Goal: Information Seeking & Learning: Check status

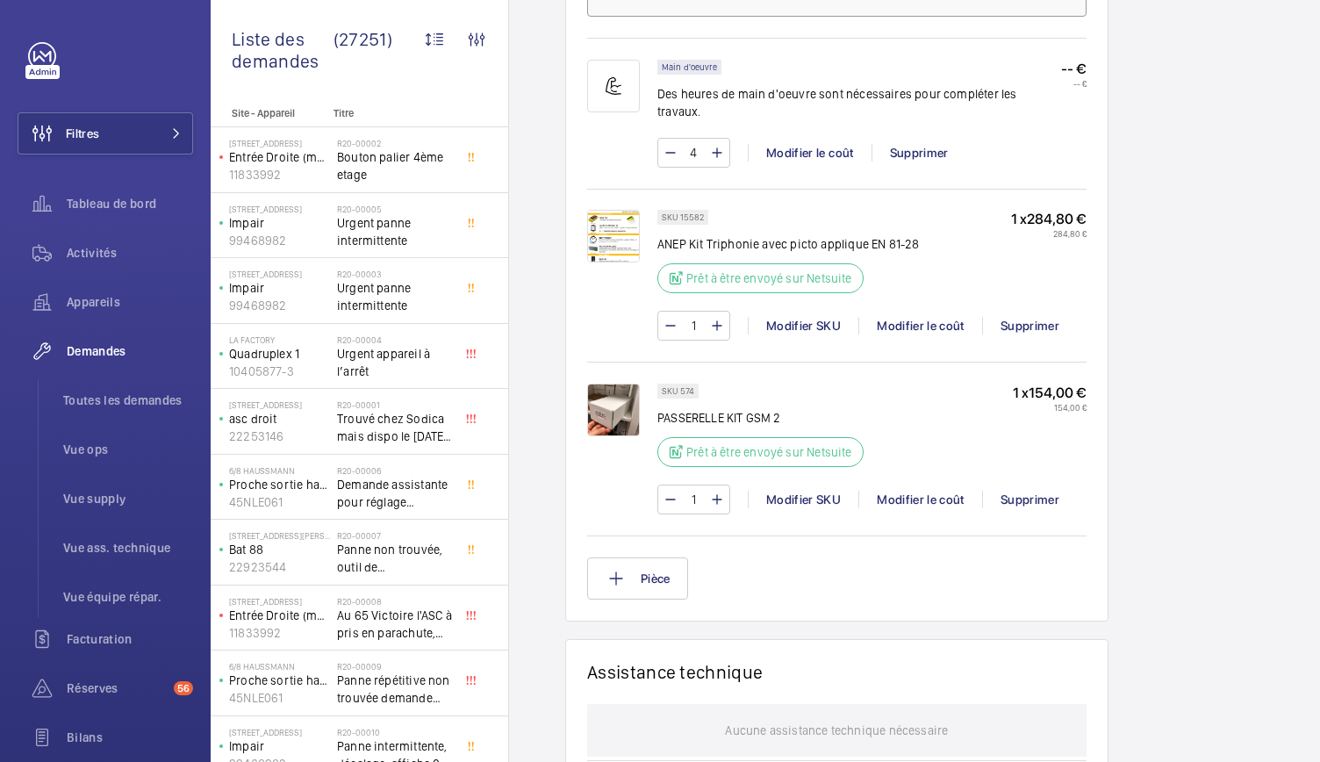
scroll to position [1262, 0]
click at [615, 417] on img at bounding box center [613, 409] width 53 height 53
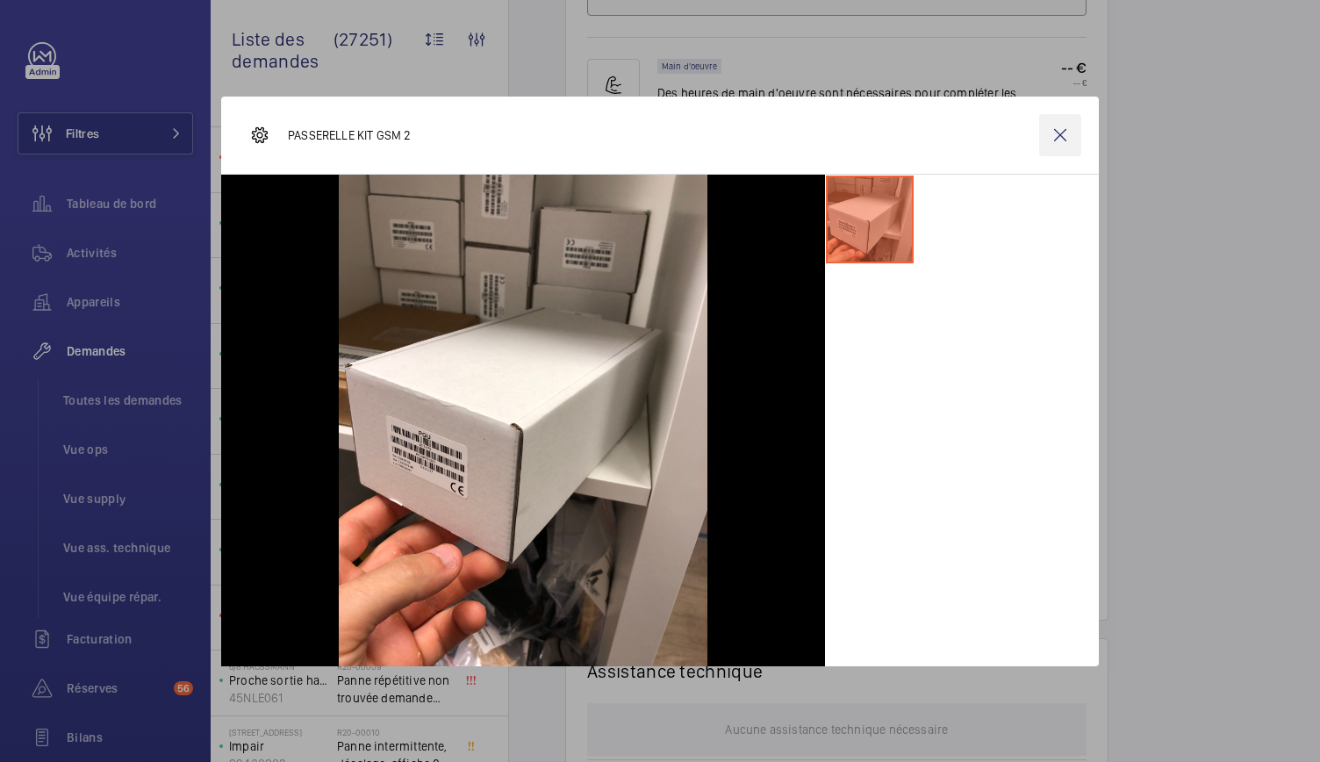
click at [1065, 131] on wm-front-icon-button at bounding box center [1060, 135] width 42 height 42
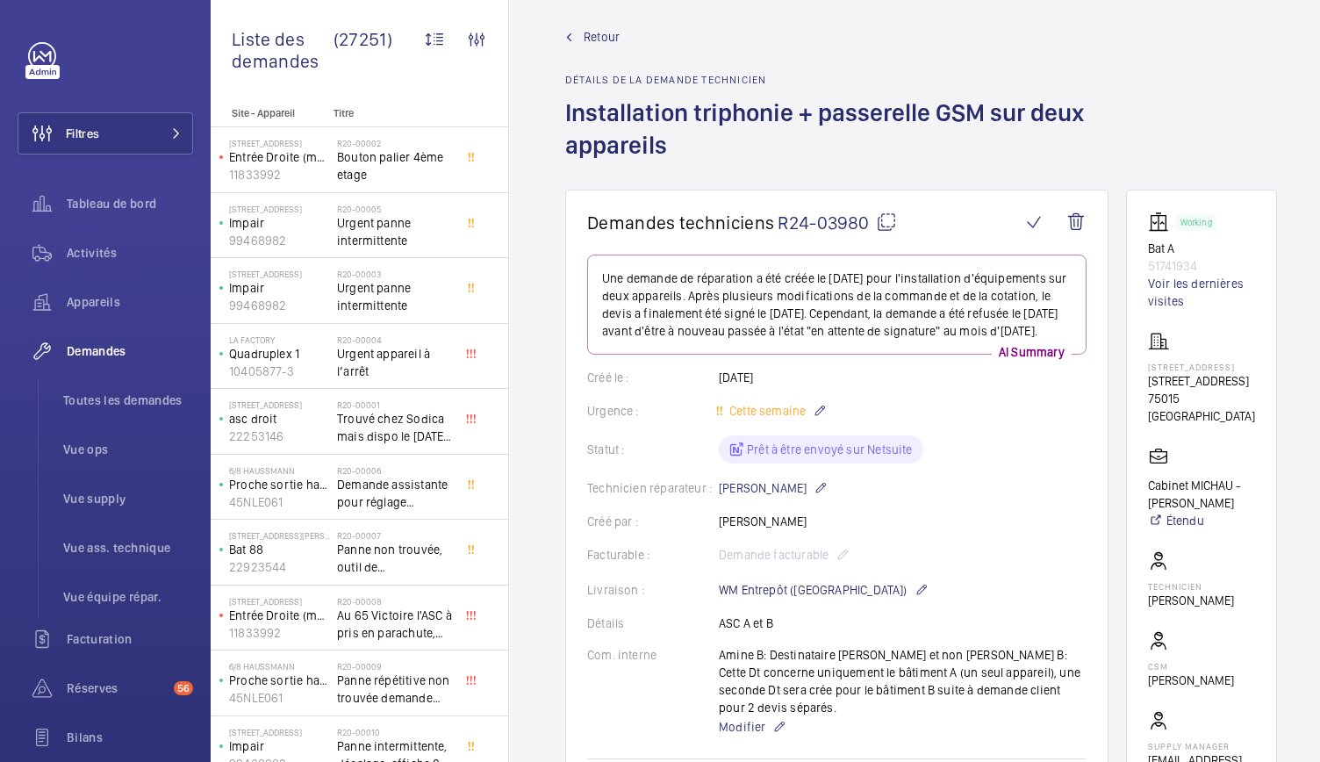
scroll to position [0, 0]
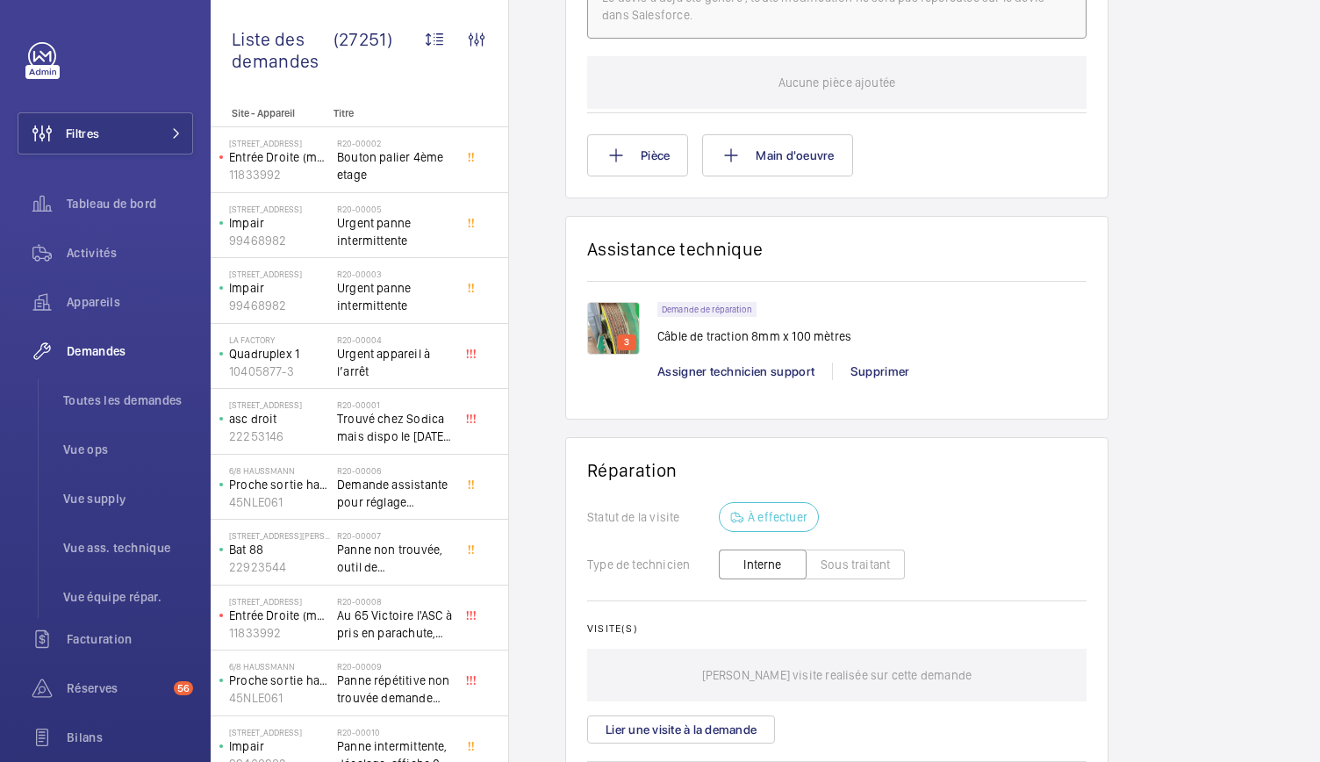
scroll to position [1155, 0]
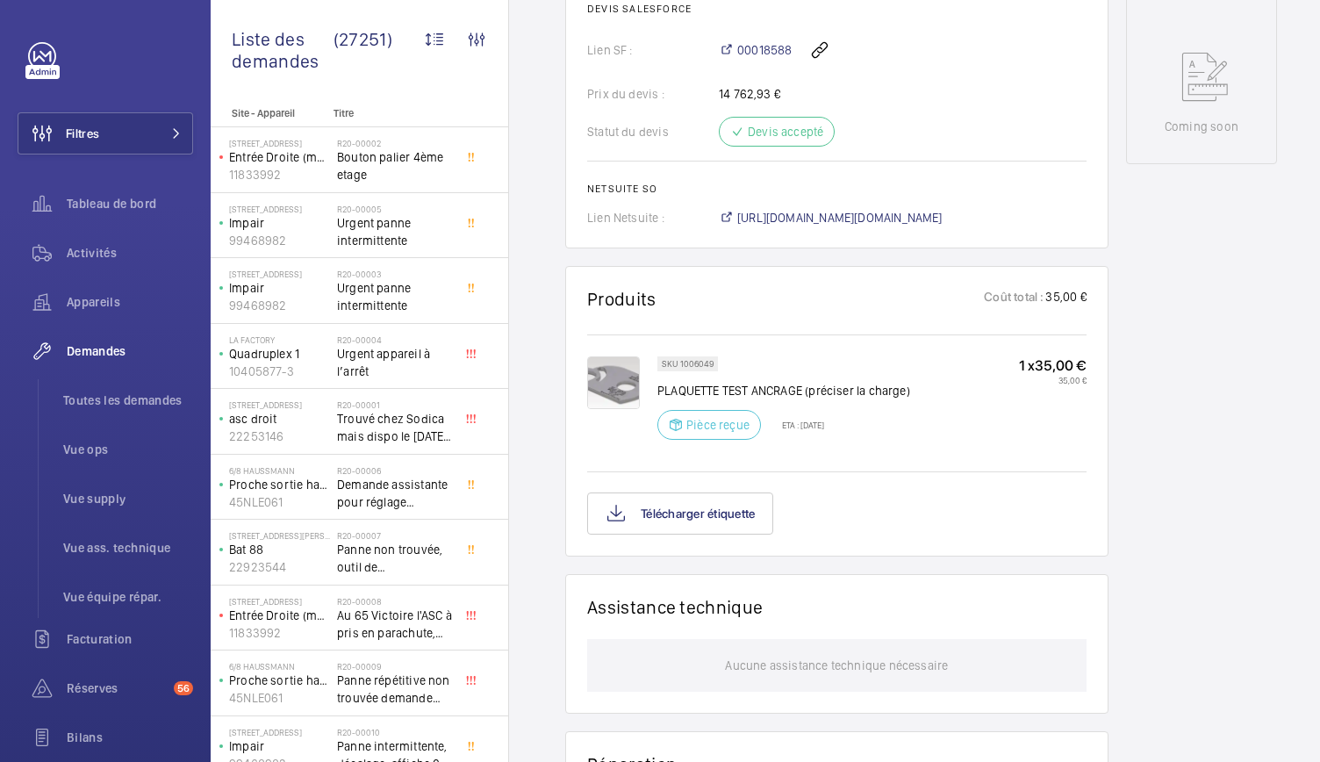
scroll to position [864, 0]
click at [625, 408] on img at bounding box center [613, 382] width 53 height 53
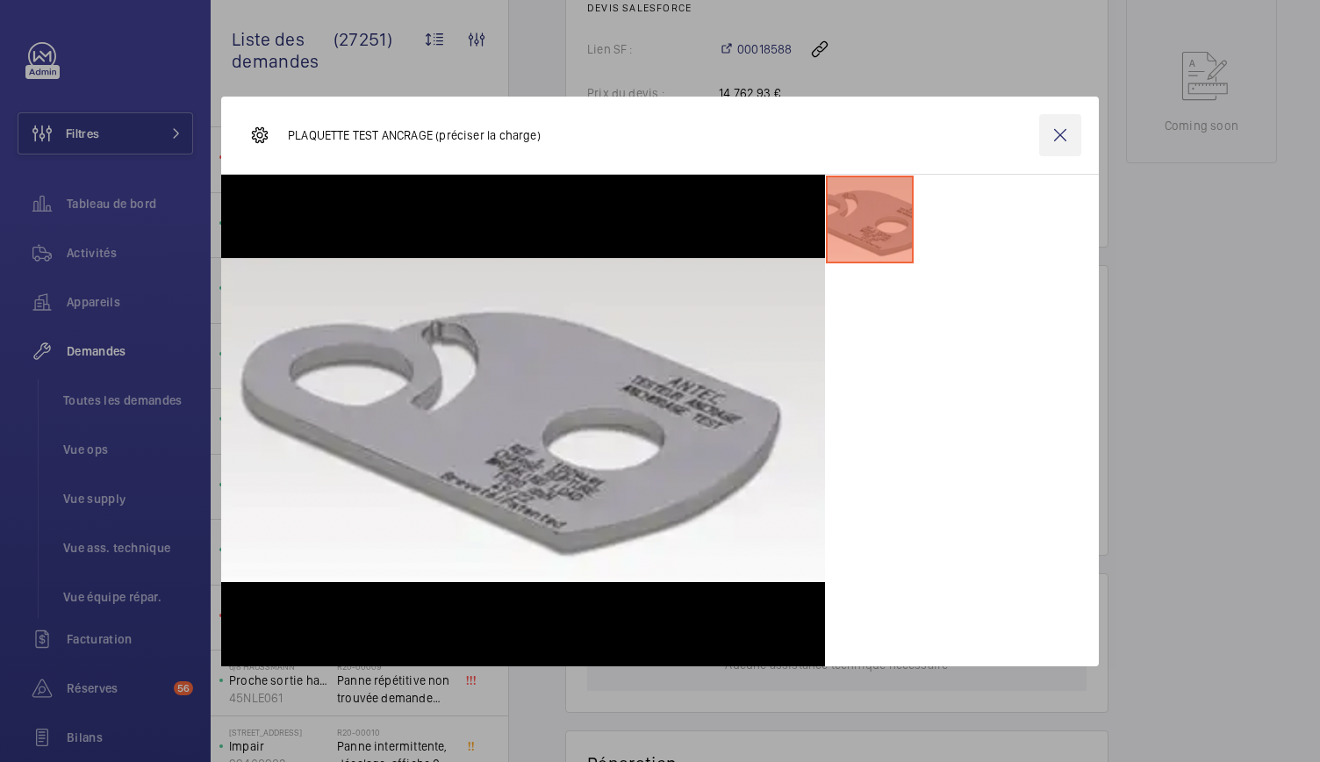
click at [1057, 140] on wm-front-icon-button at bounding box center [1060, 135] width 42 height 42
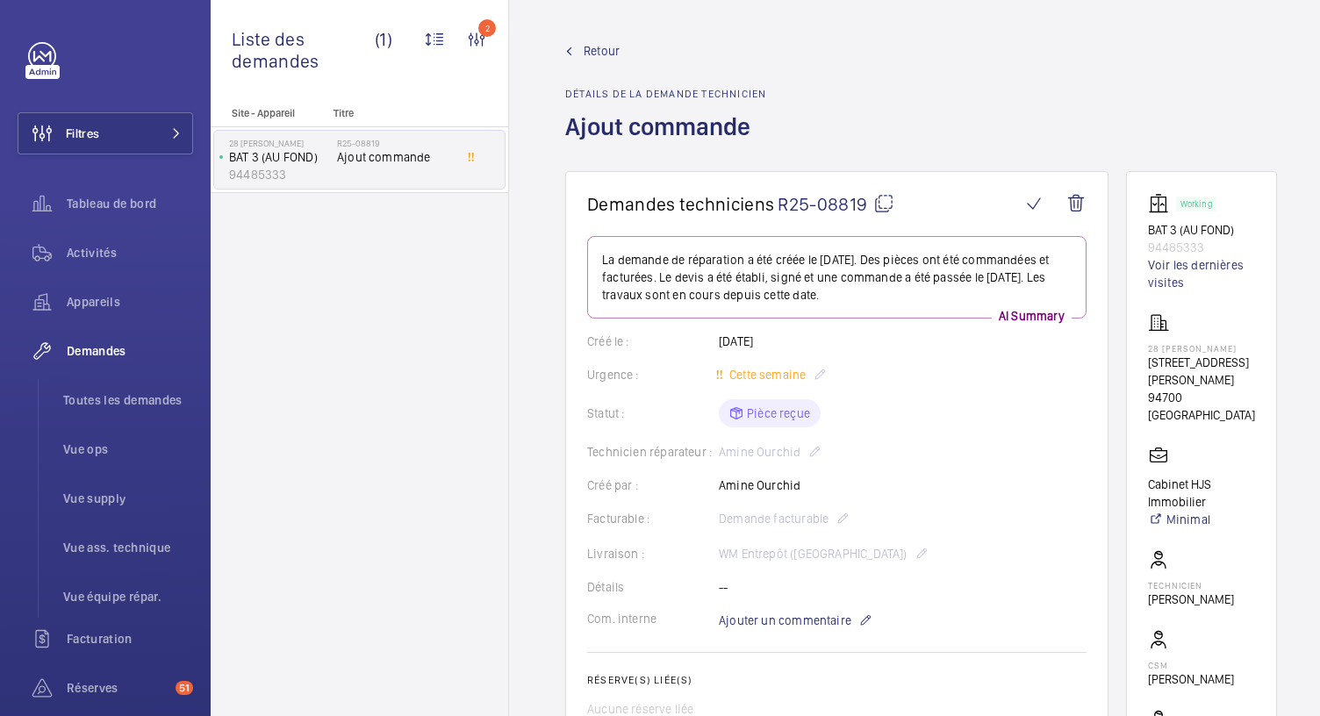
scroll to position [77, 0]
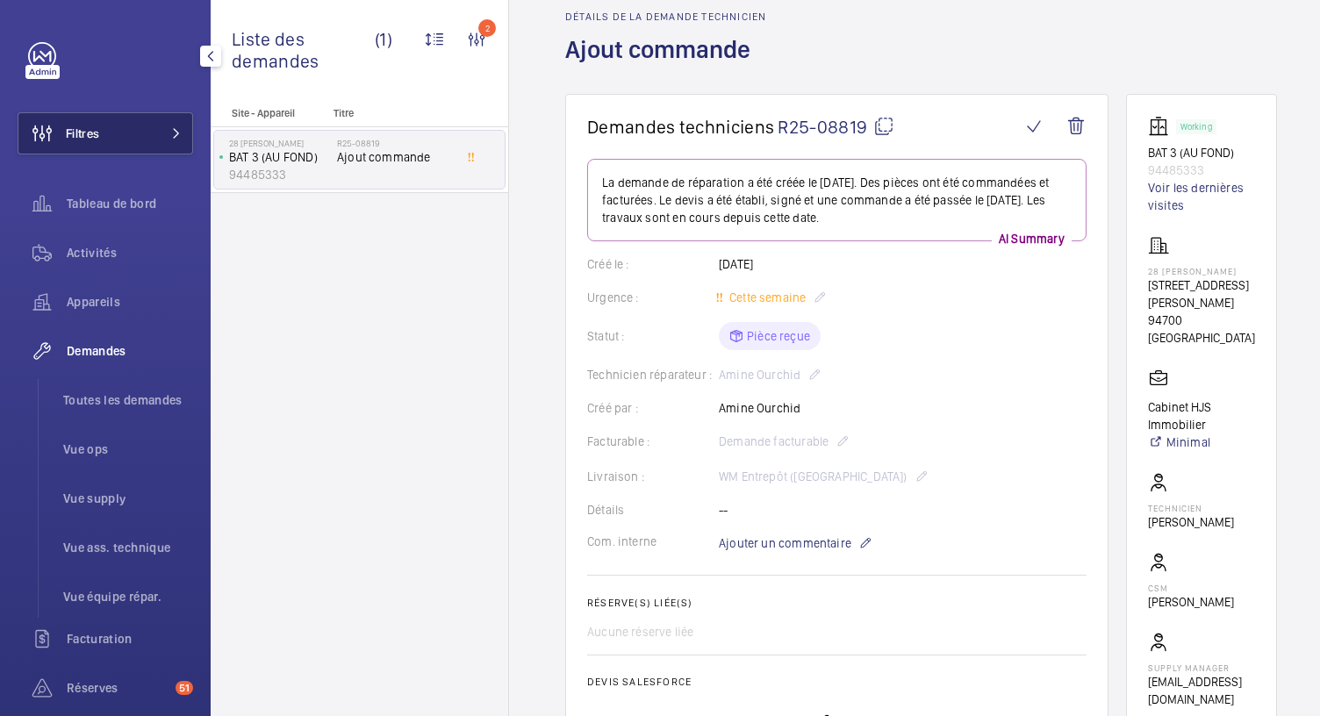
click at [111, 142] on button "Filtres" at bounding box center [106, 133] width 176 height 42
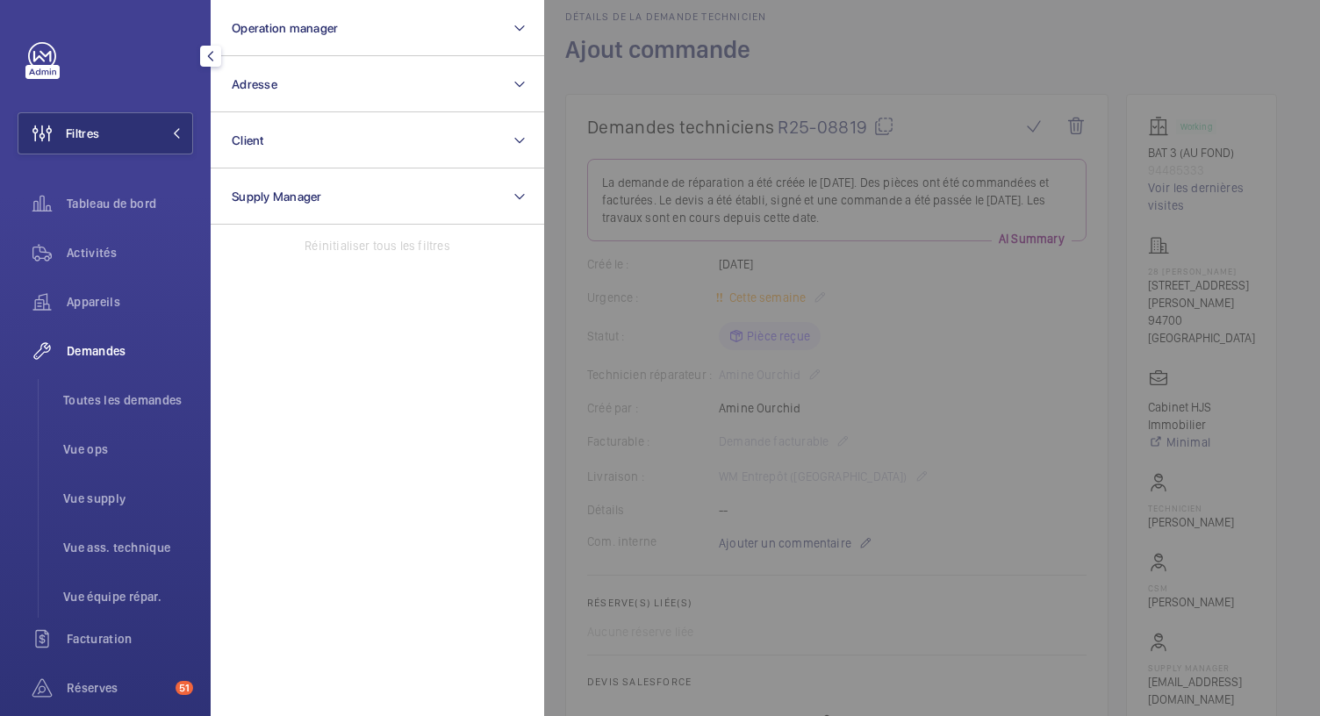
click at [165, 66] on div at bounding box center [110, 56] width 165 height 28
click at [766, 270] on div at bounding box center [1204, 358] width 1320 height 716
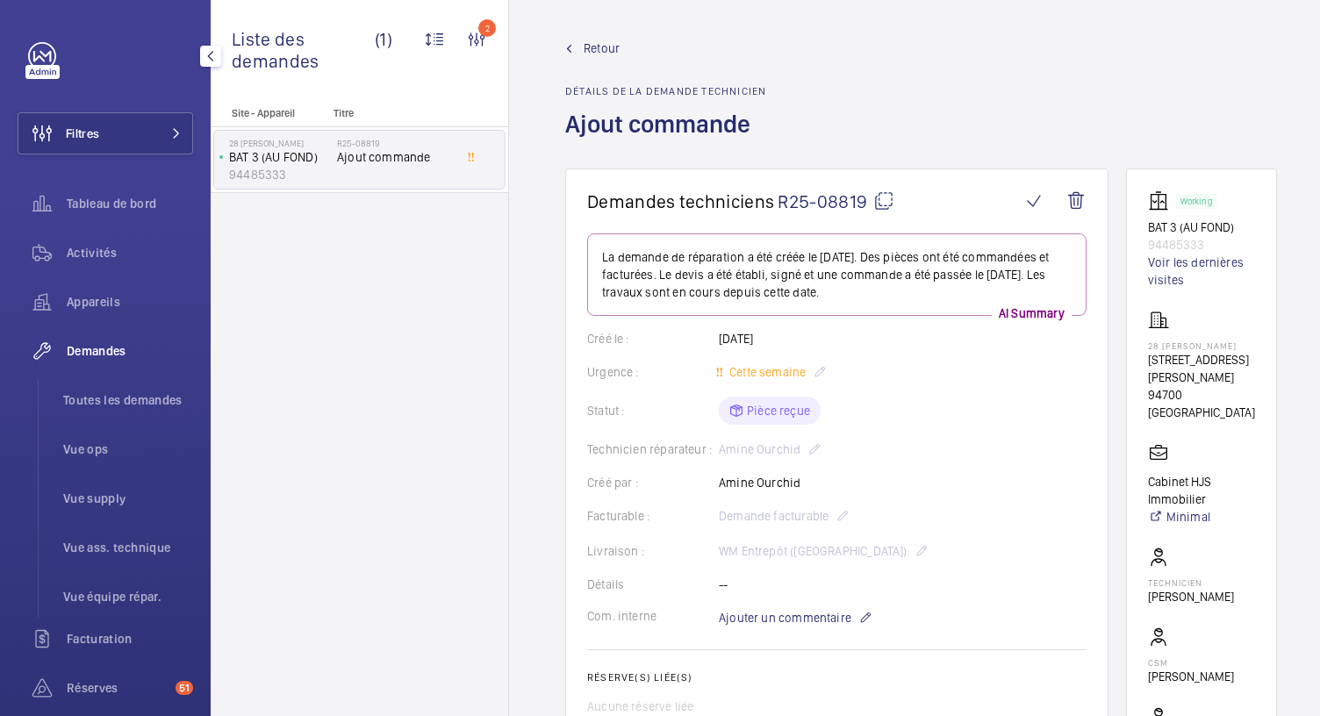
scroll to position [0, 0]
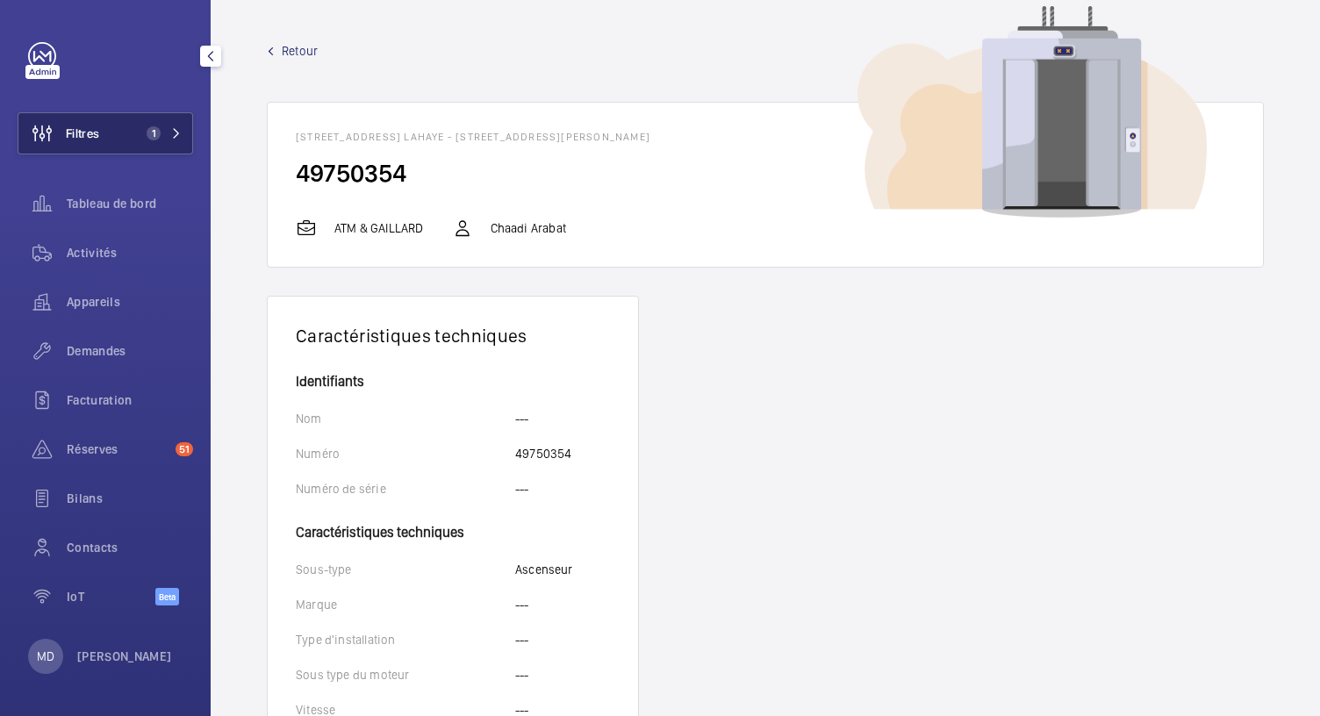
click at [177, 130] on mat-icon at bounding box center [176, 133] width 11 height 11
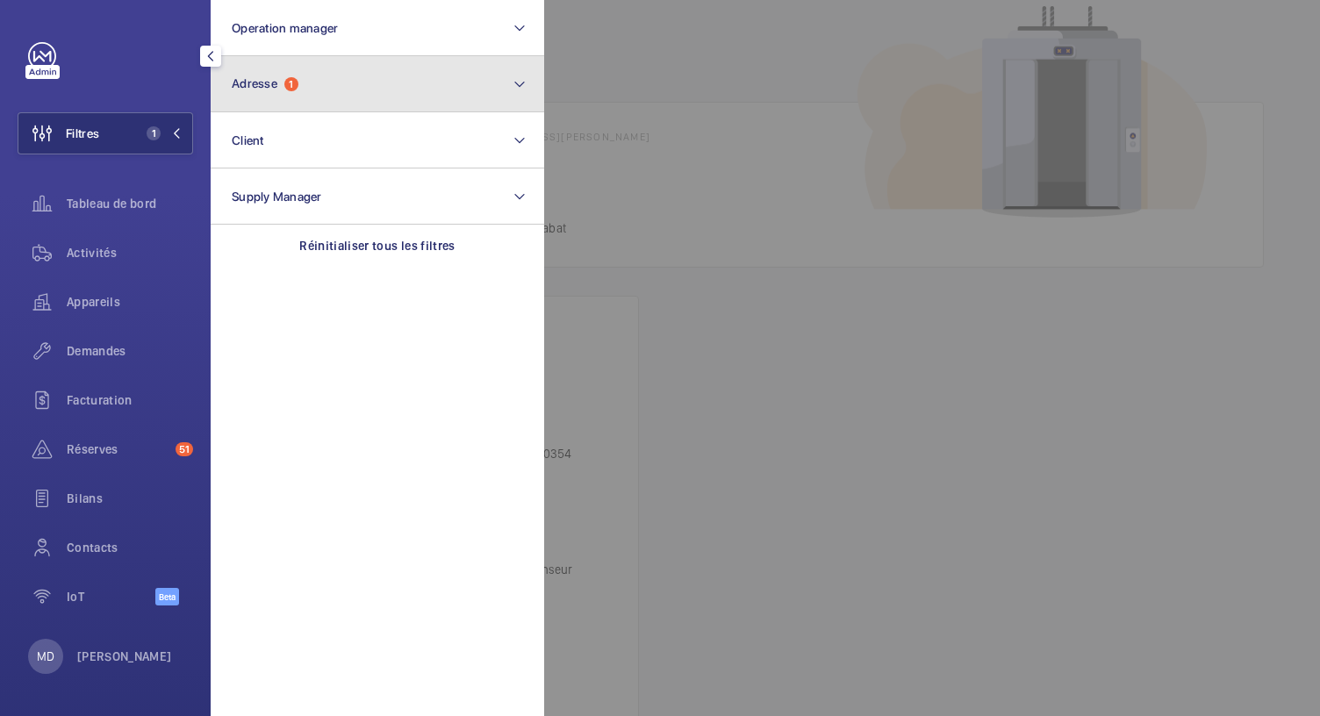
click at [255, 67] on button "Adresse 1" at bounding box center [378, 84] width 334 height 56
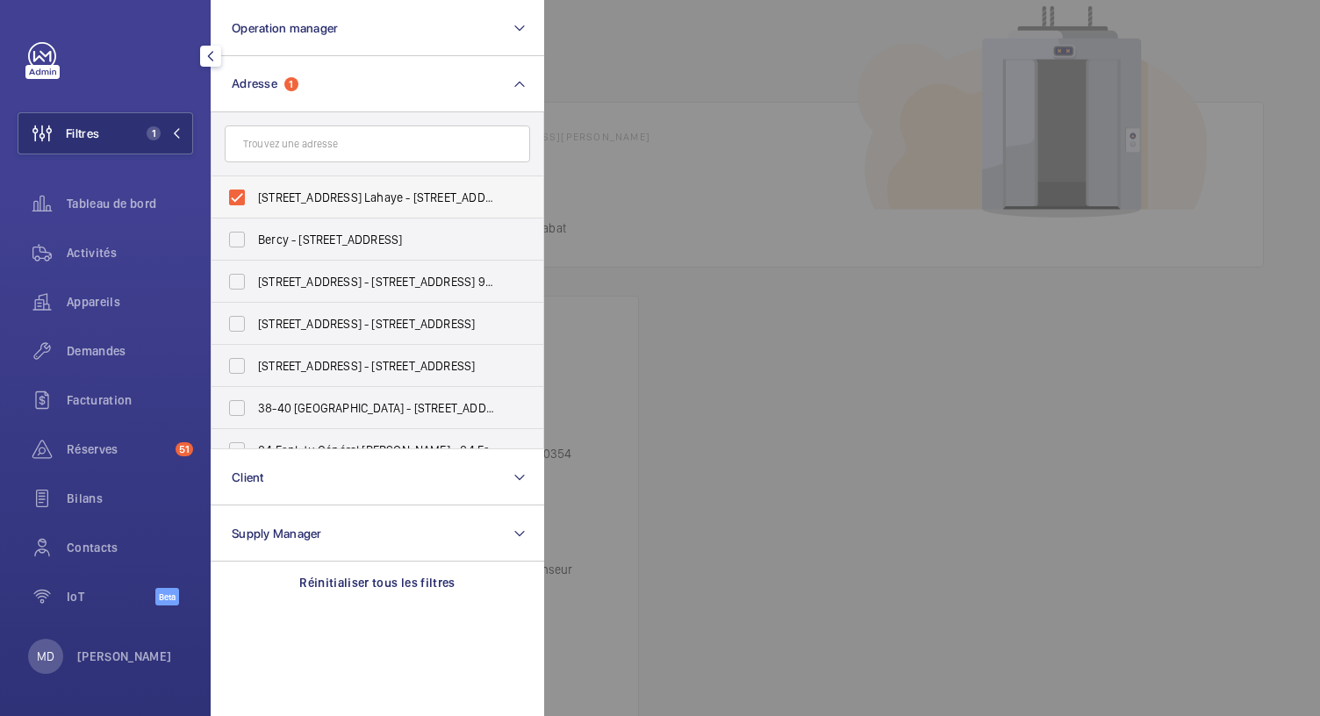
click at [235, 203] on label "9 Rue Adélaïde Lahaye - 9 Rue Adélaïde Lahaye, BAGNOLET 93170" at bounding box center [365, 197] width 306 height 42
click at [235, 203] on input "9 Rue Adélaïde Lahaye - 9 Rue Adélaïde Lahaye, BAGNOLET 93170" at bounding box center [236, 197] width 35 height 35
checkbox input "false"
click at [109, 76] on div "Filtres Operation manager Adresse 9 Rue Adélaïde Lahaye - 9 Rue Adélaïde Lahaye…" at bounding box center [106, 333] width 176 height 583
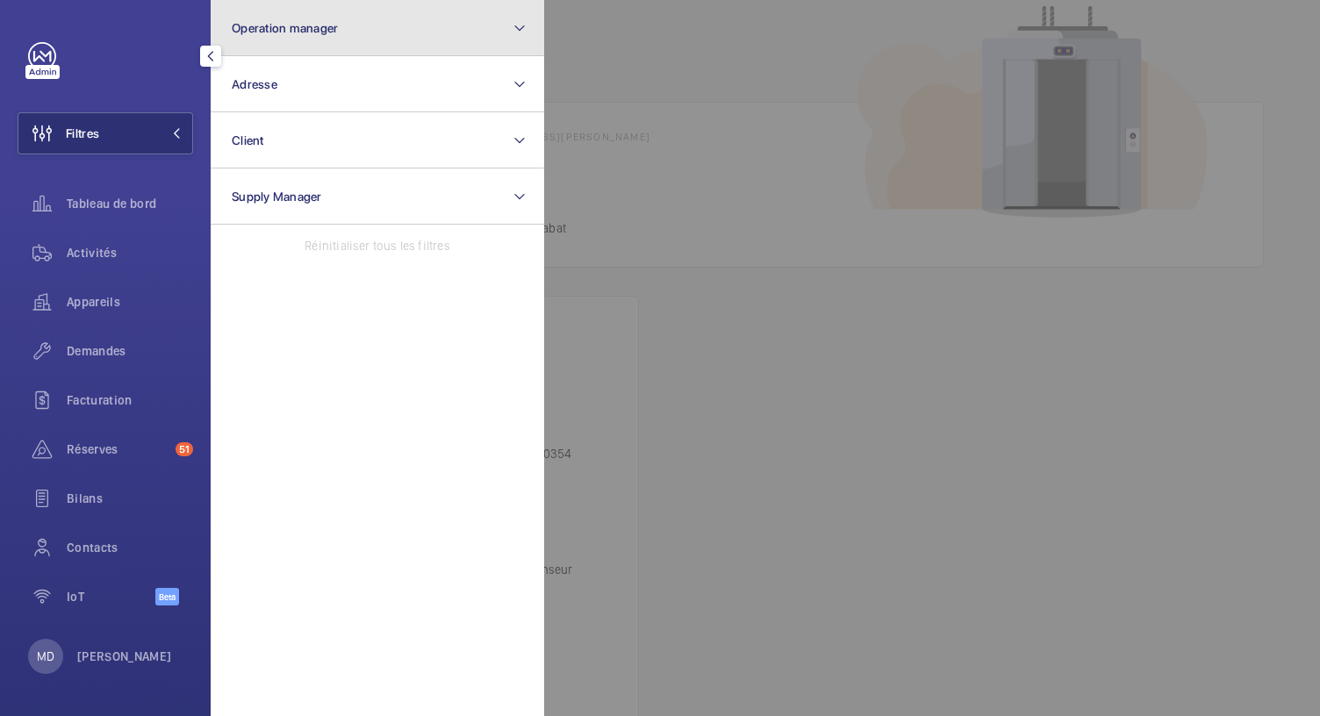
click at [278, 34] on button "Operation manager" at bounding box center [378, 28] width 334 height 56
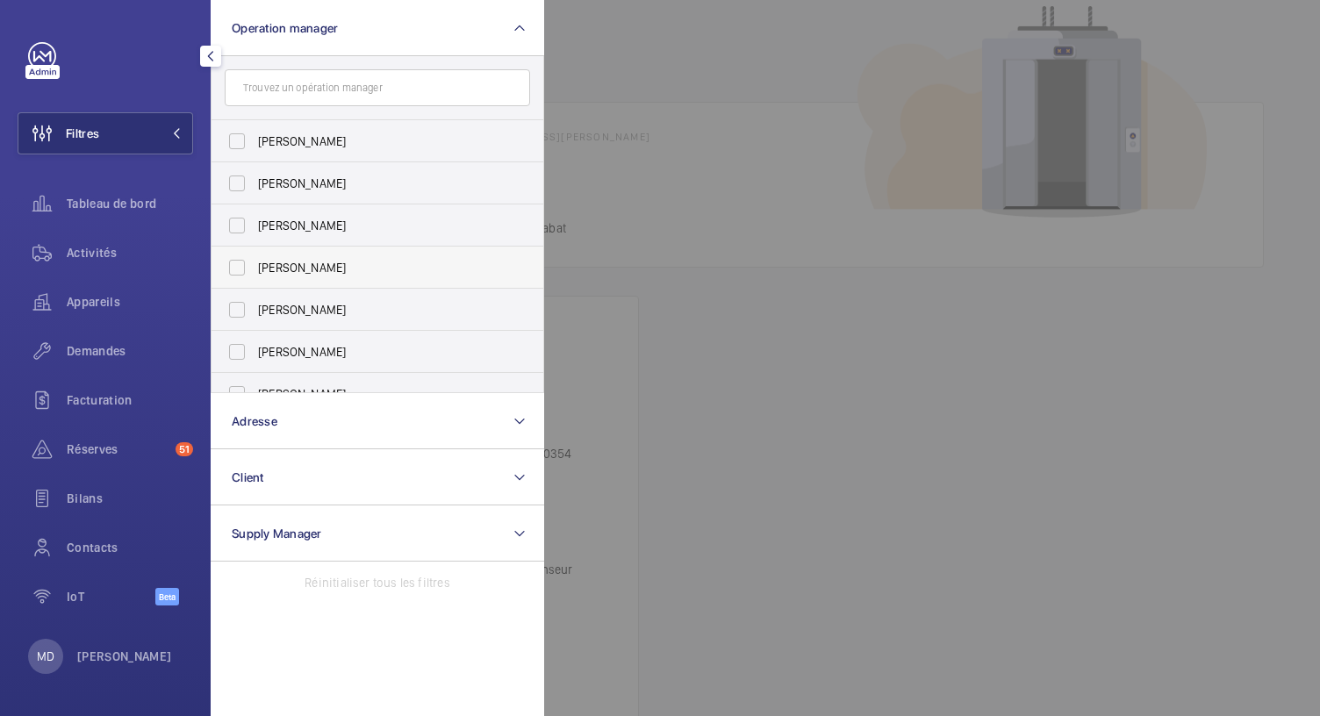
click at [234, 266] on label "Karim Kaced" at bounding box center [365, 268] width 306 height 42
click at [234, 266] on input "Karim Kaced" at bounding box center [236, 267] width 35 height 35
checkbox input "true"
click at [160, 62] on div at bounding box center [110, 56] width 165 height 28
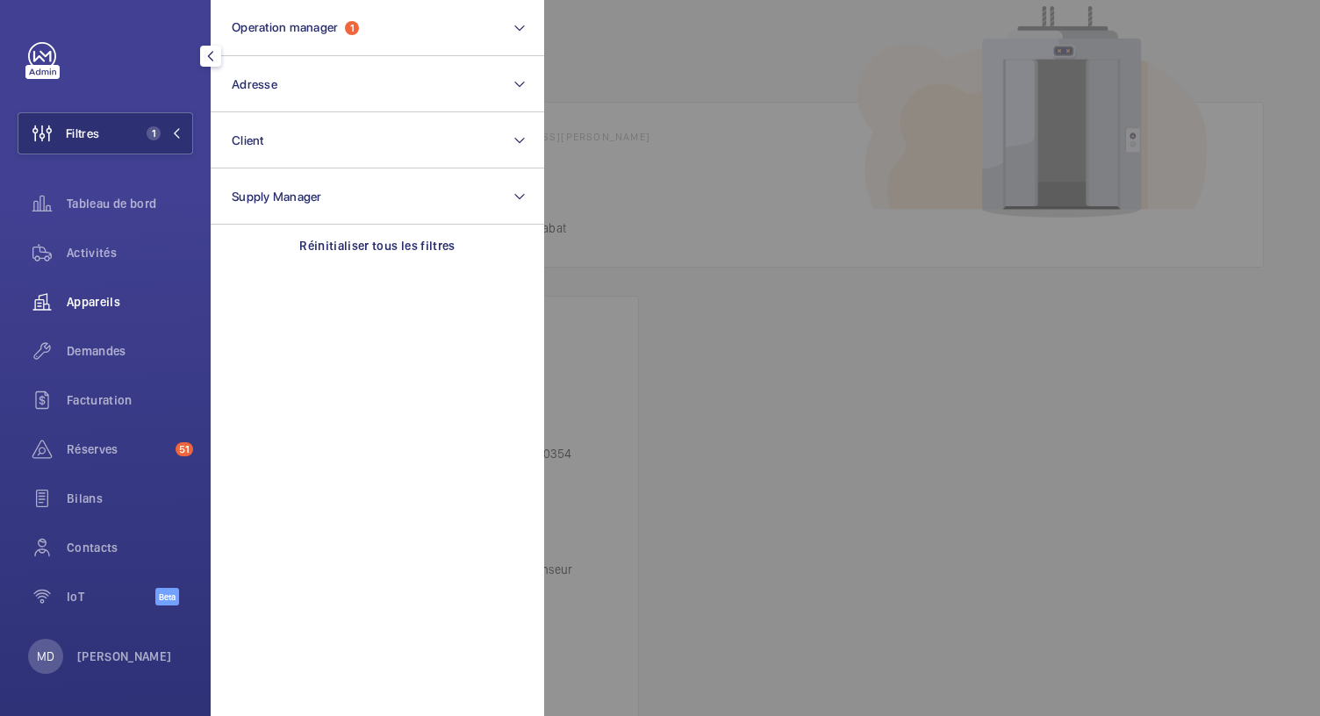
click at [95, 292] on div "Appareils" at bounding box center [106, 302] width 176 height 42
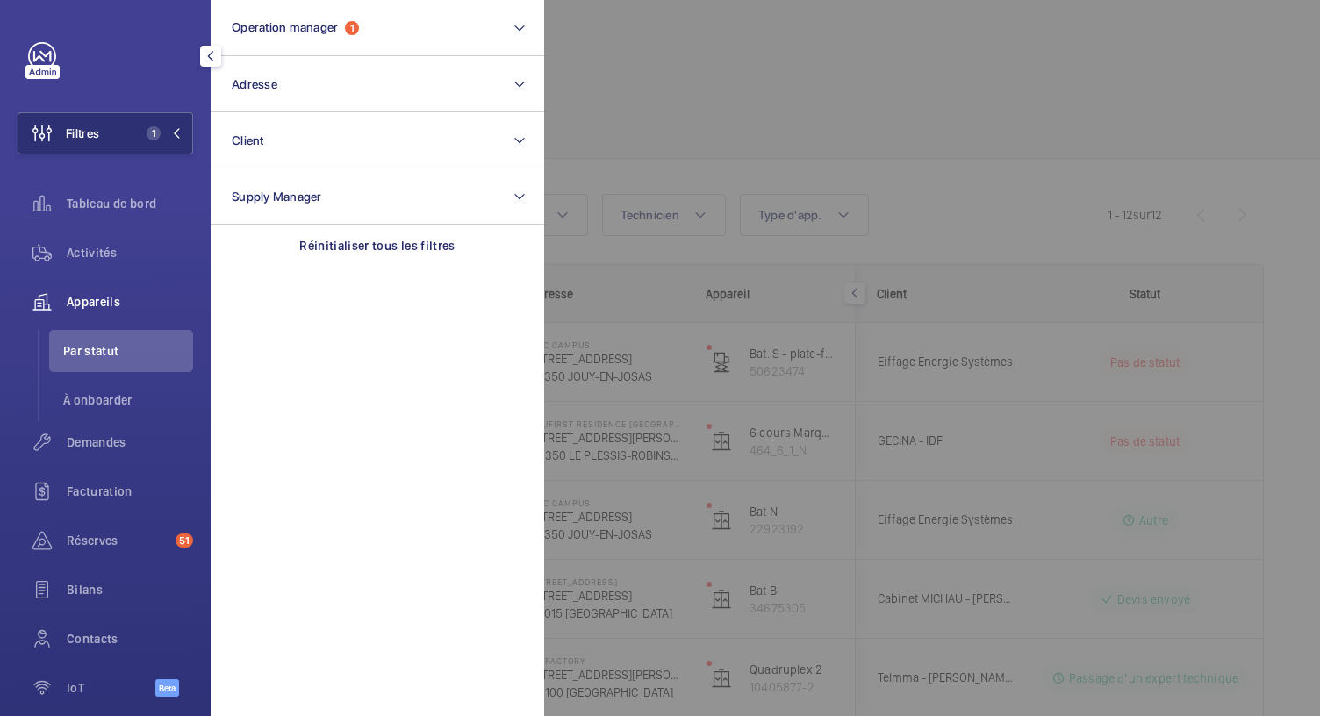
click at [620, 121] on div at bounding box center [1204, 358] width 1320 height 716
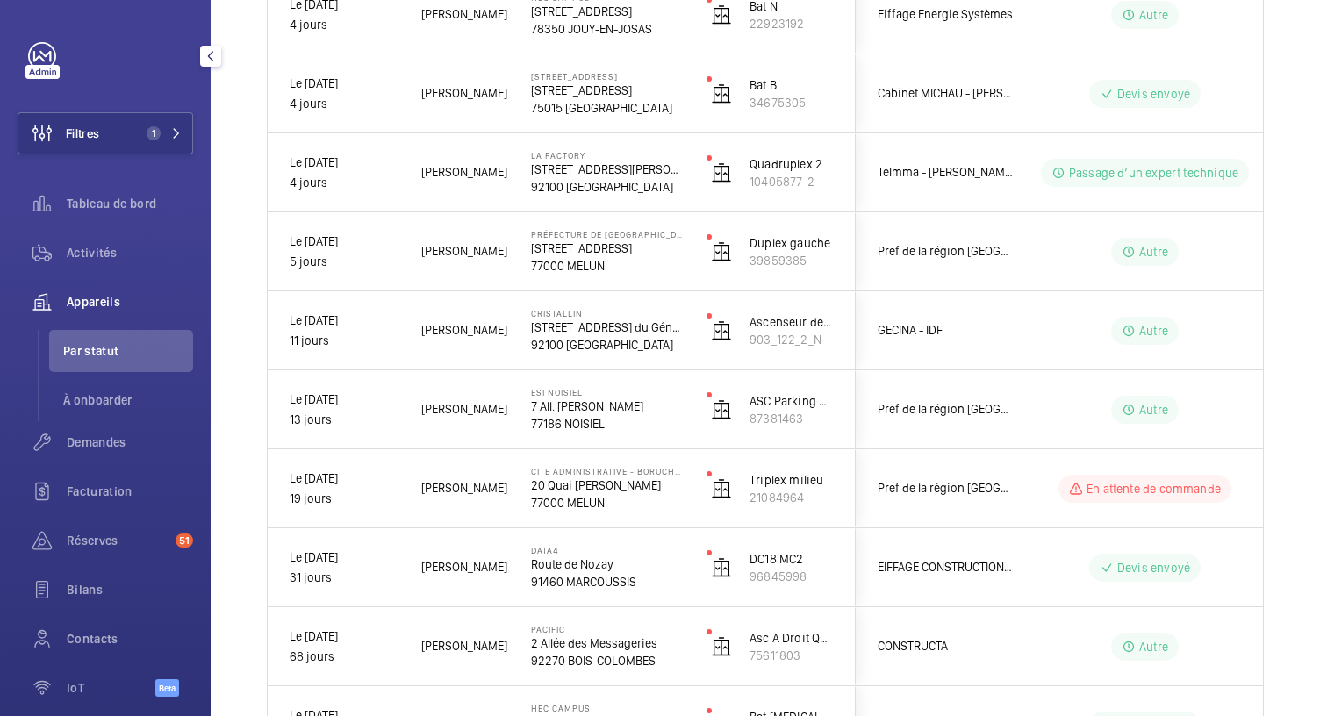
scroll to position [652, 0]
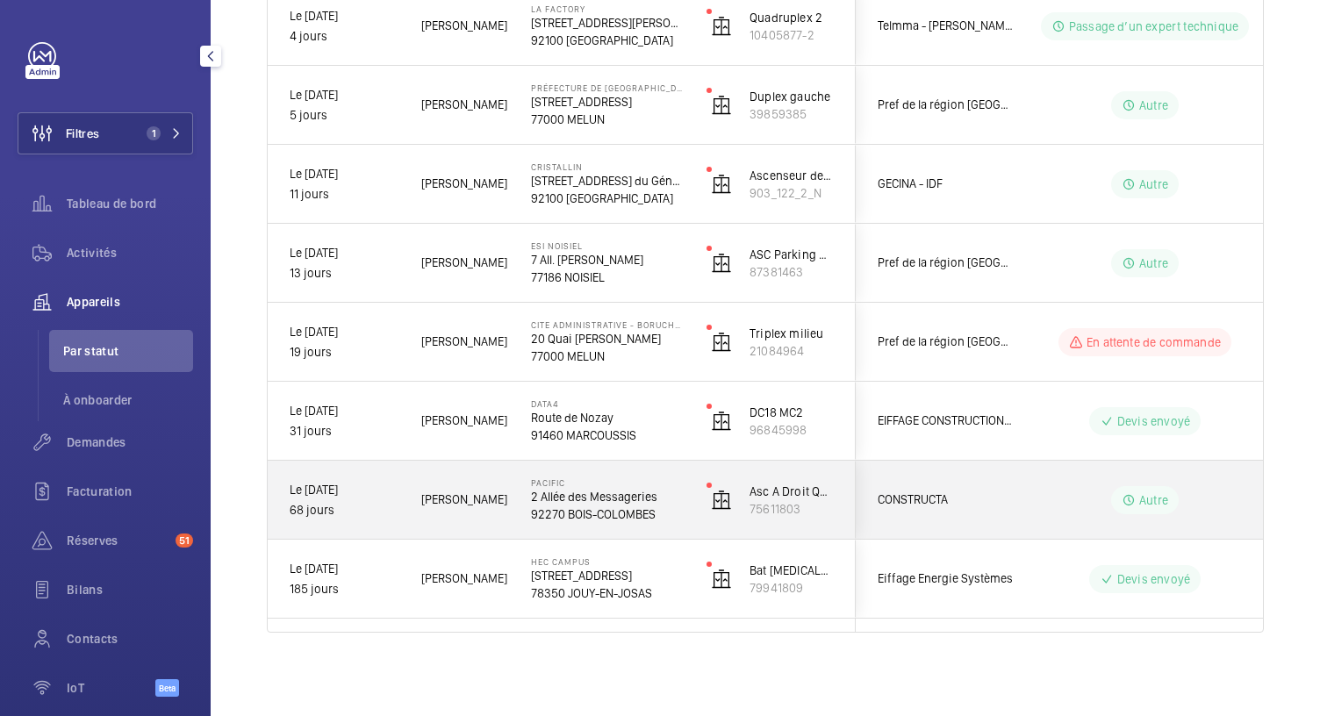
click at [616, 495] on p "2 Allée des Messageries" at bounding box center [607, 497] width 153 height 18
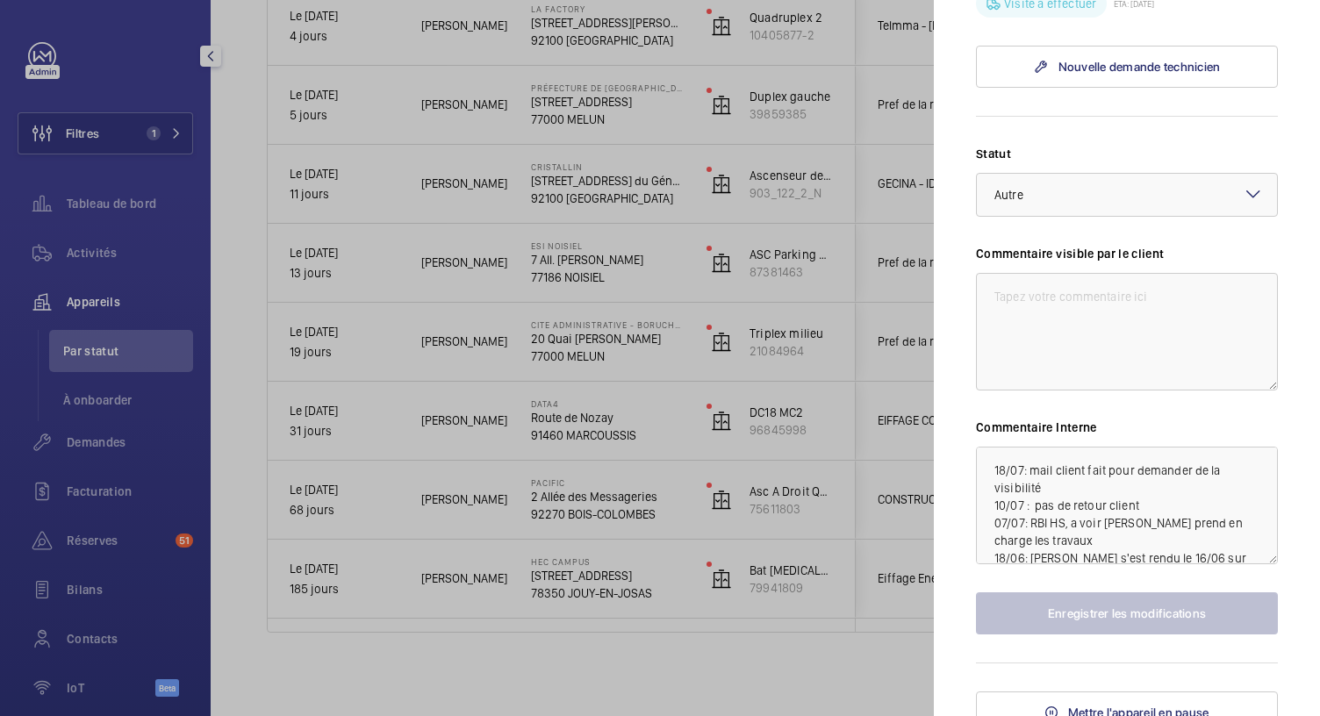
scroll to position [635, 0]
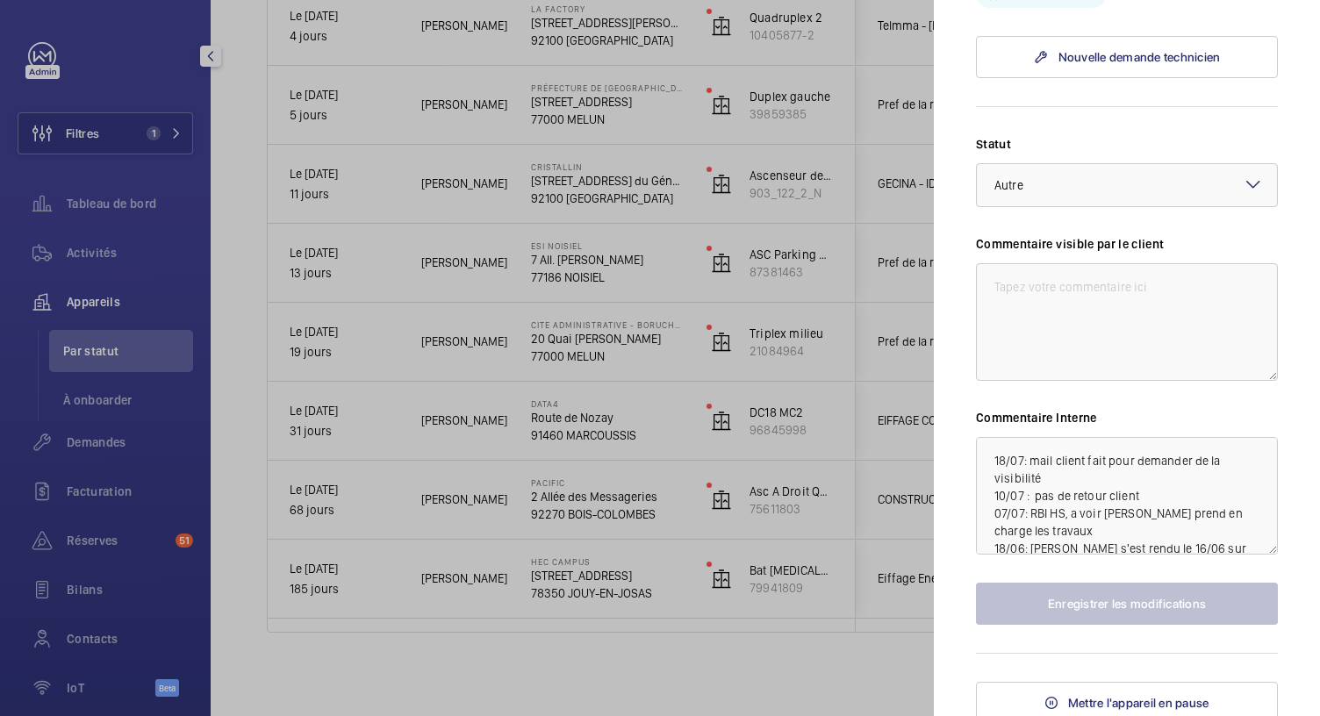
click at [623, 406] on div at bounding box center [660, 358] width 1320 height 716
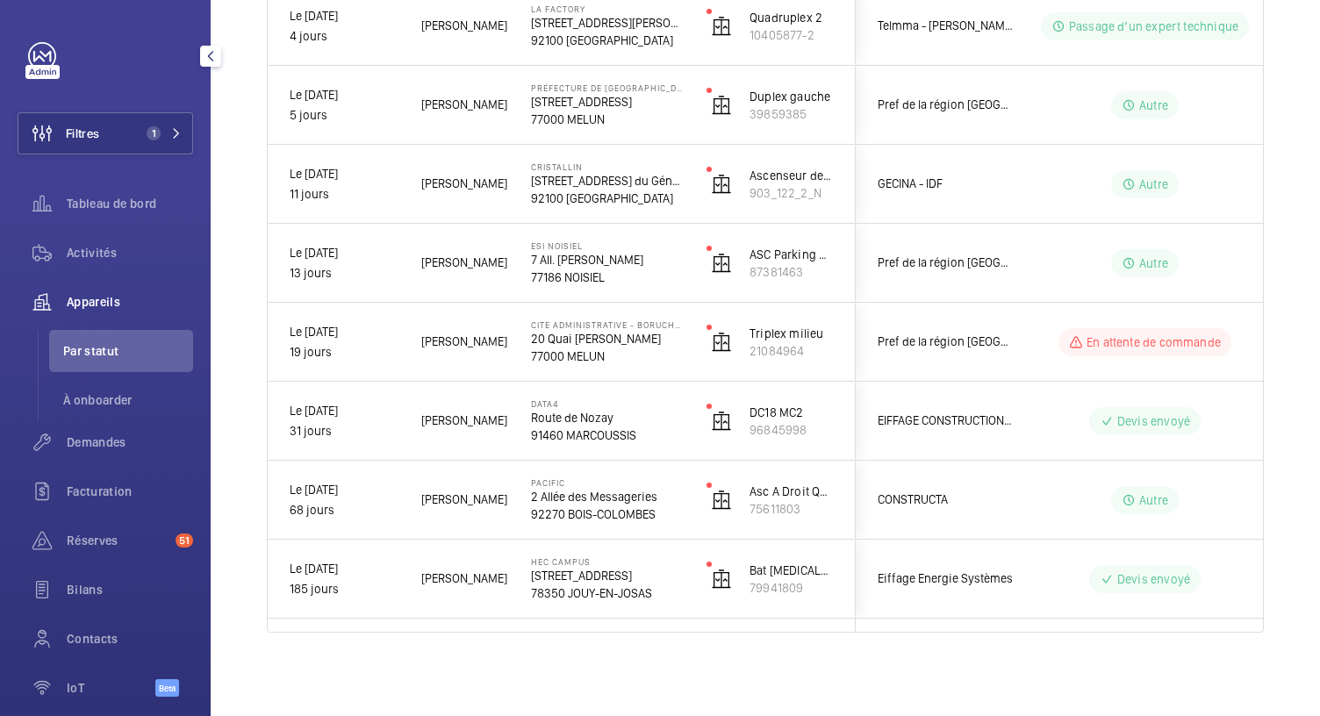
scroll to position [0, 0]
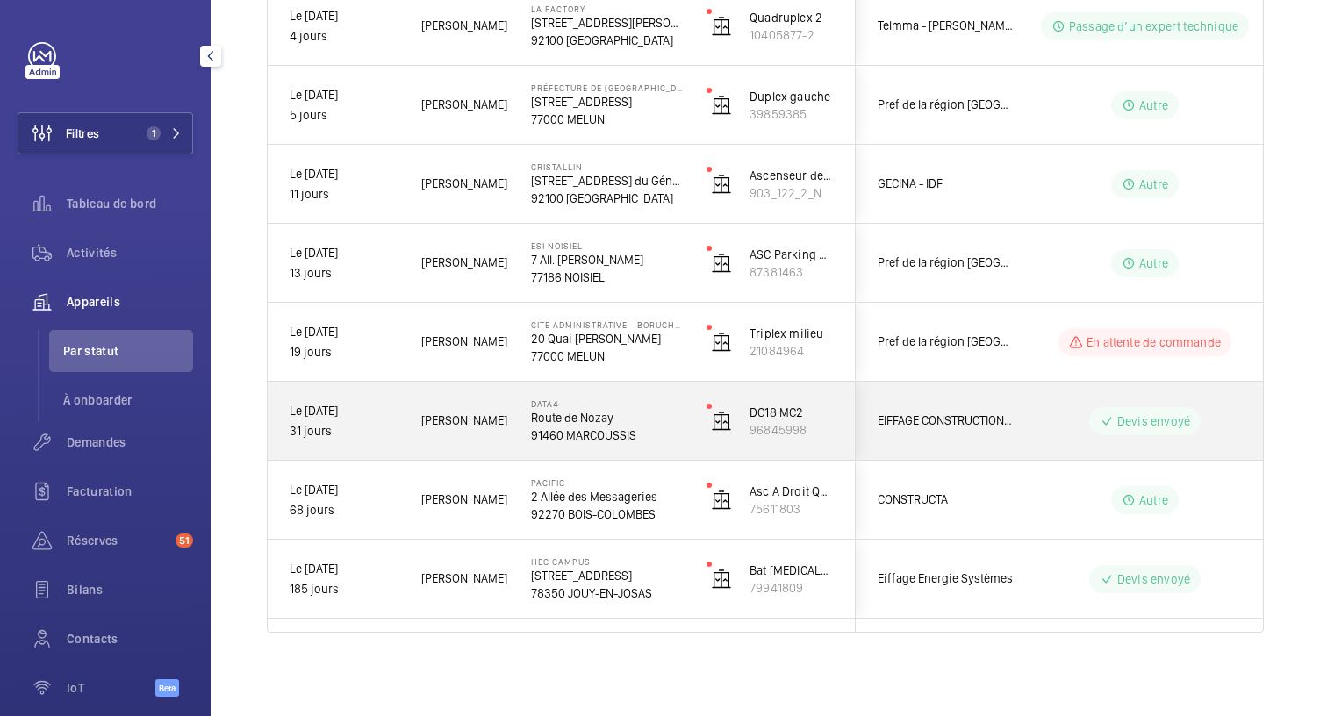
click at [623, 406] on p "DATA4" at bounding box center [607, 404] width 153 height 11
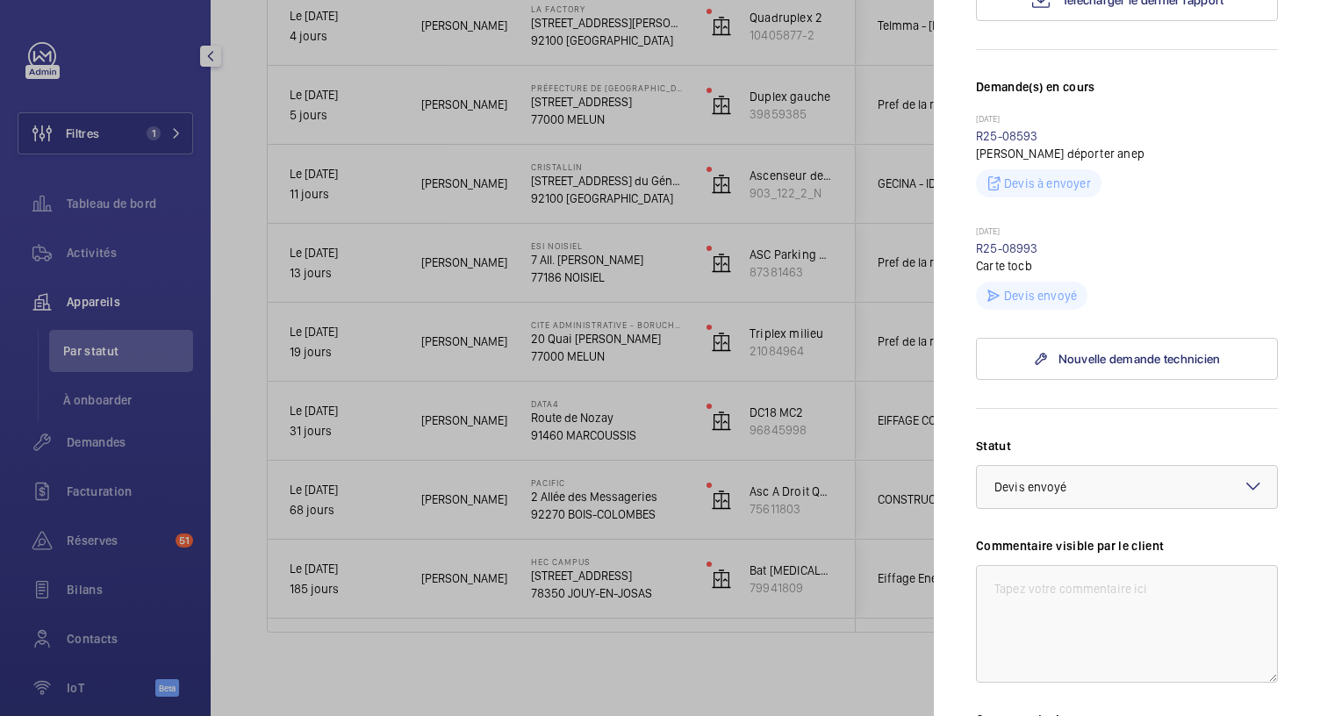
scroll to position [449, 0]
click at [567, 360] on div at bounding box center [660, 358] width 1320 height 716
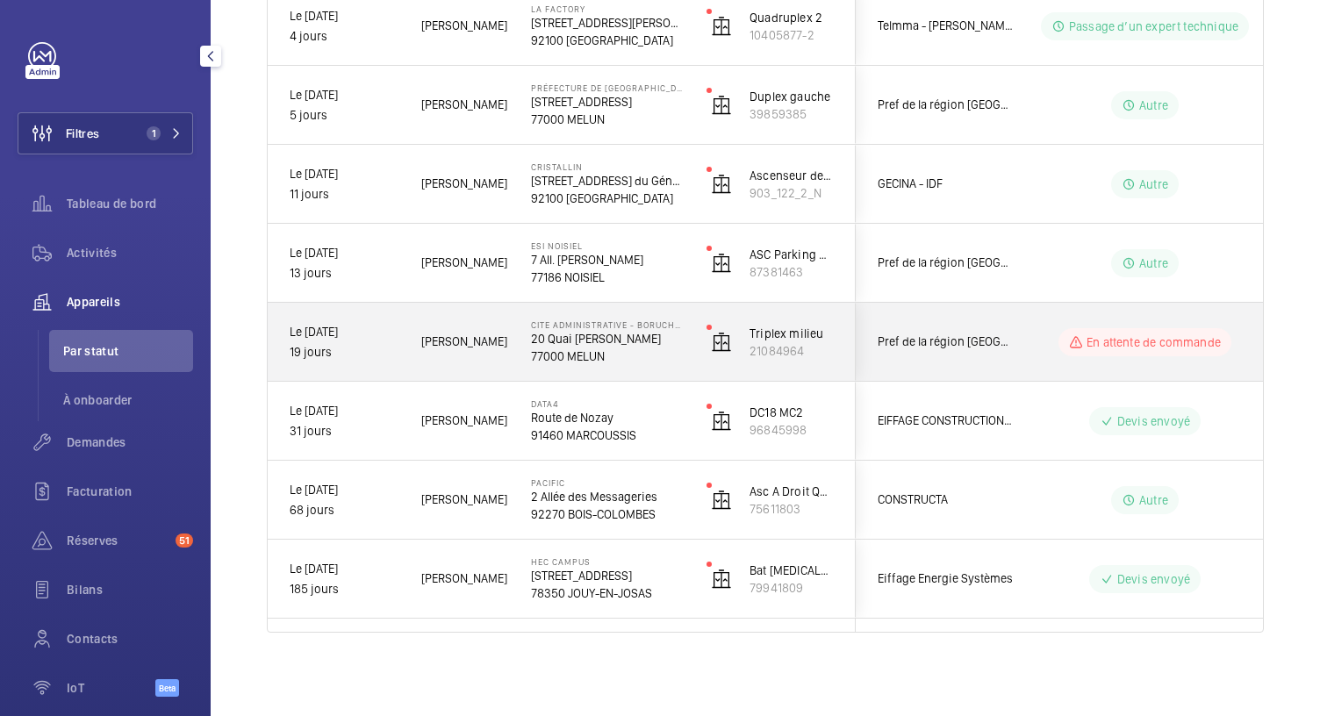
click at [567, 360] on p "77000 MELUN" at bounding box center [607, 357] width 153 height 18
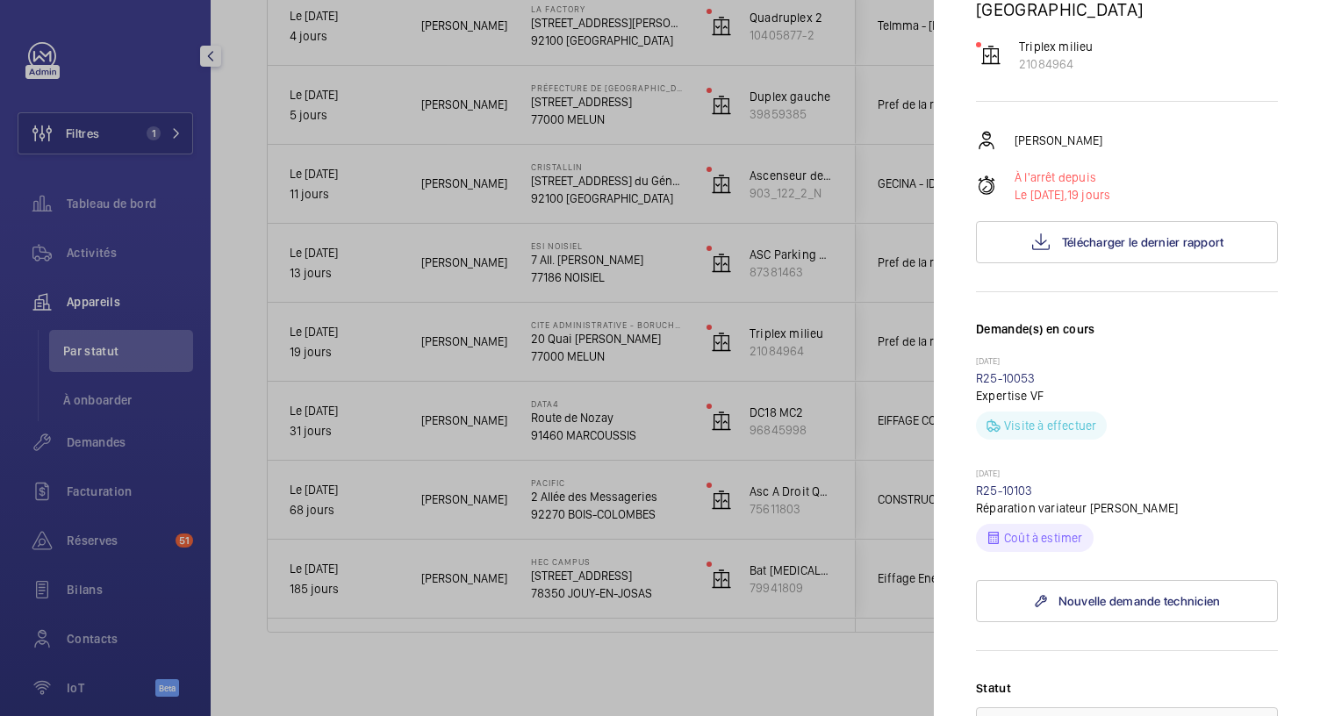
scroll to position [241, 0]
click at [1021, 497] on link "R25-10103" at bounding box center [1004, 490] width 57 height 14
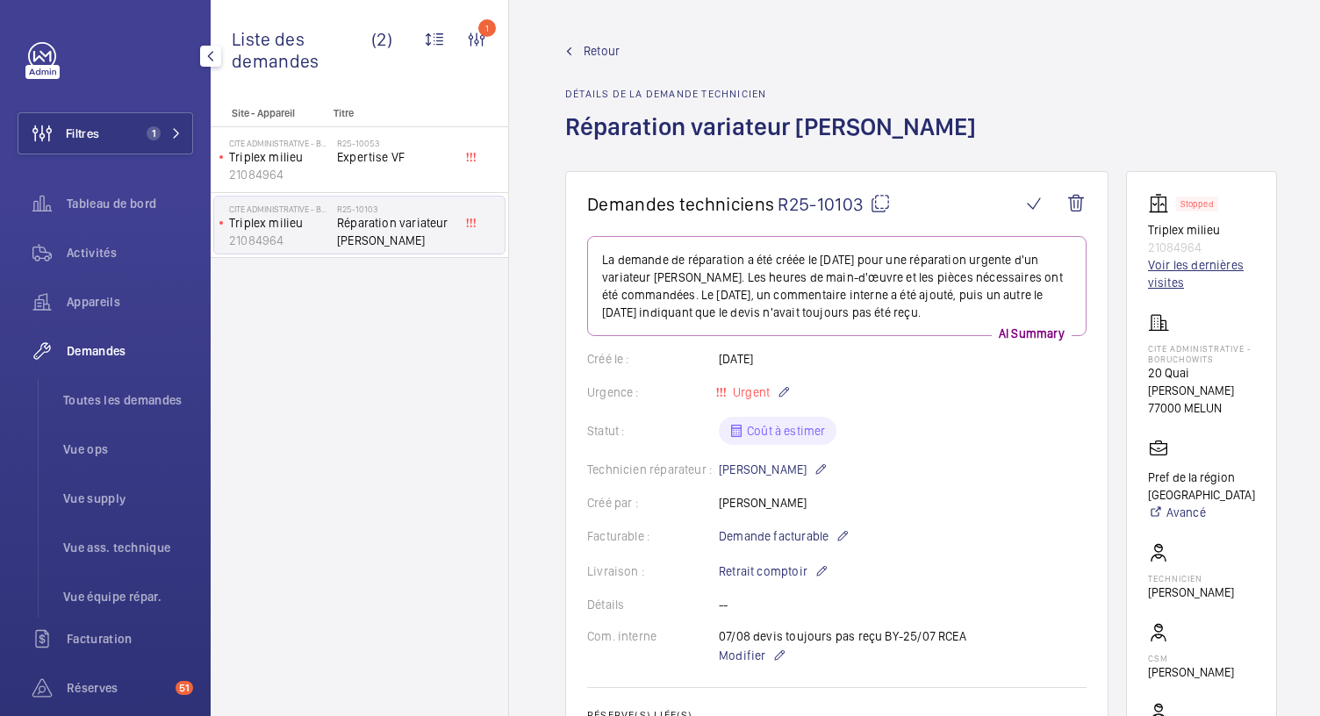
click at [1171, 271] on link "Voir les dernières visites" at bounding box center [1201, 273] width 107 height 35
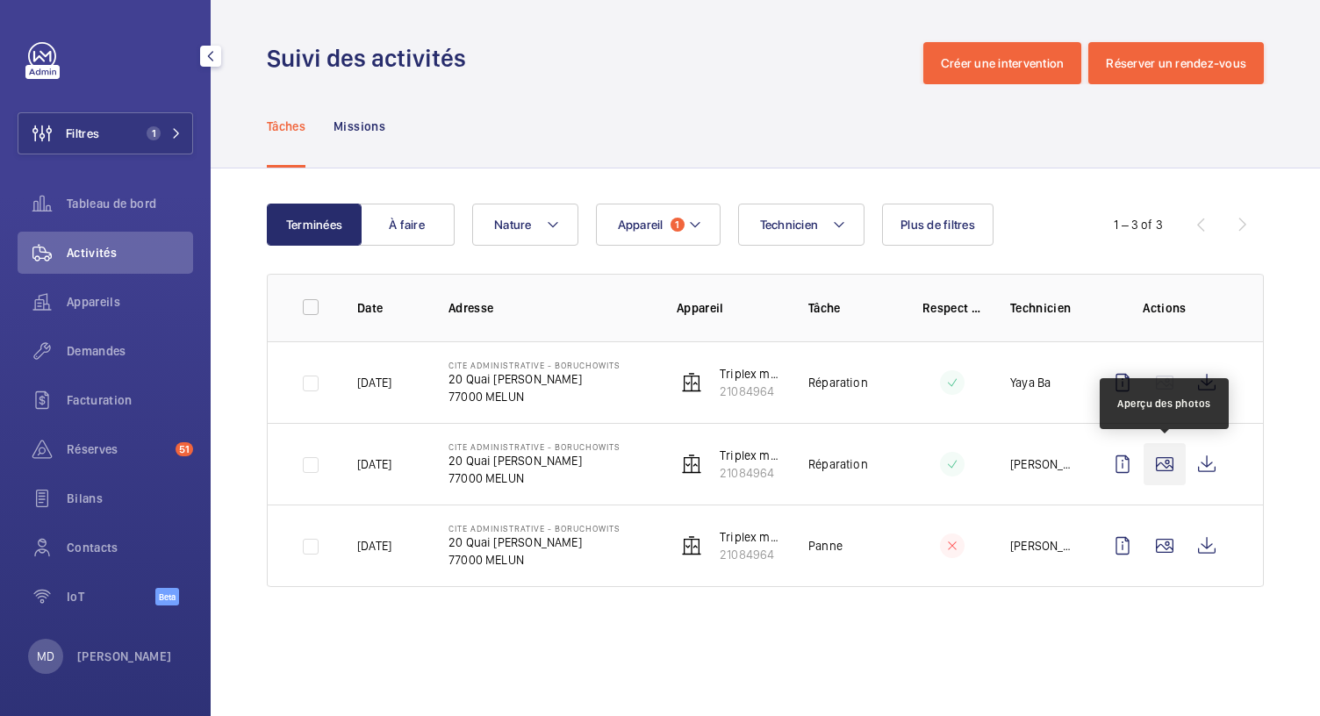
click at [1168, 470] on wm-front-icon-button at bounding box center [1165, 464] width 42 height 42
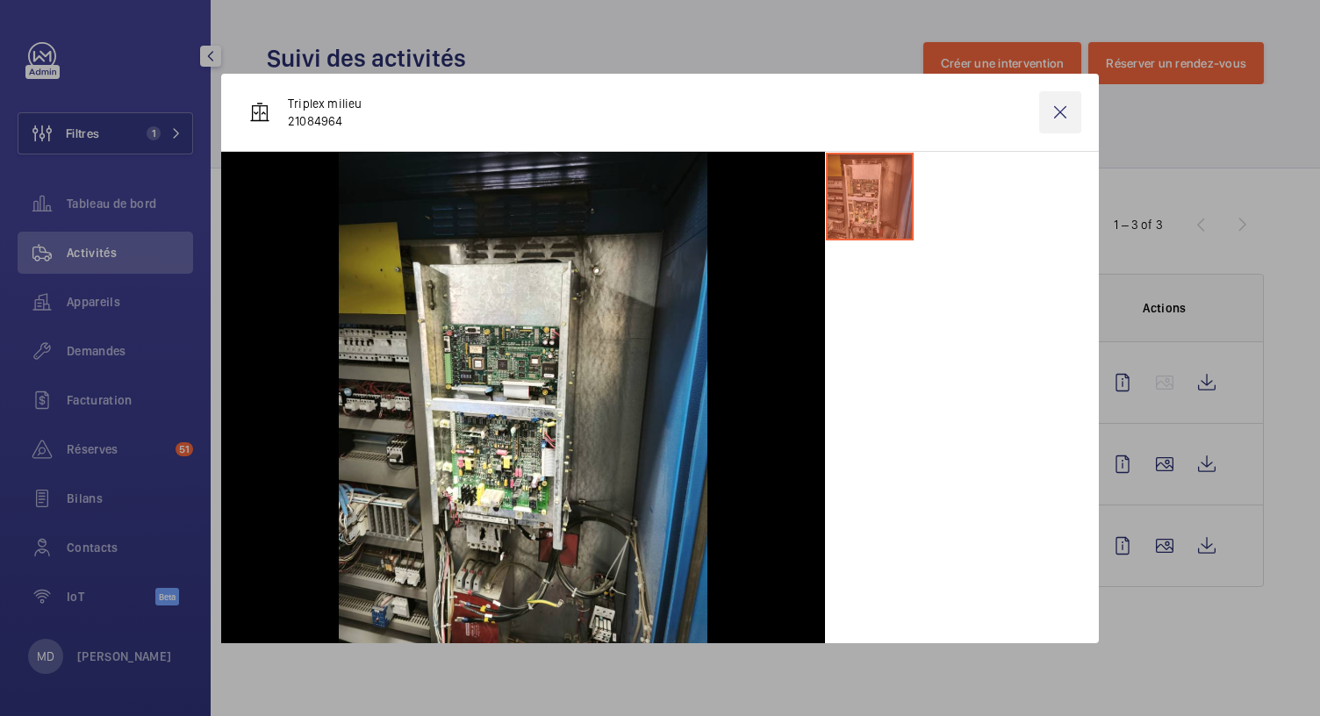
click at [1058, 117] on wm-front-icon-button at bounding box center [1060, 112] width 42 height 42
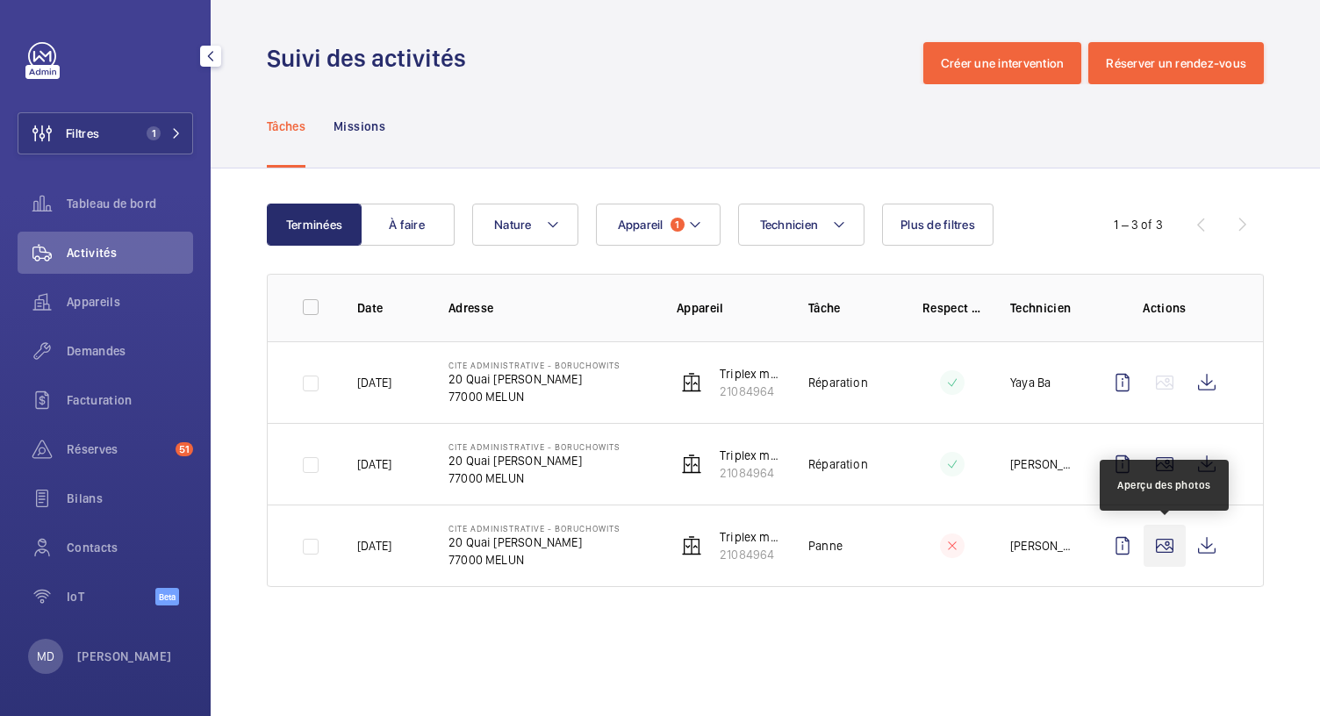
click at [1156, 528] on wm-front-icon-button at bounding box center [1165, 546] width 42 height 42
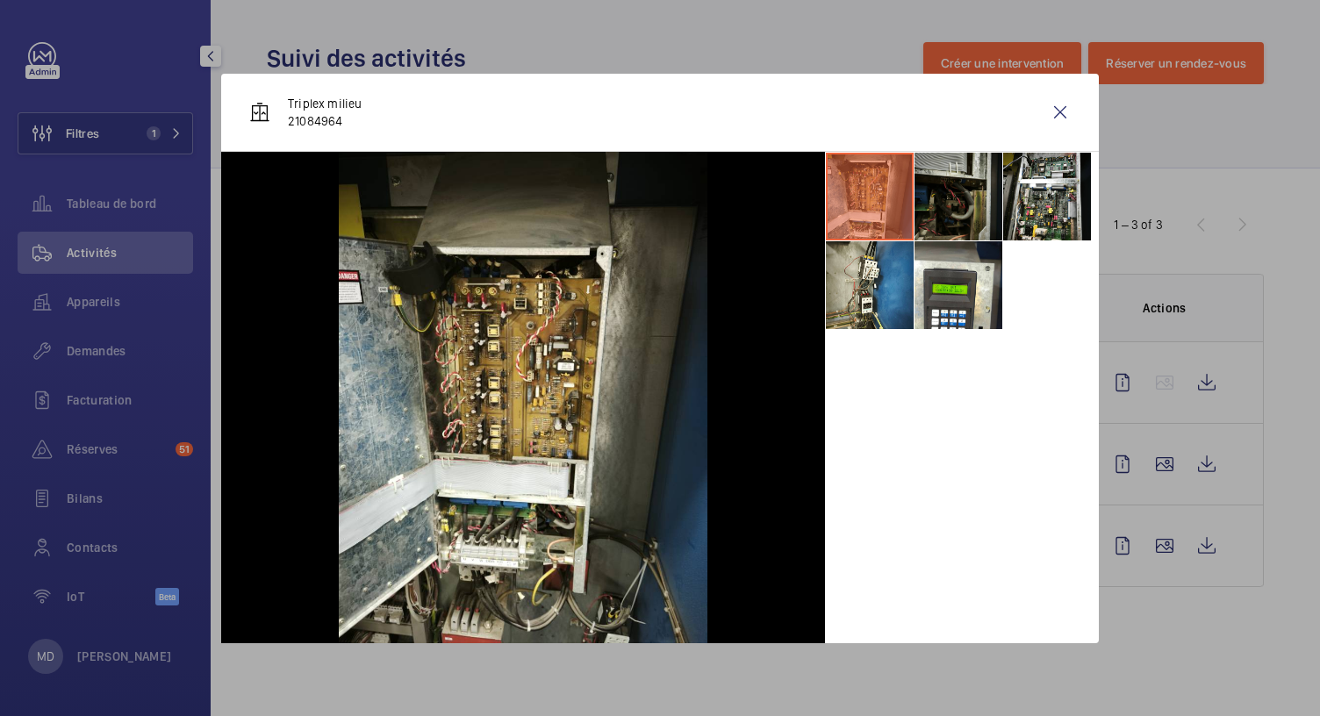
click at [943, 210] on li at bounding box center [959, 197] width 88 height 88
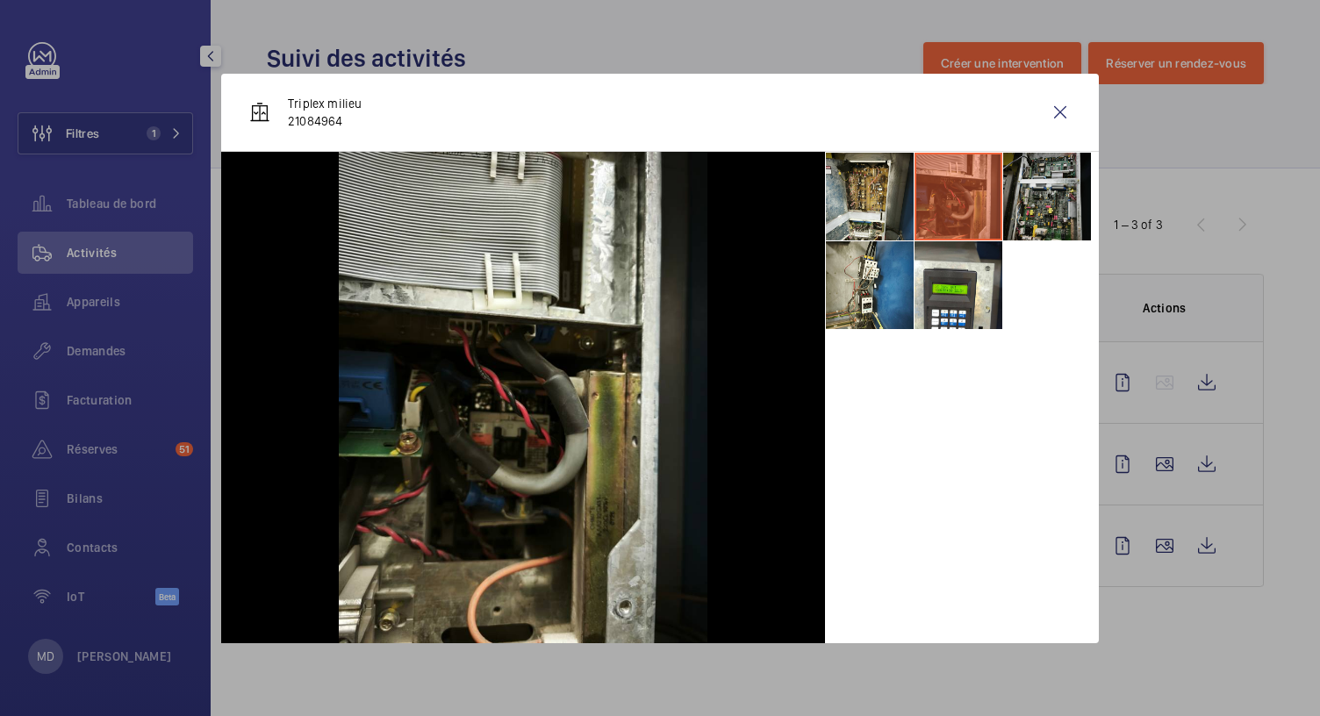
click at [1045, 202] on li at bounding box center [1047, 197] width 88 height 88
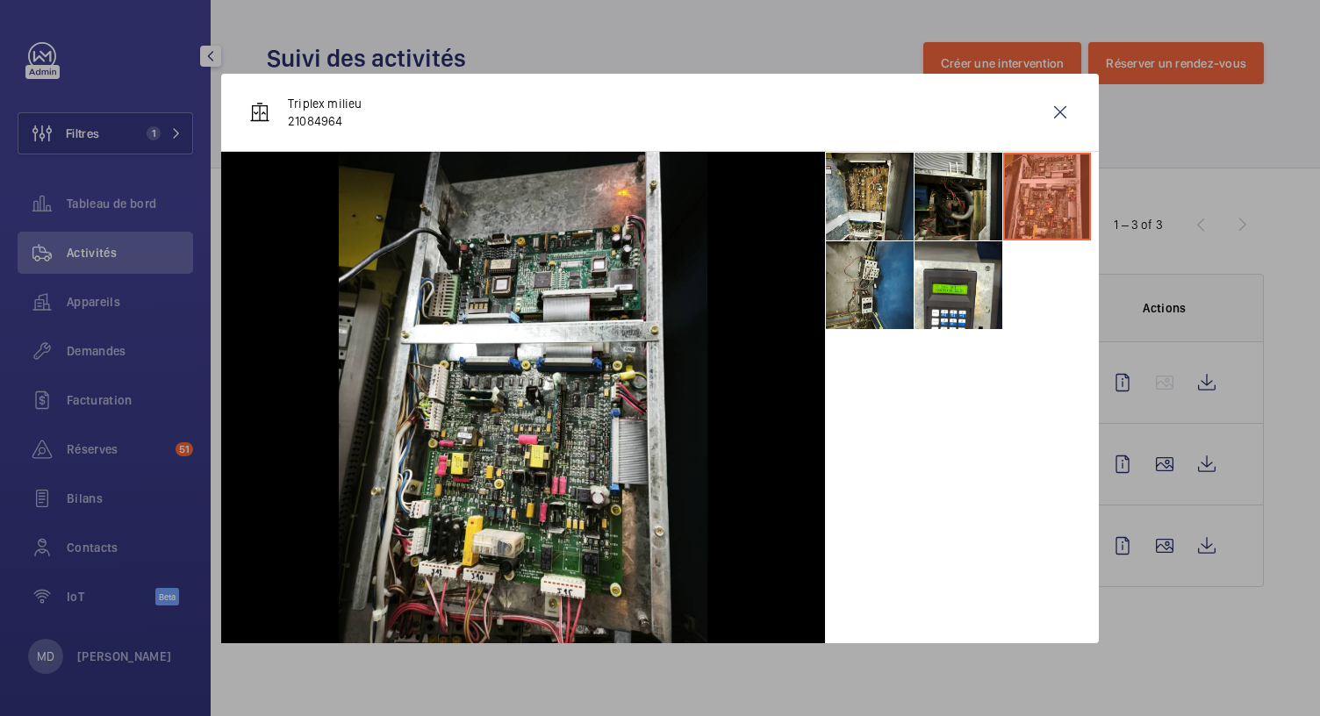
click at [867, 293] on li at bounding box center [870, 285] width 88 height 88
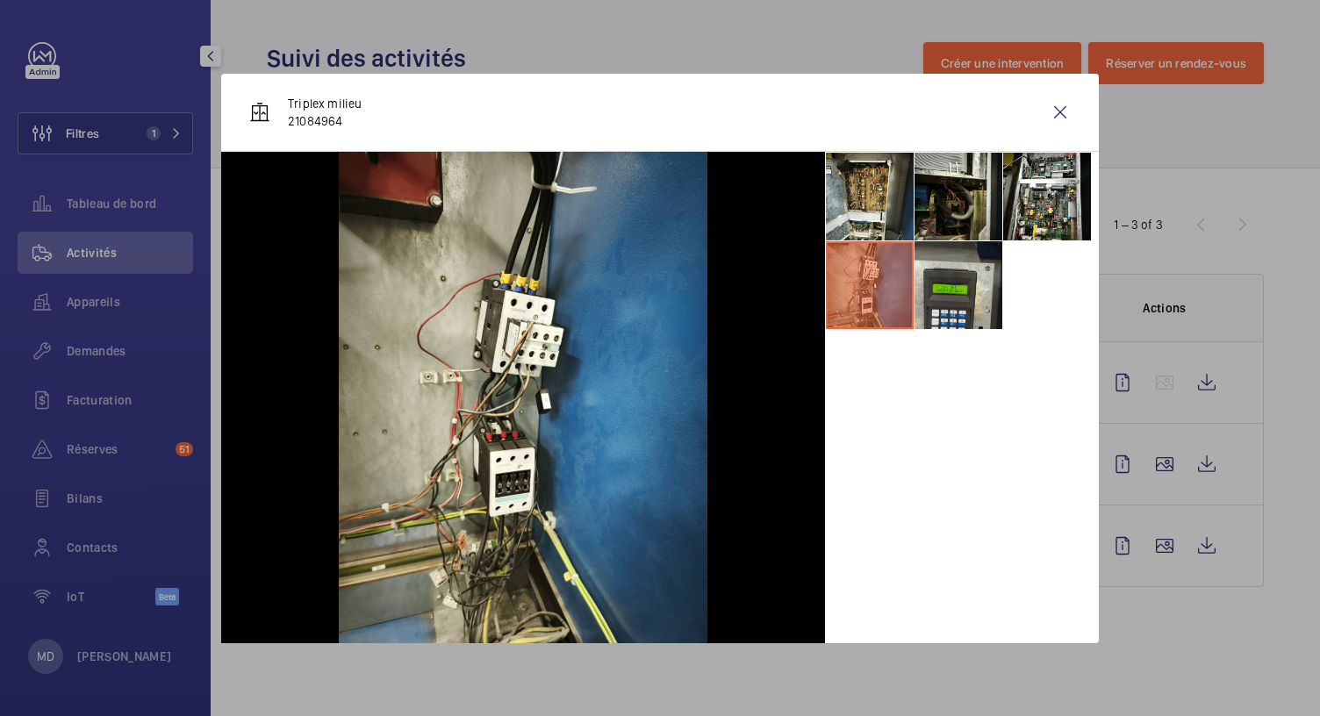
click at [961, 284] on li at bounding box center [959, 285] width 88 height 88
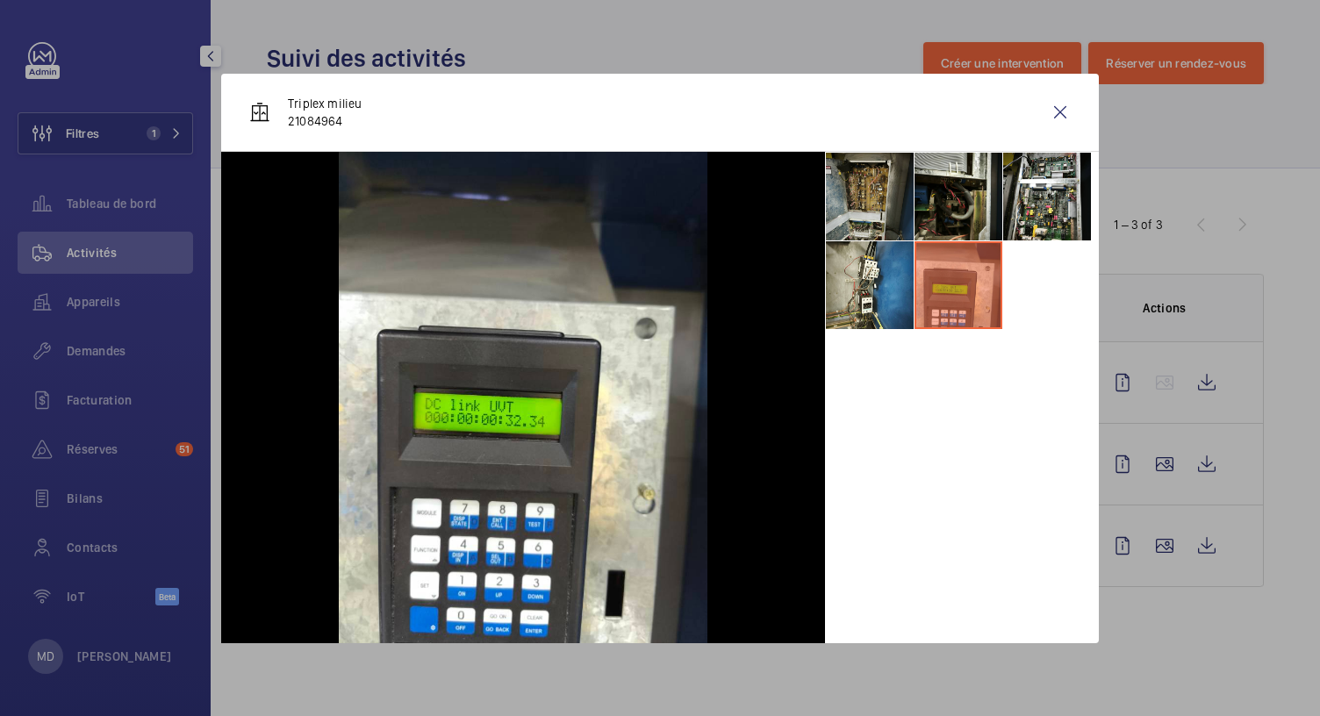
click at [897, 214] on li at bounding box center [870, 197] width 88 height 88
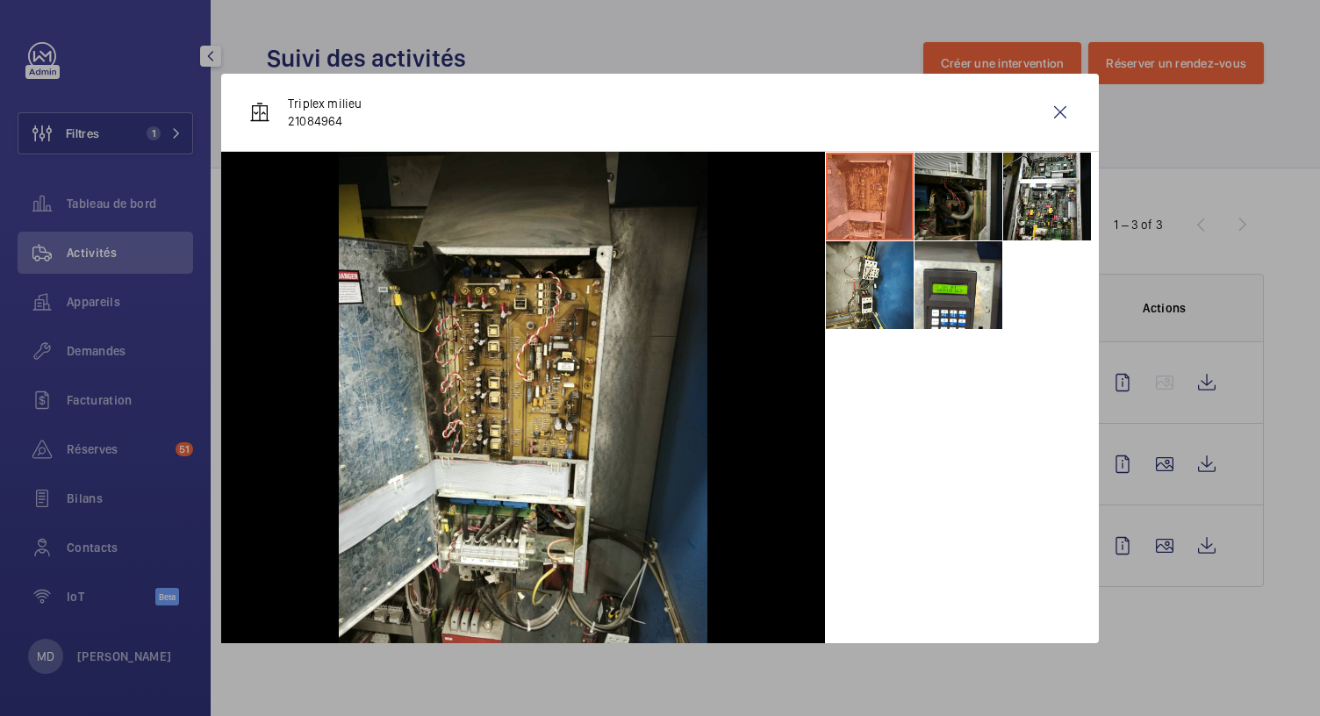
click at [939, 203] on li at bounding box center [959, 197] width 88 height 88
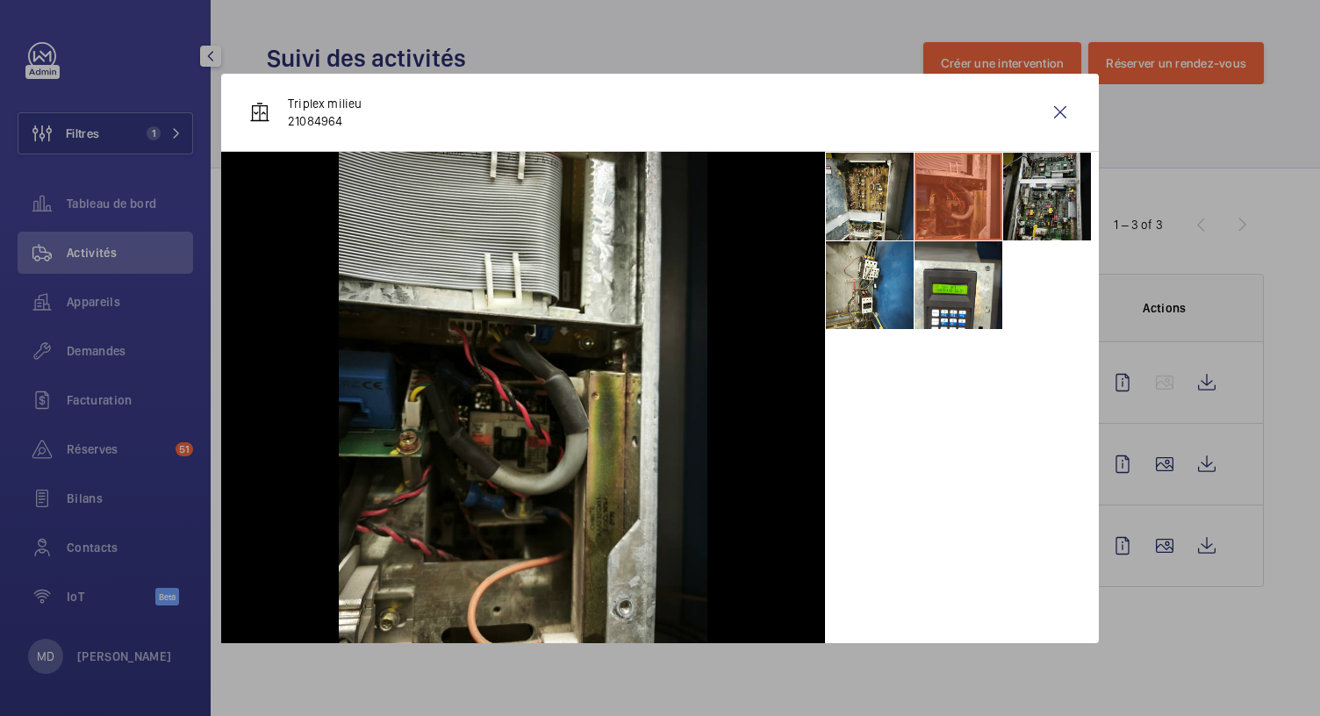
click at [1082, 198] on li at bounding box center [1047, 197] width 88 height 88
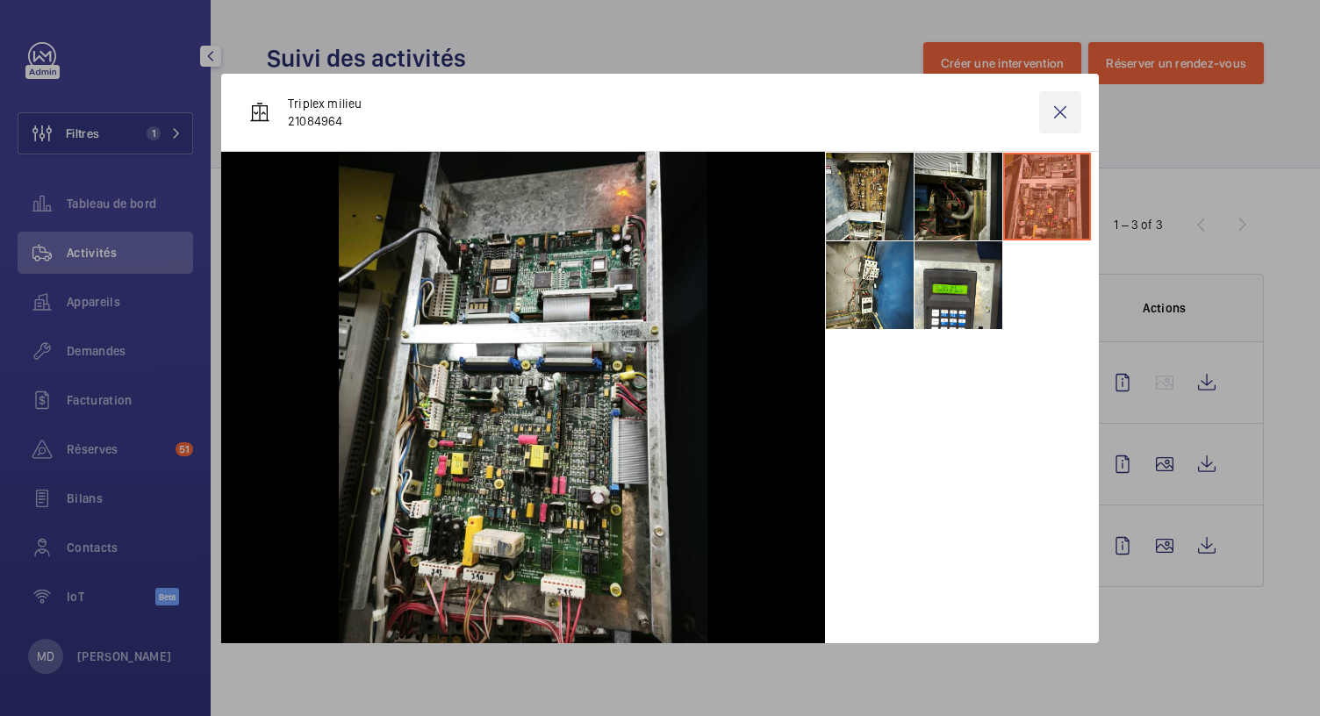
click at [1062, 120] on wm-front-icon-button at bounding box center [1060, 112] width 42 height 42
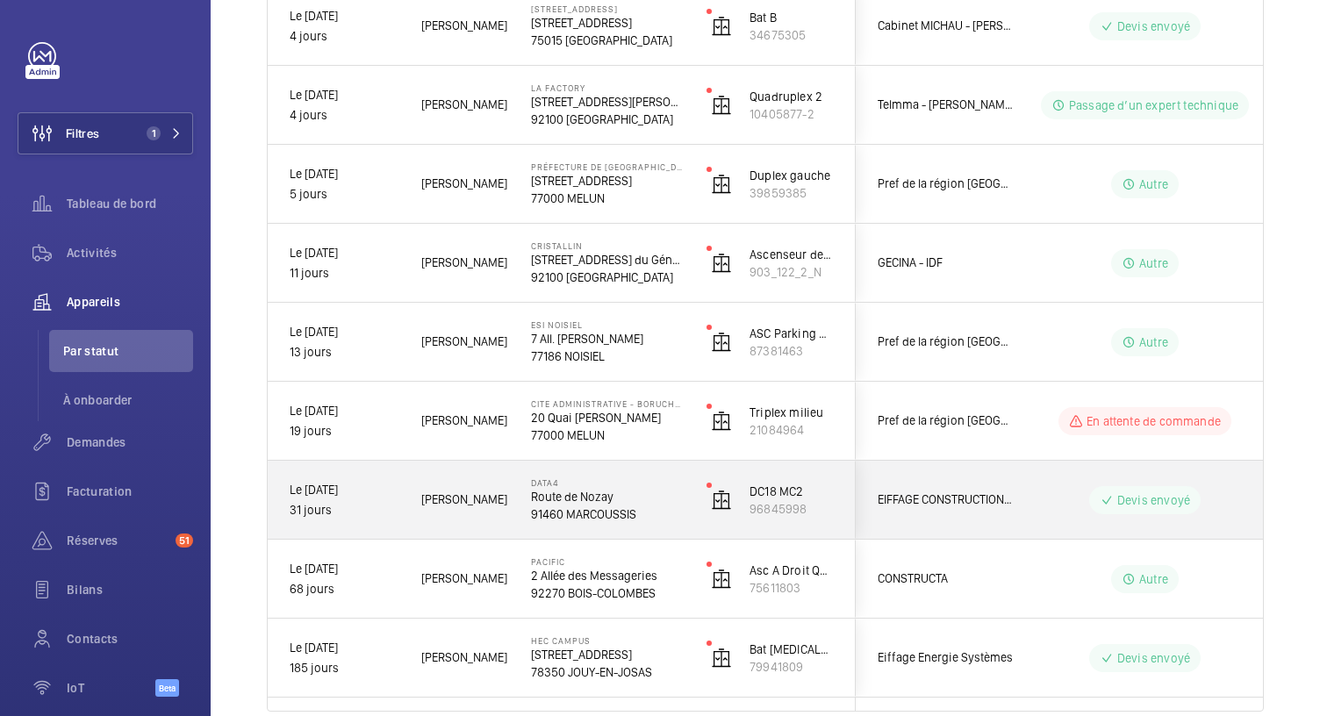
scroll to position [731, 0]
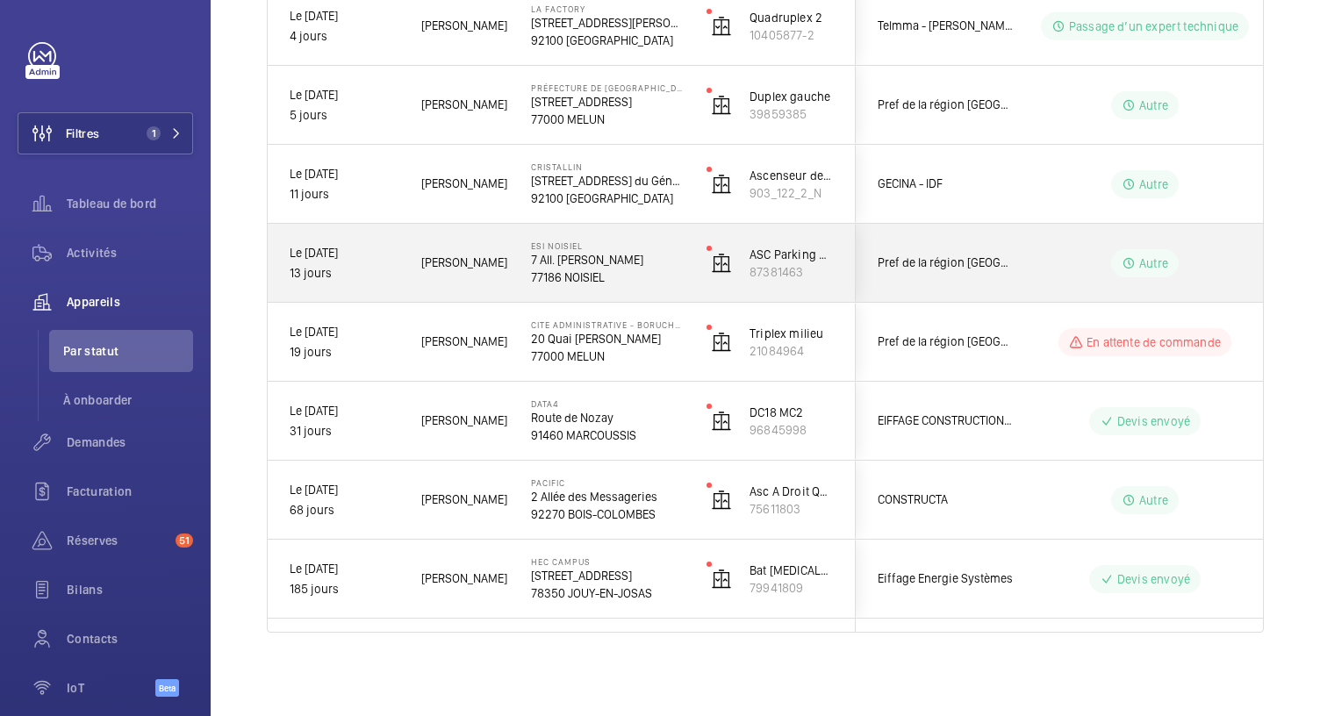
click at [590, 272] on p "77186 NOISIEL" at bounding box center [607, 278] width 153 height 18
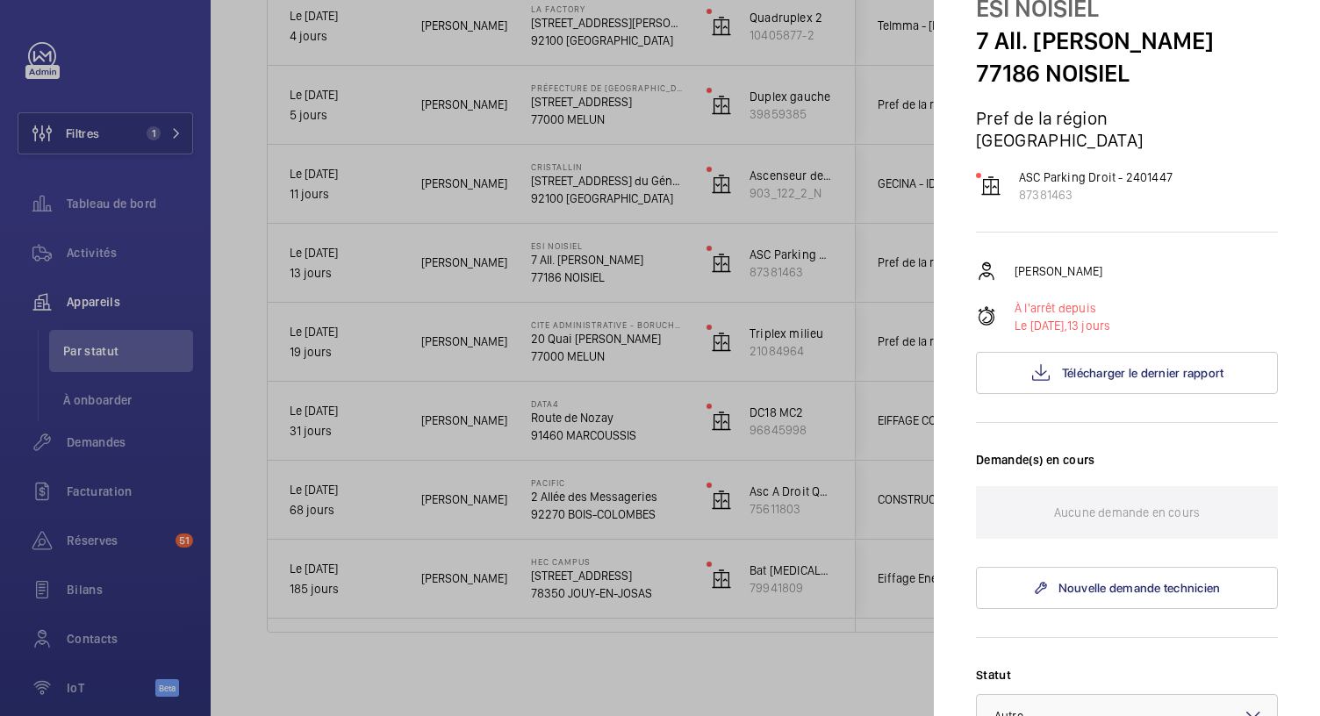
scroll to position [0, 0]
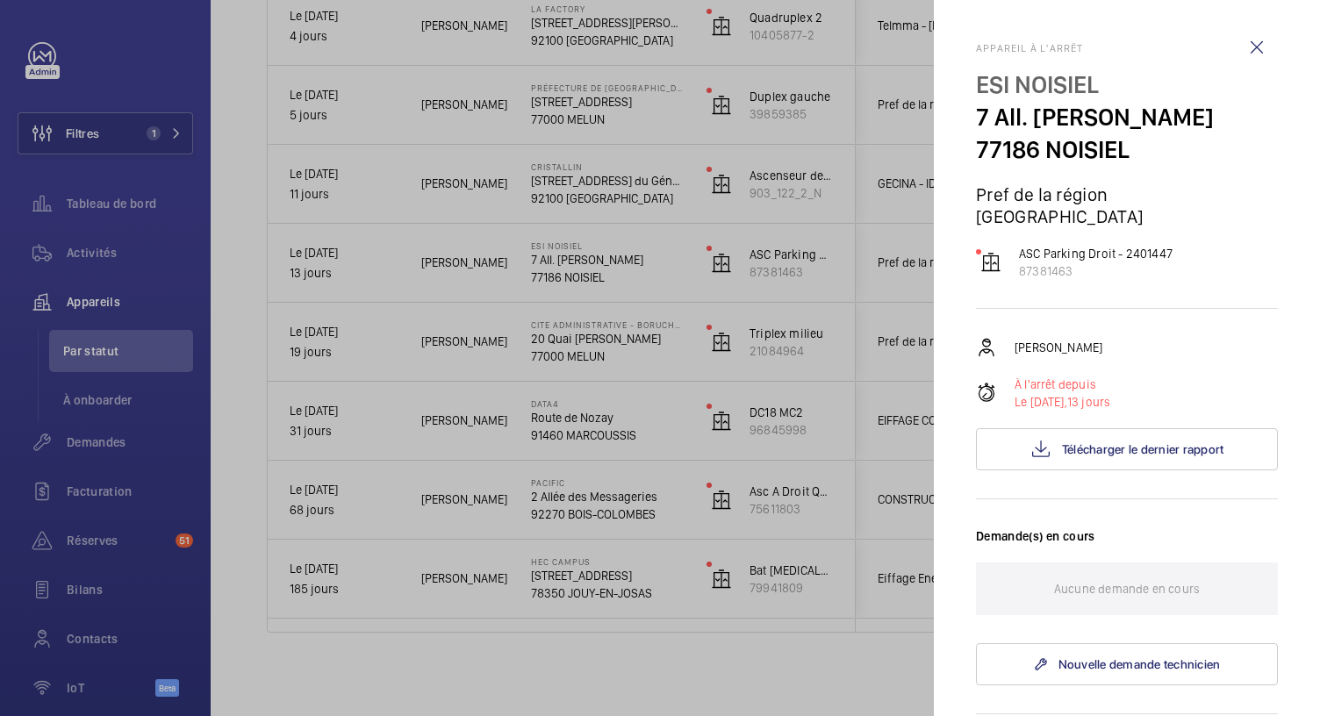
click at [585, 195] on div at bounding box center [660, 358] width 1320 height 716
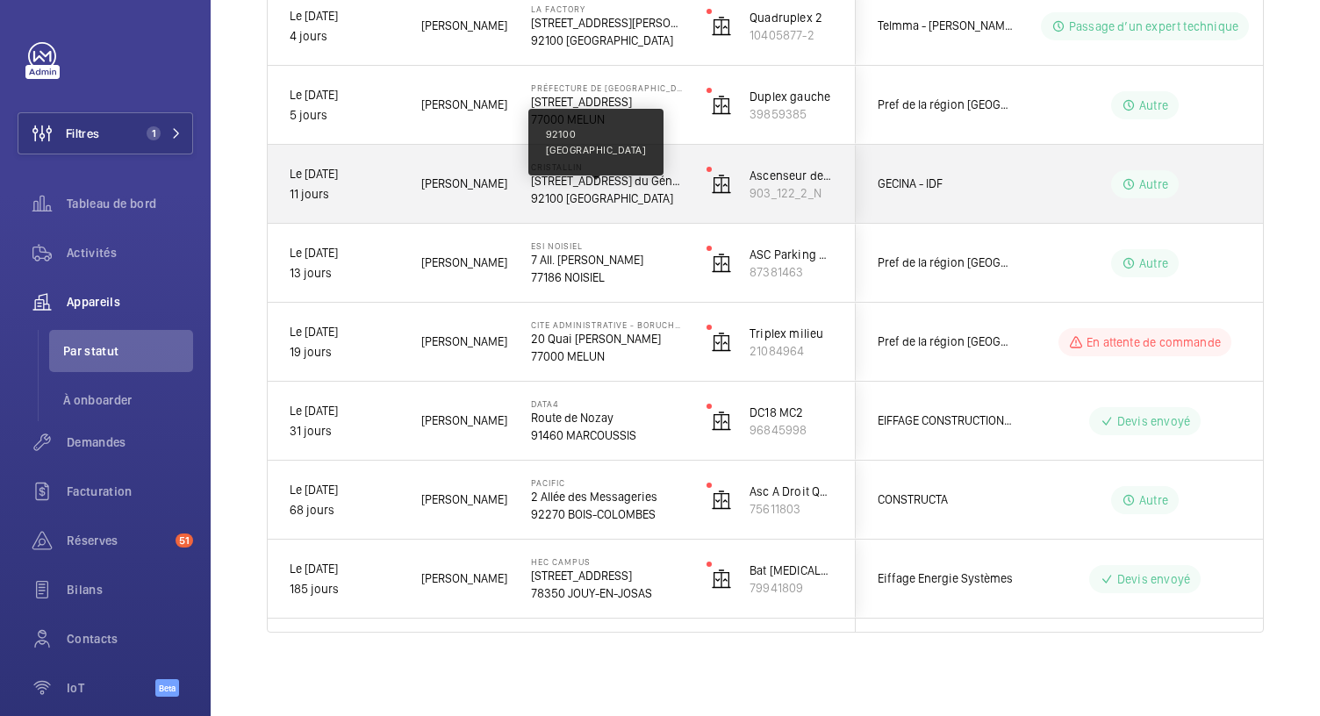
click at [585, 195] on p "92100 BOULOGNE-BILLANCOURT" at bounding box center [607, 199] width 153 height 18
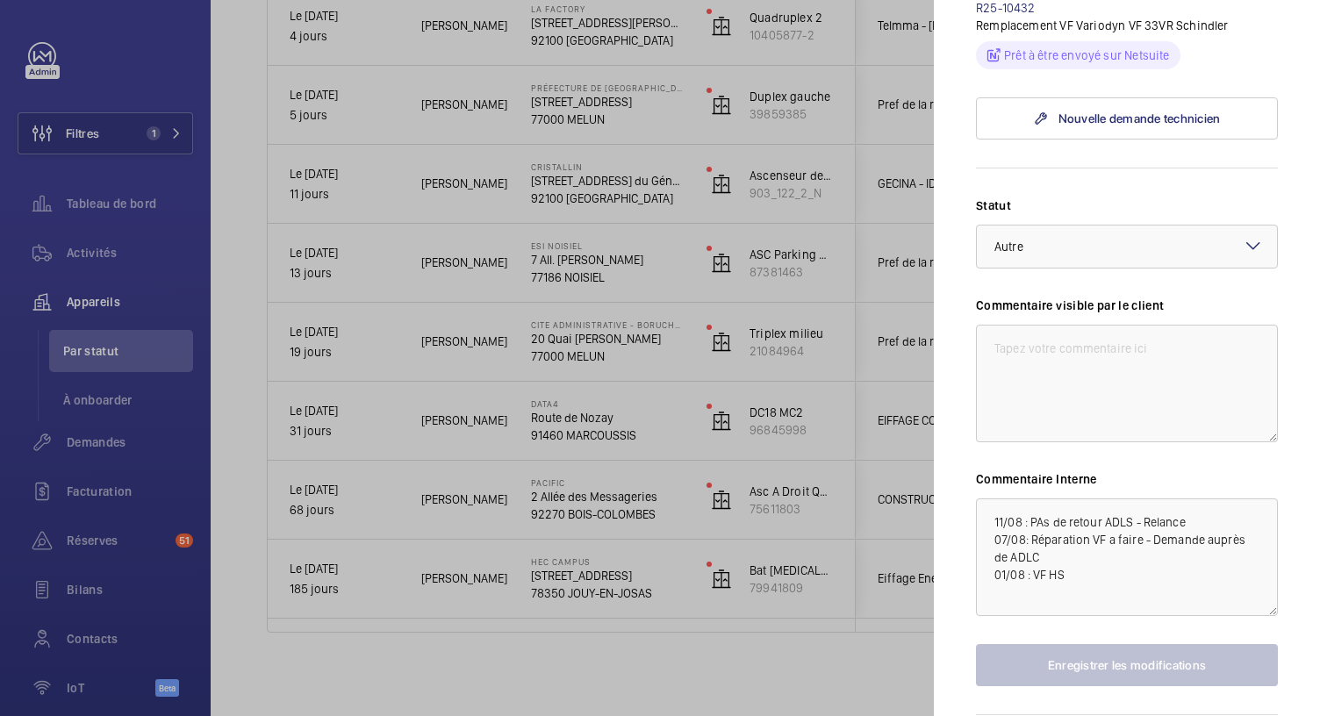
scroll to position [701, 0]
click at [1132, 521] on textarea "11/08 : PAs de retour ADLS - Relance 07/08: Réparation VF a faire - Demande aup…" at bounding box center [1127, 557] width 302 height 118
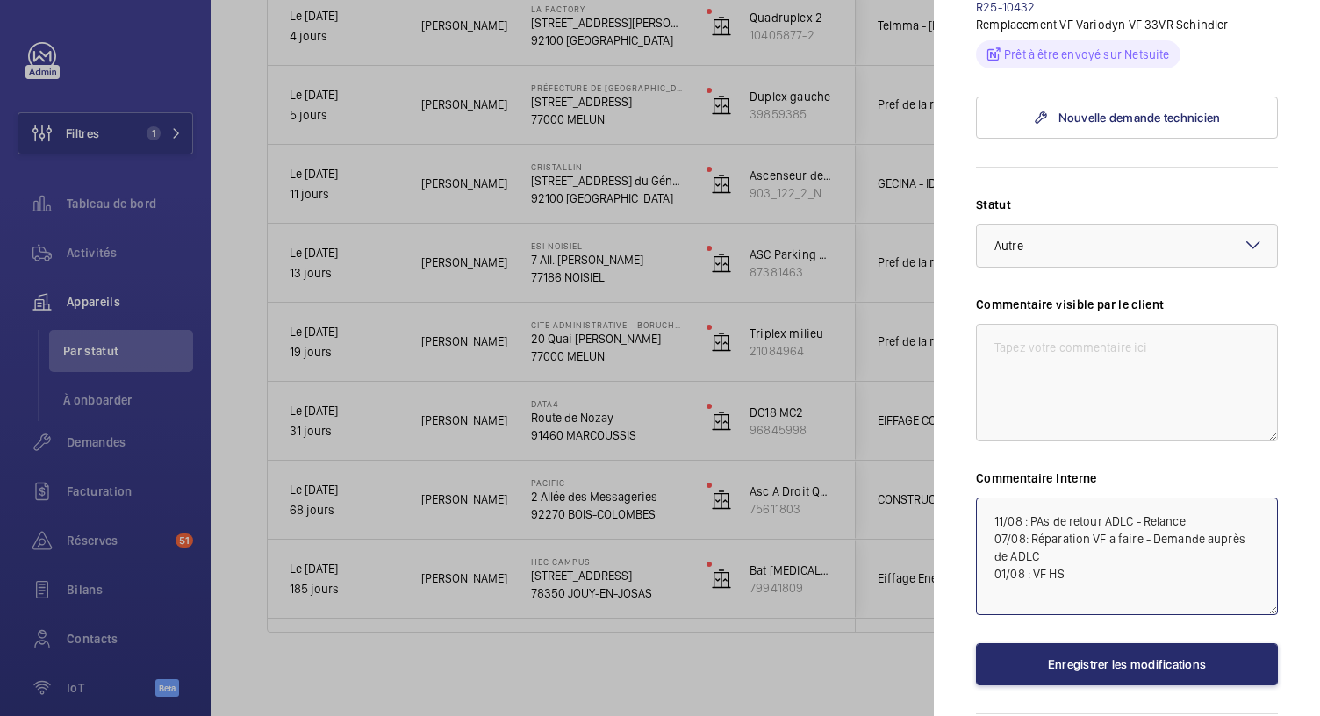
click at [1127, 577] on textarea "11/08 : PAs de retour ADLC - Relance 07/08: Réparation VF a faire - Demande aup…" at bounding box center [1127, 557] width 302 height 118
click at [1043, 514] on textarea "11/08 : PAs de retour ADLC - Relance 07/08: Réparation VF a faire - Demande aup…" at bounding box center [1127, 557] width 302 height 118
click at [1089, 597] on textarea "11/08 : Pas de retour ADLC - Relance 07/08: Réparation VF a faire - Demande aup…" at bounding box center [1127, 557] width 302 height 118
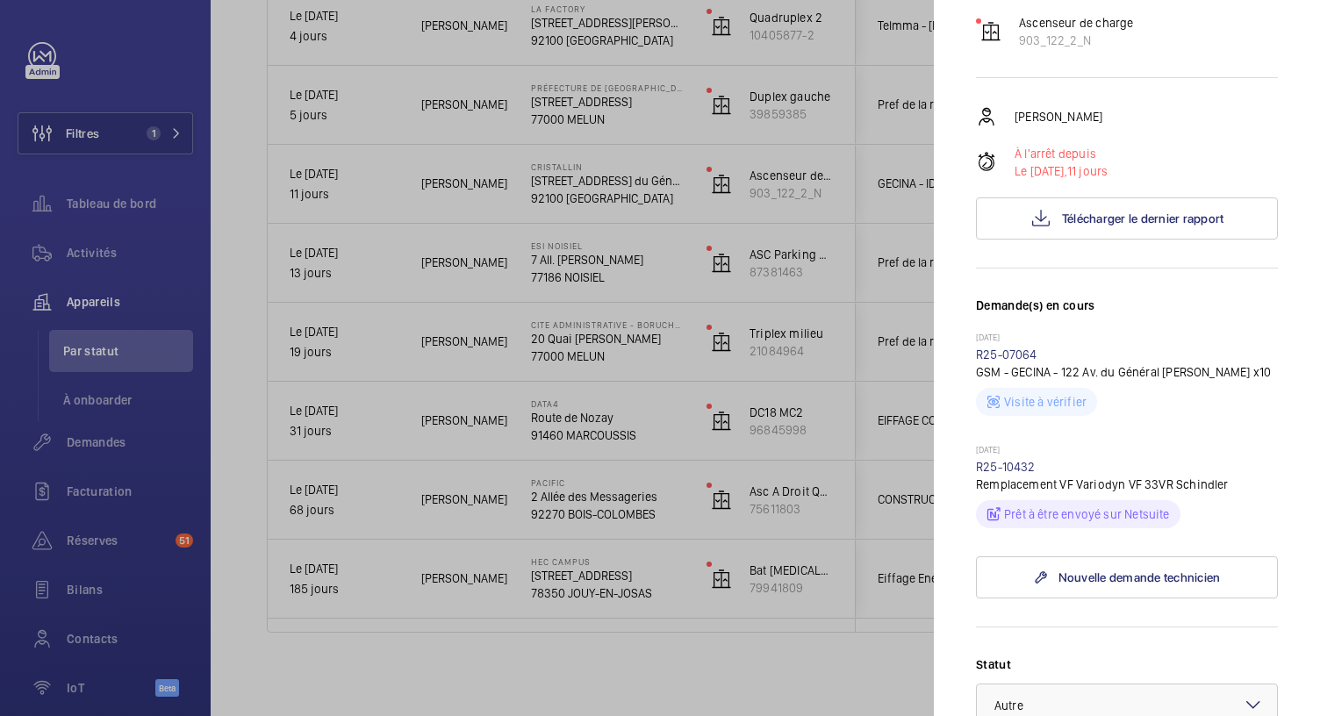
scroll to position [241, 0]
type textarea "11/08 : Pas de retour ADLC - Relance 07/08: Réparation VF a faire - Demande aup…"
click at [994, 470] on link "R25-10432" at bounding box center [1006, 468] width 60 height 14
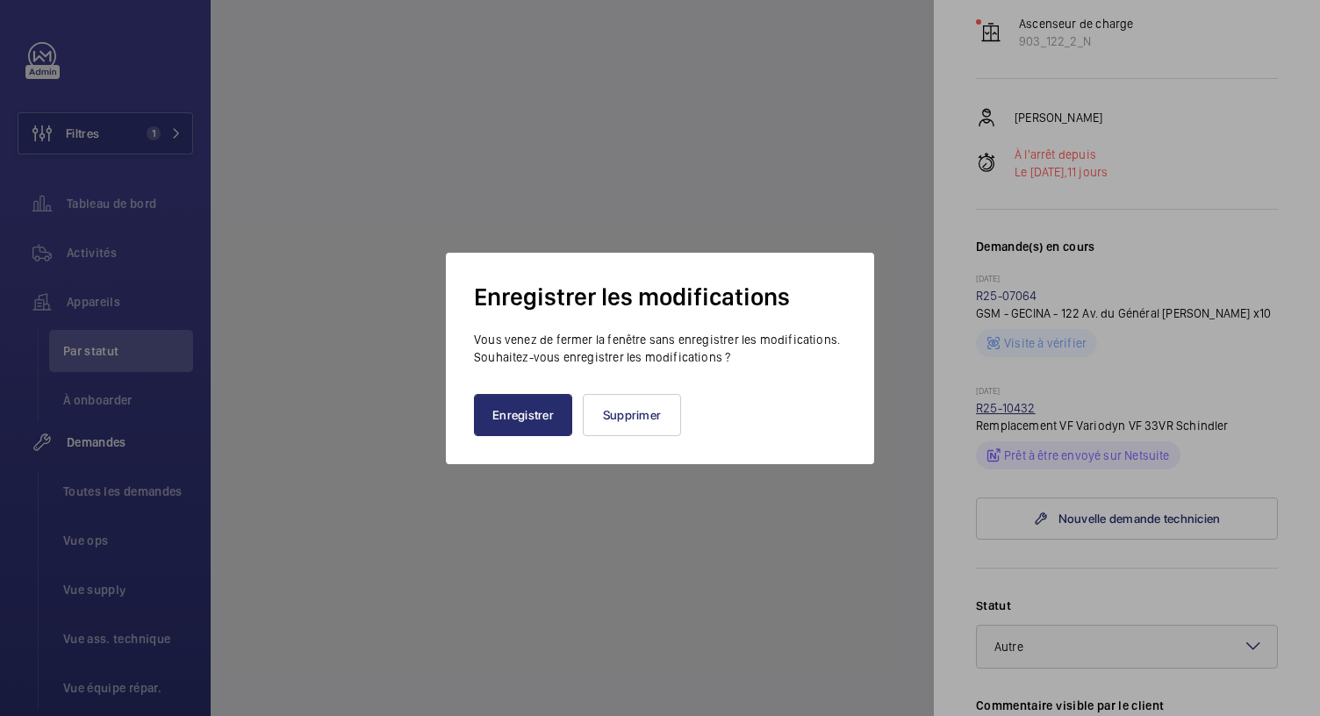
scroll to position [241, 0]
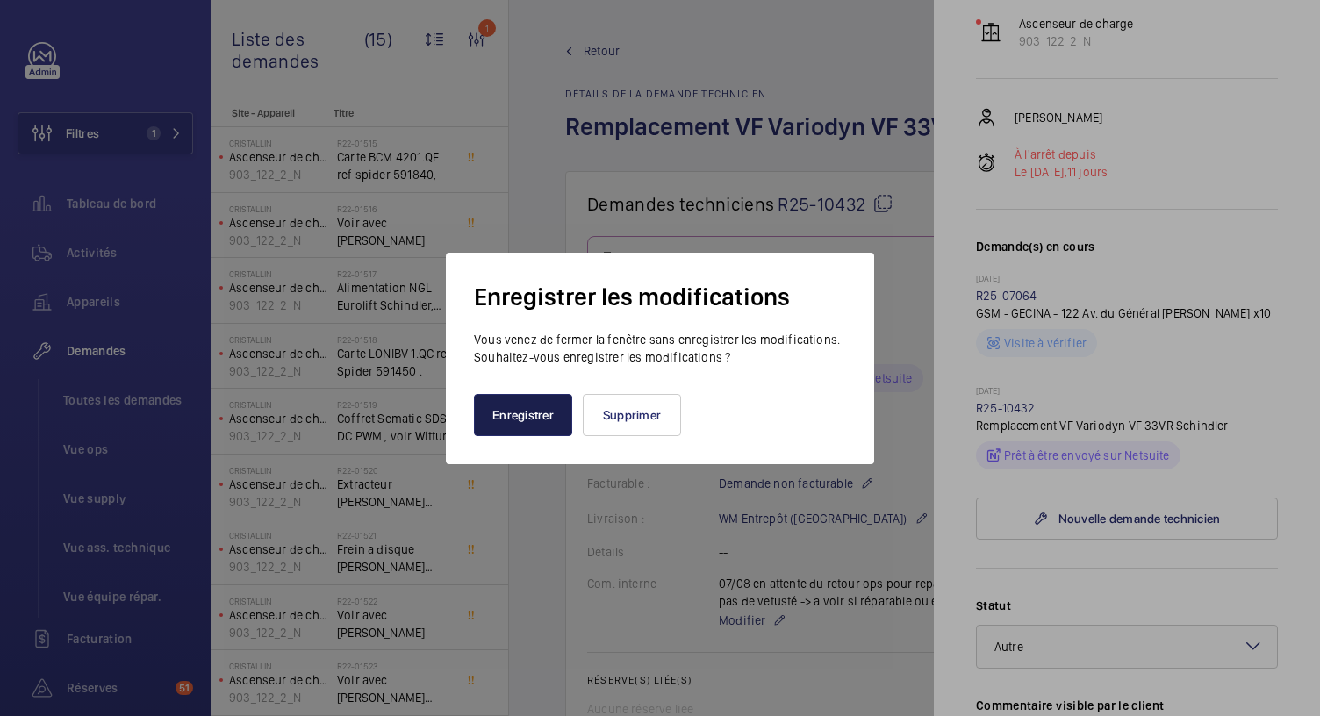
click at [533, 412] on button "Enregistrer" at bounding box center [523, 415] width 98 height 42
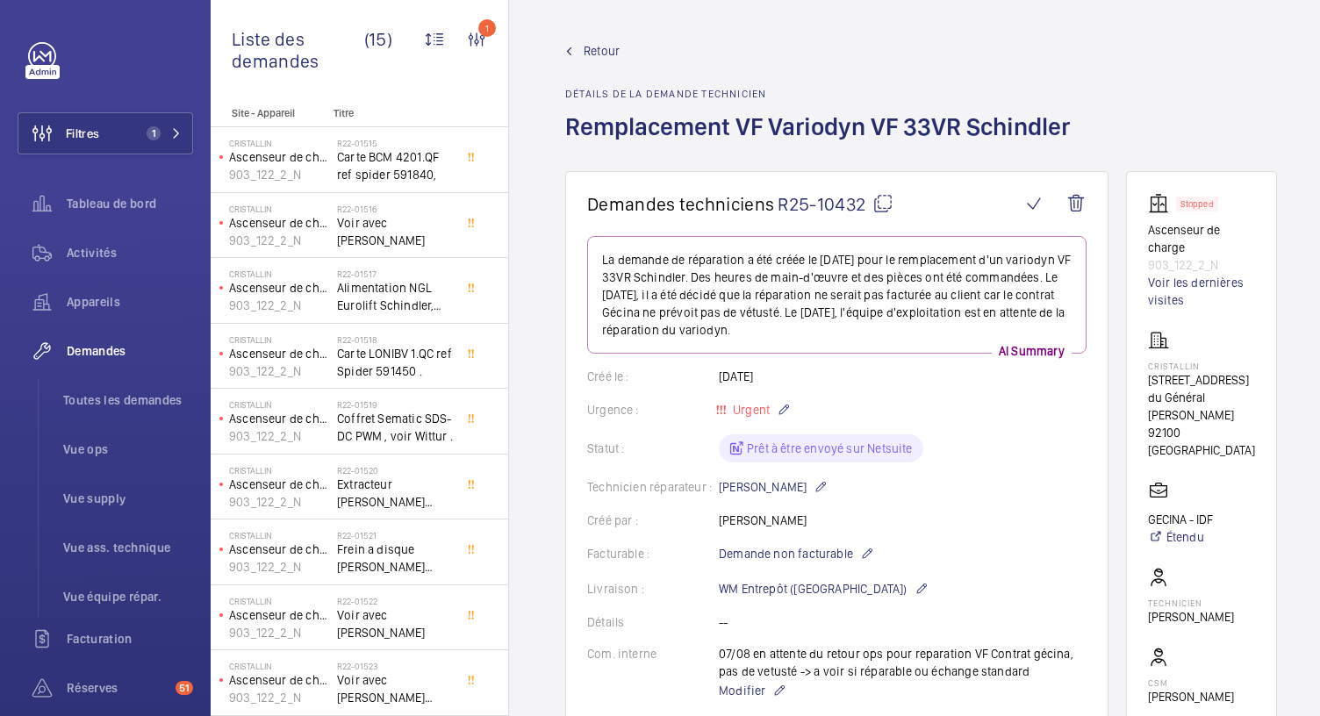
click at [888, 205] on mat-icon at bounding box center [883, 203] width 21 height 21
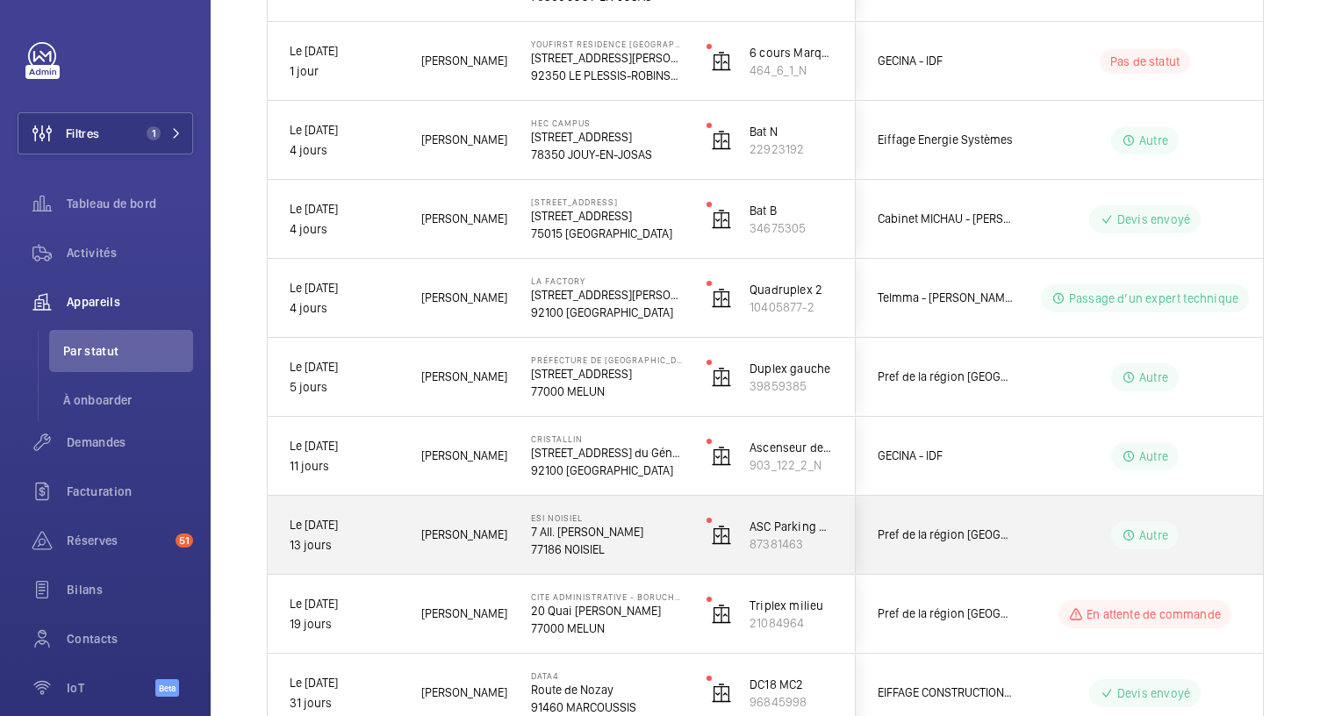
scroll to position [453, 0]
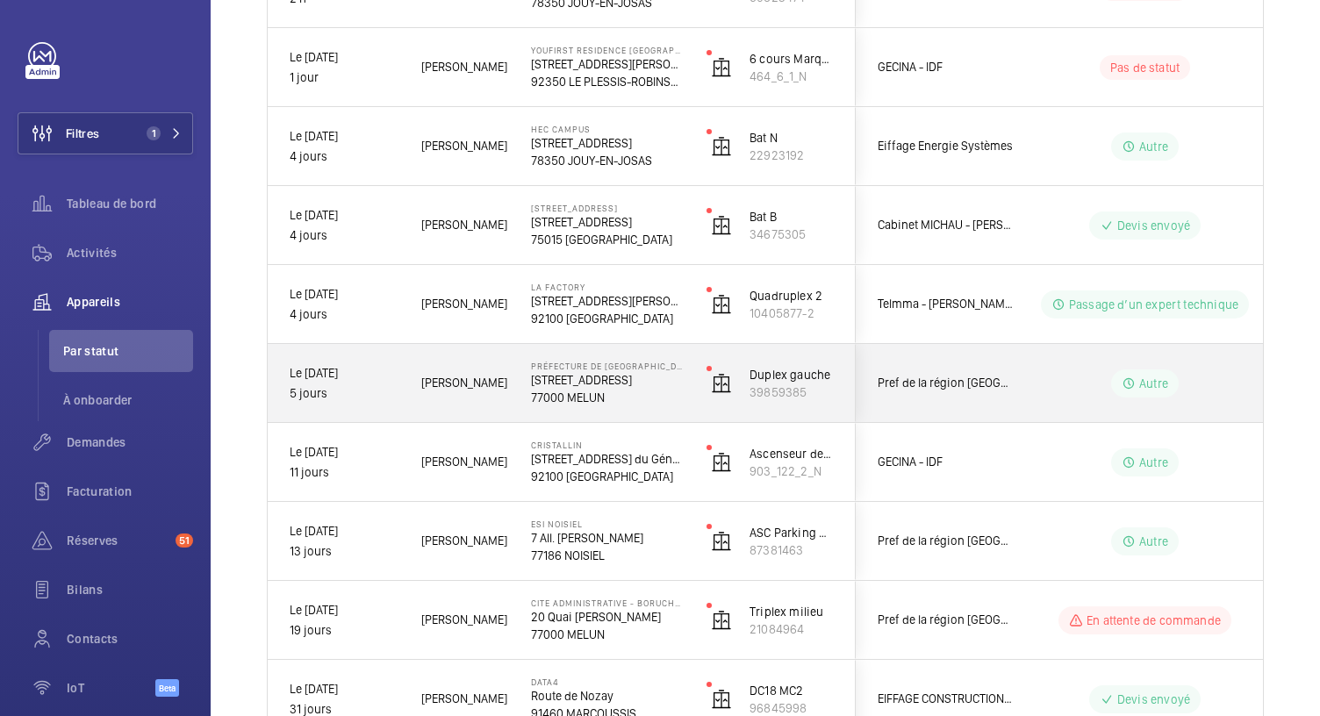
click at [622, 389] on p "77000 MELUN" at bounding box center [607, 398] width 153 height 18
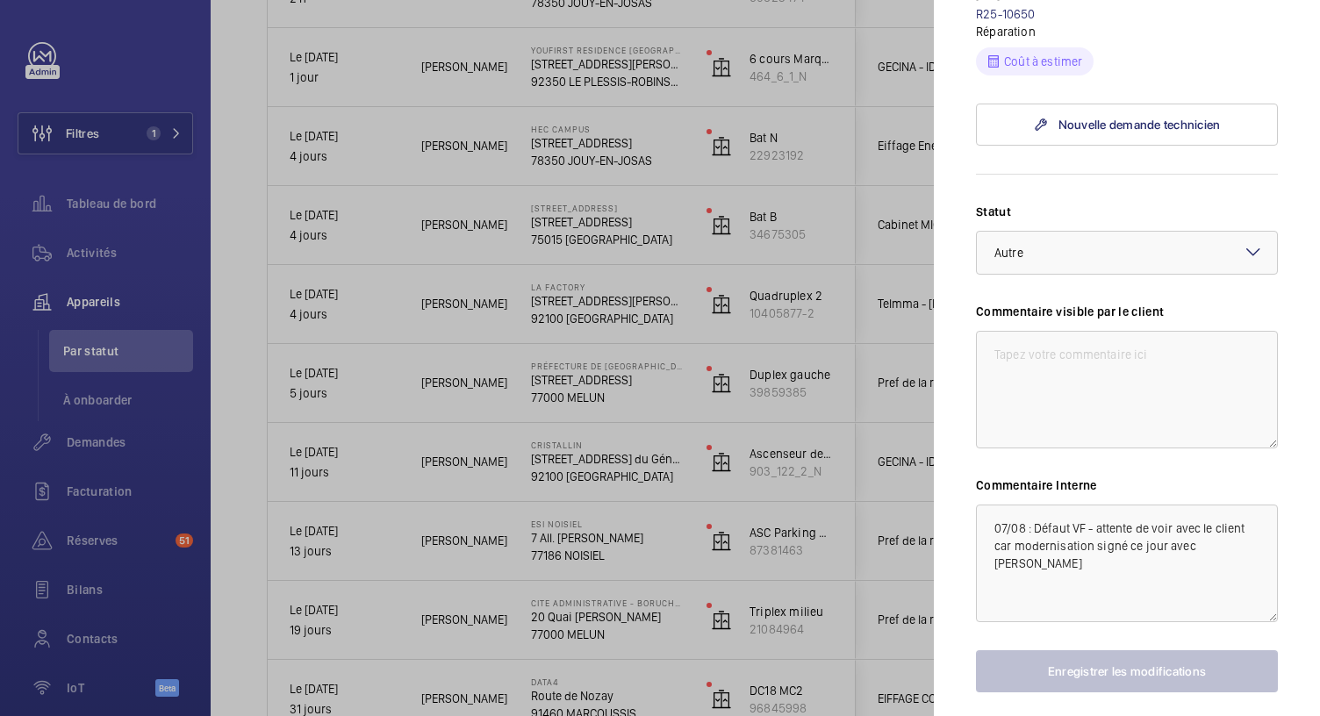
scroll to position [386, 0]
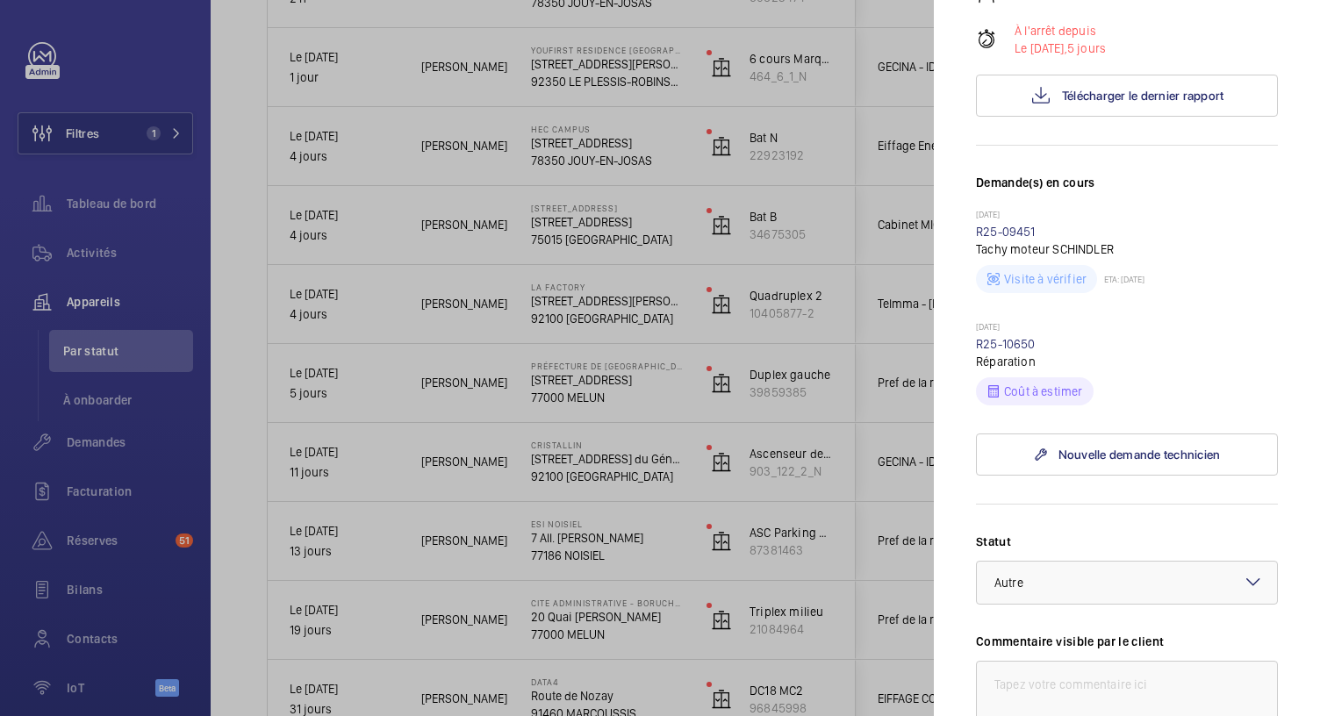
click at [609, 313] on div at bounding box center [660, 358] width 1320 height 716
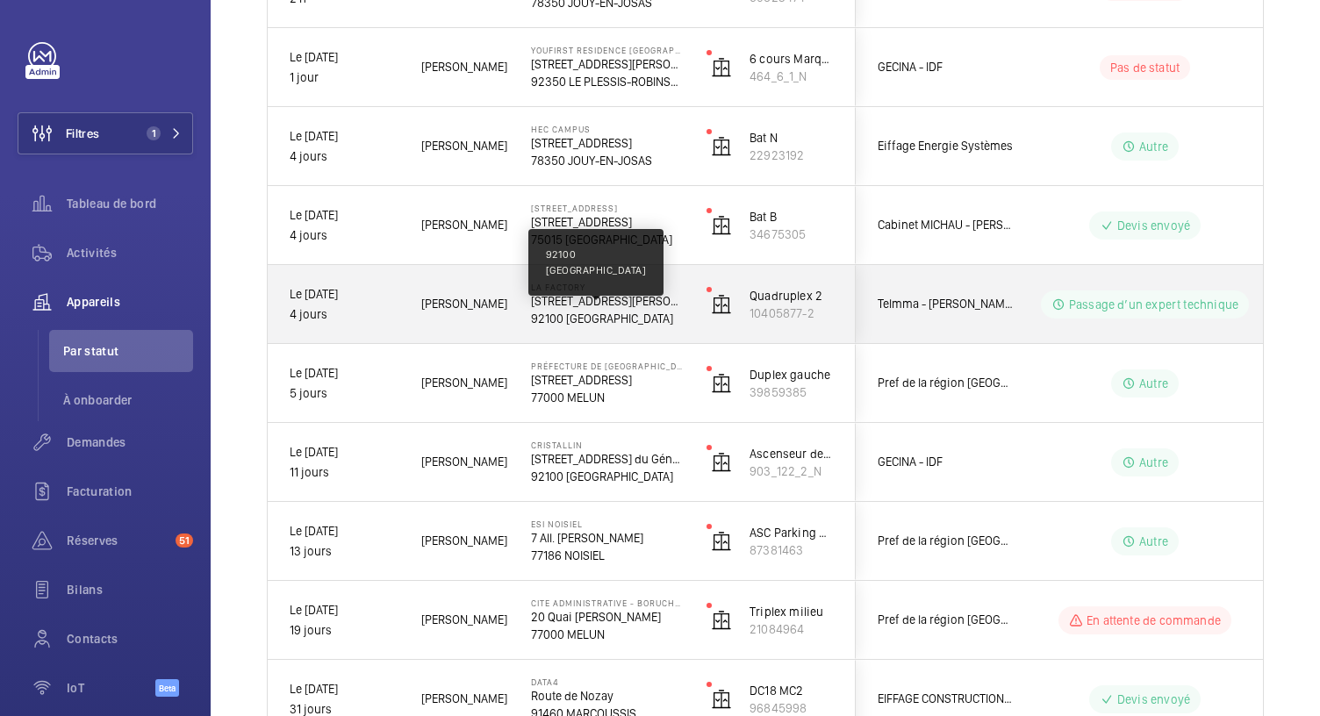
click at [609, 313] on p "92100 BOULOGNE-BILLANCOURT" at bounding box center [607, 319] width 153 height 18
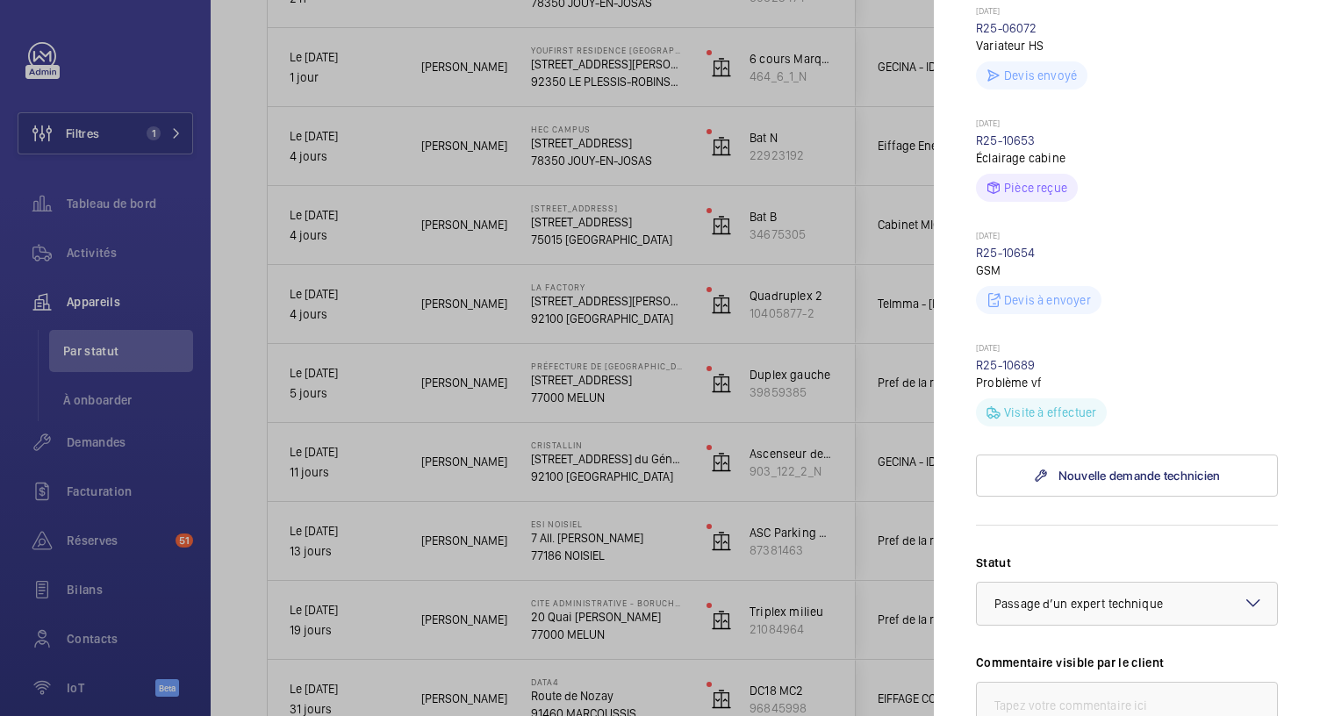
scroll to position [284, 0]
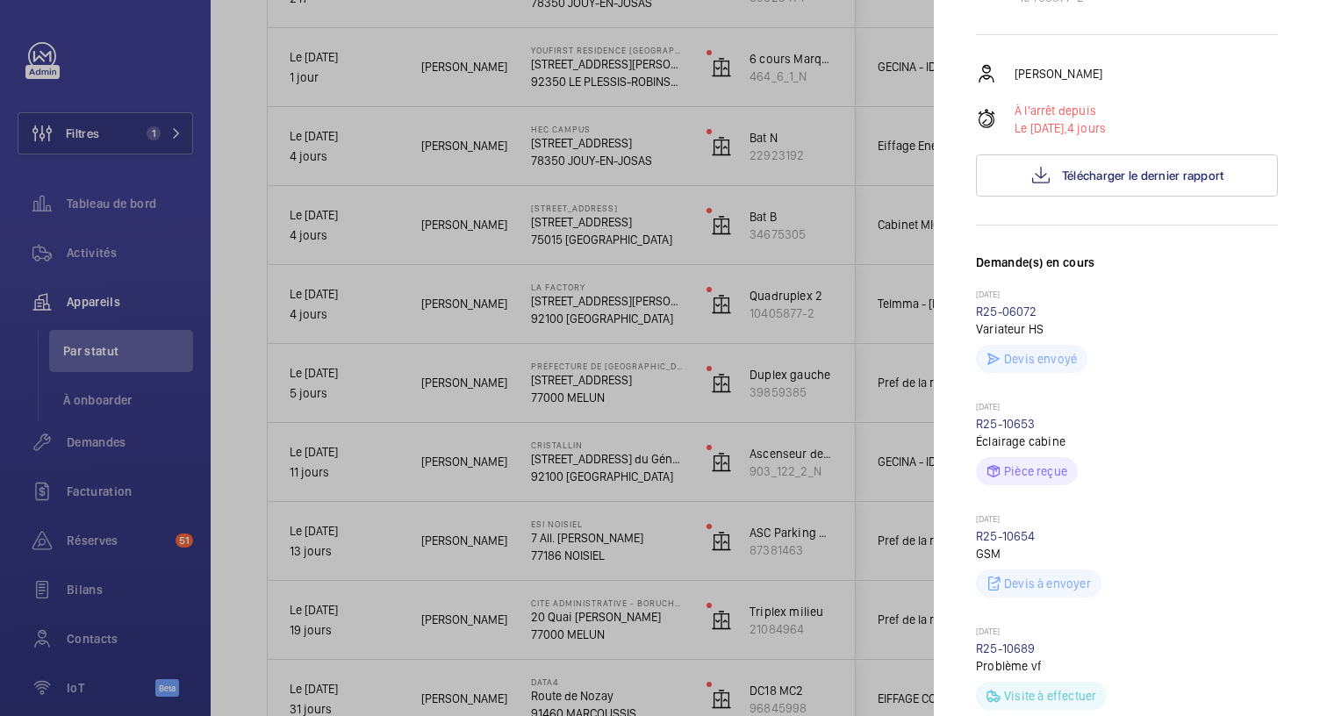
click at [579, 213] on div at bounding box center [660, 358] width 1320 height 716
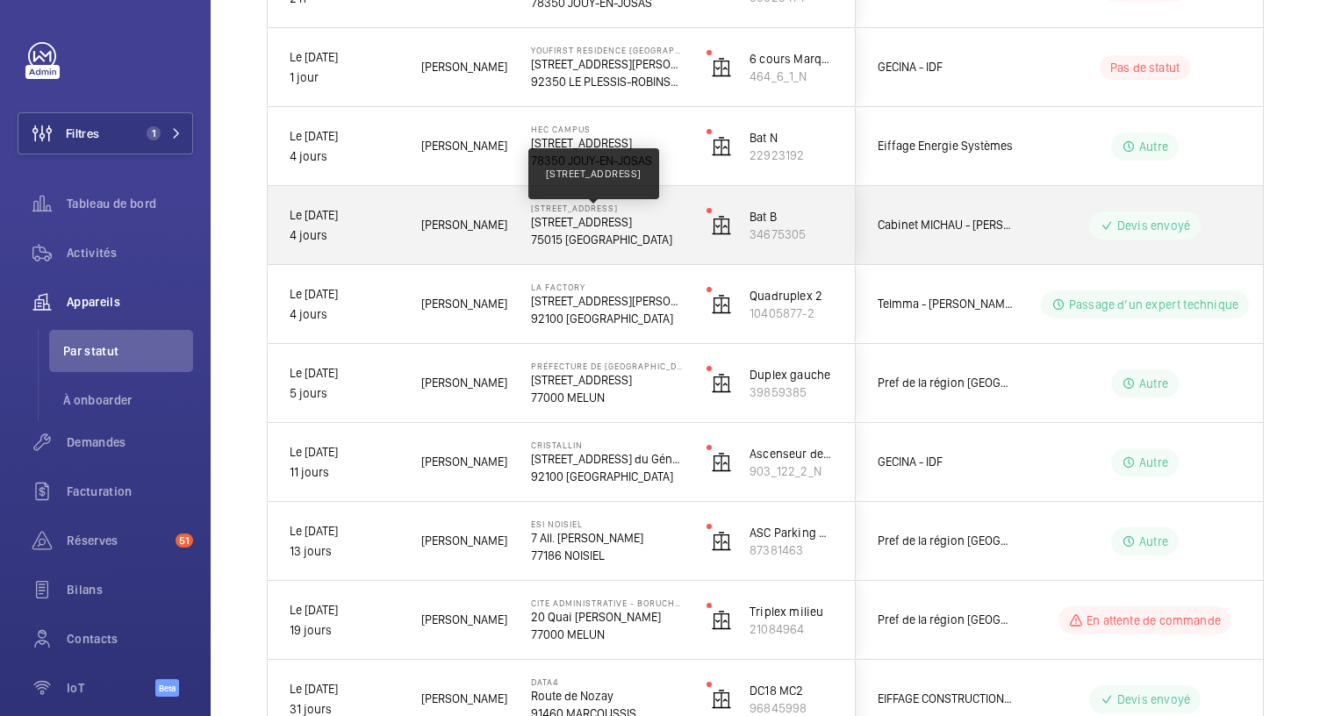
click at [579, 213] on p "63 Boulevard Lefebvre, 75015 PARIS" at bounding box center [607, 222] width 153 height 18
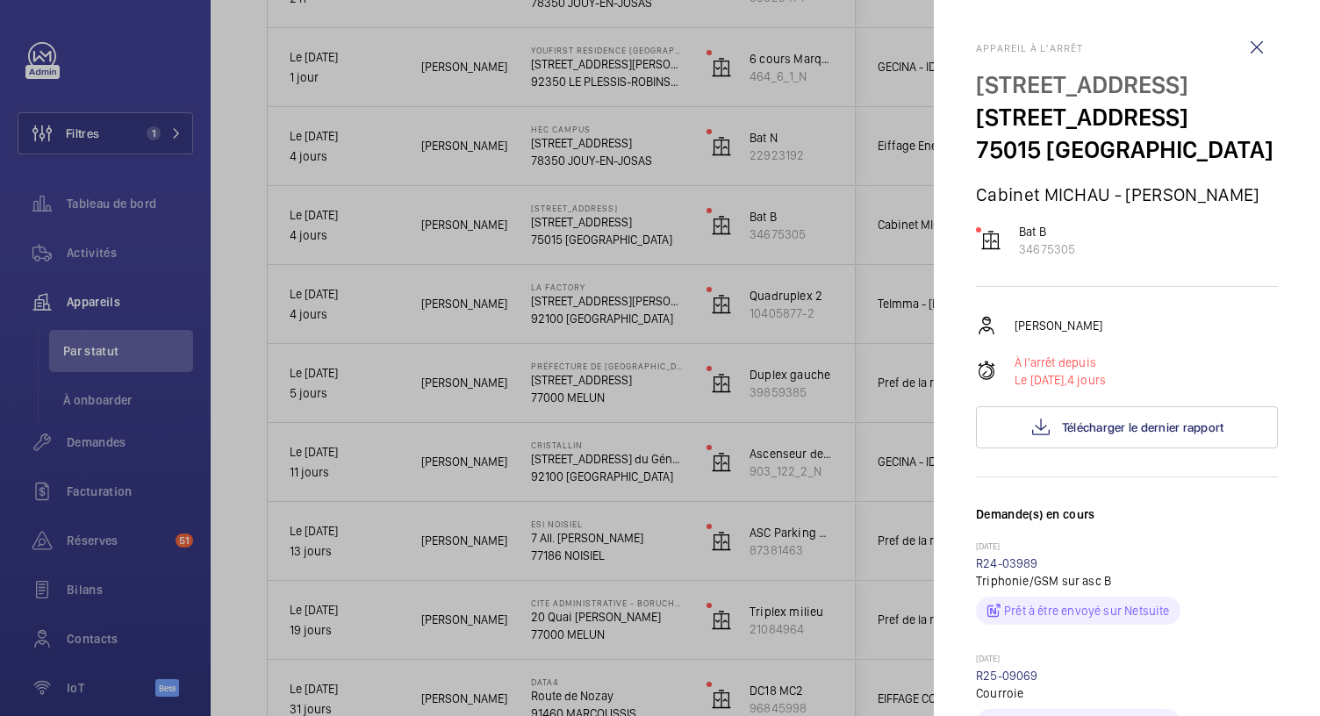
click at [592, 168] on div at bounding box center [660, 358] width 1320 height 716
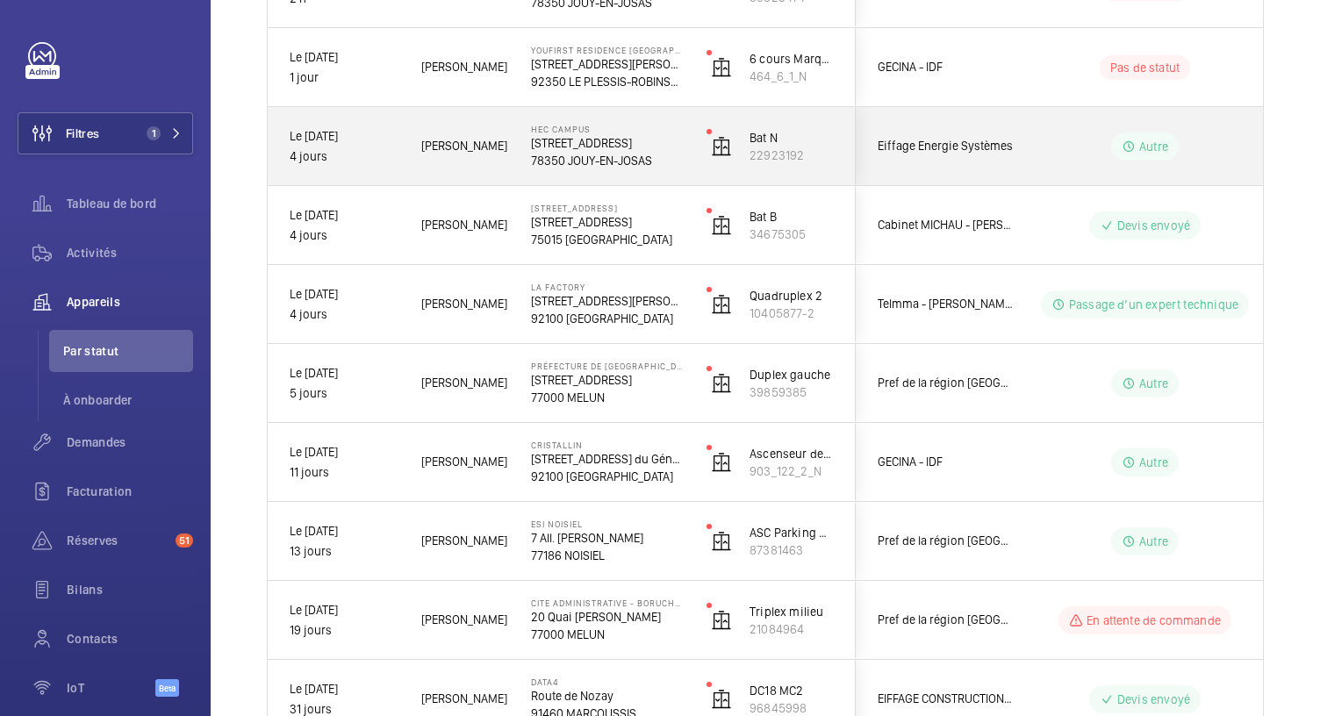
click at [592, 168] on div "HEC CAMPUS 1 Rue de la Libération 78350 JOUY-EN-JOSAS" at bounding box center [597, 146] width 174 height 79
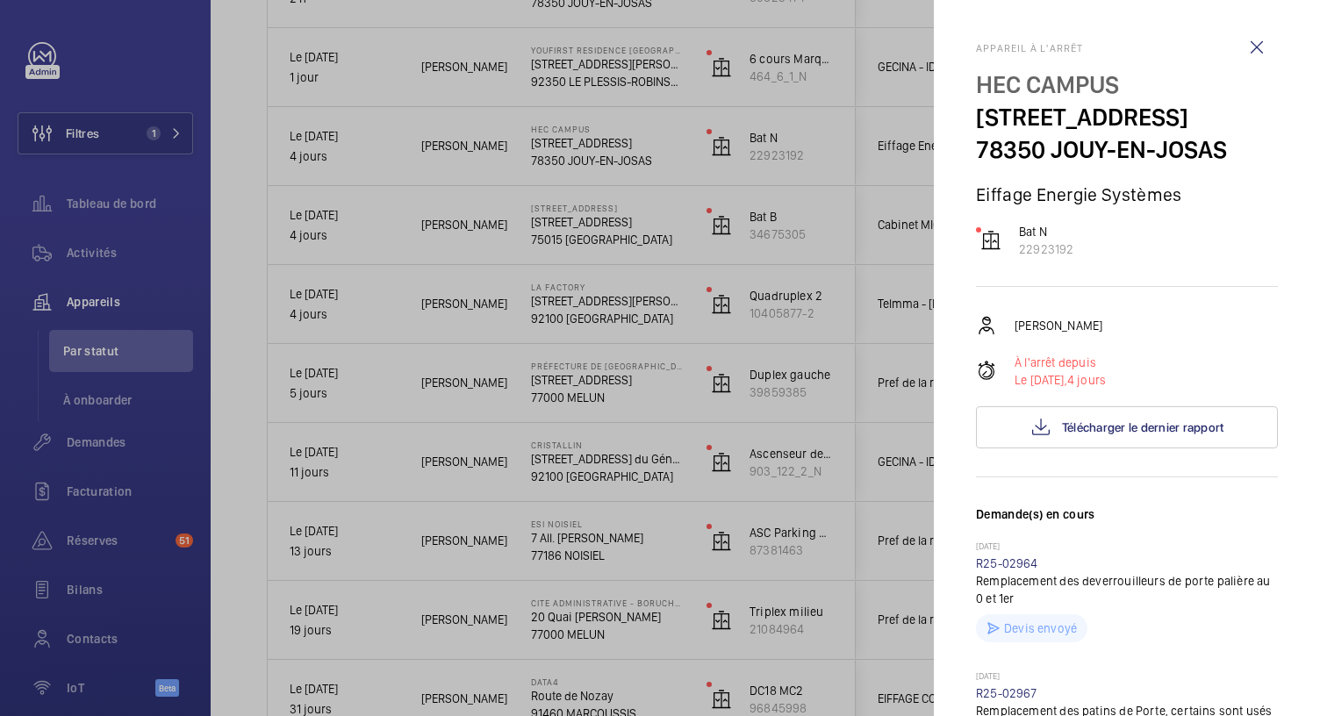
click at [604, 72] on div at bounding box center [660, 358] width 1320 height 716
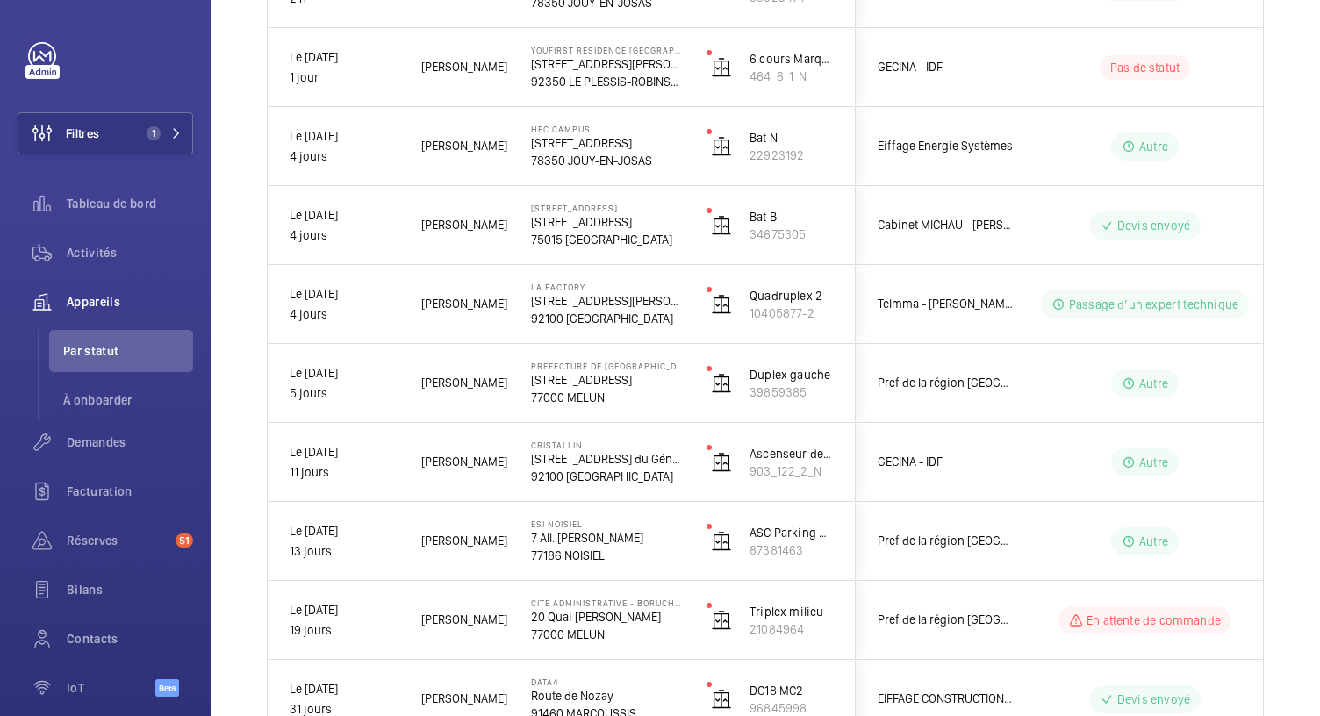
click at [604, 73] on p "92350 LE PLESSIS-ROBINSON" at bounding box center [607, 82] width 153 height 18
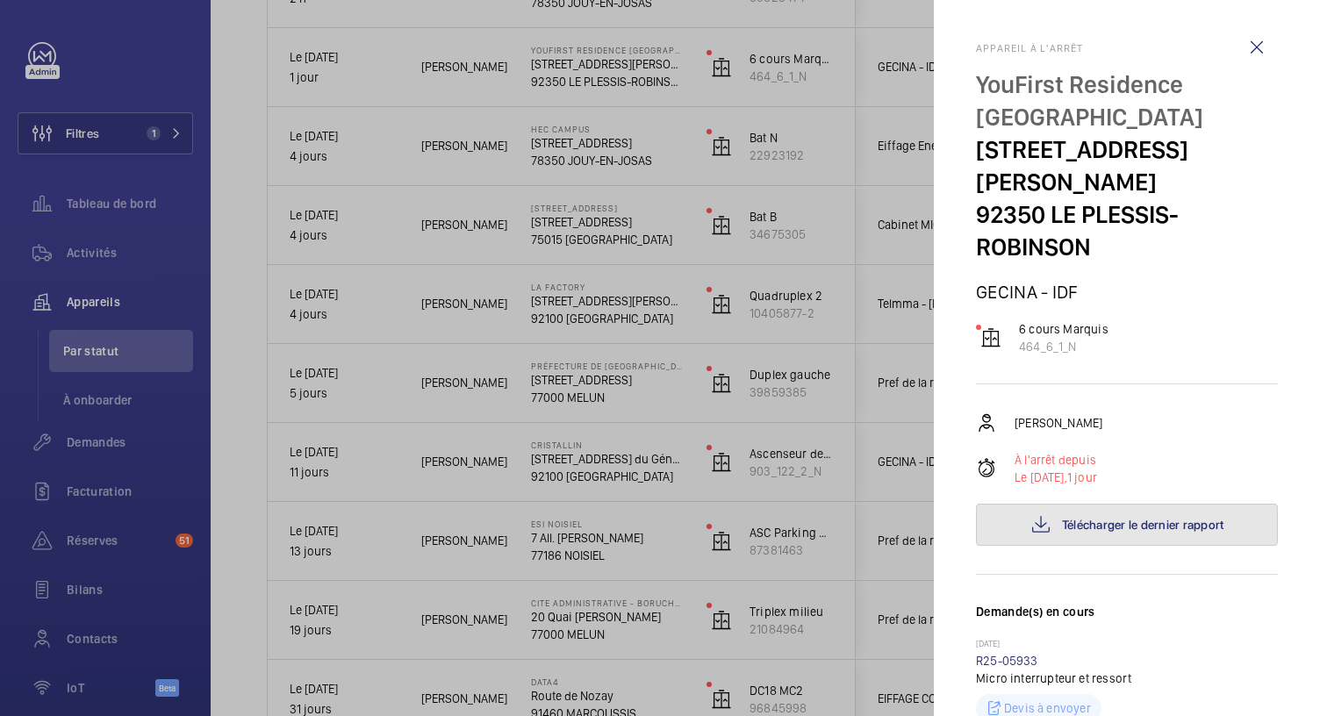
click at [1147, 518] on span "Télécharger le dernier rapport" at bounding box center [1143, 525] width 162 height 14
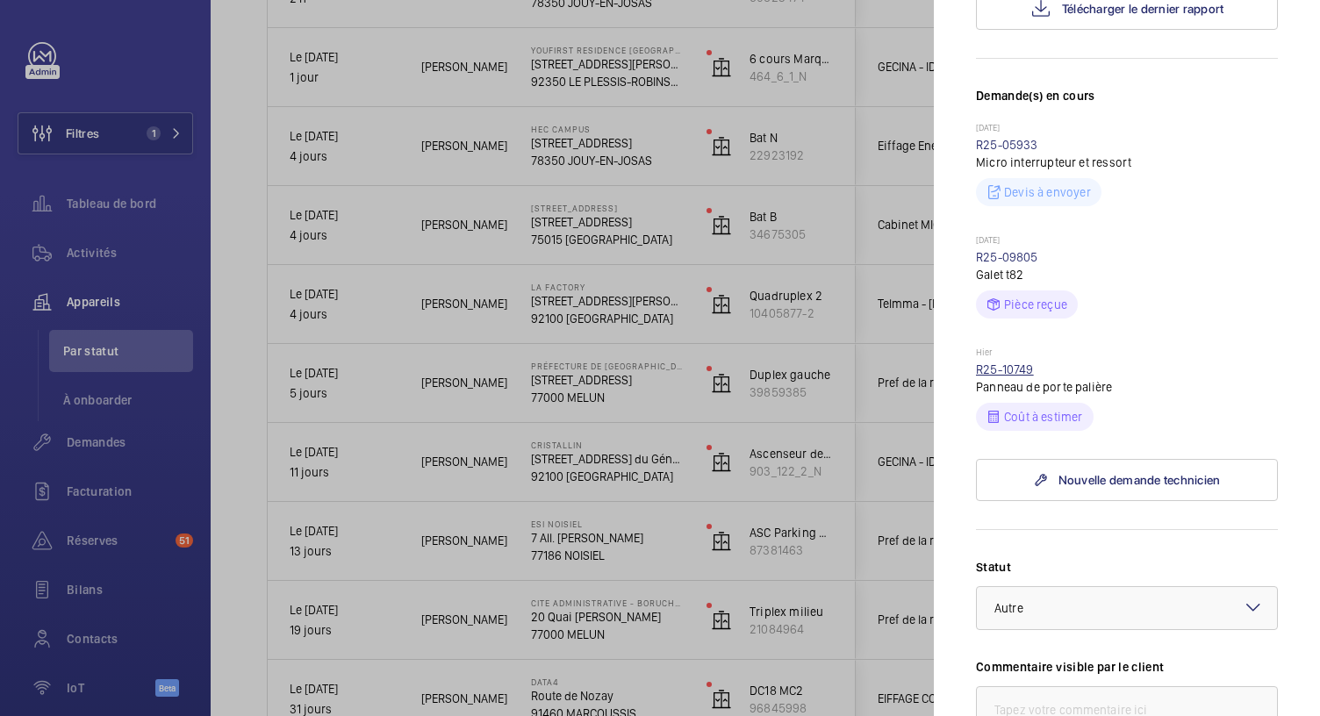
scroll to position [500, 0]
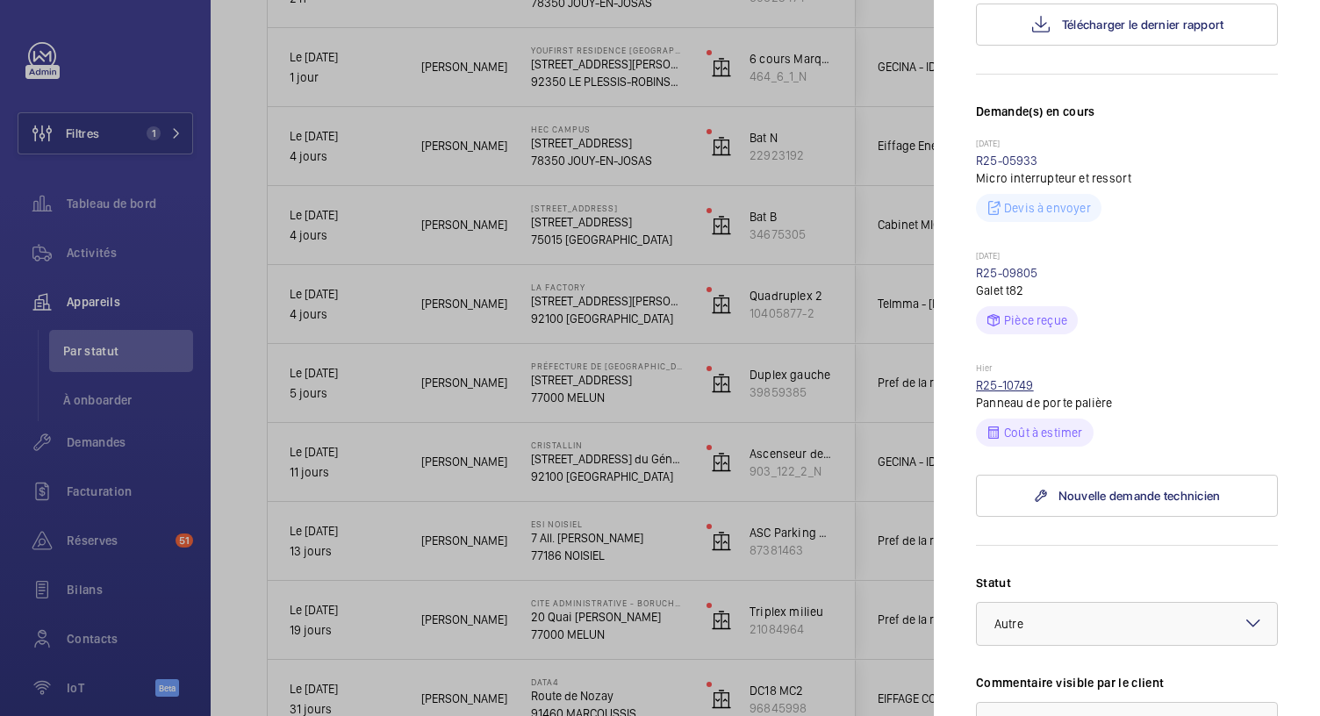
click at [1003, 378] on link "R25-10749" at bounding box center [1005, 385] width 58 height 14
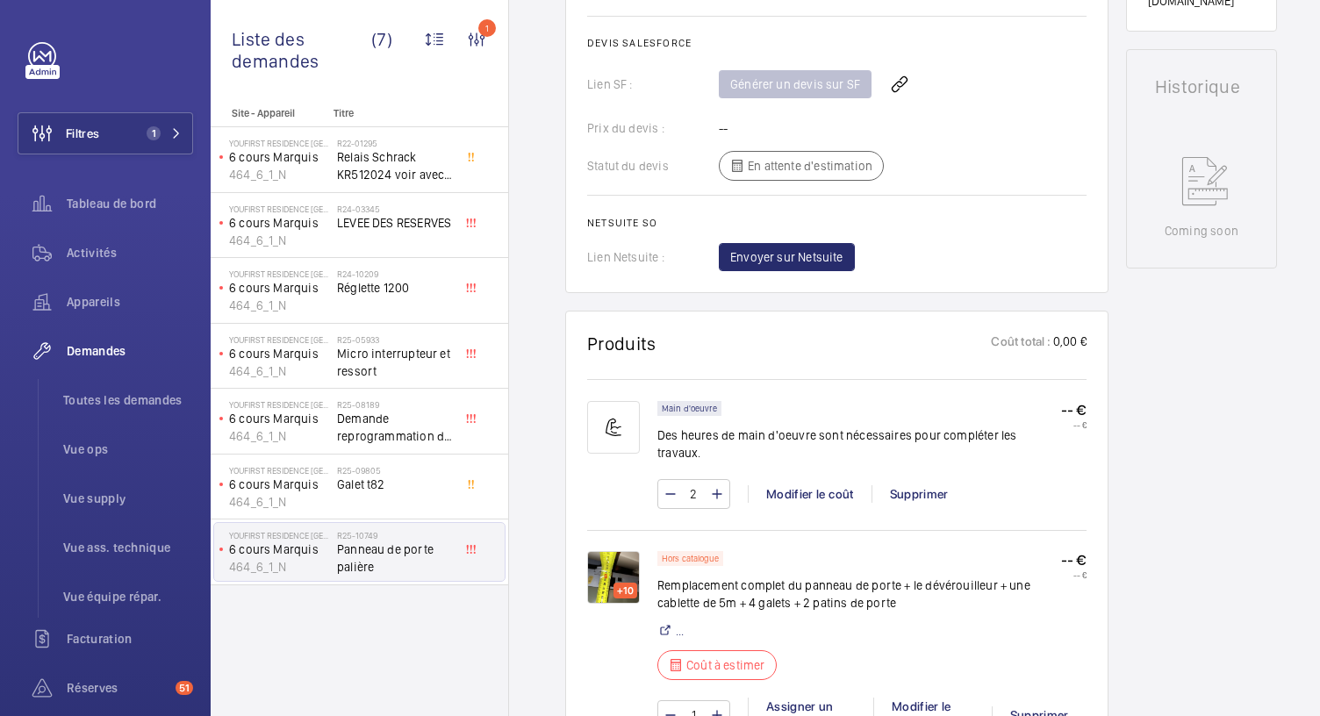
scroll to position [1031, 0]
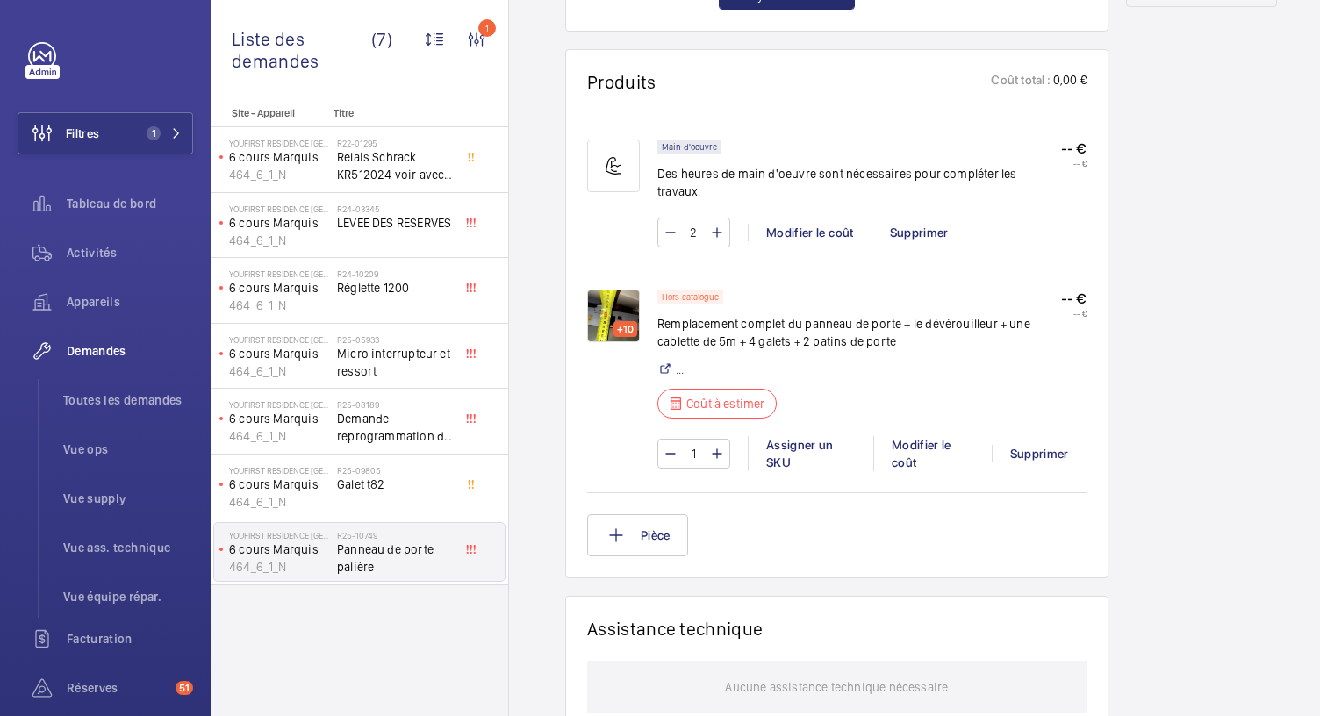
click at [621, 321] on div "+10" at bounding box center [626, 329] width 24 height 16
click at [609, 298] on img at bounding box center [613, 316] width 53 height 53
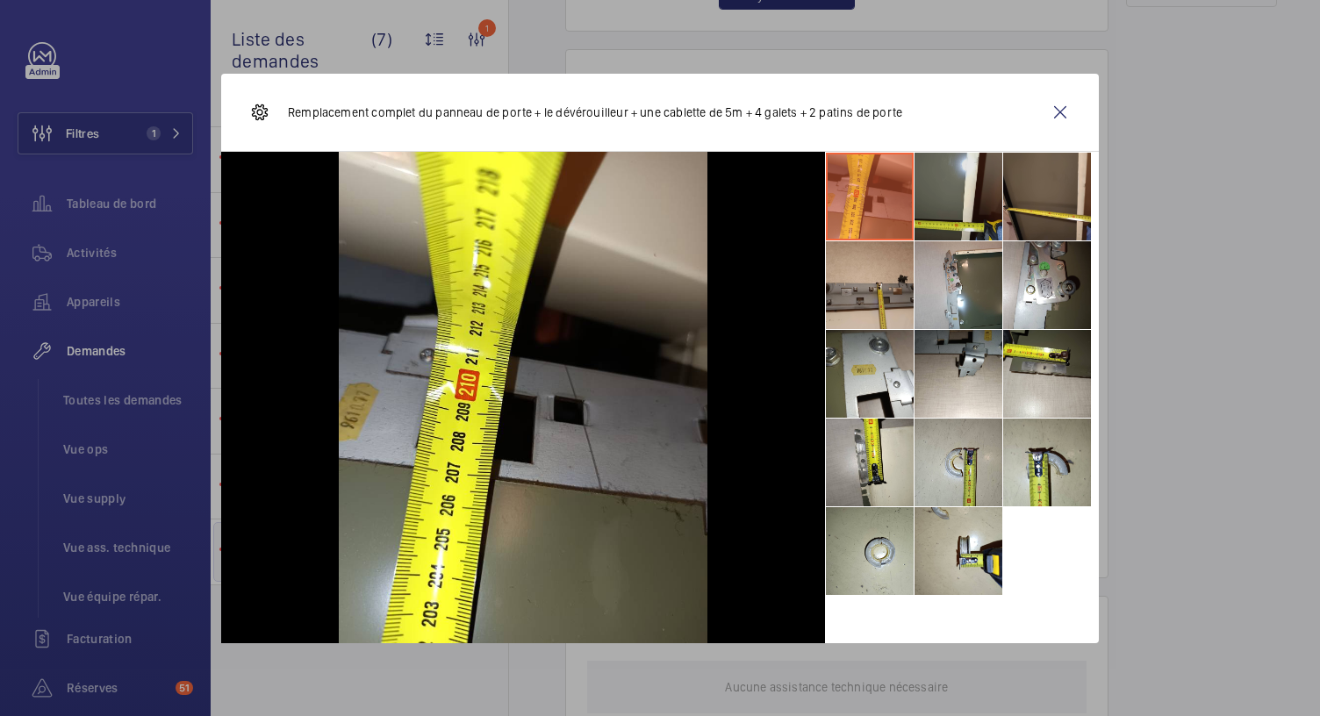
click at [974, 223] on li at bounding box center [959, 197] width 88 height 88
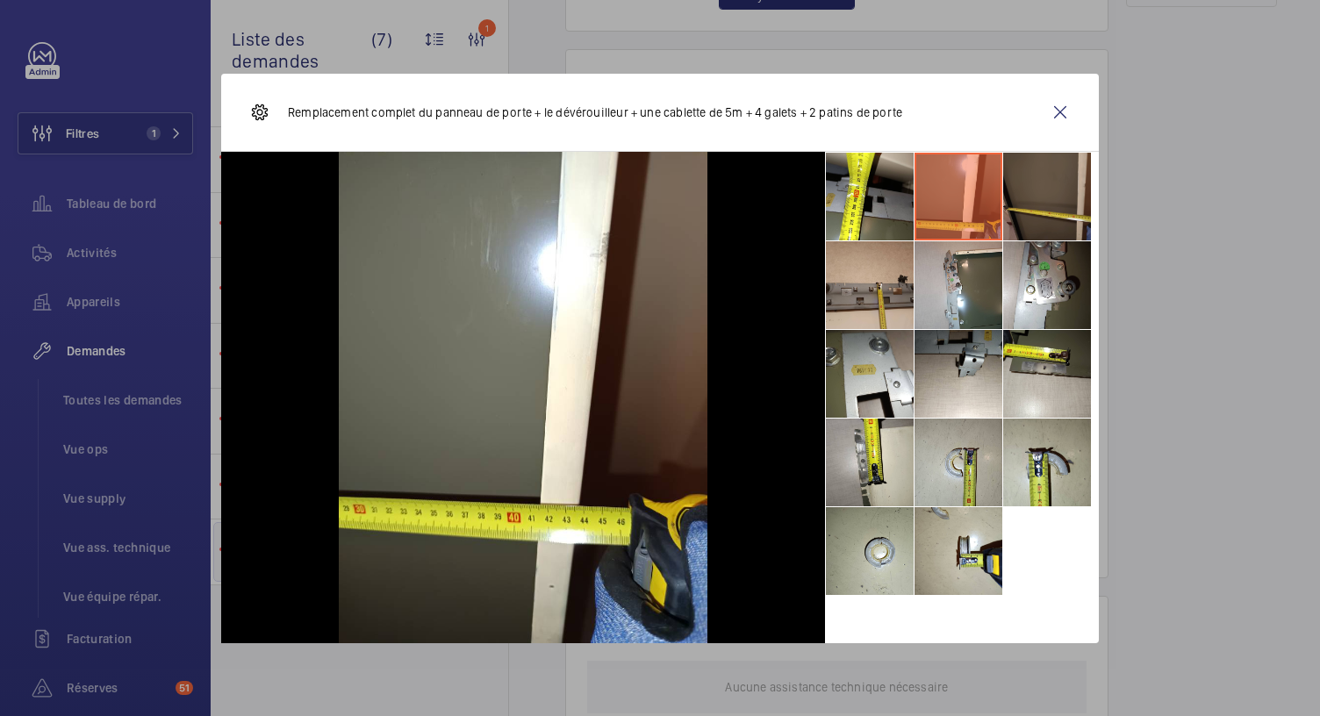
click at [1049, 226] on li at bounding box center [1047, 197] width 88 height 88
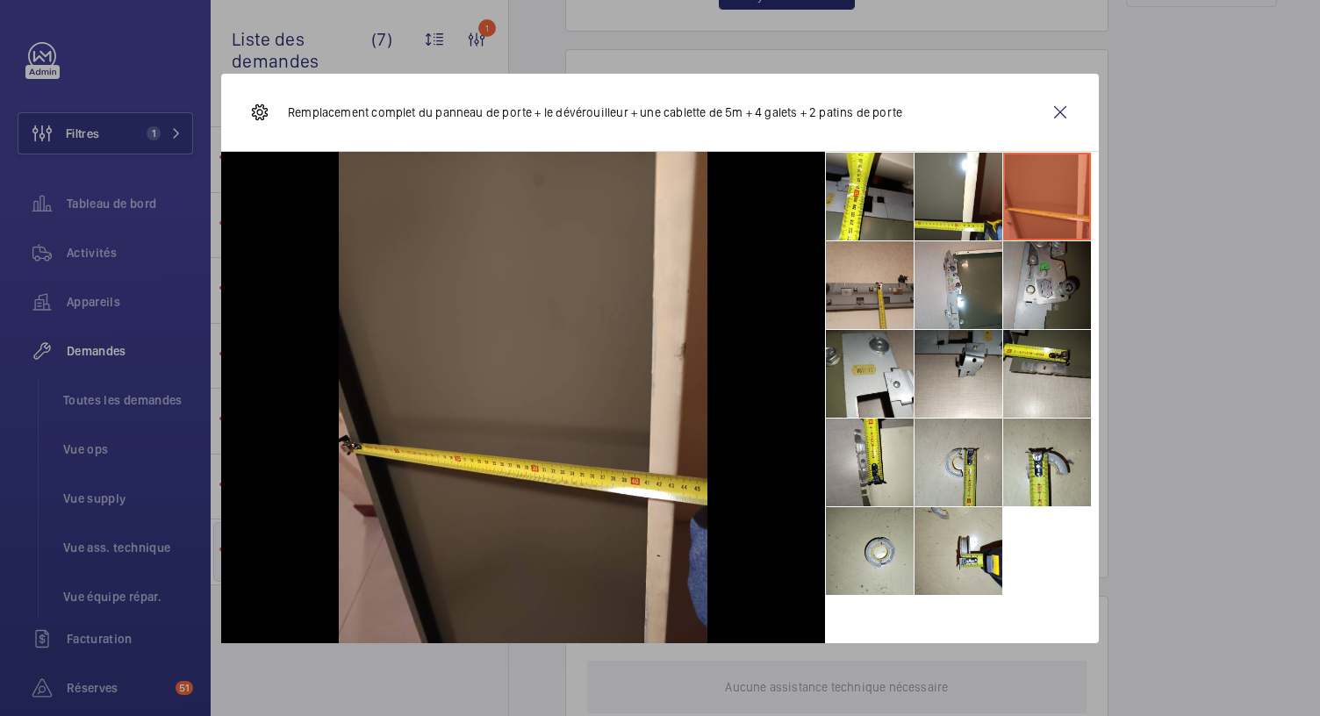
click at [1046, 299] on li at bounding box center [1047, 285] width 88 height 88
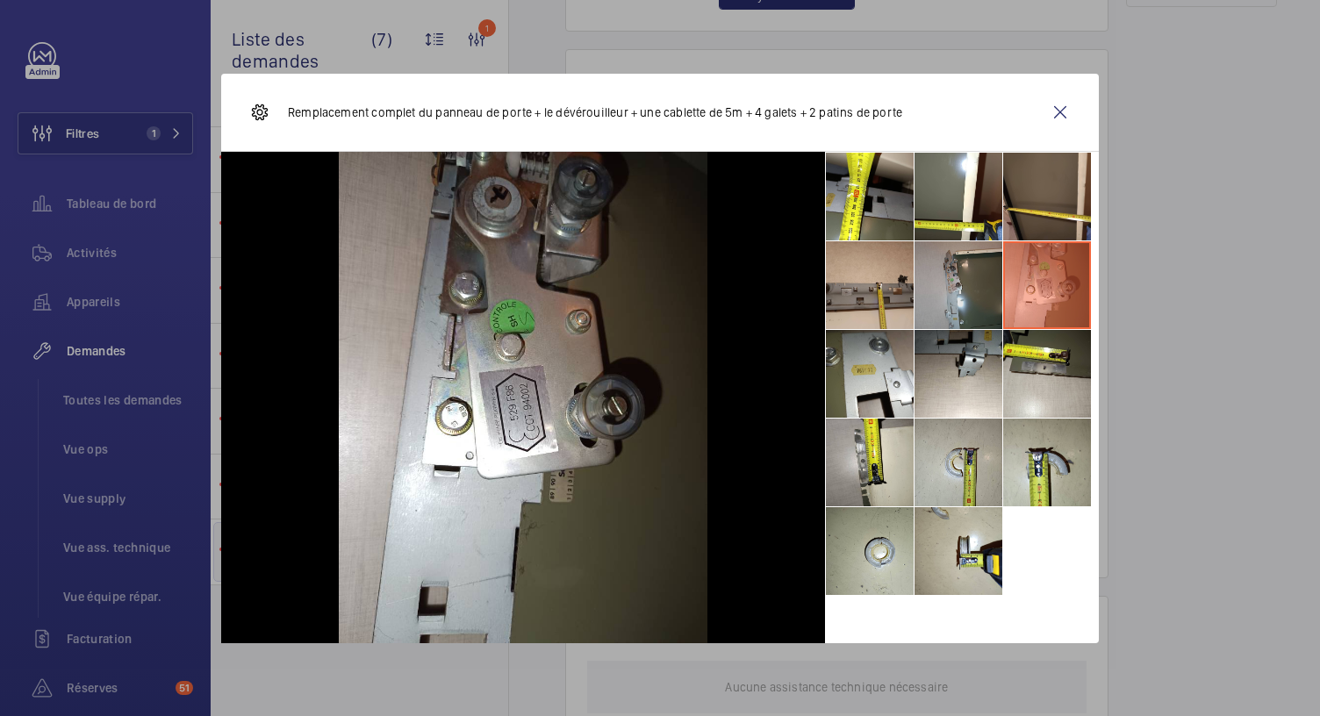
click at [959, 279] on li at bounding box center [959, 285] width 88 height 88
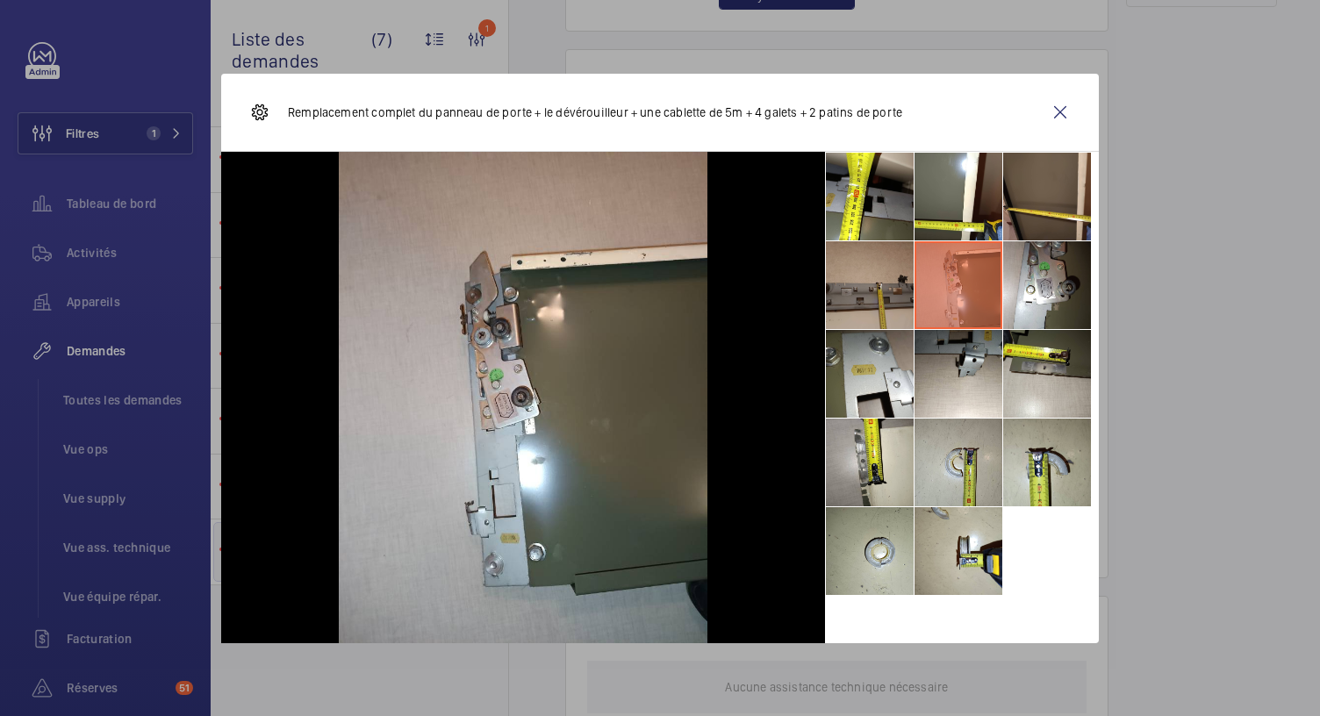
click at [876, 268] on li at bounding box center [870, 285] width 88 height 88
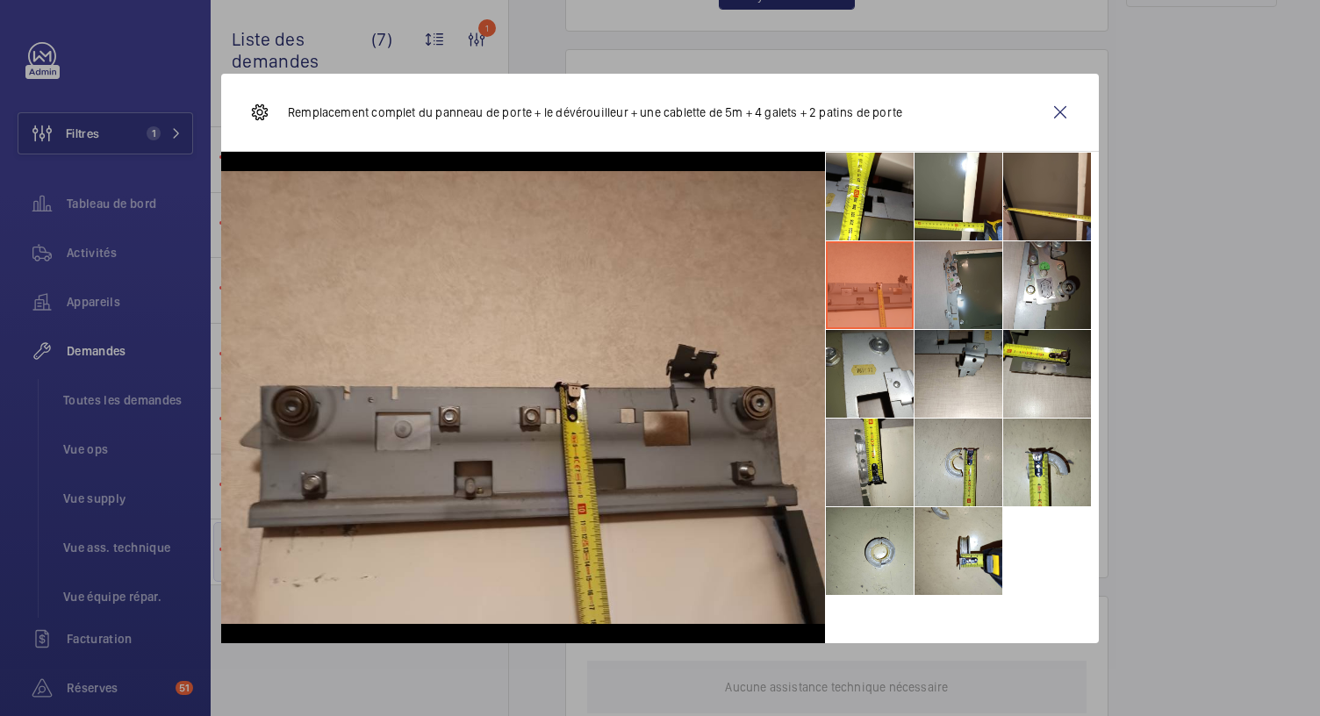
click at [966, 285] on li at bounding box center [959, 285] width 88 height 88
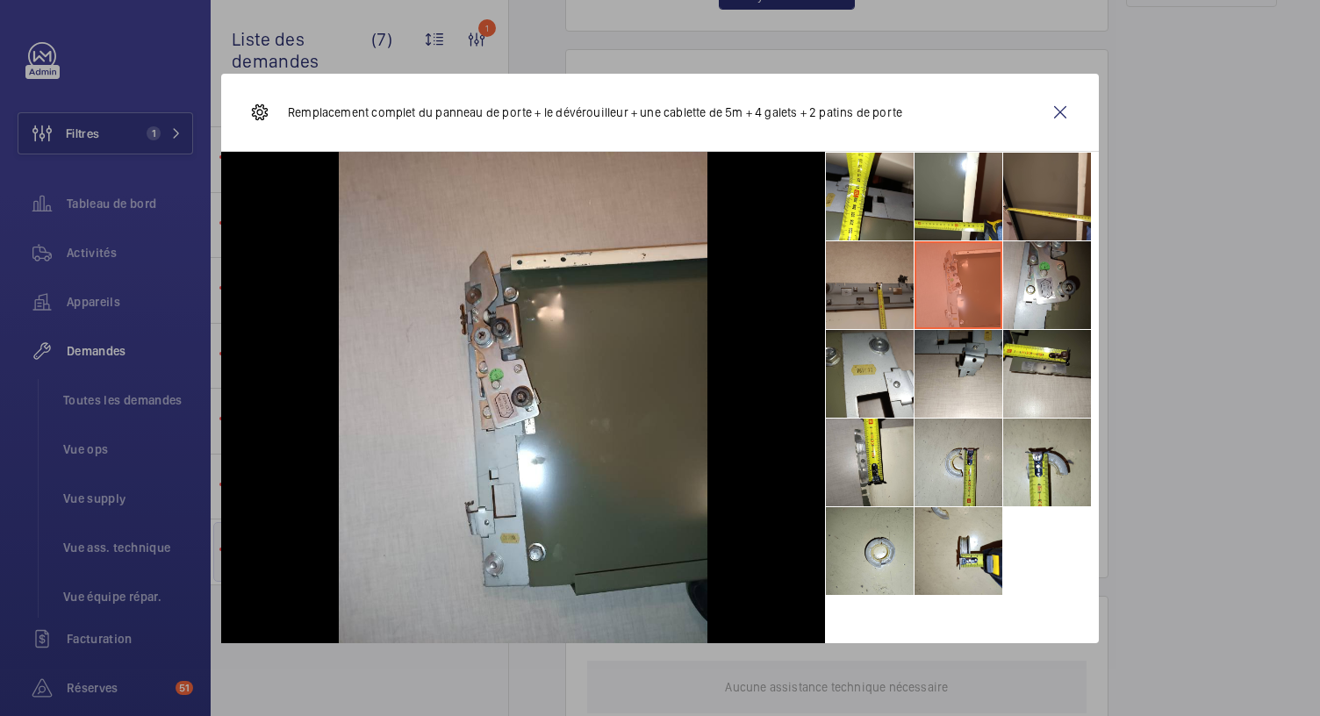
click at [907, 302] on li at bounding box center [870, 285] width 88 height 88
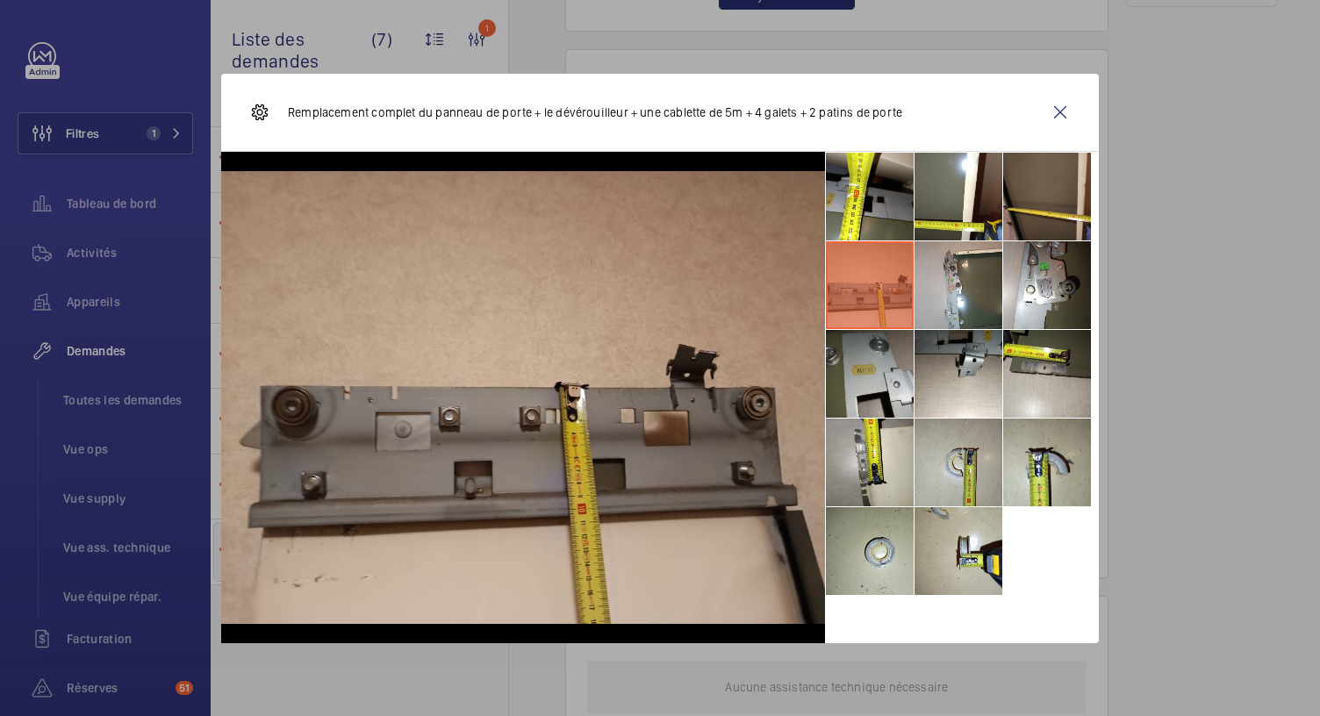
click at [867, 356] on li at bounding box center [870, 374] width 88 height 88
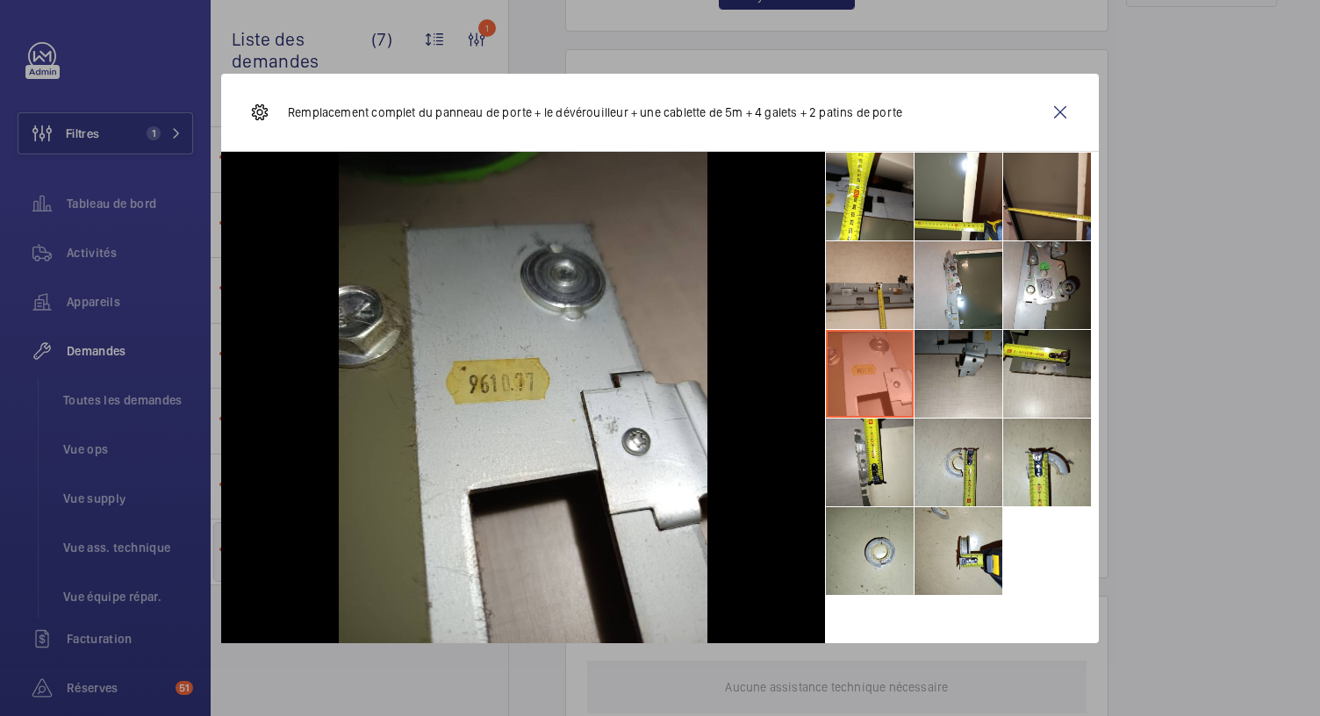
click at [936, 364] on li at bounding box center [959, 374] width 88 height 88
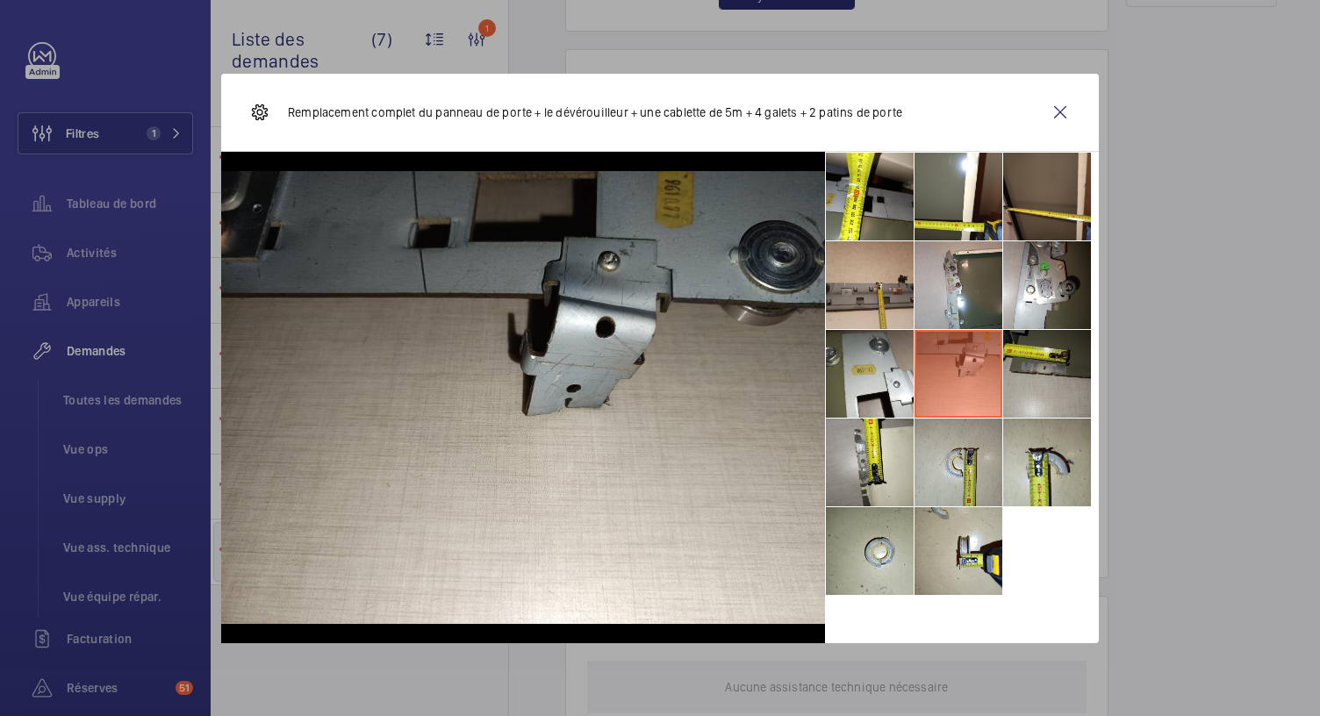
click at [1053, 377] on li at bounding box center [1047, 374] width 88 height 88
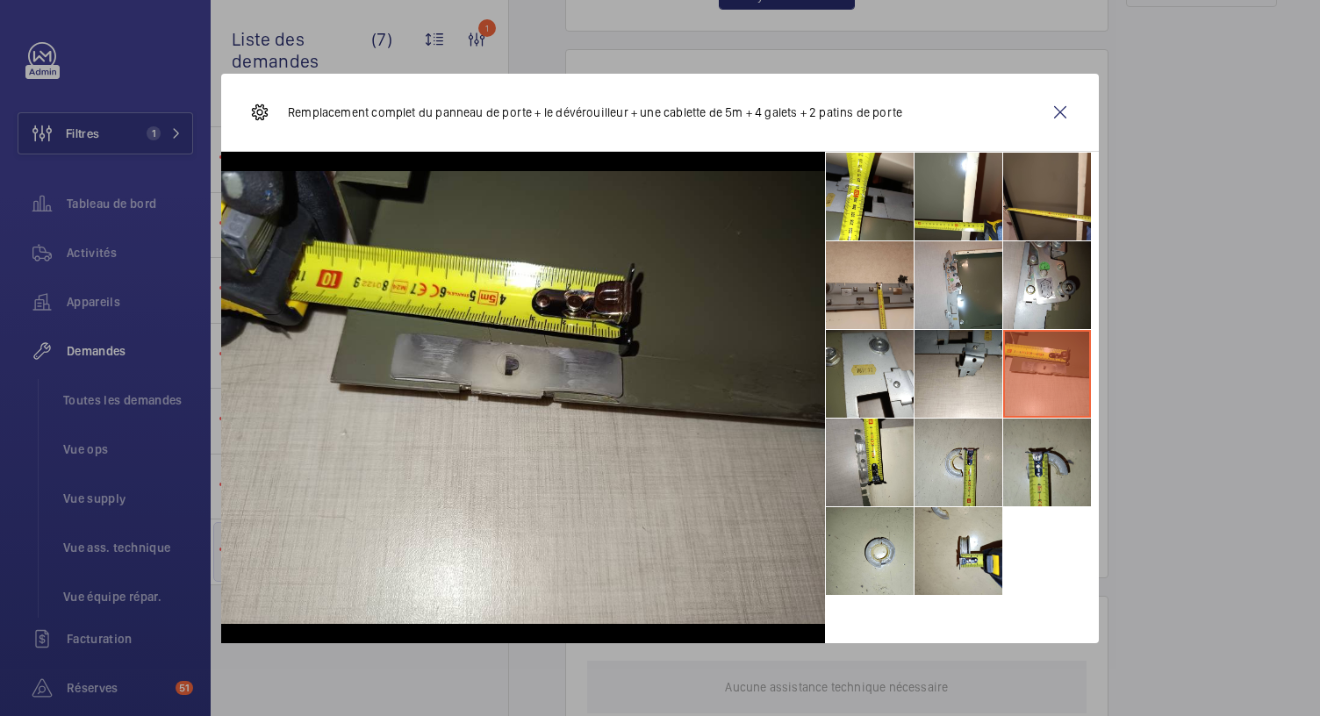
click at [1065, 473] on li at bounding box center [1047, 463] width 88 height 88
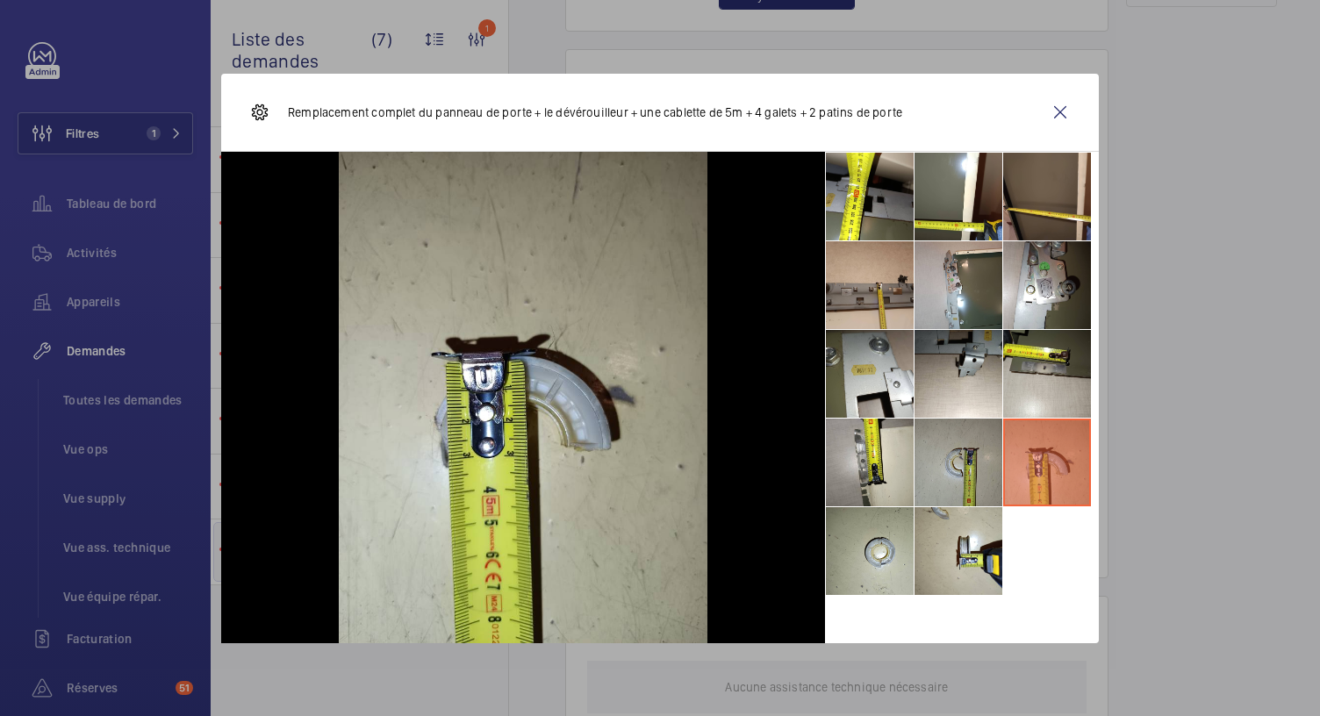
click at [975, 464] on li at bounding box center [959, 463] width 88 height 88
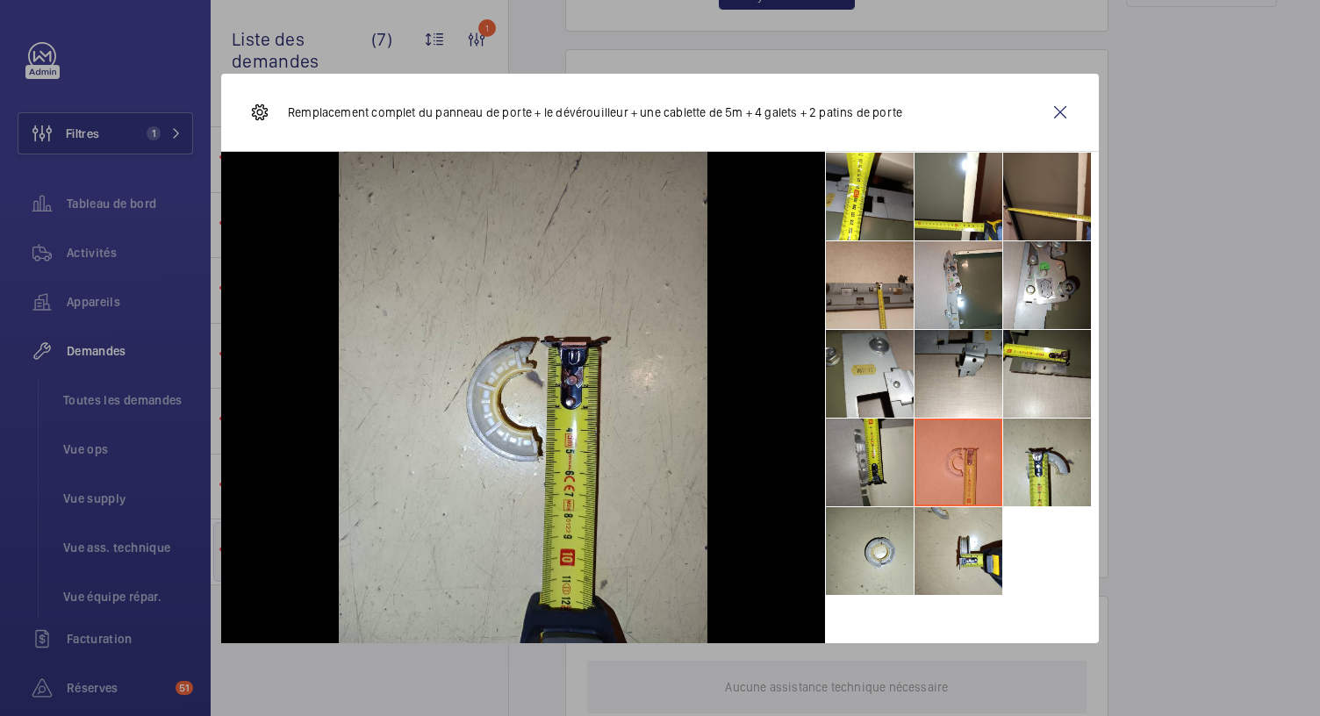
click at [847, 456] on li at bounding box center [870, 463] width 88 height 88
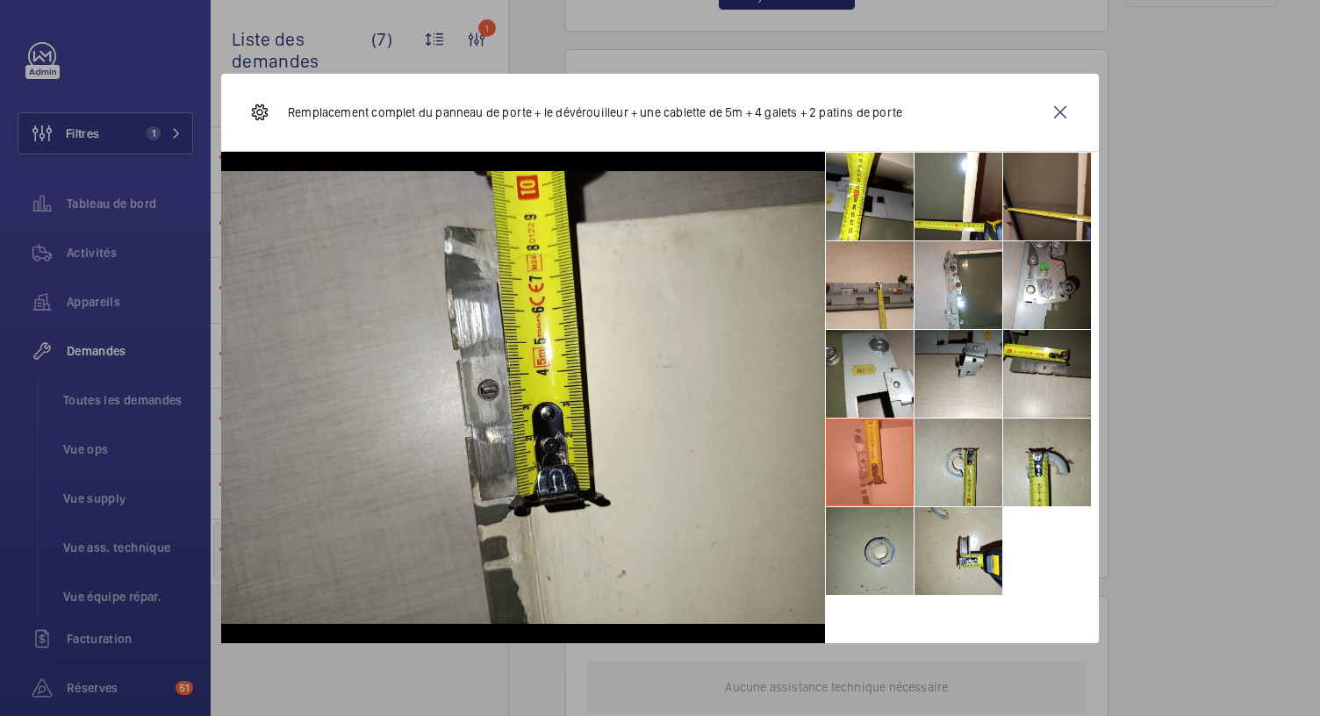
click at [859, 550] on li at bounding box center [870, 551] width 88 height 88
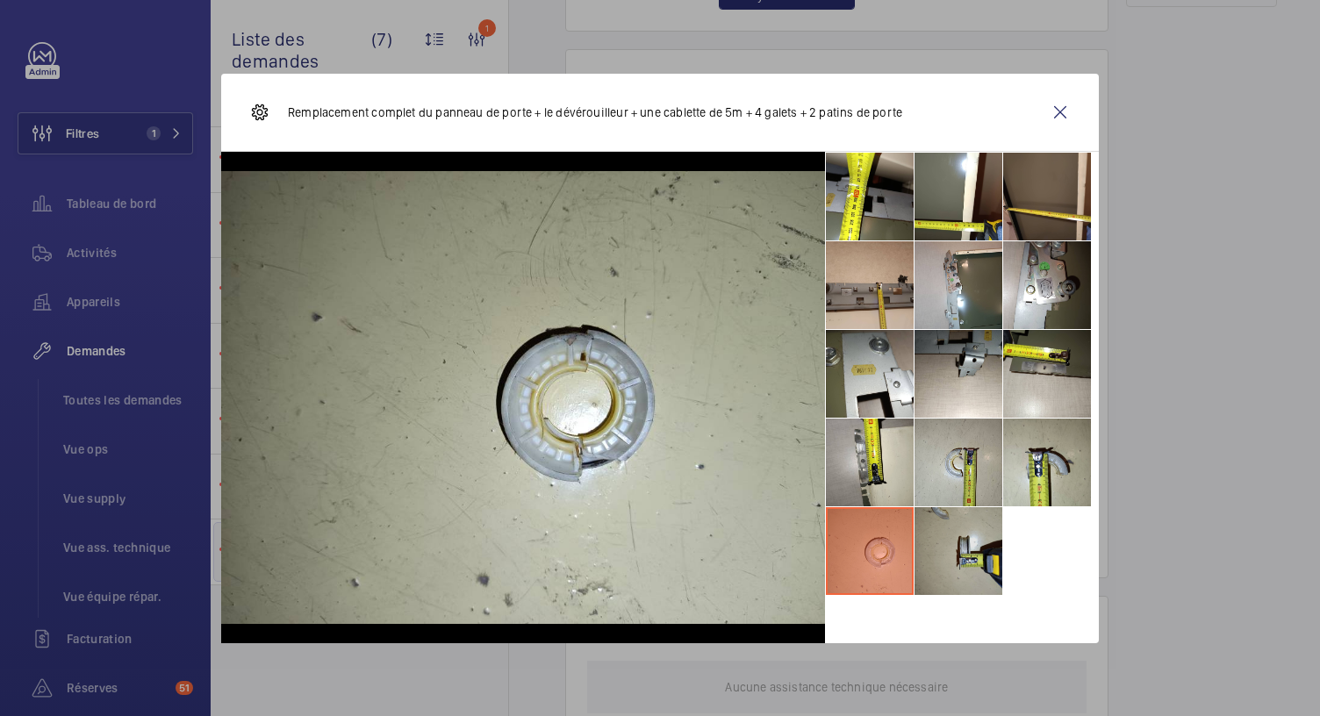
click at [978, 566] on li at bounding box center [959, 551] width 88 height 88
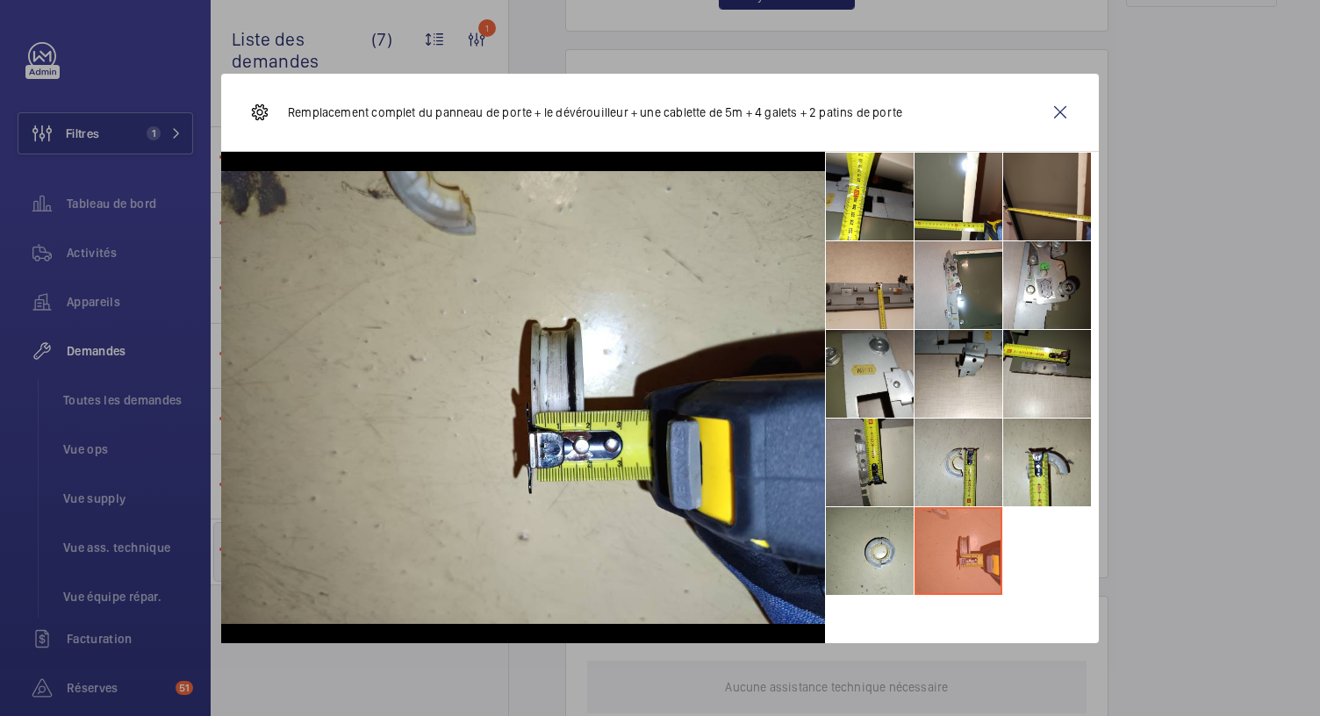
click at [866, 462] on li at bounding box center [870, 463] width 88 height 88
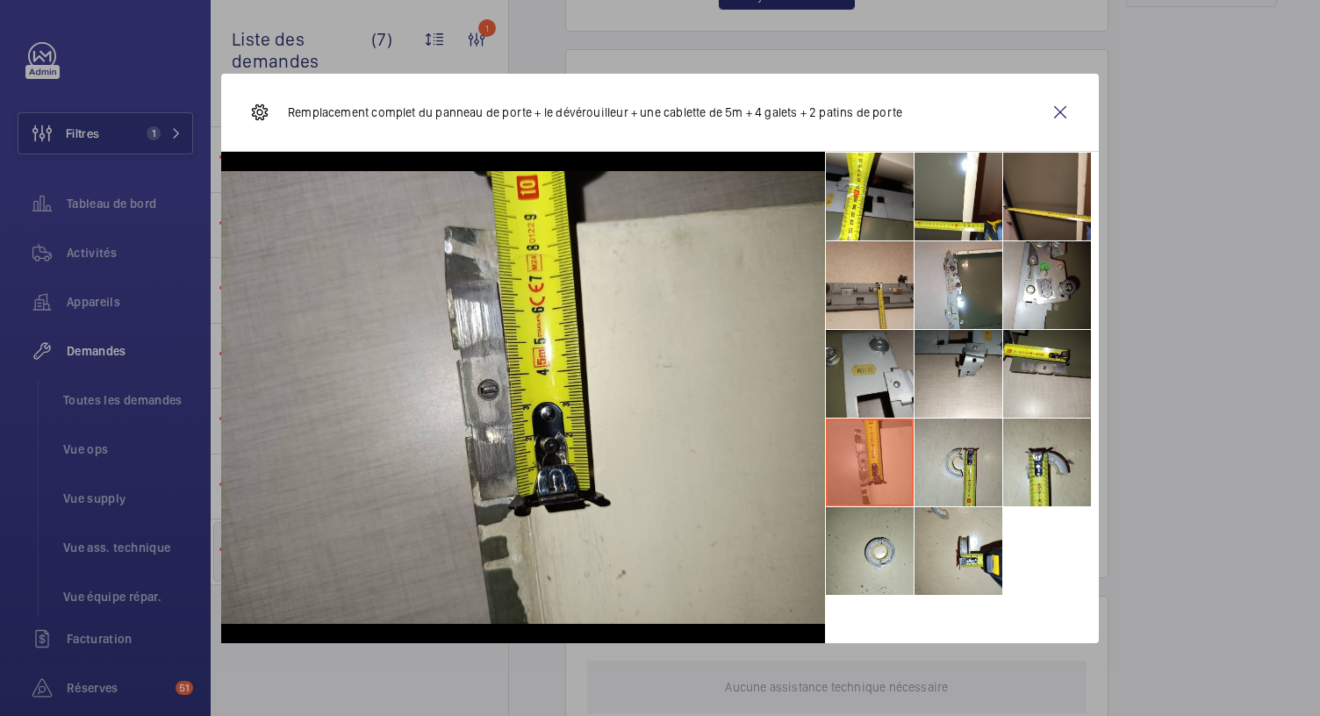
click at [871, 412] on li at bounding box center [870, 374] width 88 height 88
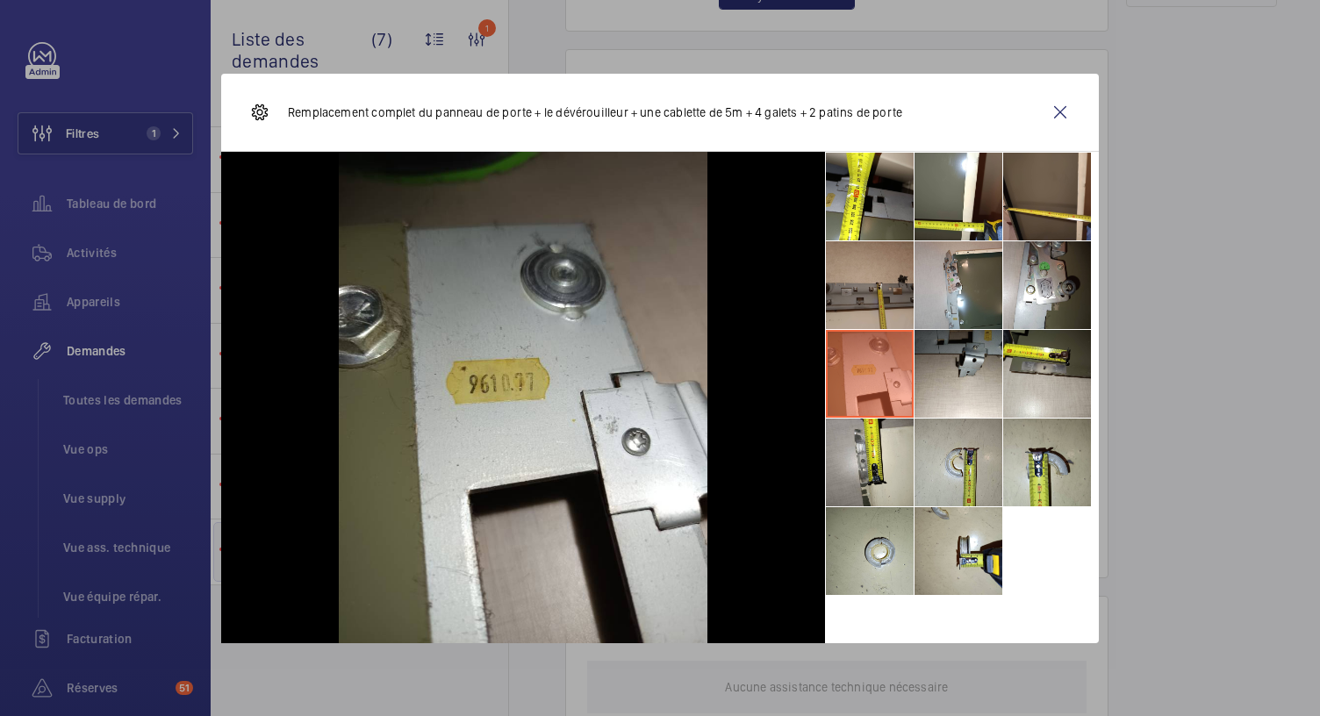
click at [871, 319] on li at bounding box center [870, 285] width 88 height 88
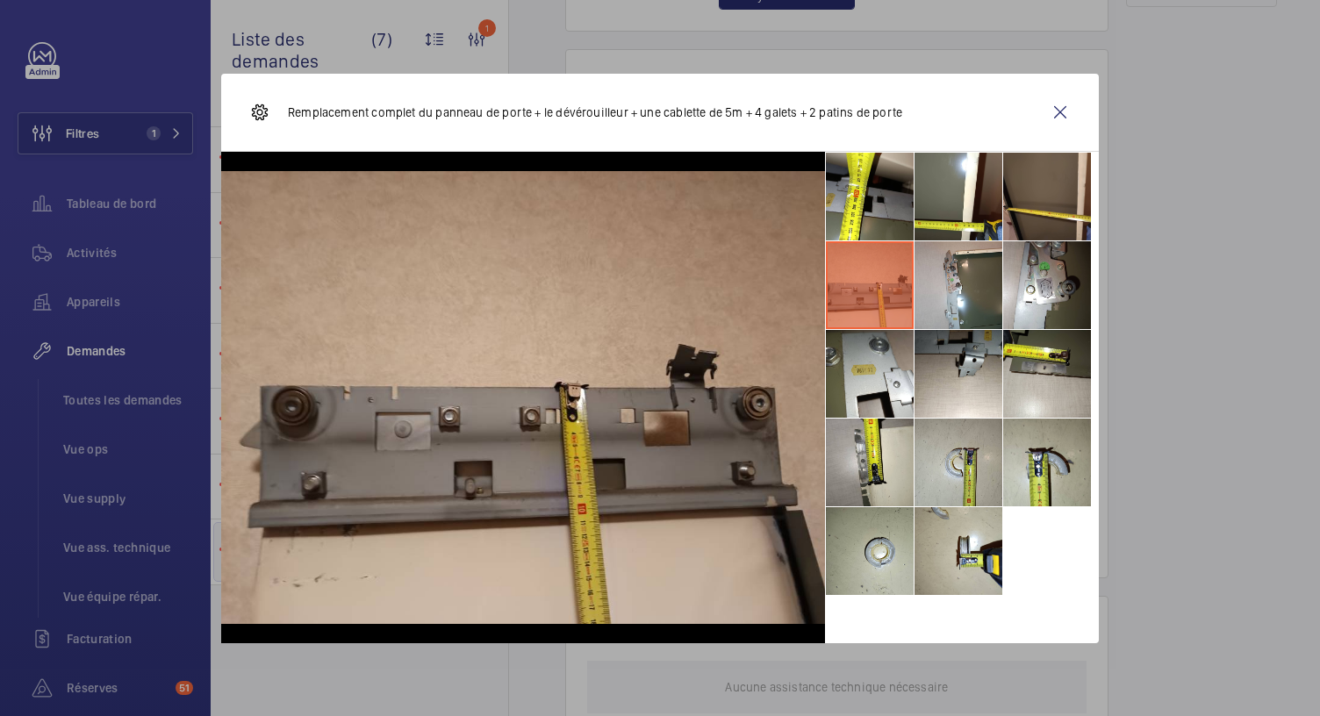
click at [882, 242] on li at bounding box center [870, 285] width 88 height 88
click at [882, 202] on li at bounding box center [870, 197] width 88 height 88
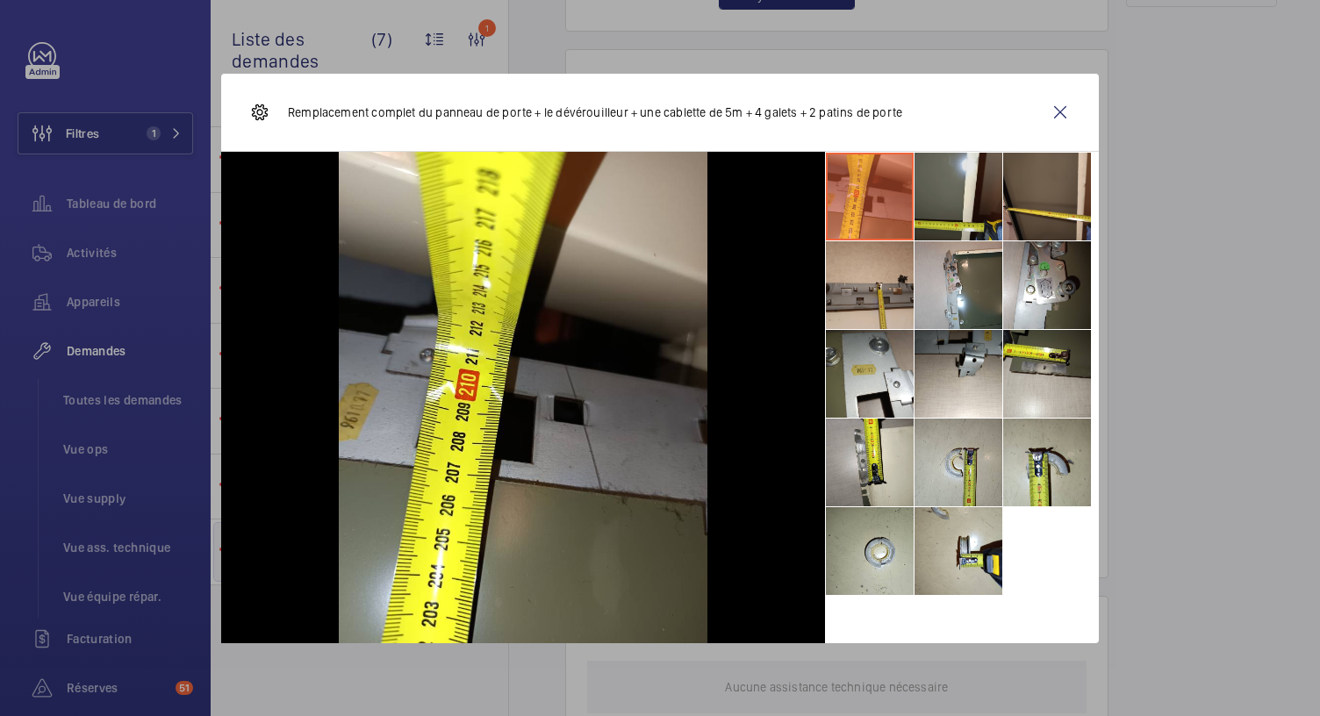
click at [957, 208] on li at bounding box center [959, 197] width 88 height 88
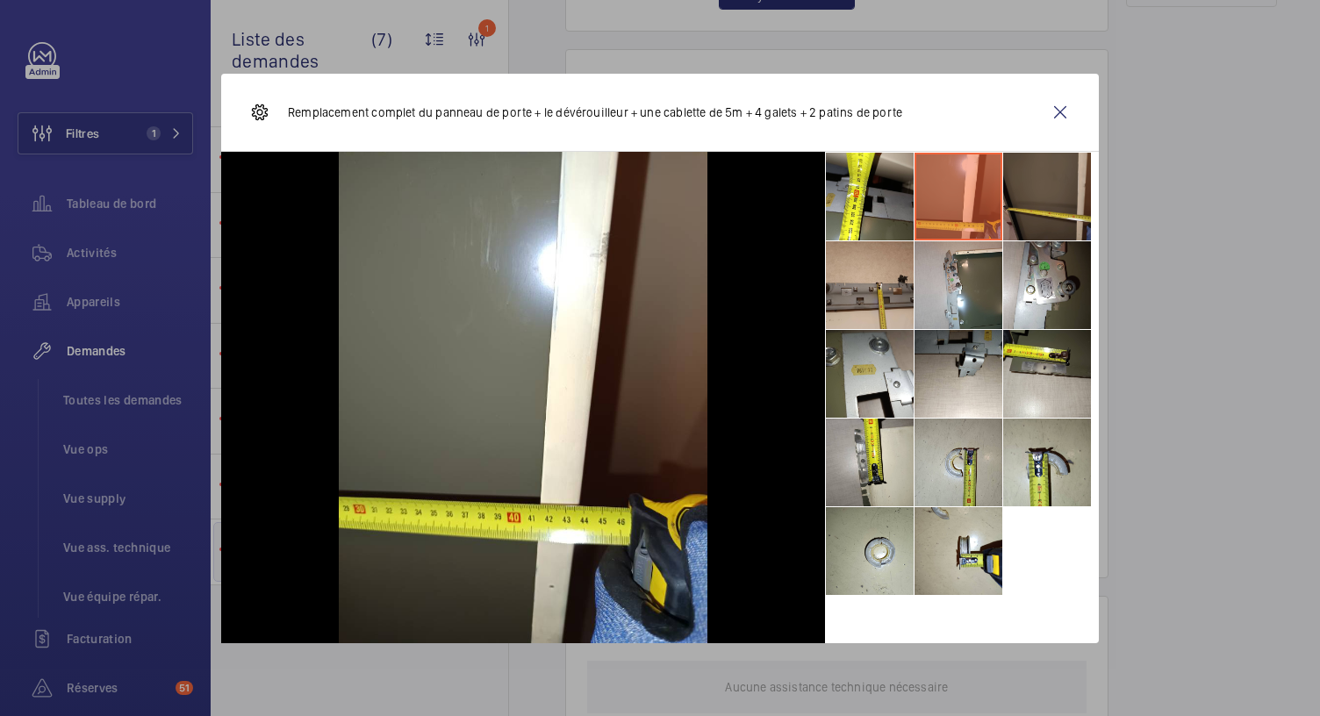
click at [1050, 200] on li at bounding box center [1047, 197] width 88 height 88
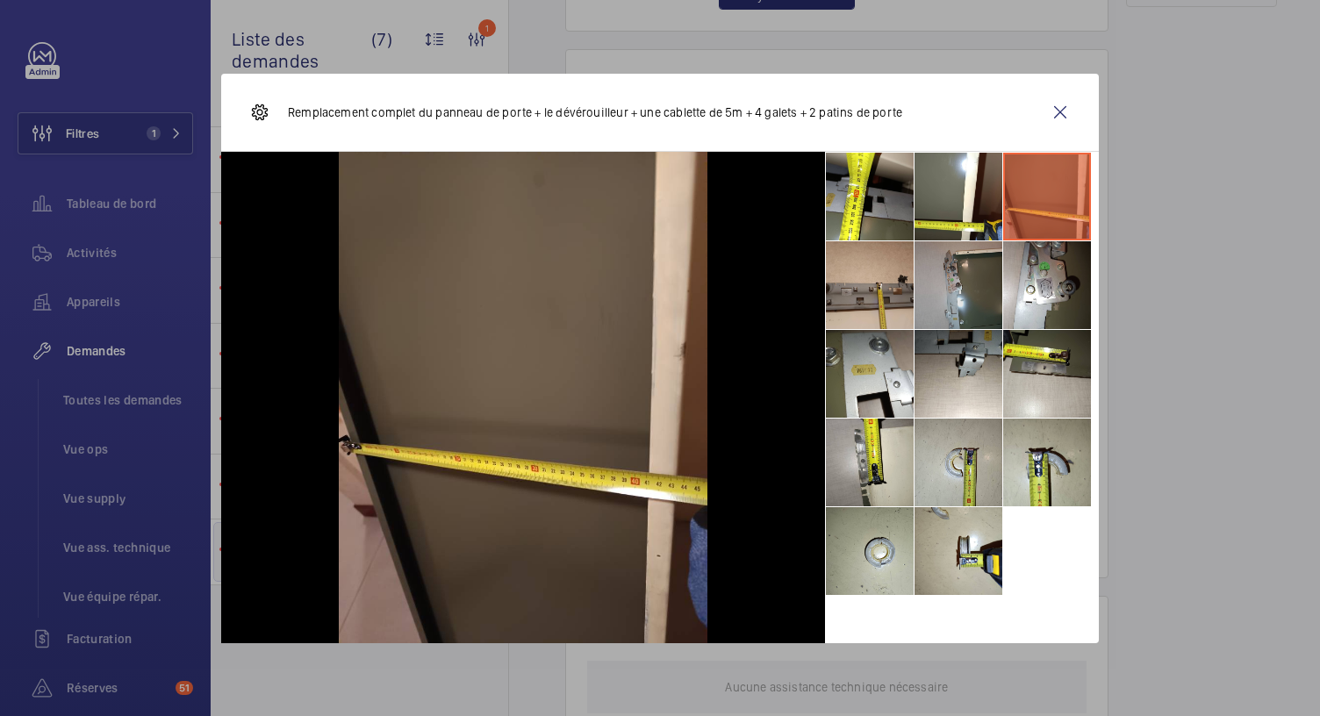
click at [969, 291] on li at bounding box center [959, 285] width 88 height 88
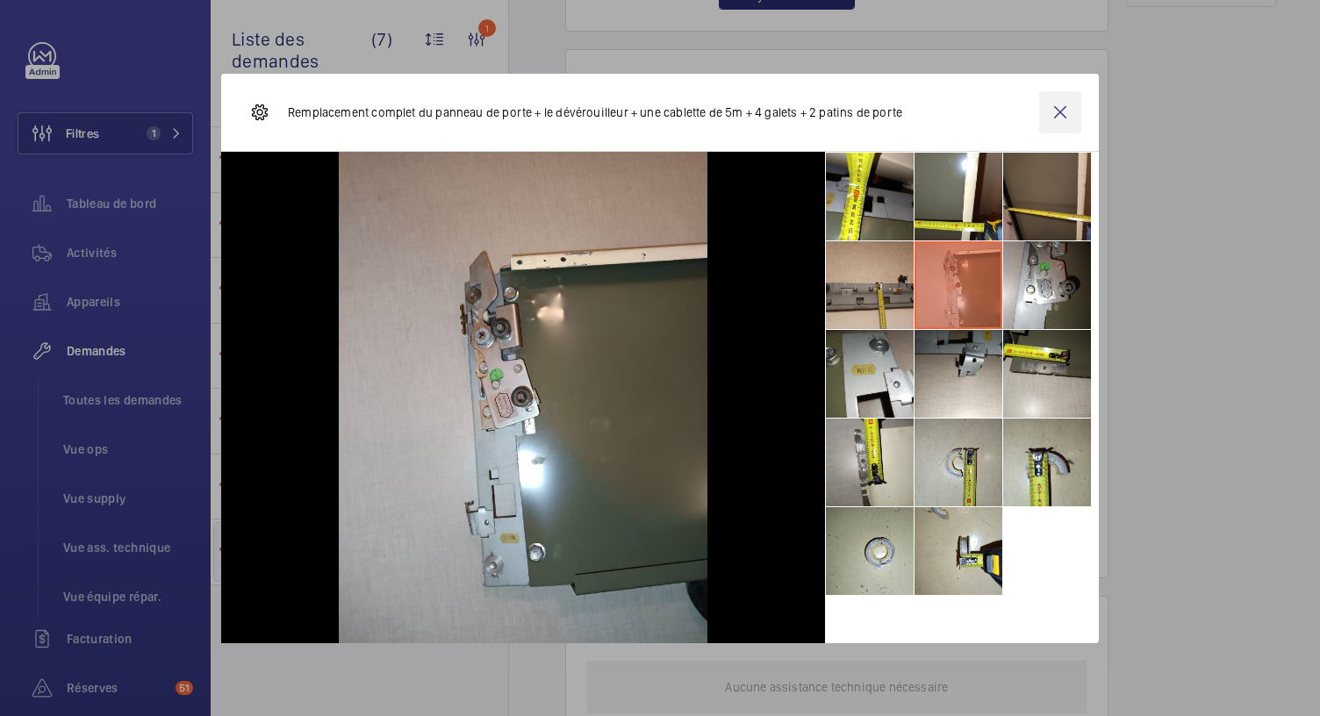
click at [1062, 113] on wm-front-icon-button at bounding box center [1060, 112] width 42 height 42
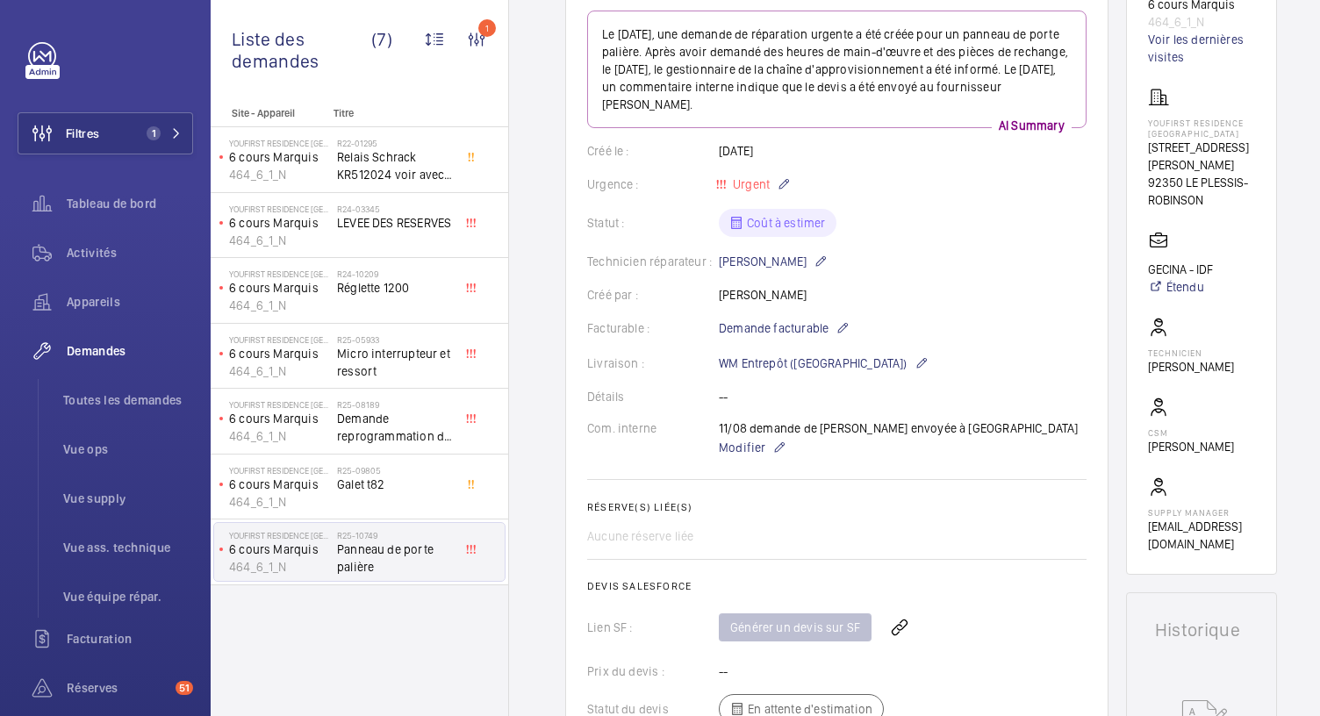
scroll to position [0, 0]
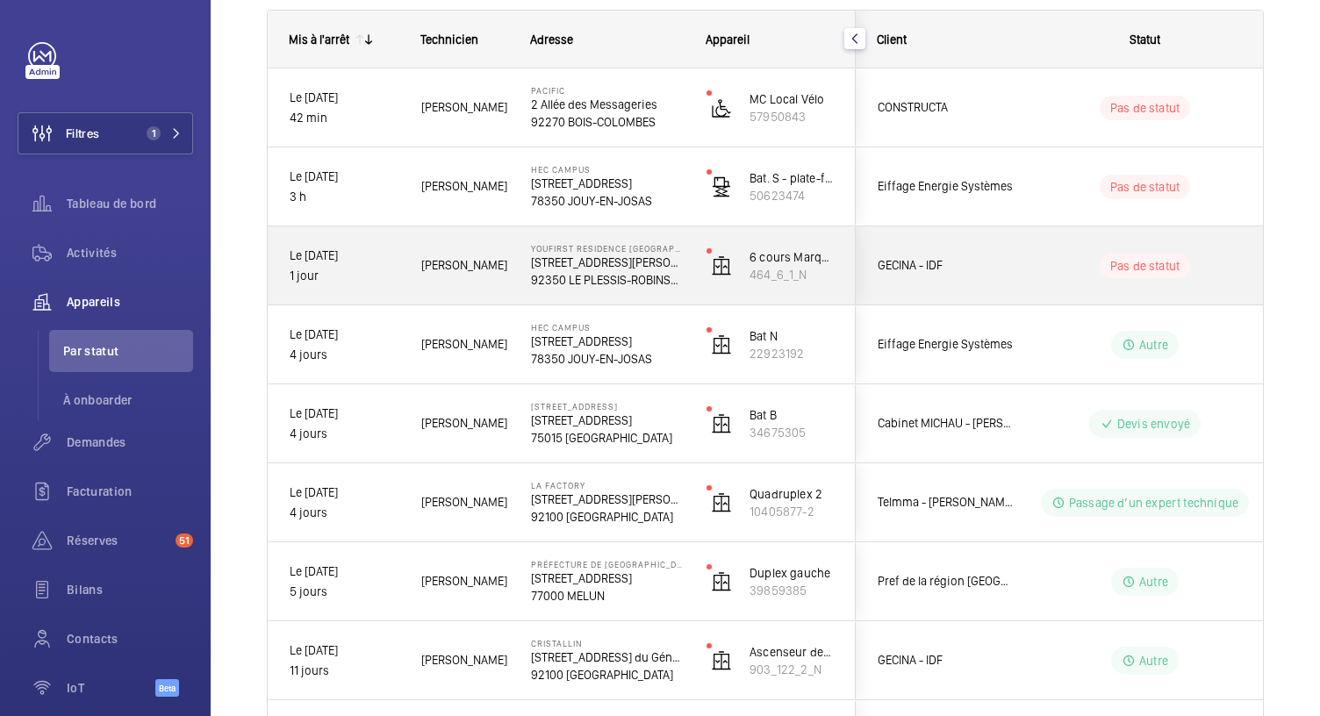
scroll to position [224, 0]
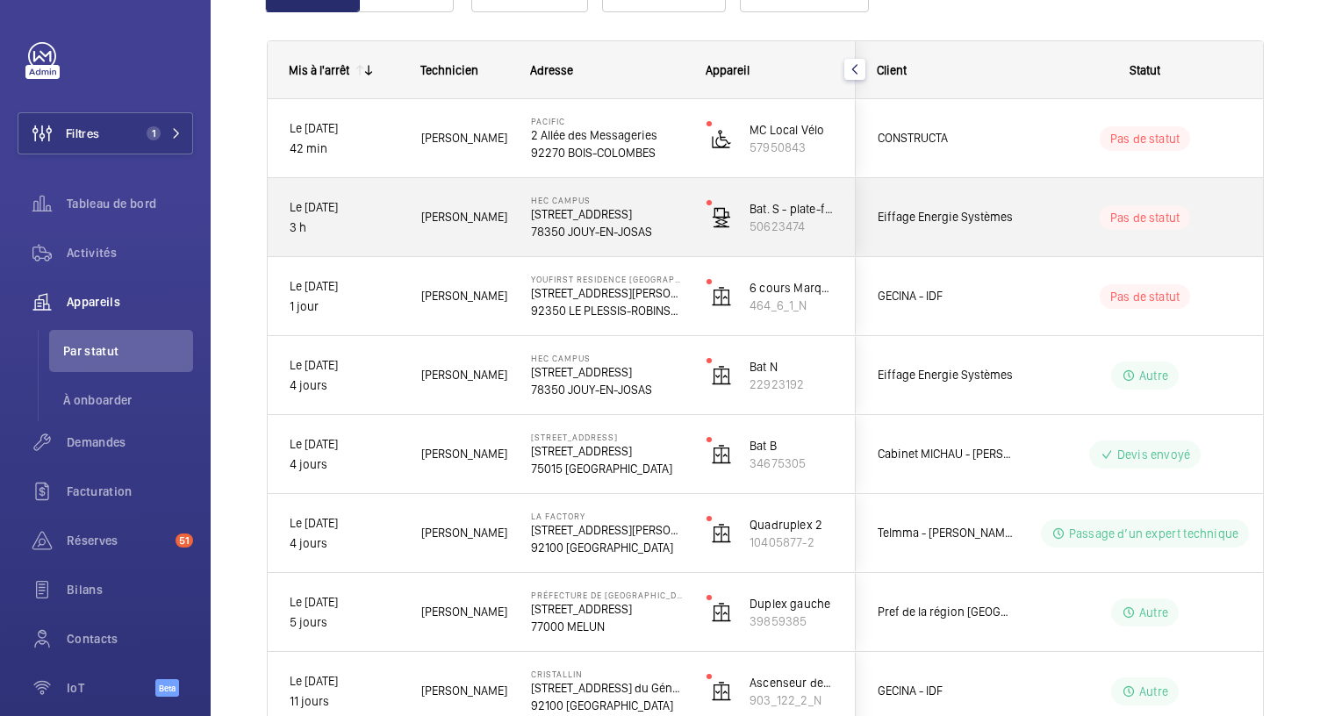
click at [607, 220] on p "1 Rue de la Libération" at bounding box center [607, 214] width 153 height 18
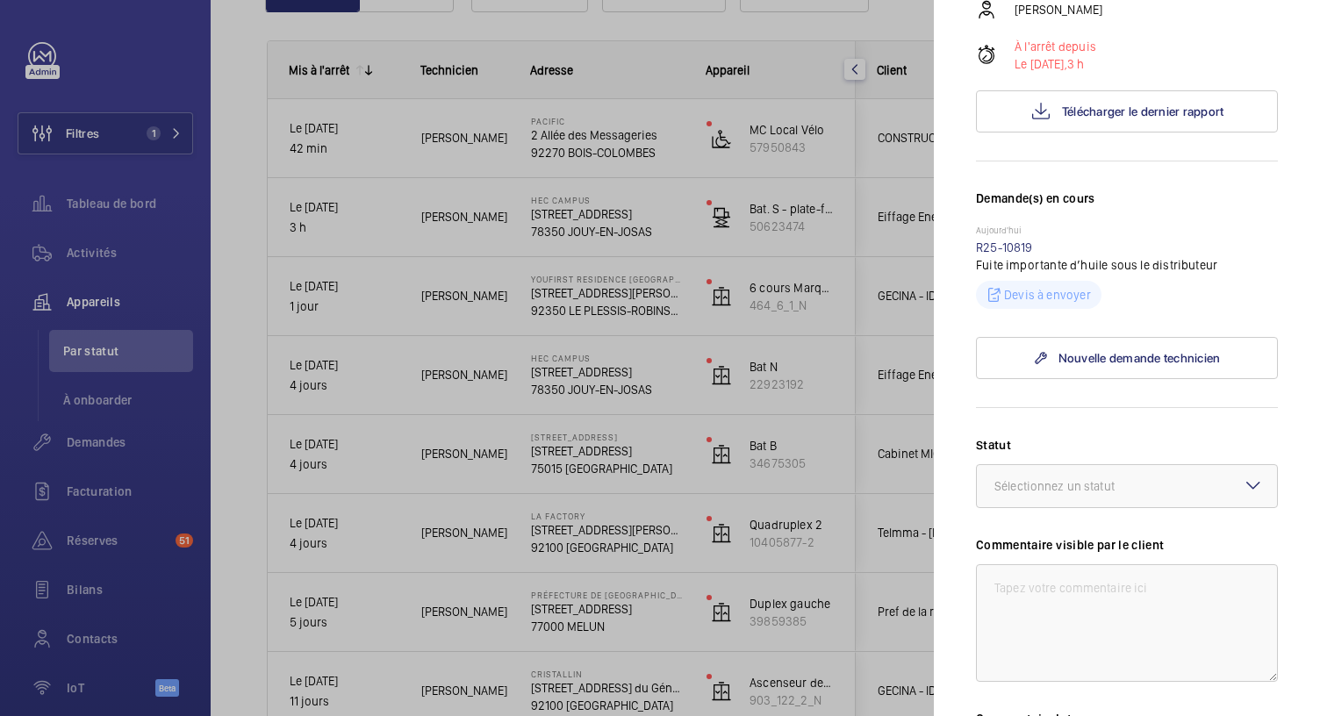
scroll to position [294, 0]
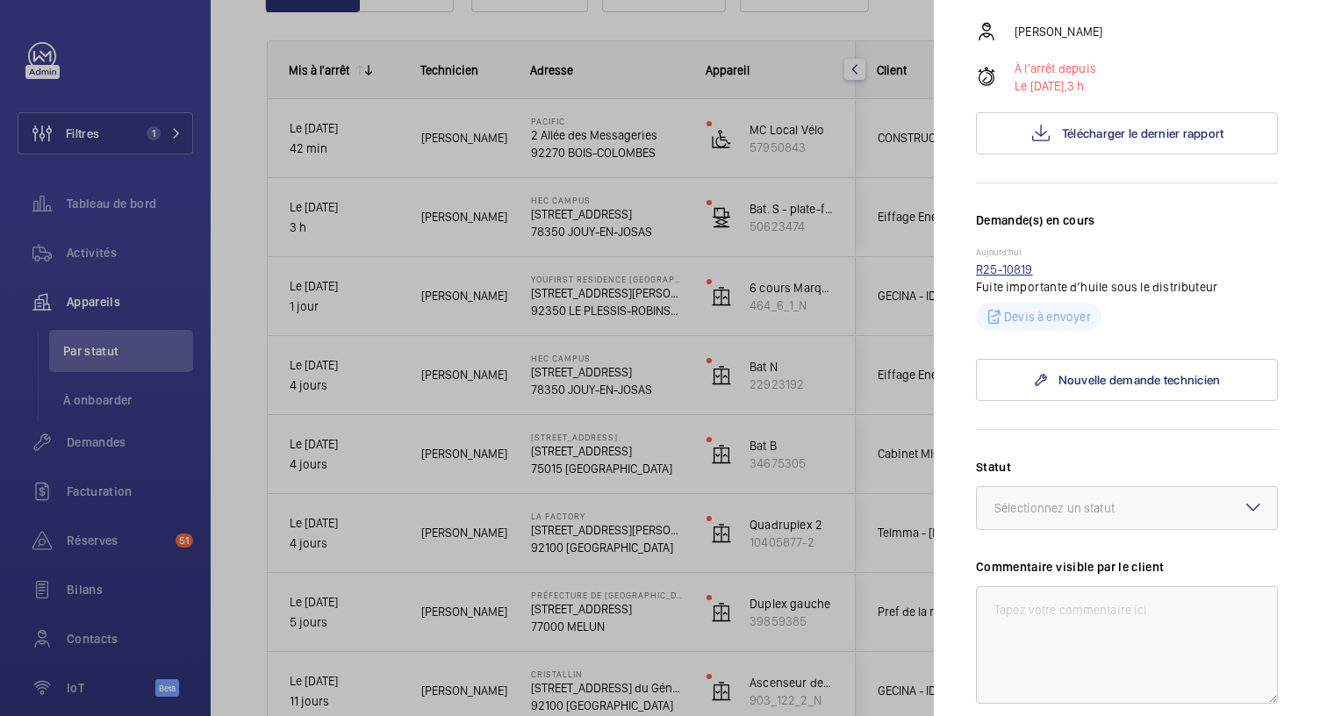
click at [998, 272] on link "R25-10819" at bounding box center [1004, 269] width 57 height 14
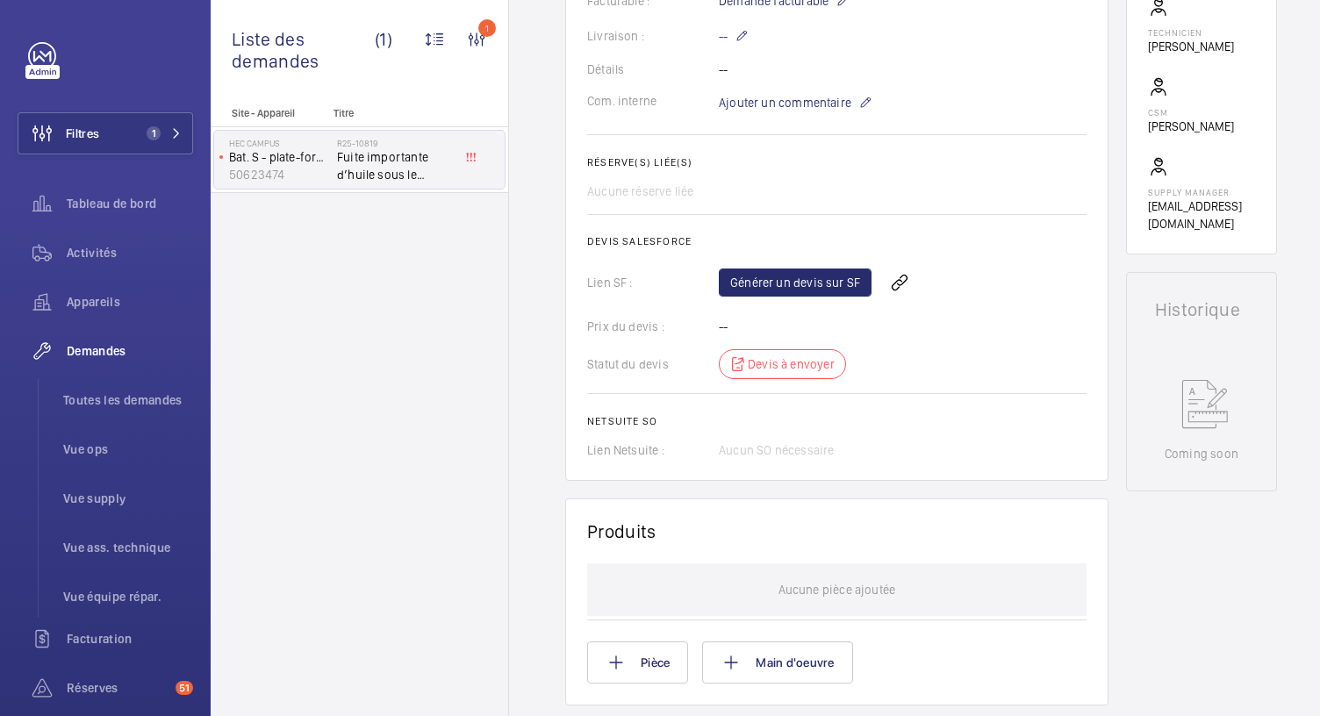
scroll to position [962, 0]
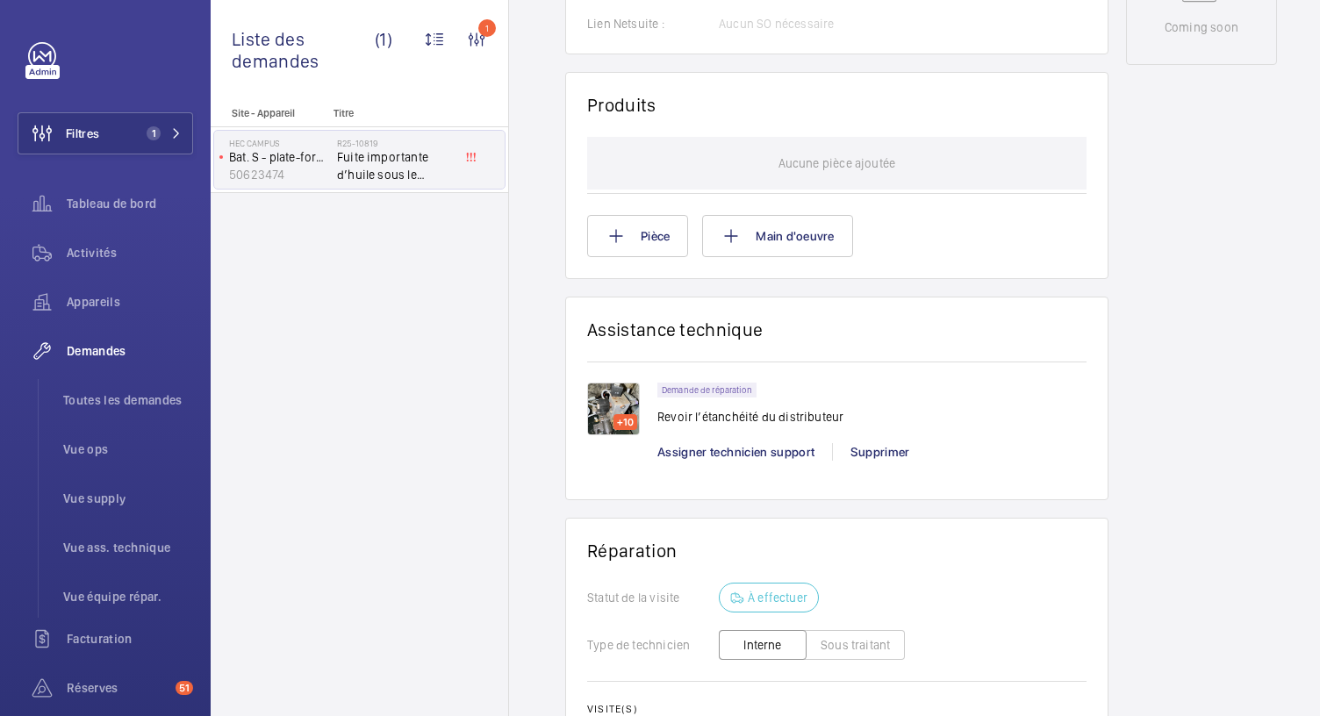
click at [588, 408] on img at bounding box center [613, 409] width 53 height 53
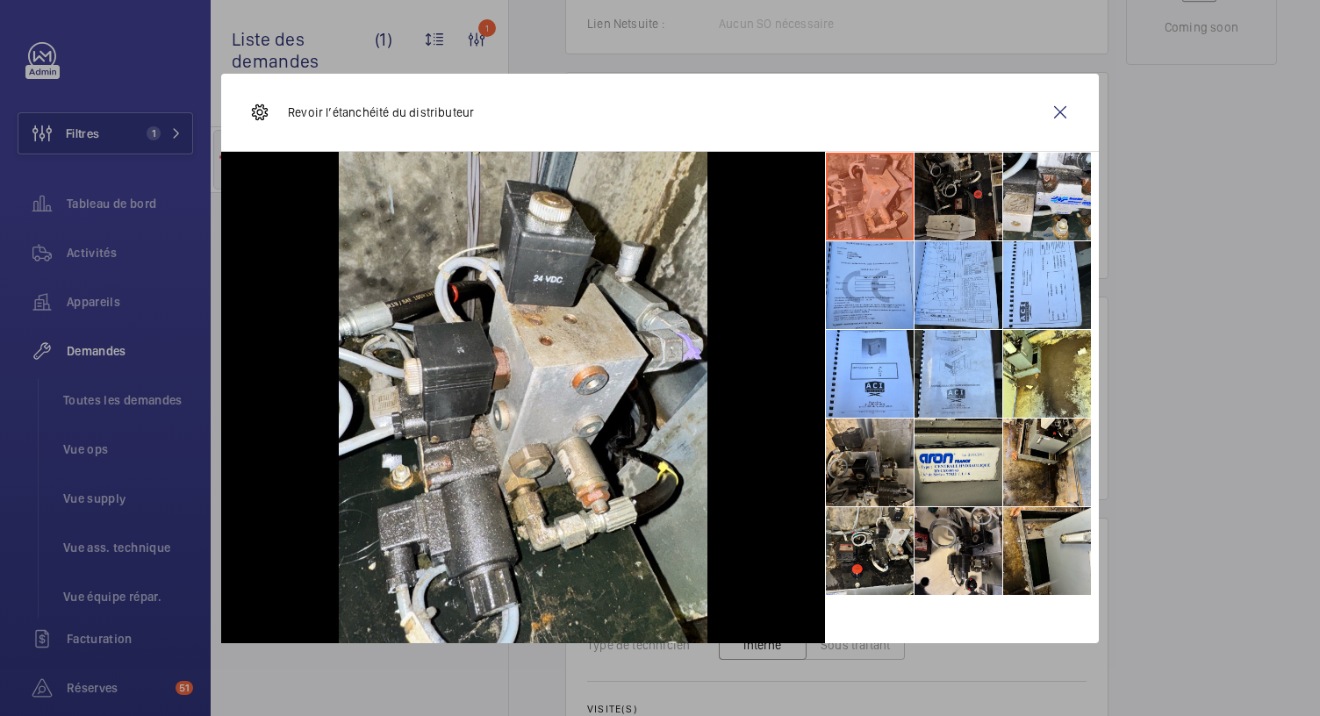
click at [920, 226] on li at bounding box center [959, 197] width 88 height 88
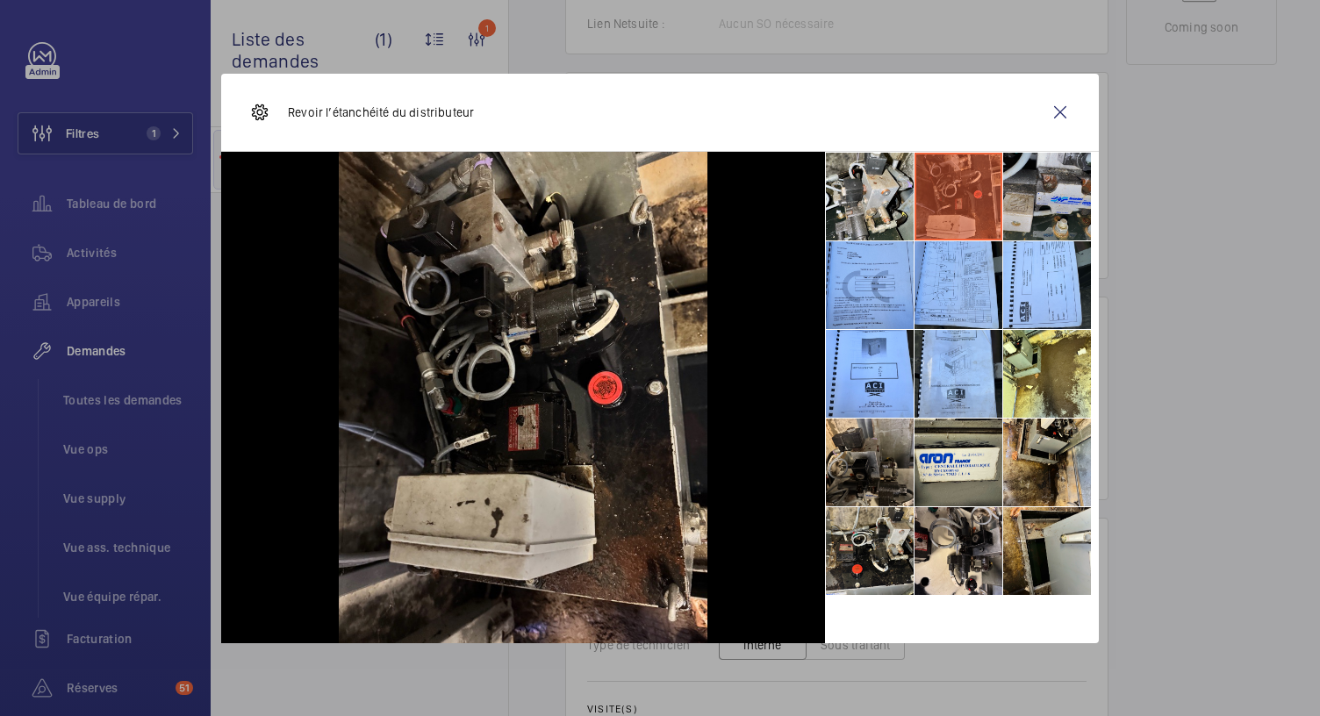
click at [1053, 206] on li at bounding box center [1047, 197] width 88 height 88
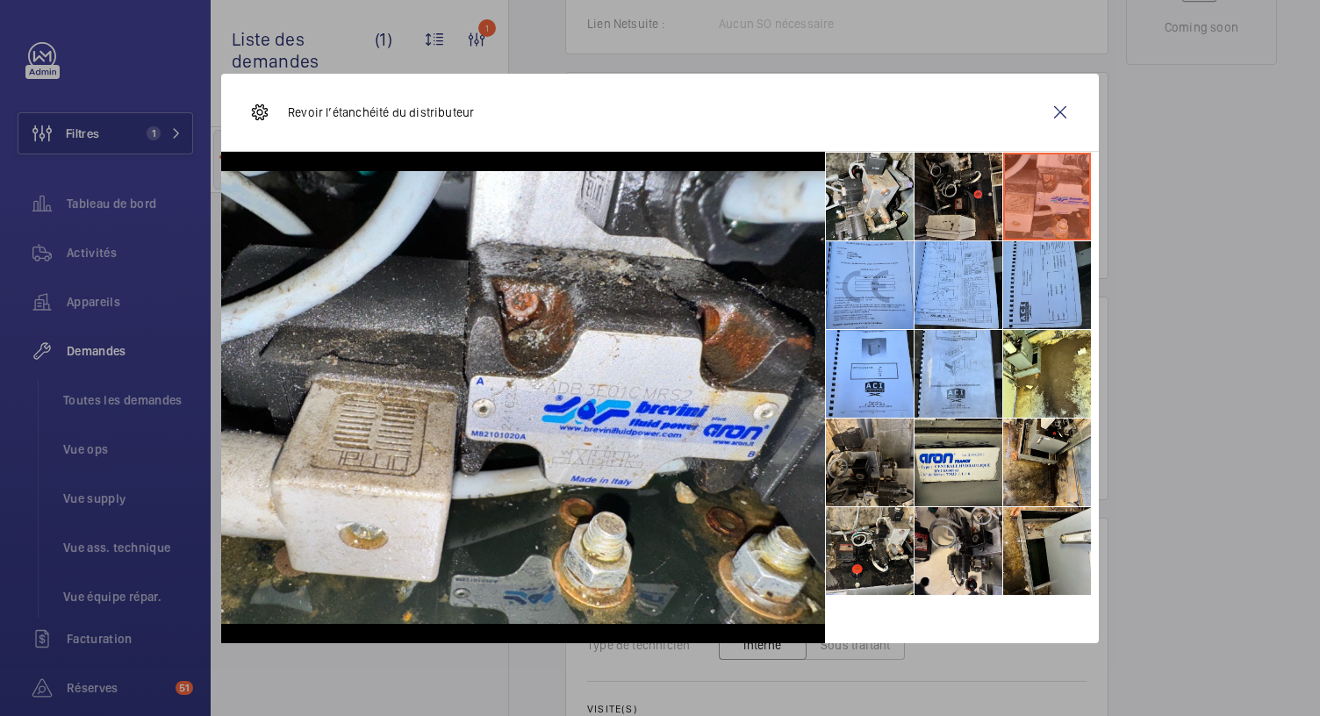
click at [1044, 256] on li at bounding box center [1047, 285] width 88 height 88
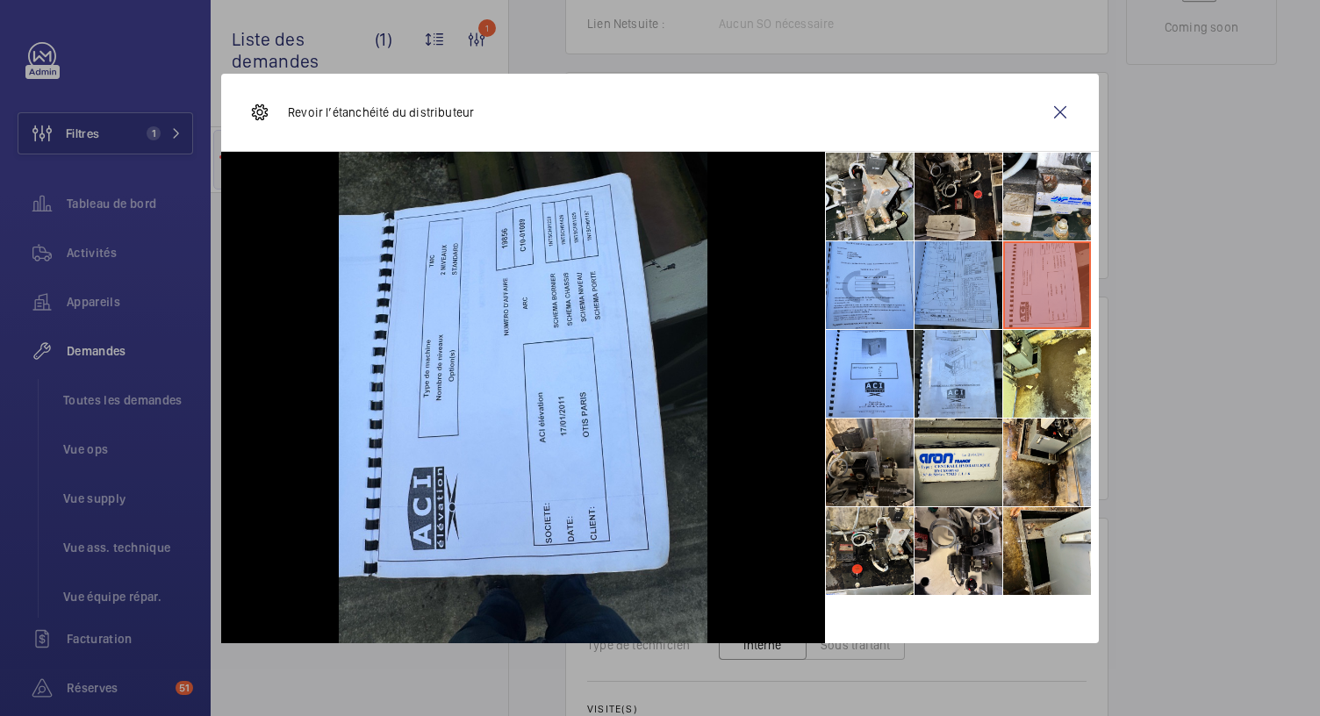
click at [965, 280] on li at bounding box center [959, 285] width 88 height 88
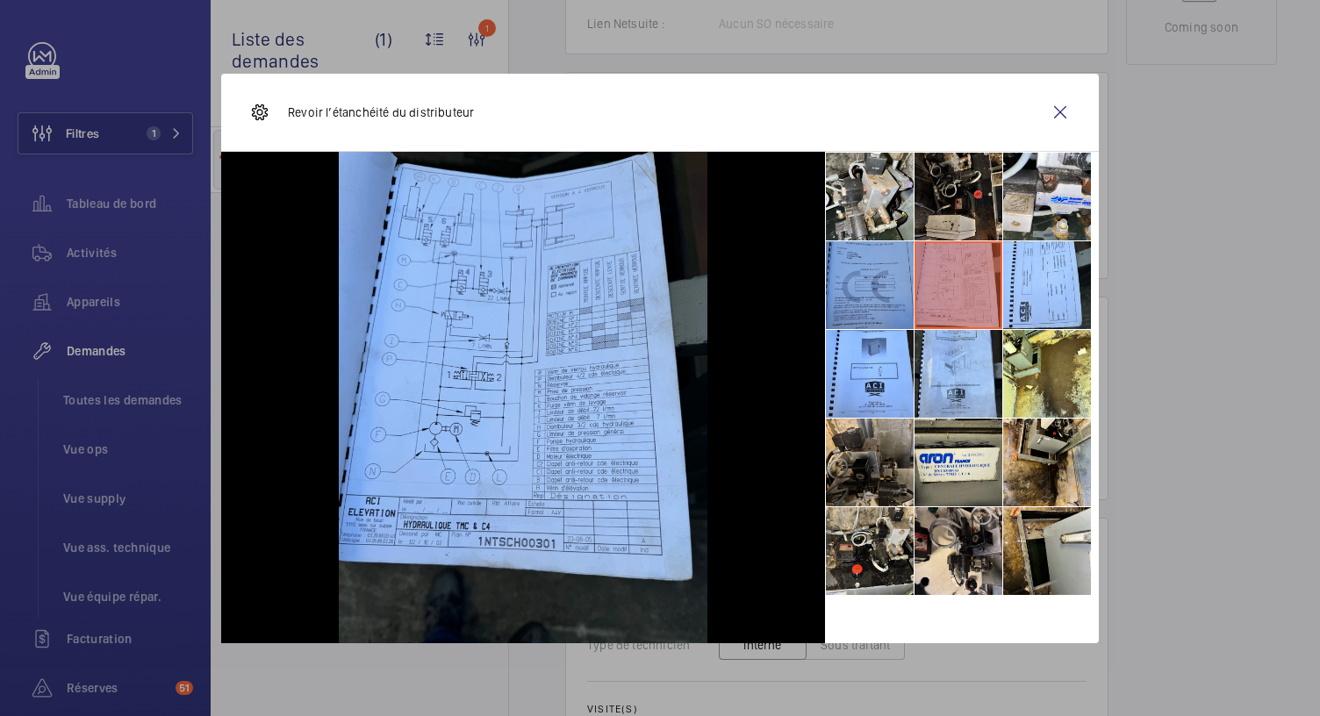
click at [866, 298] on li at bounding box center [870, 285] width 88 height 88
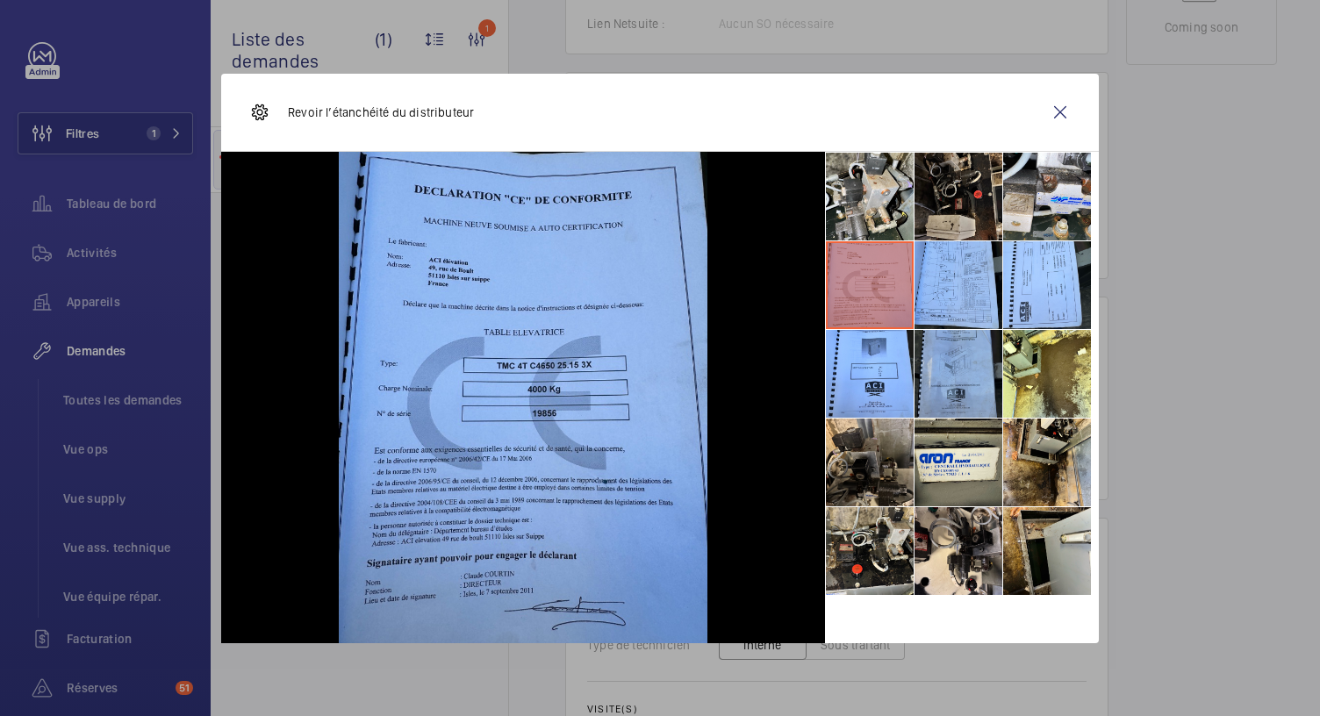
click at [945, 349] on li at bounding box center [959, 374] width 88 height 88
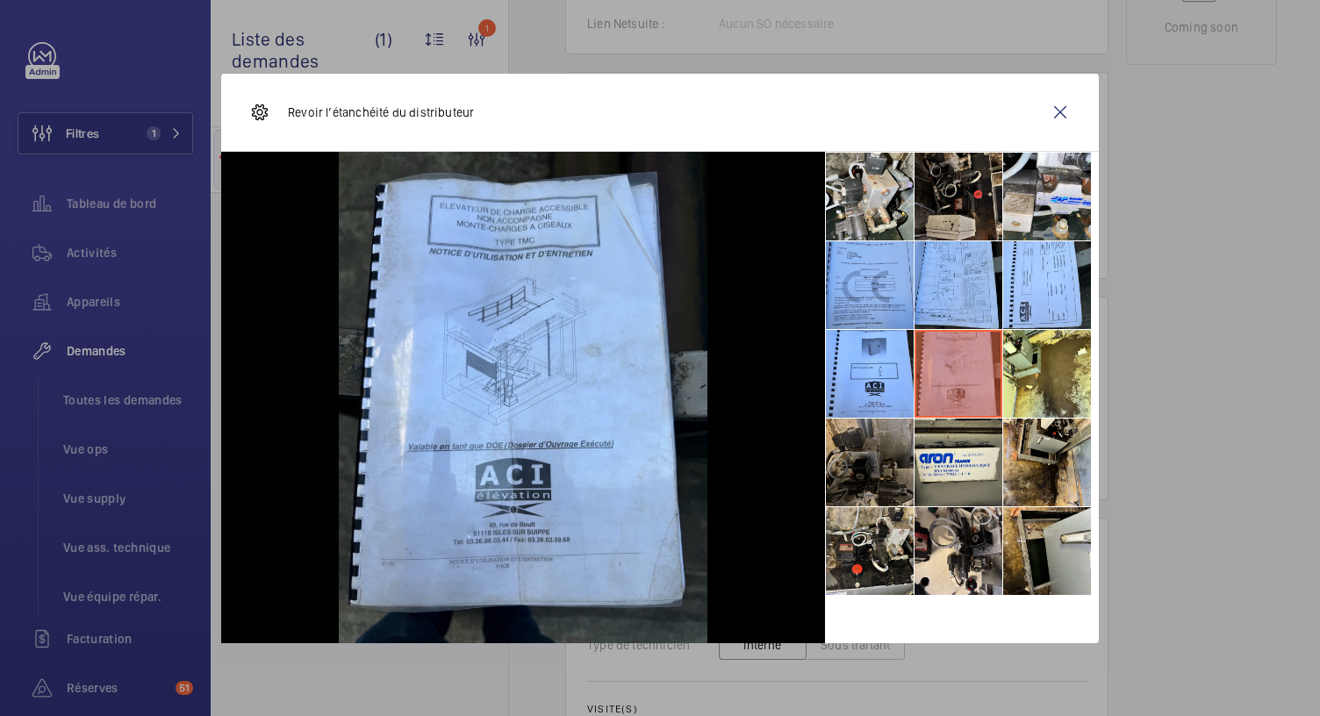
click at [901, 464] on li at bounding box center [870, 463] width 88 height 88
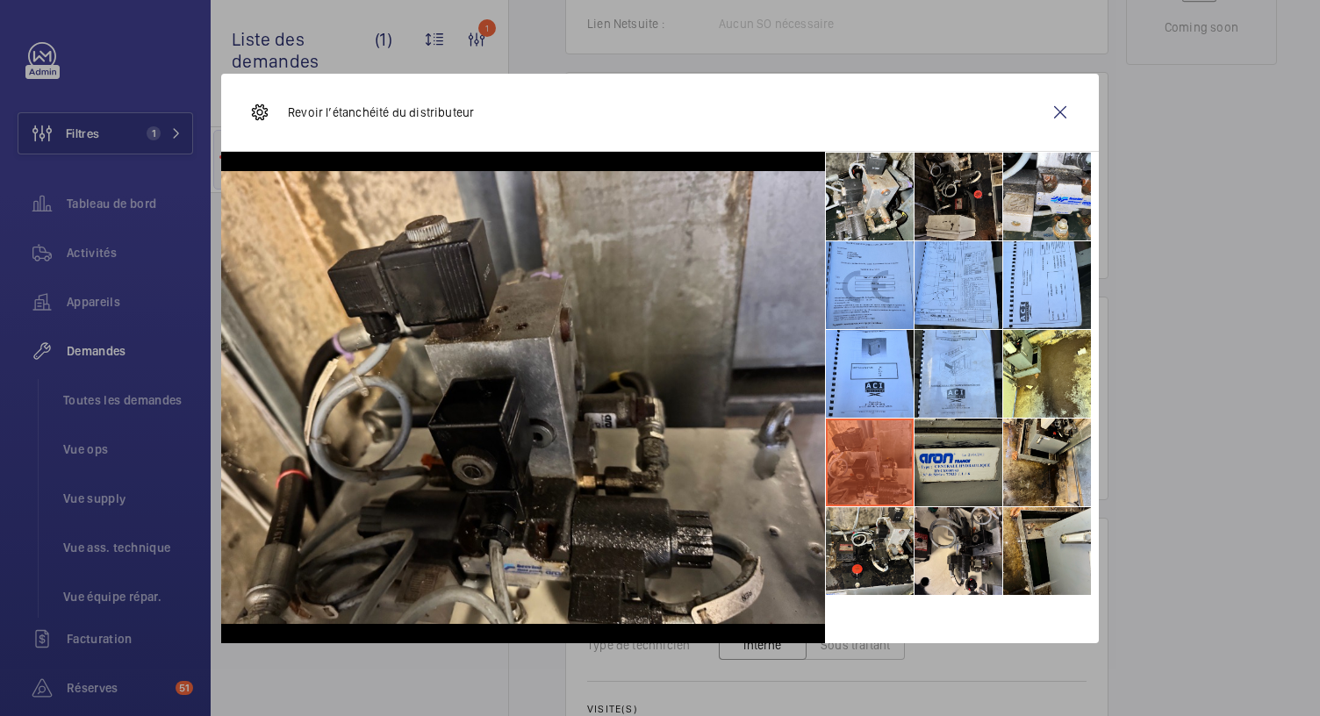
click at [957, 463] on li at bounding box center [959, 463] width 88 height 88
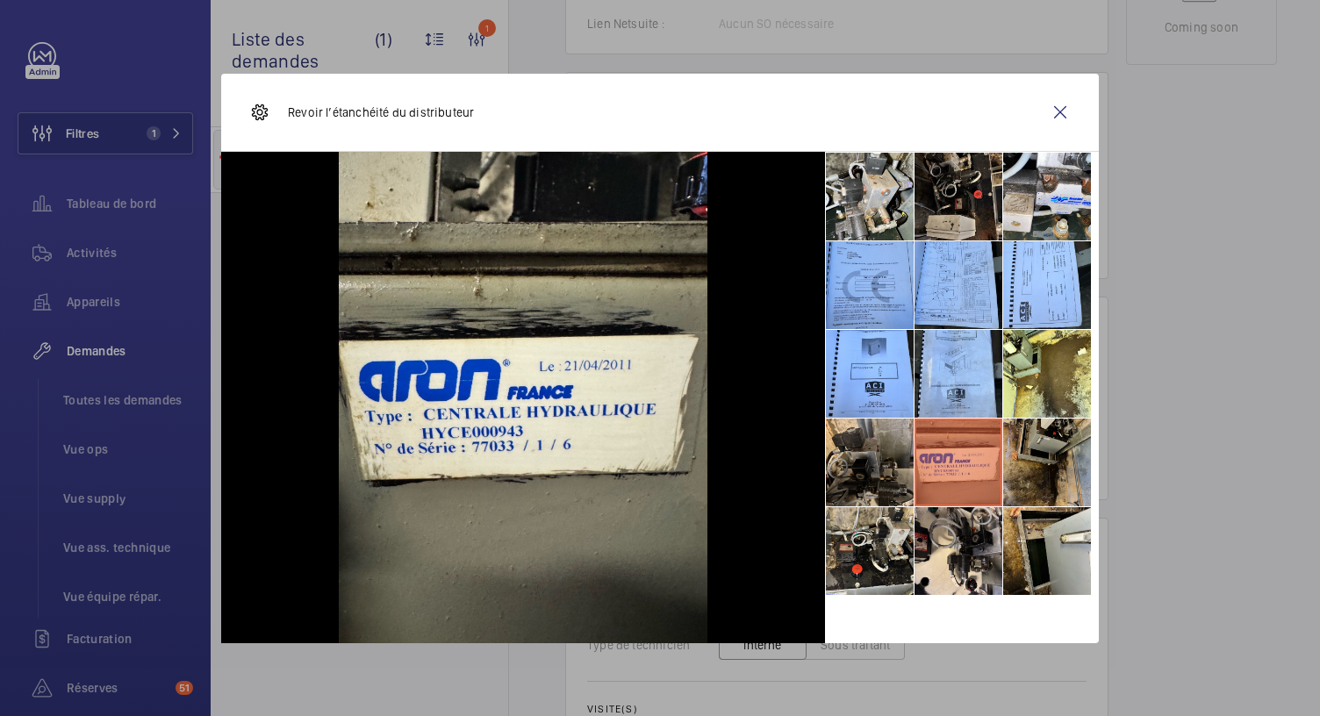
click at [1065, 436] on li at bounding box center [1047, 463] width 88 height 88
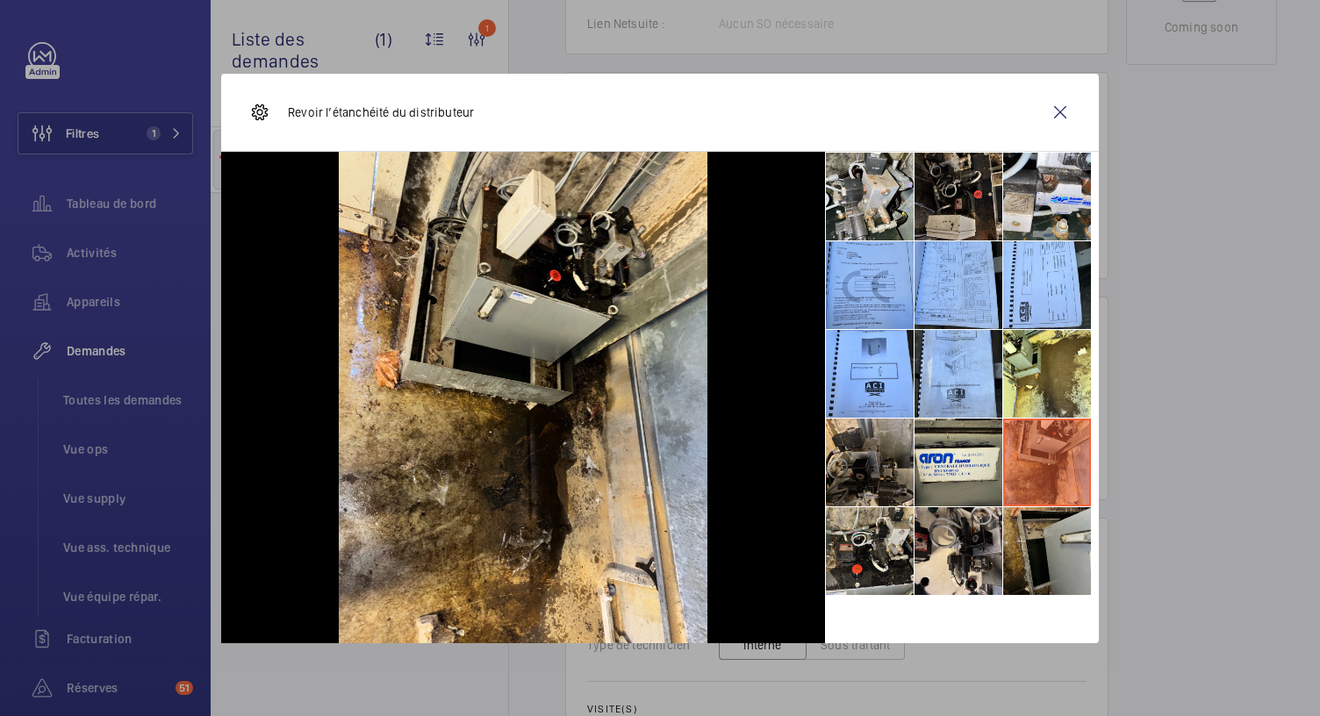
click at [1033, 579] on li at bounding box center [1047, 551] width 88 height 88
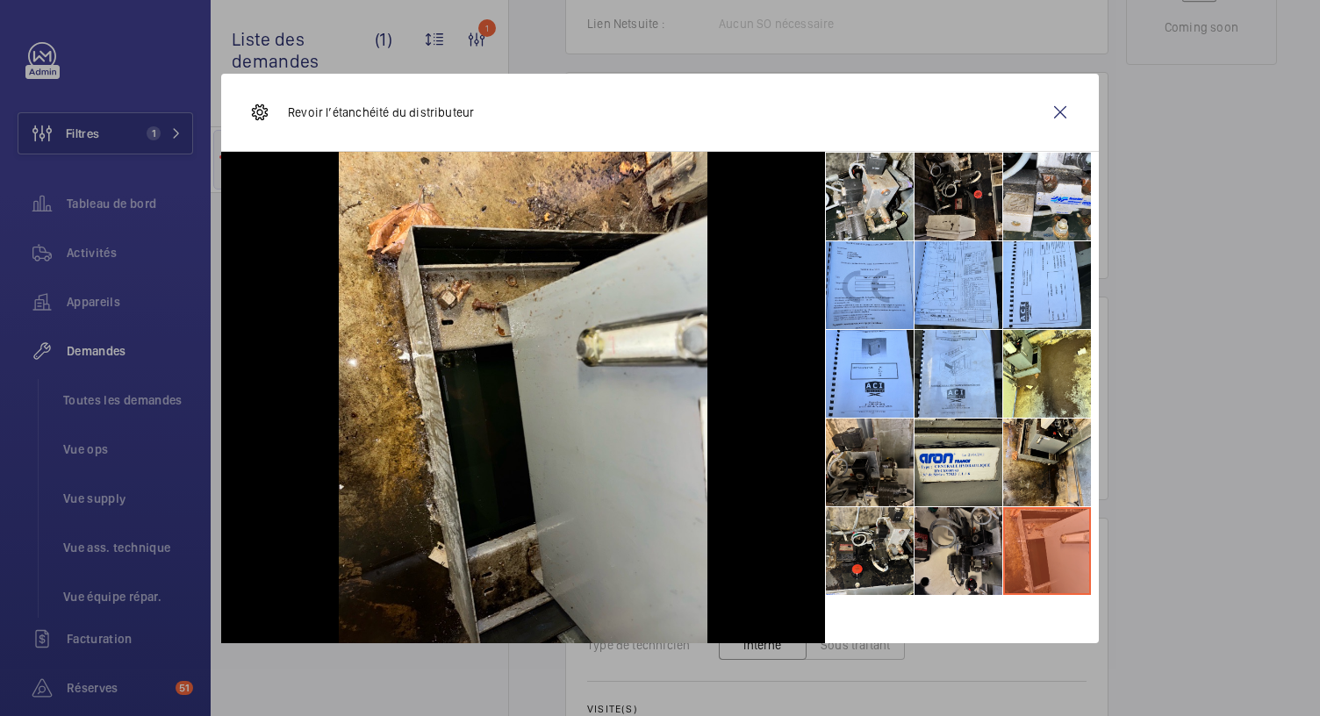
click at [933, 557] on li at bounding box center [959, 551] width 88 height 88
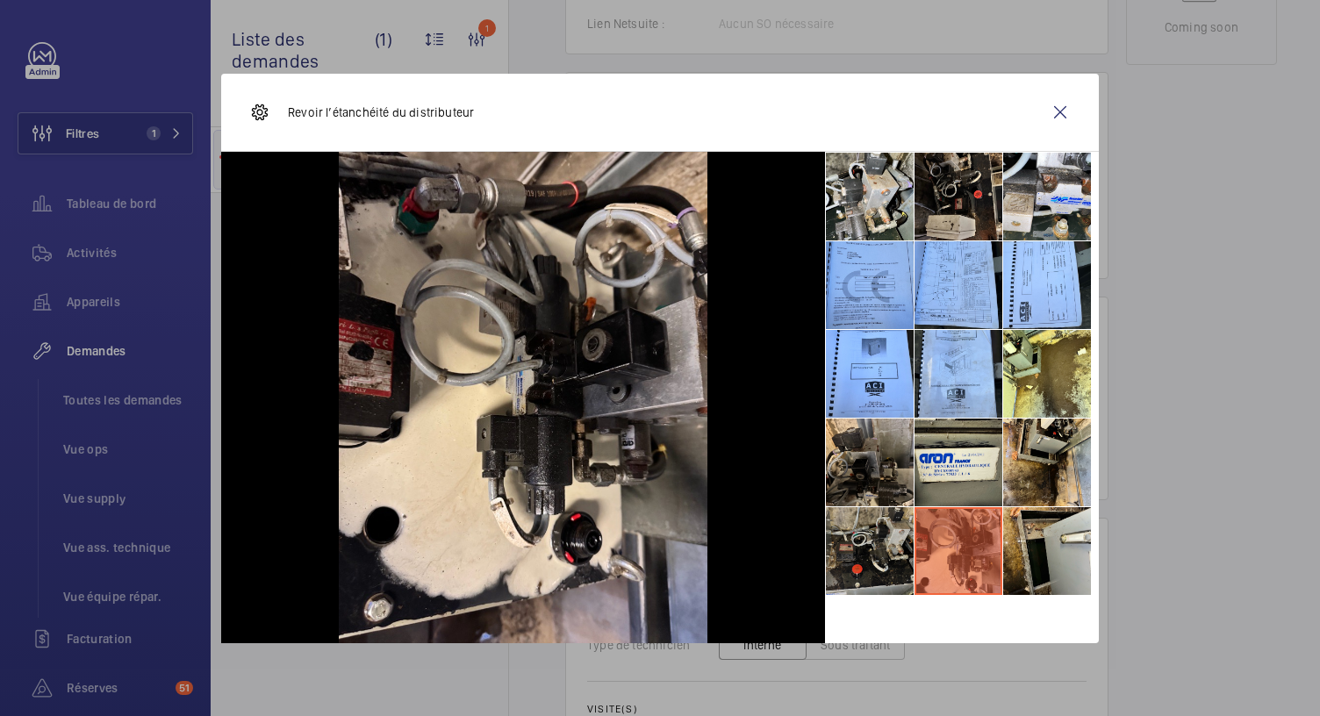
click at [877, 559] on li at bounding box center [870, 551] width 88 height 88
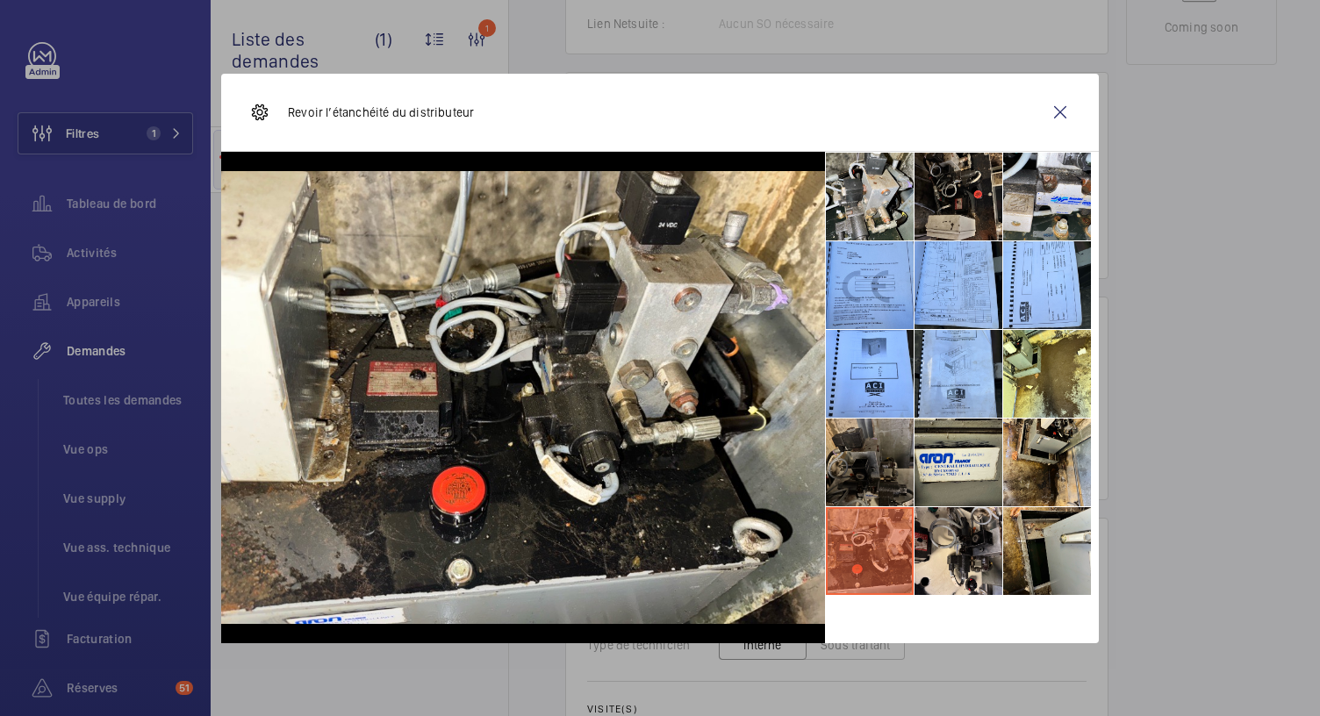
click at [874, 455] on li at bounding box center [870, 463] width 88 height 88
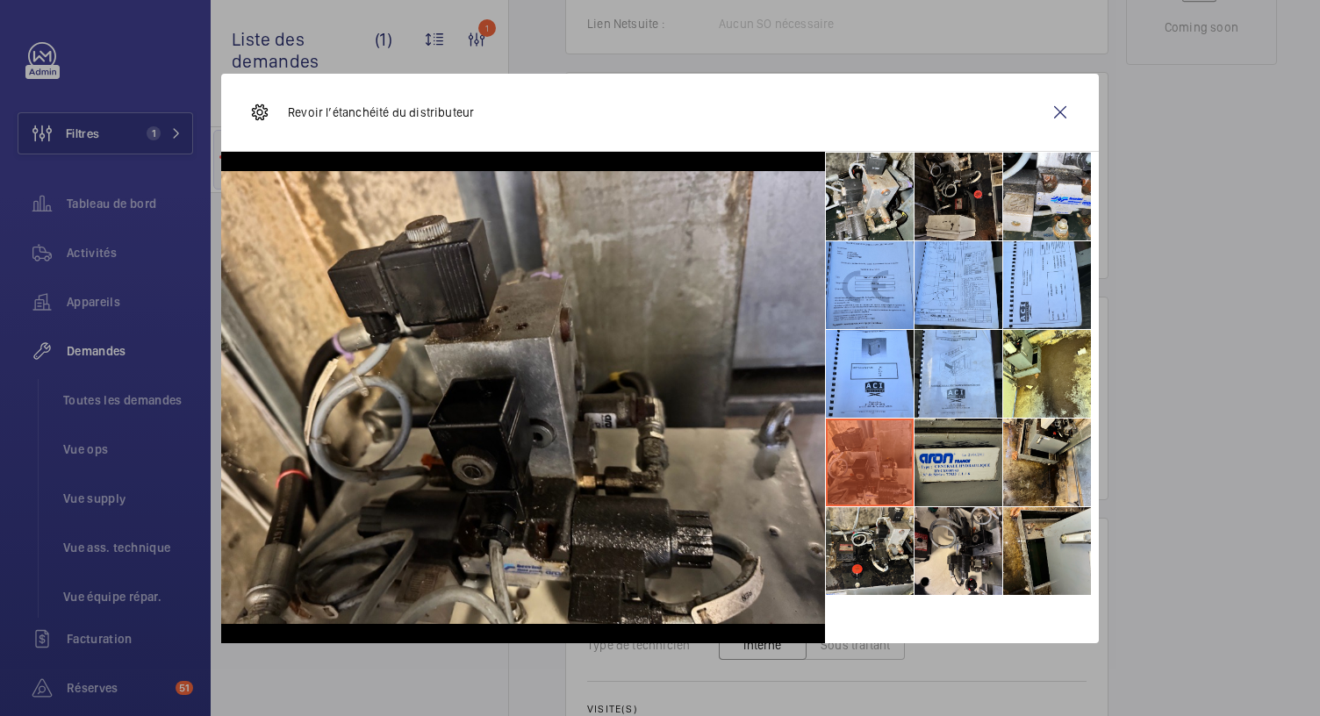
click at [955, 461] on li at bounding box center [959, 463] width 88 height 88
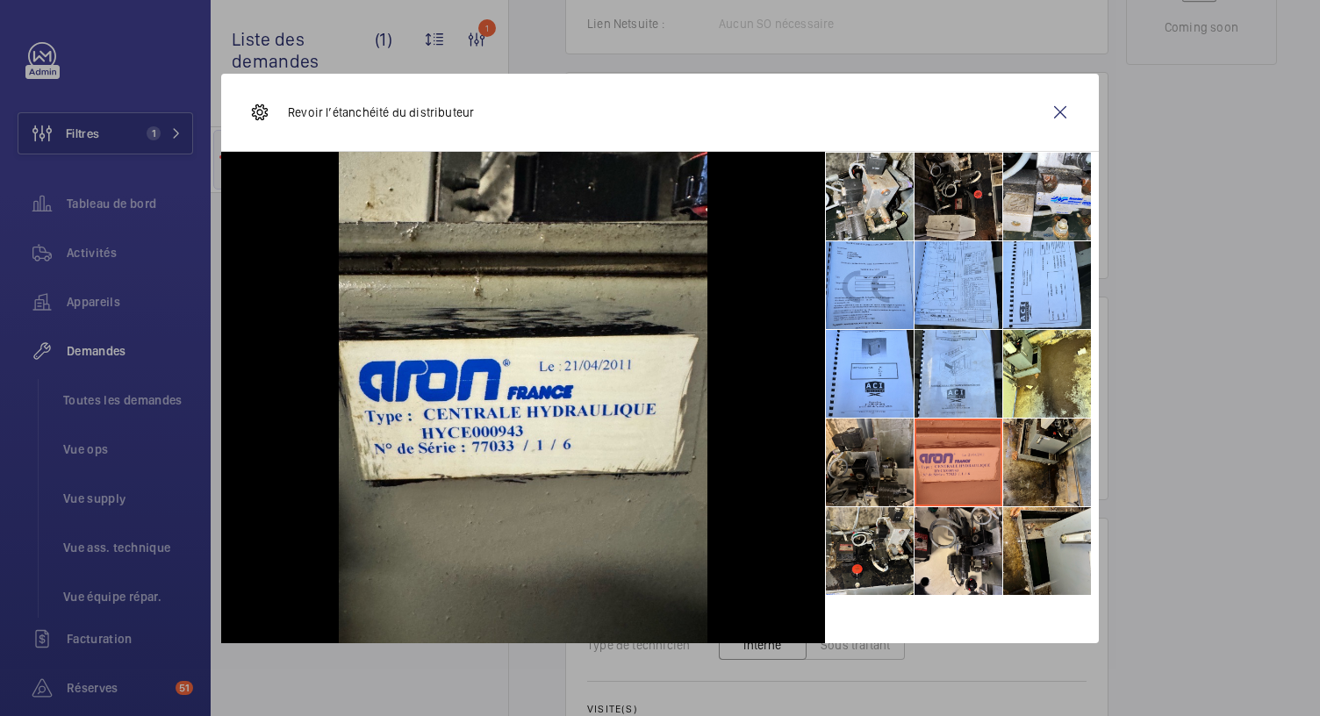
click at [1050, 464] on li at bounding box center [1047, 463] width 88 height 88
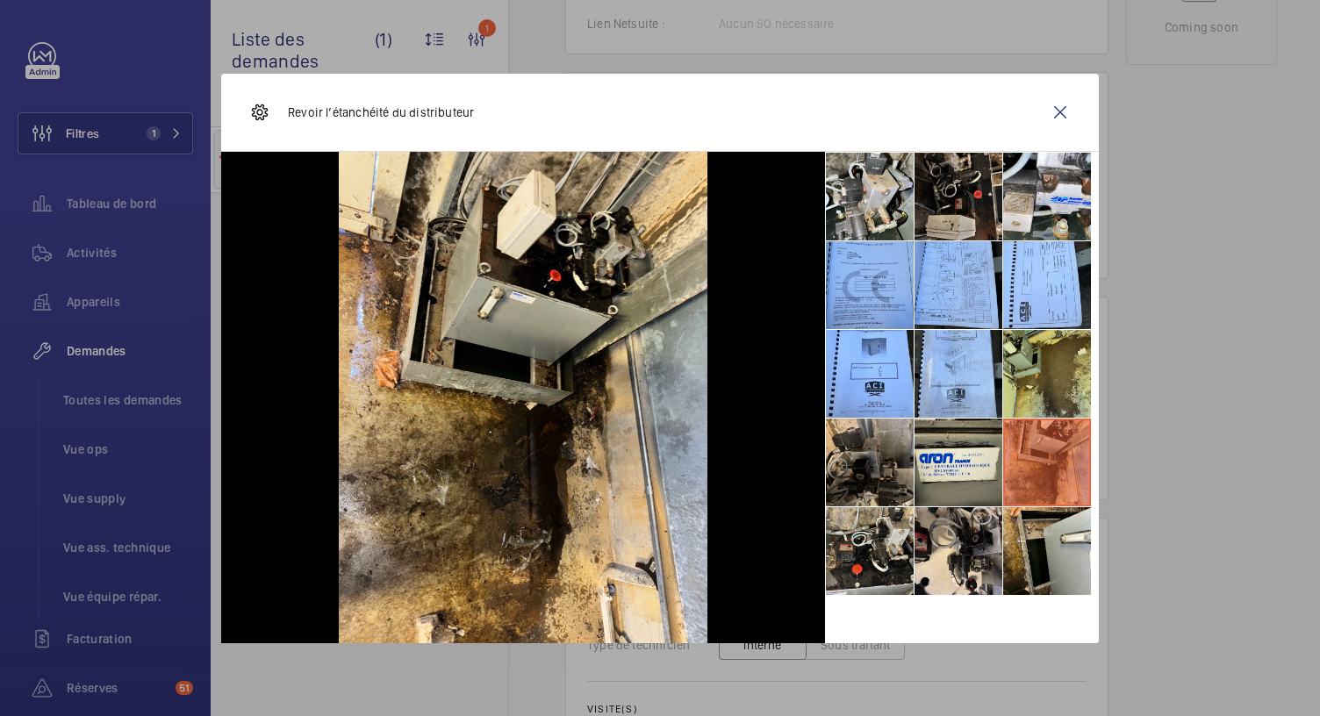
click at [1066, 387] on li at bounding box center [1047, 374] width 88 height 88
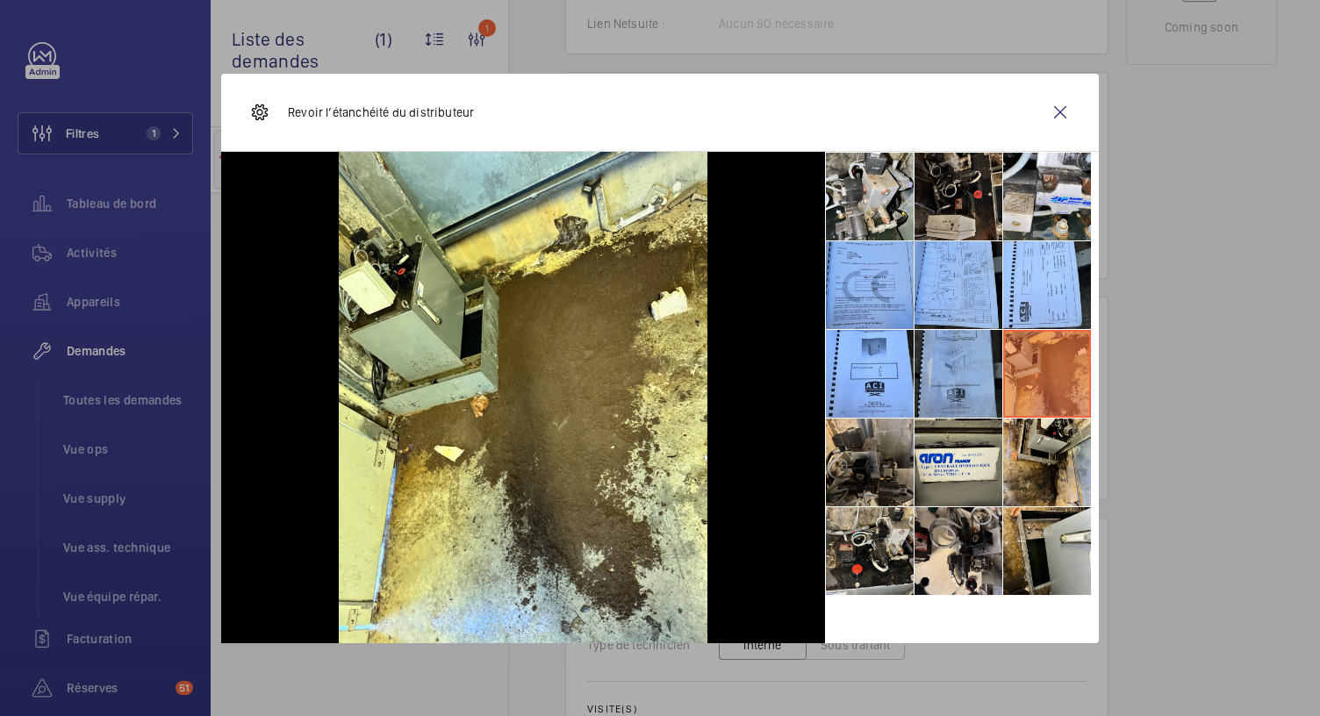
click at [959, 393] on li at bounding box center [959, 374] width 88 height 88
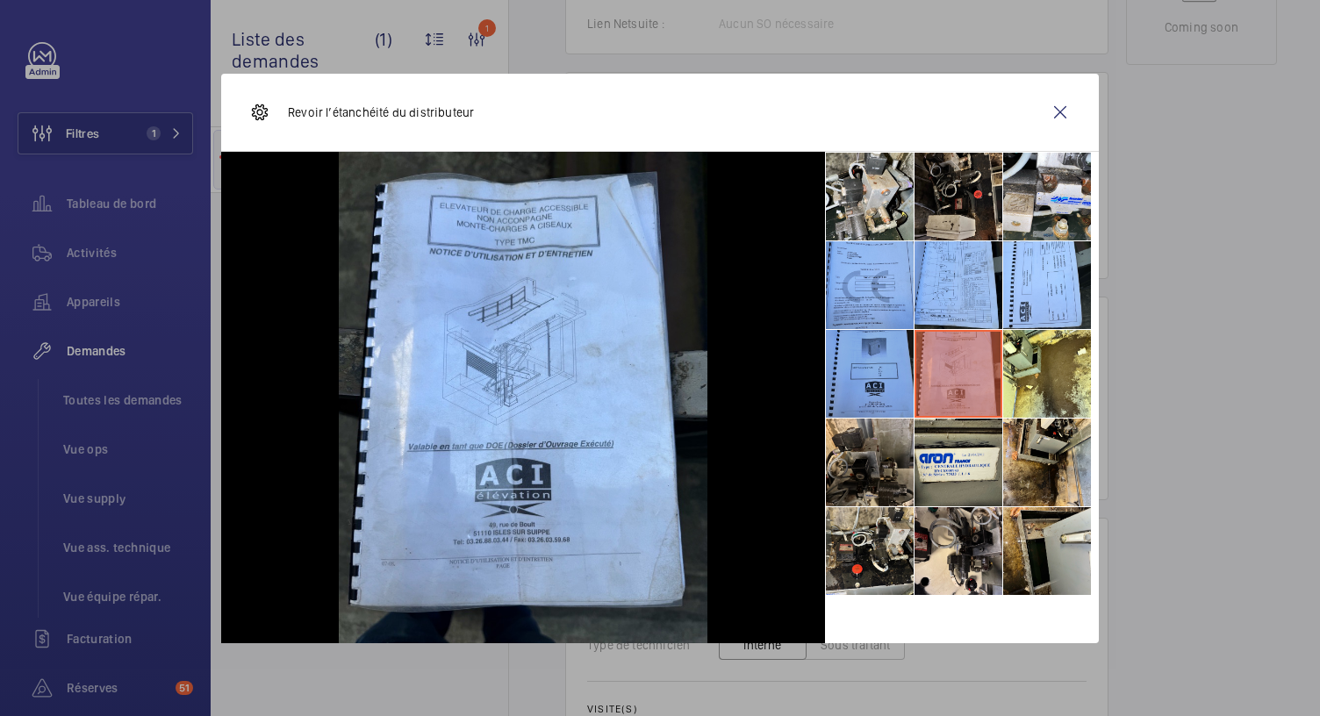
click at [867, 378] on li at bounding box center [870, 374] width 88 height 88
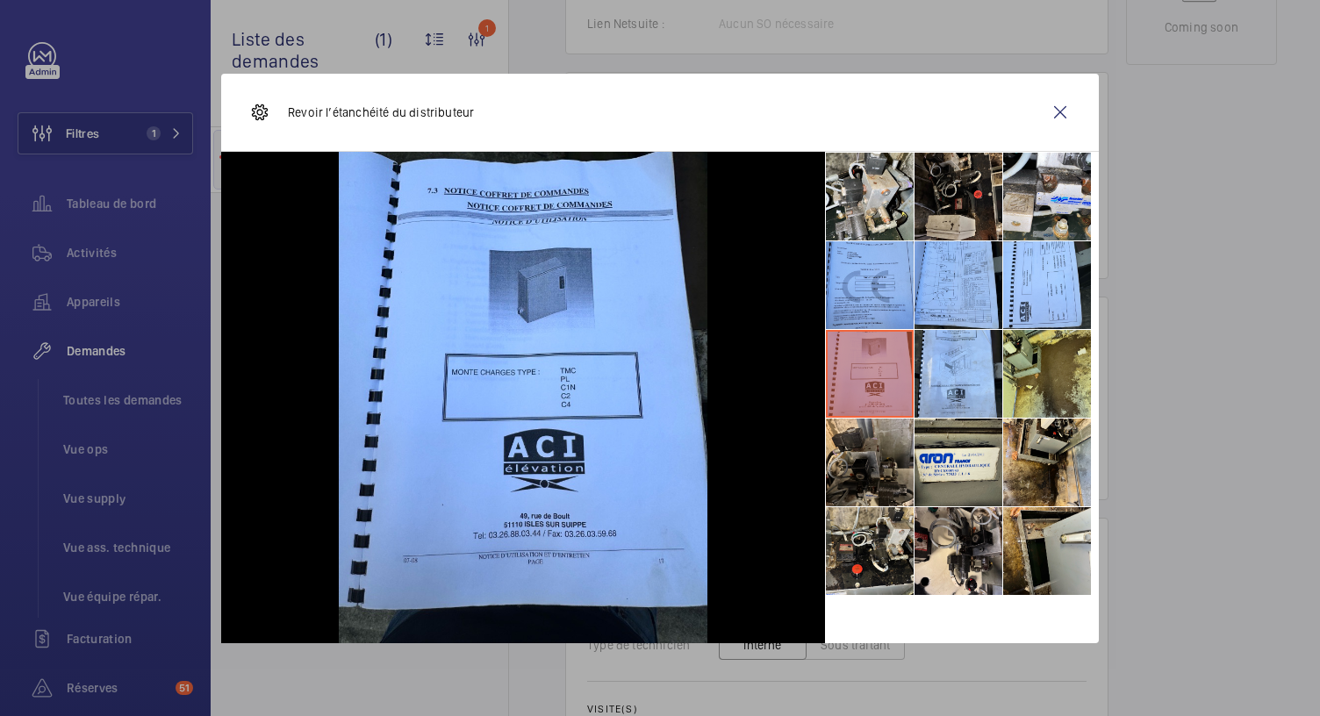
click at [1046, 384] on li at bounding box center [1047, 374] width 88 height 88
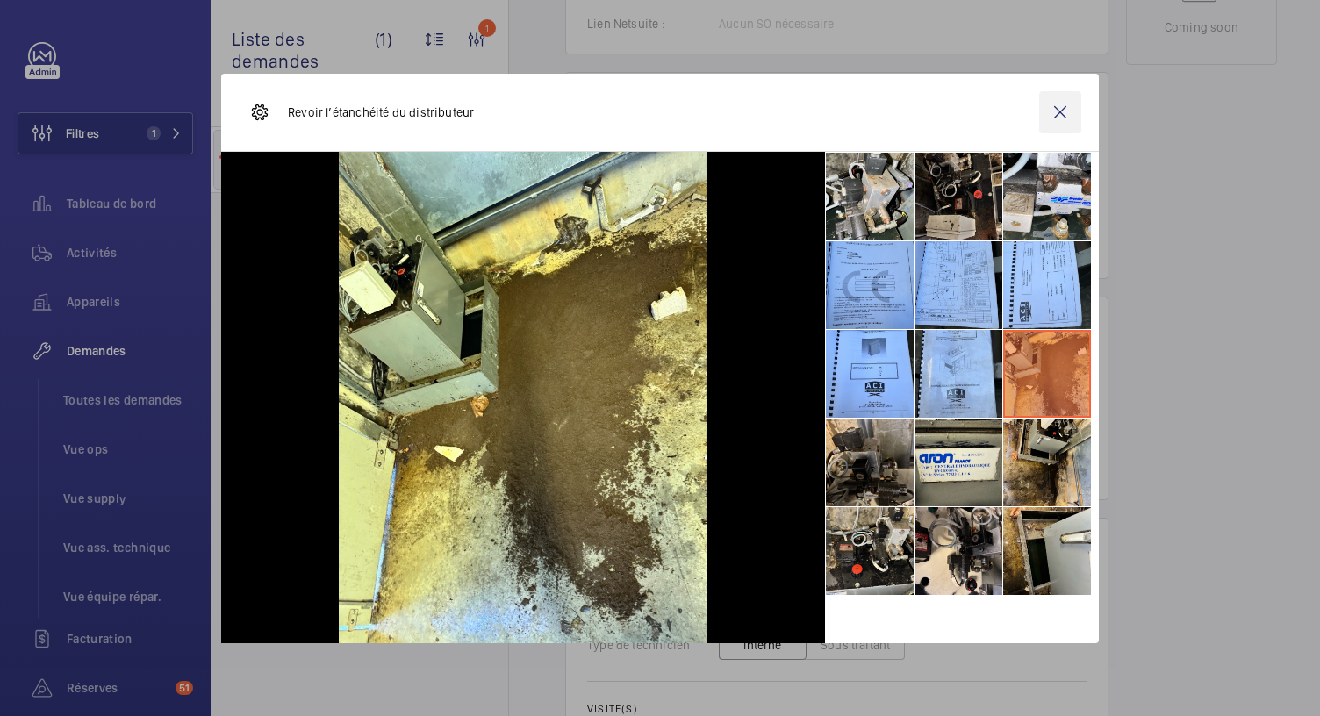
click at [1066, 117] on wm-front-icon-button at bounding box center [1060, 112] width 42 height 42
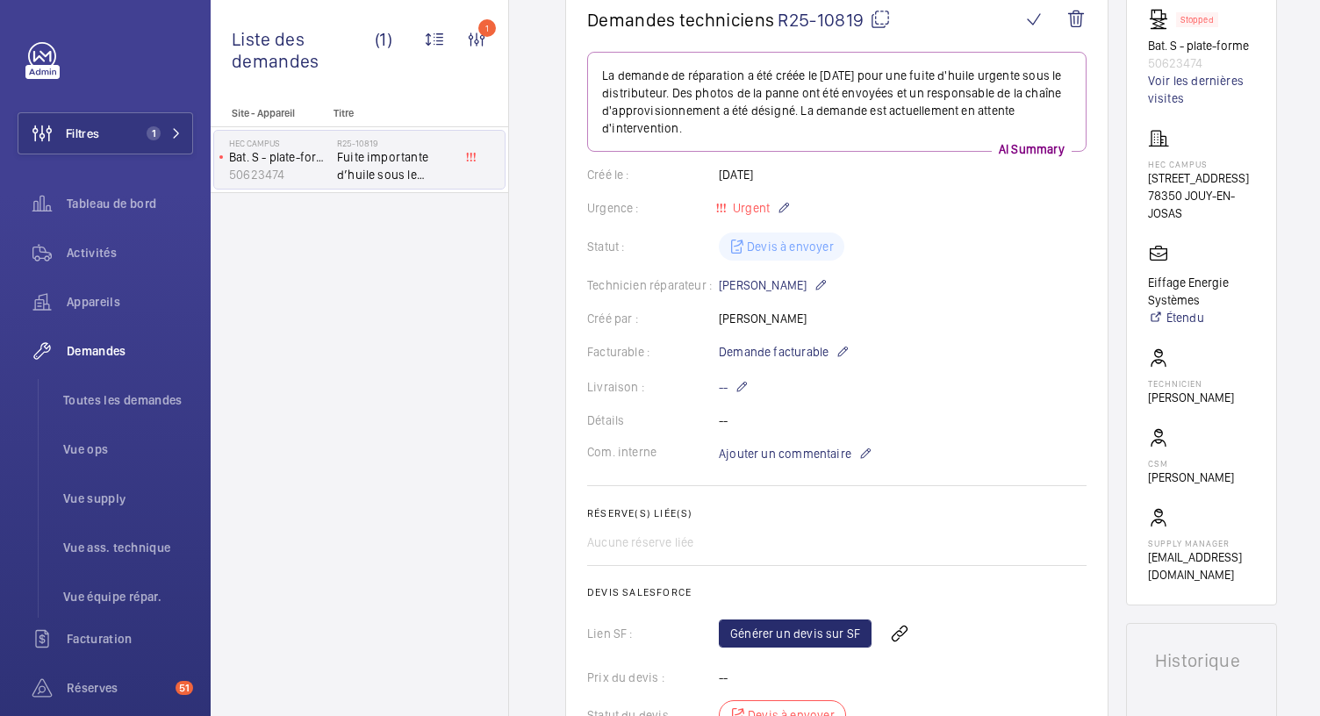
scroll to position [0, 0]
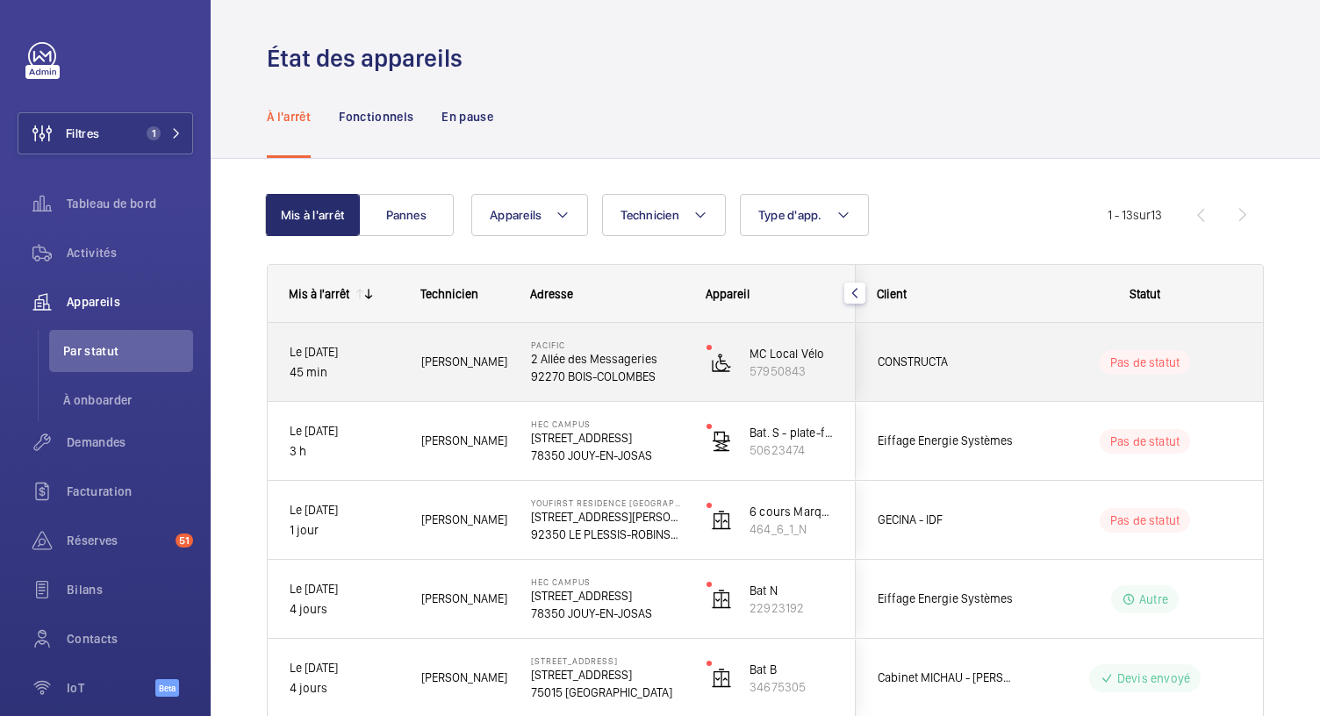
click at [593, 375] on p "92270 BOIS-COLOMBES" at bounding box center [607, 377] width 153 height 18
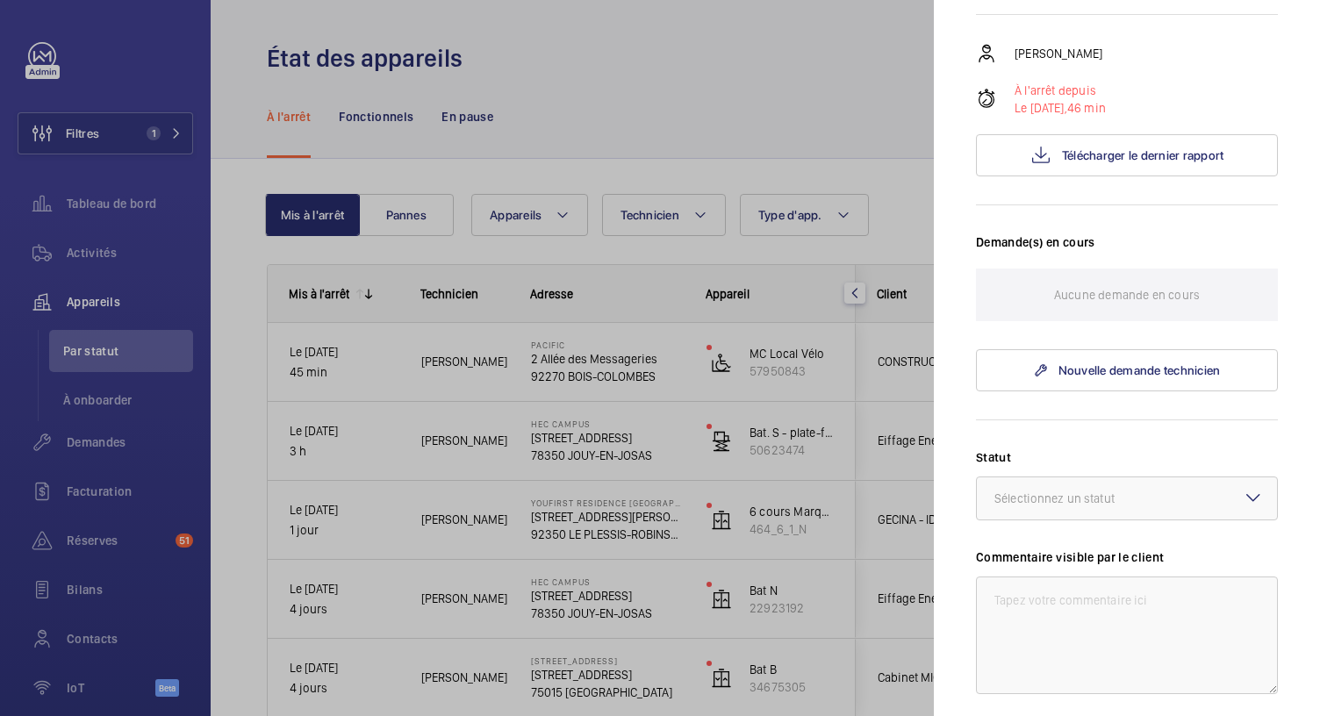
scroll to position [83, 0]
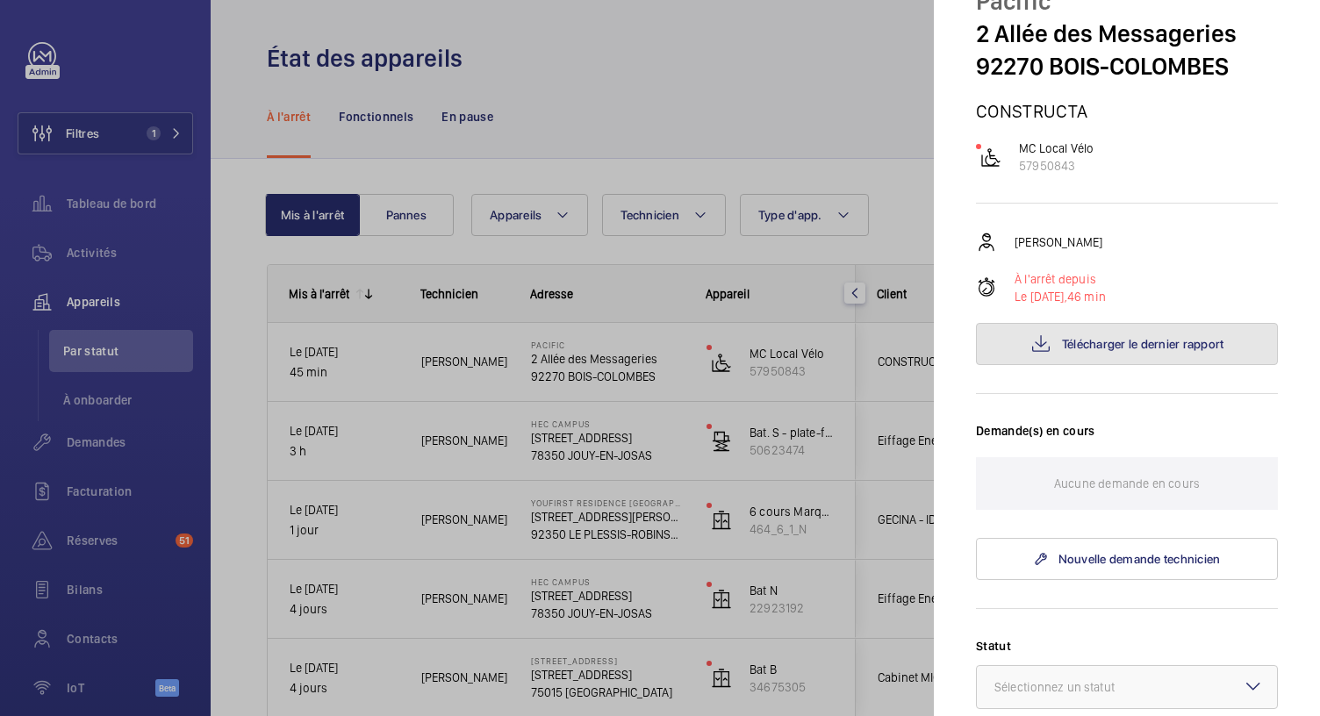
click at [1092, 346] on span "Télécharger le dernier rapport" at bounding box center [1143, 344] width 162 height 14
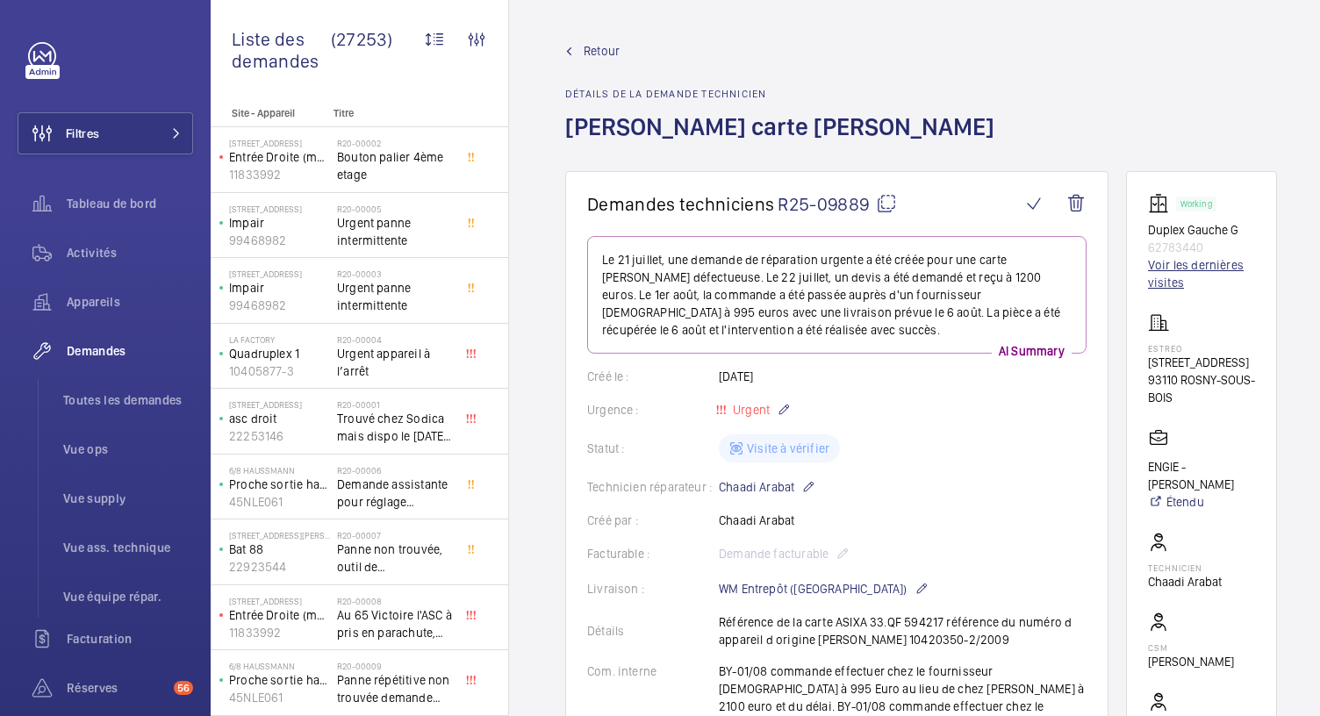
click at [1183, 266] on link "Voir les dernières visites" at bounding box center [1201, 273] width 107 height 35
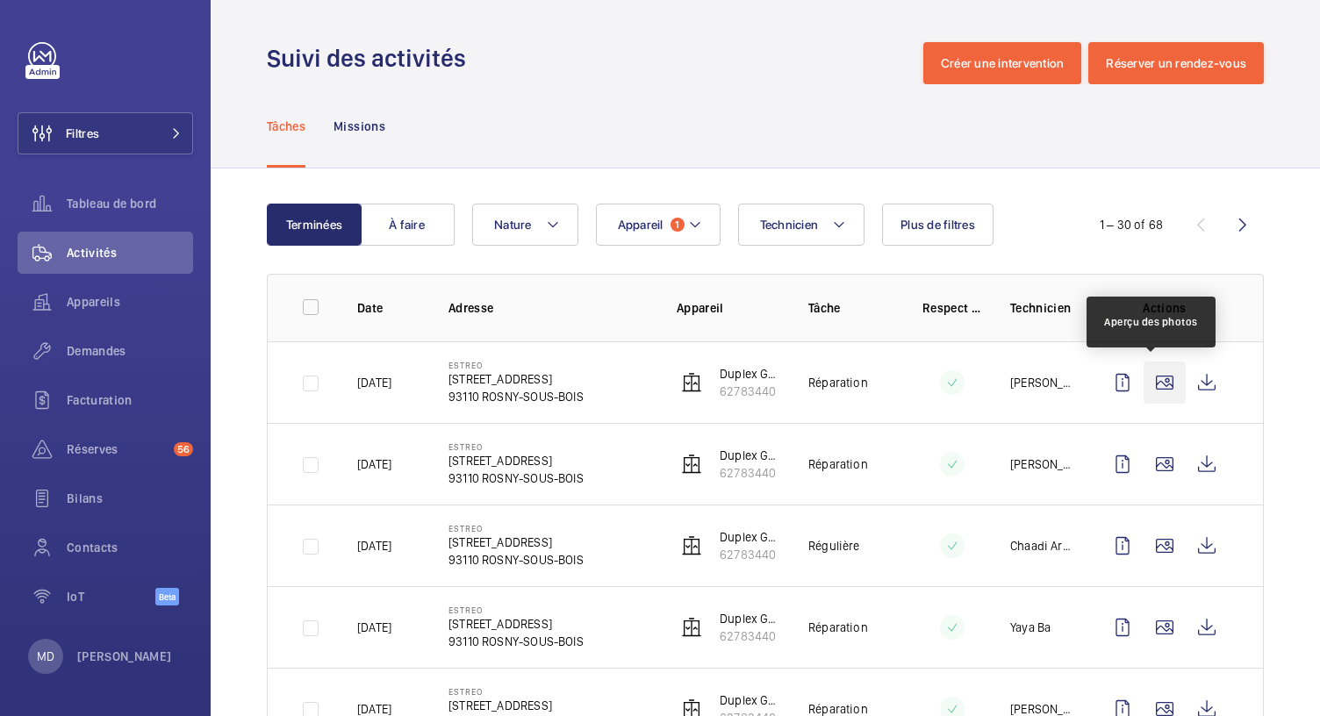
click at [1144, 391] on wm-front-icon-button at bounding box center [1165, 383] width 42 height 42
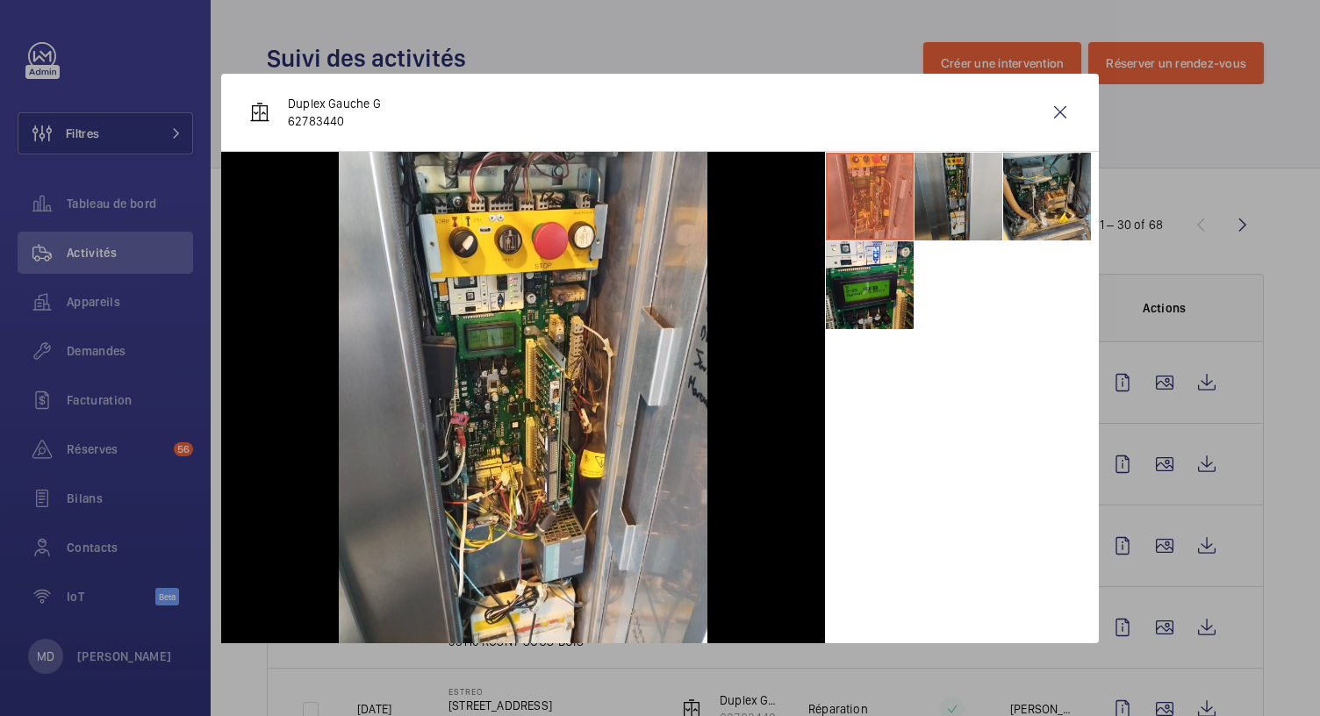
click at [939, 209] on li at bounding box center [959, 197] width 88 height 88
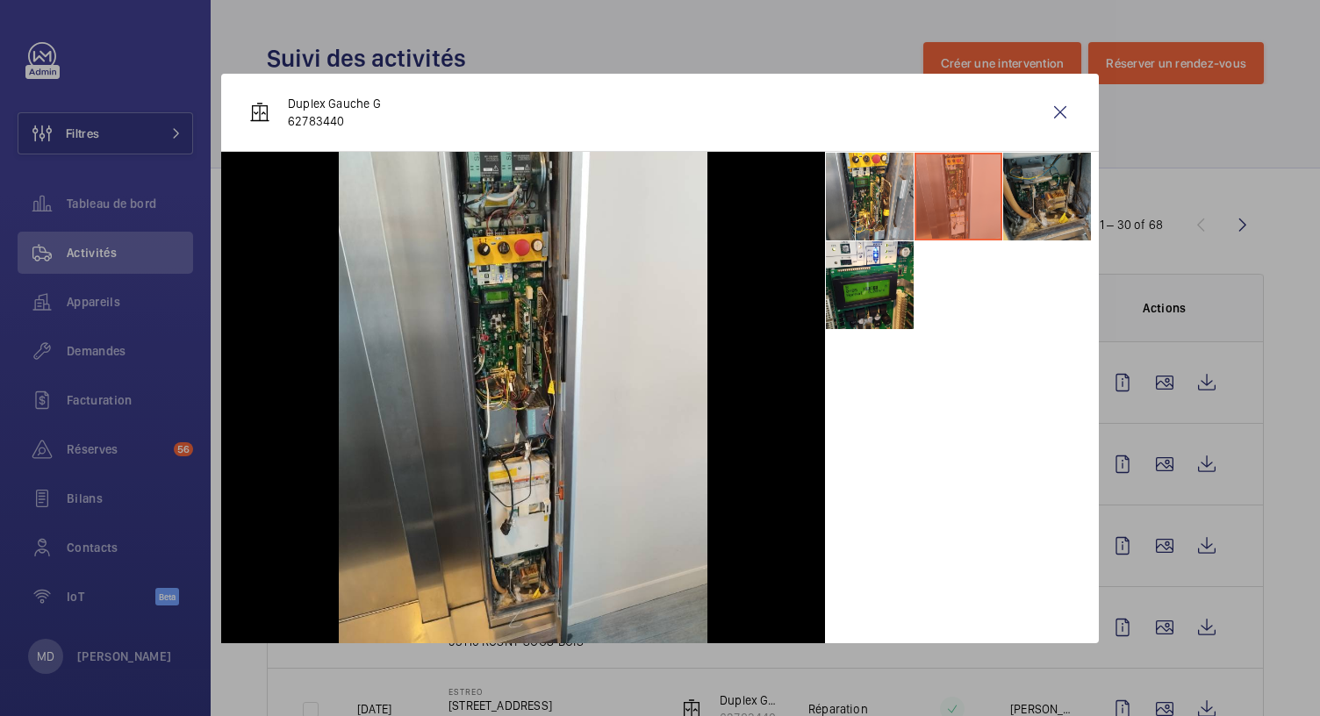
click at [1045, 193] on li at bounding box center [1047, 197] width 88 height 88
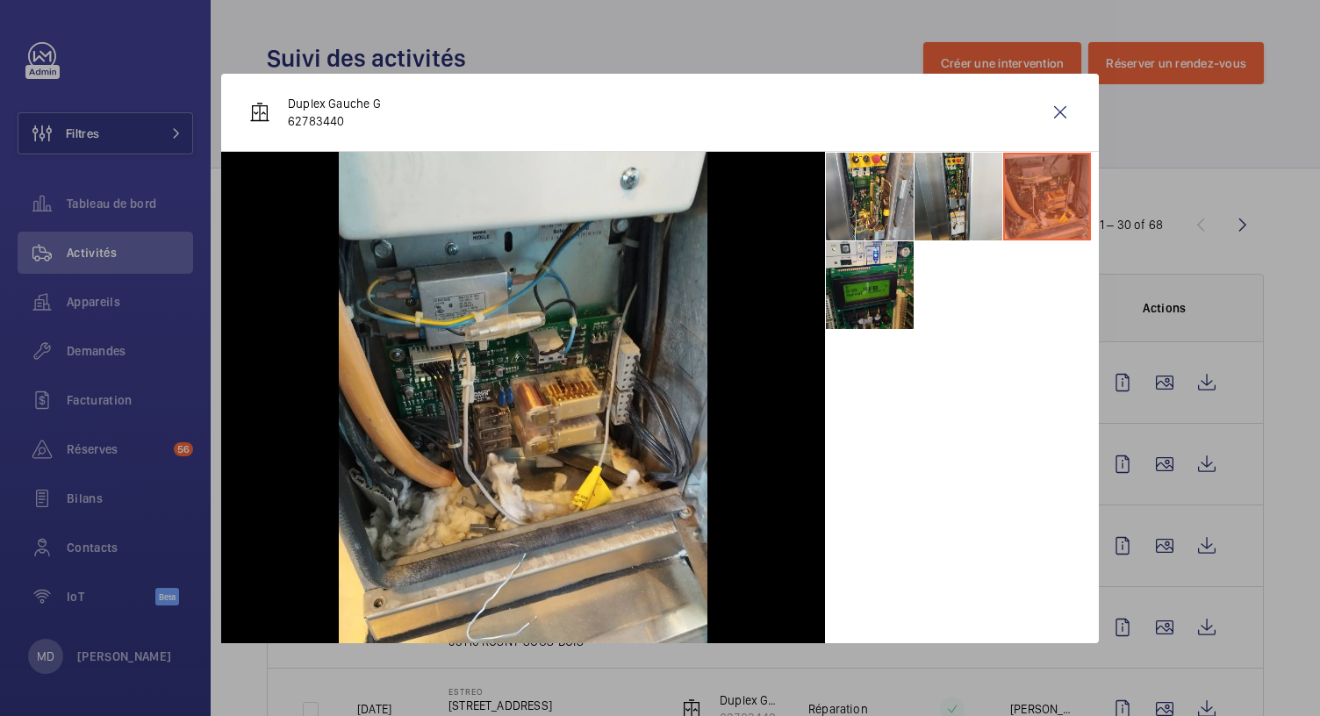
click at [872, 292] on li at bounding box center [870, 285] width 88 height 88
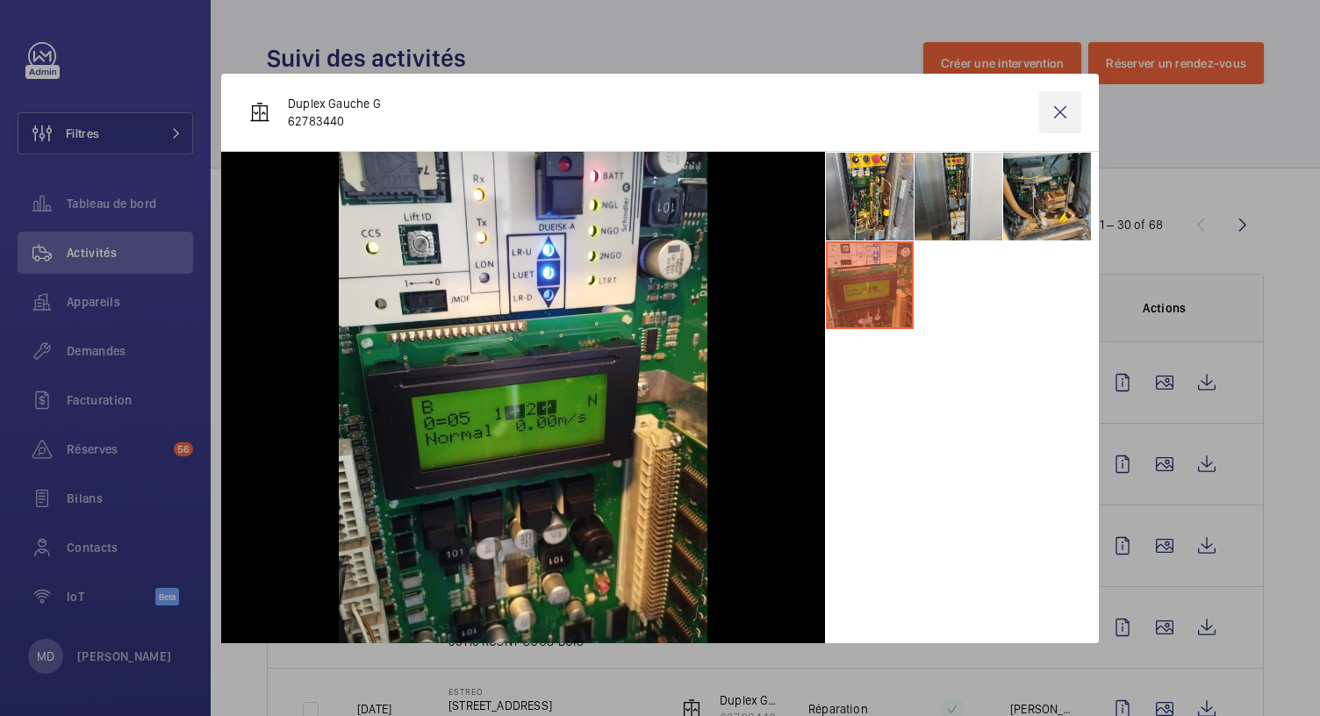
click at [1050, 110] on wm-front-icon-button at bounding box center [1060, 112] width 42 height 42
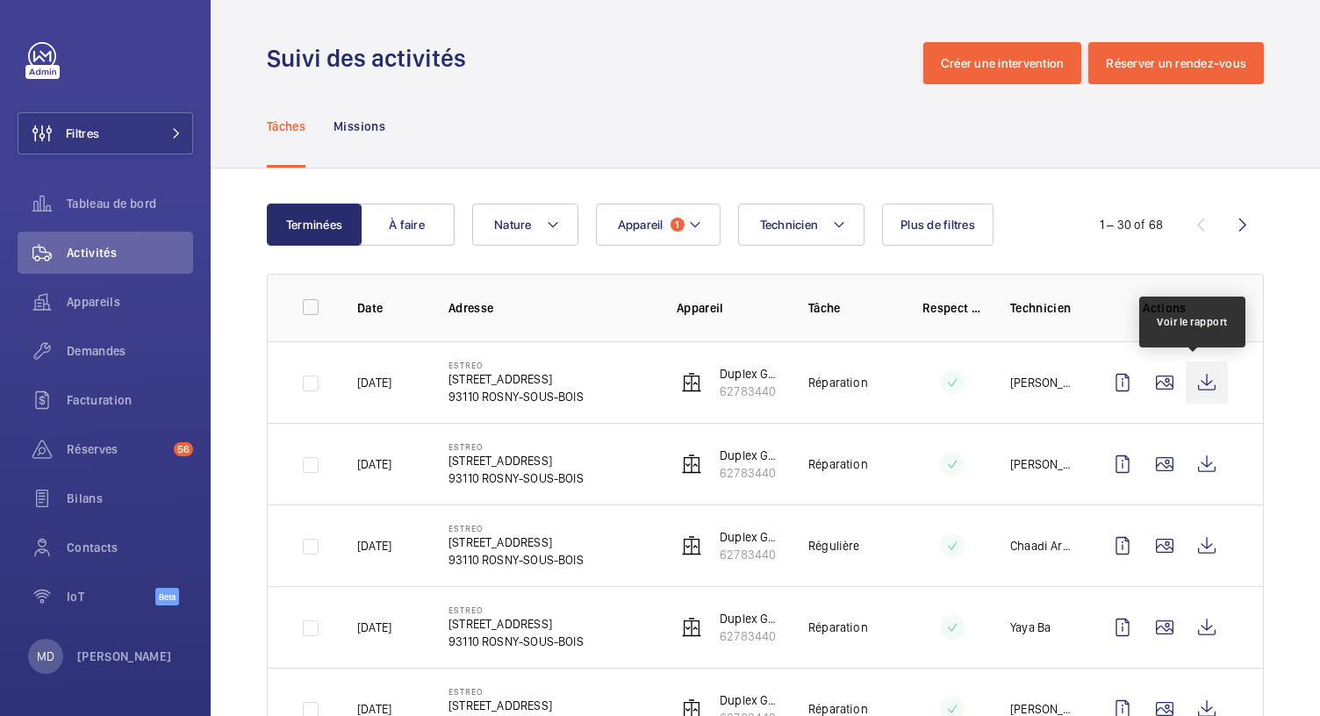
click at [1197, 383] on wm-front-icon-button at bounding box center [1207, 383] width 42 height 42
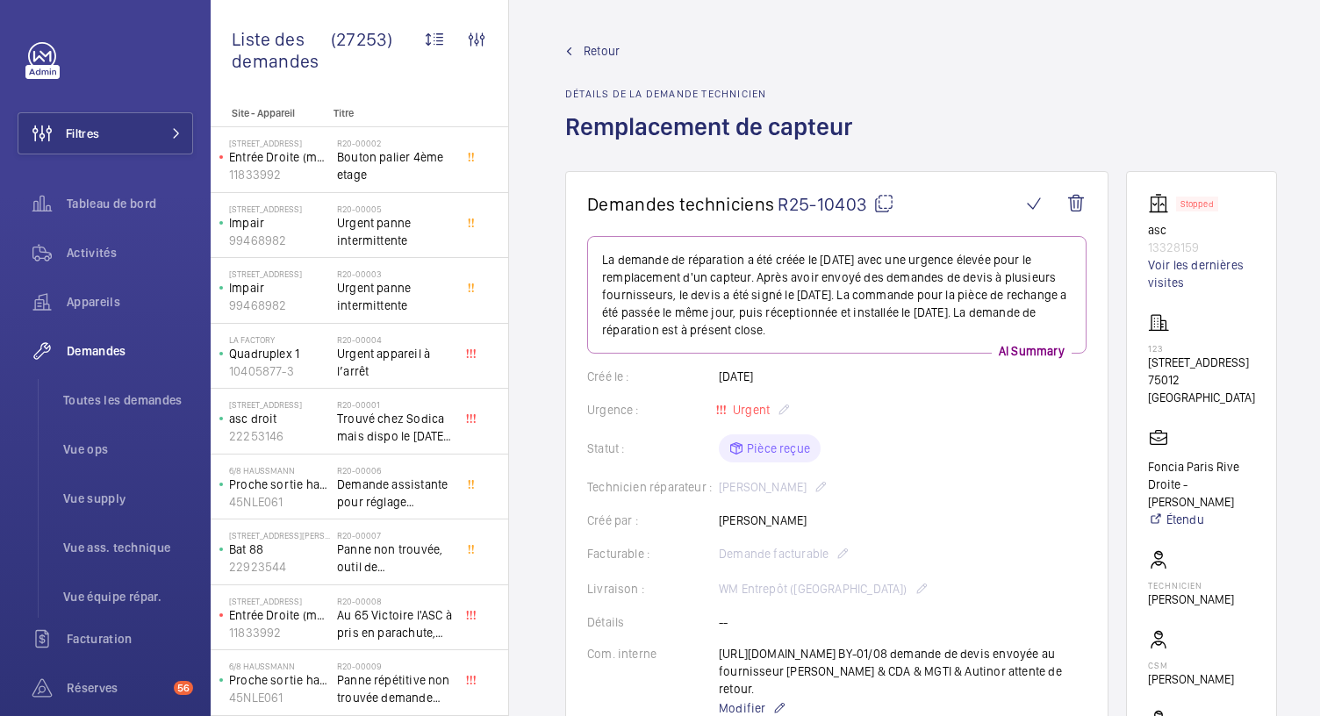
scroll to position [0, 39]
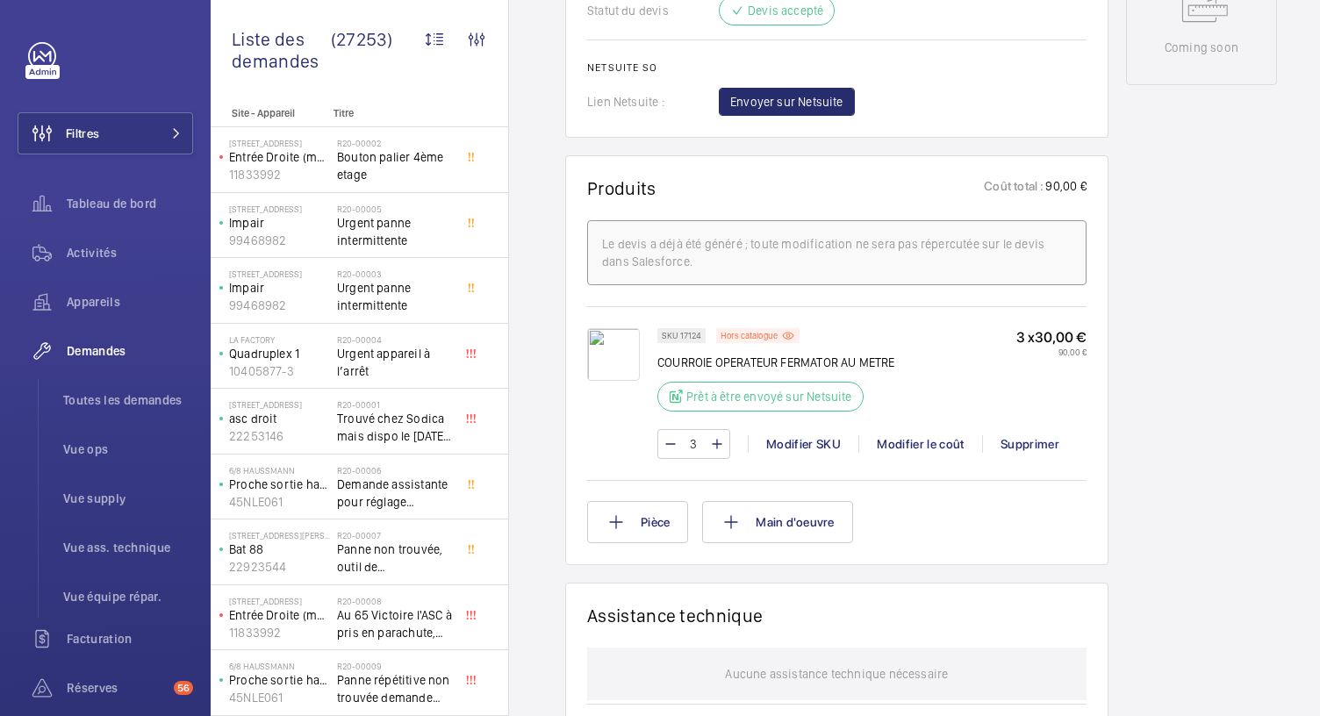
scroll to position [943, 0]
click at [745, 334] on p "Hors catalogue" at bounding box center [749, 335] width 57 height 6
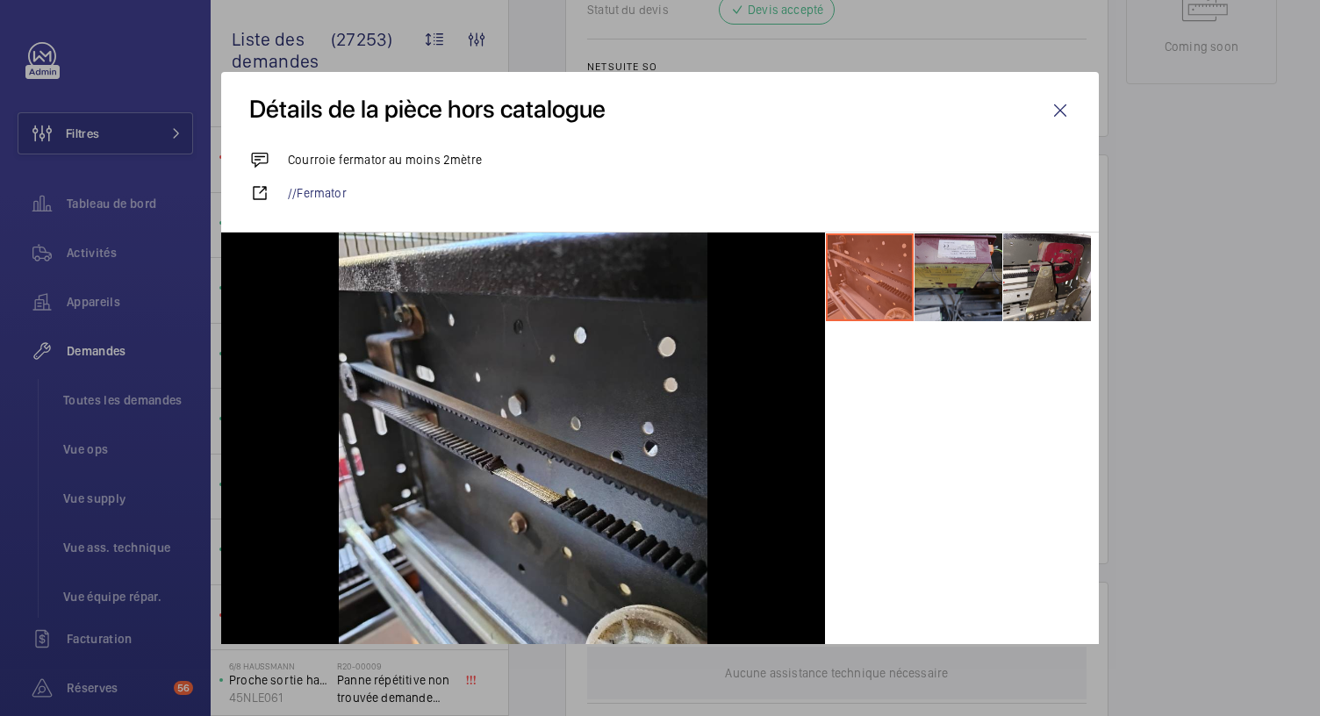
click at [953, 288] on li at bounding box center [959, 278] width 88 height 88
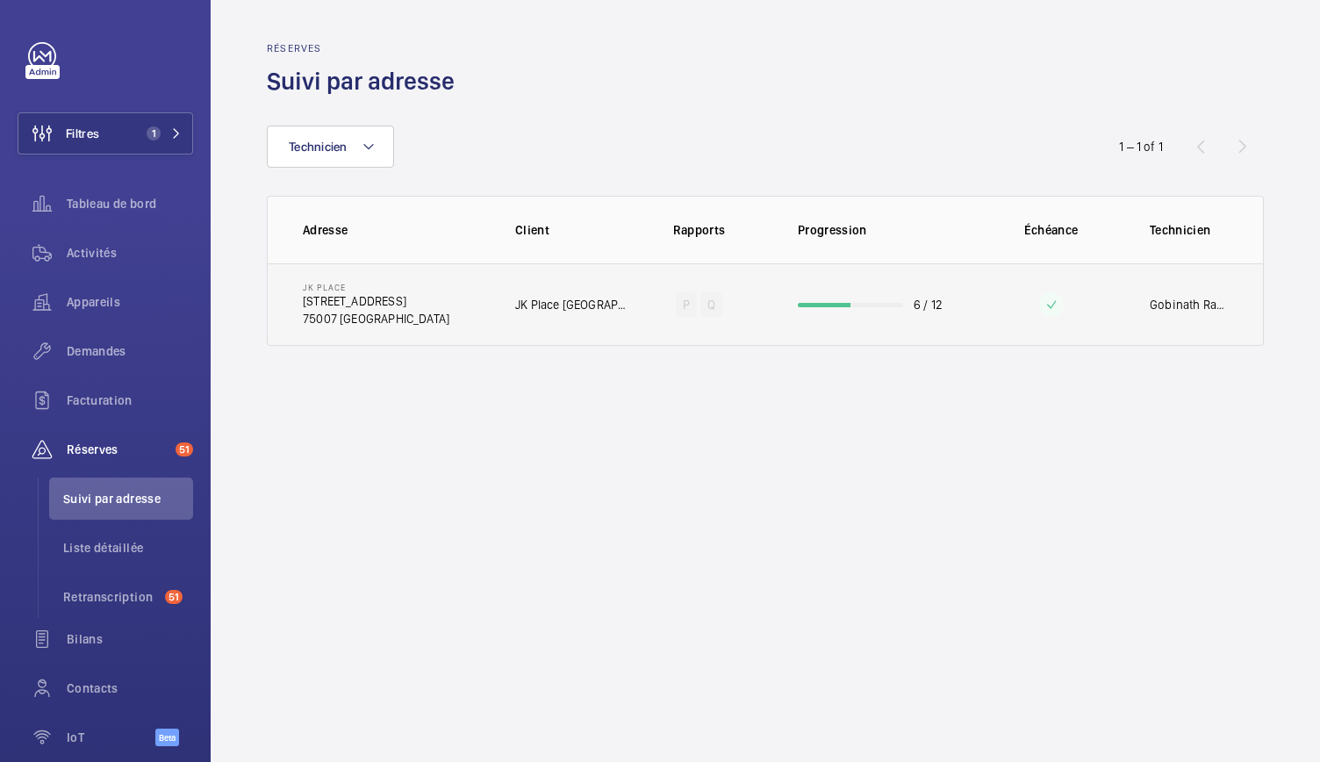
click at [891, 309] on td "6 / 12" at bounding box center [875, 304] width 211 height 83
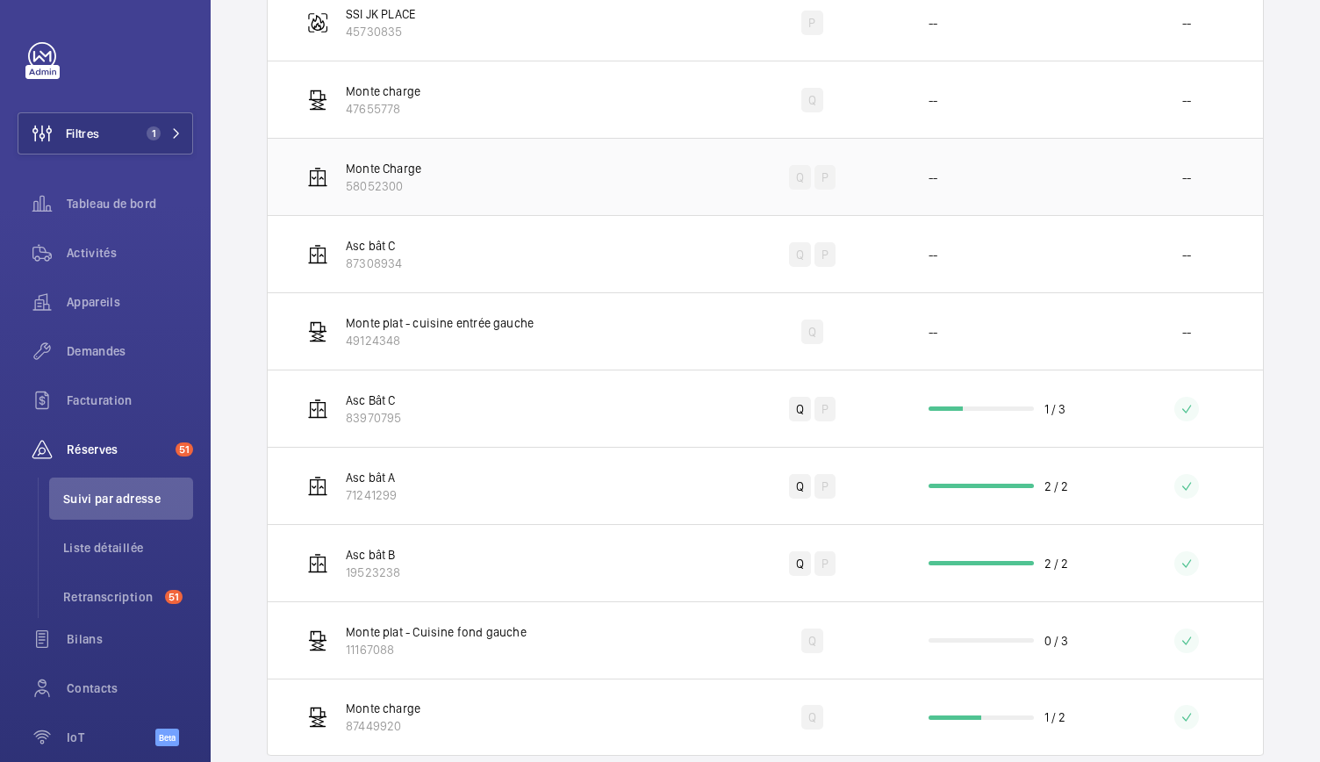
scroll to position [462, 0]
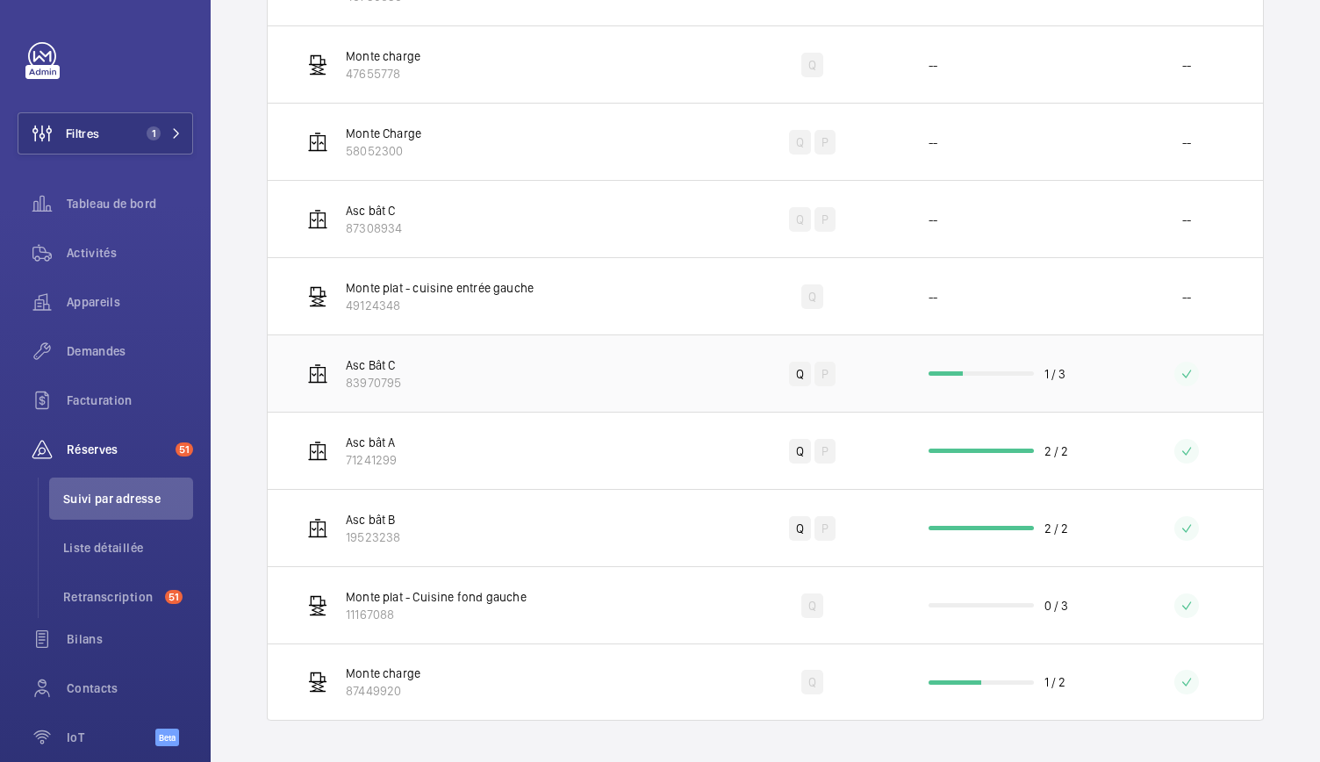
click at [997, 373] on wm-front-progress-bar at bounding box center [981, 373] width 105 height 4
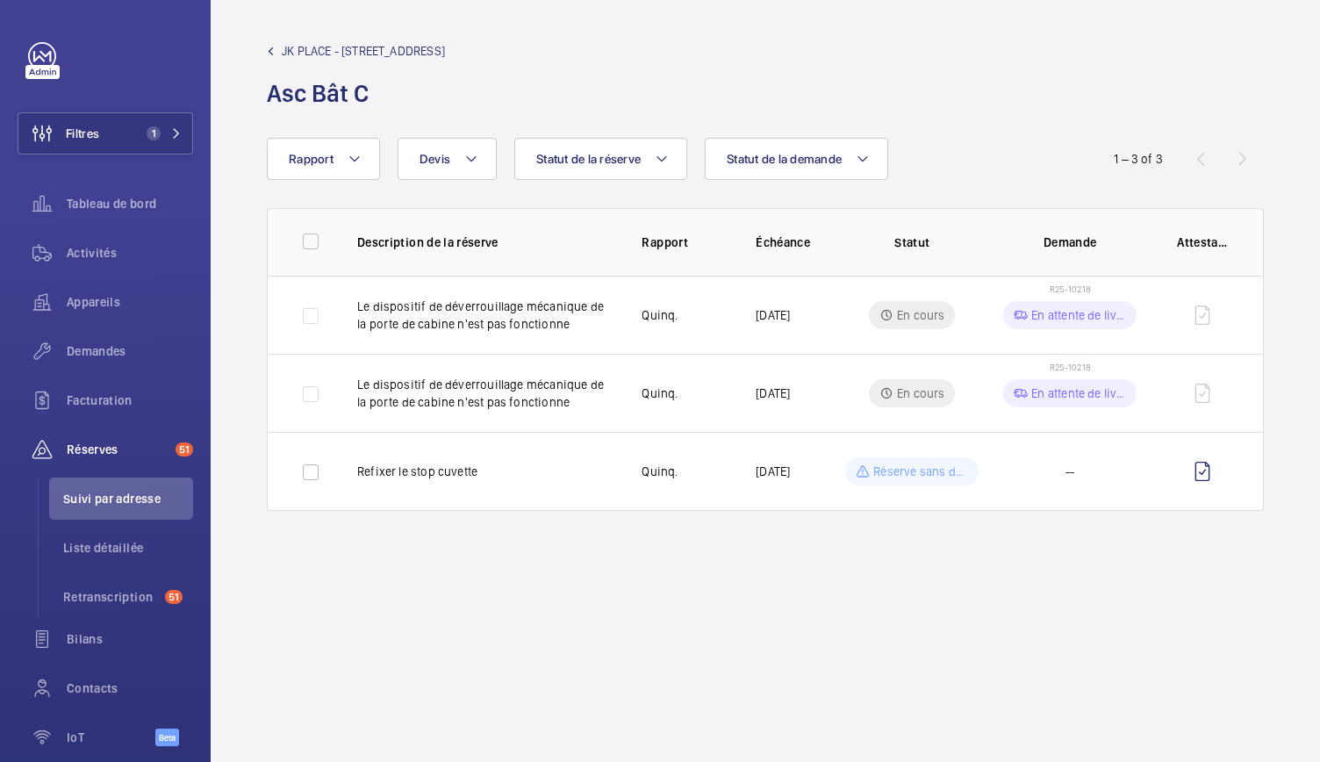
click at [514, 554] on wm-front-admin-audit-device-report-lines "JK PLACE - [STREET_ADDRESS] Rapport Statut de la demande Statut de la réserve D…" at bounding box center [766, 381] width 1110 height 762
click at [562, 403] on p "Le dispositif de déverrouillage mécanique de la porte de cabine n'est pas fonct…" at bounding box center [485, 393] width 256 height 35
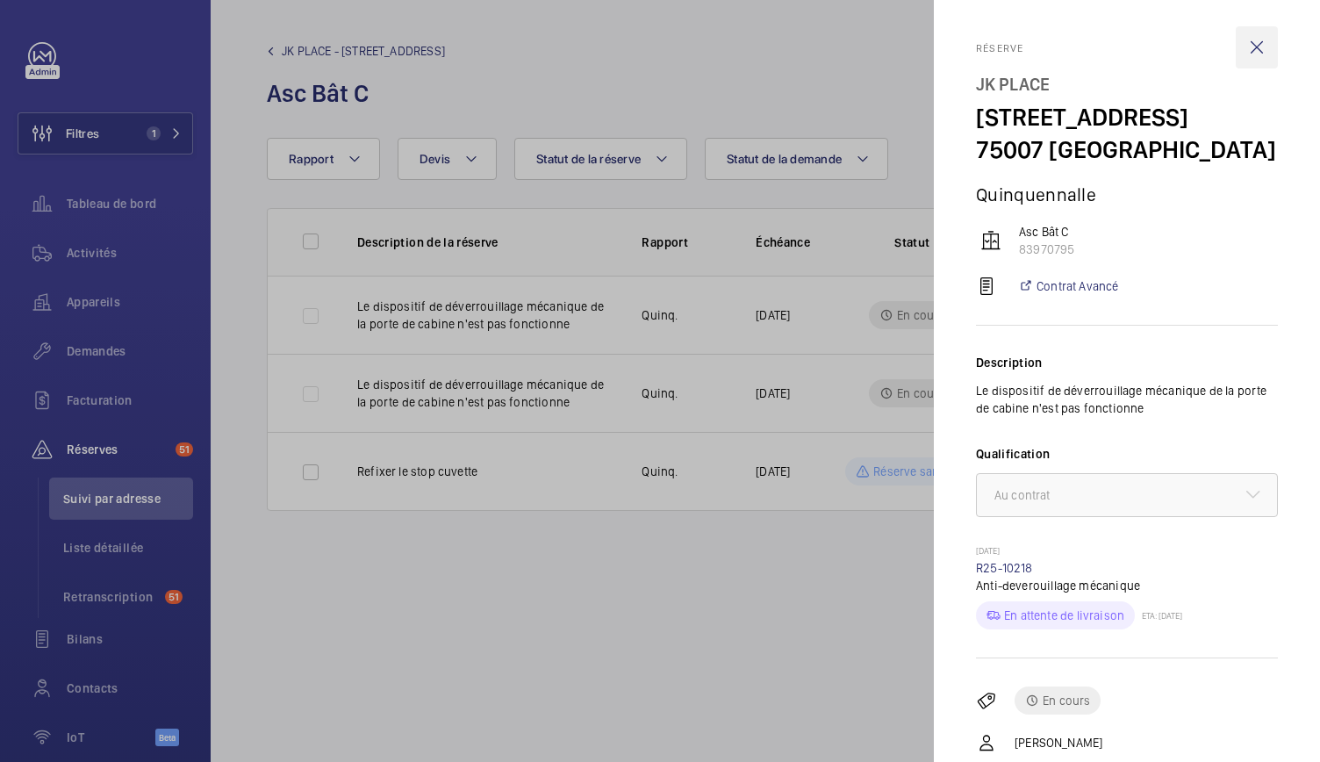
click at [1238, 49] on wm-front-icon-button at bounding box center [1257, 47] width 42 height 42
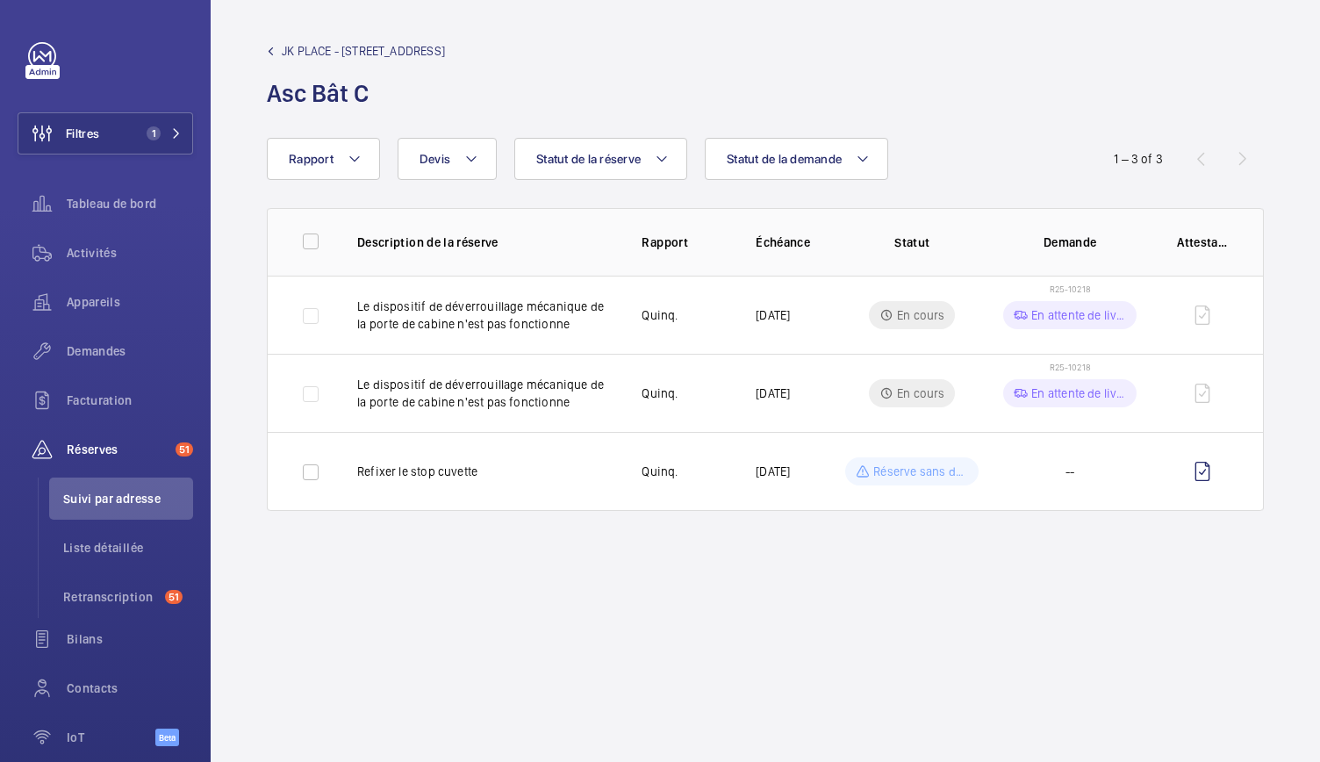
click at [268, 52] on mat-icon at bounding box center [271, 51] width 8 height 8
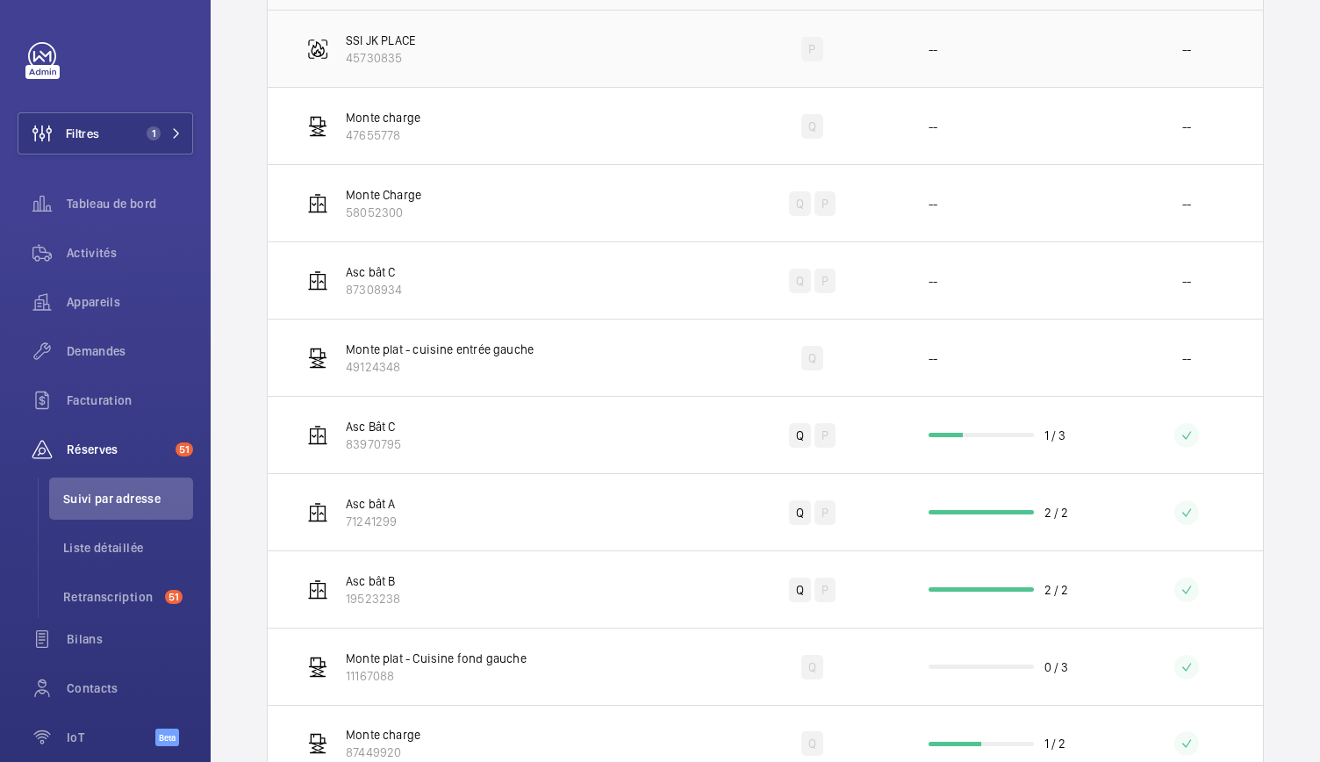
scroll to position [462, 0]
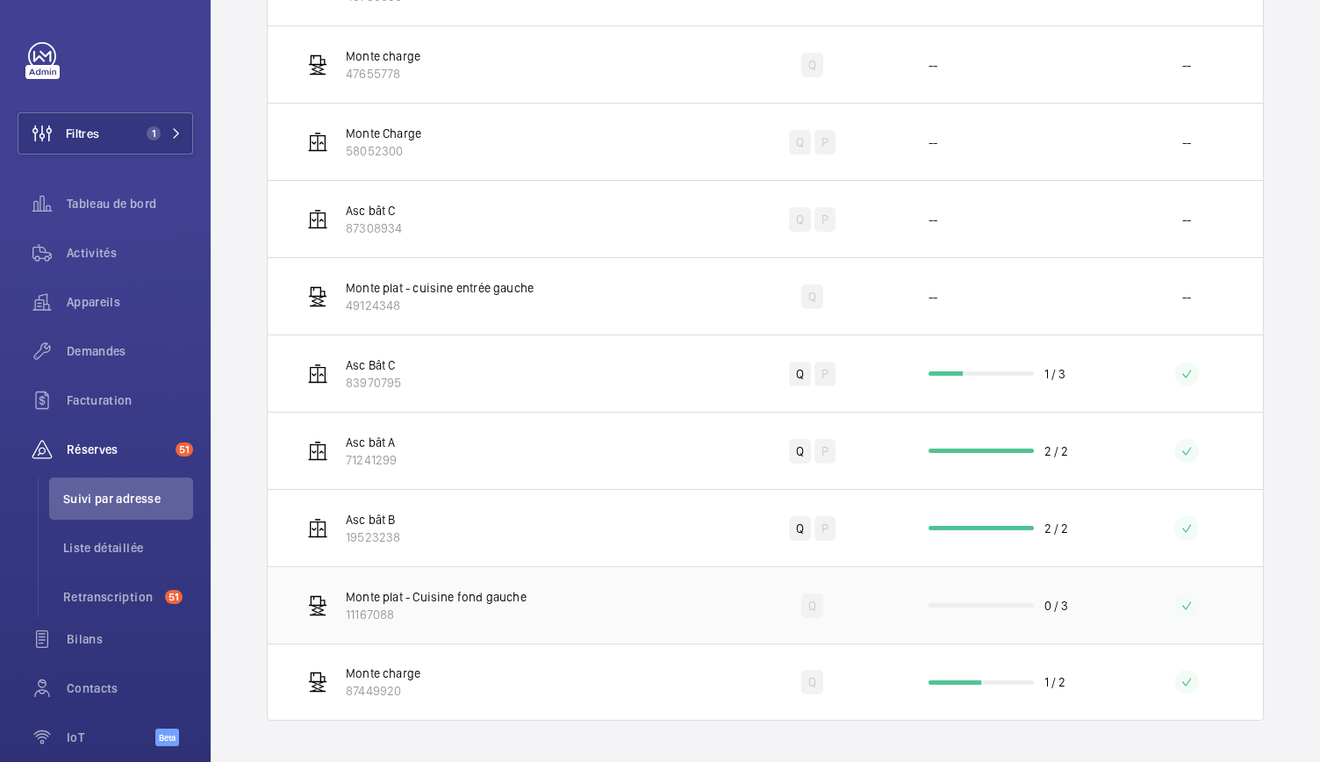
click at [995, 590] on td "0 / 3" at bounding box center [1006, 604] width 211 height 77
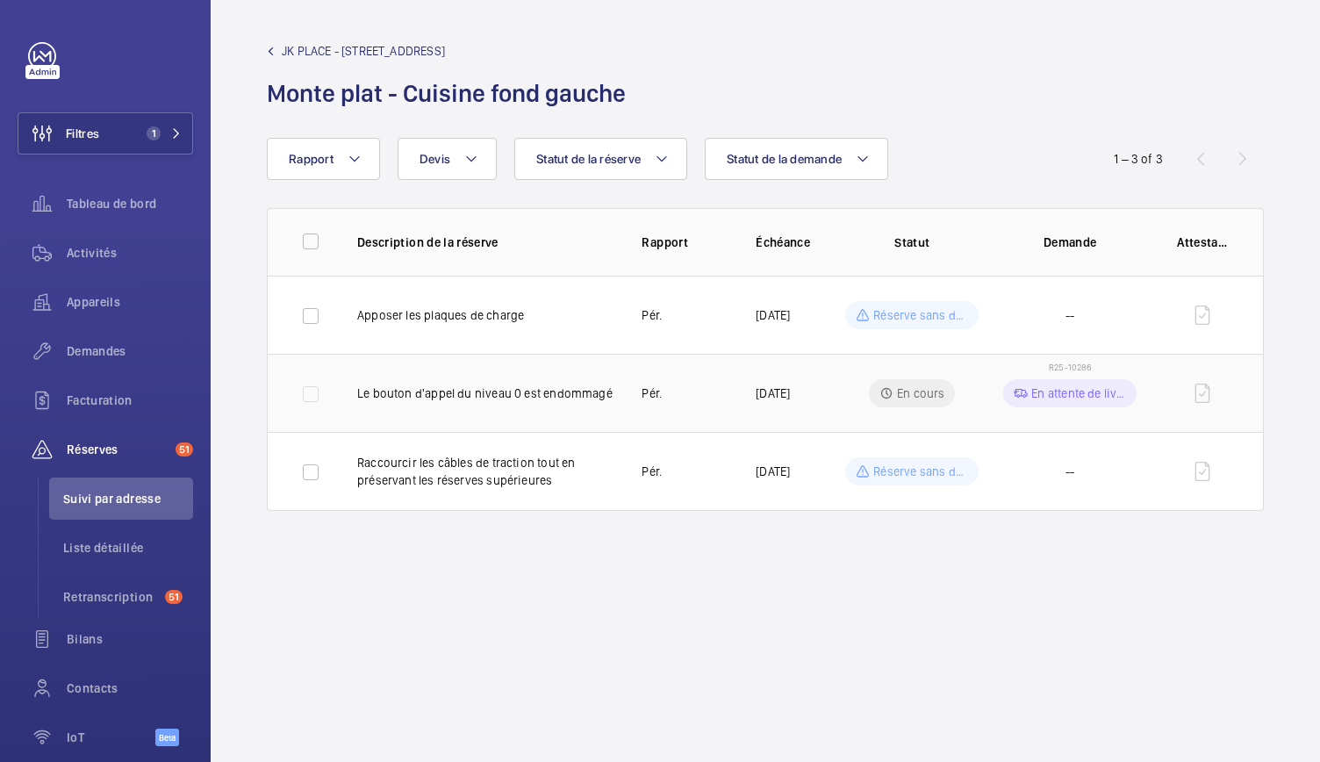
click at [586, 407] on td "Le bouton d'appel du niveau 0 est endommagé" at bounding box center [471, 393] width 284 height 78
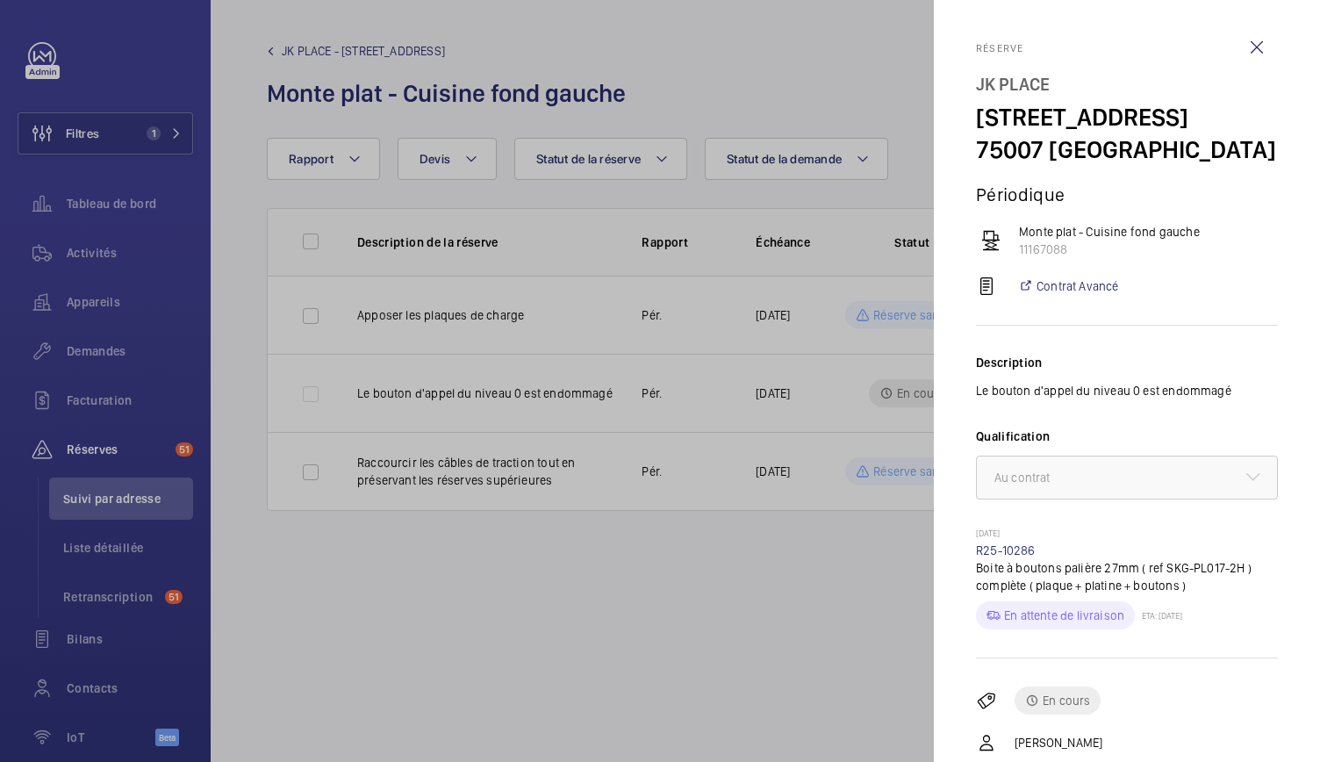
scroll to position [139, 0]
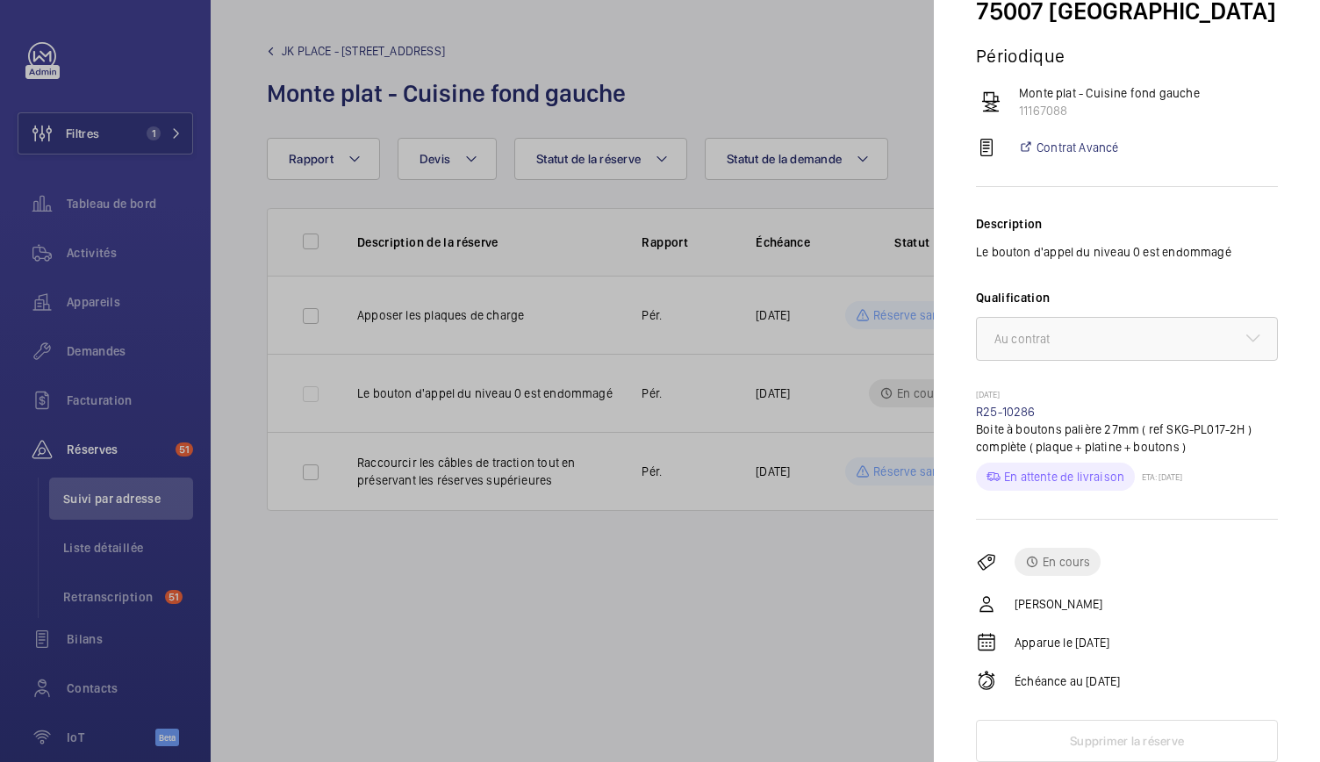
click at [665, 585] on div at bounding box center [660, 381] width 1320 height 762
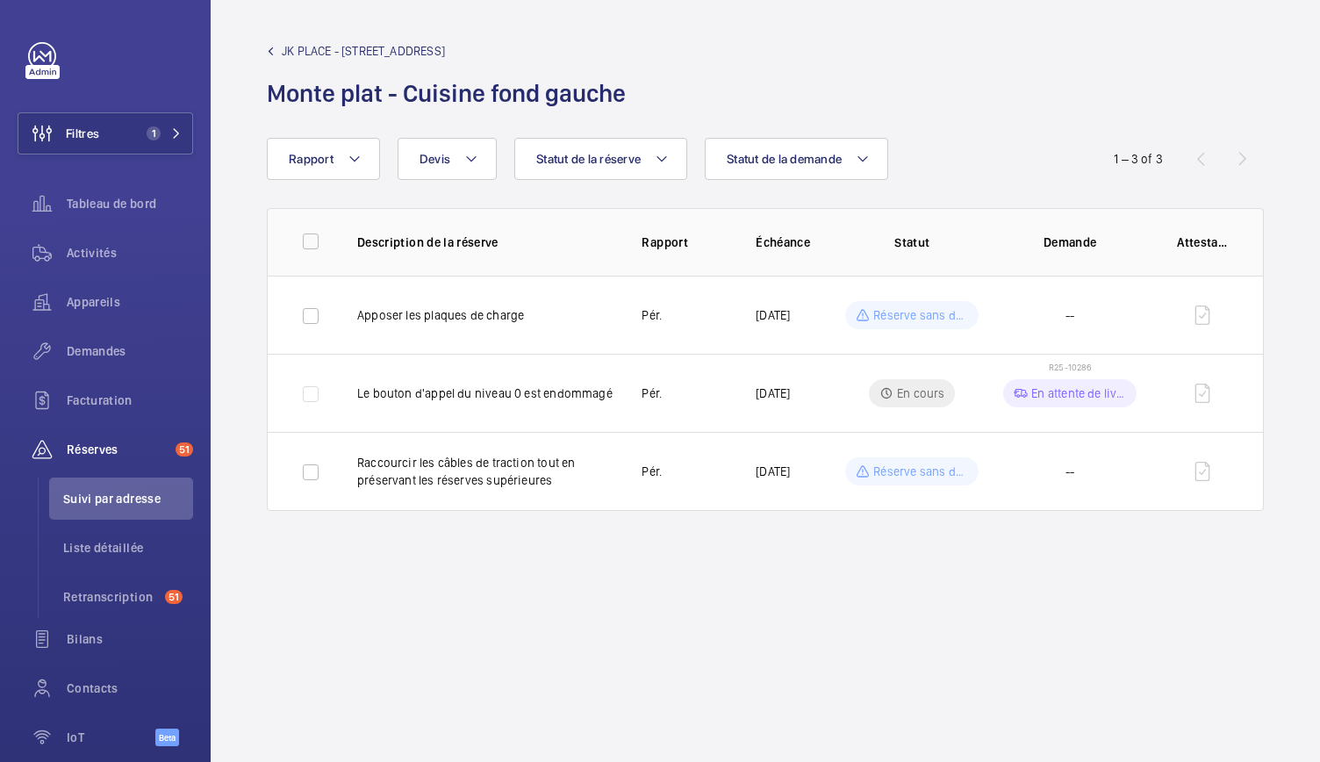
scroll to position [0, 0]
click at [1042, 394] on p "En attente de livraison" at bounding box center [1079, 394] width 95 height 18
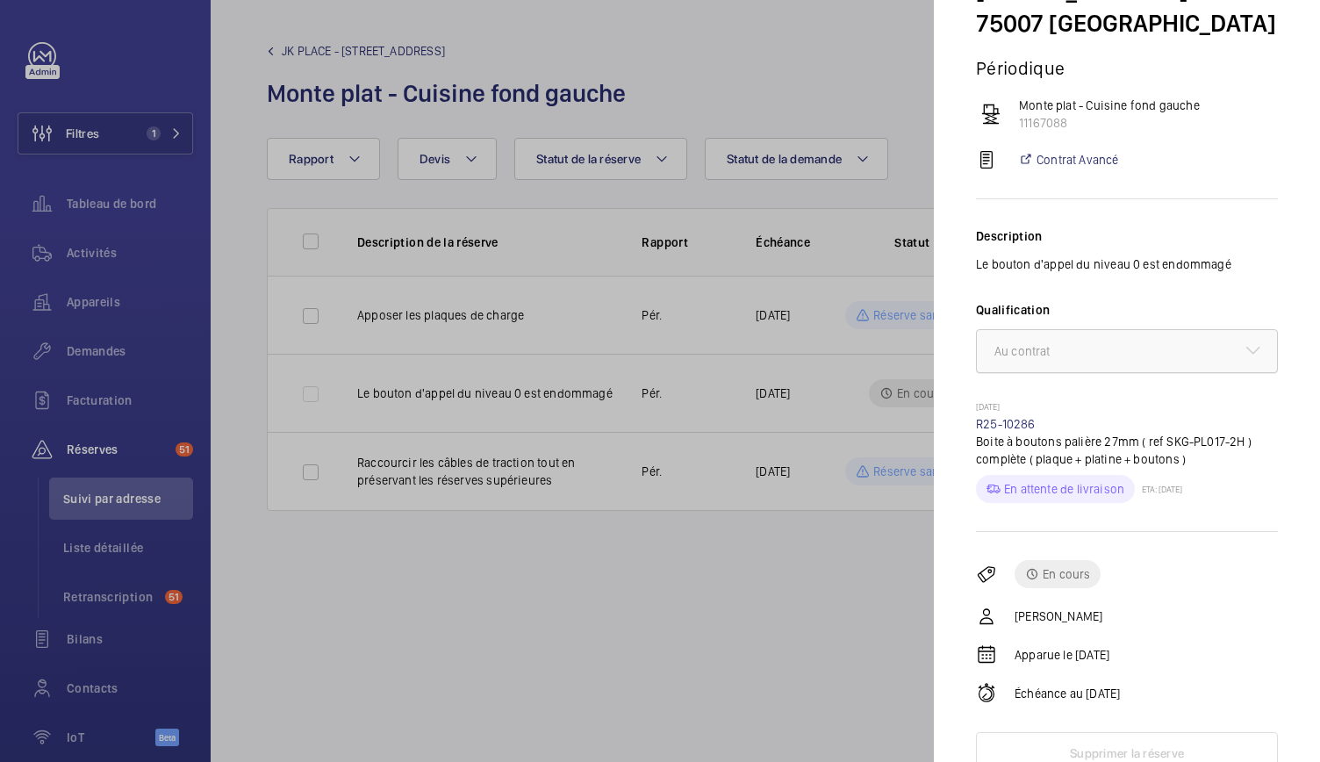
scroll to position [132, 0]
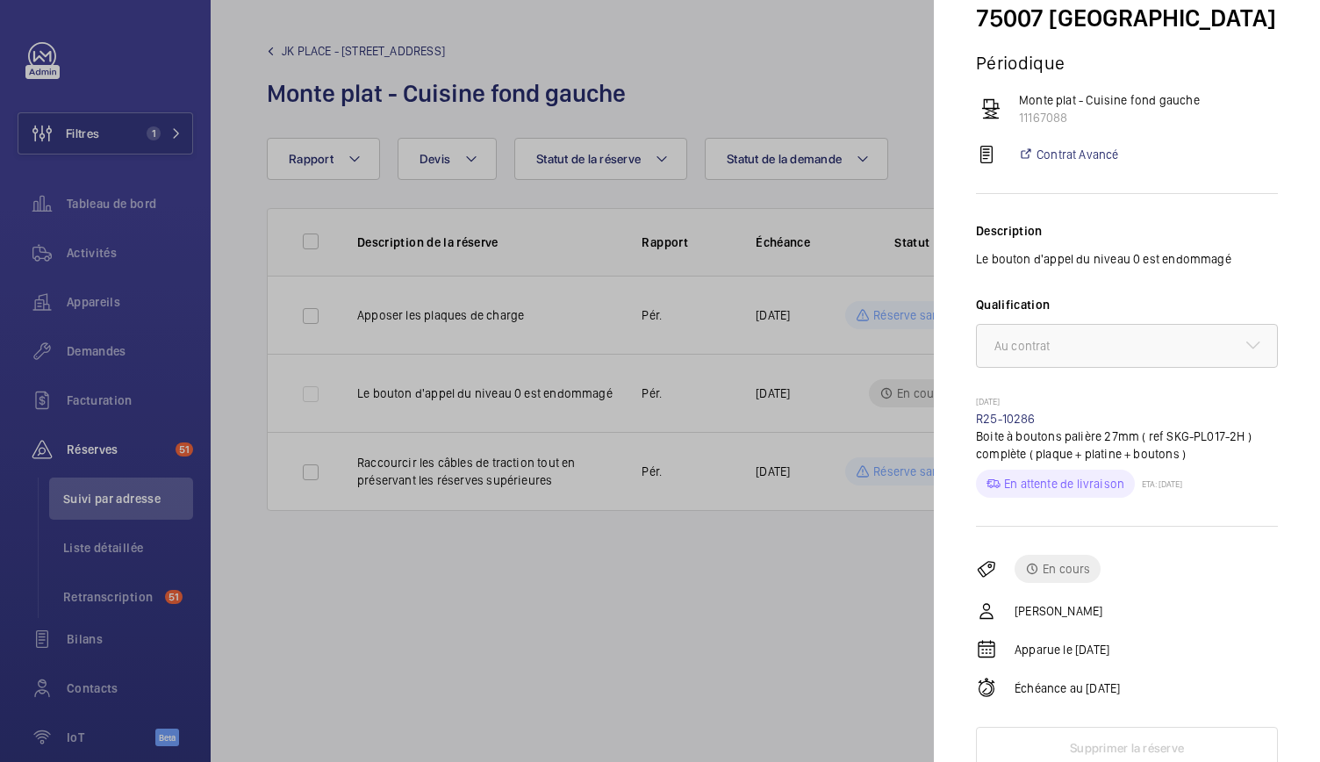
click at [703, 677] on div at bounding box center [660, 381] width 1320 height 762
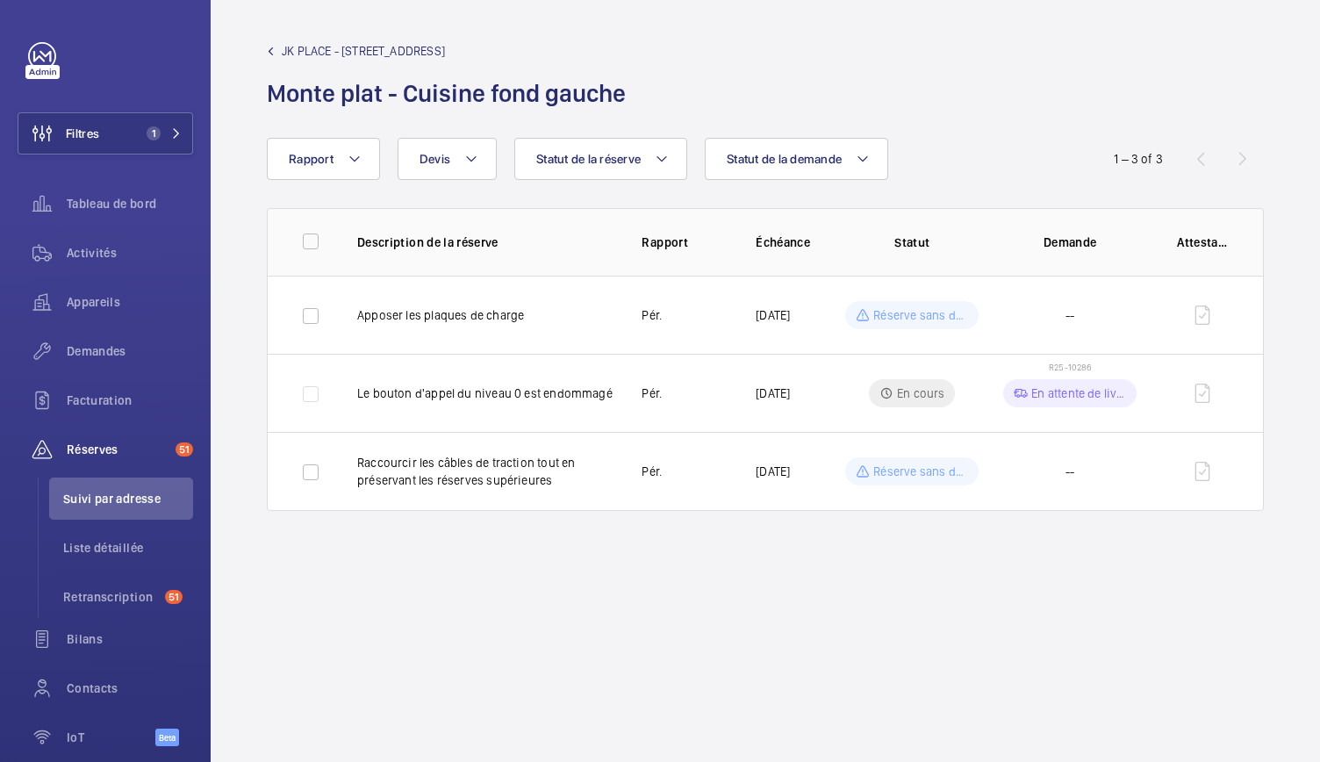
scroll to position [0, 0]
click at [277, 51] on link "JK PLACE - 82 Rue de Lille" at bounding box center [452, 51] width 370 height 18
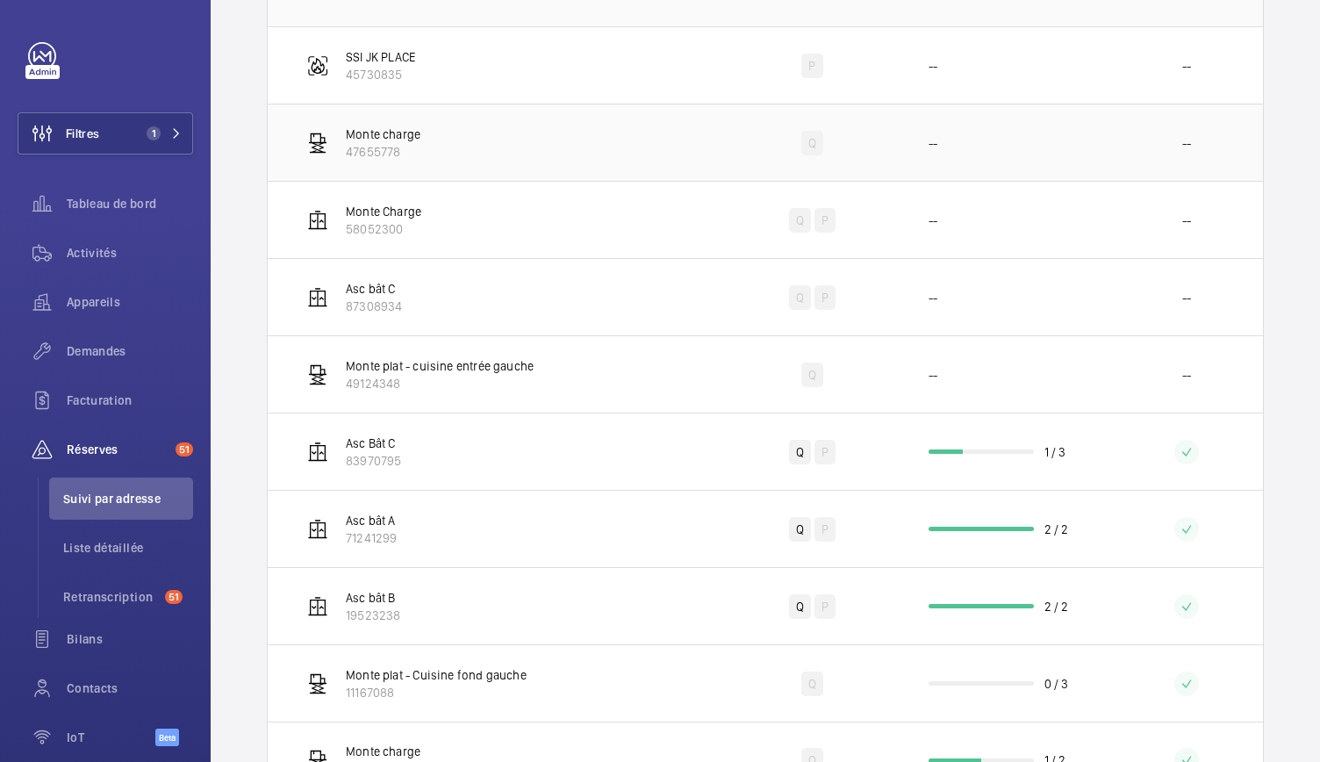
scroll to position [462, 0]
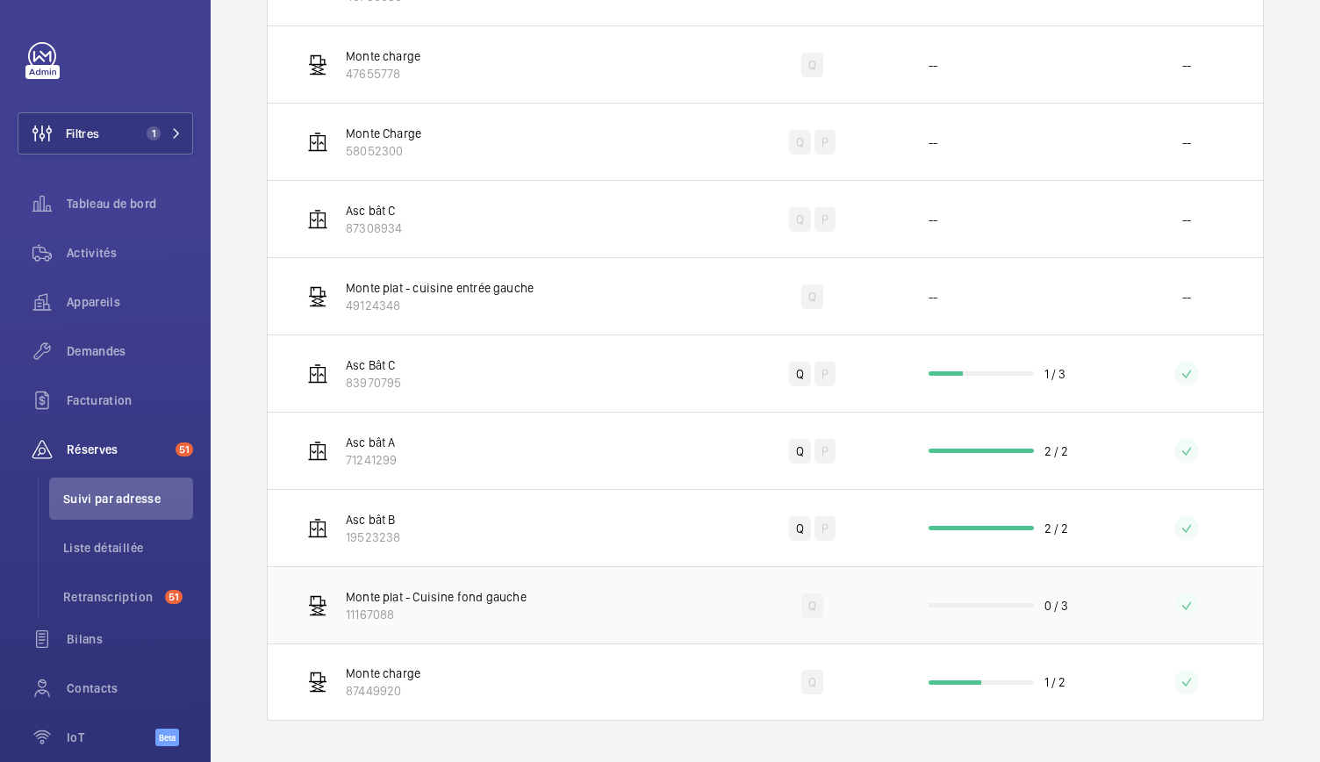
click at [510, 606] on p "11167088" at bounding box center [436, 615] width 181 height 18
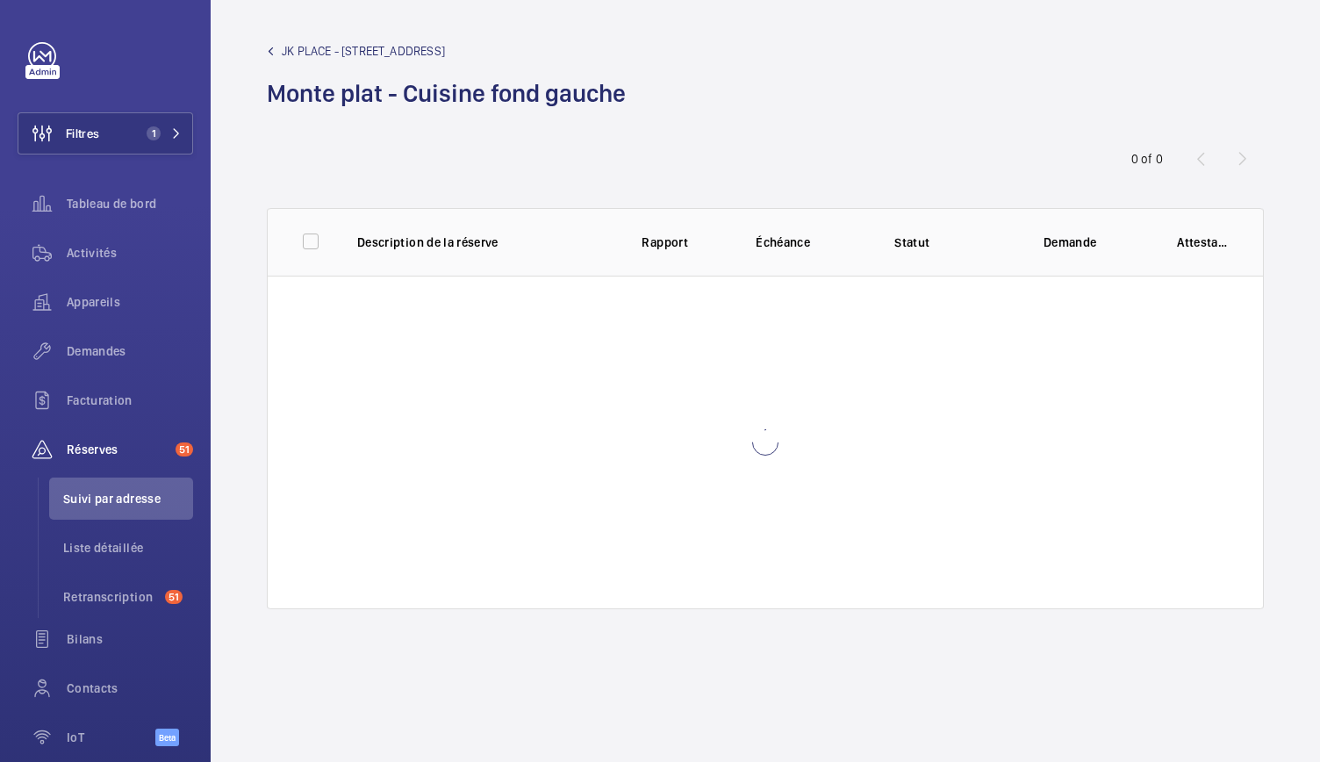
click at [510, 605] on wm-front-admin-audit-device-report-lines "JK PLACE - 82 Rue de Lille Monte plat - Cuisine fond gauche Rapport Statut de l…" at bounding box center [766, 381] width 1110 height 762
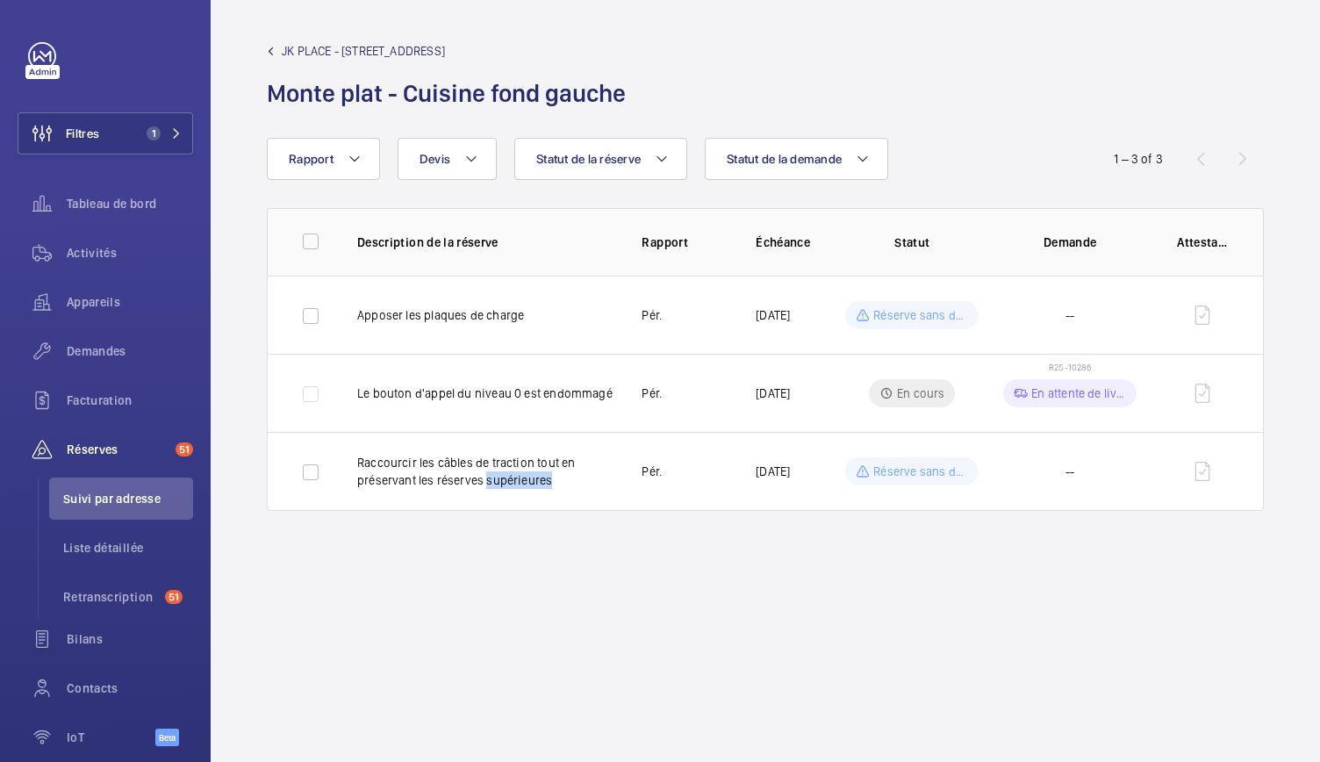
click at [510, 605] on wm-front-admin-audit-device-report-lines "JK PLACE - 82 Rue de Lille Monte plat - Cuisine fond gauche Rapport Statut de l…" at bounding box center [766, 381] width 1110 height 762
click at [511, 601] on wm-front-admin-audit-device-report-lines "JK PLACE - 82 Rue de Lille Monte plat - Cuisine fond gauche Rapport Statut de l…" at bounding box center [766, 381] width 1110 height 762
click at [519, 600] on wm-front-admin-audit-device-report-lines "JK PLACE - 82 Rue de Lille Monte plat - Cuisine fond gauche Rapport Statut de l…" at bounding box center [766, 381] width 1110 height 762
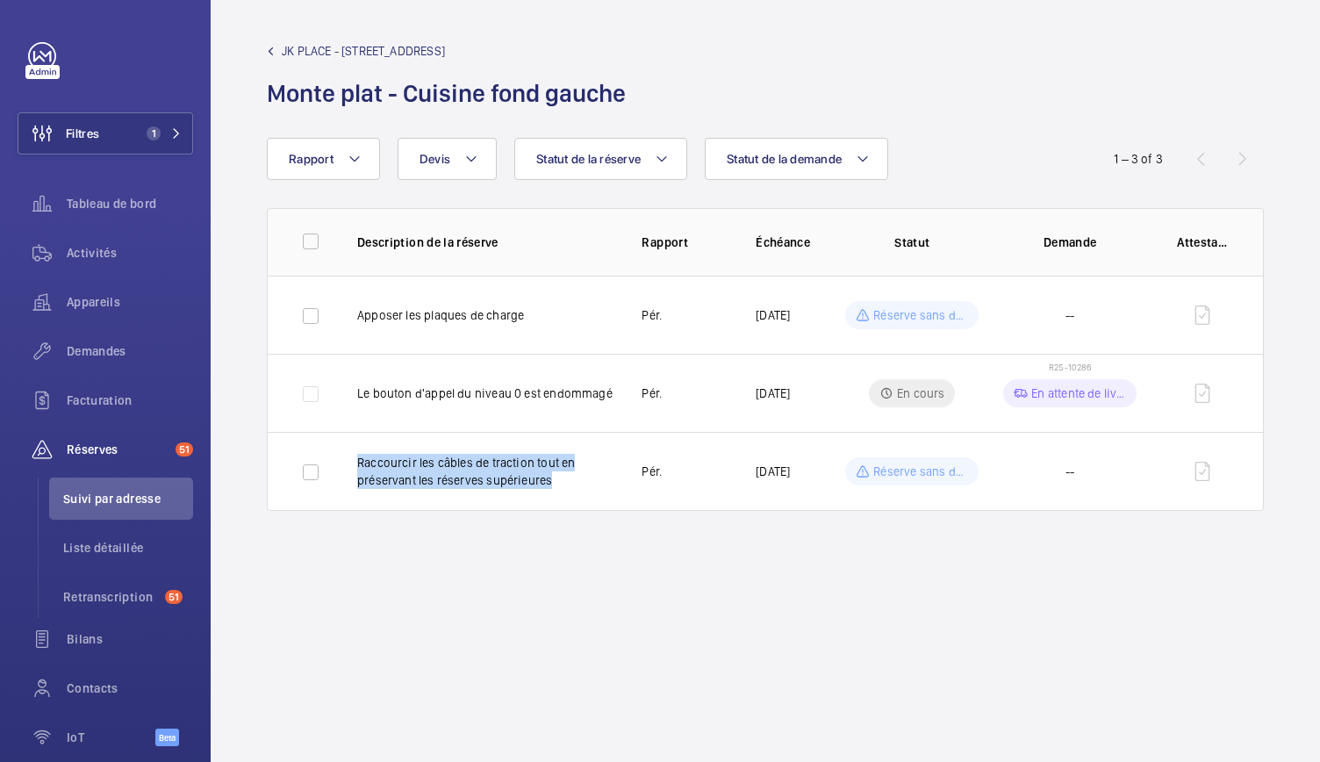
click at [519, 600] on wm-front-admin-audit-device-report-lines "JK PLACE - 82 Rue de Lille Monte plat - Cuisine fond gauche Rapport Statut de l…" at bounding box center [766, 381] width 1110 height 762
click at [519, 594] on wm-front-admin-audit-device-report-lines "JK PLACE - 82 Rue de Lille Monte plat - Cuisine fond gauche Rapport Statut de l…" at bounding box center [766, 381] width 1110 height 762
click at [268, 50] on mat-icon at bounding box center [271, 51] width 8 height 8
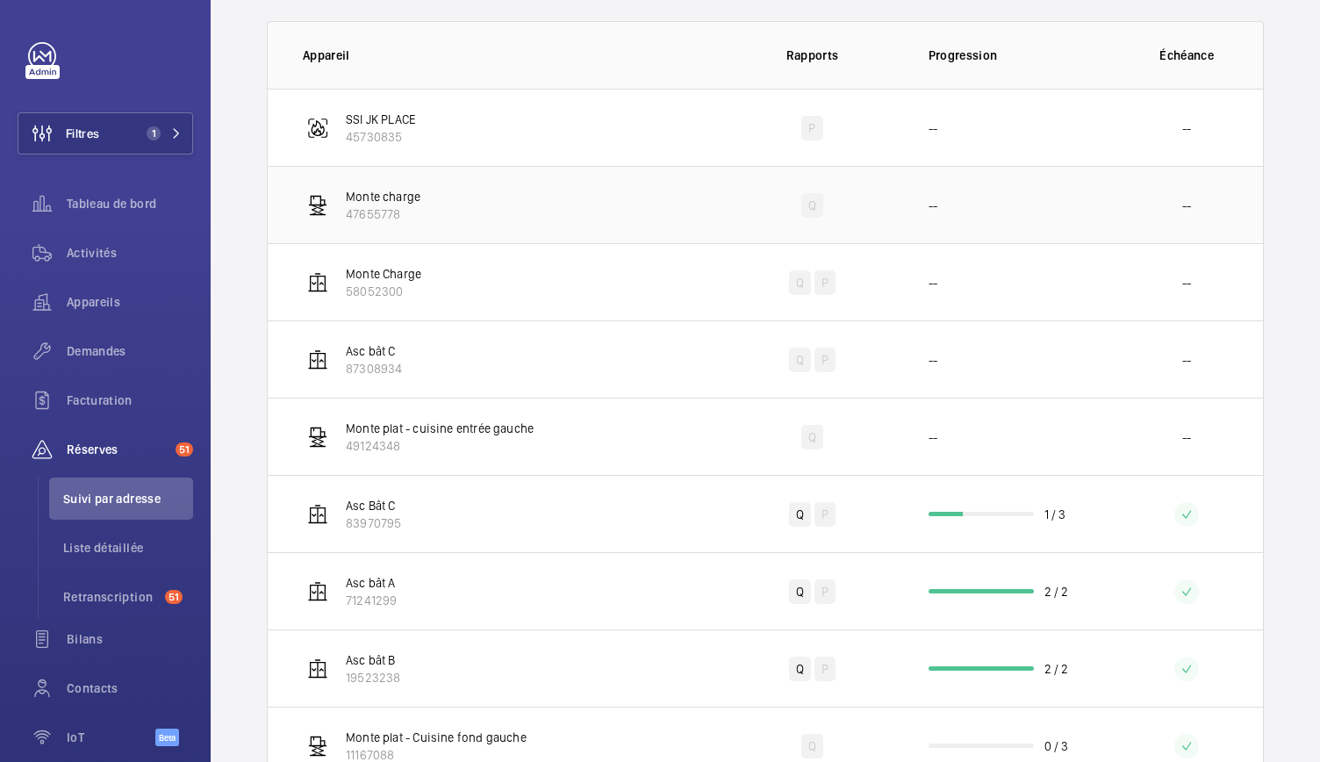
scroll to position [460, 0]
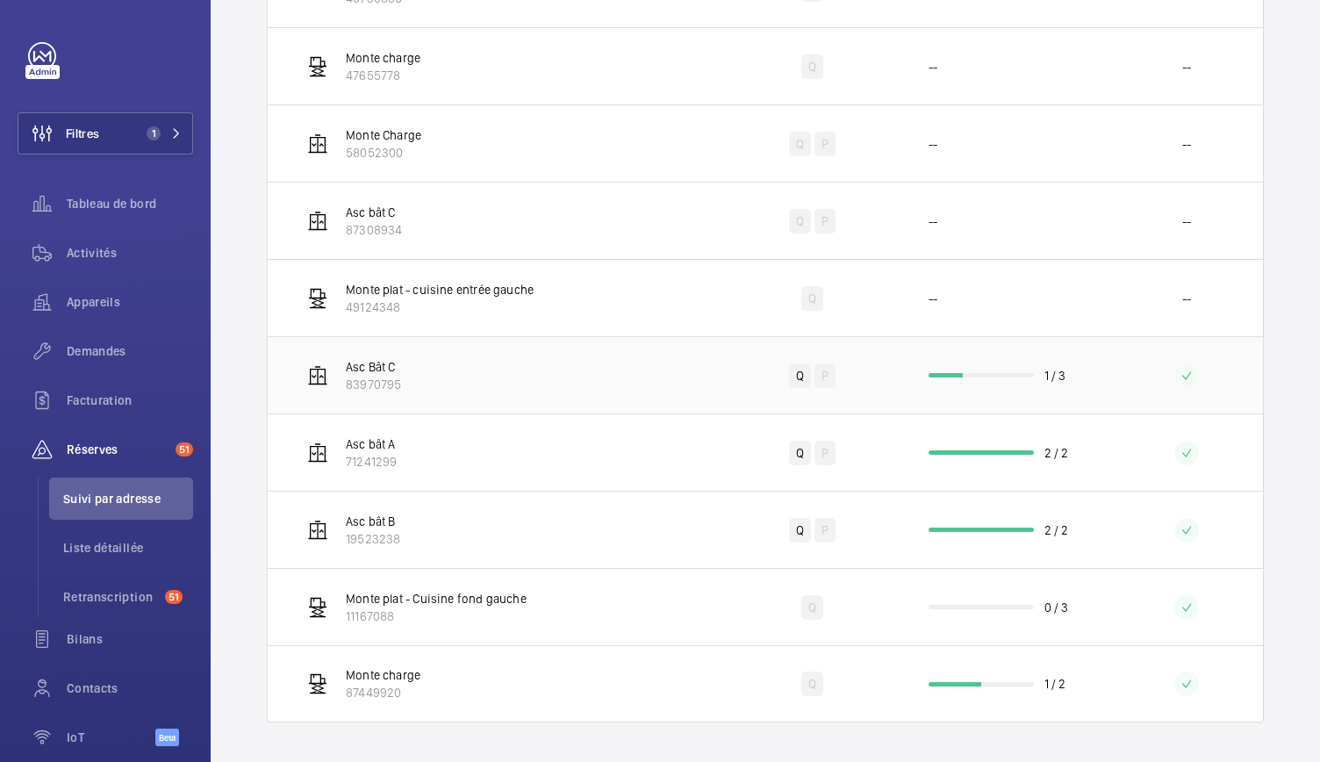
click at [974, 377] on td "1 / 3" at bounding box center [1006, 374] width 211 height 77
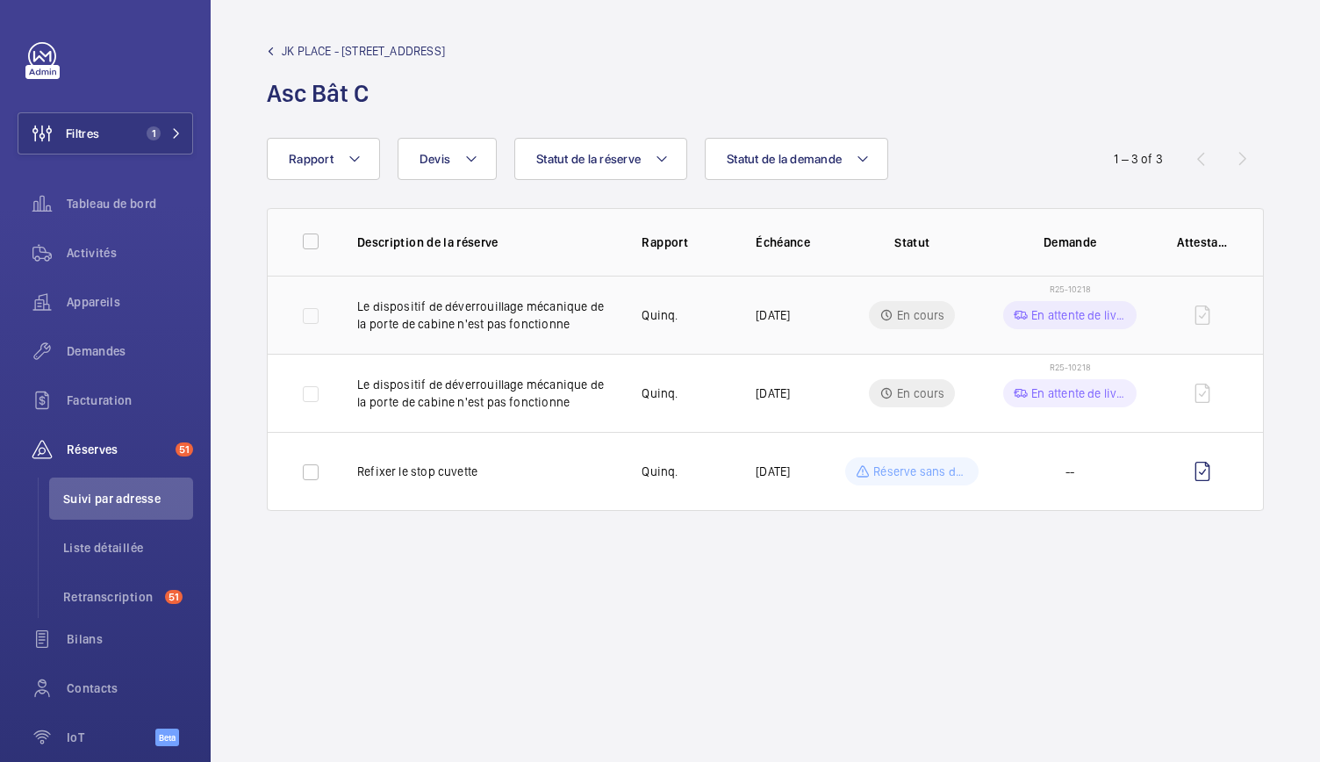
click at [521, 331] on p "Le dispositif de déverrouillage mécanique de la porte de cabine n'est pas fonct…" at bounding box center [485, 315] width 256 height 35
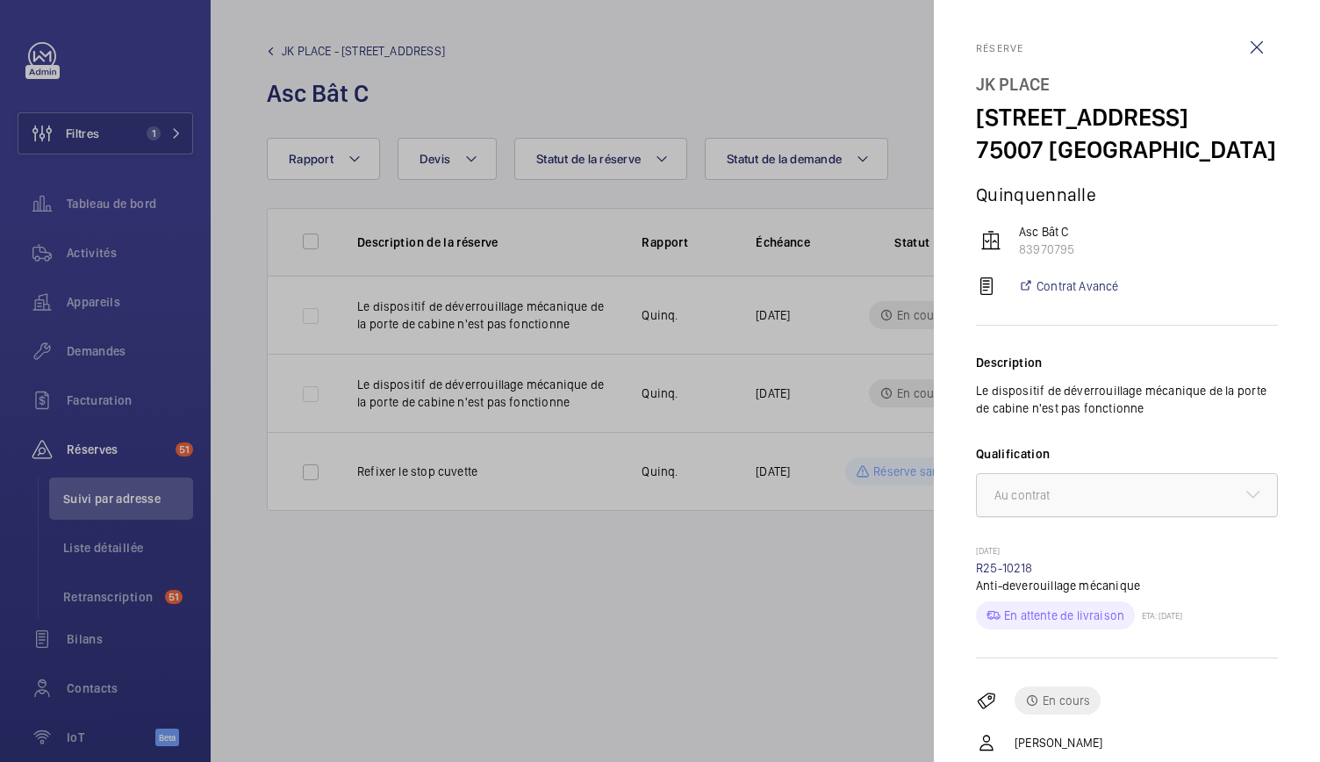
scroll to position [139, 0]
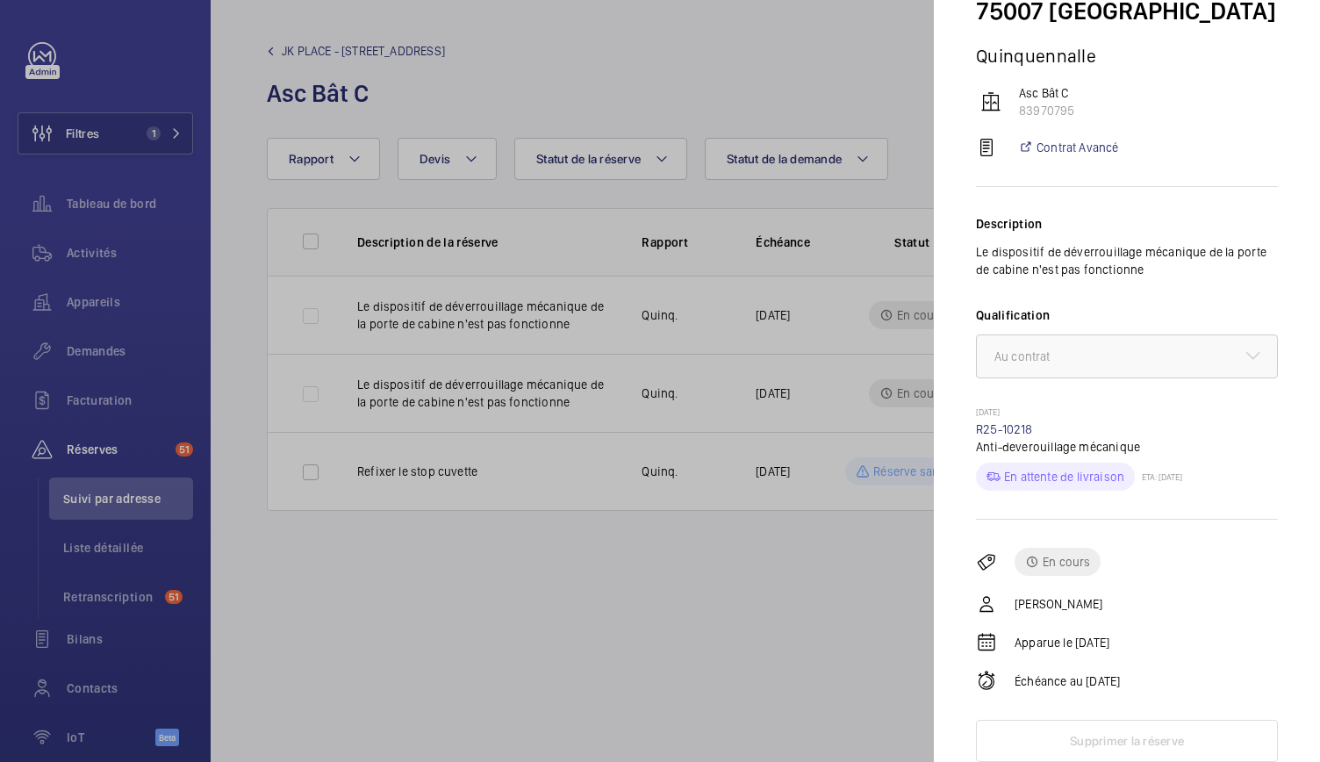
click at [733, 588] on div at bounding box center [660, 381] width 1320 height 762
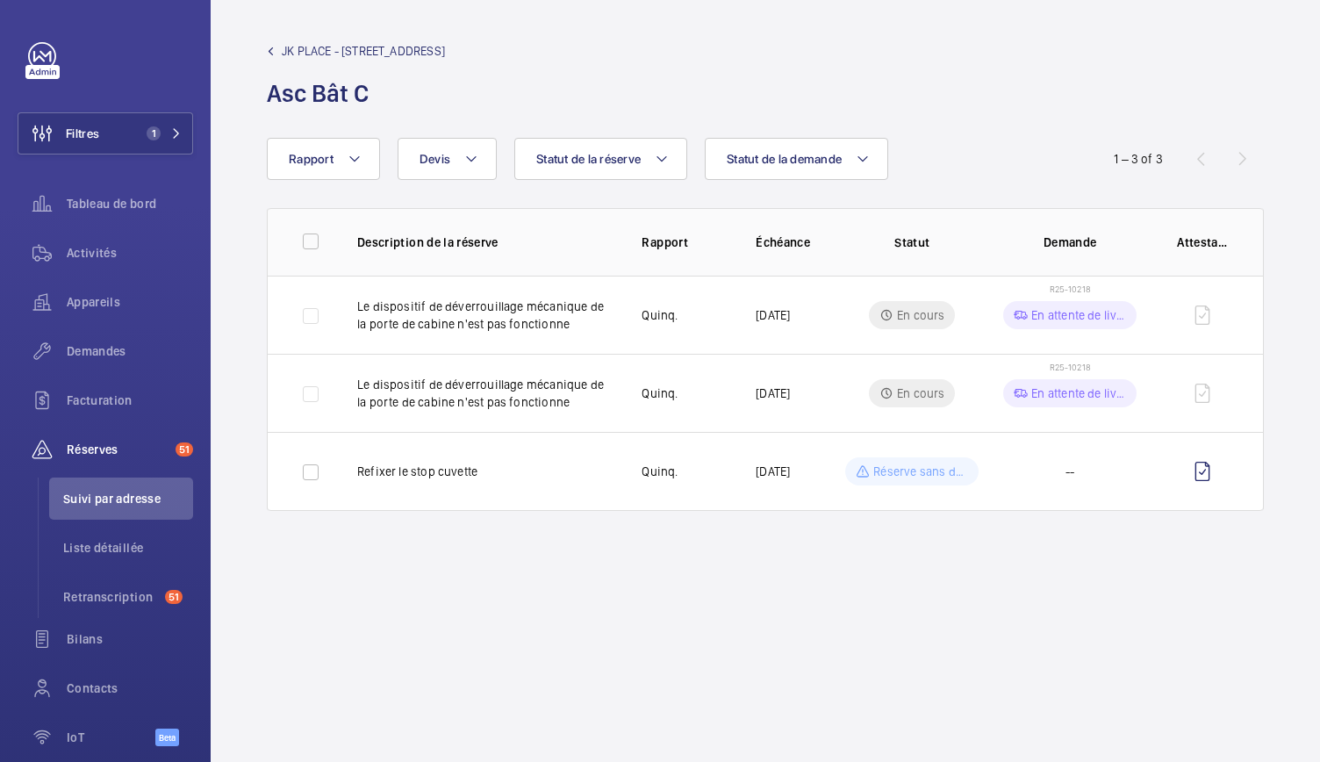
click at [277, 54] on link "JK PLACE - 82 Rue de Lille" at bounding box center [356, 51] width 178 height 18
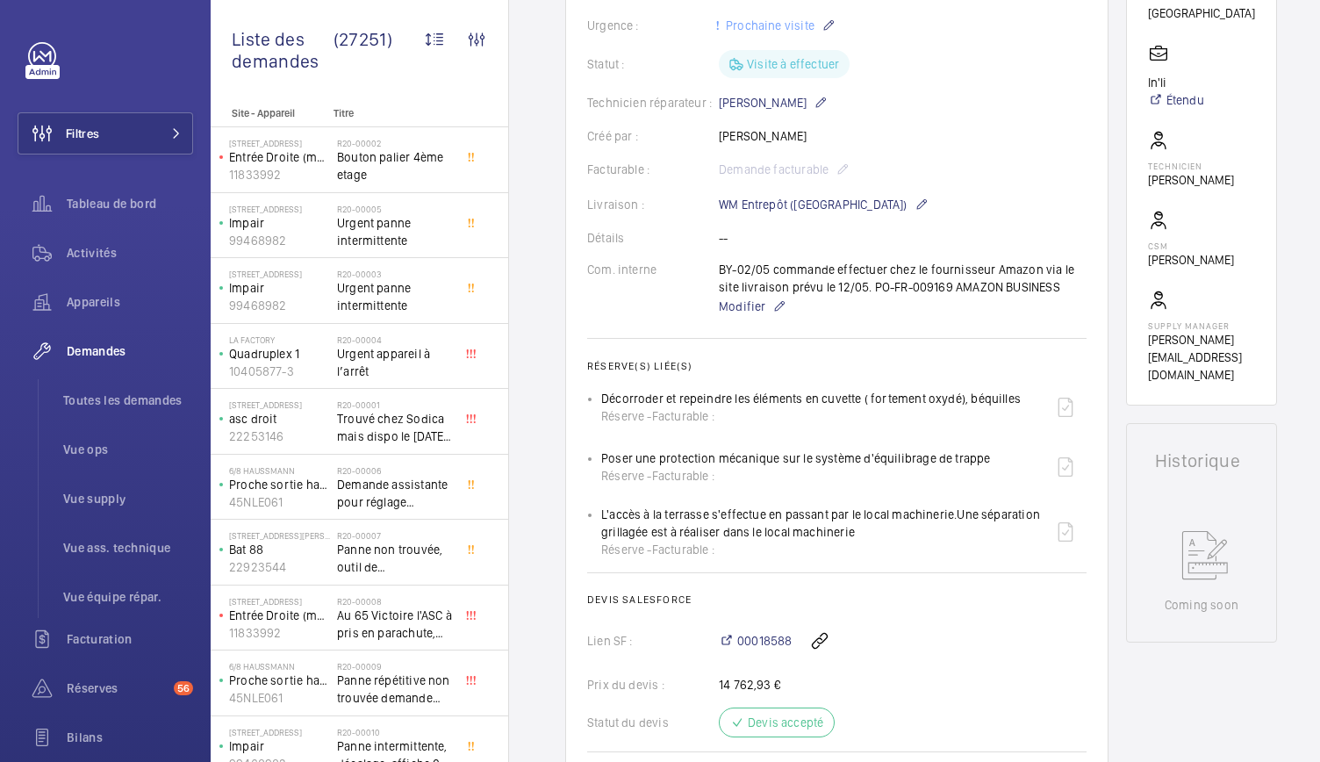
scroll to position [334, 0]
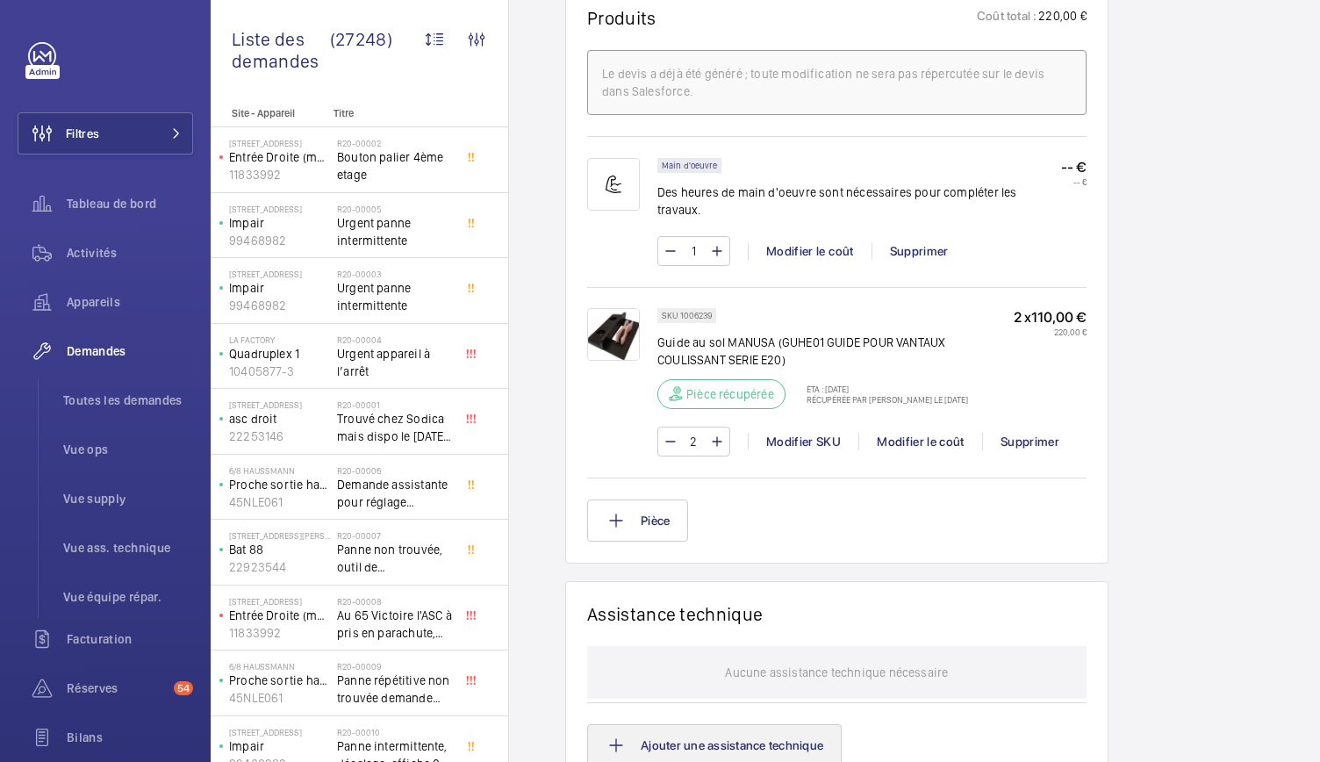
scroll to position [1118, 0]
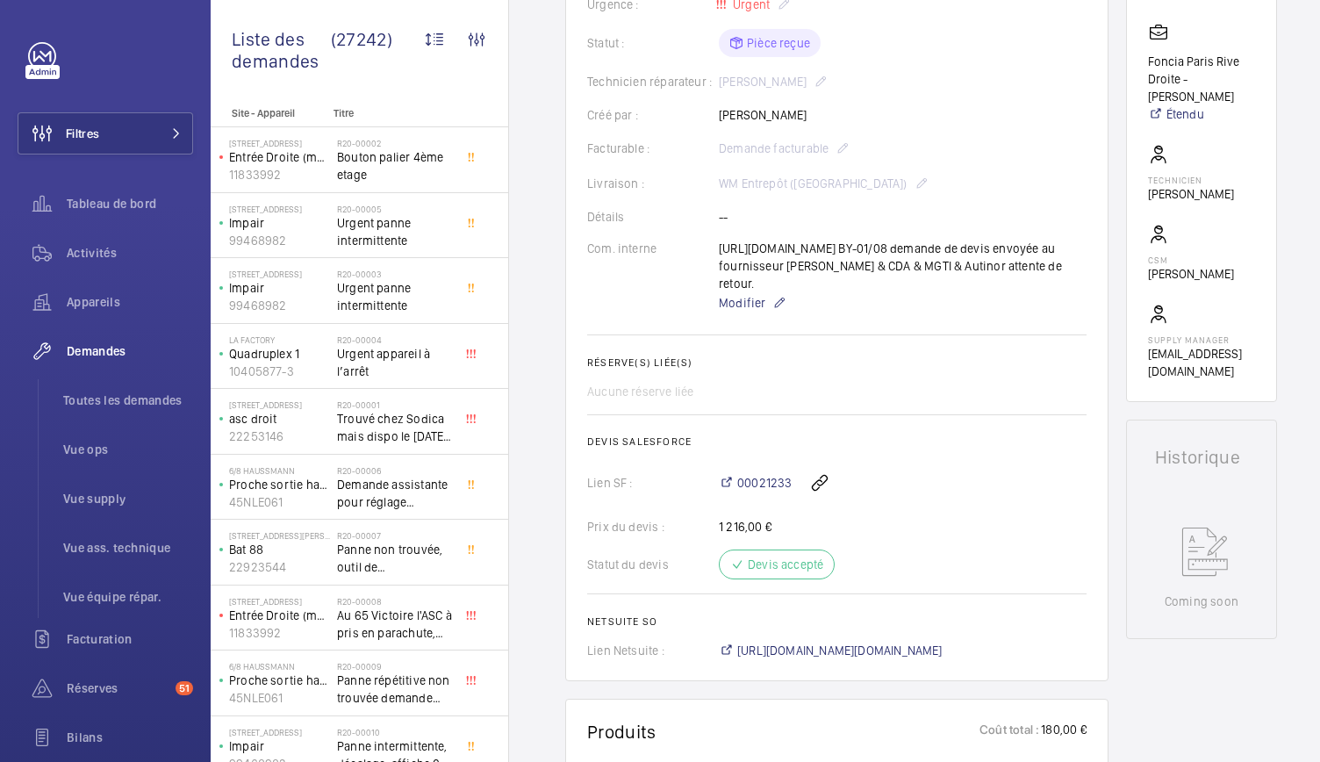
scroll to position [311, 0]
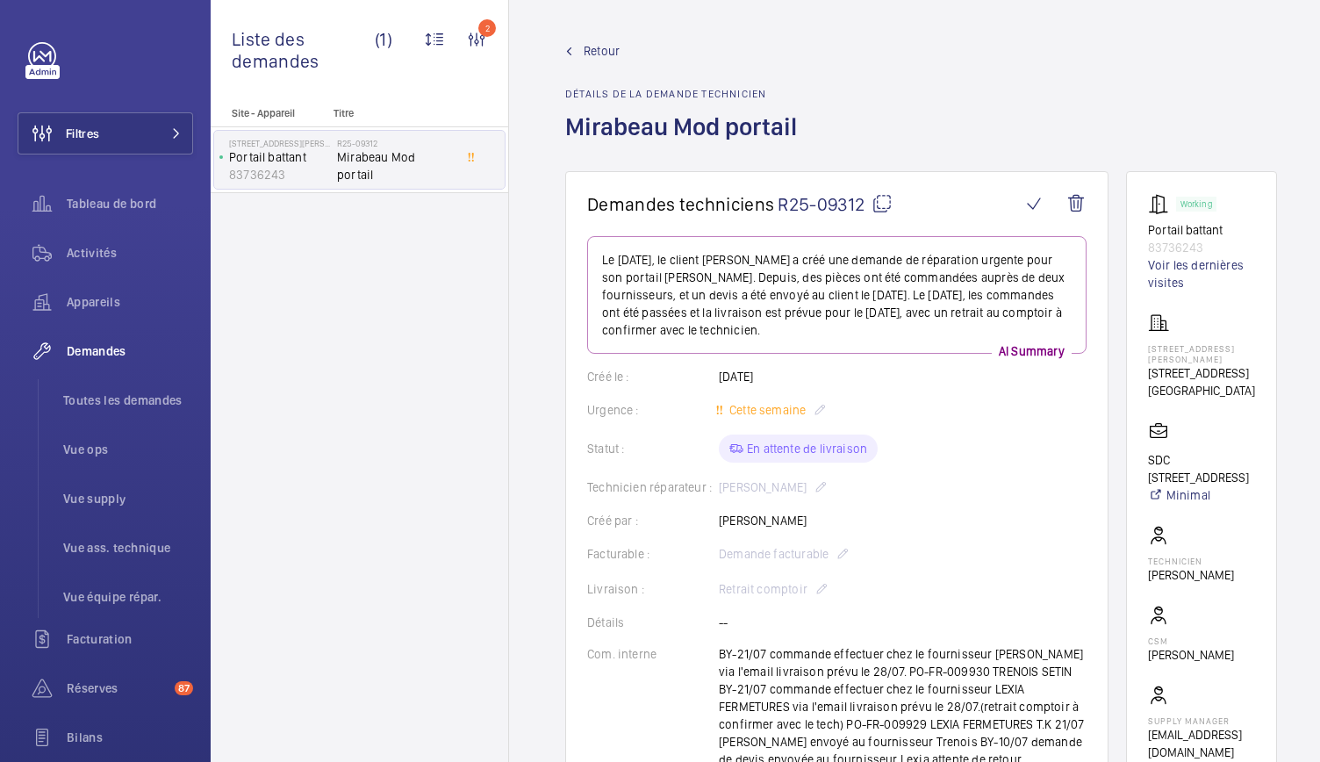
scroll to position [1127, 0]
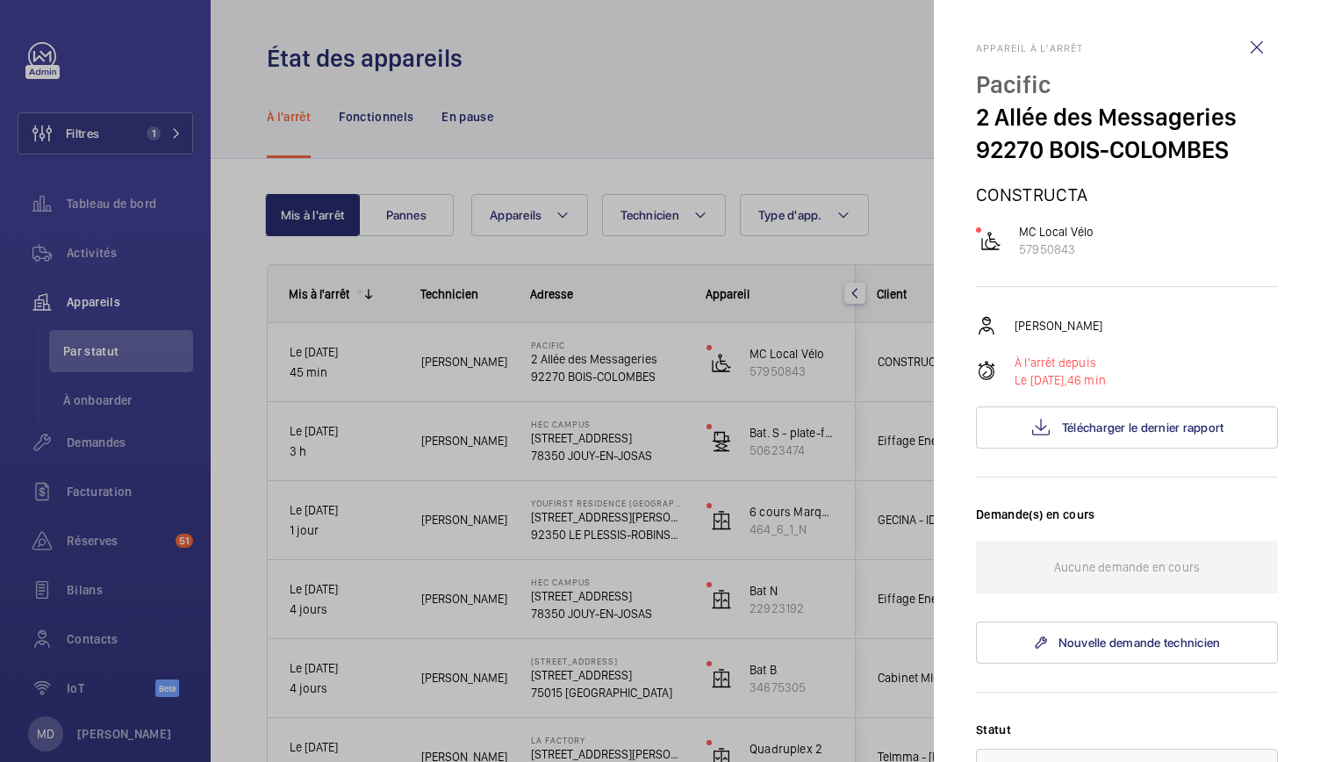
scroll to position [83, 0]
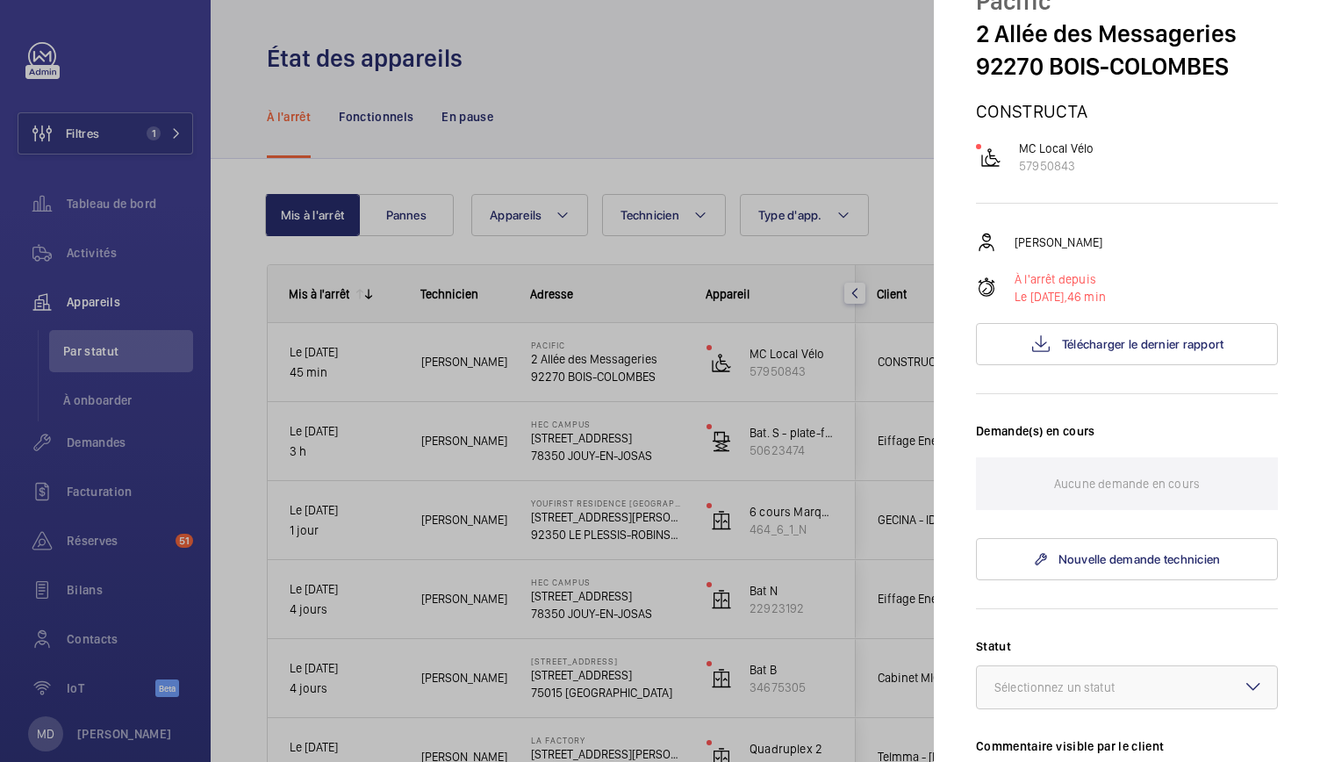
click at [812, 80] on div at bounding box center [660, 381] width 1320 height 762
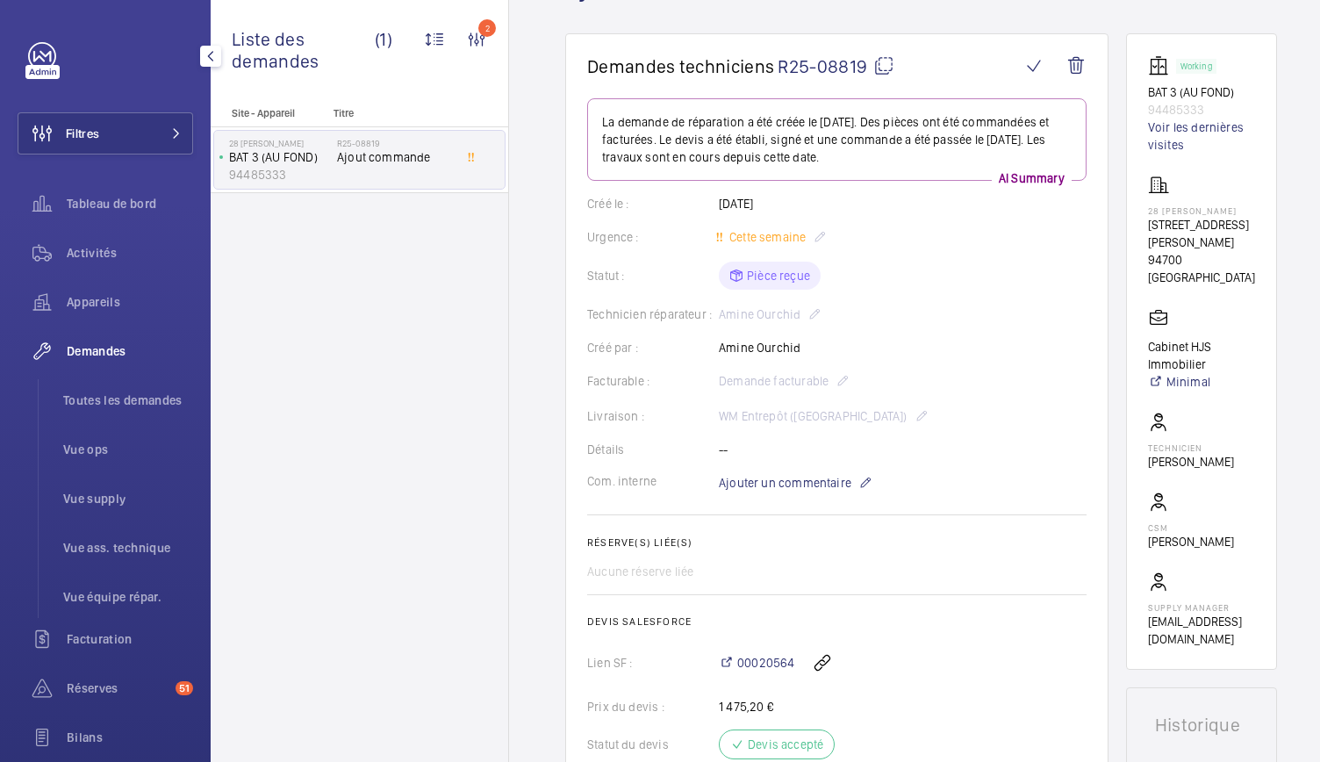
scroll to position [162, 0]
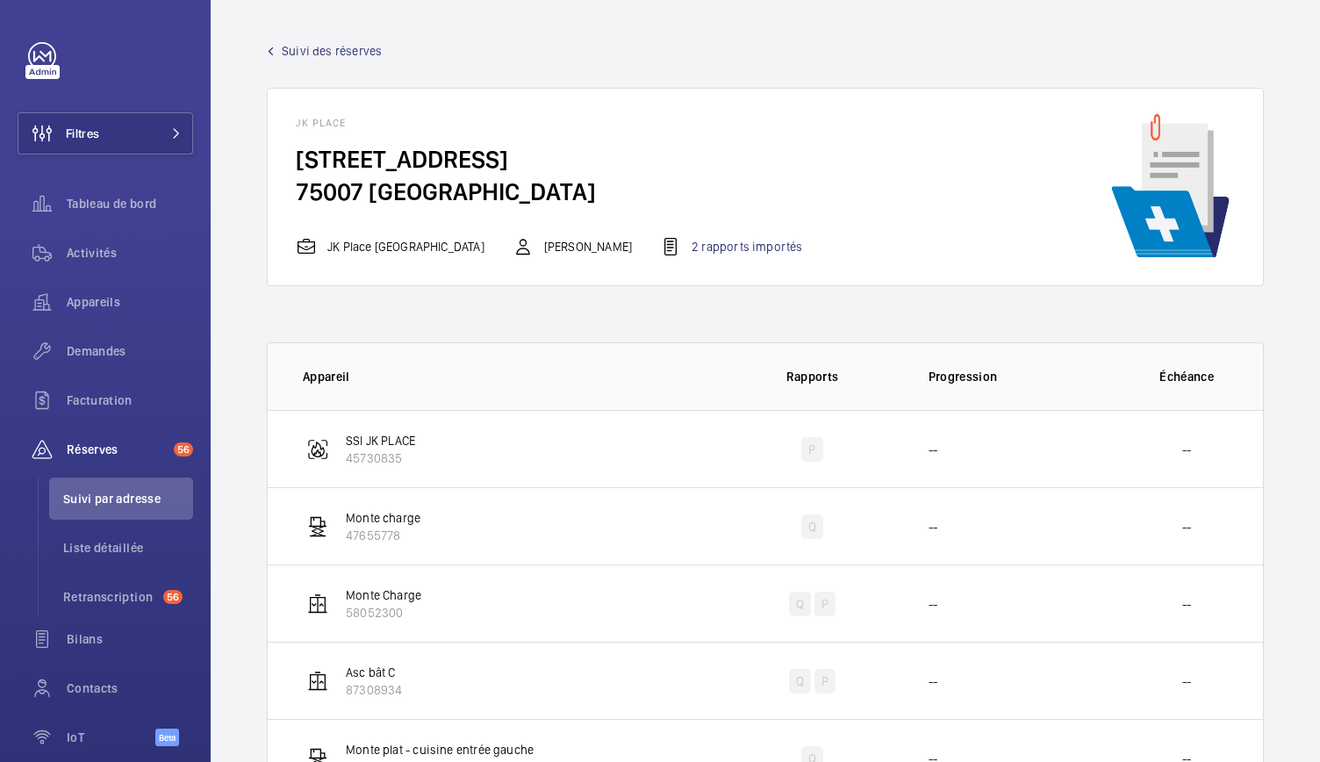
scroll to position [462, 0]
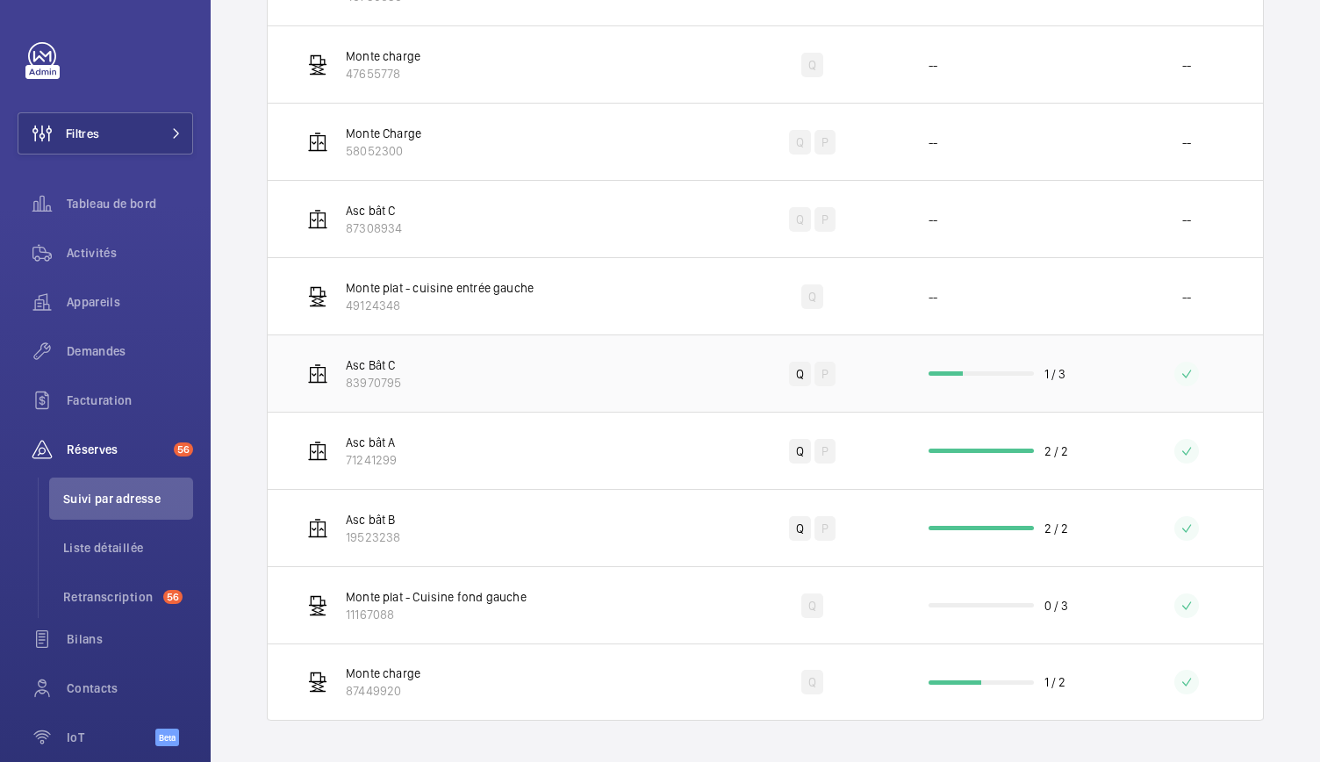
click at [971, 375] on td "1 / 3" at bounding box center [1006, 372] width 211 height 77
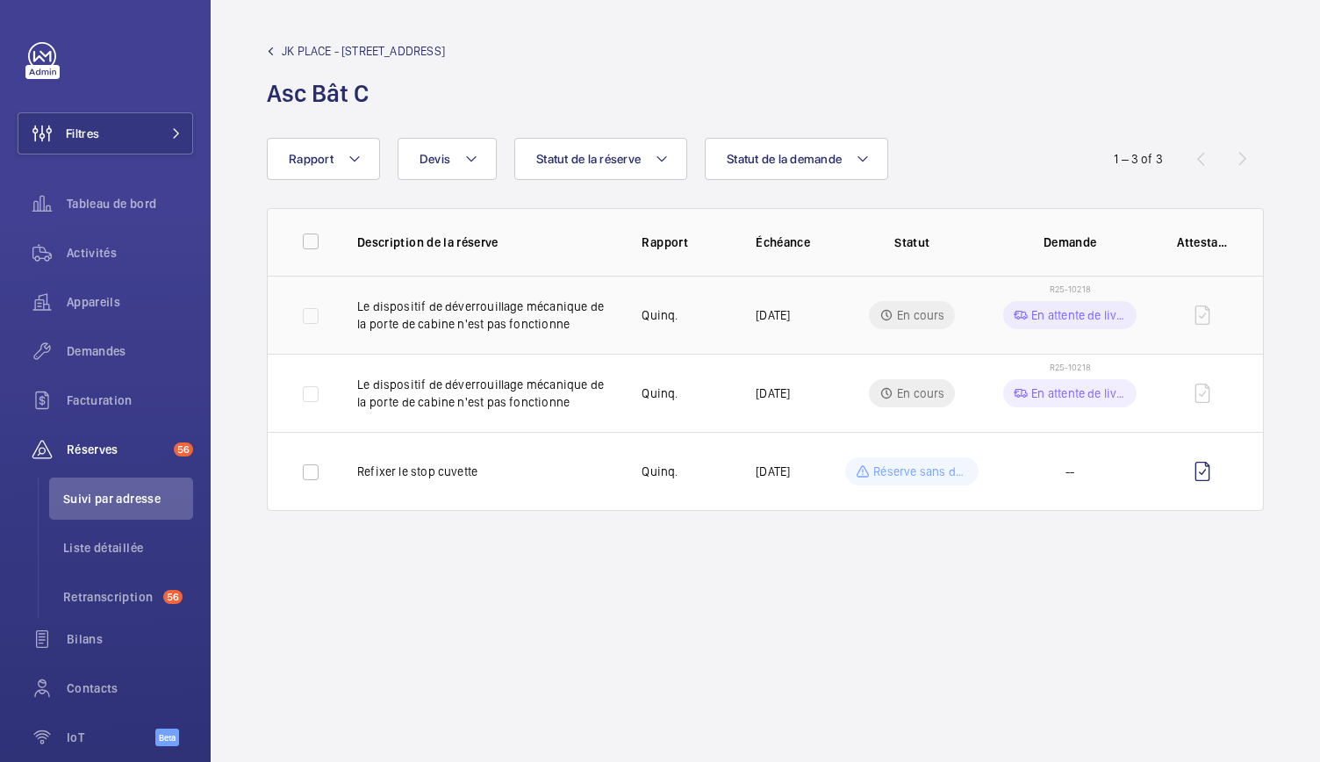
click at [1073, 286] on span "R25-10218" at bounding box center [1070, 289] width 41 height 11
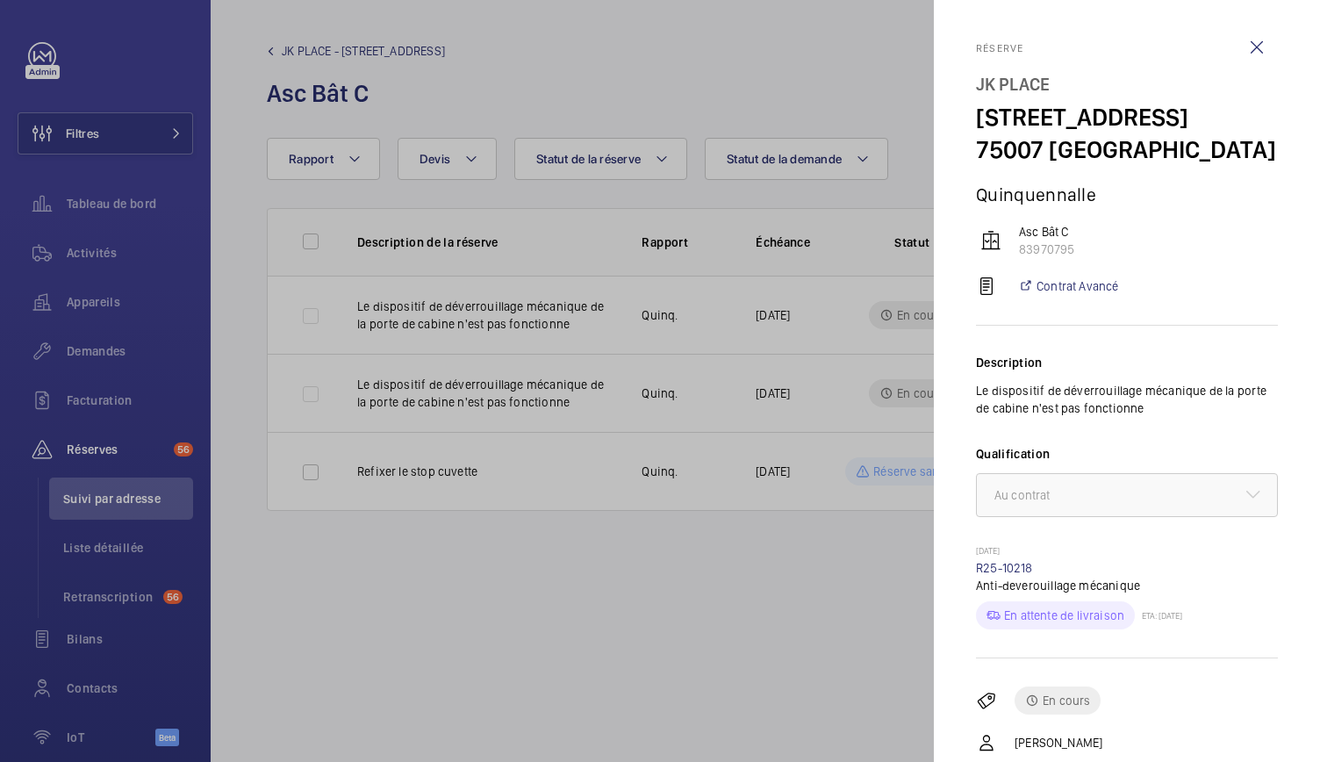
scroll to position [139, 0]
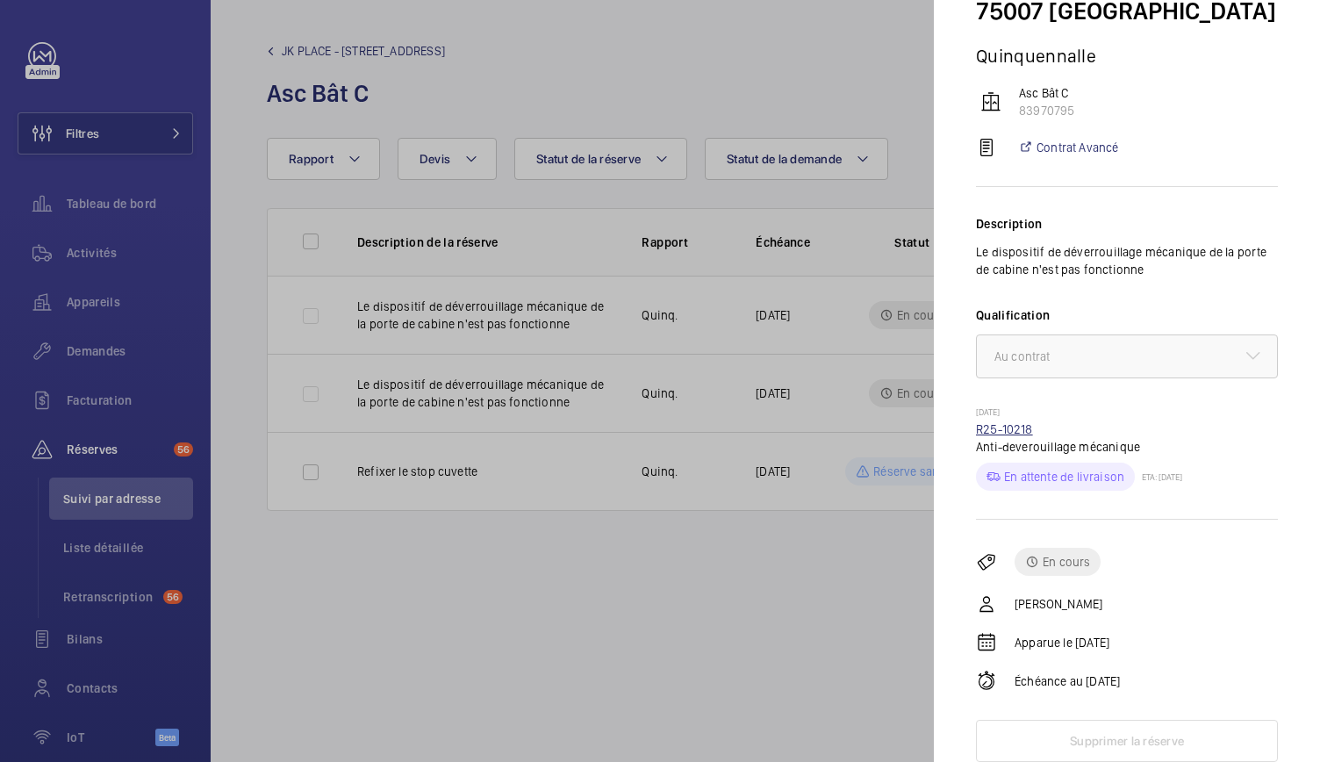
click at [998, 433] on link "R25-10218" at bounding box center [1004, 429] width 57 height 14
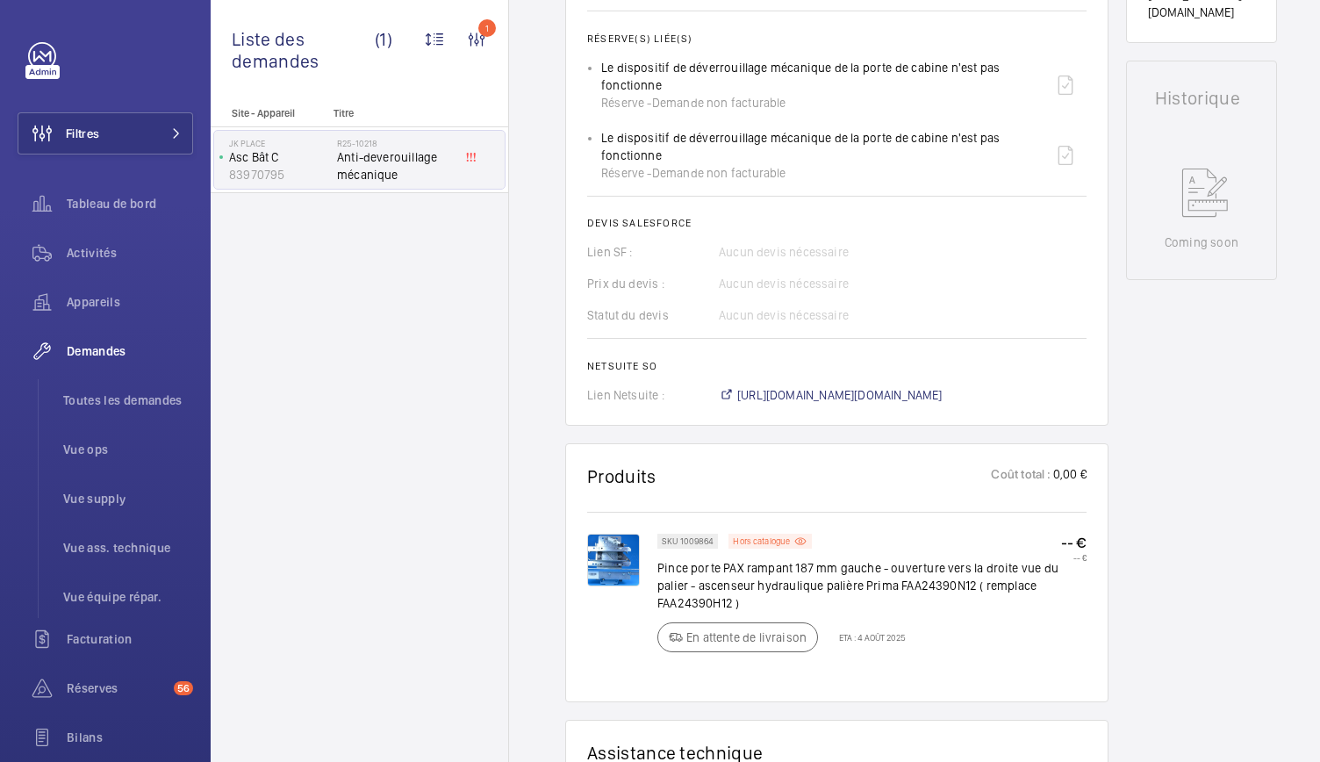
scroll to position [766, 0]
click at [617, 561] on img at bounding box center [613, 559] width 53 height 53
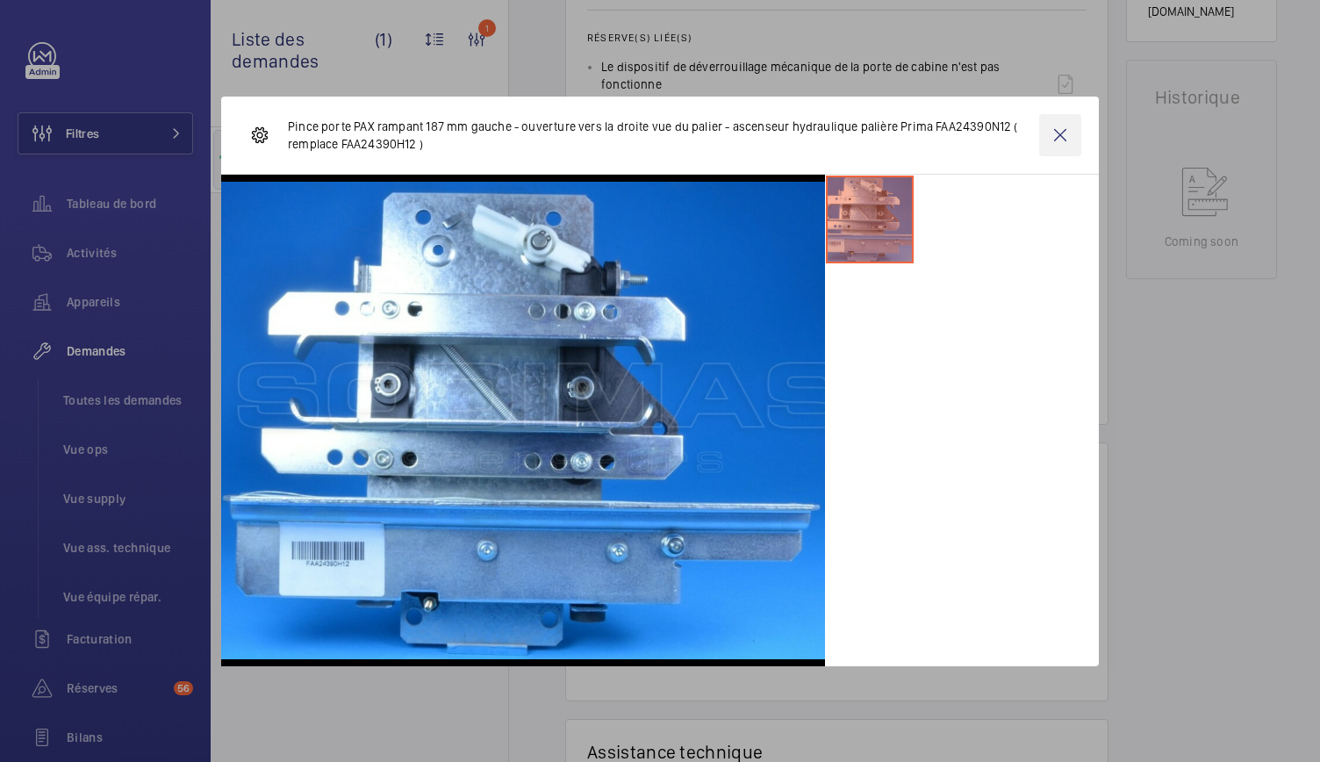
click at [1058, 124] on wm-front-icon-button at bounding box center [1060, 135] width 42 height 42
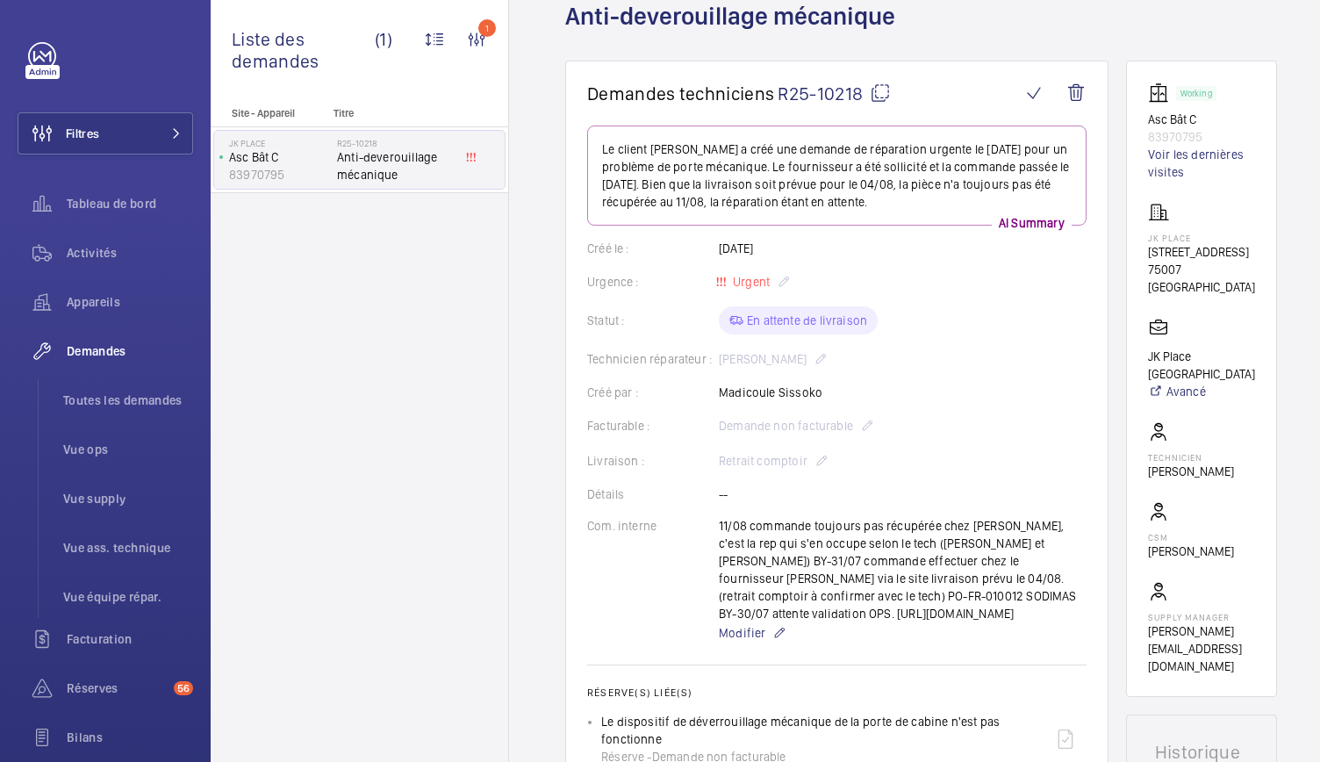
scroll to position [0, 0]
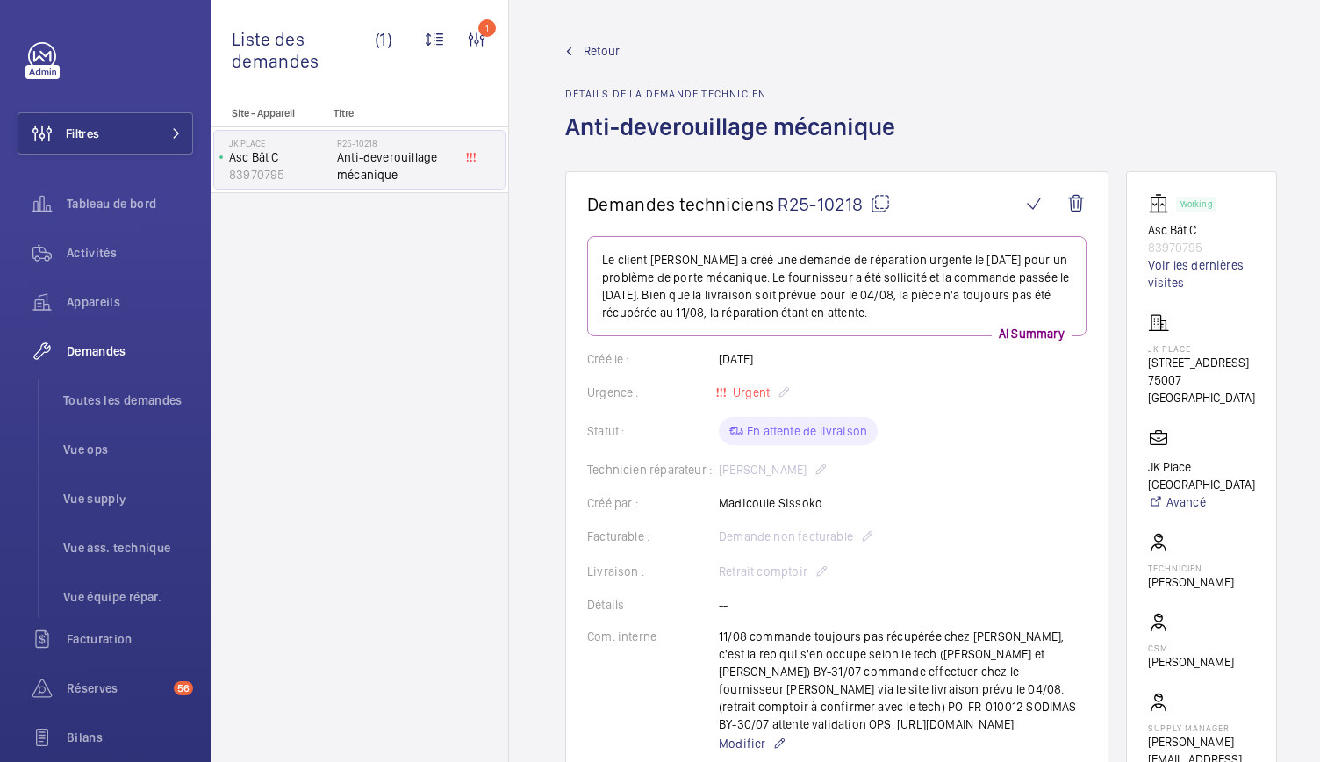
click at [887, 210] on mat-icon at bounding box center [880, 203] width 21 height 21
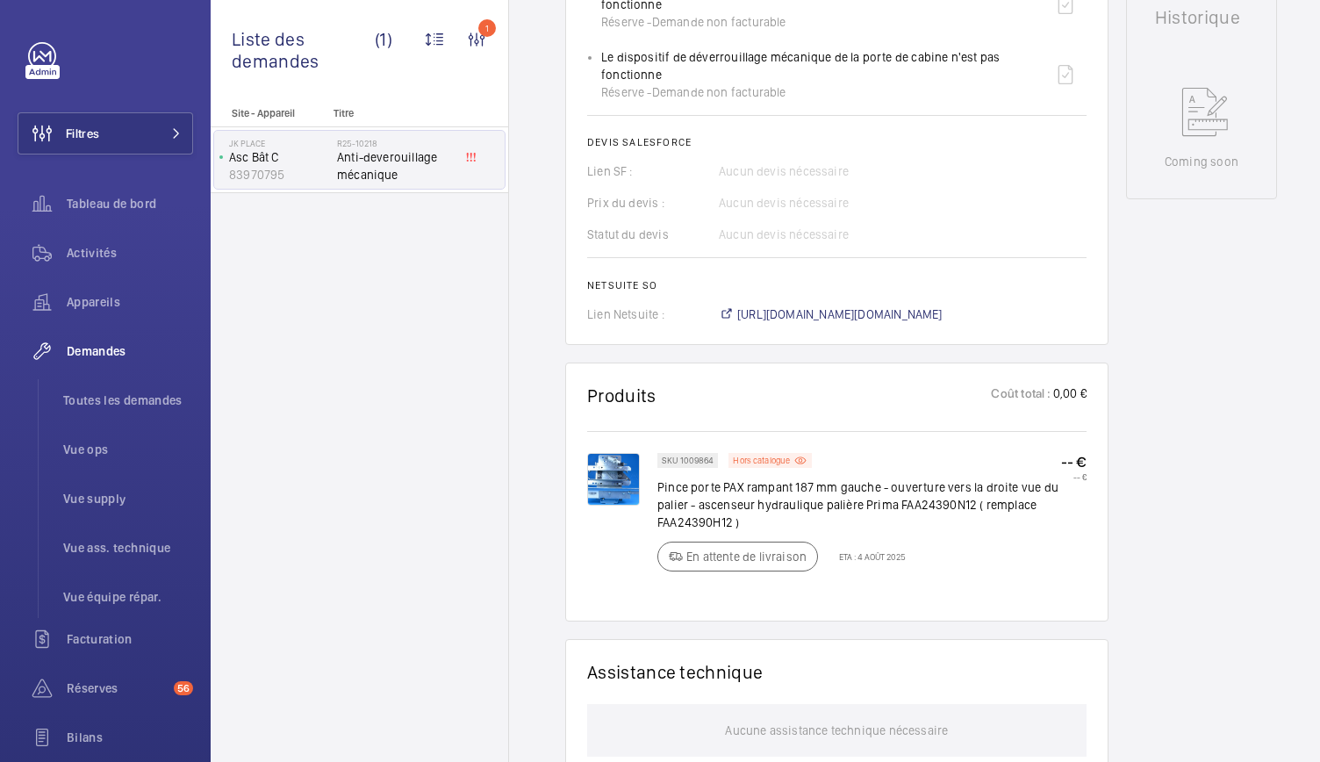
scroll to position [853, 0]
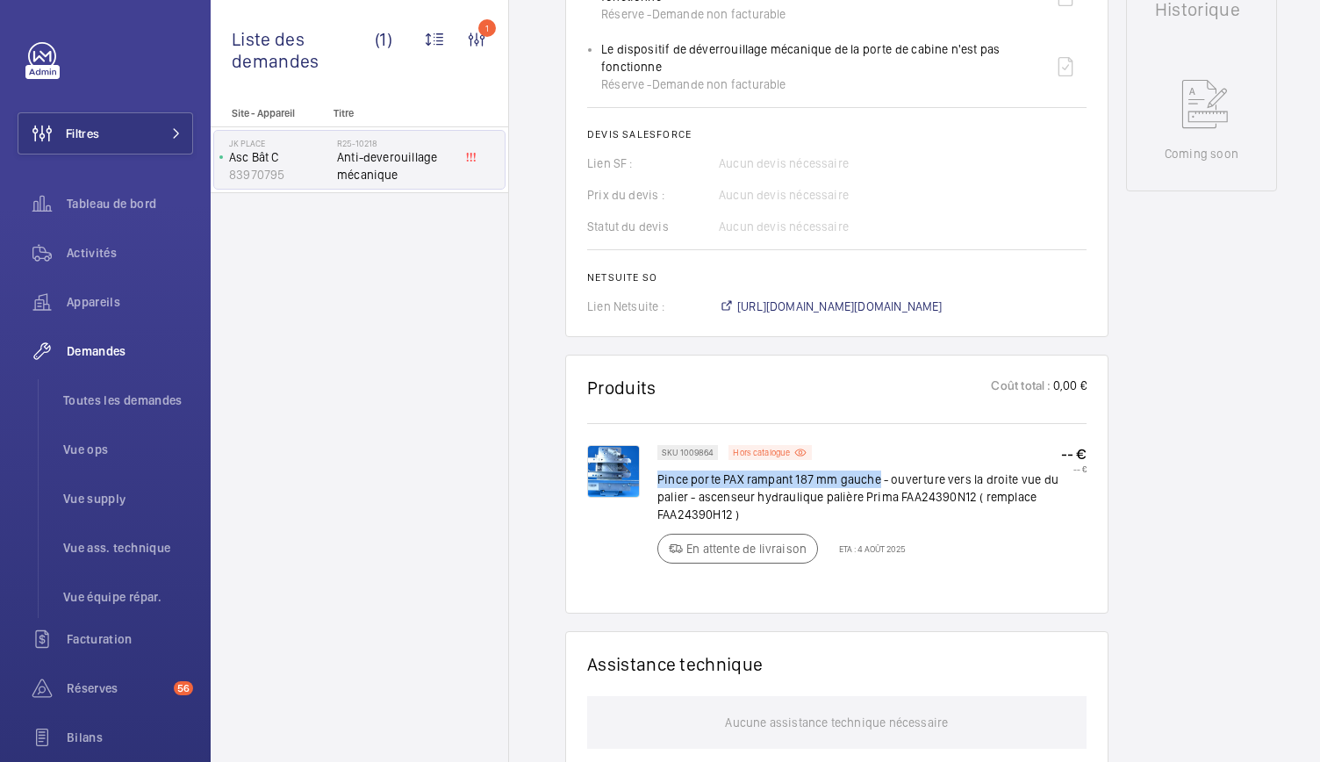
drag, startPoint x: 658, startPoint y: 478, endPoint x: 879, endPoint y: 477, distance: 221.2
click at [879, 477] on p "Pince porte PAX rampant 187 mm gauche - ouverture vers la droite vue du palier …" at bounding box center [860, 497] width 404 height 53
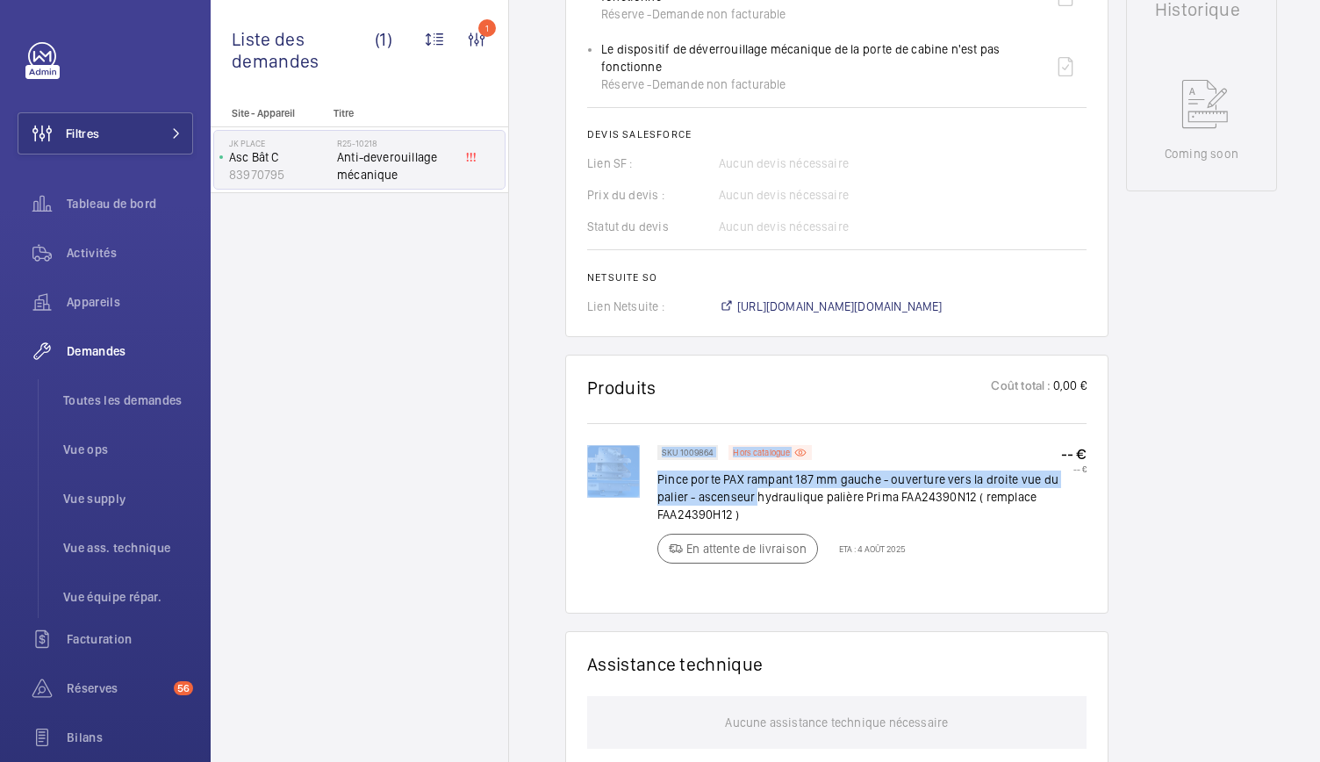
drag, startPoint x: 654, startPoint y: 478, endPoint x: 757, endPoint y: 498, distance: 104.5
click at [757, 498] on div "SKU 1009864 Hors catalogue Pince porte PAX rampant 187 mm gauche - ouverture ve…" at bounding box center [837, 518] width 500 height 147
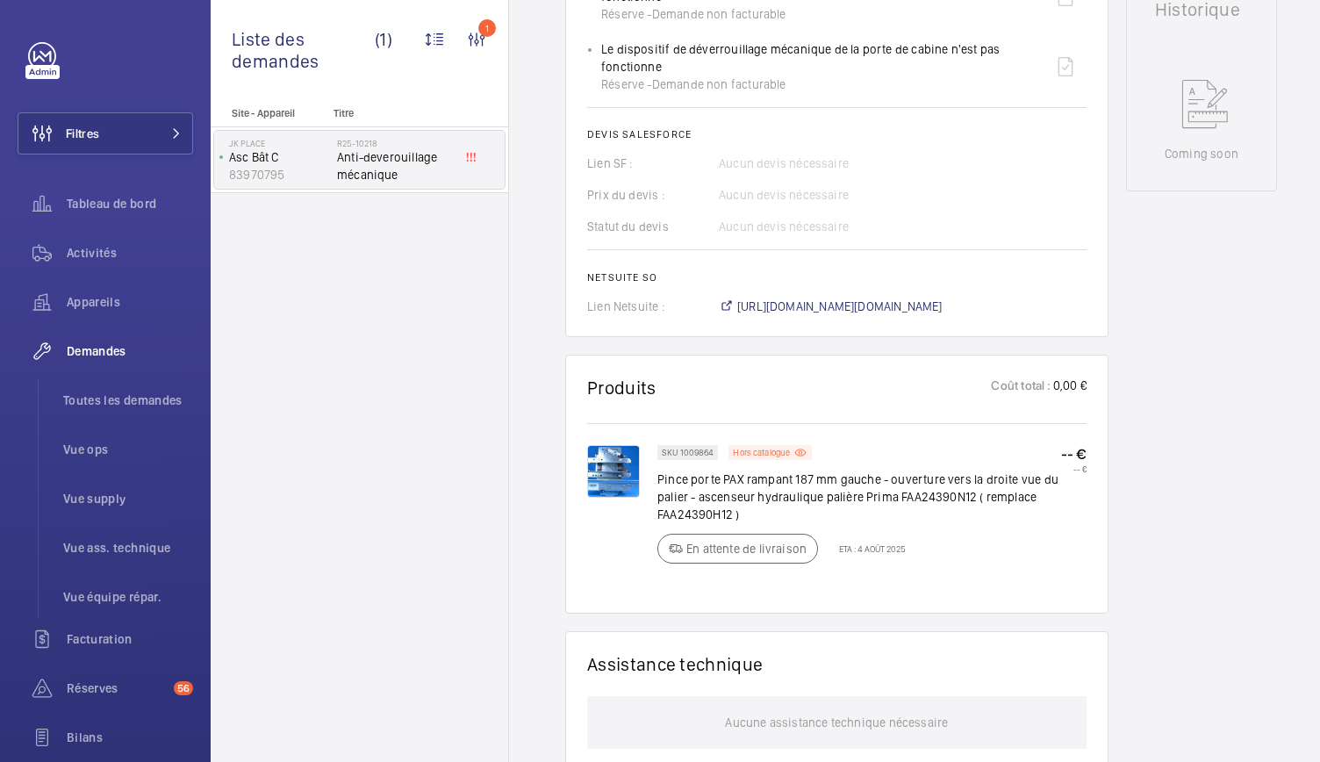
click at [751, 513] on p "Pince porte PAX rampant 187 mm gauche - ouverture vers la droite vue du palier …" at bounding box center [860, 497] width 404 height 53
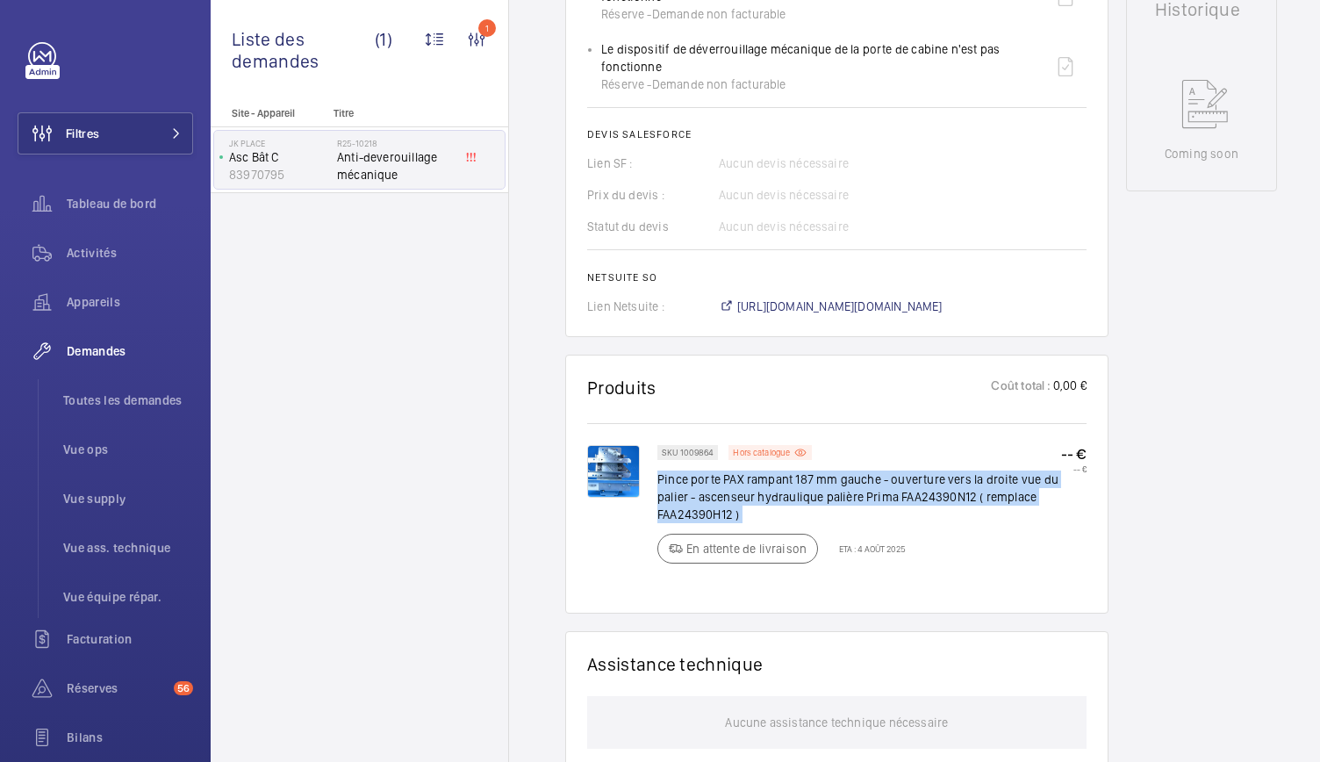
drag, startPoint x: 751, startPoint y: 513, endPoint x: 667, endPoint y: 480, distance: 90.3
click at [667, 480] on p "Pince porte PAX rampant 187 mm gauche - ouverture vers la droite vue du palier …" at bounding box center [860, 497] width 404 height 53
copy div "Pince porte PAX rampant 187 mm gauche - ouverture vers la droite vue du palier …"
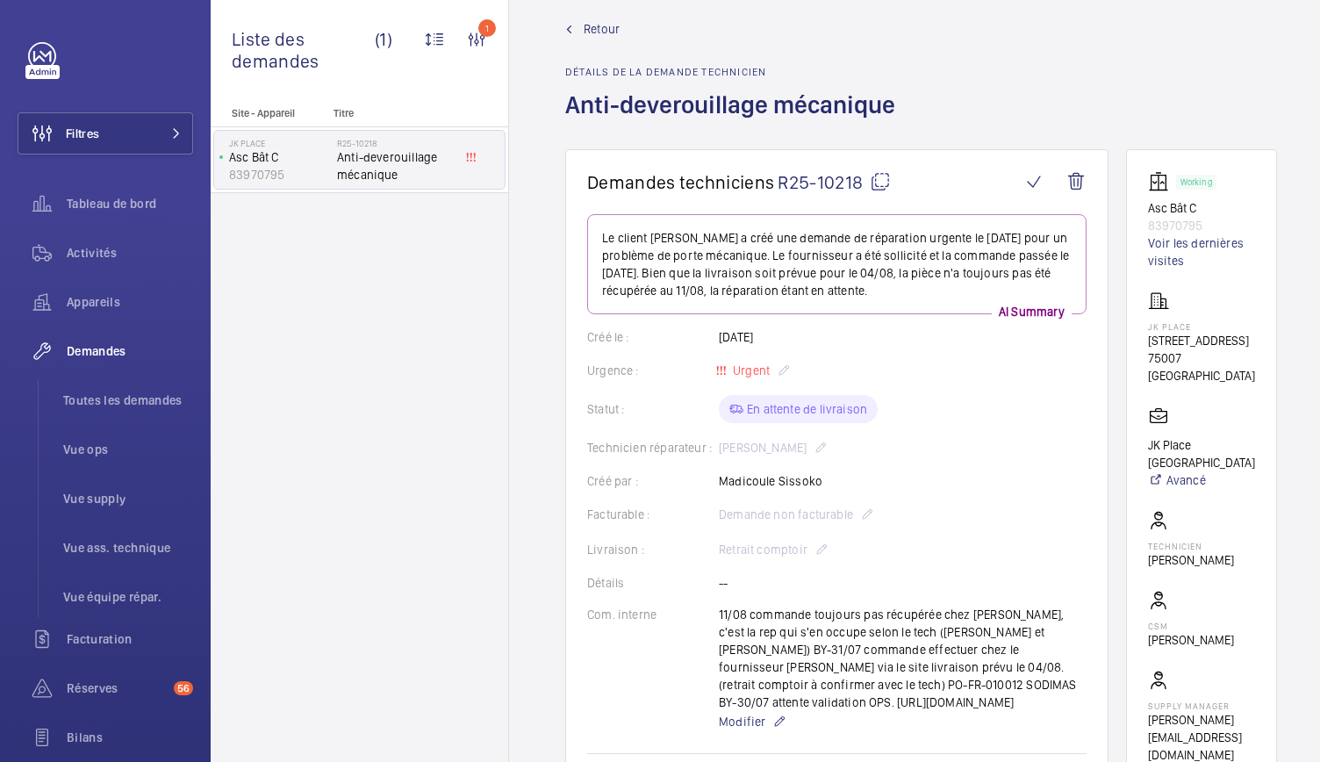
scroll to position [20, 0]
drag, startPoint x: 1145, startPoint y: 343, endPoint x: 1247, endPoint y: 364, distance: 104.0
click at [1247, 364] on wm-front-card "Working Asc Bât C 83970795 Voir les dernières visites JK PLACE 82 Rue de Lille …" at bounding box center [1201, 469] width 151 height 636
copy div "82 Rue de Lille 75007 PARIS"
drag, startPoint x: 1147, startPoint y: 208, endPoint x: 1211, endPoint y: 222, distance: 64.8
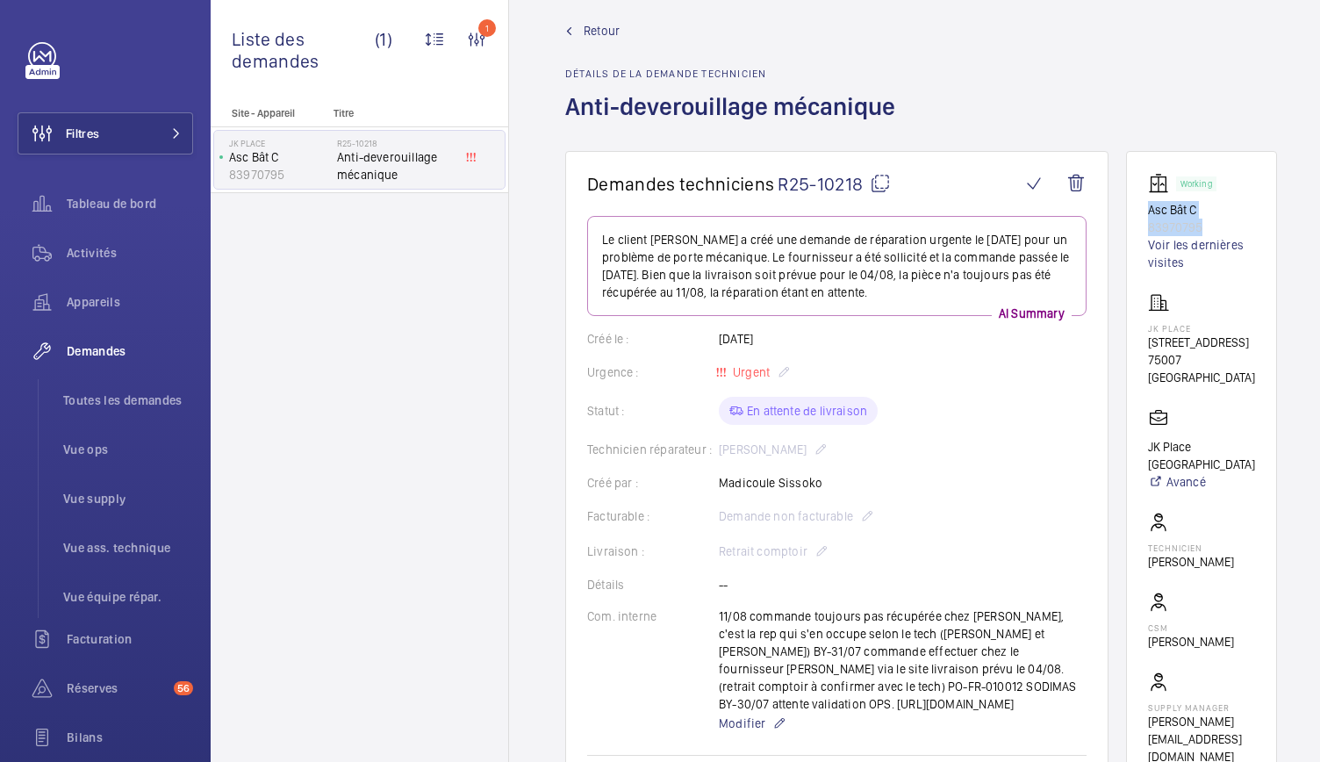
click at [1211, 222] on wm-front-card "Working Asc Bât C 83970795 Voir les dernières visites JK PLACE 82 Rue de Lille …" at bounding box center [1201, 469] width 151 height 636
copy div "Asc Bât C 83970795"
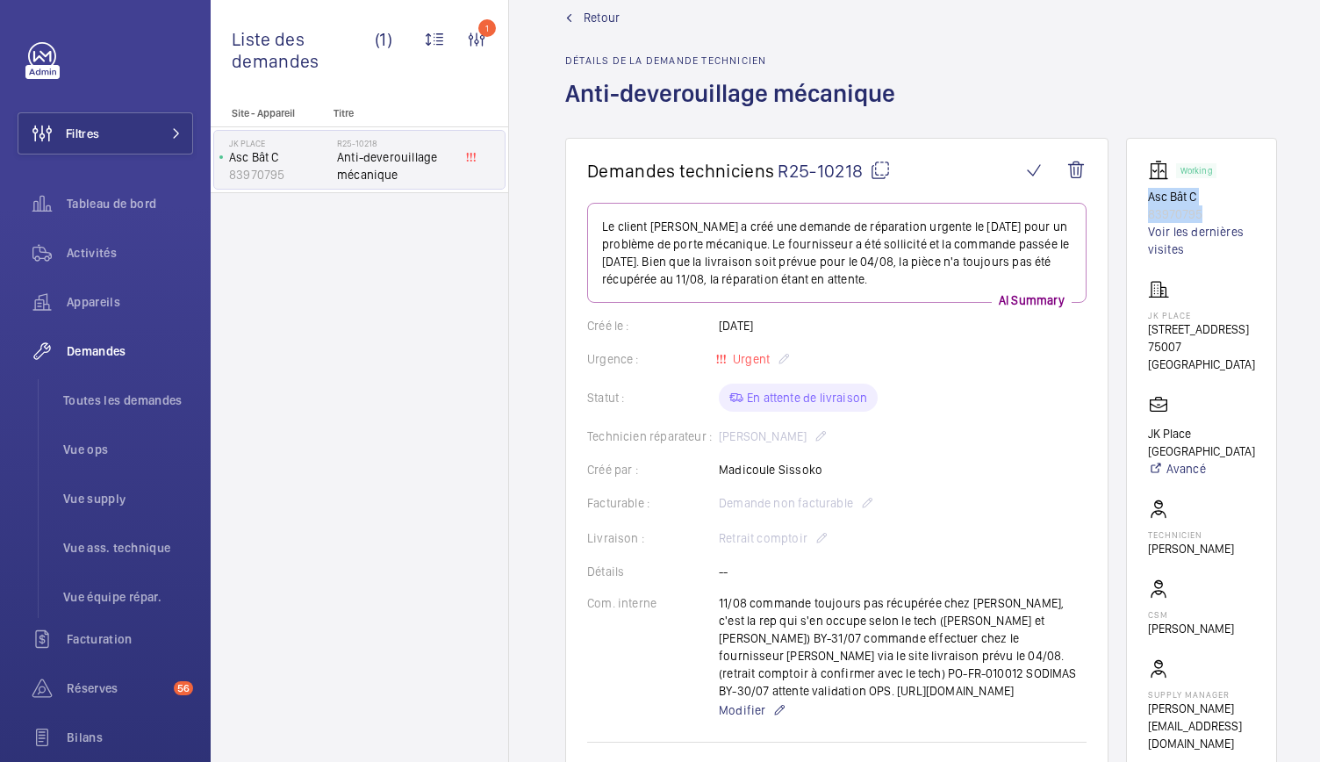
scroll to position [25, 0]
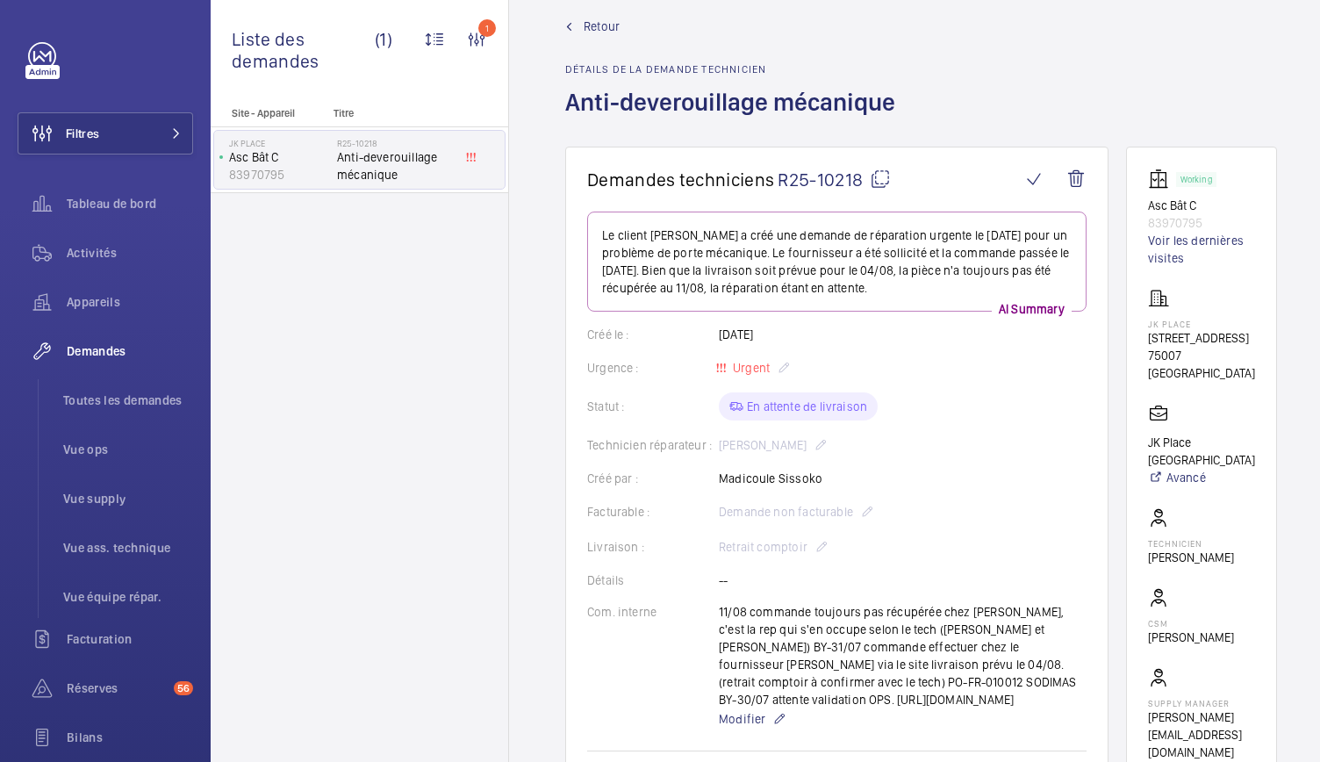
click at [597, 25] on span "Retour" at bounding box center [602, 27] width 36 height 18
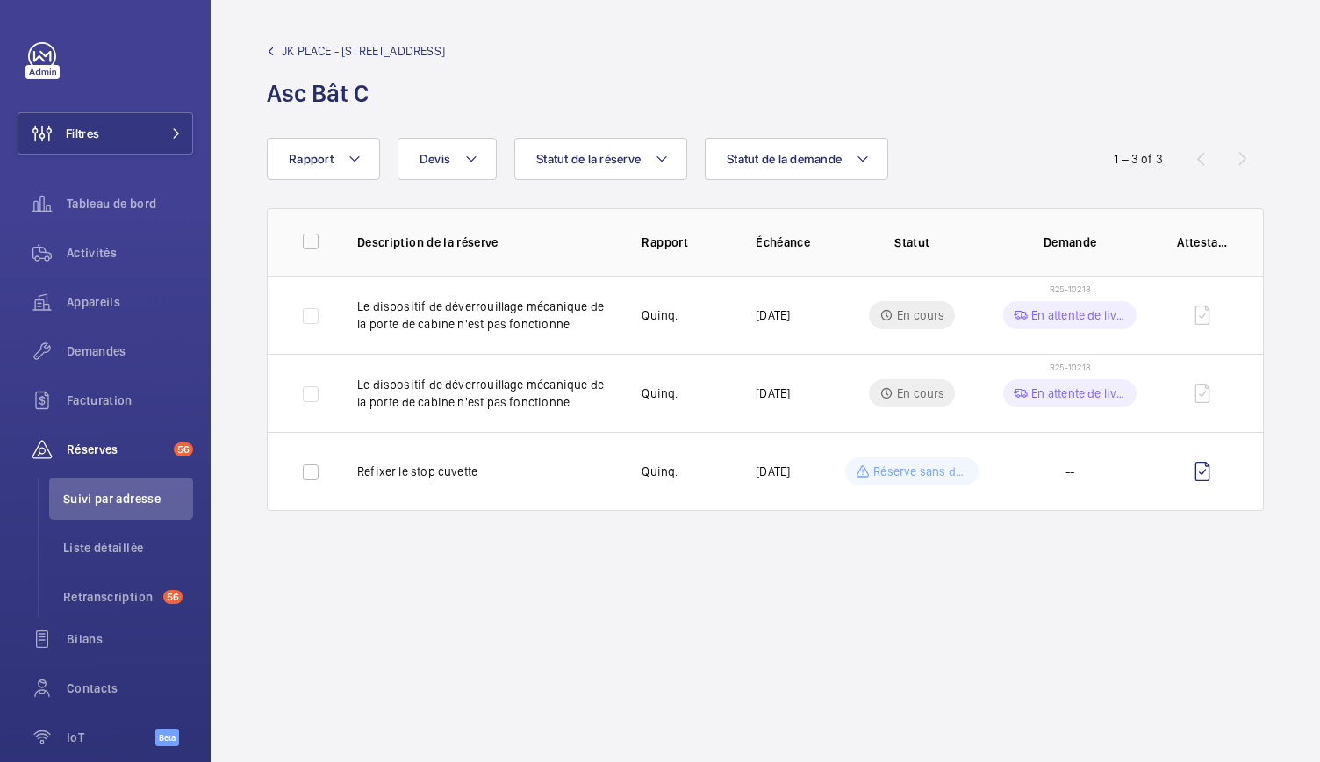
click at [302, 55] on span "JK PLACE - 82 Rue de Lille" at bounding box center [363, 51] width 163 height 18
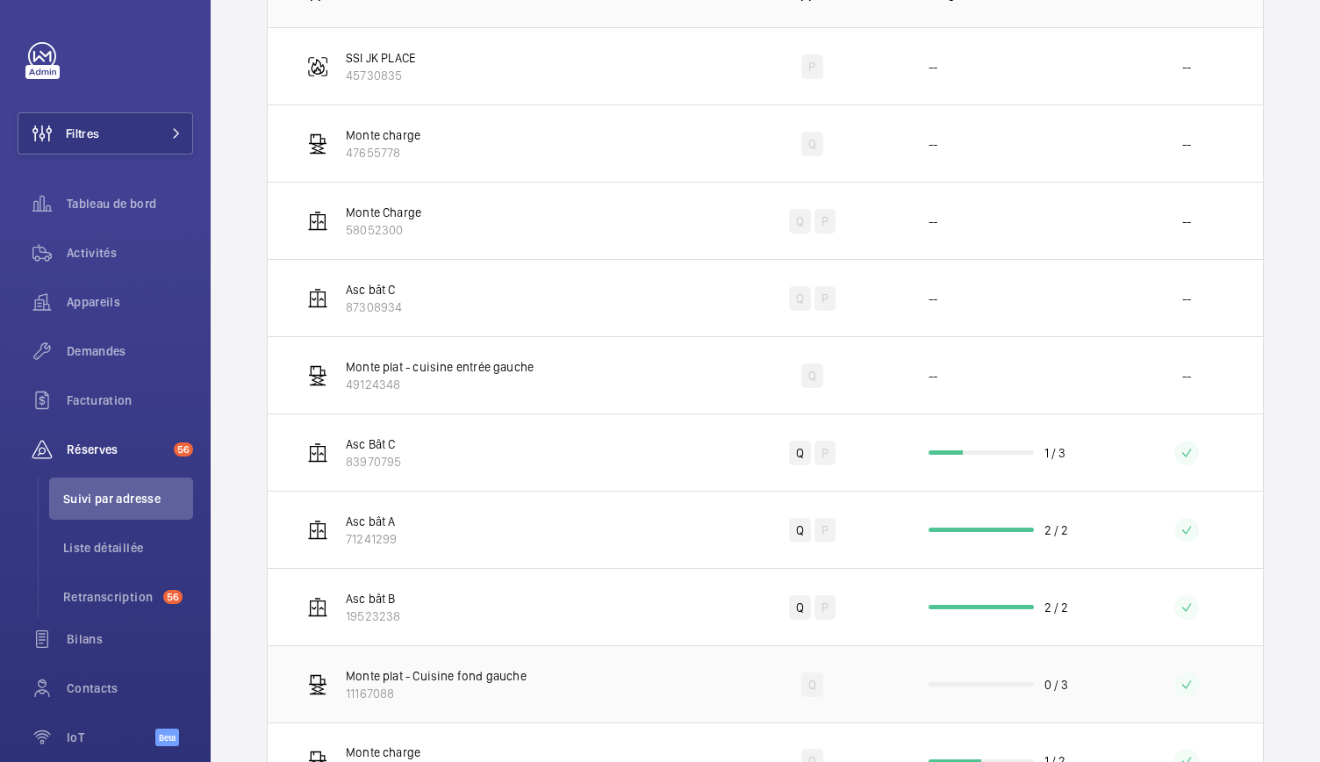
scroll to position [462, 0]
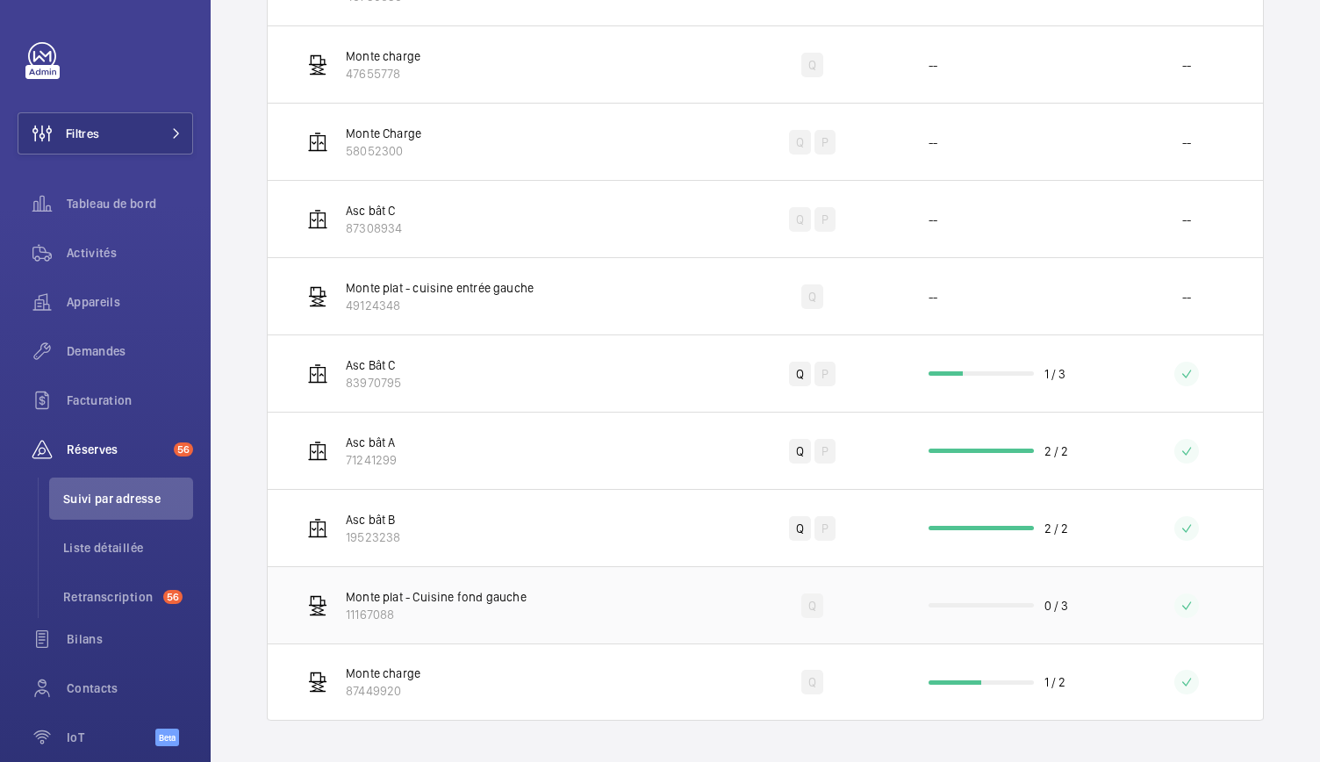
click at [960, 605] on wm-front-progress-bar at bounding box center [981, 605] width 105 height 4
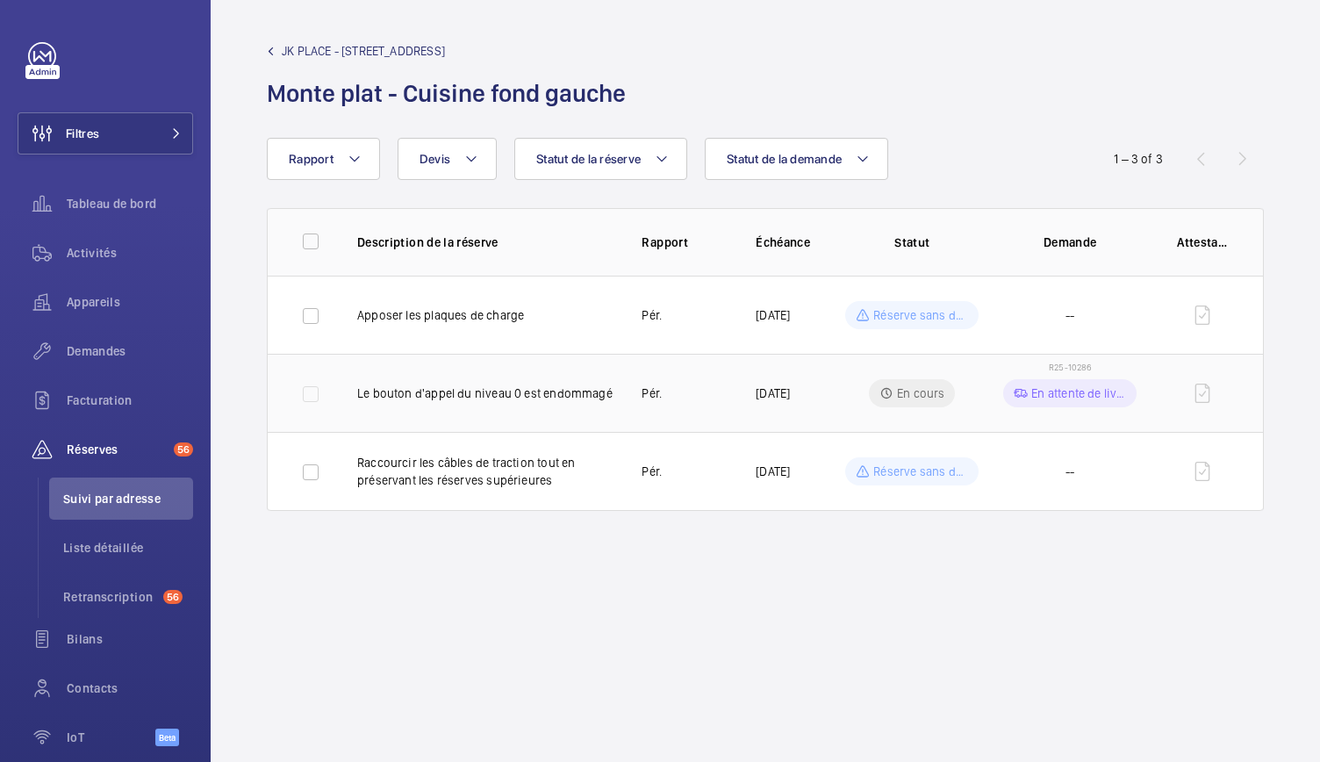
click at [1082, 364] on span "R25-10286" at bounding box center [1070, 367] width 42 height 11
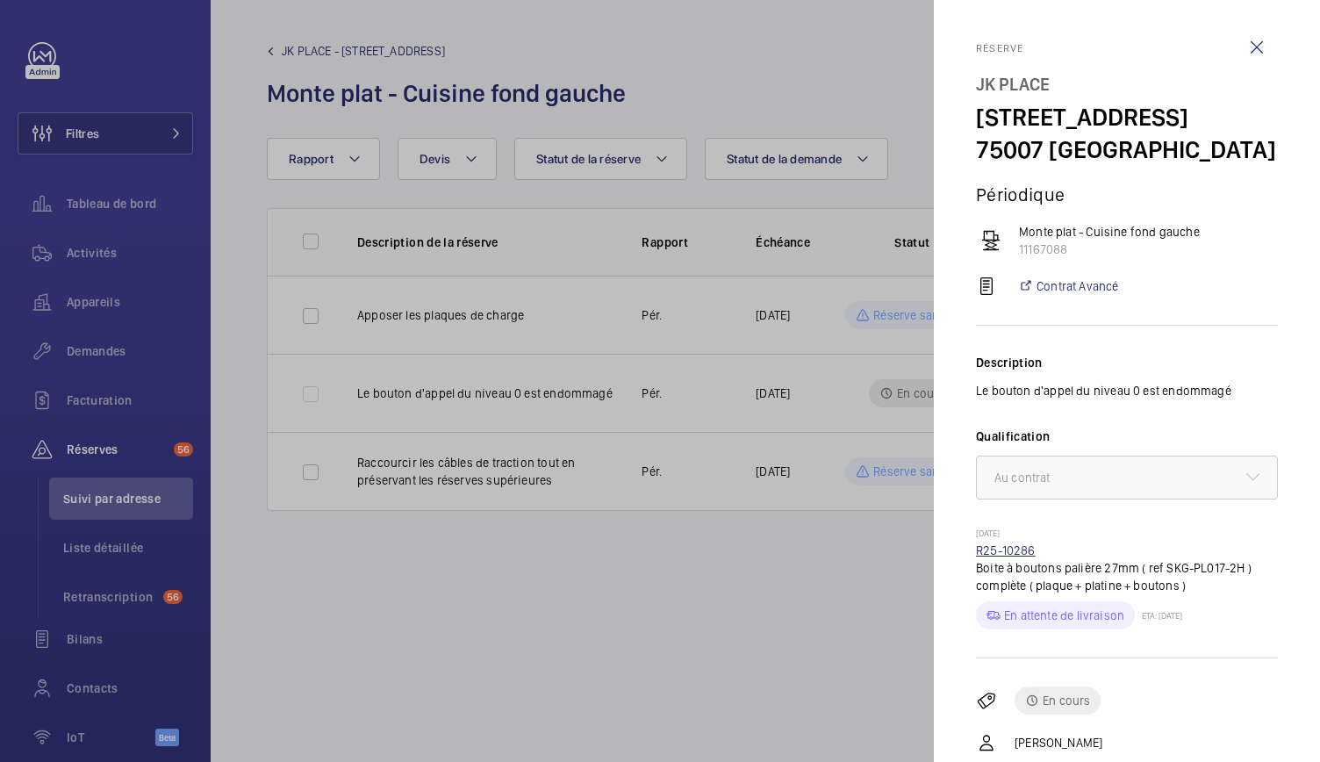
click at [1010, 543] on link "R25-10286" at bounding box center [1006, 550] width 60 height 14
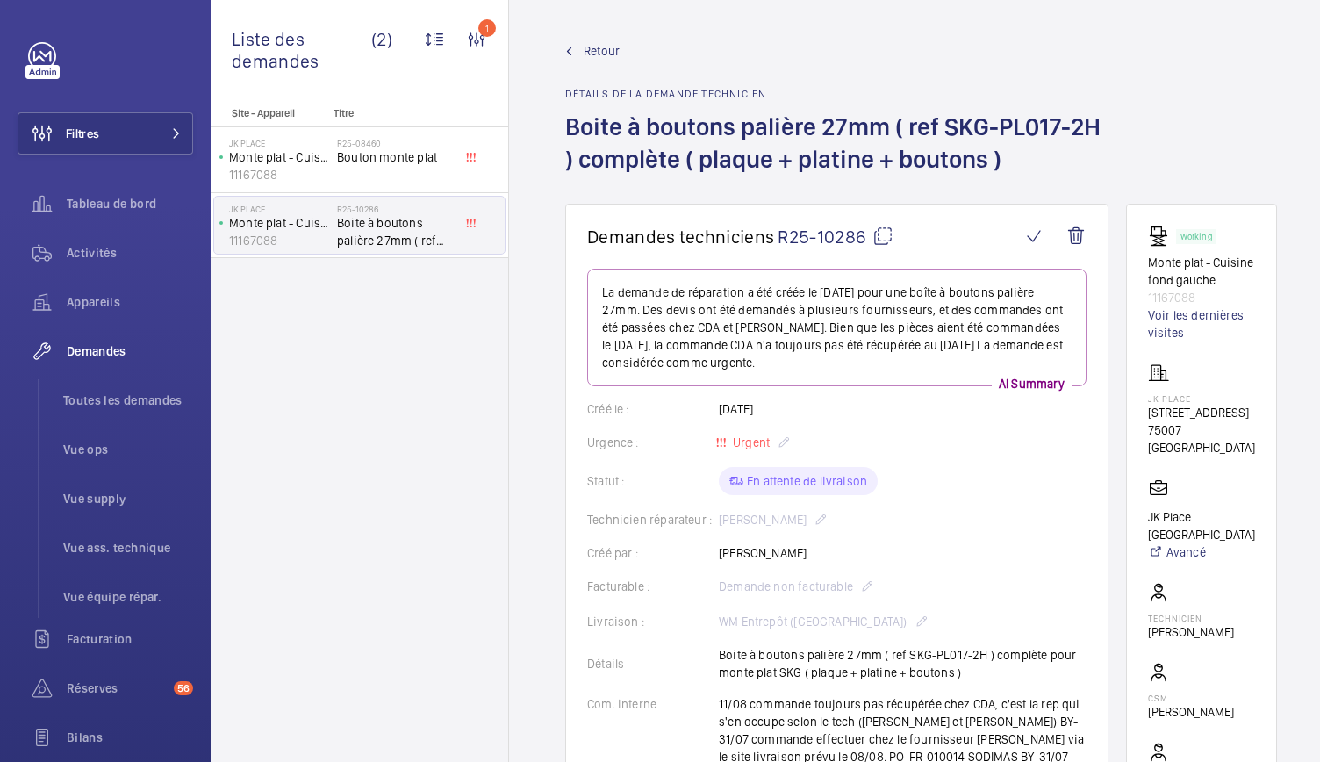
drag, startPoint x: 562, startPoint y: 130, endPoint x: 1011, endPoint y: 166, distance: 450.9
click at [1011, 166] on wm-front-admin-header "Retour Détails de la demande technicien Boite à boutons palière 27mm ( ref SKG-…" at bounding box center [921, 102] width 824 height 204
copy h1 "Boite à boutons palière 27mm ( ref SKG-PL017-2H ) complète ( plaque + platine +…"
click at [920, 576] on div "Facturable : Demande non facturable" at bounding box center [837, 586] width 500 height 21
click at [881, 238] on mat-icon at bounding box center [883, 236] width 21 height 21
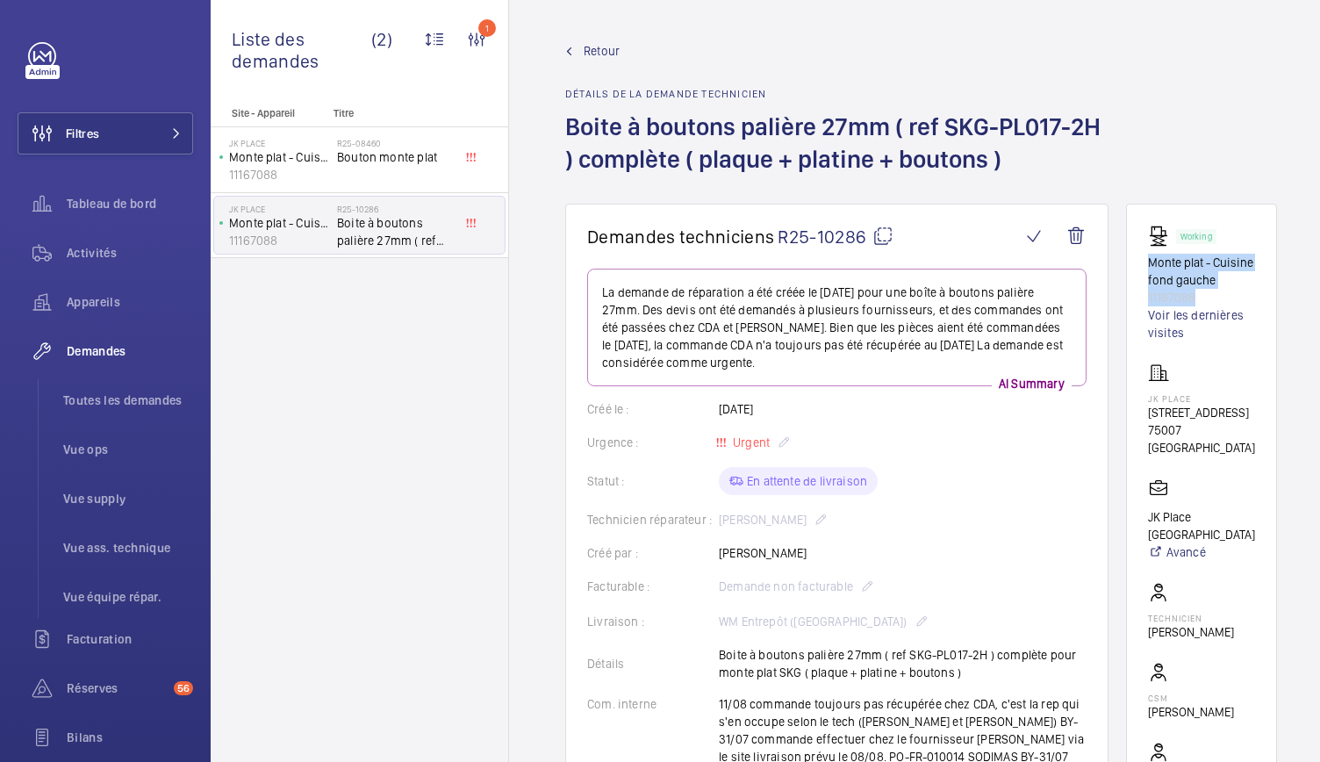
drag, startPoint x: 1154, startPoint y: 268, endPoint x: 1209, endPoint y: 306, distance: 67.5
click at [1209, 306] on wm-front-card "Working Monte plat - Cuisine fond gauche 11167088 Voir les dernières visites JK…" at bounding box center [1201, 531] width 151 height 654
copy div "Monte plat - Cuisine fond gauche 11167088"
click at [588, 55] on span "Retour" at bounding box center [602, 51] width 36 height 18
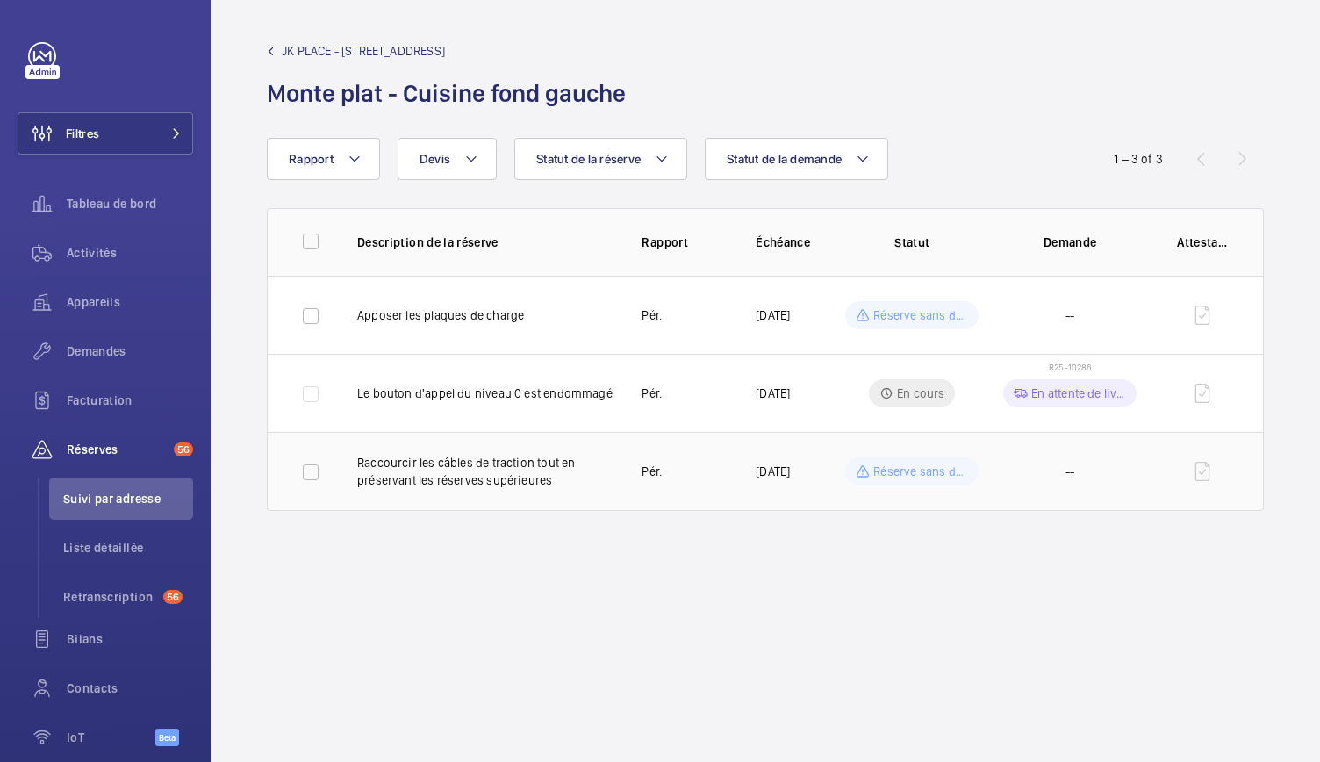
click at [560, 482] on p "Raccourcir les câbles de traction tout en préservant les réserves supérieures" at bounding box center [485, 471] width 256 height 35
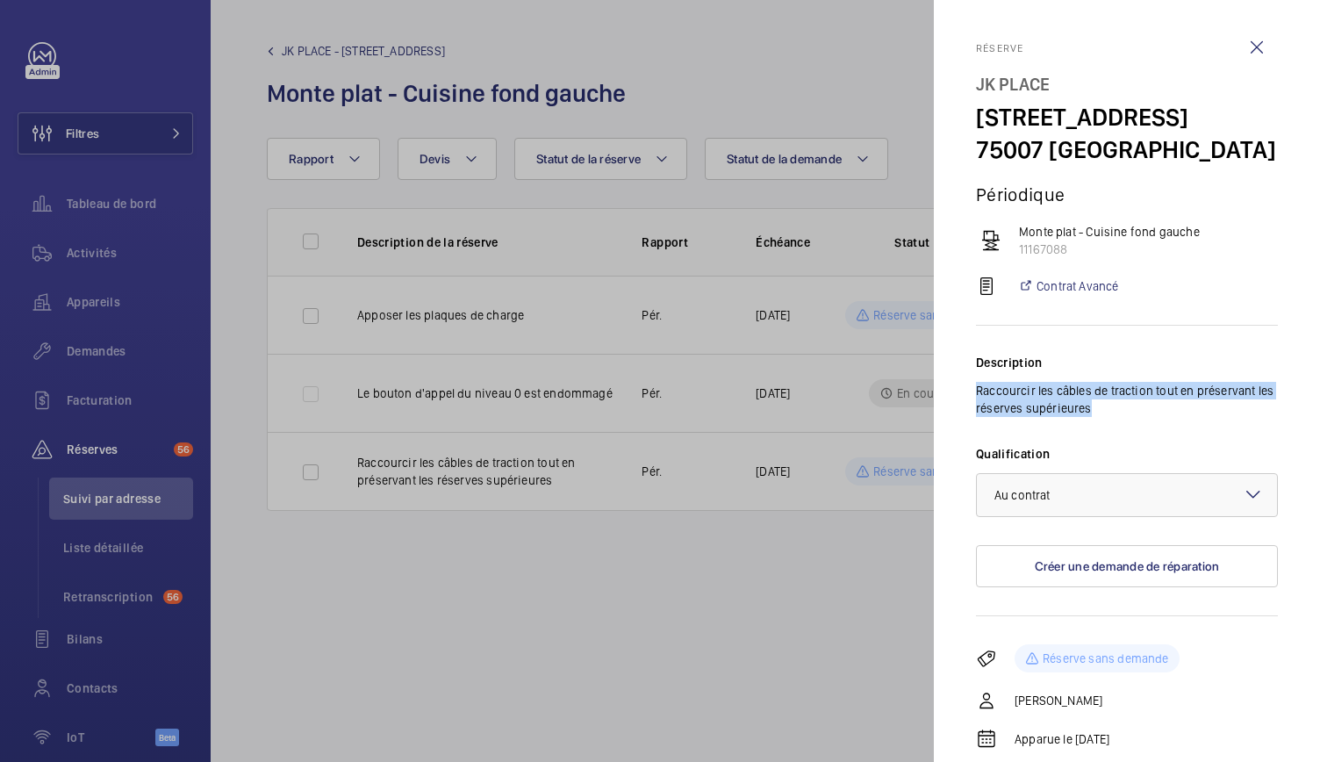
drag, startPoint x: 971, startPoint y: 391, endPoint x: 1145, endPoint y: 401, distance: 174.1
click at [1145, 401] on mat-sidenav "Réserve JK PLACE 82 Rue de Lille 75007 PARIS Périodique Monte plat - Cuisine fo…" at bounding box center [1127, 381] width 386 height 762
copy p "Raccourcir les câbles de traction tout en préservant les réserves supérieures"
click at [840, 631] on div at bounding box center [660, 381] width 1320 height 762
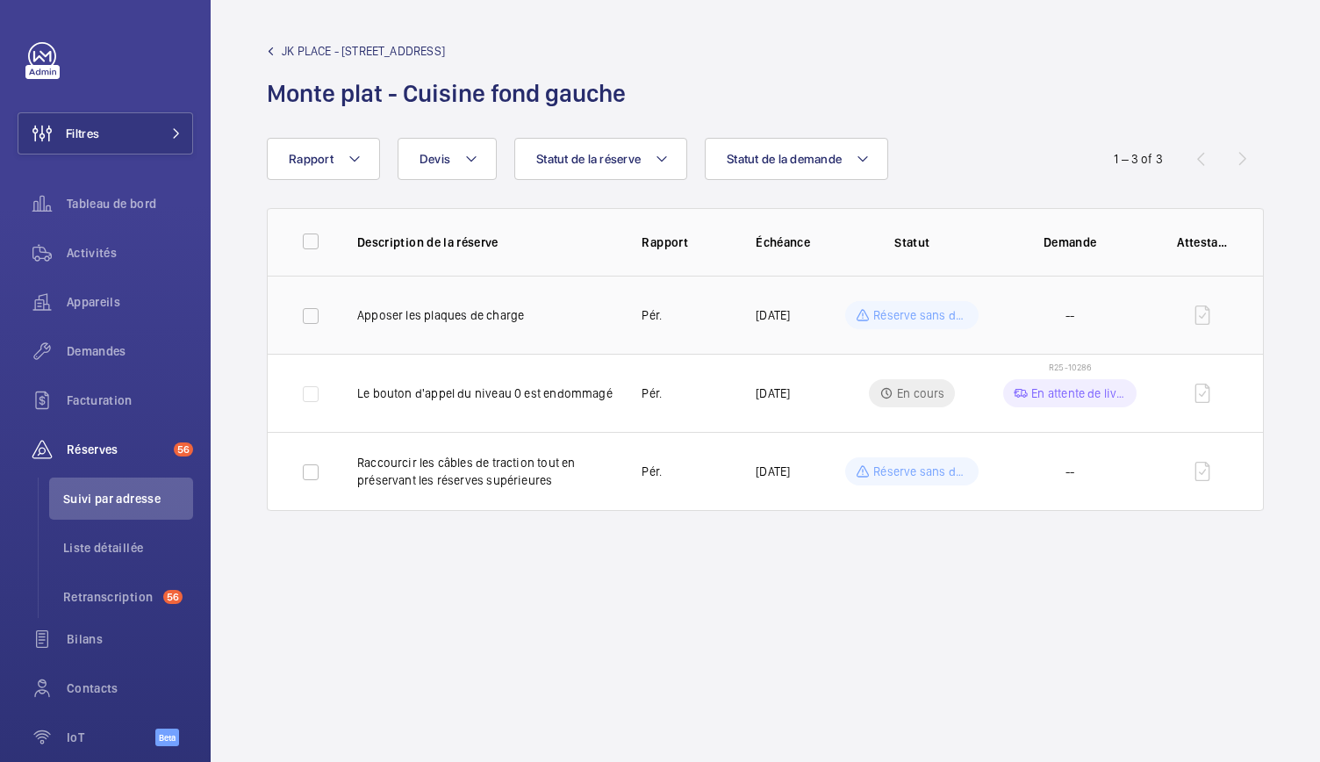
click at [457, 320] on p "Apposer les plaques de charge" at bounding box center [485, 315] width 256 height 18
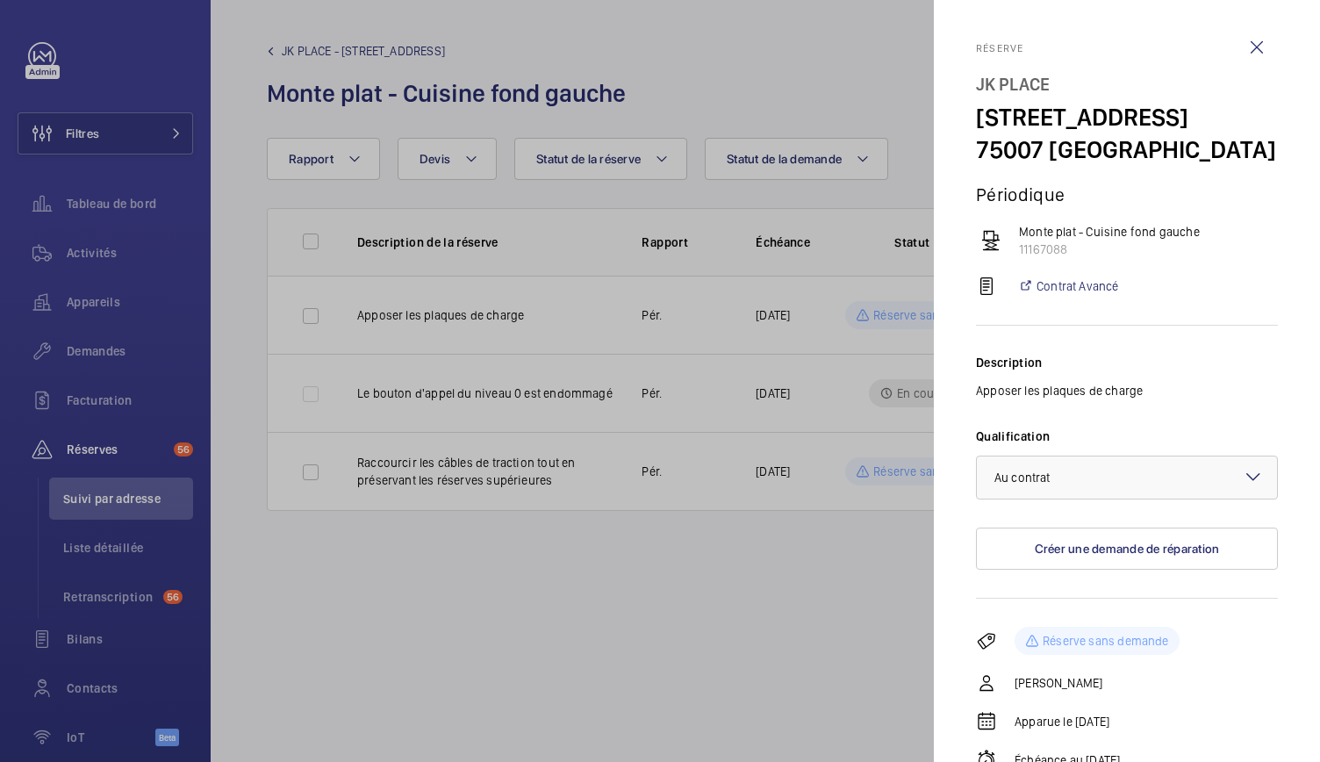
scroll to position [79, 0]
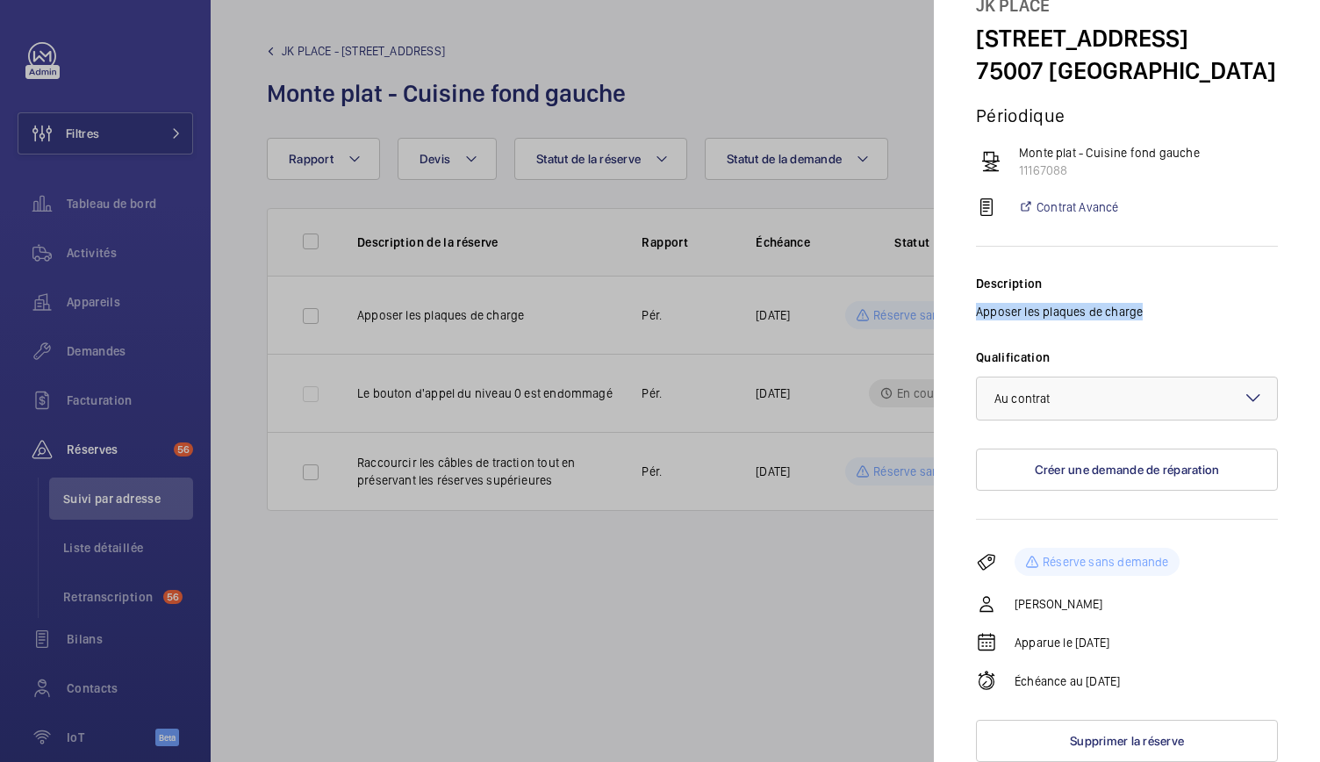
drag, startPoint x: 973, startPoint y: 315, endPoint x: 1147, endPoint y: 320, distance: 174.8
click at [1147, 320] on mat-sidenav "Réserve JK PLACE 82 Rue de Lille 75007 PARIS Périodique Monte plat - Cuisine fo…" at bounding box center [1127, 381] width 386 height 762
copy p "Apposer les plaques de charge"
click at [790, 669] on div at bounding box center [660, 381] width 1320 height 762
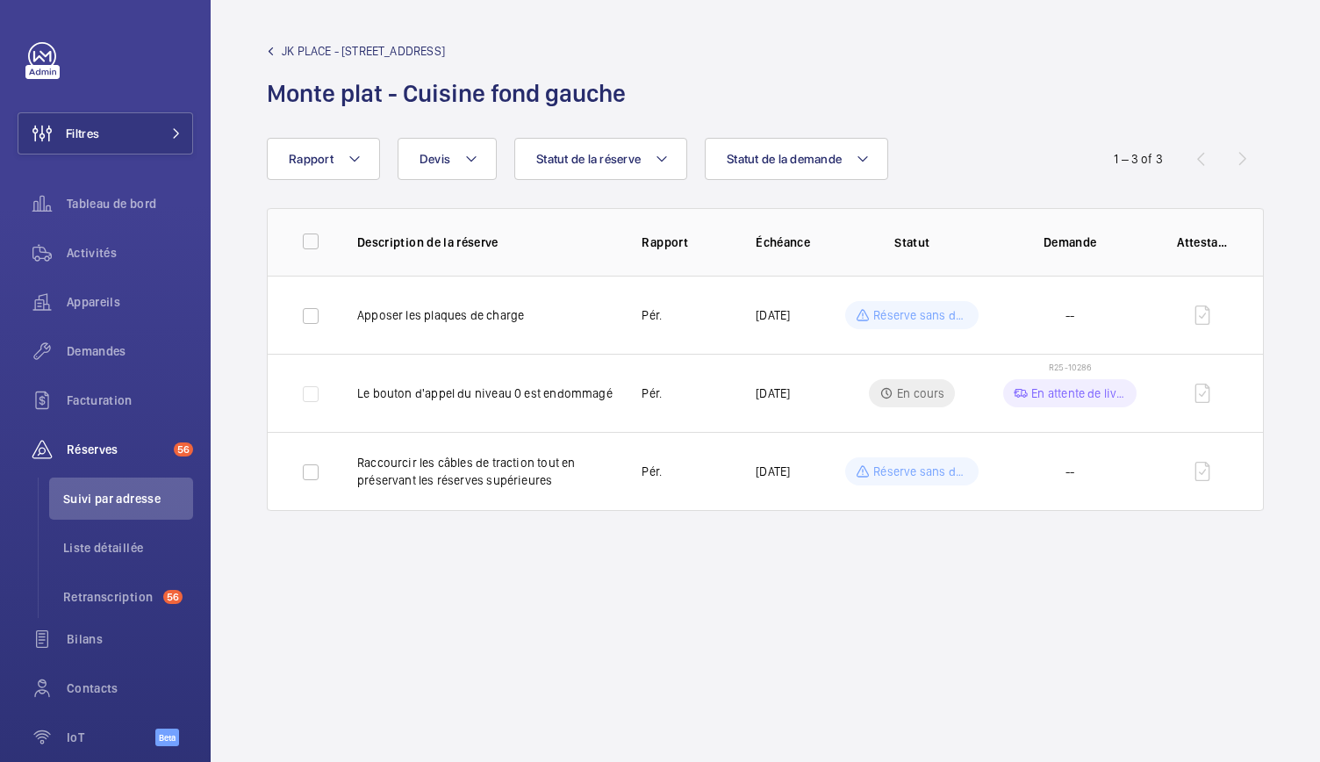
click at [279, 53] on link "JK PLACE - 82 Rue de Lille" at bounding box center [452, 51] width 370 height 18
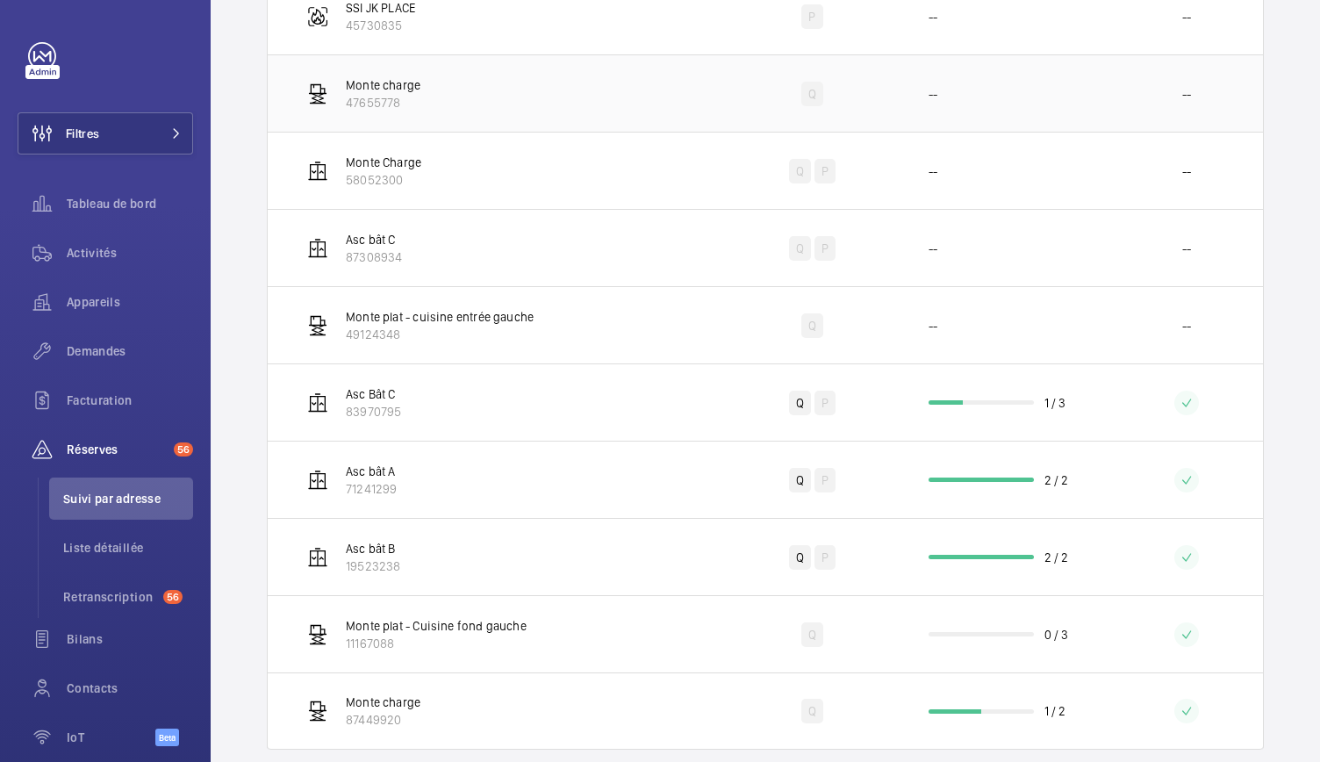
scroll to position [462, 0]
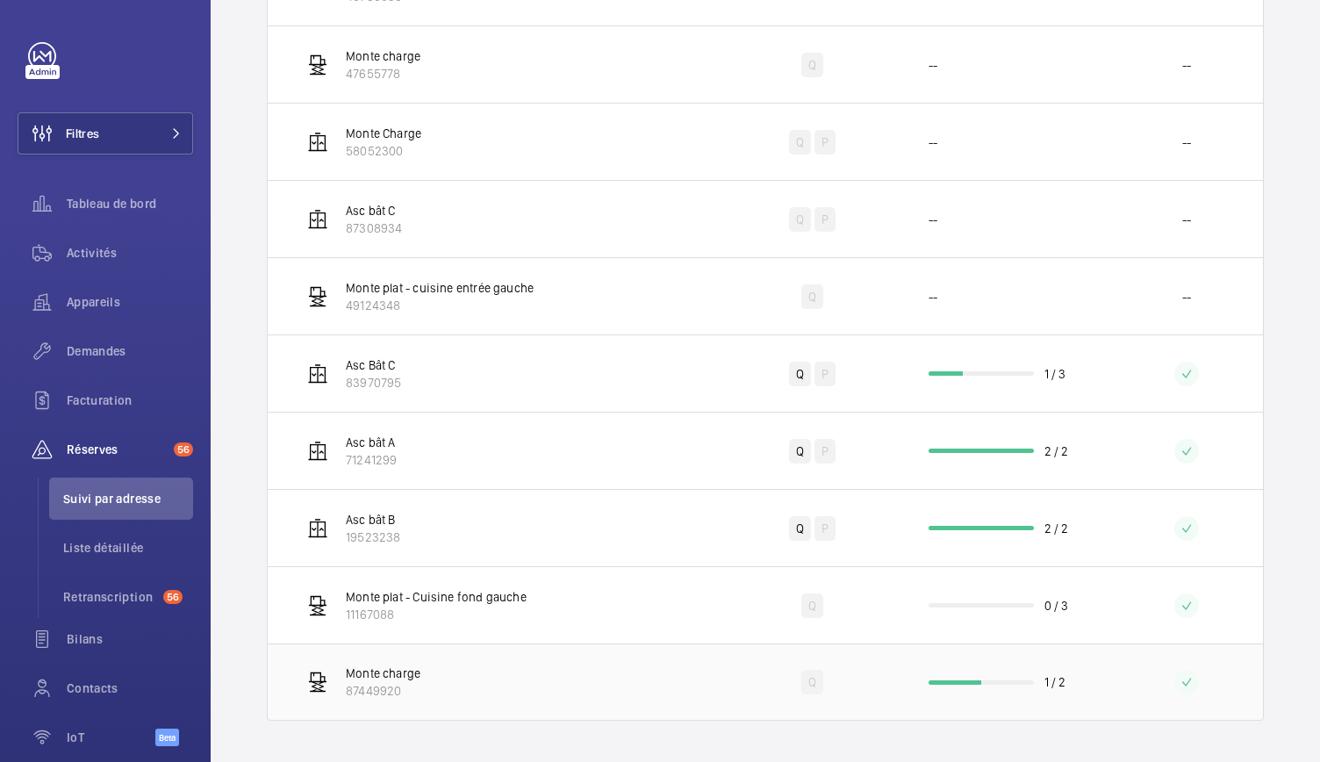
click at [1009, 691] on td "1 / 2" at bounding box center [1006, 682] width 211 height 77
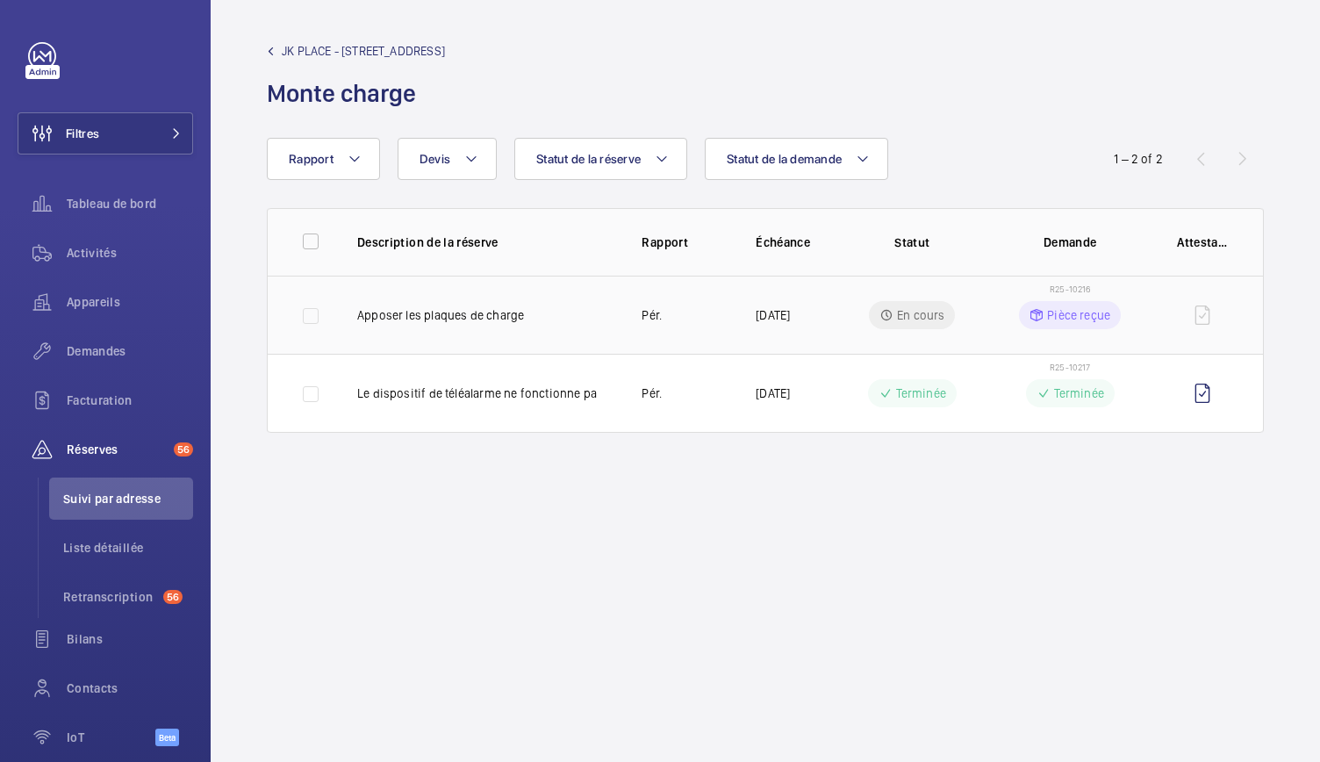
click at [520, 310] on p "Apposer les plaques de charge" at bounding box center [485, 315] width 256 height 18
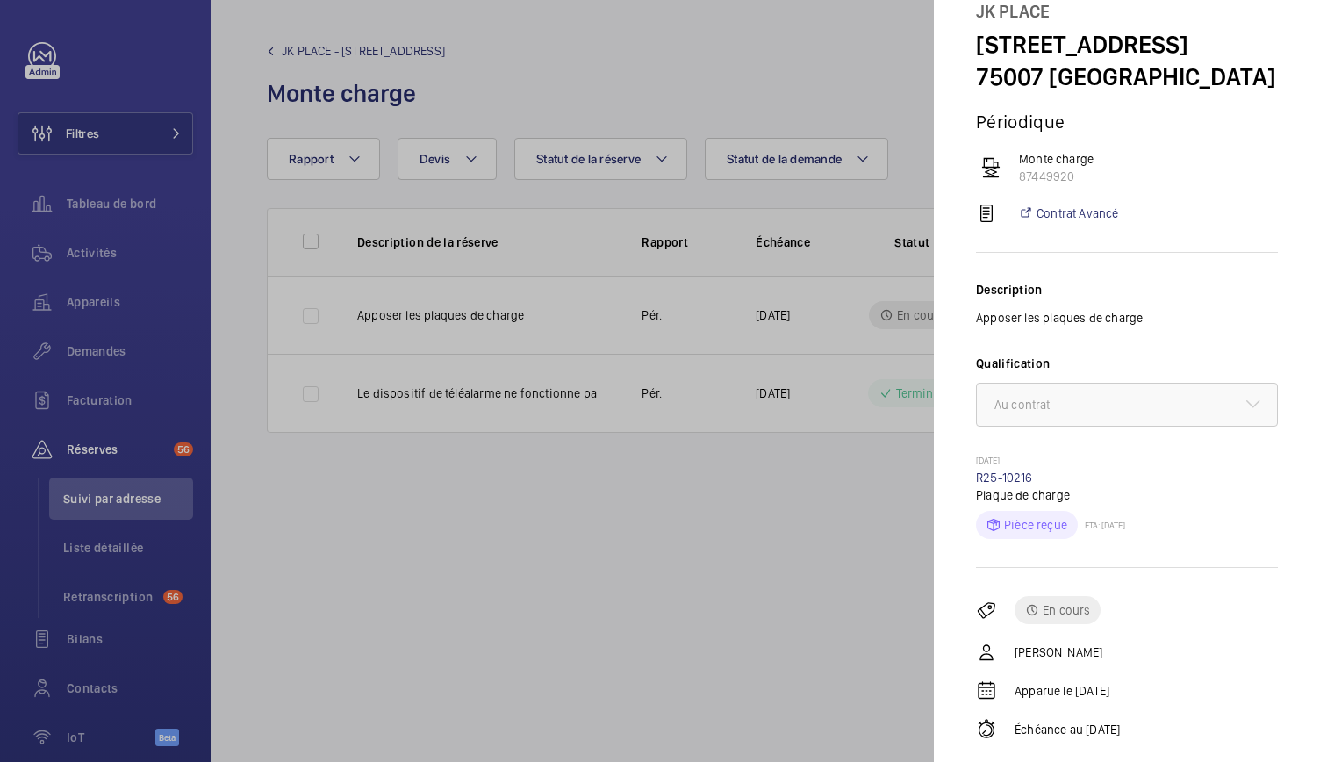
scroll to position [121, 0]
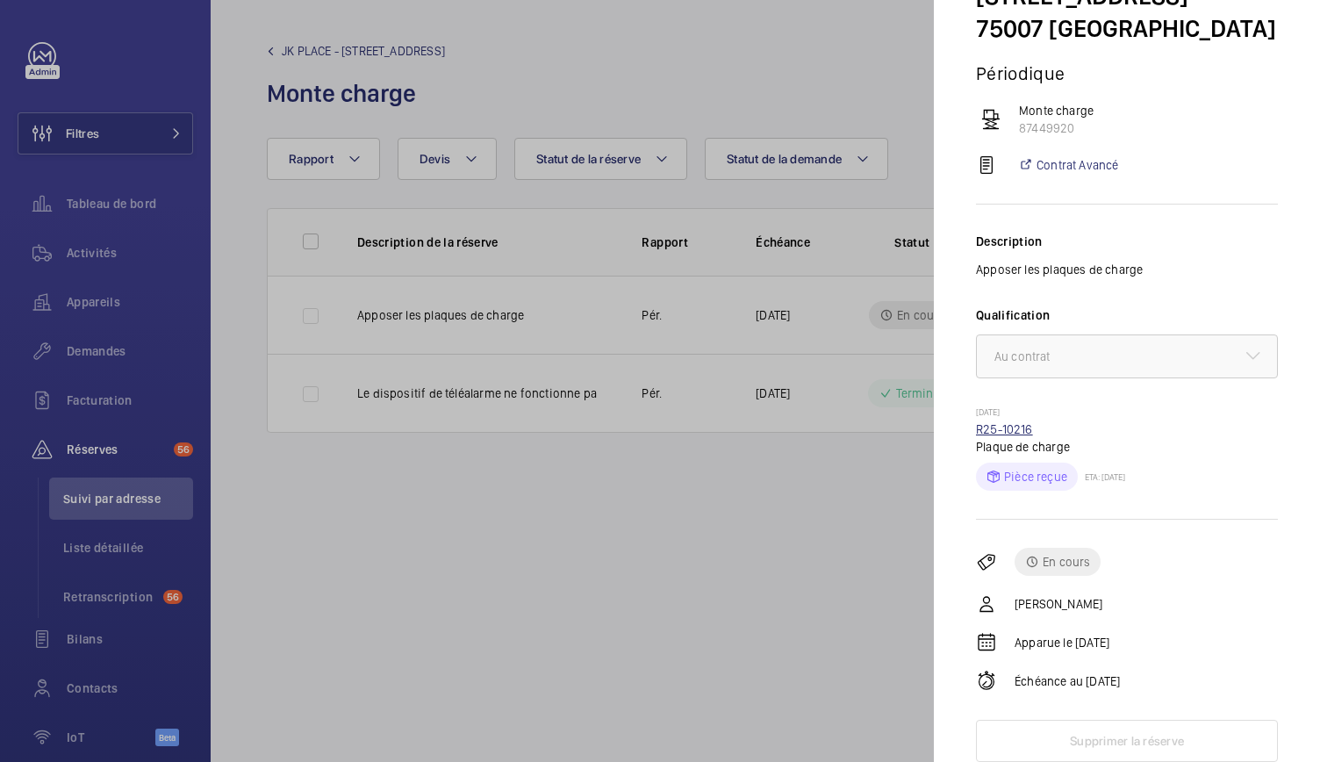
click at [1006, 429] on link "R25-10216" at bounding box center [1004, 429] width 57 height 14
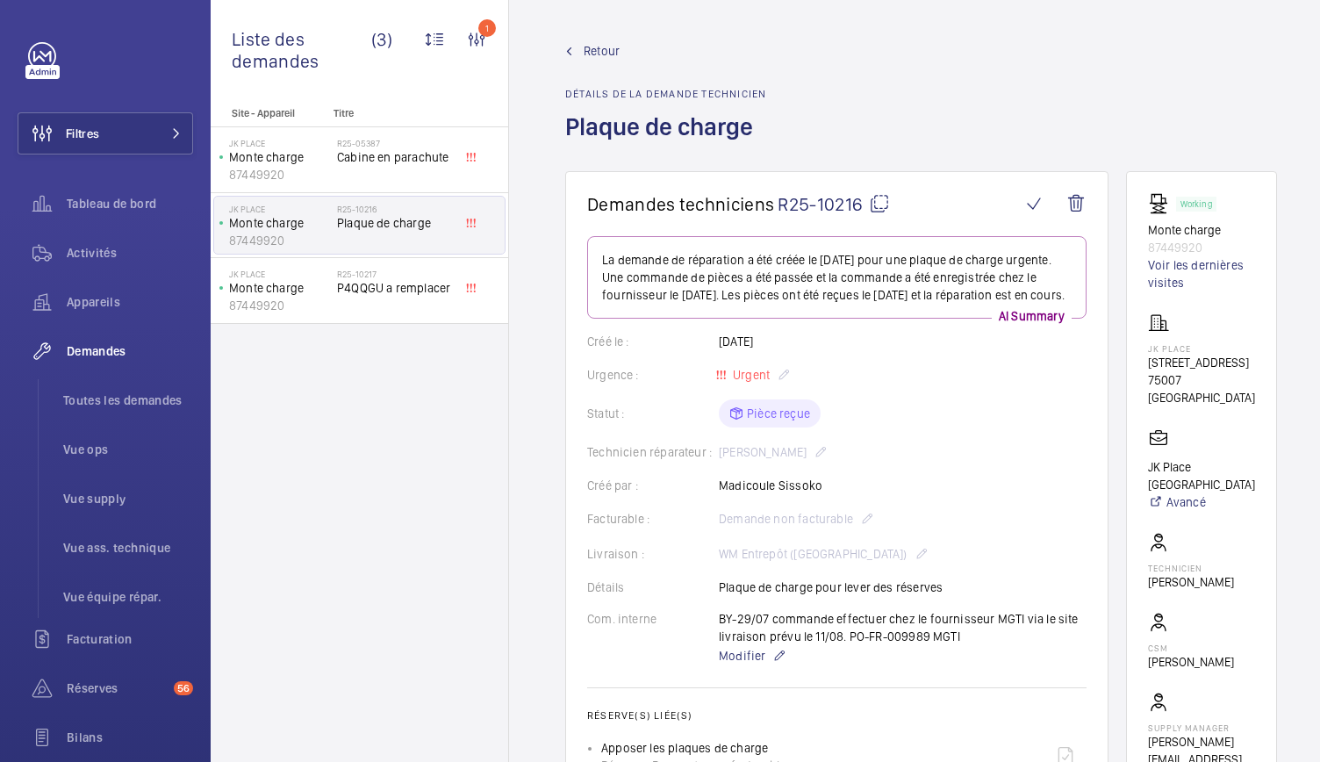
drag, startPoint x: 560, startPoint y: 134, endPoint x: 760, endPoint y: 149, distance: 200.7
click at [760, 149] on wm-front-admin-header "Retour Détails de la demande technicien Plaque de charge" at bounding box center [921, 85] width 824 height 171
copy h1 "Plaque de charge"
click at [884, 206] on mat-icon at bounding box center [879, 203] width 21 height 21
copy h1 "Plaque de charge"
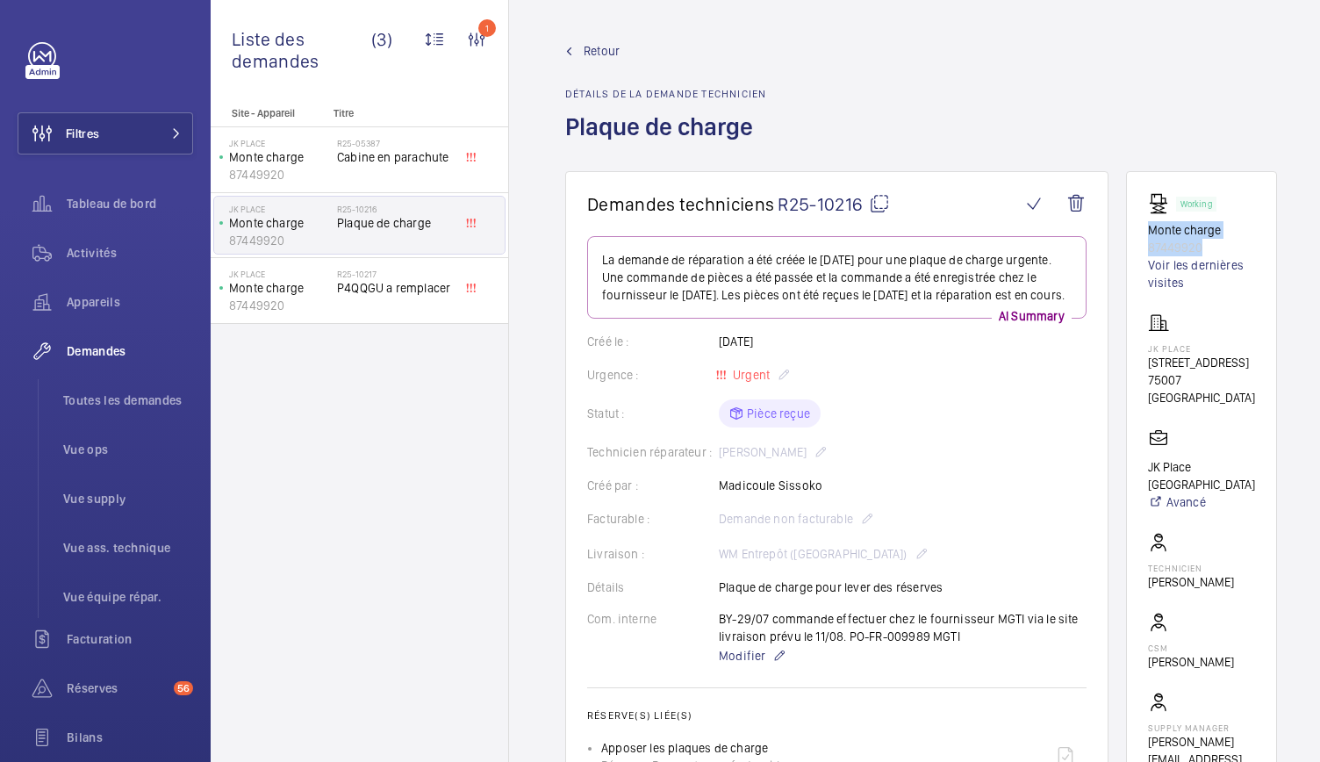
drag, startPoint x: 1155, startPoint y: 226, endPoint x: 1222, endPoint y: 241, distance: 68.2
click at [1222, 241] on div "Working Monte charge 87449920 Voir les dernières visites" at bounding box center [1201, 242] width 107 height 98
copy div "Monte charge 87449920"
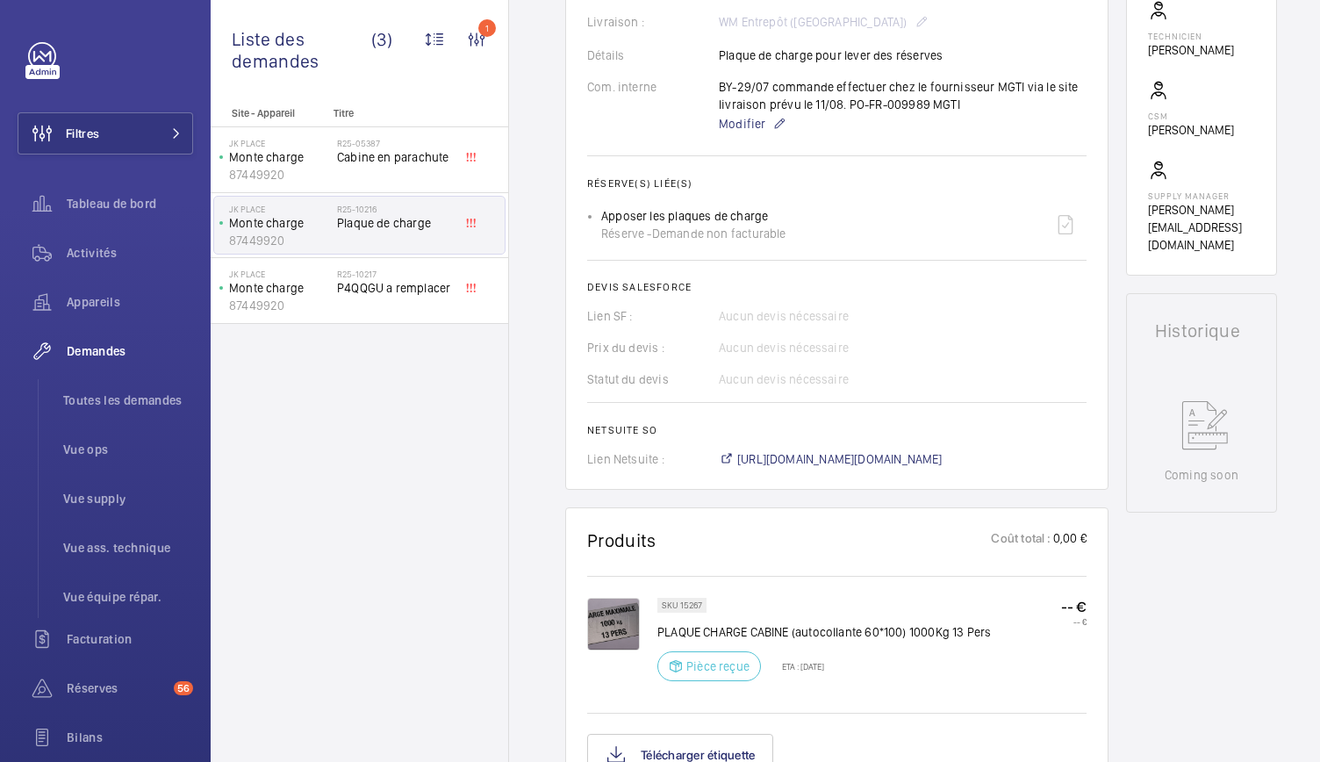
scroll to position [700, 0]
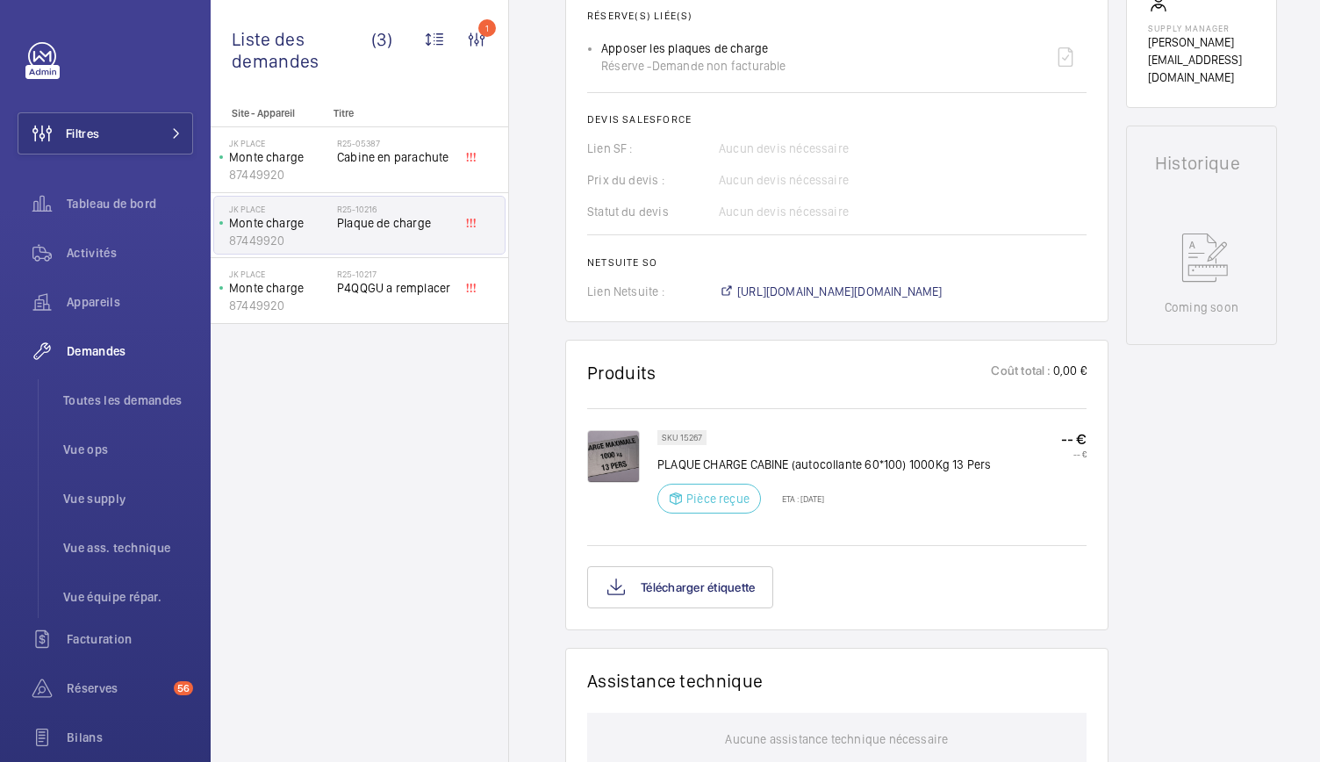
click at [628, 473] on img at bounding box center [613, 456] width 53 height 53
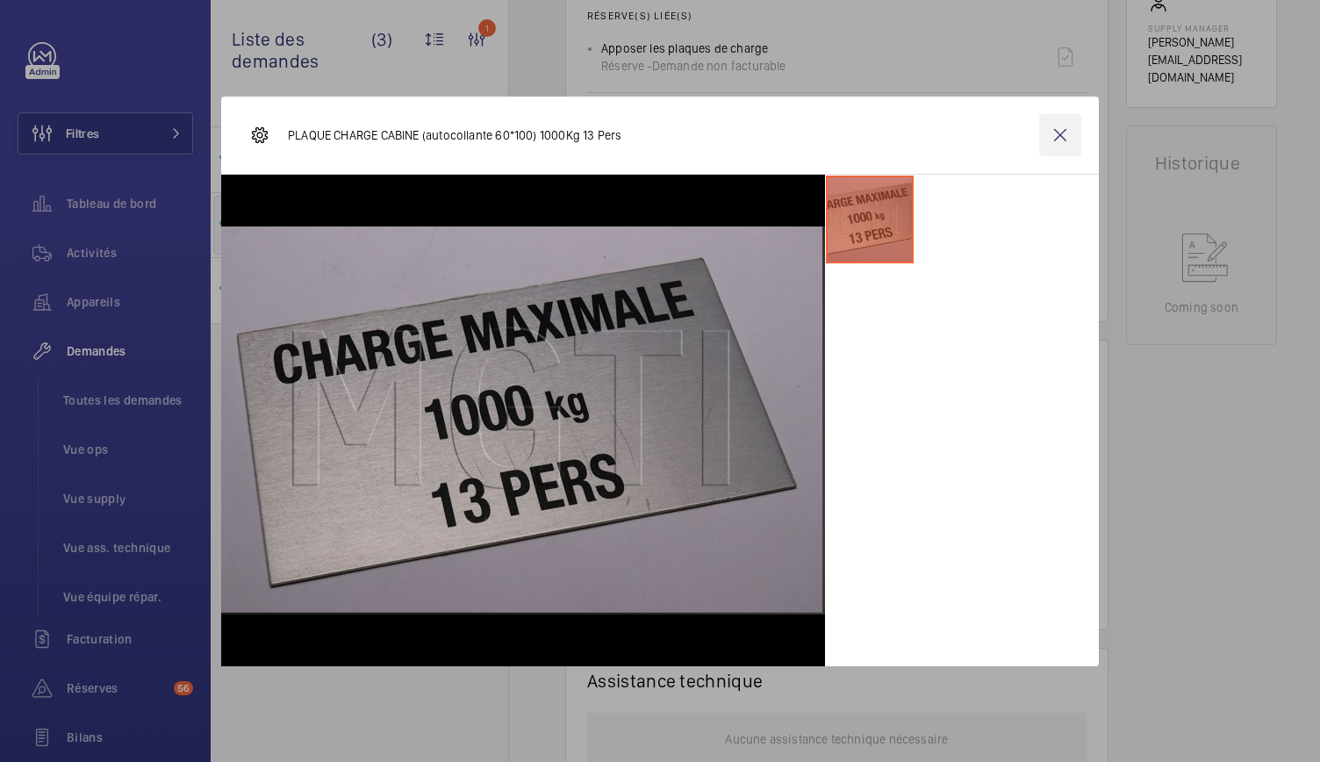
click at [1055, 134] on wm-front-icon-button at bounding box center [1060, 135] width 42 height 42
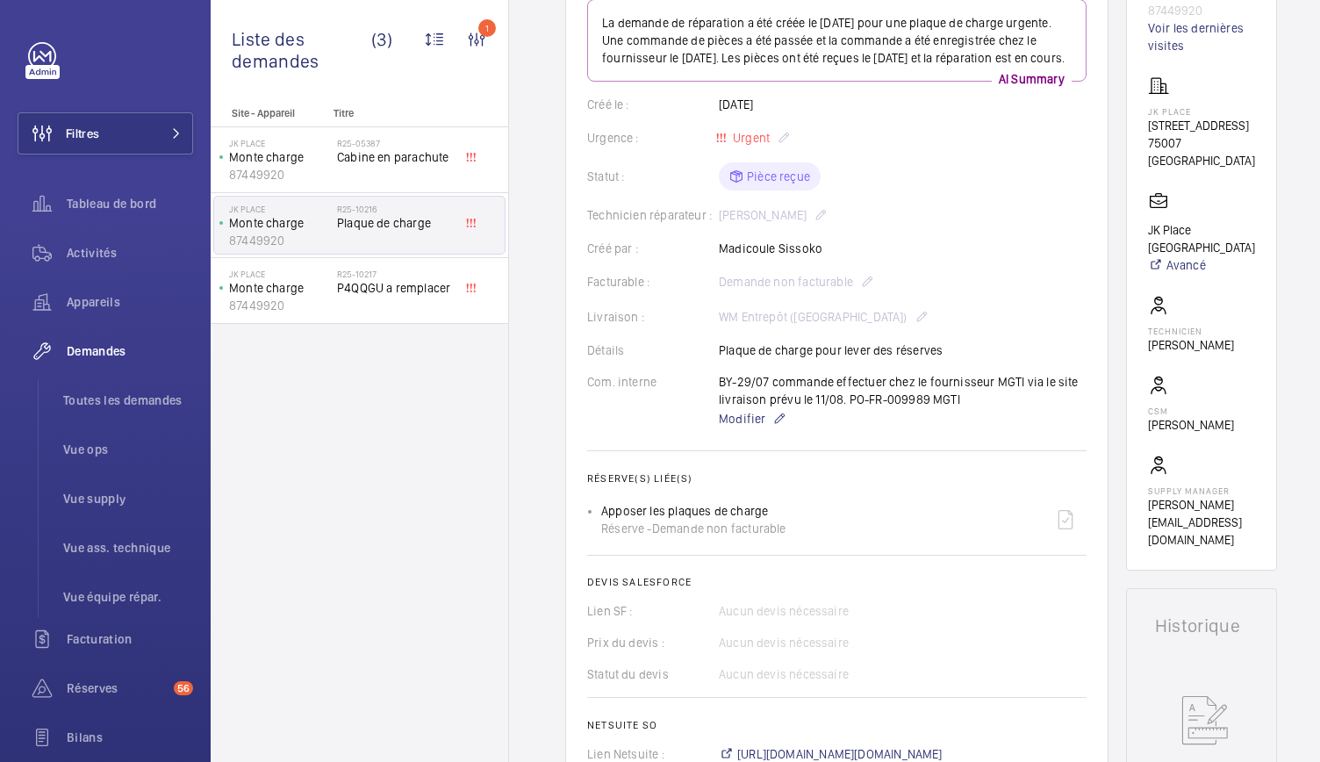
scroll to position [0, 0]
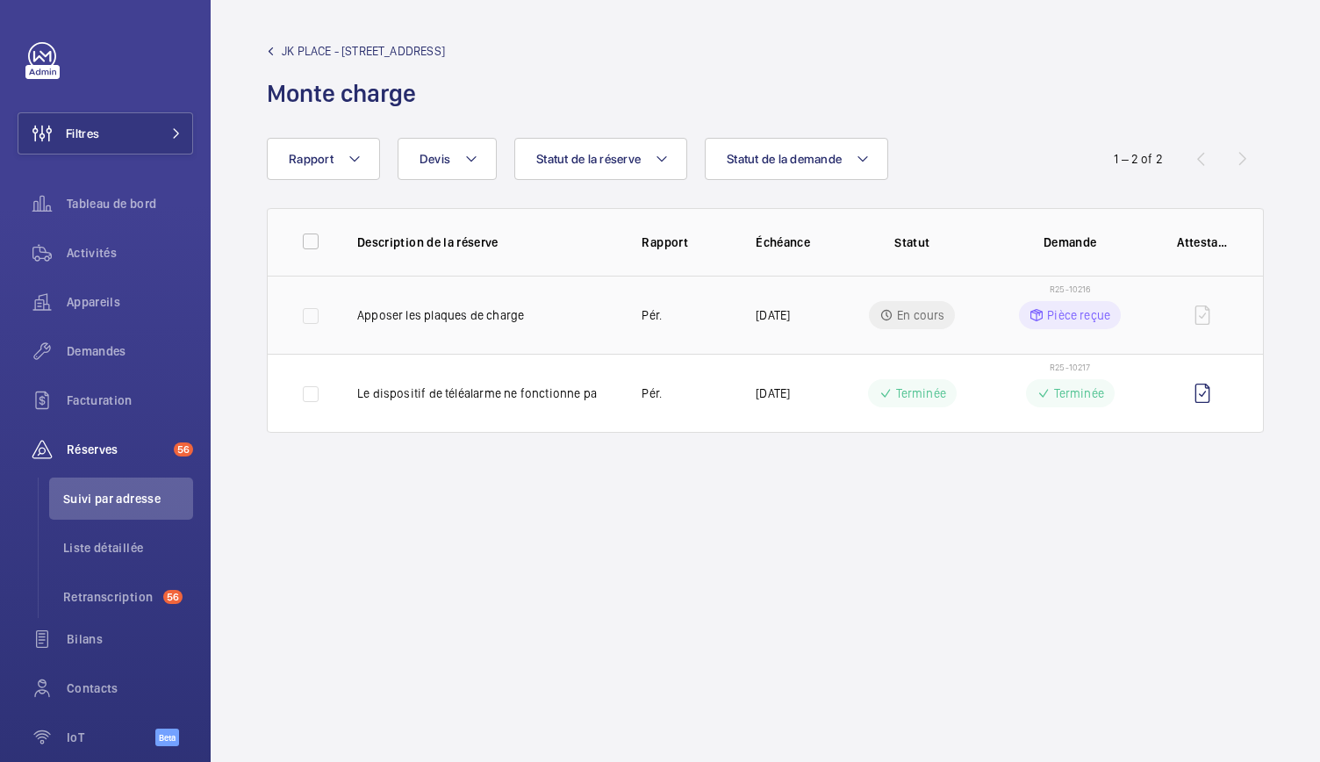
click at [1095, 303] on div "Pièce reçue" at bounding box center [1070, 315] width 102 height 28
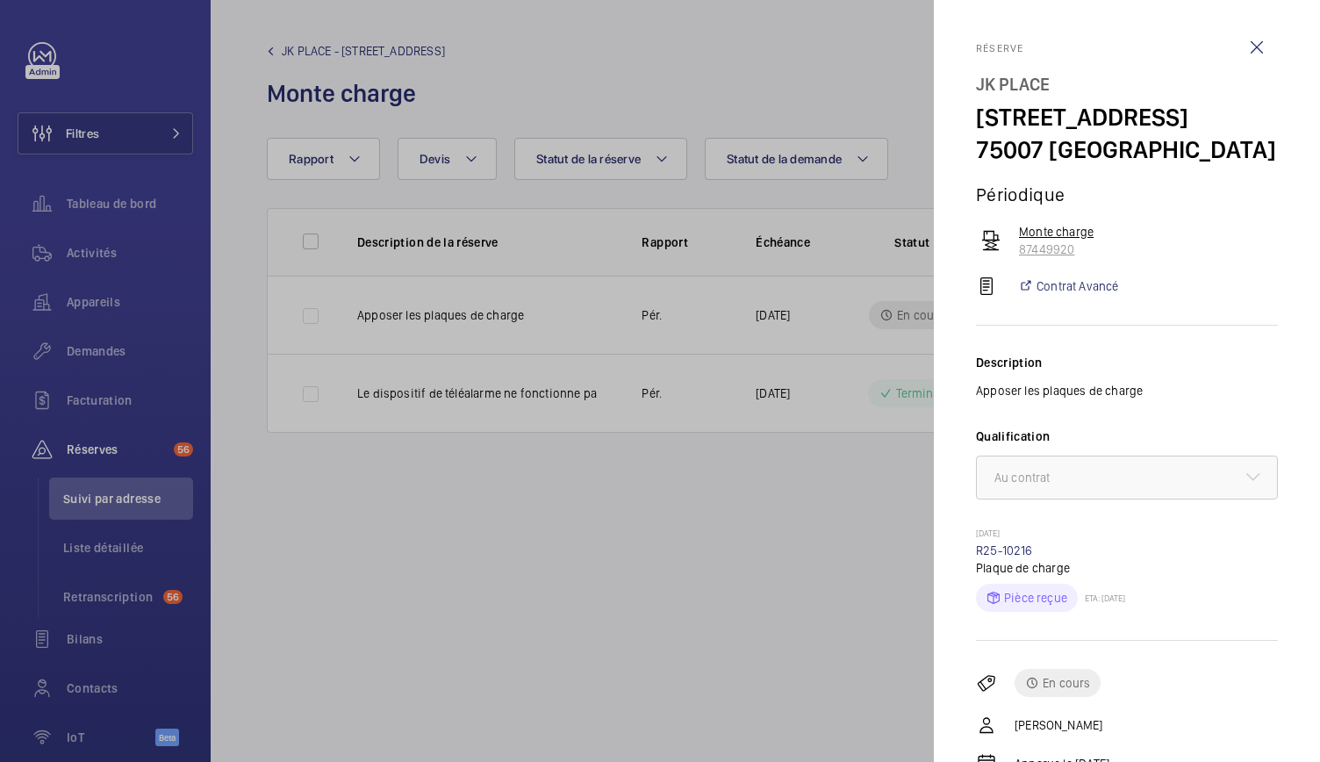
click at [1035, 242] on p "87449920" at bounding box center [1148, 250] width 259 height 18
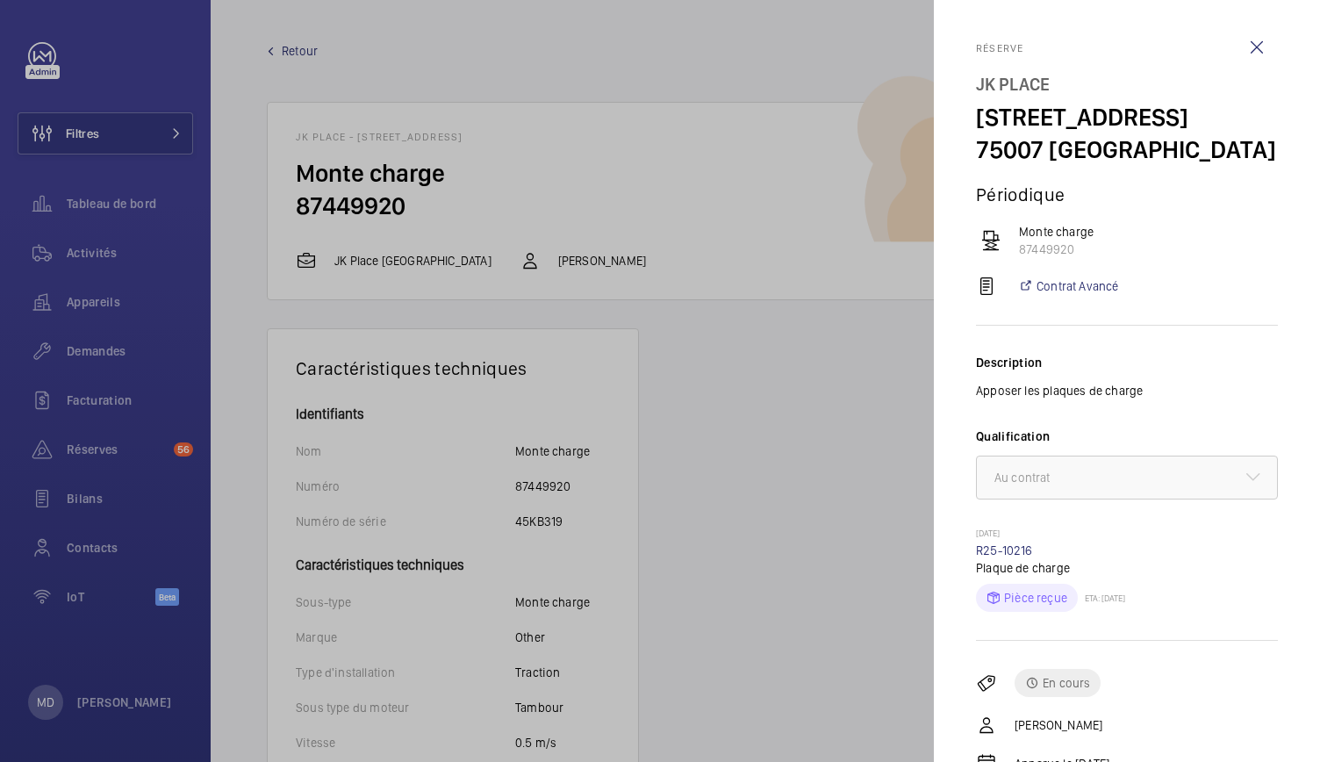
click at [524, 514] on div at bounding box center [660, 381] width 1320 height 762
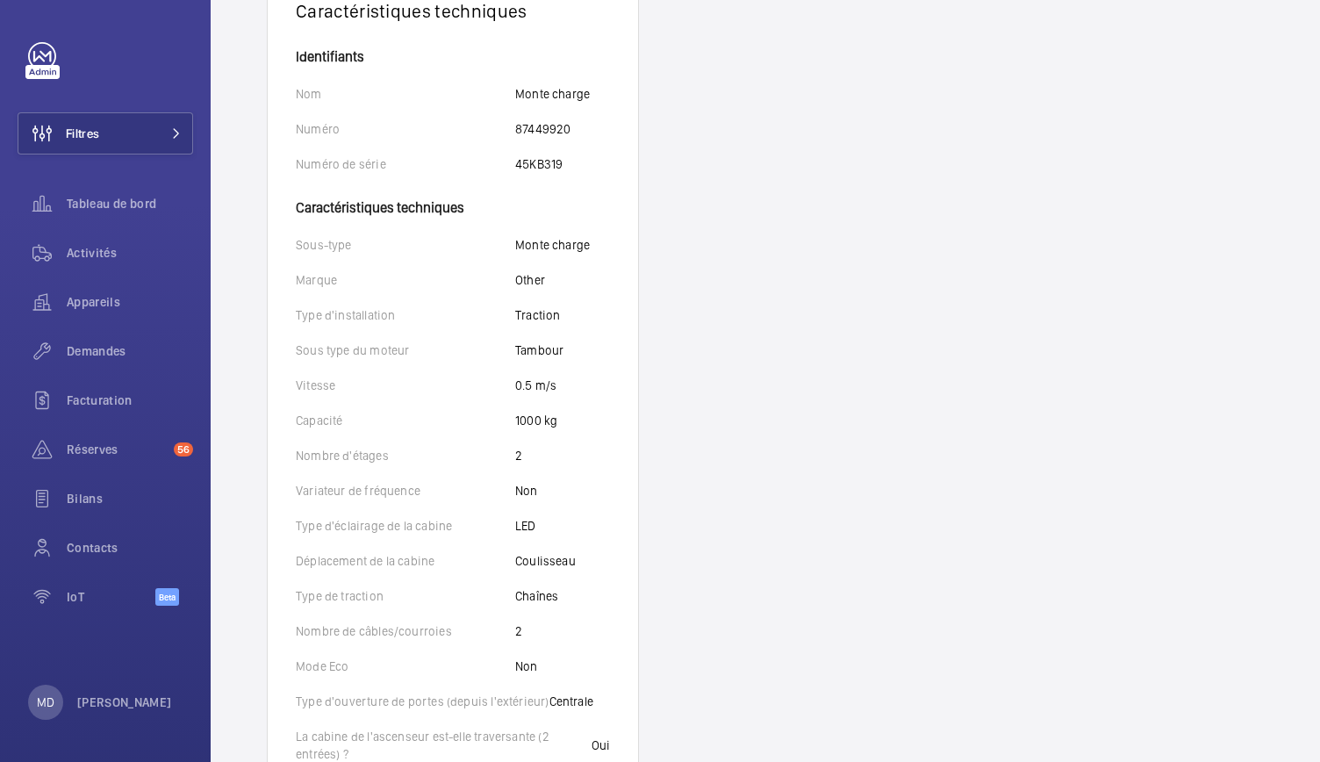
scroll to position [358, 0]
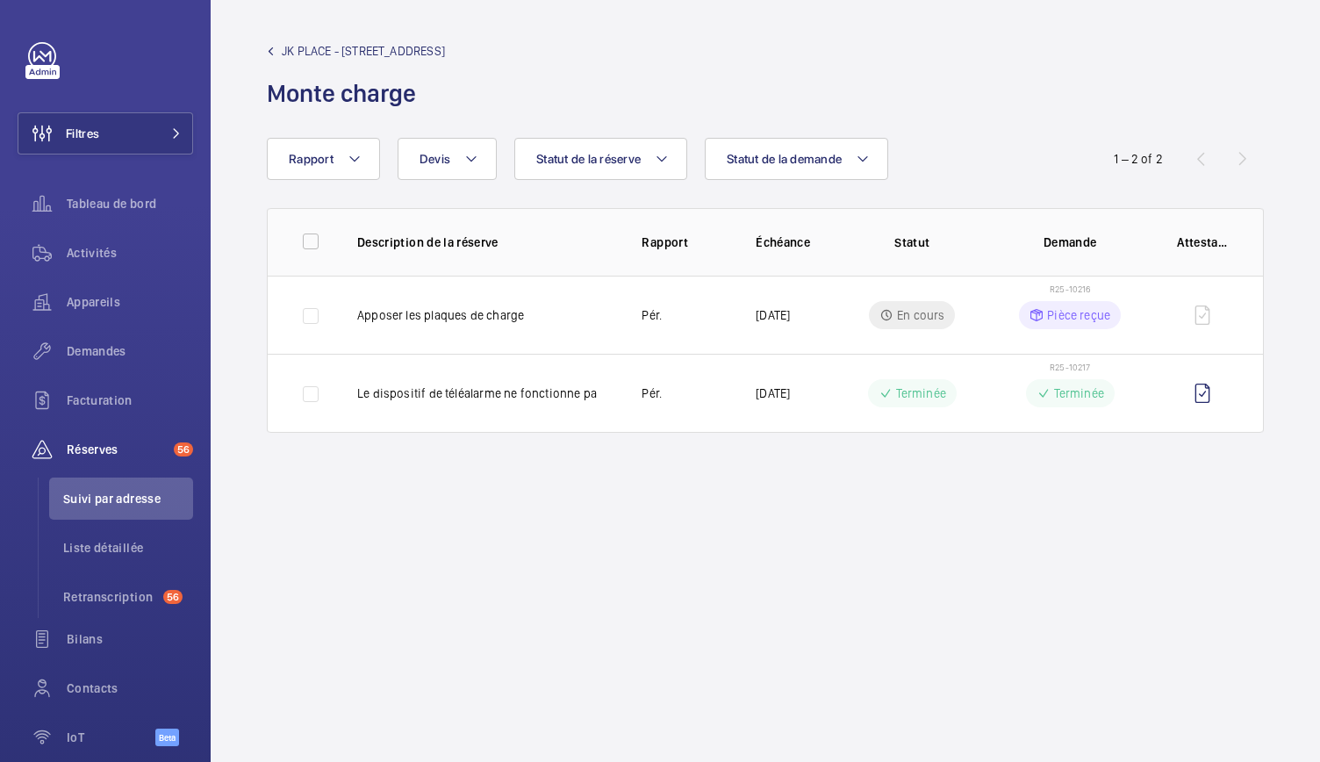
click at [276, 57] on link "JK PLACE - 82 Rue de Lille" at bounding box center [356, 51] width 178 height 18
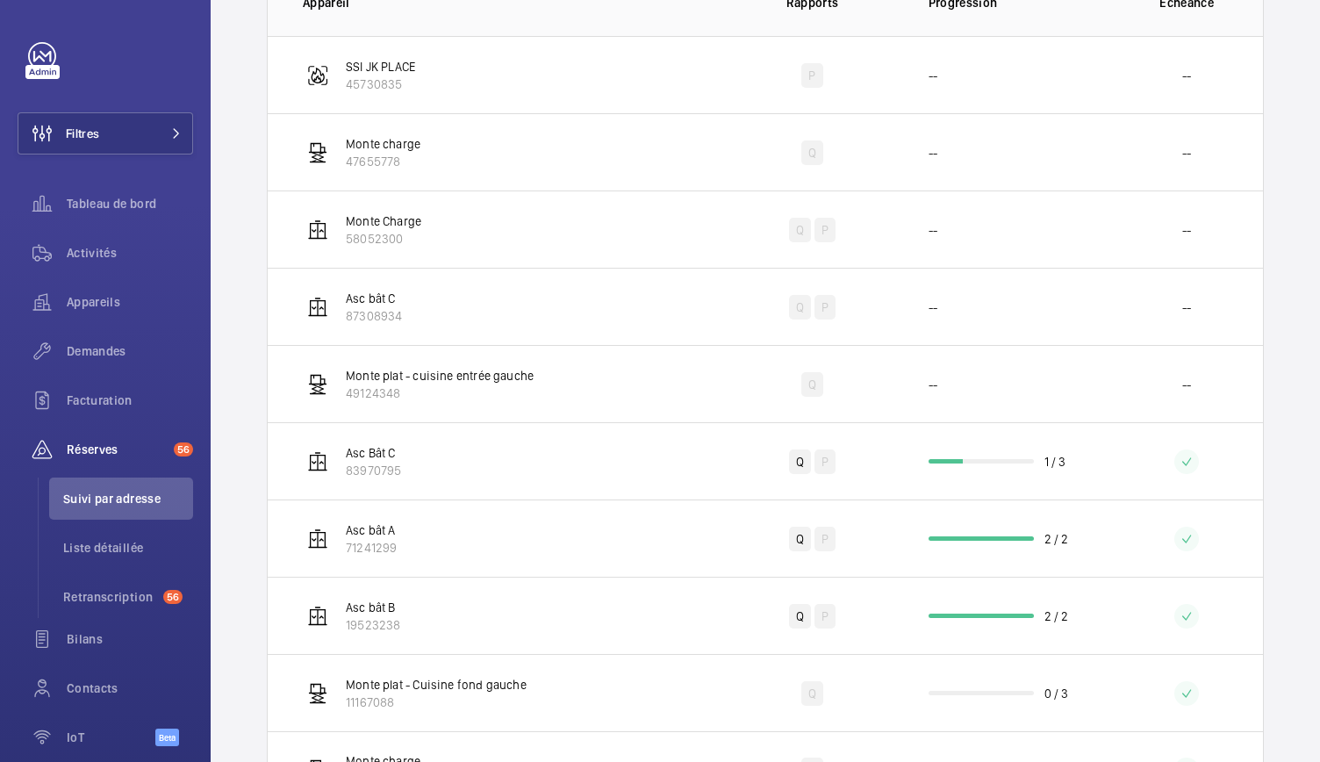
scroll to position [375, 0]
click at [955, 707] on td "0 / 3" at bounding box center [1006, 691] width 211 height 77
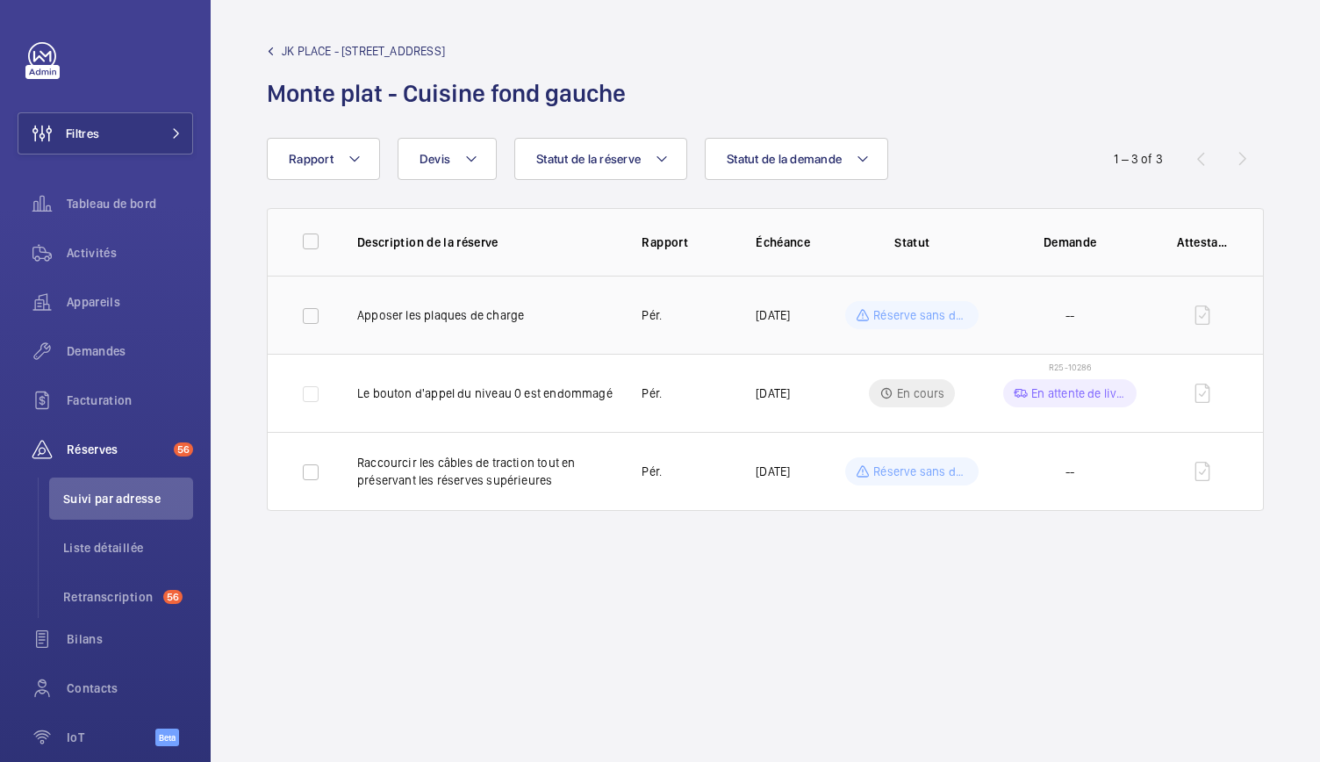
click at [673, 314] on td "Pér." at bounding box center [671, 315] width 114 height 78
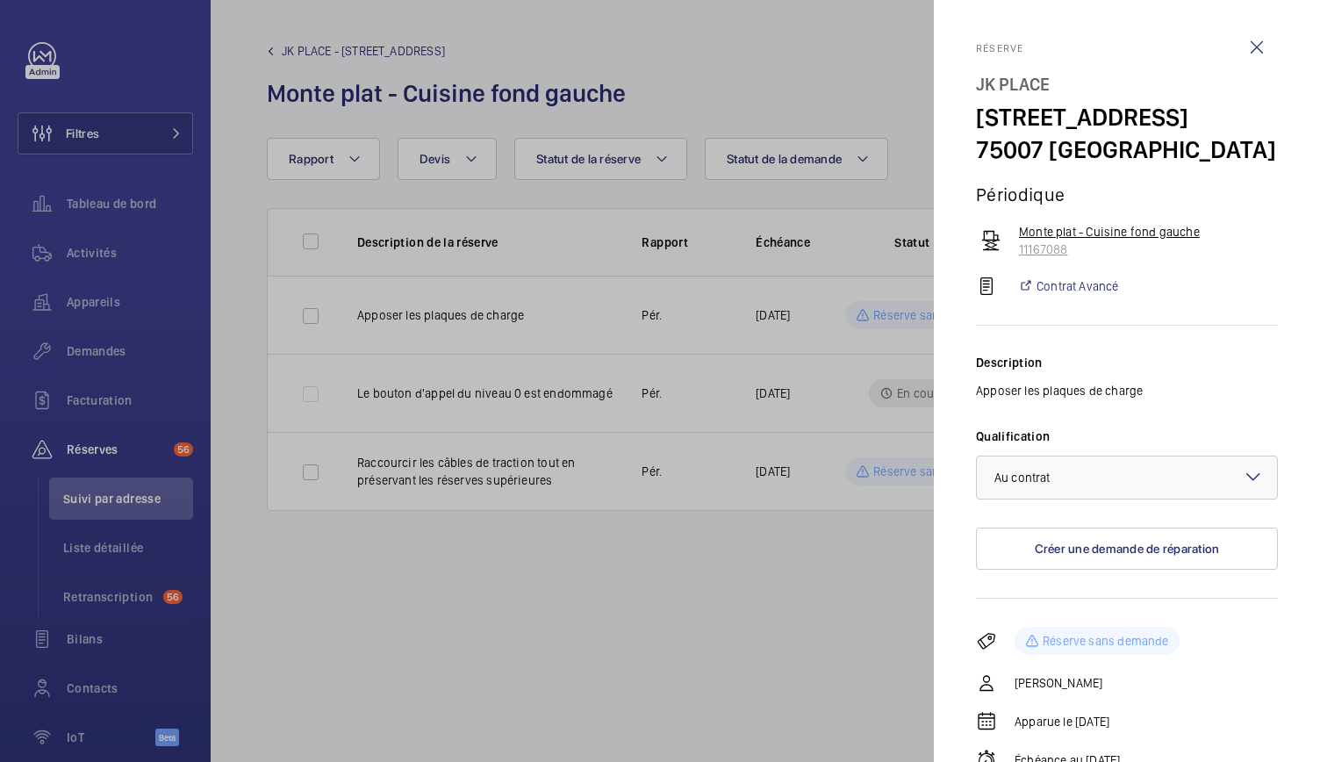
click at [1057, 229] on p "Monte plat - Cuisine fond gauche" at bounding box center [1148, 232] width 259 height 18
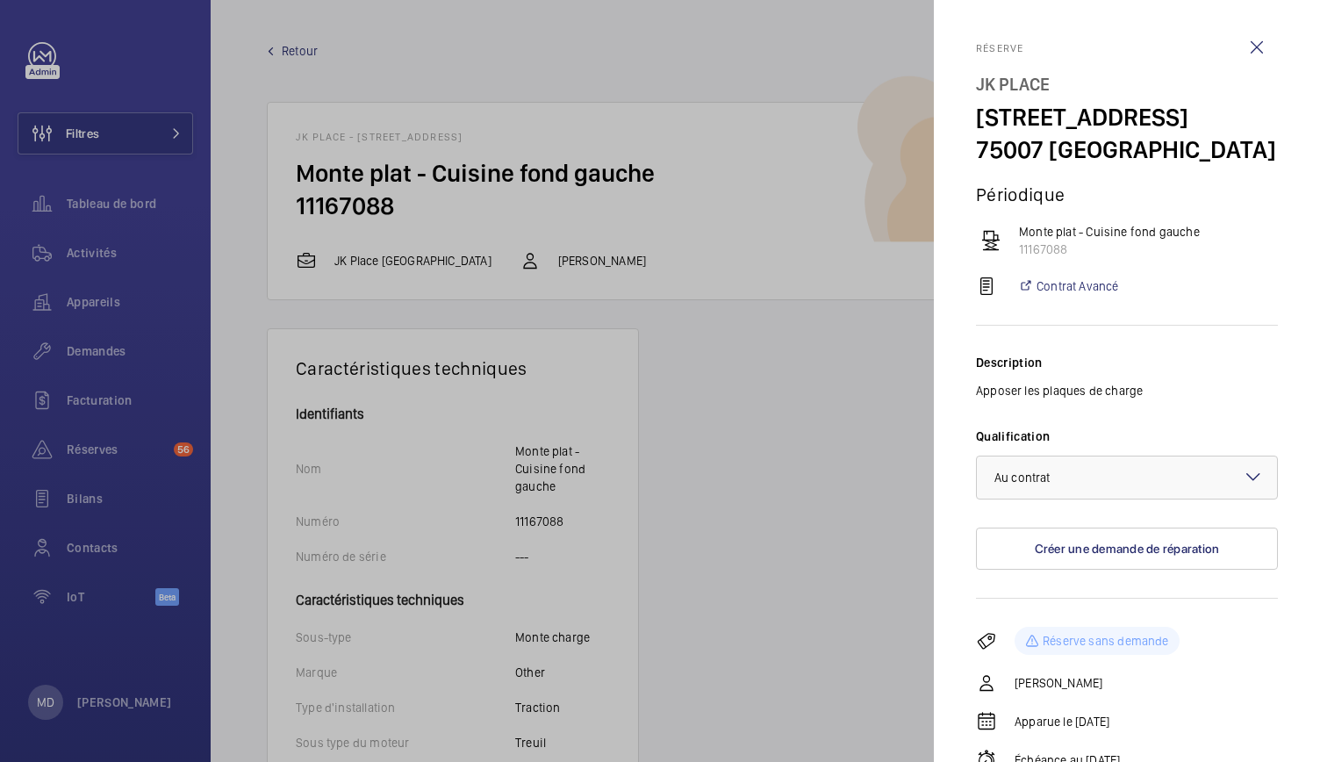
click at [715, 421] on div at bounding box center [660, 381] width 1320 height 762
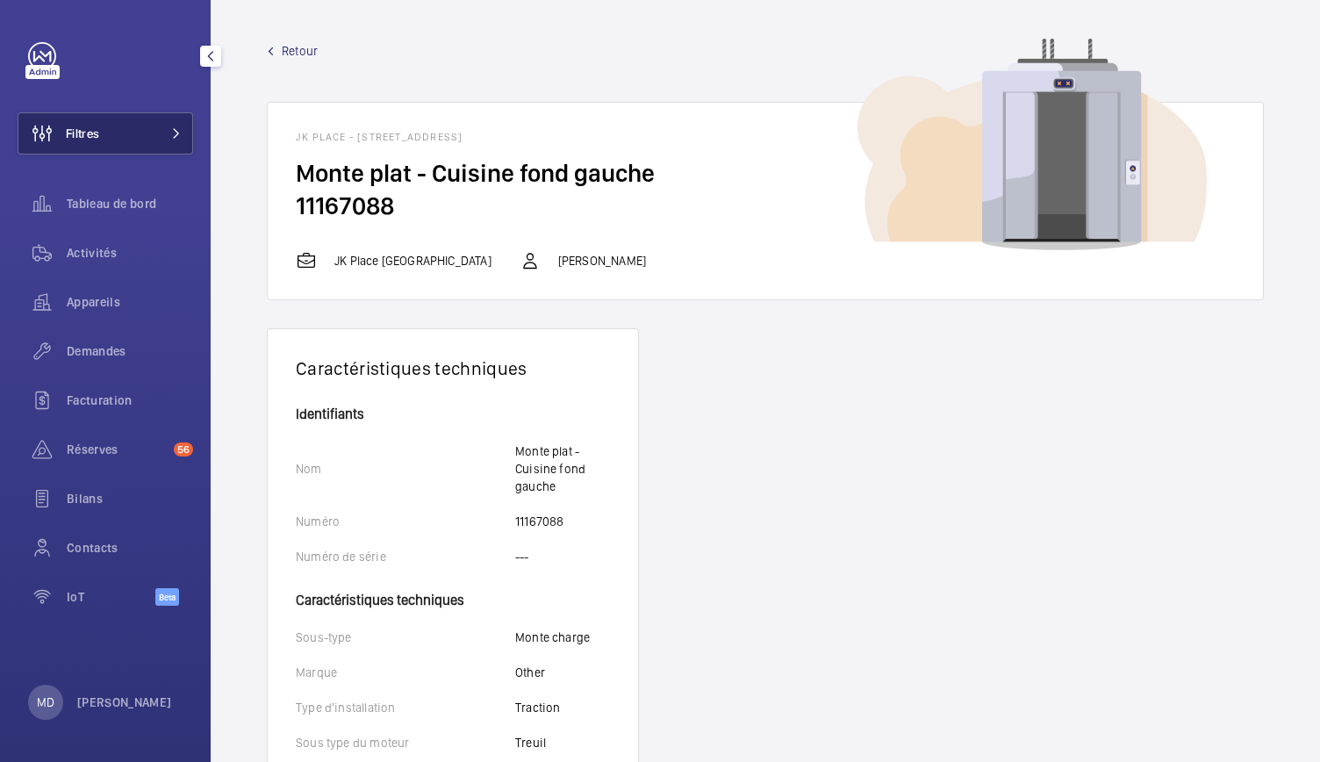
click at [146, 133] on button "Filtres" at bounding box center [106, 133] width 176 height 42
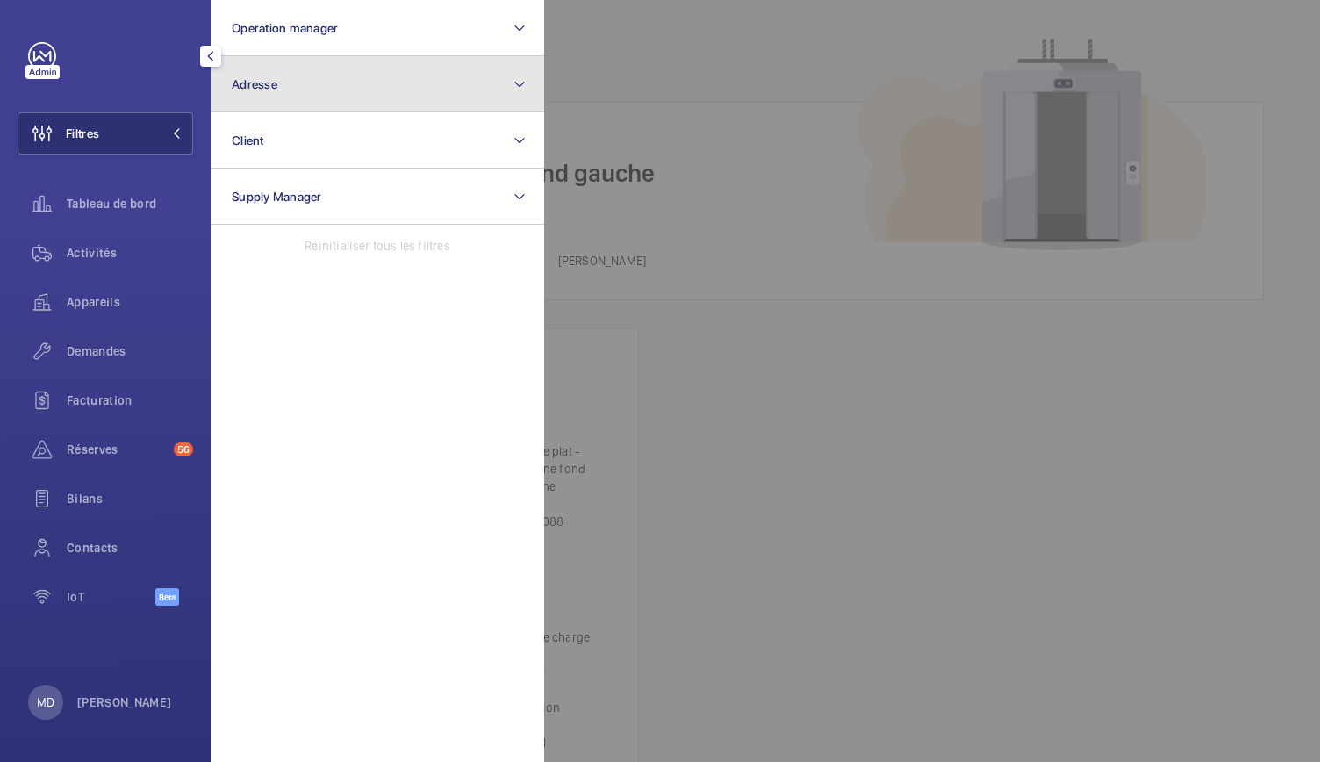
click at [288, 90] on button "Adresse" at bounding box center [378, 84] width 334 height 56
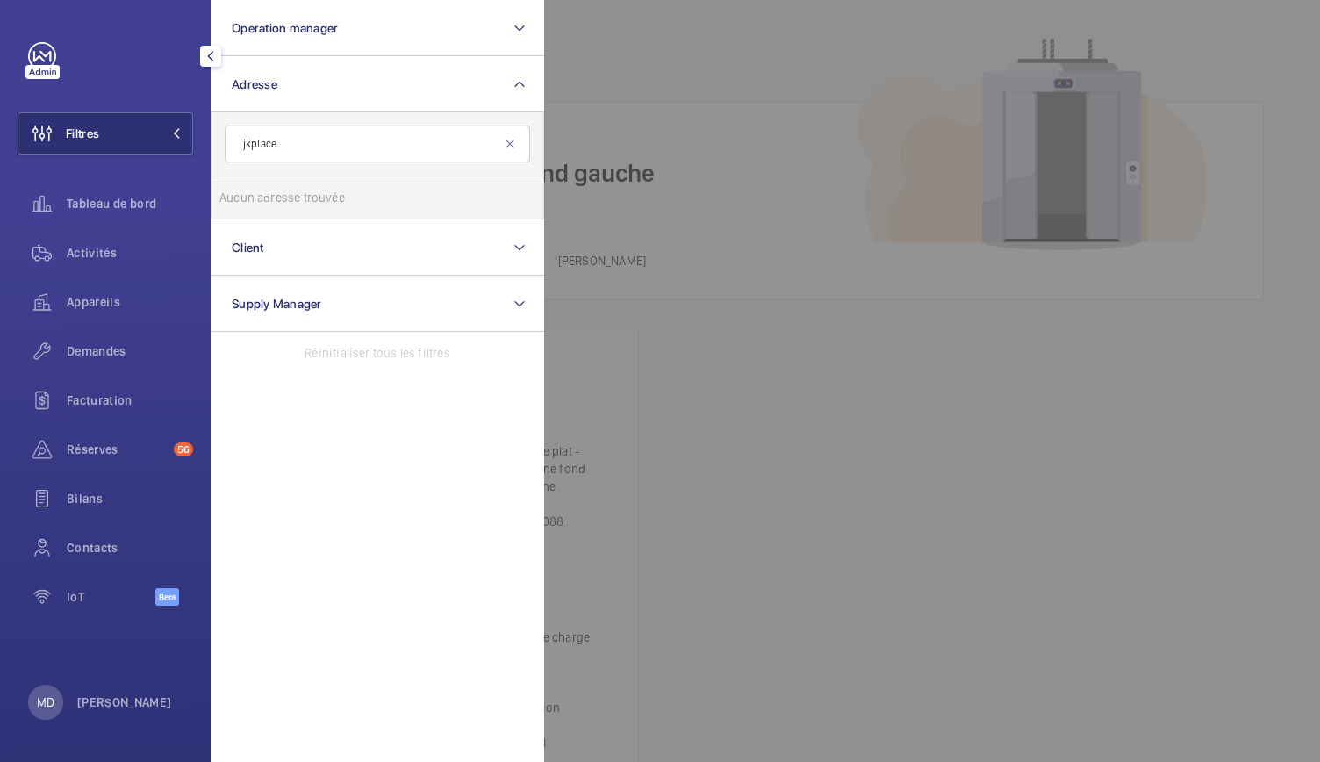
click at [252, 147] on input "jkplace" at bounding box center [378, 144] width 306 height 37
type input "jk place"
click at [238, 197] on label "JK PLACE - 82 Rue de Lille, PARIS 75007" at bounding box center [365, 197] width 306 height 42
click at [238, 197] on input "JK PLACE - 82 Rue de Lille, PARIS 75007" at bounding box center [236, 197] width 35 height 35
checkbox input "true"
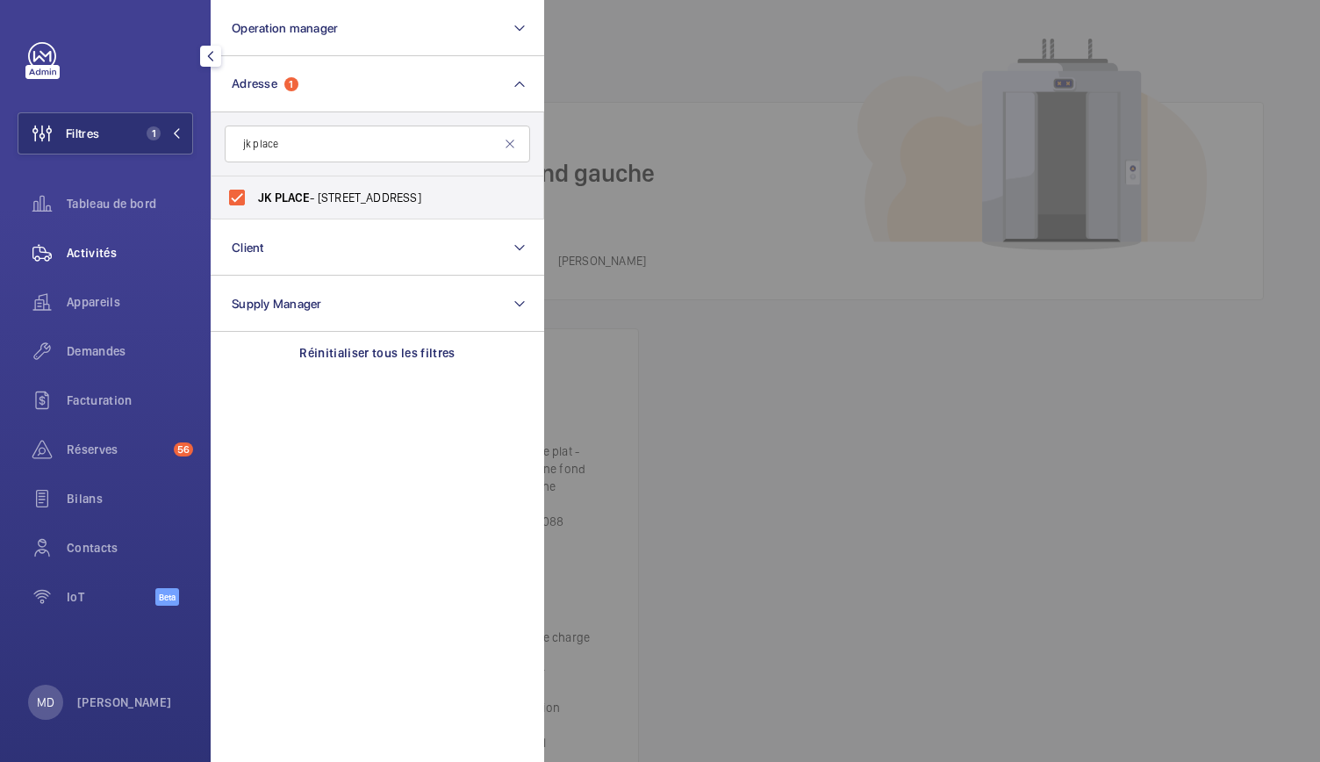
click at [99, 269] on div "Activités" at bounding box center [106, 253] width 176 height 42
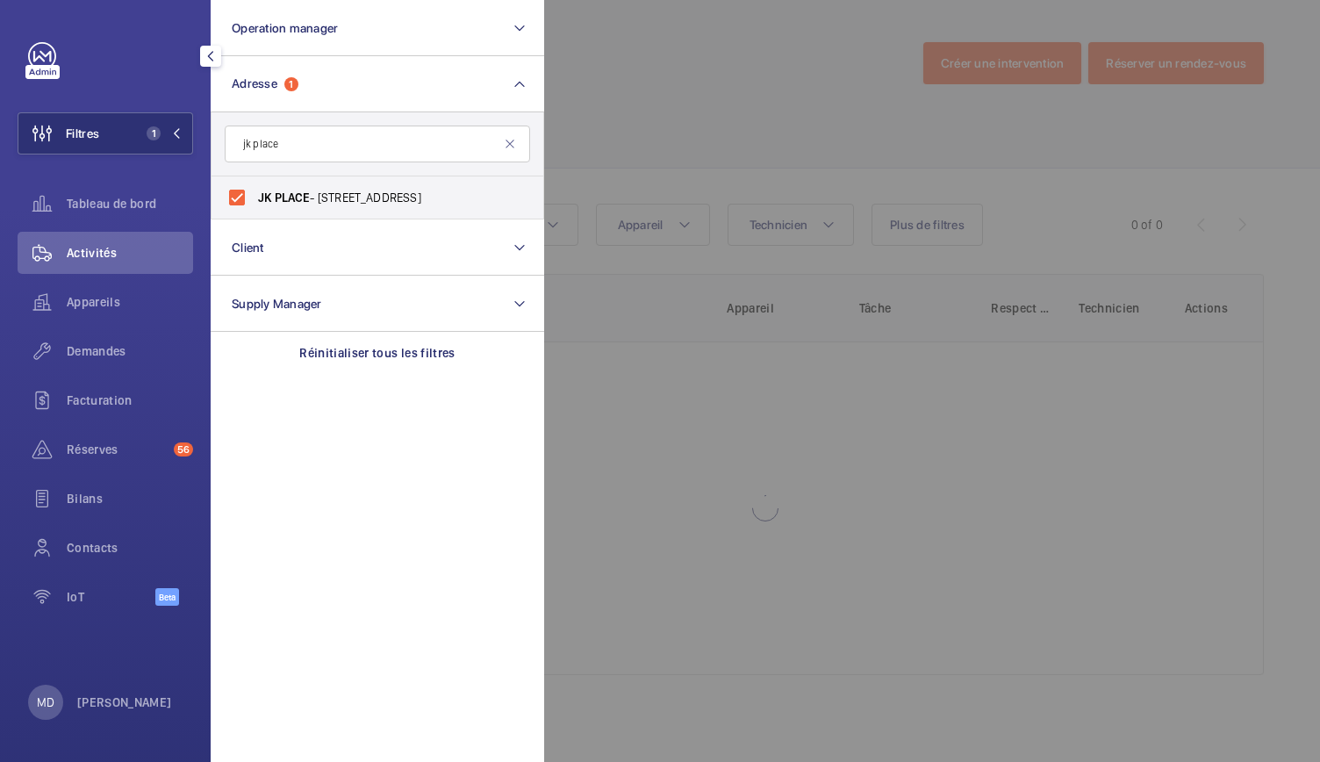
click at [625, 148] on div at bounding box center [1204, 381] width 1320 height 762
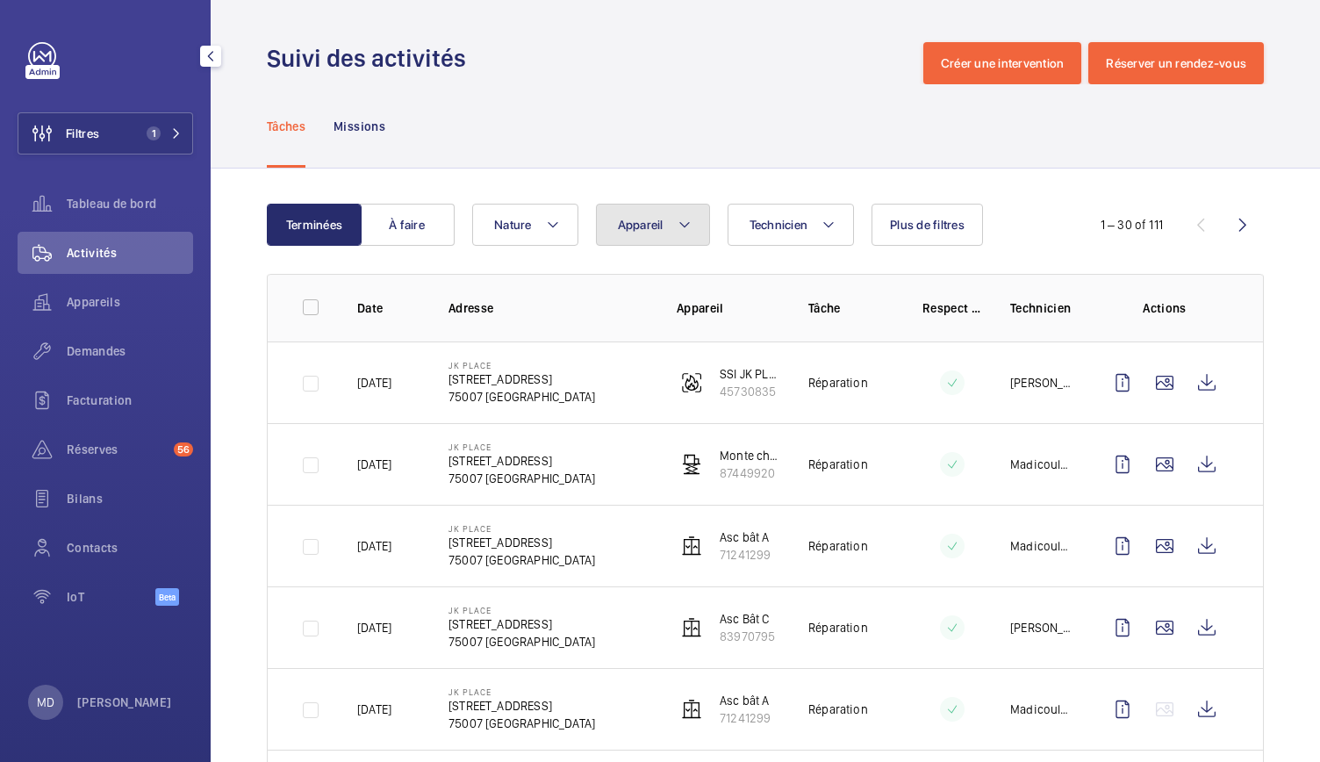
click at [684, 233] on mat-icon at bounding box center [685, 224] width 14 height 21
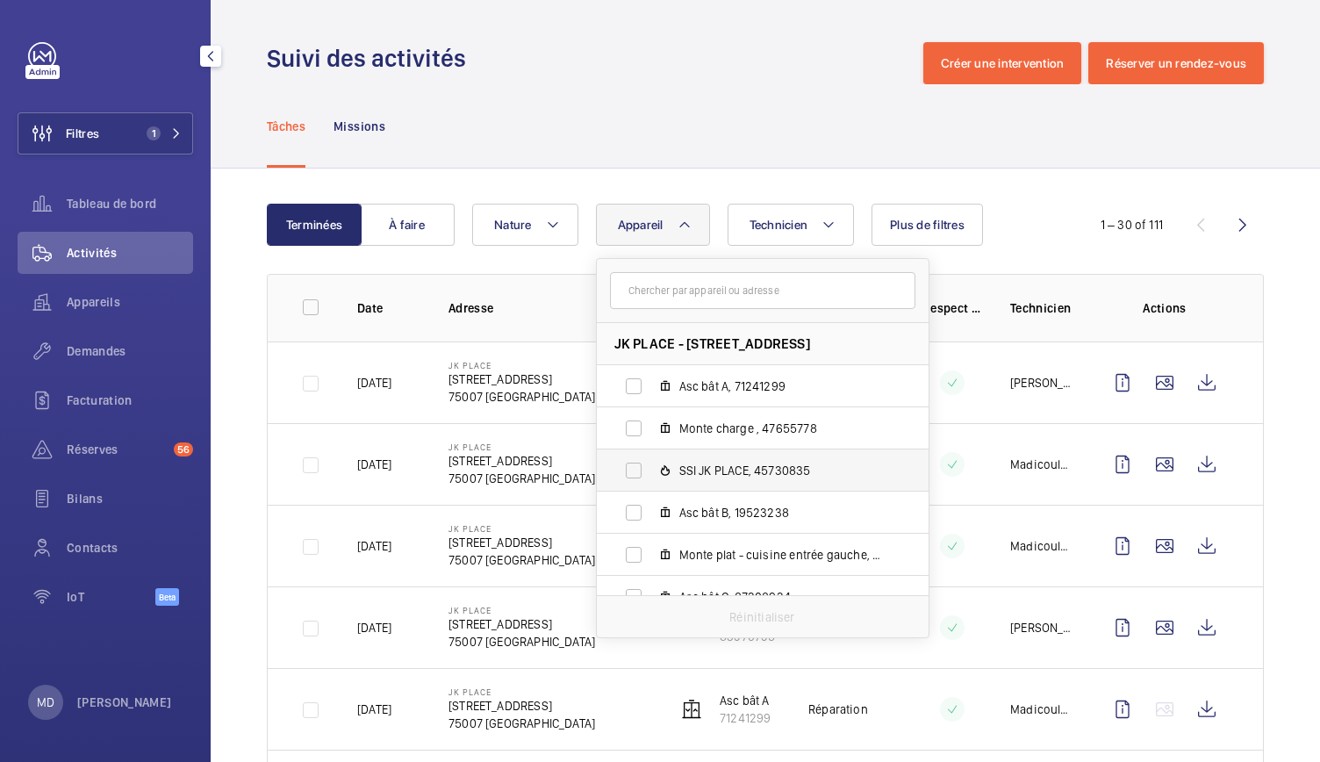
click at [735, 471] on span "SSI JK PLACE, 45730835" at bounding box center [781, 471] width 204 height 18
click at [651, 471] on input "SSI JK PLACE, 45730835" at bounding box center [633, 470] width 35 height 35
click at [735, 471] on span "SSI JK PLACE, 45730835" at bounding box center [781, 471] width 204 height 18
click at [651, 471] on input "SSI JK PLACE, 45730835" at bounding box center [633, 470] width 35 height 35
checkbox input "false"
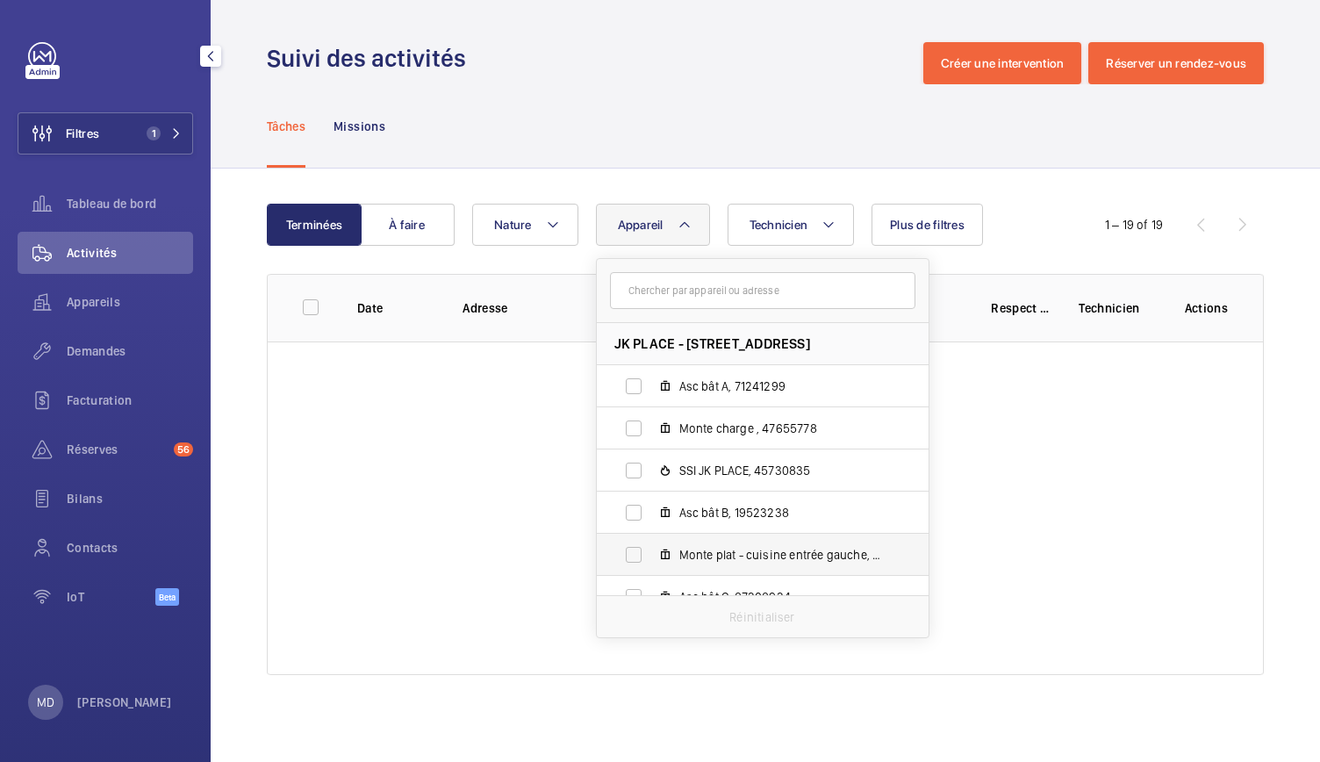
click at [753, 560] on span "Monte plat - cuisine entrée gauche, 49124348" at bounding box center [781, 555] width 204 height 18
click at [651, 560] on input "Monte plat - cuisine entrée gauche, 49124348" at bounding box center [633, 554] width 35 height 35
checkbox input "true"
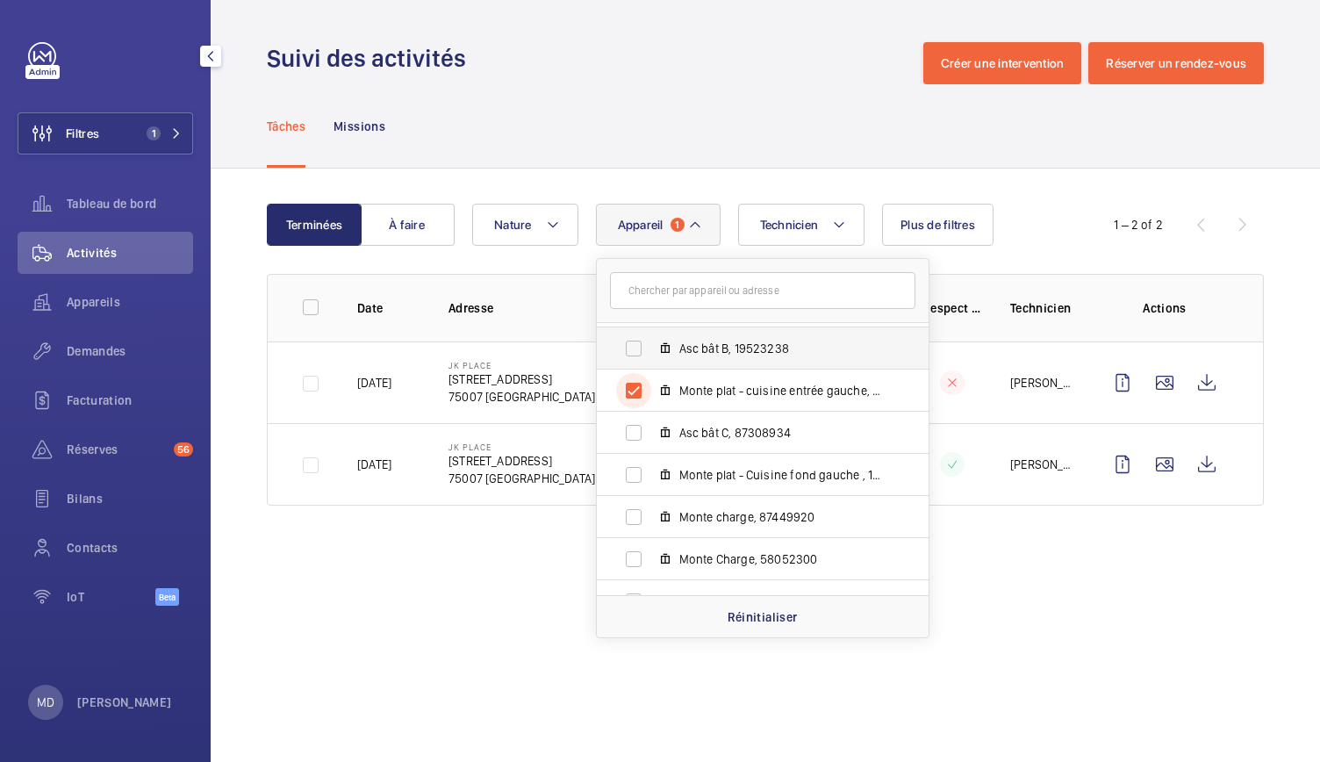
scroll to position [191, 0]
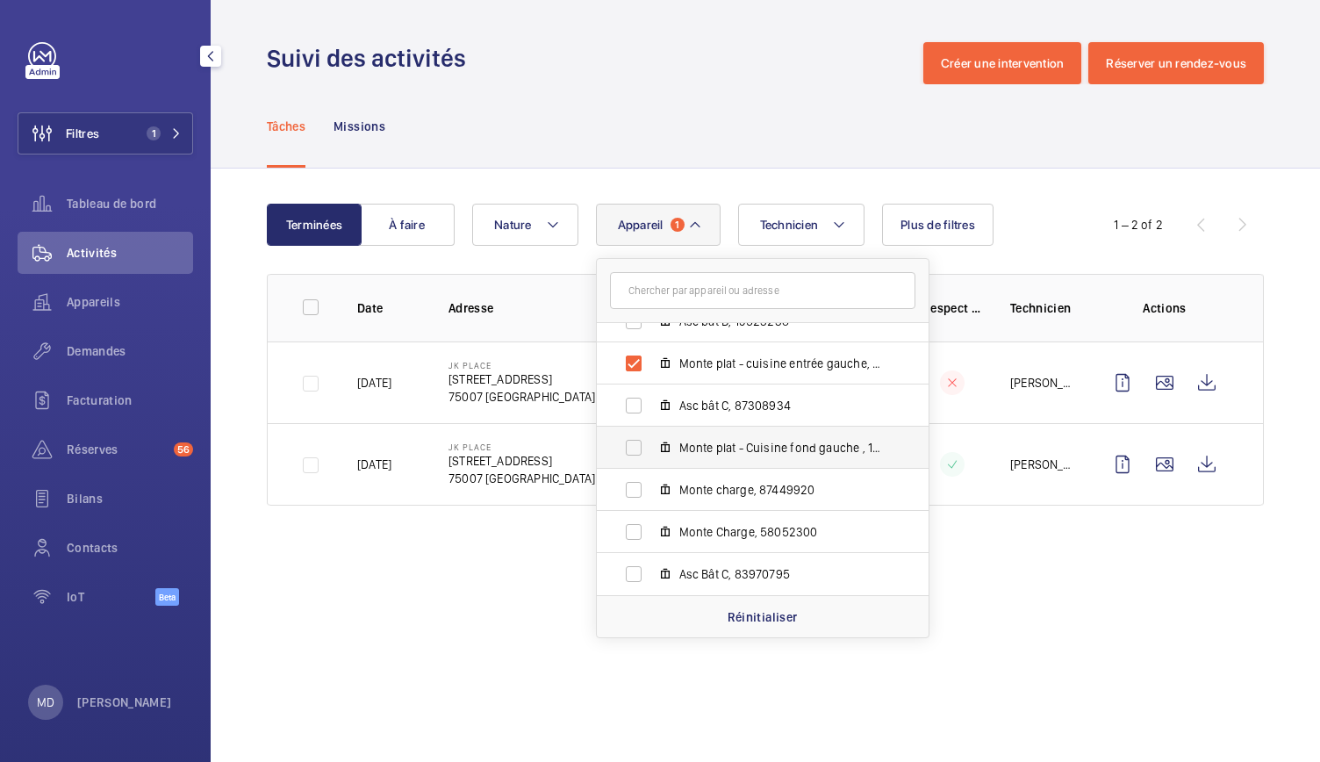
click at [752, 452] on span "Monte plat - Cuisine fond gauche , 11167088" at bounding box center [781, 448] width 204 height 18
click at [651, 452] on input "Monte plat - Cuisine fond gauche , 11167088" at bounding box center [633, 447] width 35 height 35
checkbox input "true"
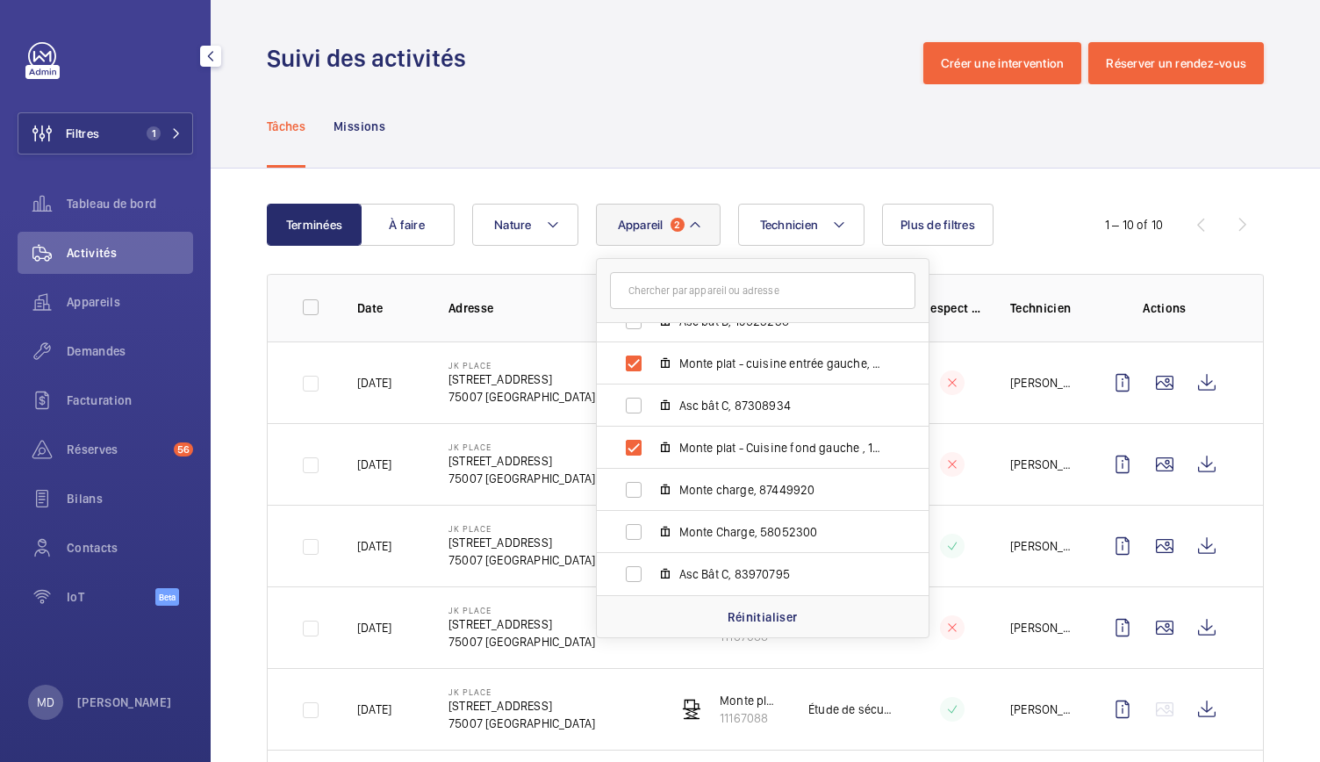
click at [616, 101] on div "Tâches Missions" at bounding box center [765, 125] width 997 height 83
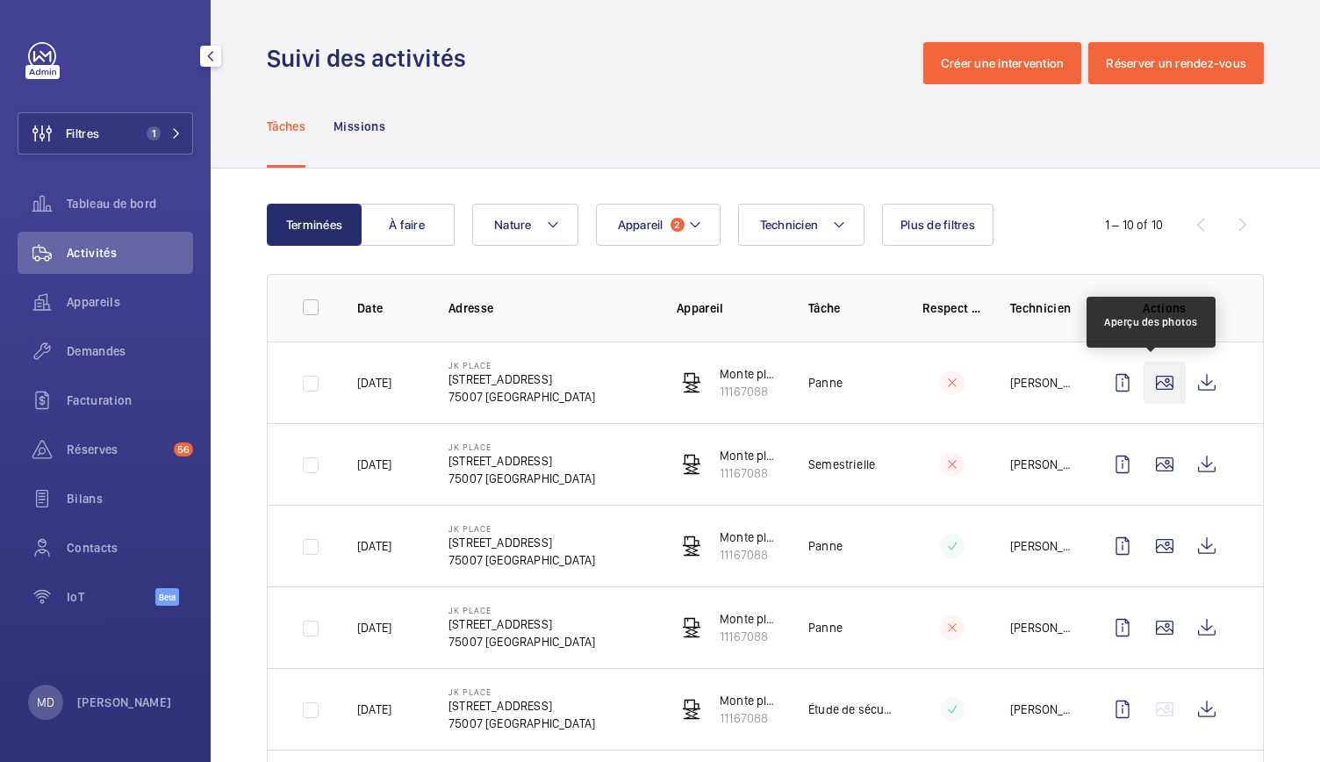
click at [1154, 389] on wm-front-icon-button at bounding box center [1165, 383] width 42 height 42
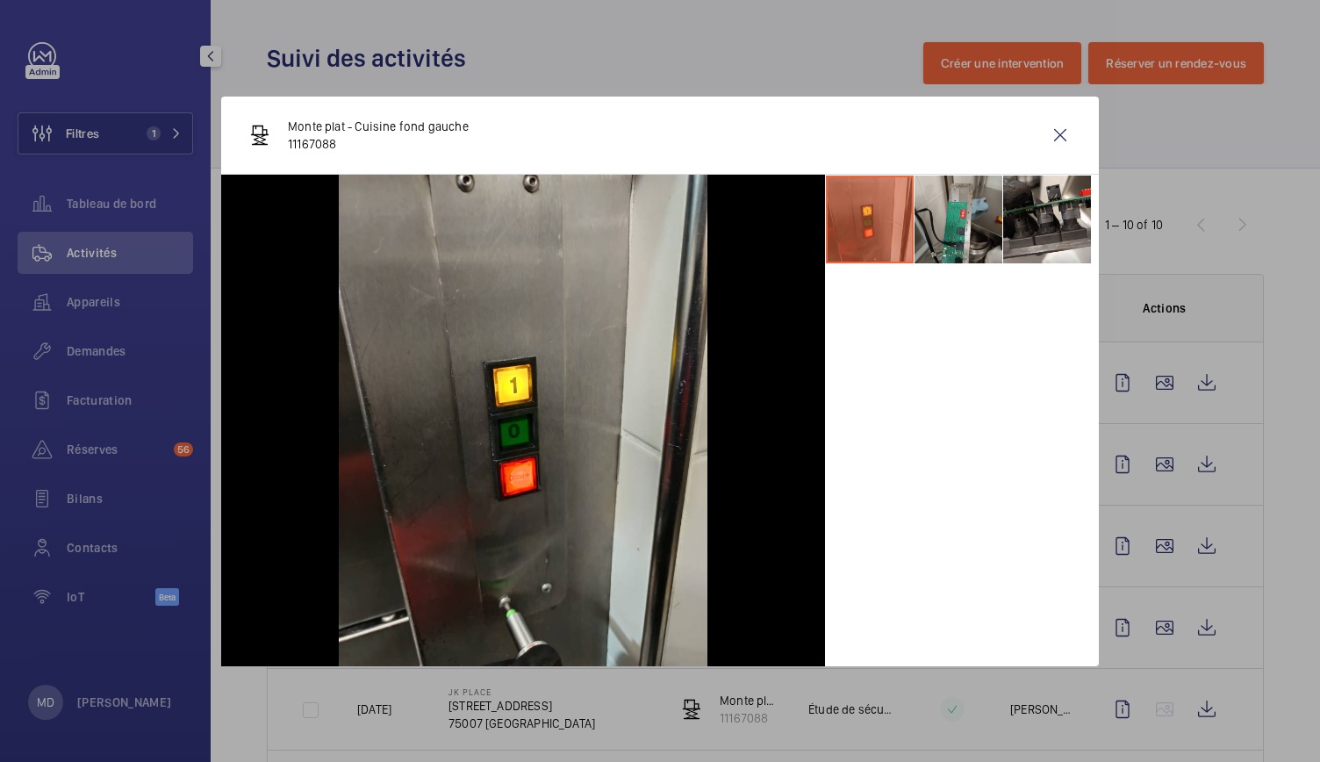
click at [974, 213] on li at bounding box center [959, 220] width 88 height 88
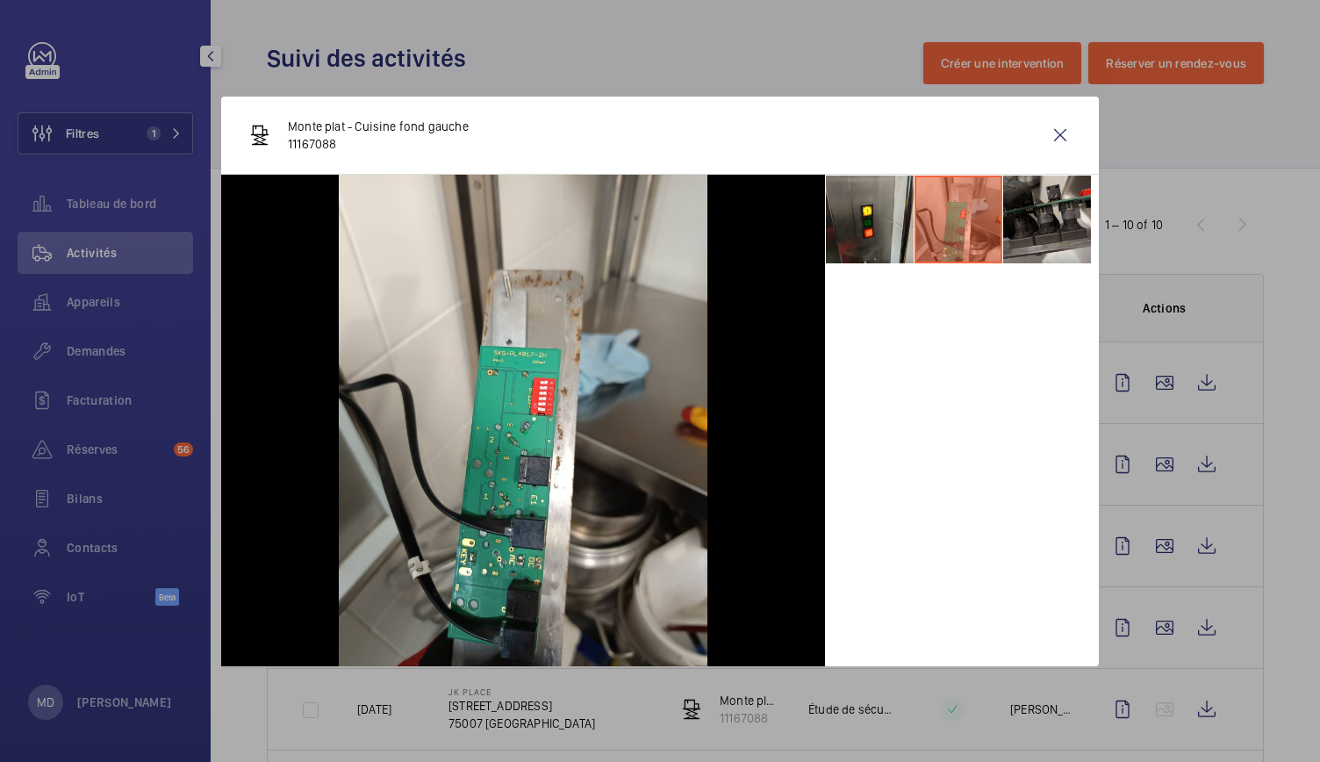
click at [1031, 224] on li at bounding box center [1047, 220] width 88 height 88
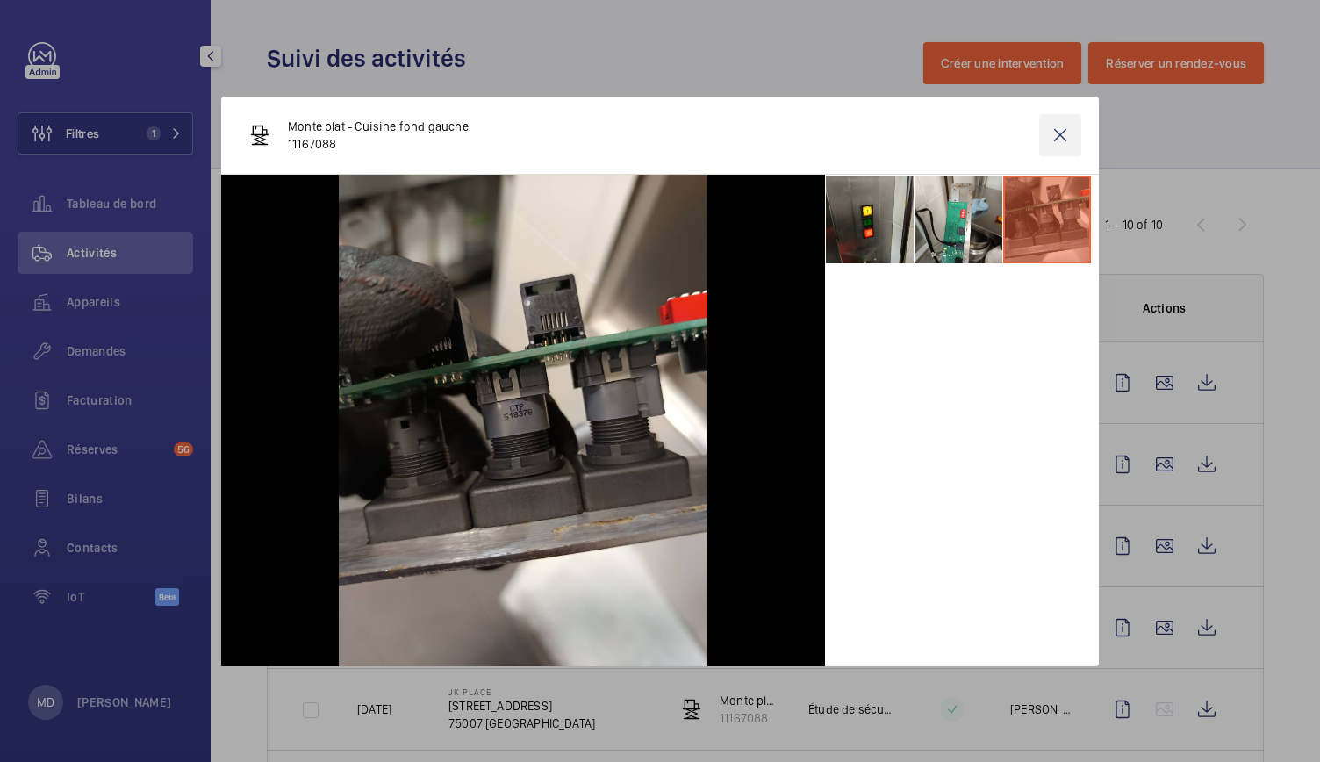
click at [1061, 138] on wm-front-icon-button at bounding box center [1060, 135] width 42 height 42
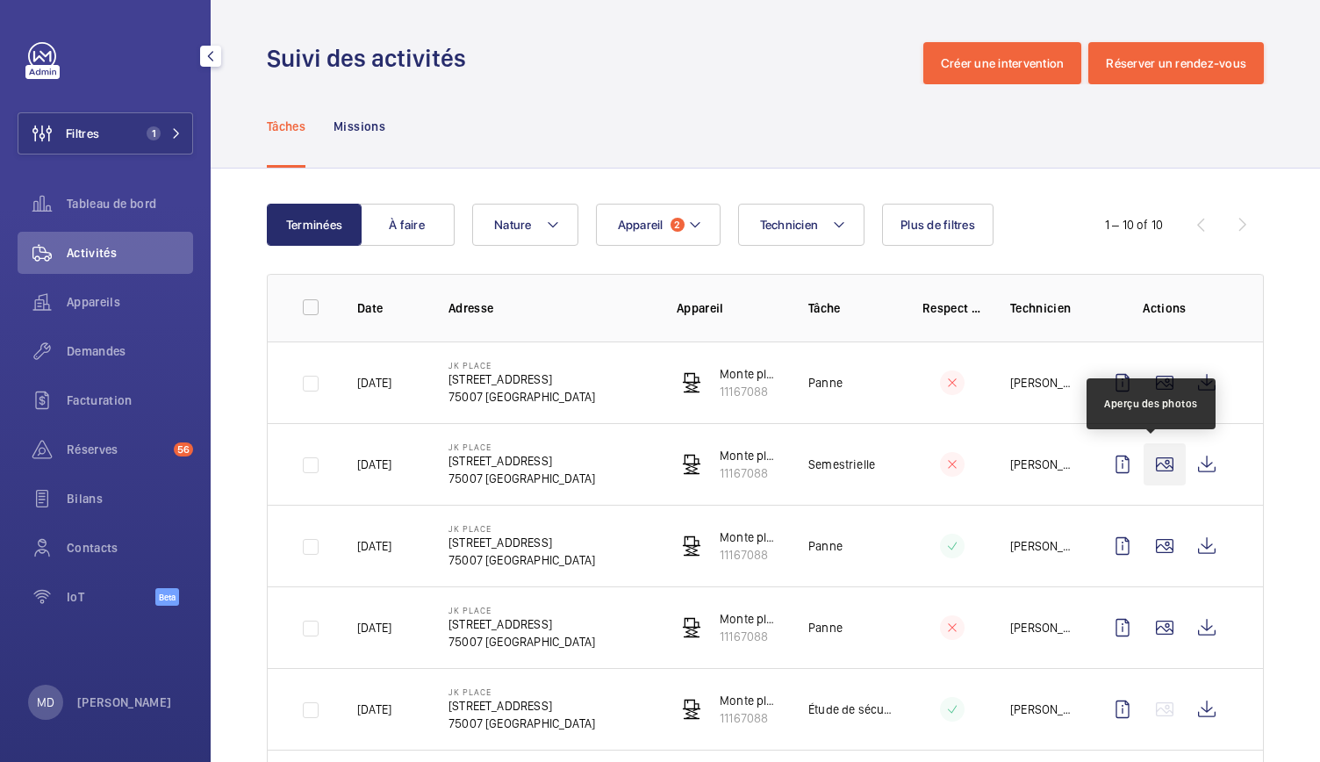
click at [1145, 455] on wm-front-icon-button at bounding box center [1165, 464] width 42 height 42
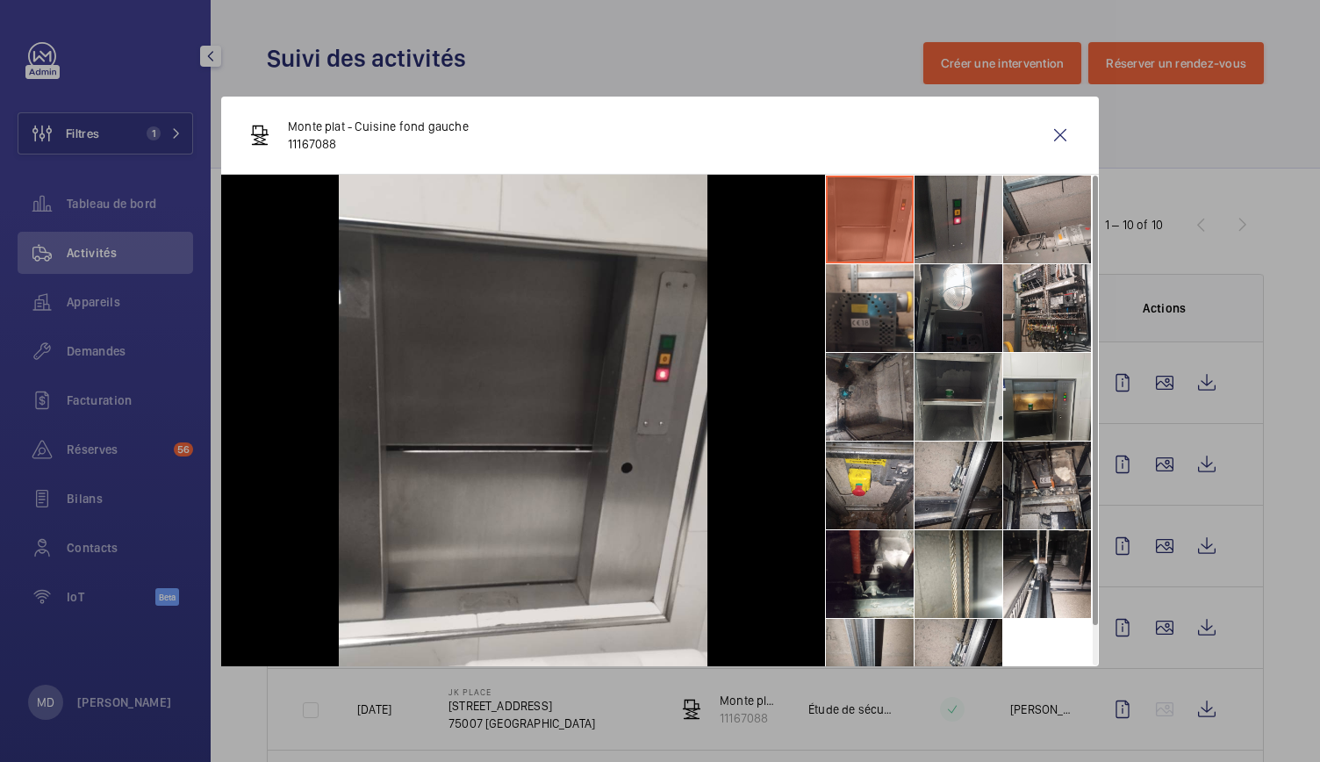
click at [960, 236] on li at bounding box center [959, 220] width 88 height 88
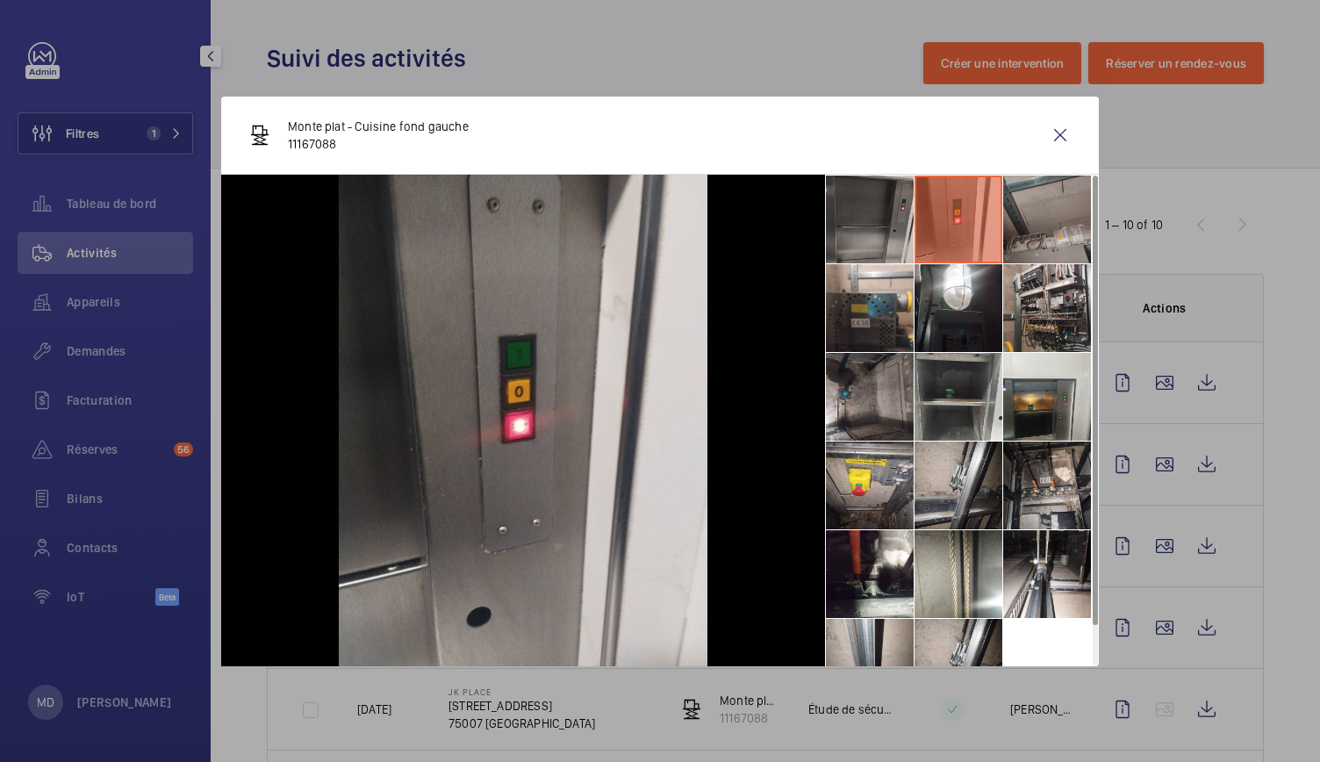
click at [1019, 237] on li at bounding box center [1047, 220] width 88 height 88
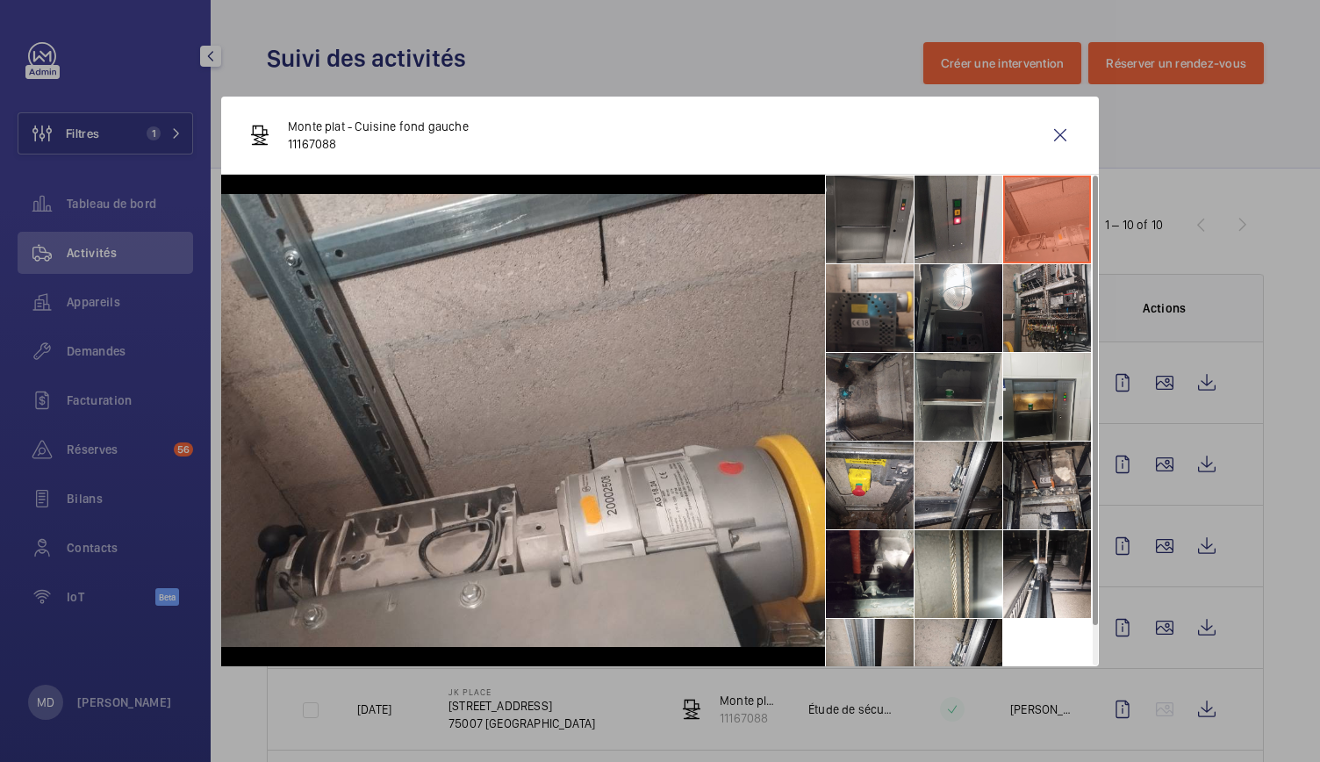
click at [1055, 331] on li at bounding box center [1047, 308] width 88 height 88
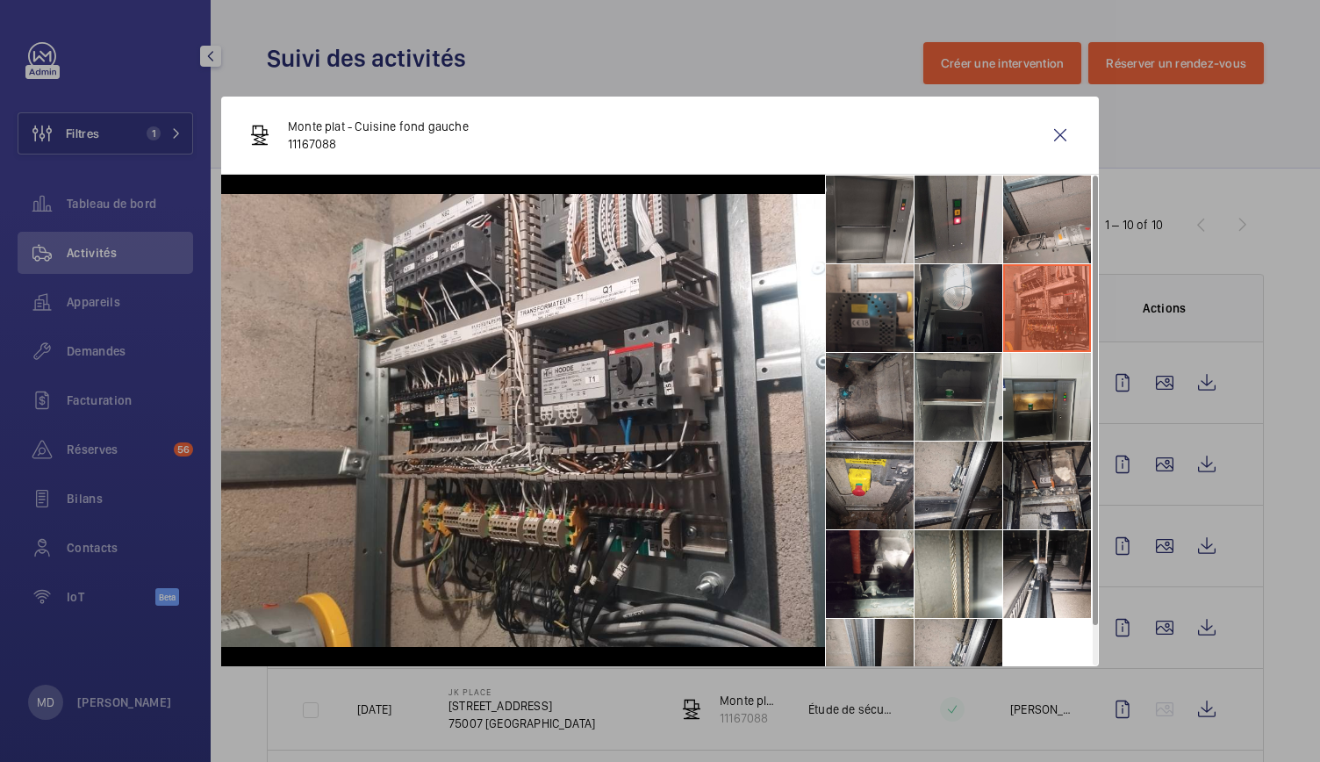
click at [963, 320] on li at bounding box center [959, 308] width 88 height 88
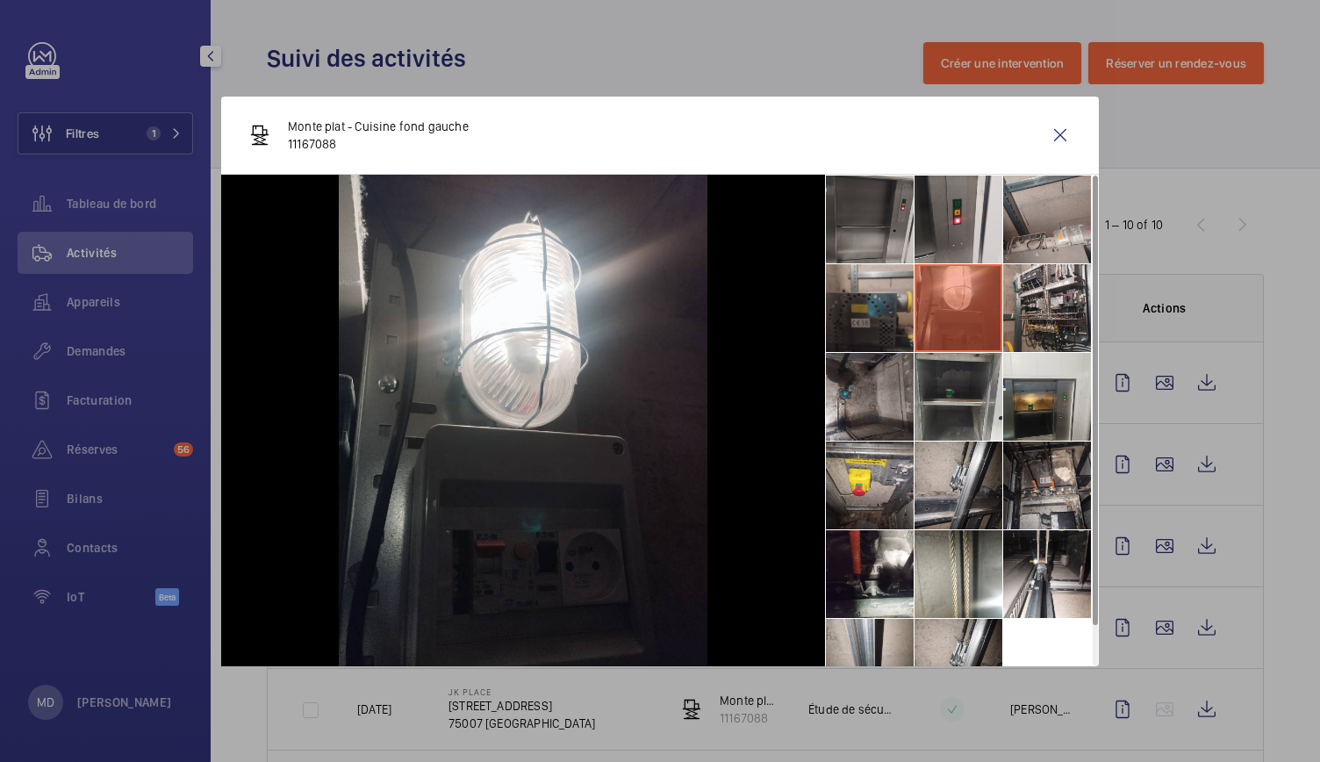
click at [883, 298] on li at bounding box center [870, 308] width 88 height 88
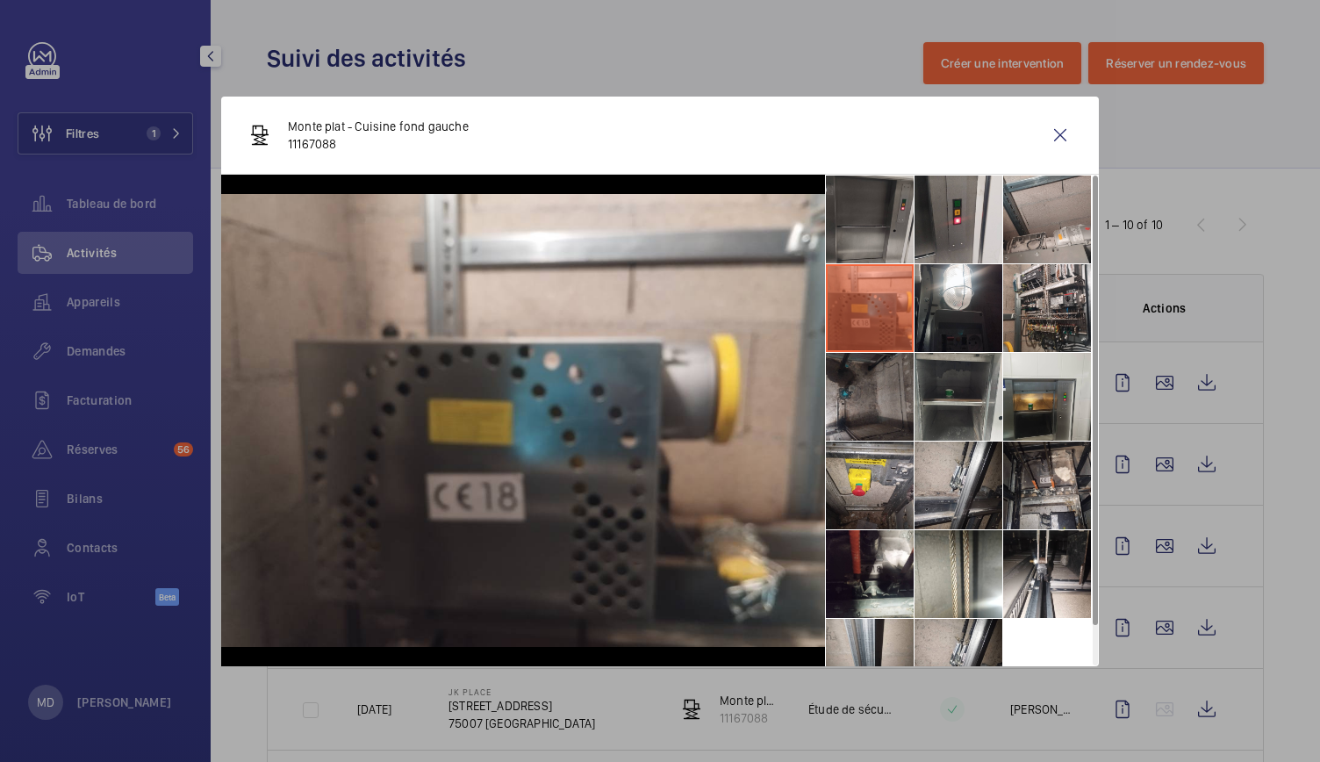
click at [867, 384] on li at bounding box center [870, 397] width 88 height 88
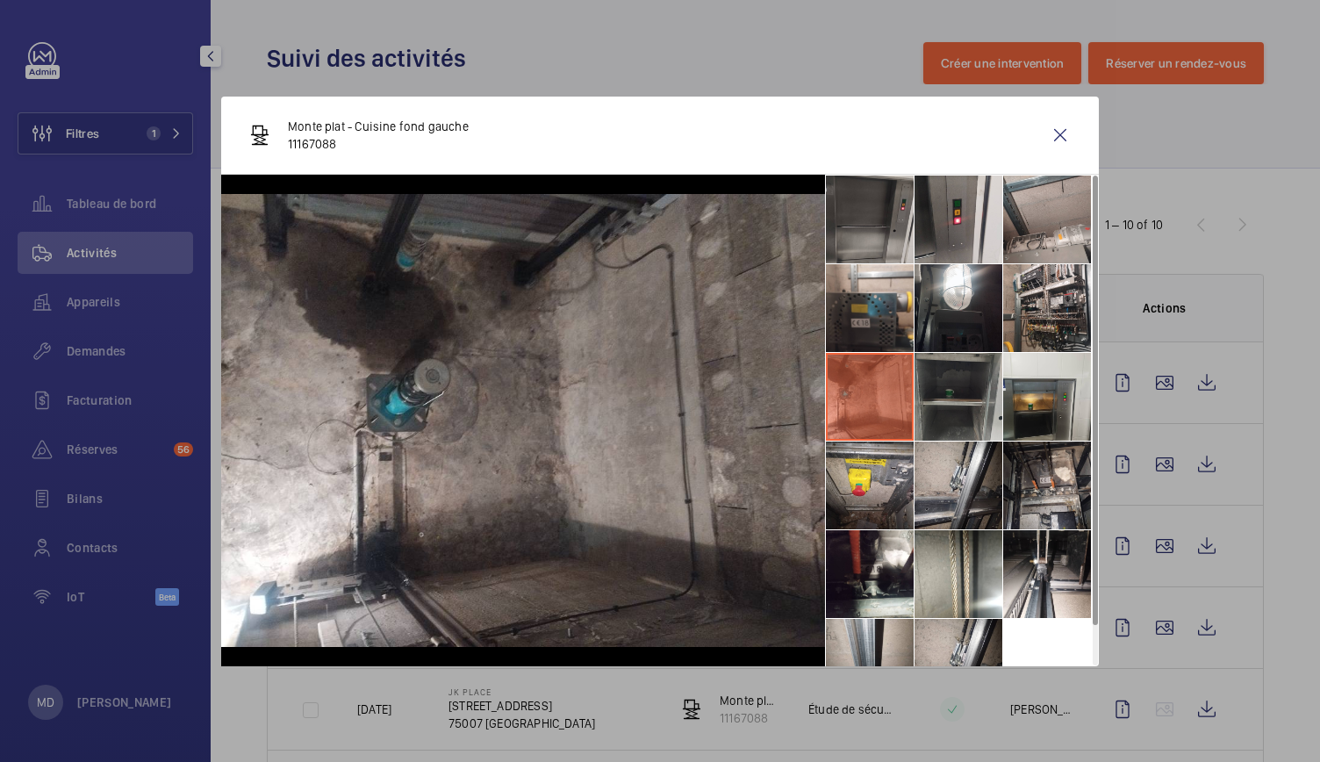
click at [946, 401] on li at bounding box center [959, 397] width 88 height 88
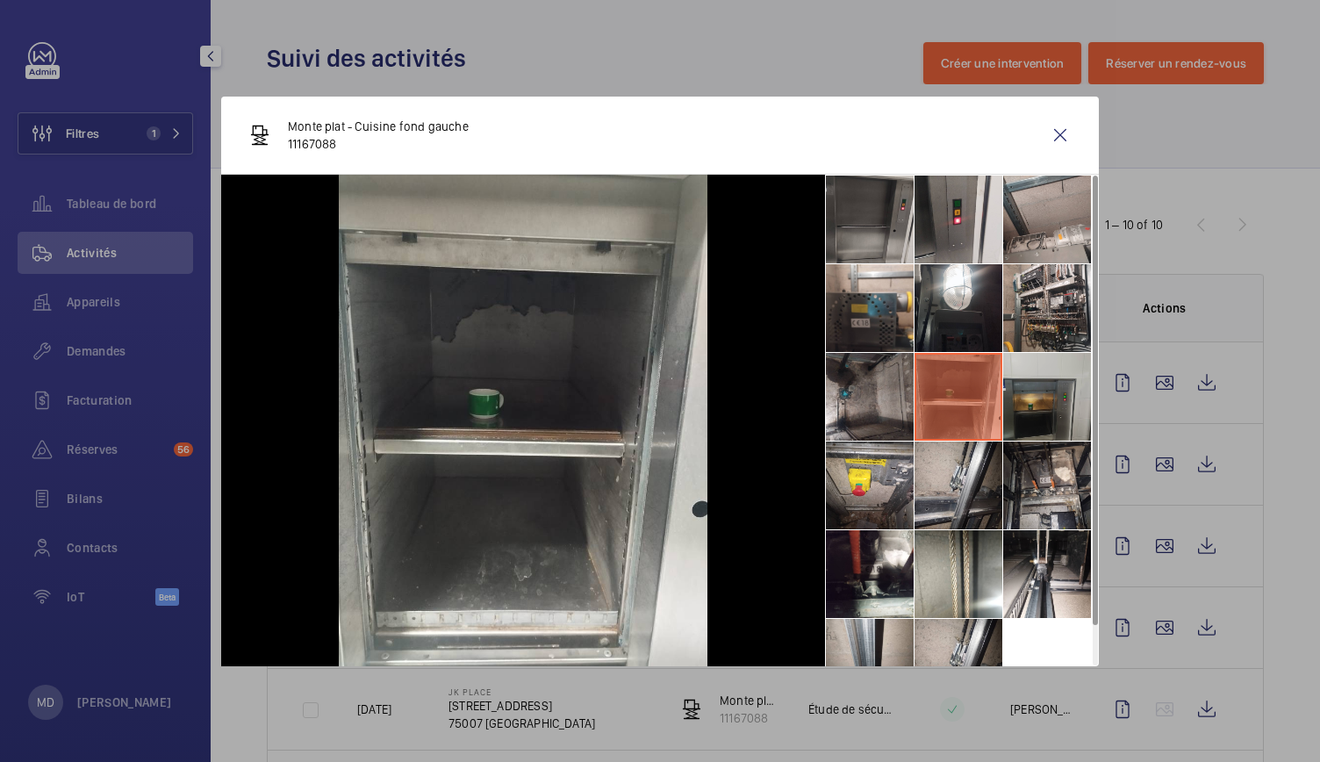
click at [1022, 411] on li at bounding box center [1047, 397] width 88 height 88
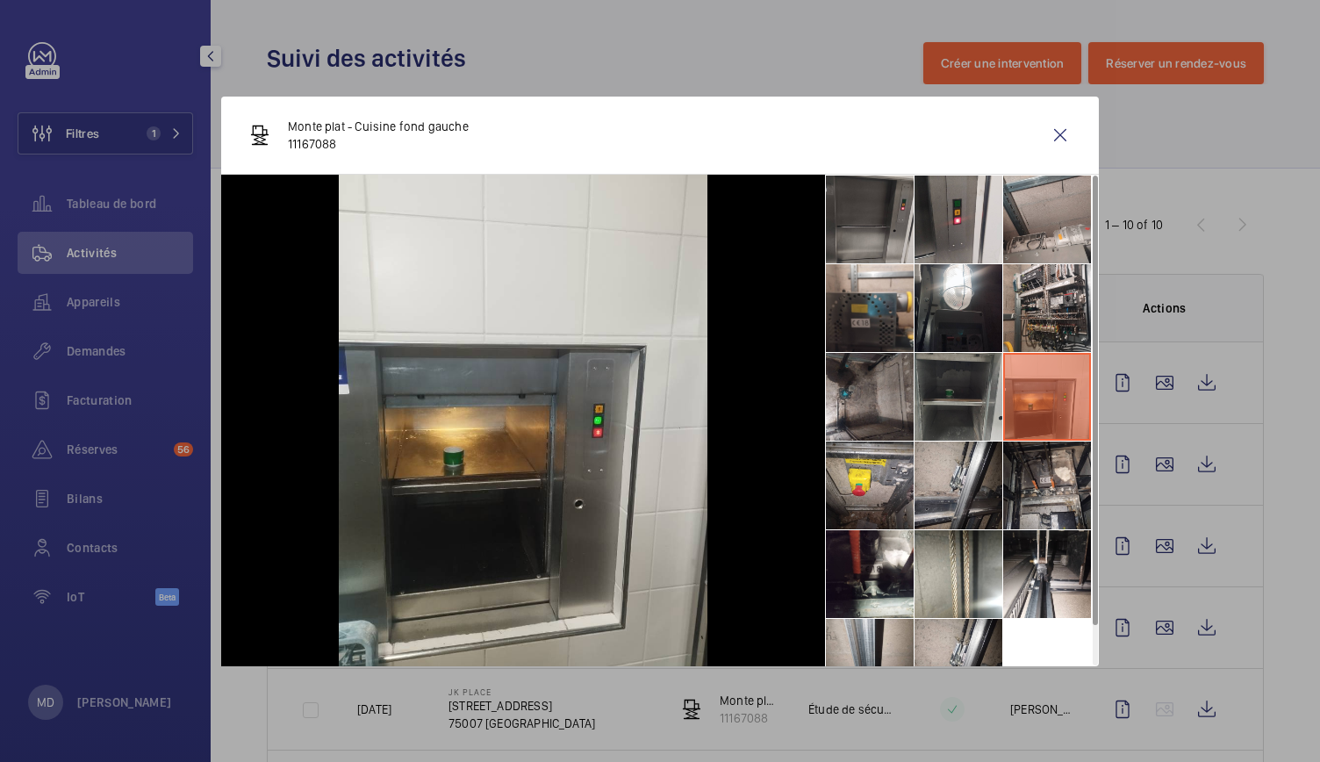
click at [948, 413] on li at bounding box center [959, 397] width 88 height 88
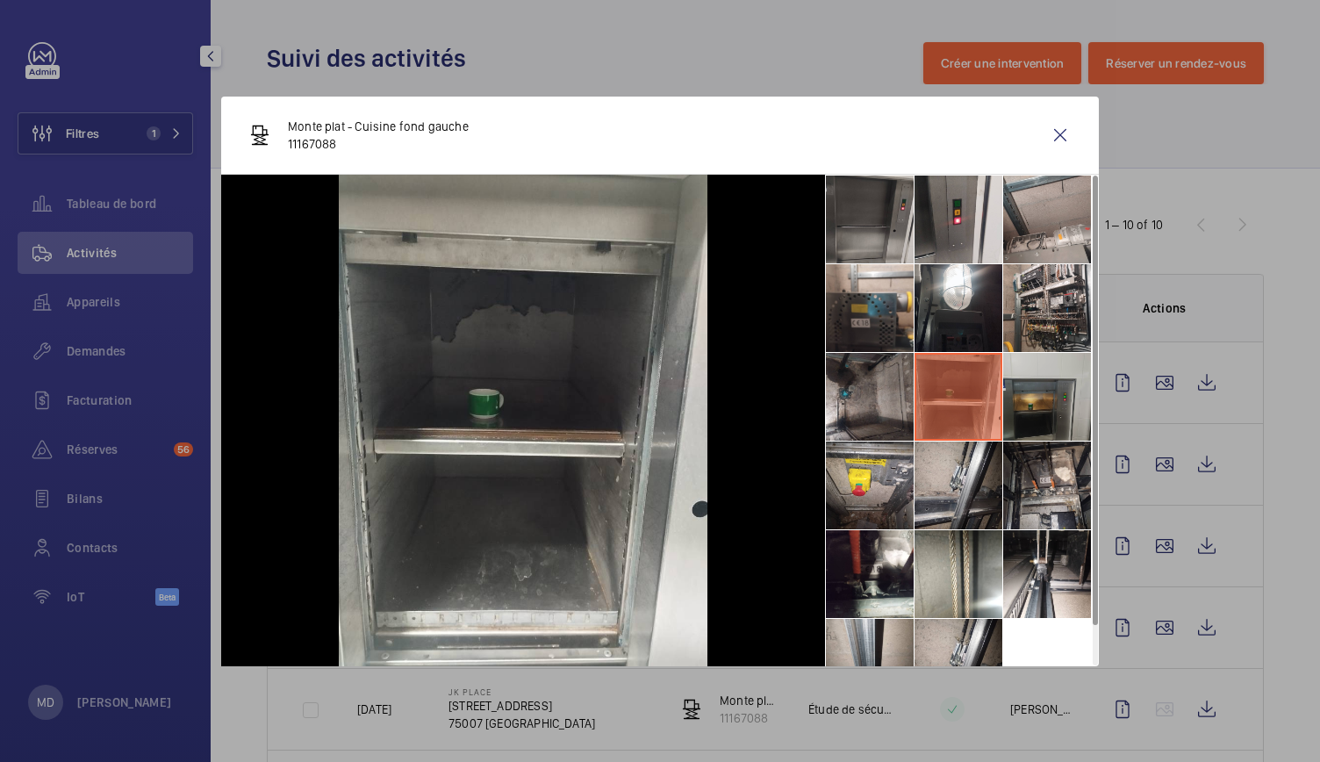
click at [1041, 419] on li at bounding box center [1047, 397] width 88 height 88
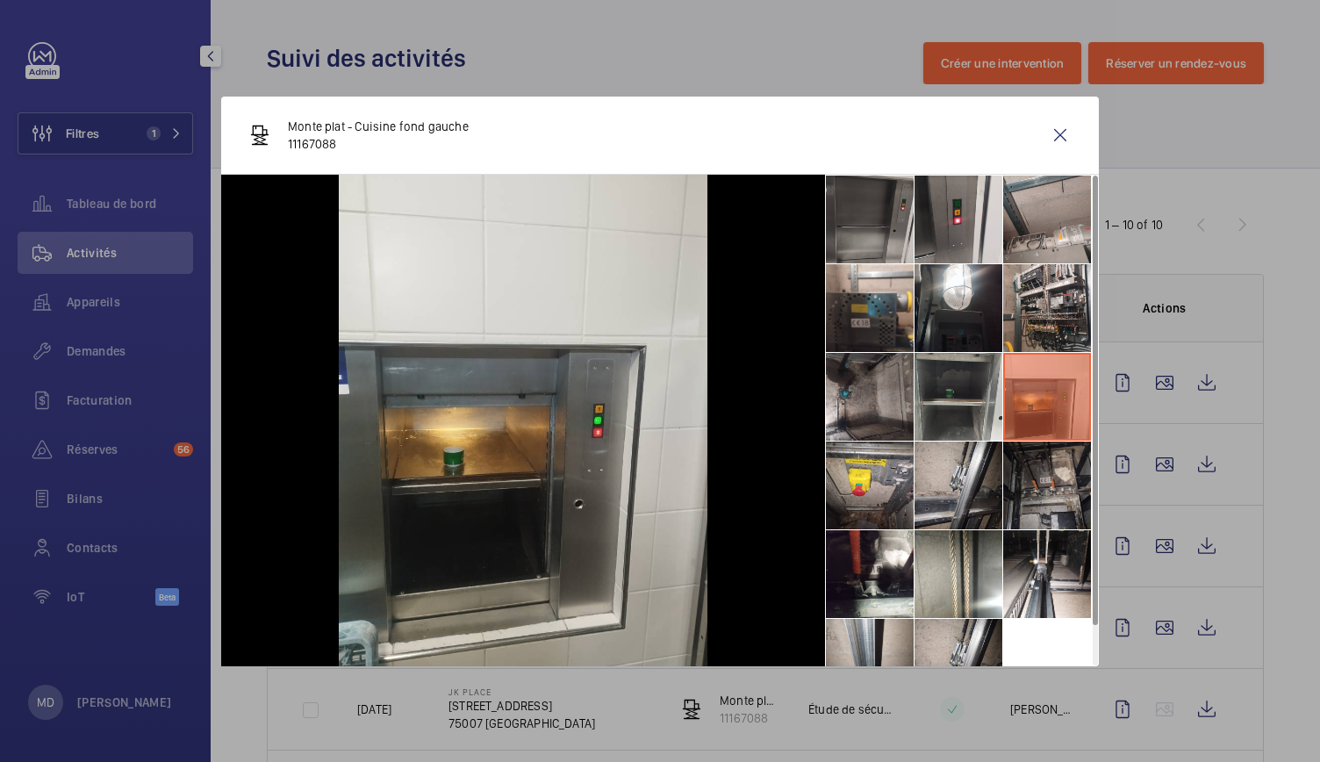
click at [1049, 509] on li at bounding box center [1047, 486] width 88 height 88
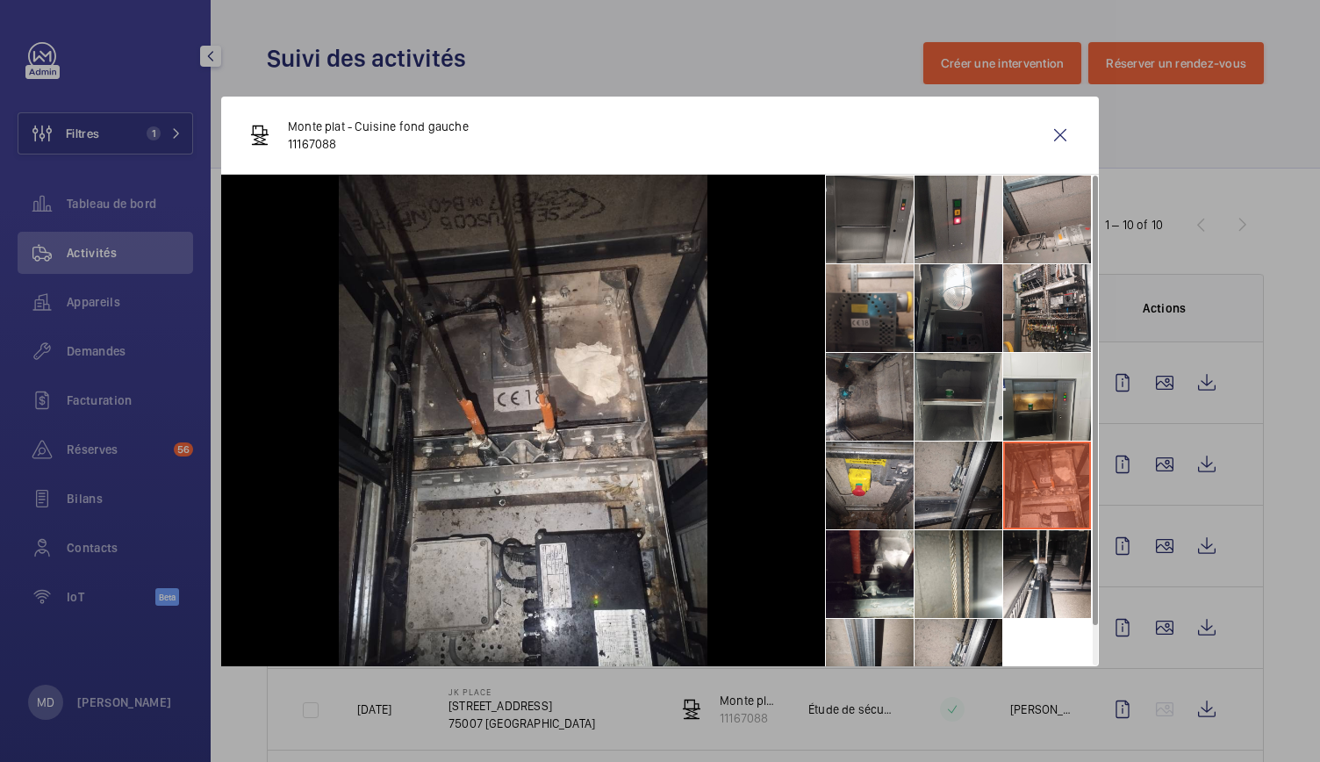
click at [953, 475] on li at bounding box center [959, 486] width 88 height 88
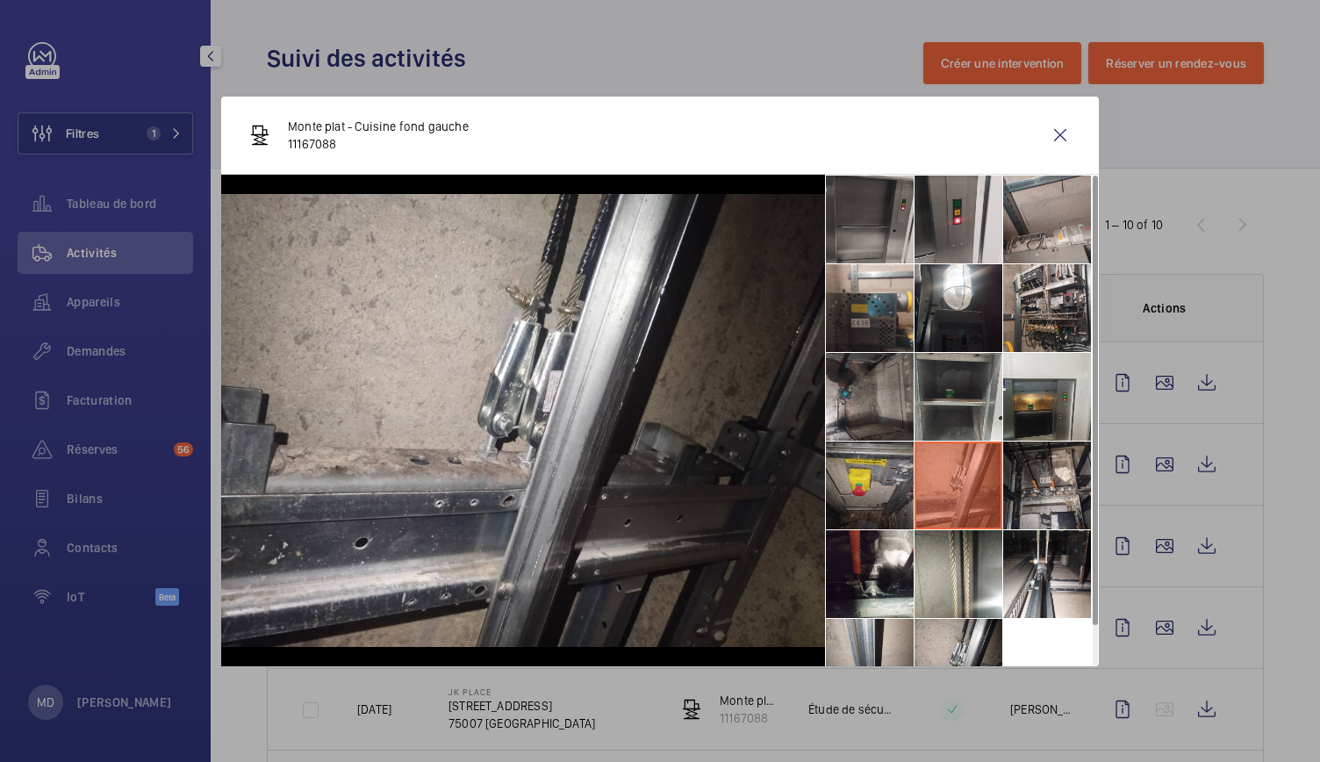
click at [901, 482] on li at bounding box center [870, 486] width 88 height 88
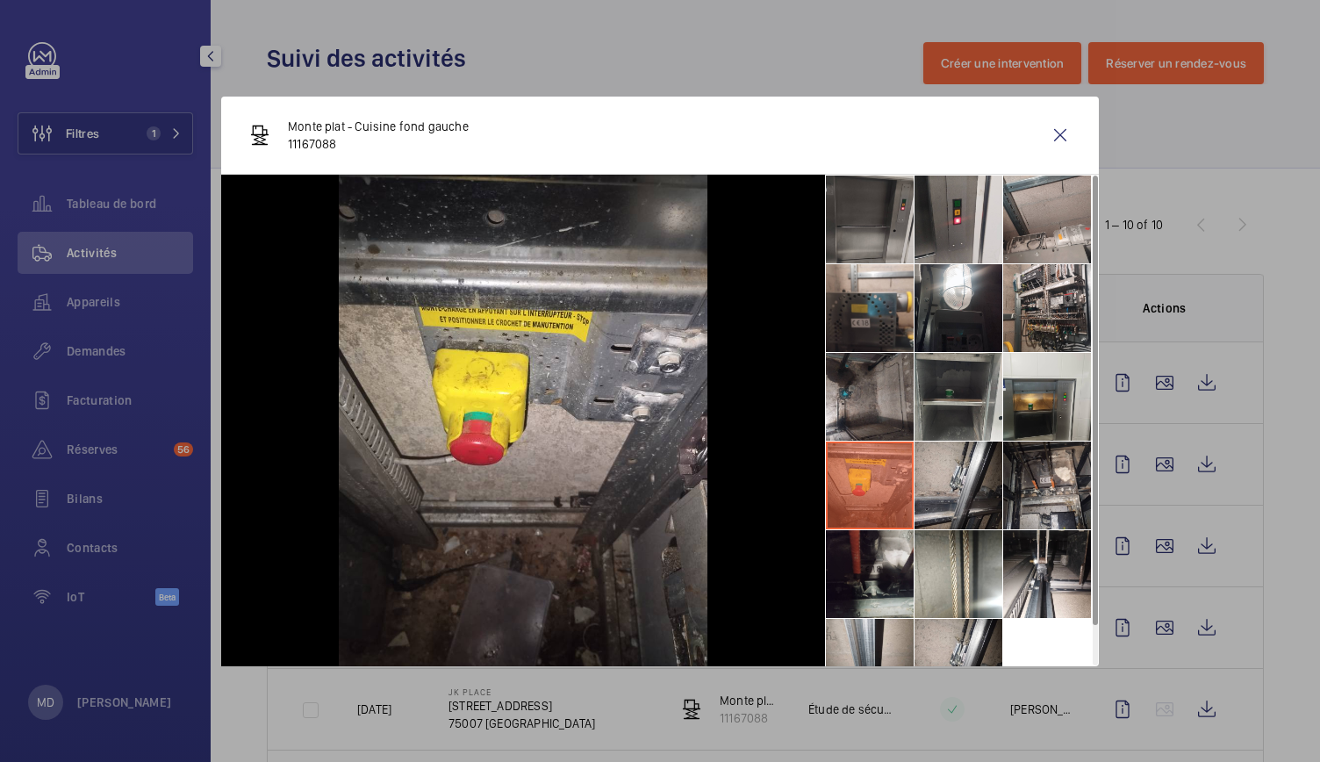
click at [904, 563] on li at bounding box center [870, 574] width 88 height 88
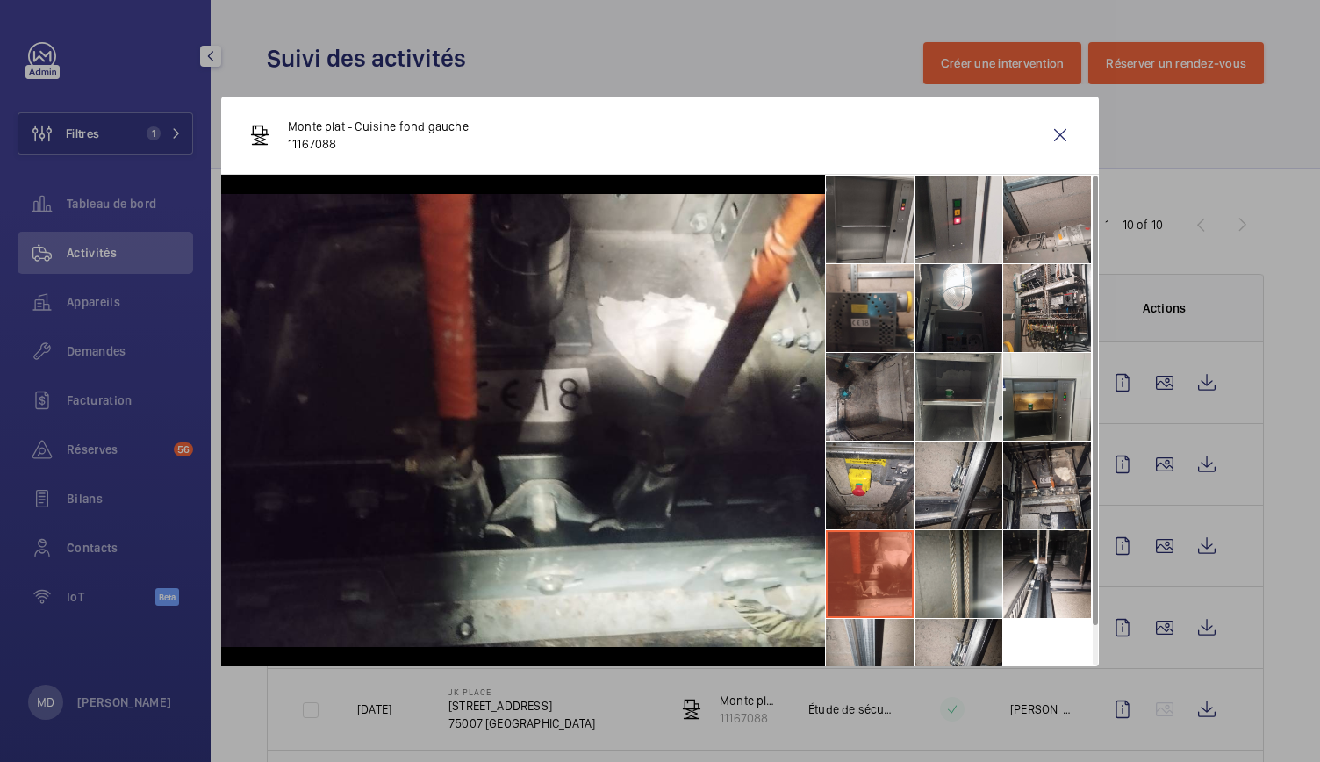
click at [955, 563] on li at bounding box center [959, 574] width 88 height 88
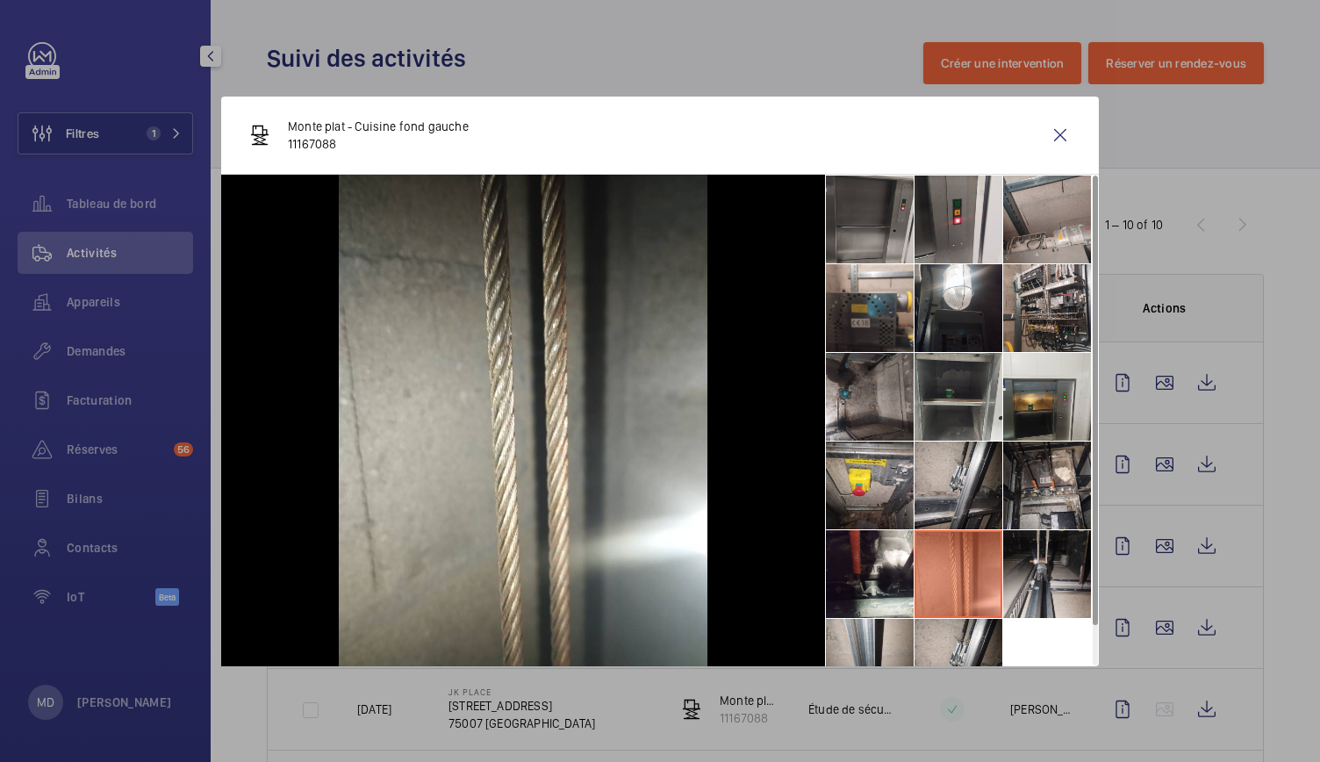
click at [1050, 575] on li at bounding box center [1047, 574] width 88 height 88
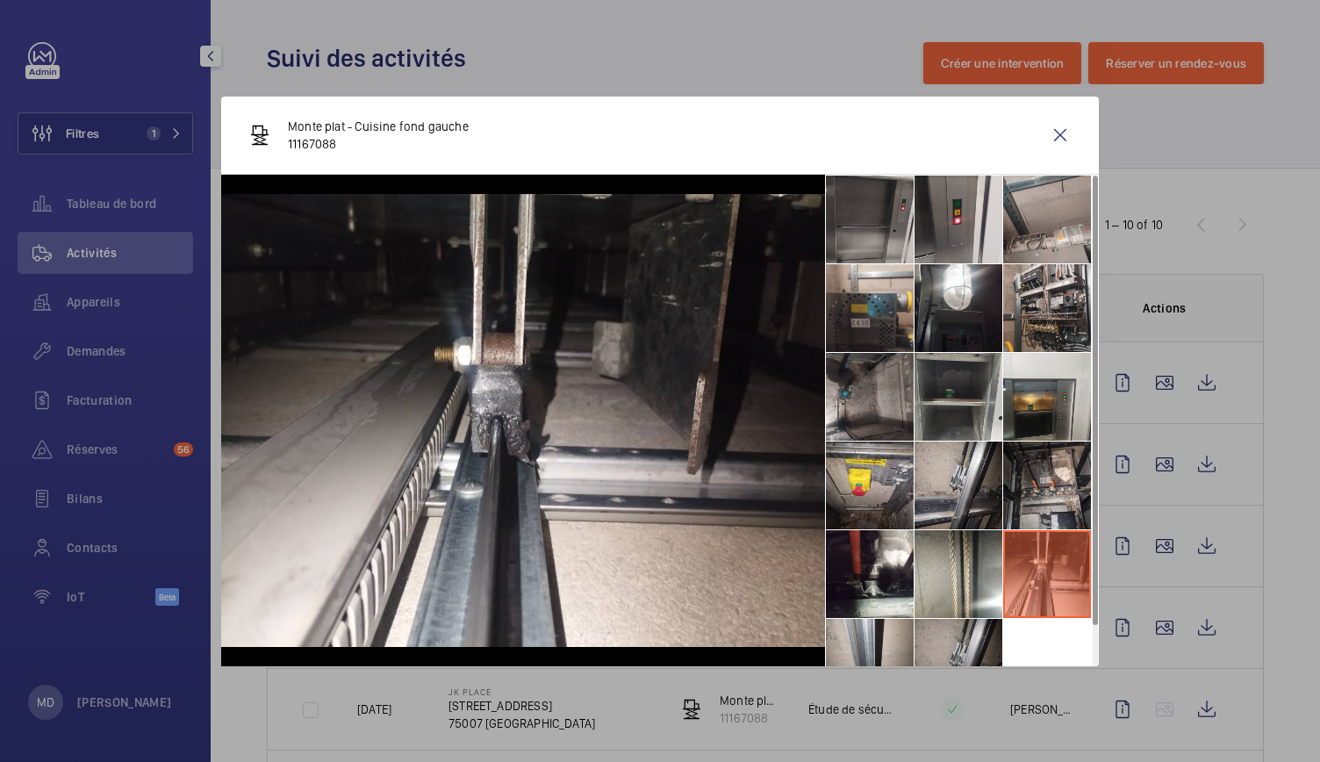
click at [973, 626] on li at bounding box center [959, 663] width 88 height 88
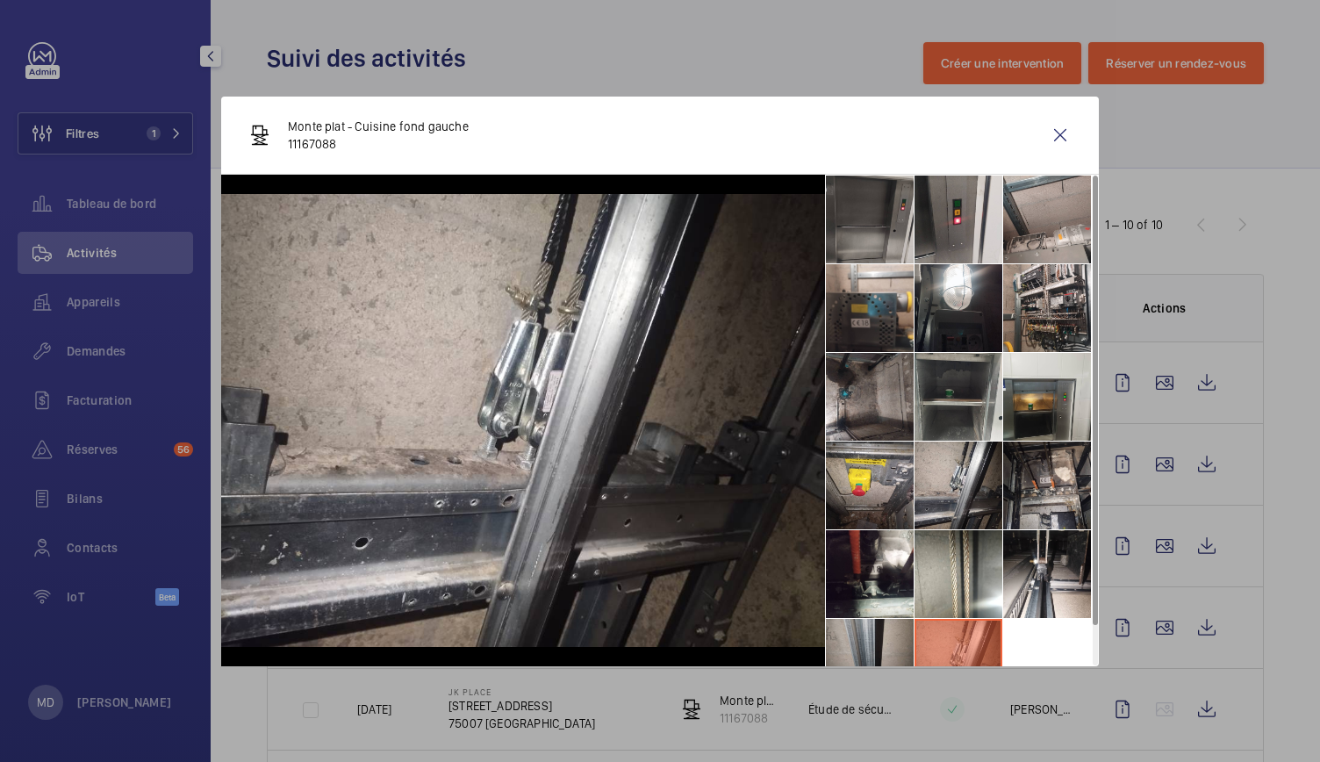
click at [897, 633] on li at bounding box center [870, 663] width 88 height 88
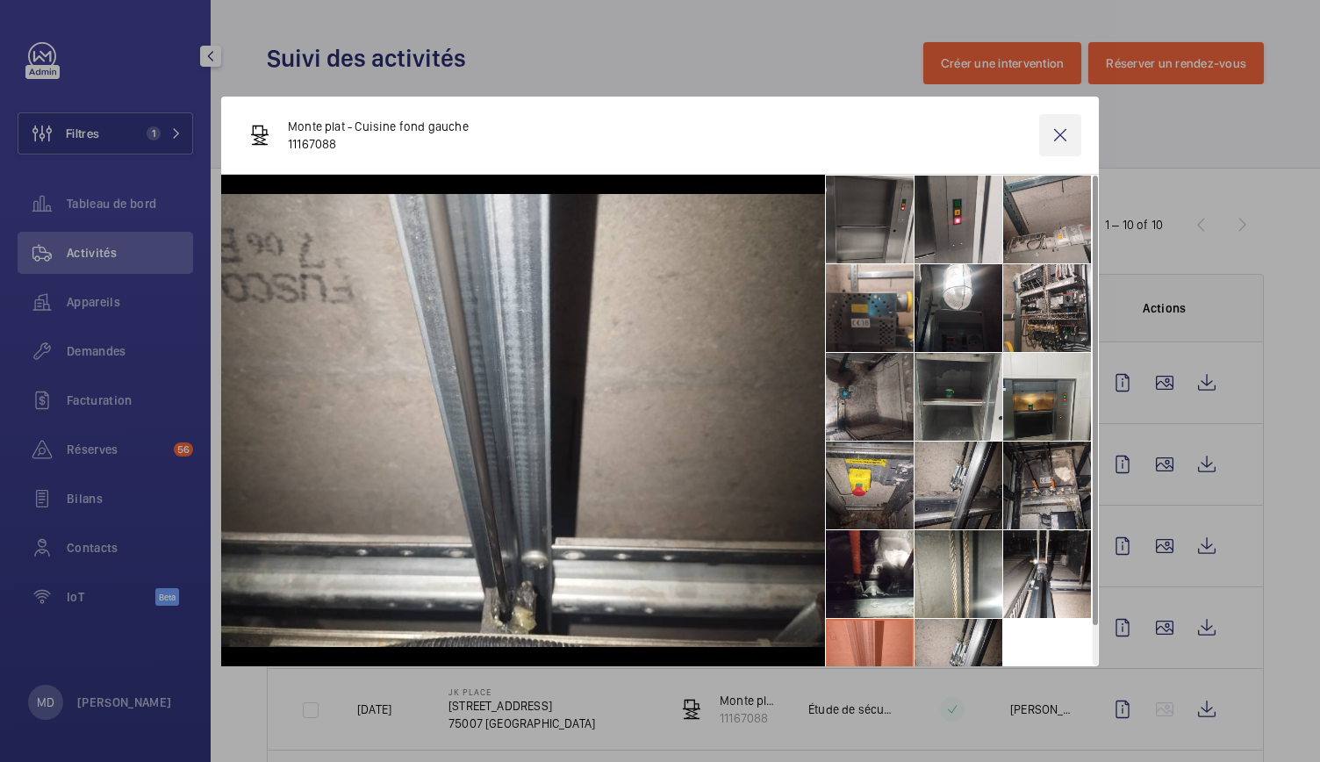
click at [1055, 140] on wm-front-icon-button at bounding box center [1060, 135] width 42 height 42
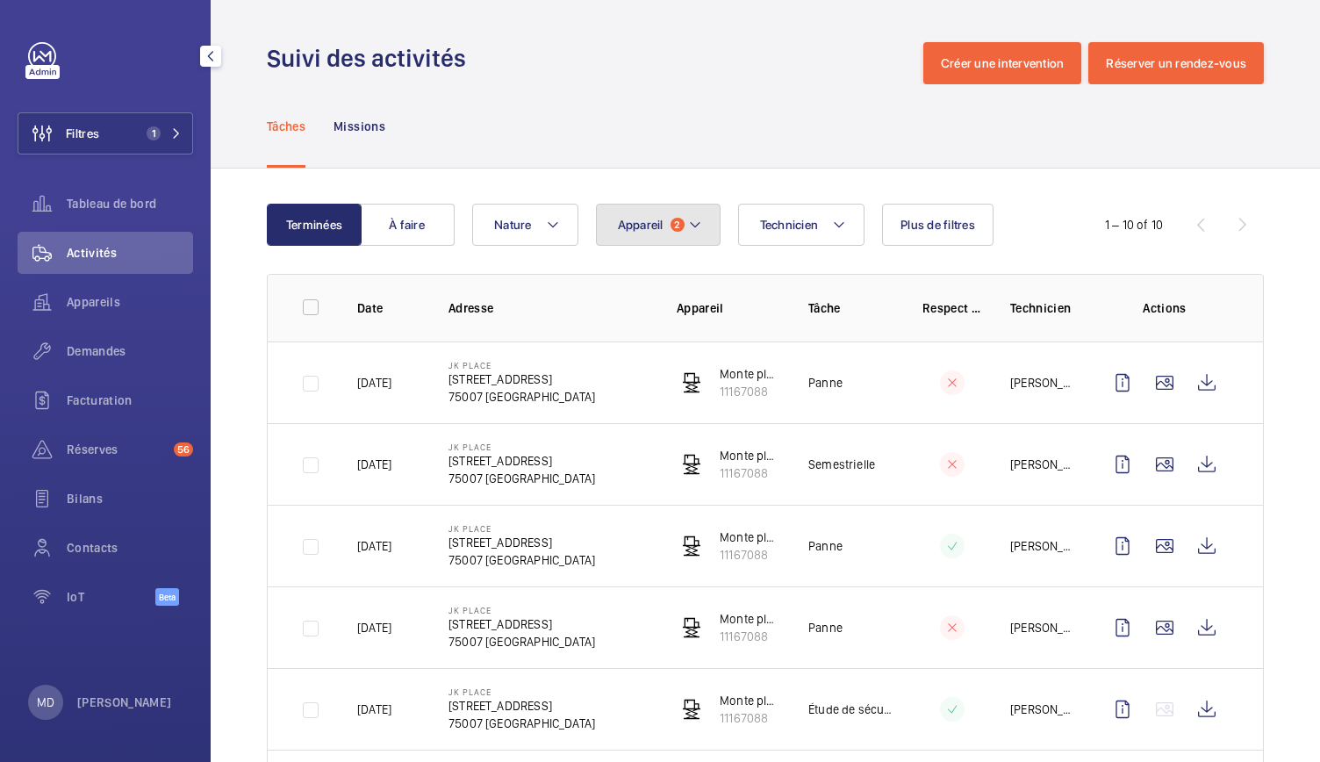
click at [694, 222] on mat-icon at bounding box center [695, 224] width 14 height 21
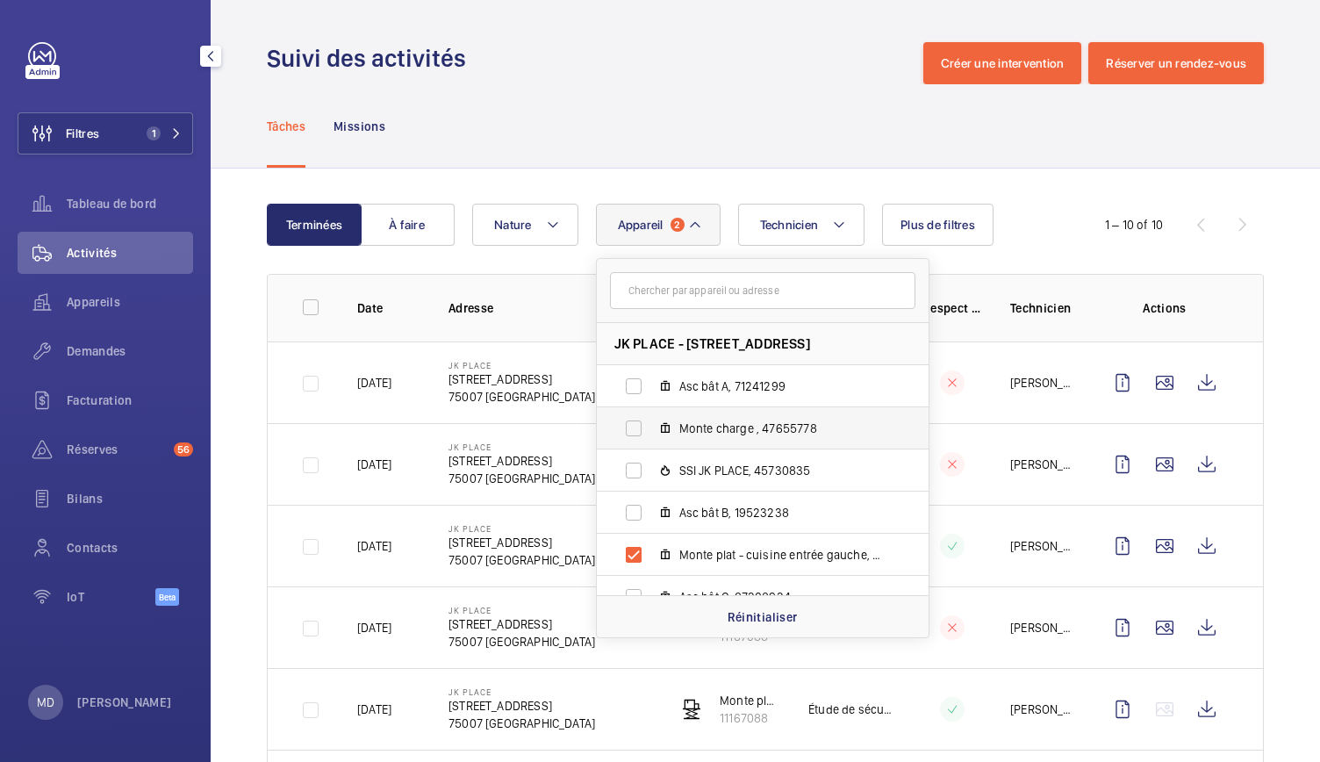
click at [682, 421] on span "Monte charge , 47655778" at bounding box center [781, 429] width 204 height 18
click at [651, 421] on input "Monte charge , 47655778" at bounding box center [633, 428] width 35 height 35
checkbox input "true"
click at [728, 115] on div "Tâches Missions" at bounding box center [765, 125] width 997 height 83
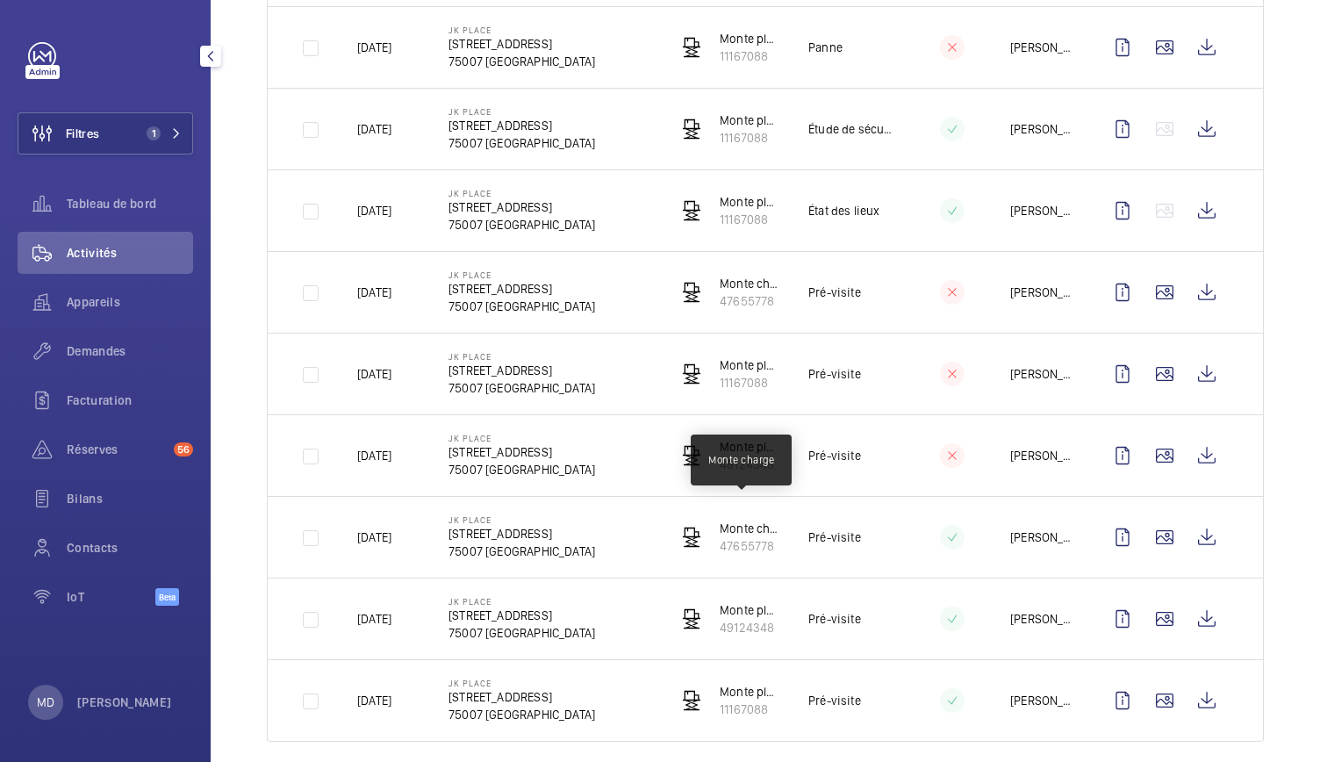
scroll to position [598, 0]
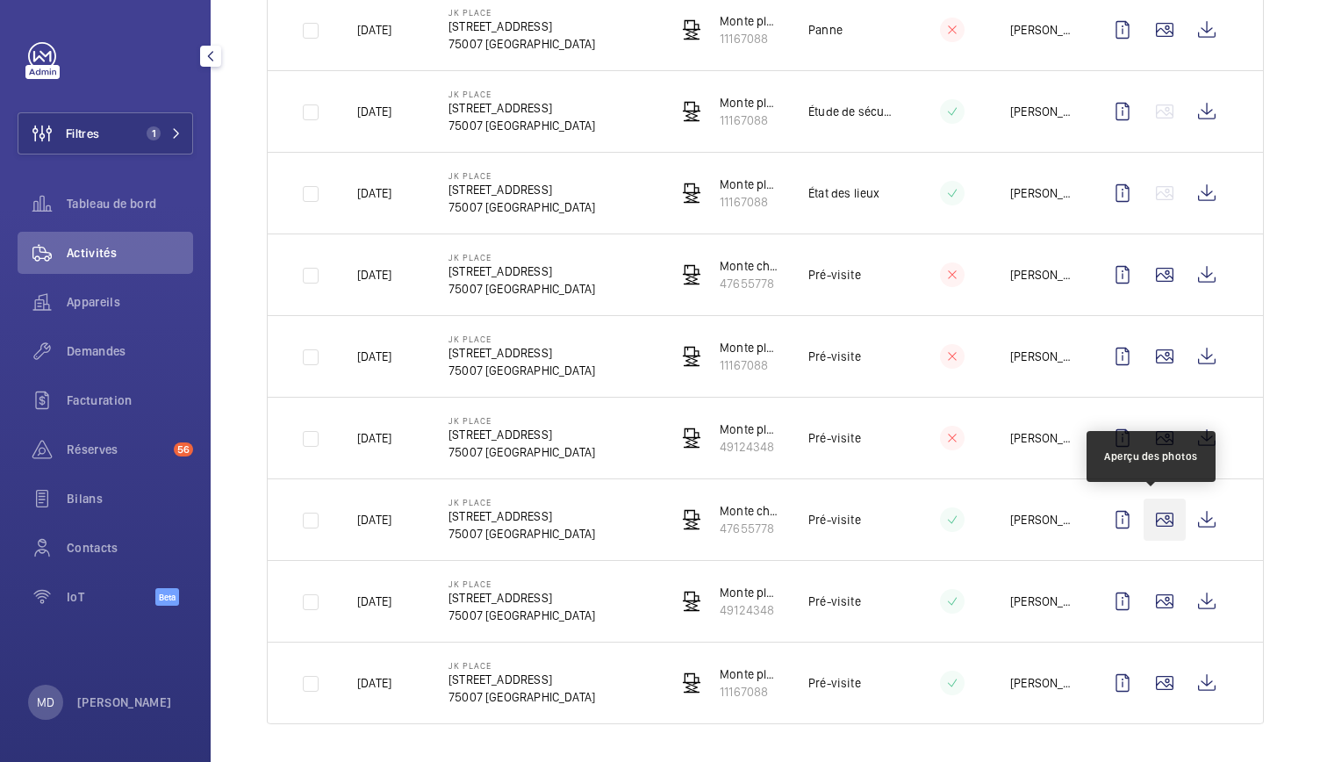
click at [1155, 517] on wm-front-icon-button at bounding box center [1165, 520] width 42 height 42
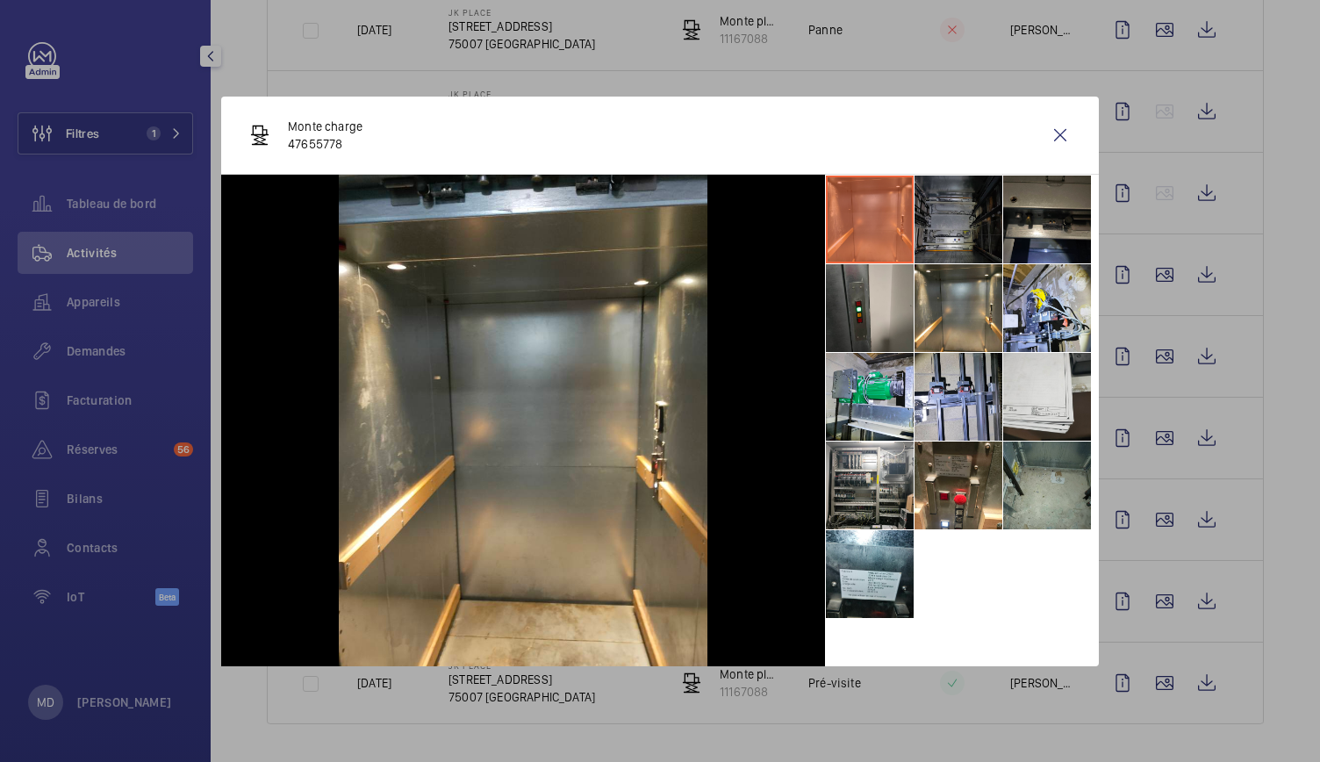
click at [952, 248] on li at bounding box center [959, 220] width 88 height 88
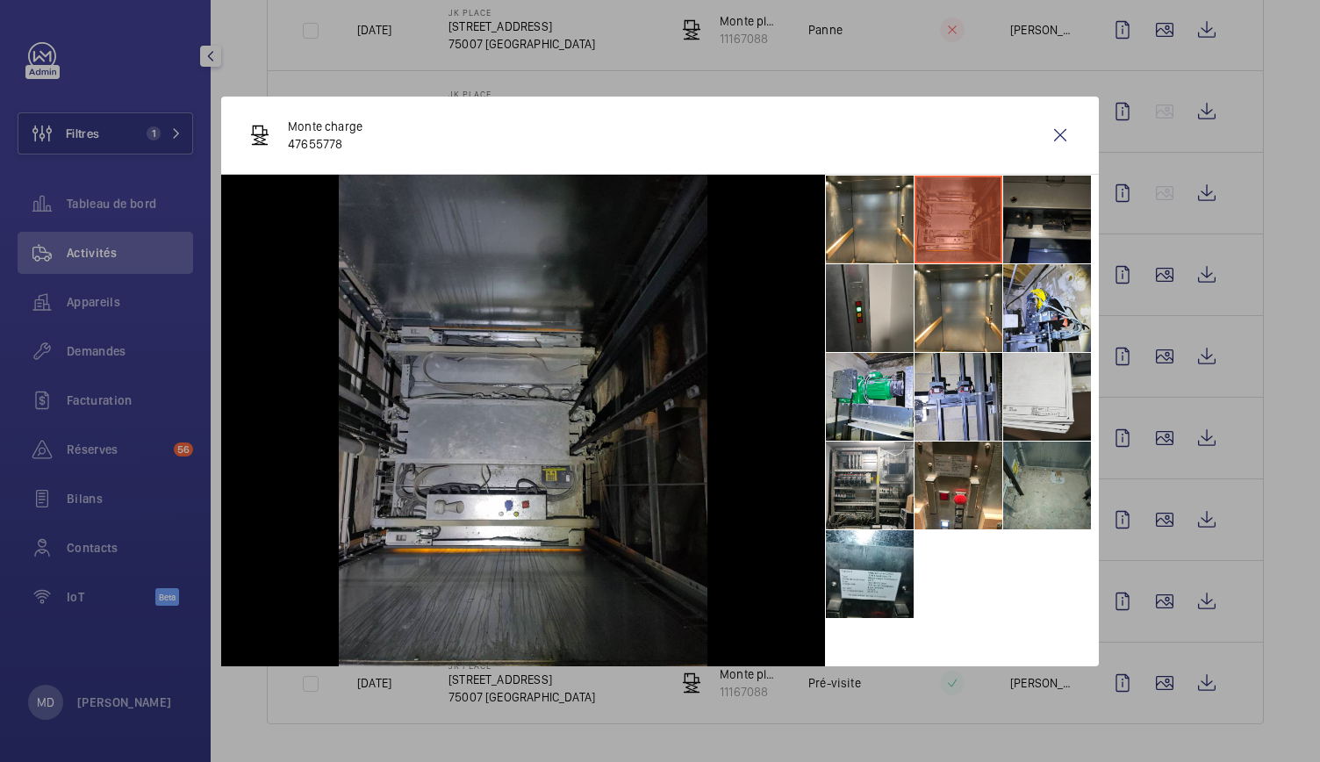
click at [1051, 226] on li at bounding box center [1047, 220] width 88 height 88
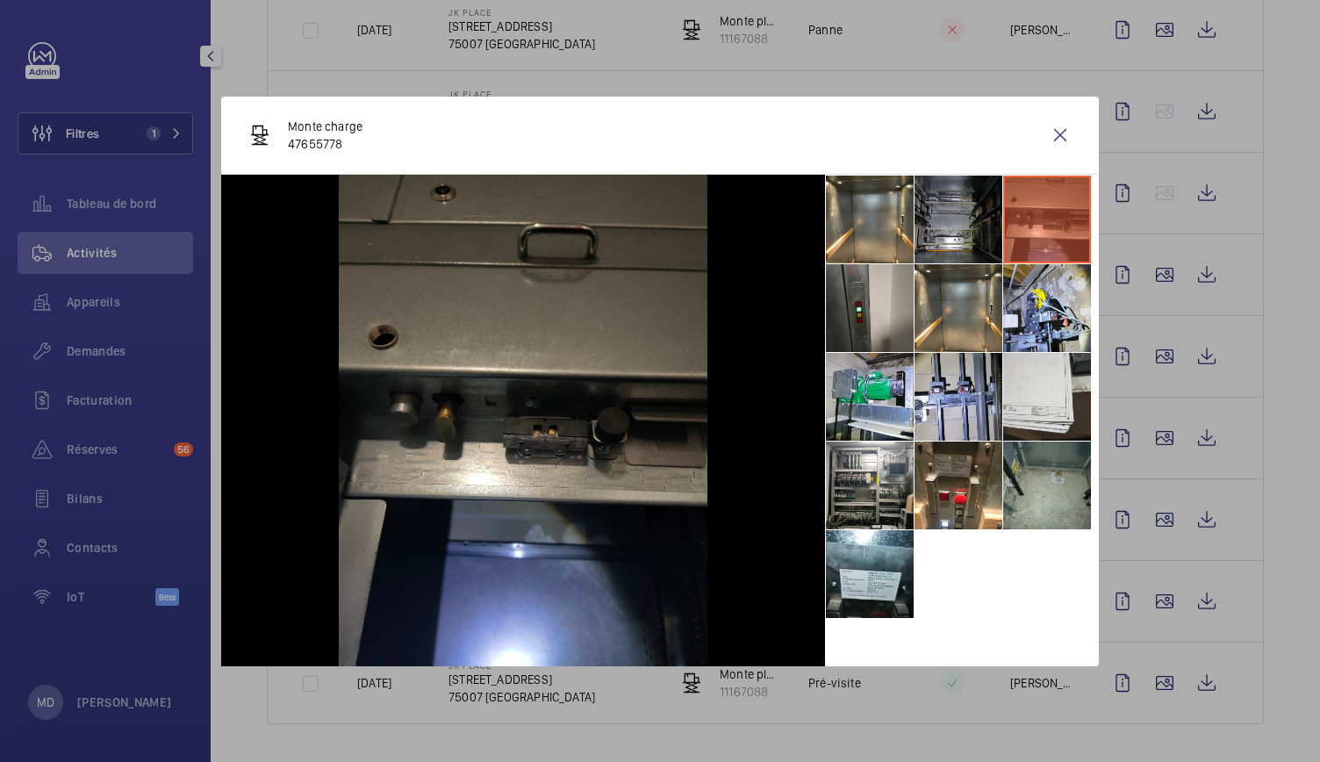
click at [1051, 244] on li at bounding box center [1047, 220] width 88 height 88
click at [1049, 291] on li at bounding box center [1047, 308] width 88 height 88
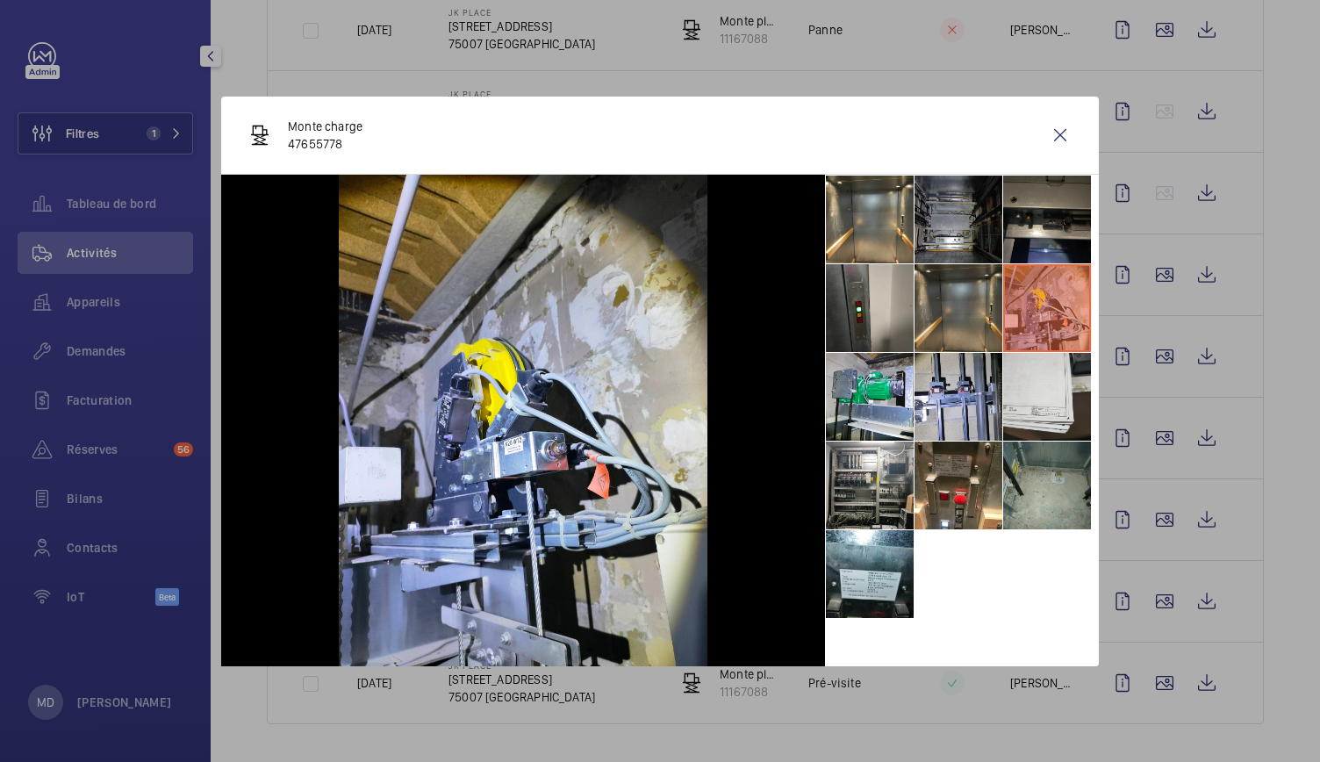
click at [979, 294] on li at bounding box center [959, 308] width 88 height 88
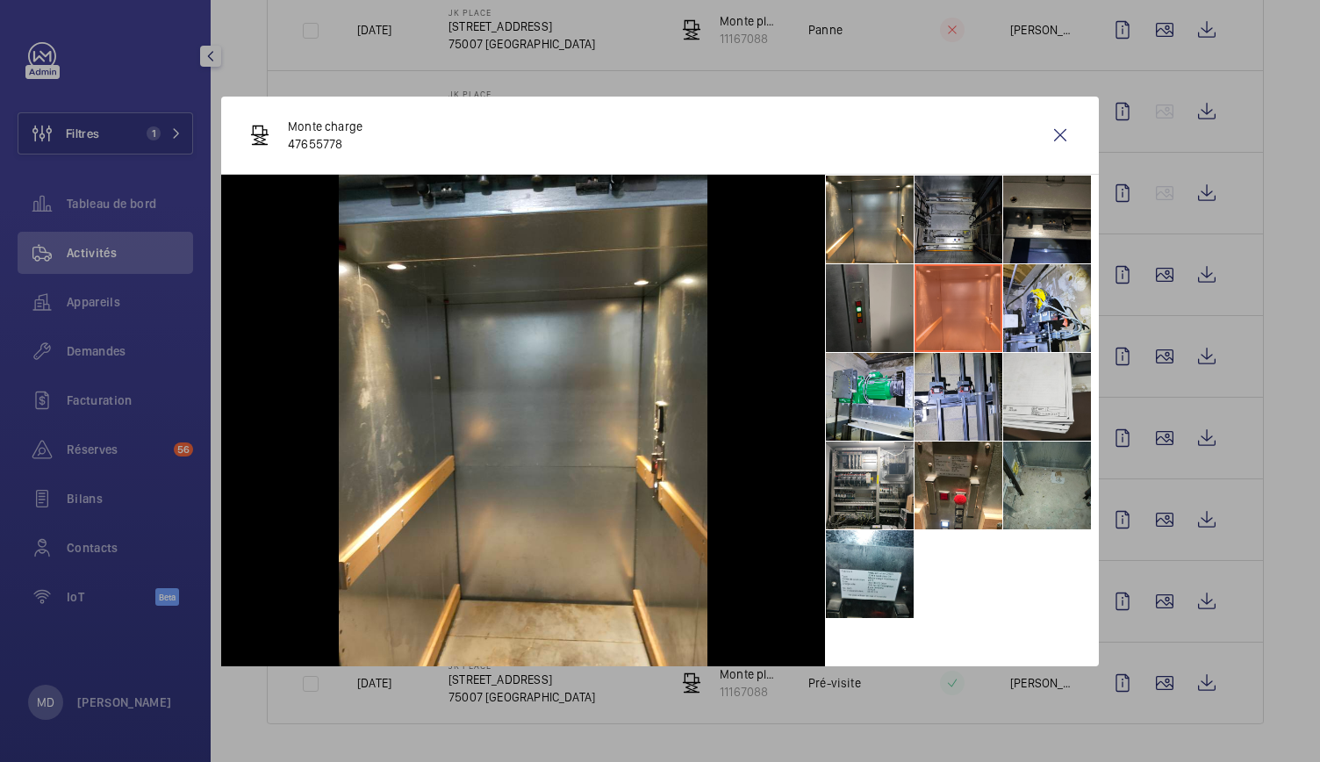
click at [898, 302] on li at bounding box center [870, 308] width 88 height 88
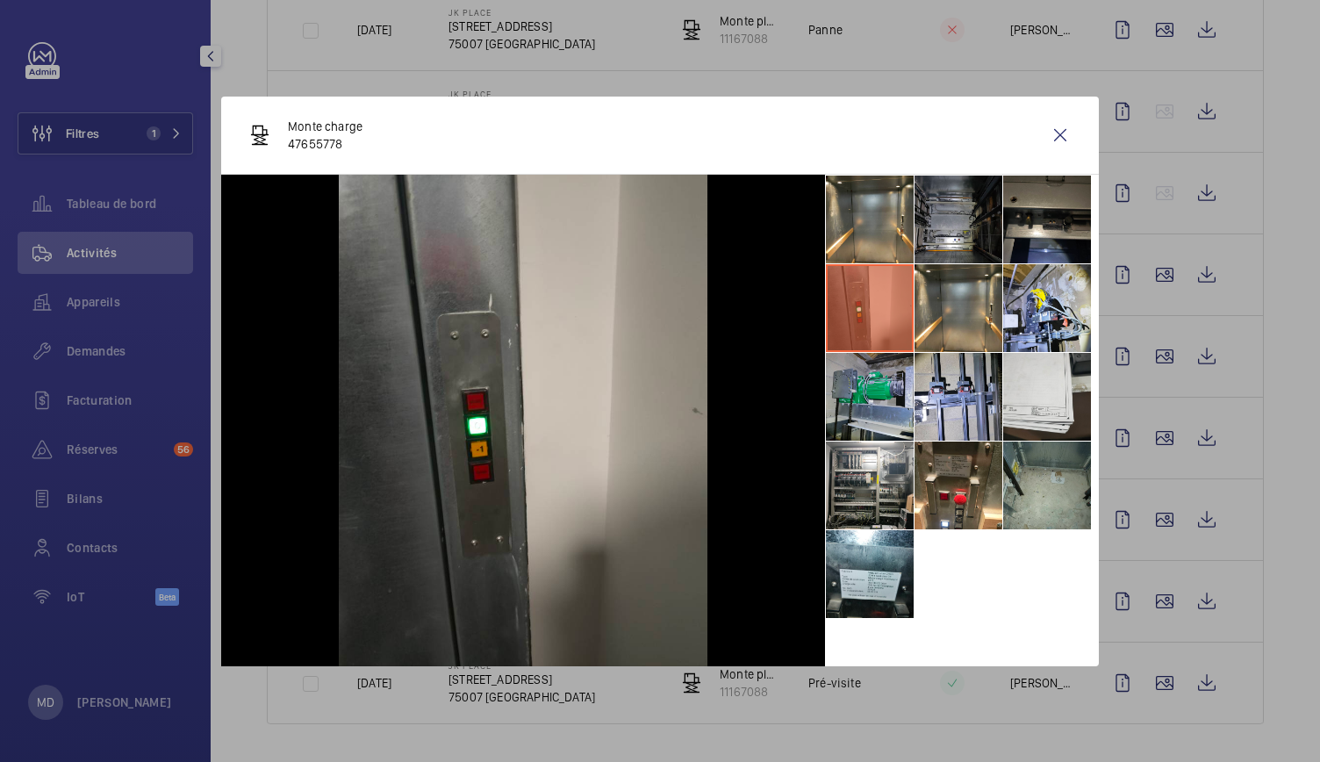
click at [876, 386] on li at bounding box center [870, 397] width 88 height 88
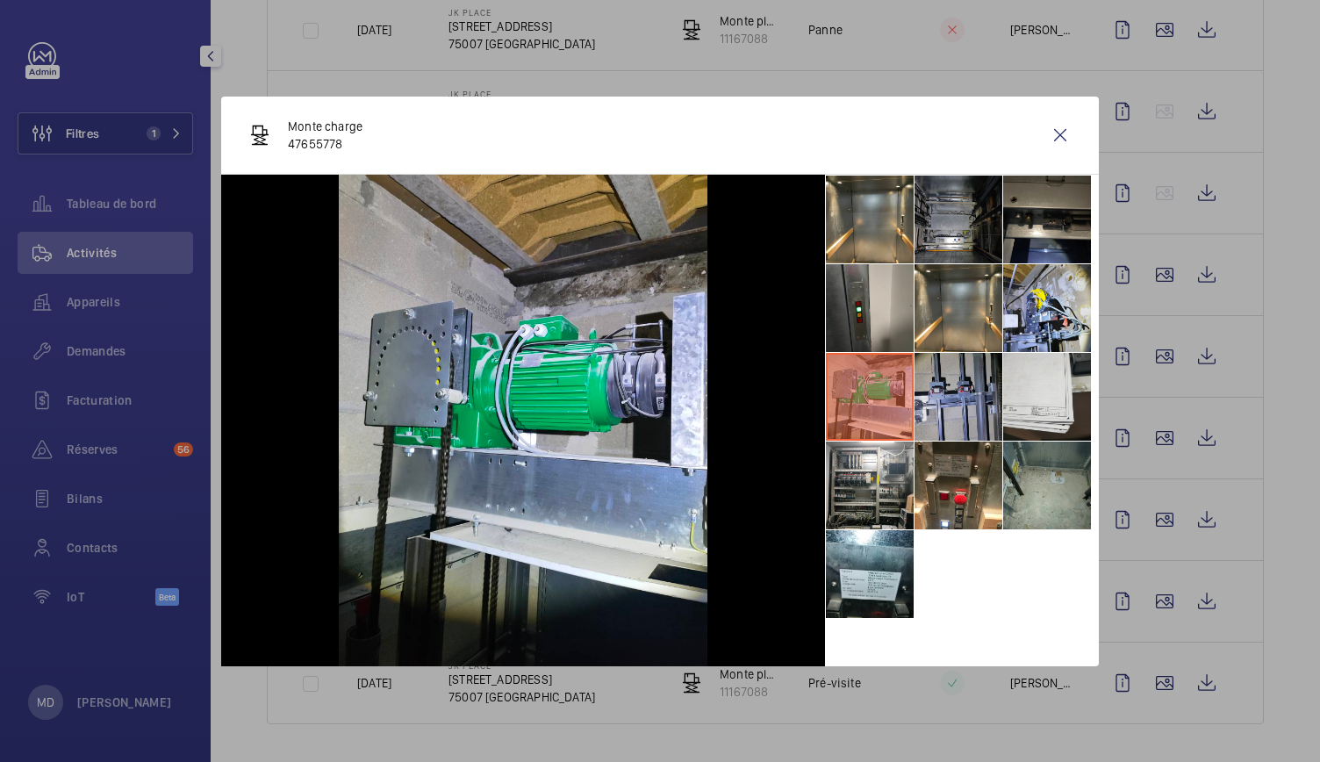
click at [944, 393] on li at bounding box center [959, 397] width 88 height 88
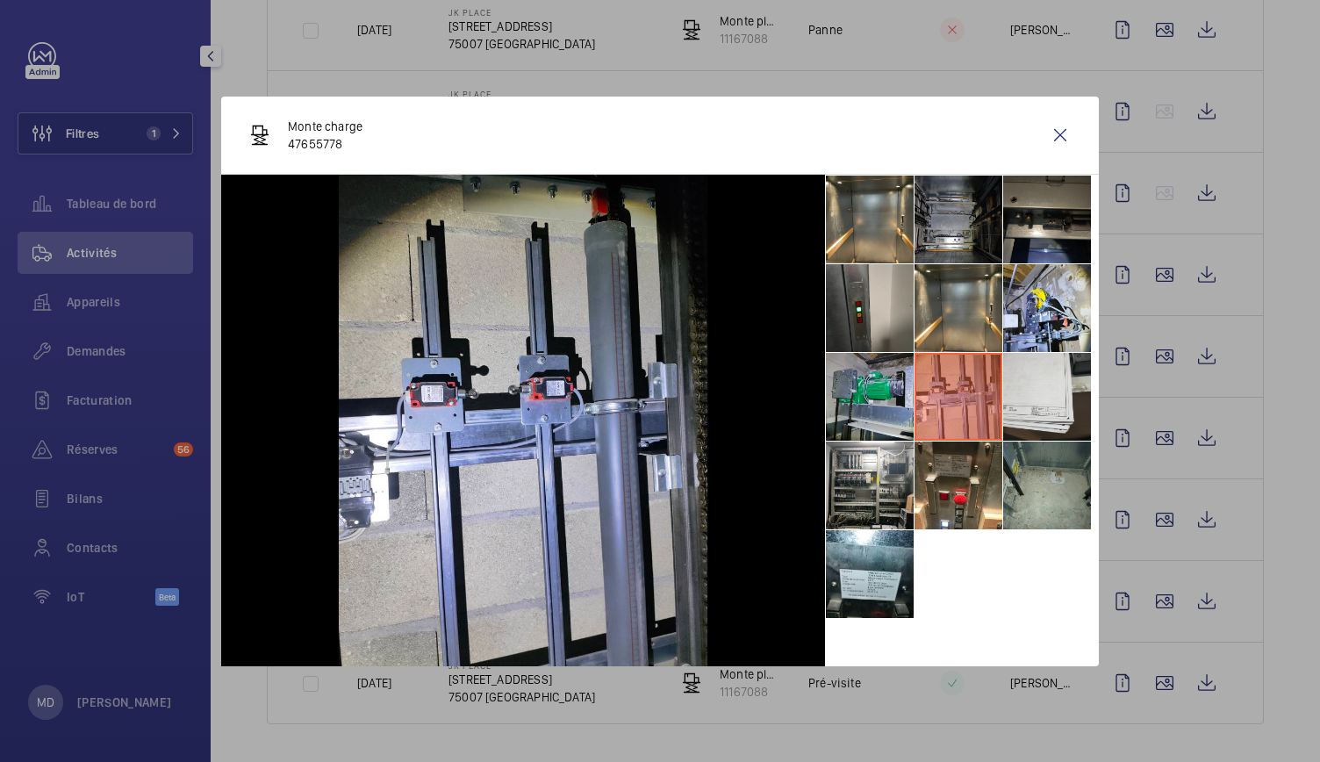
click at [876, 394] on li at bounding box center [870, 397] width 88 height 88
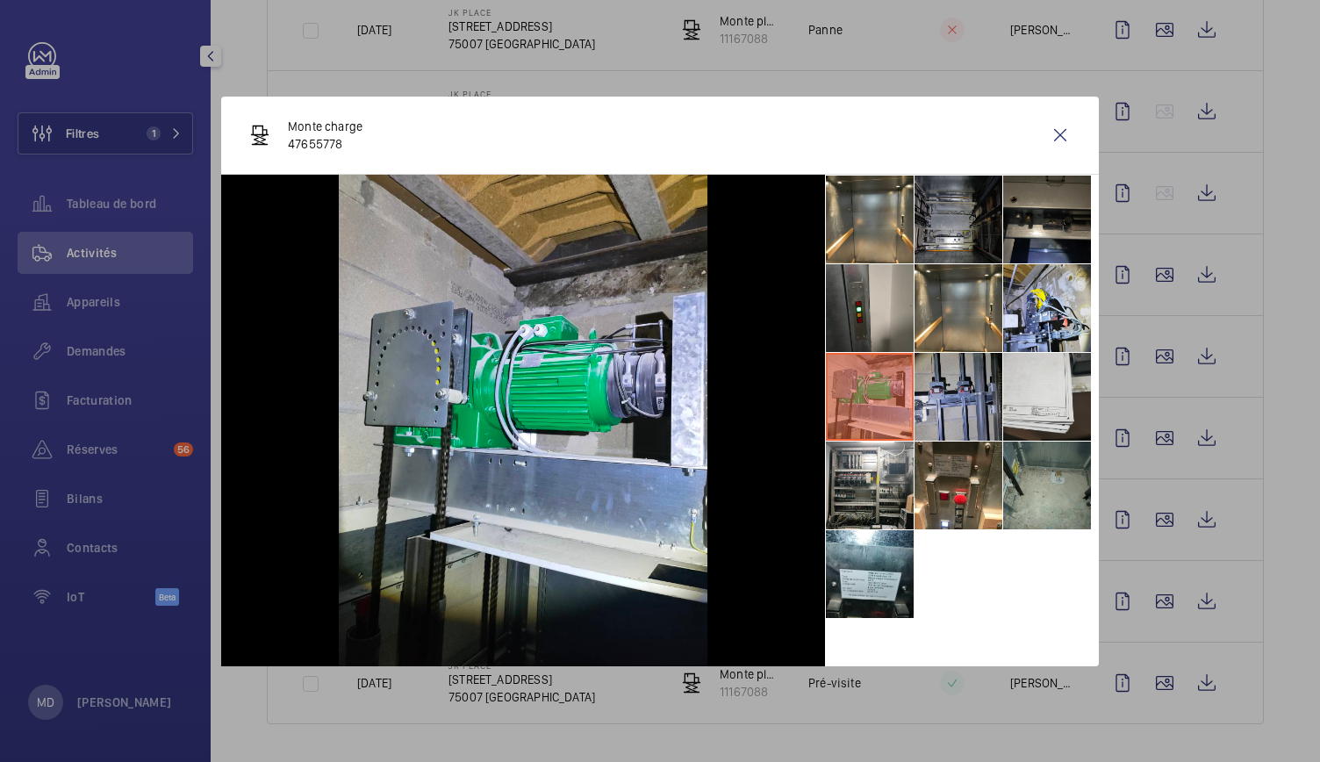
click at [975, 398] on li at bounding box center [959, 397] width 88 height 88
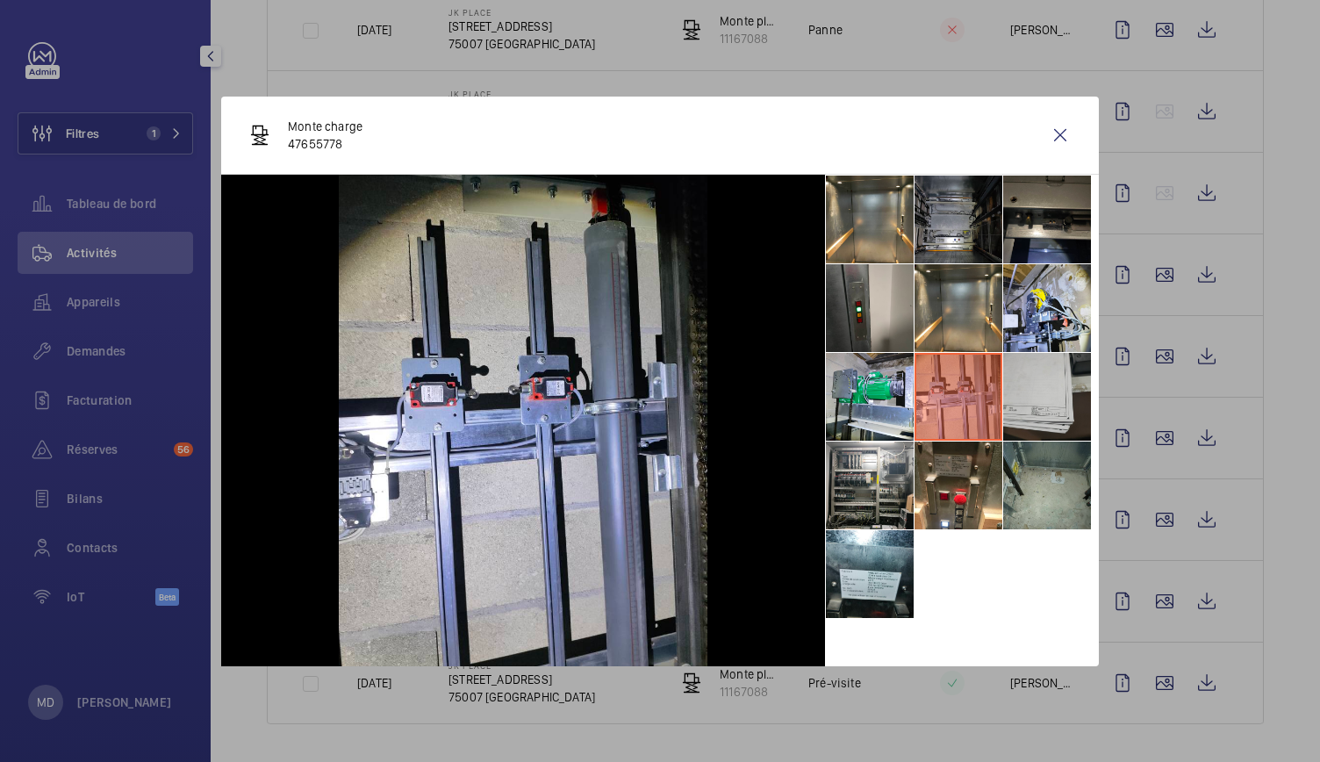
click at [1031, 398] on li at bounding box center [1047, 397] width 88 height 88
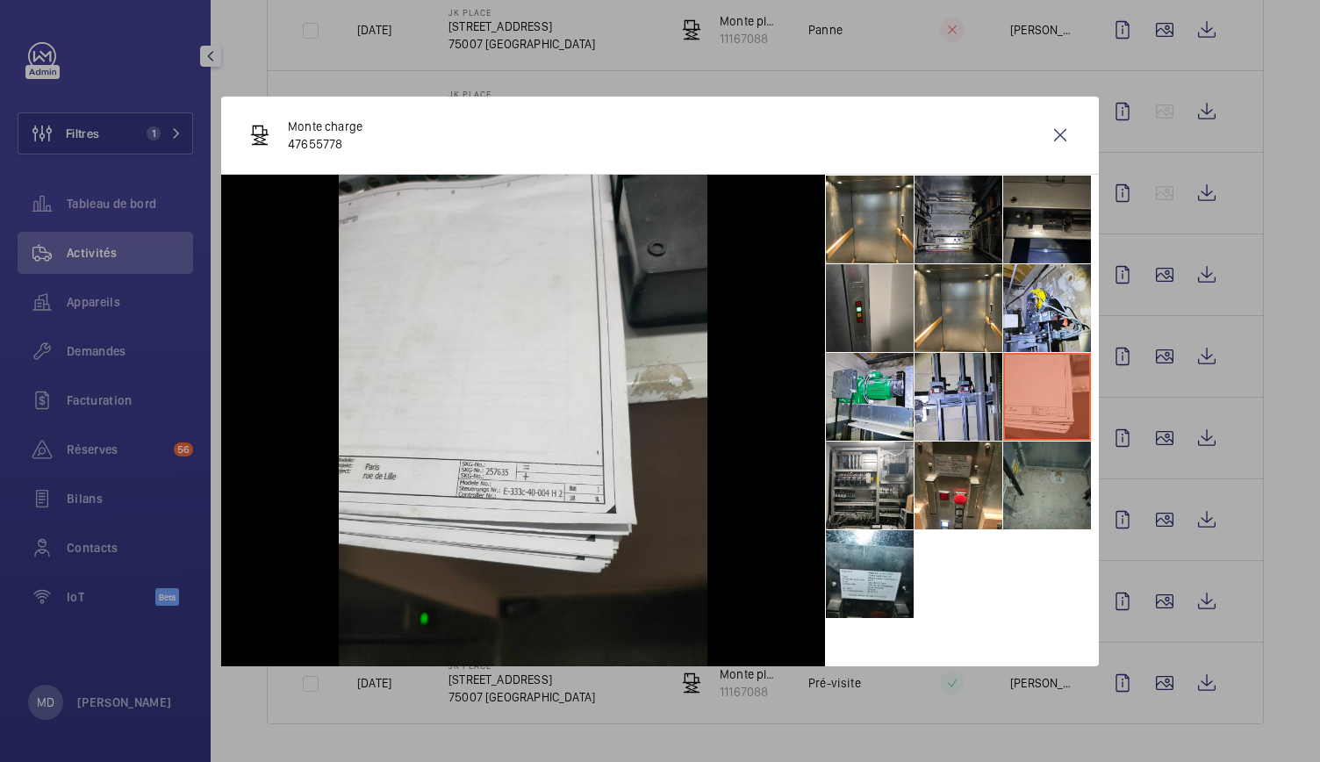
click at [1039, 474] on li at bounding box center [1047, 486] width 88 height 88
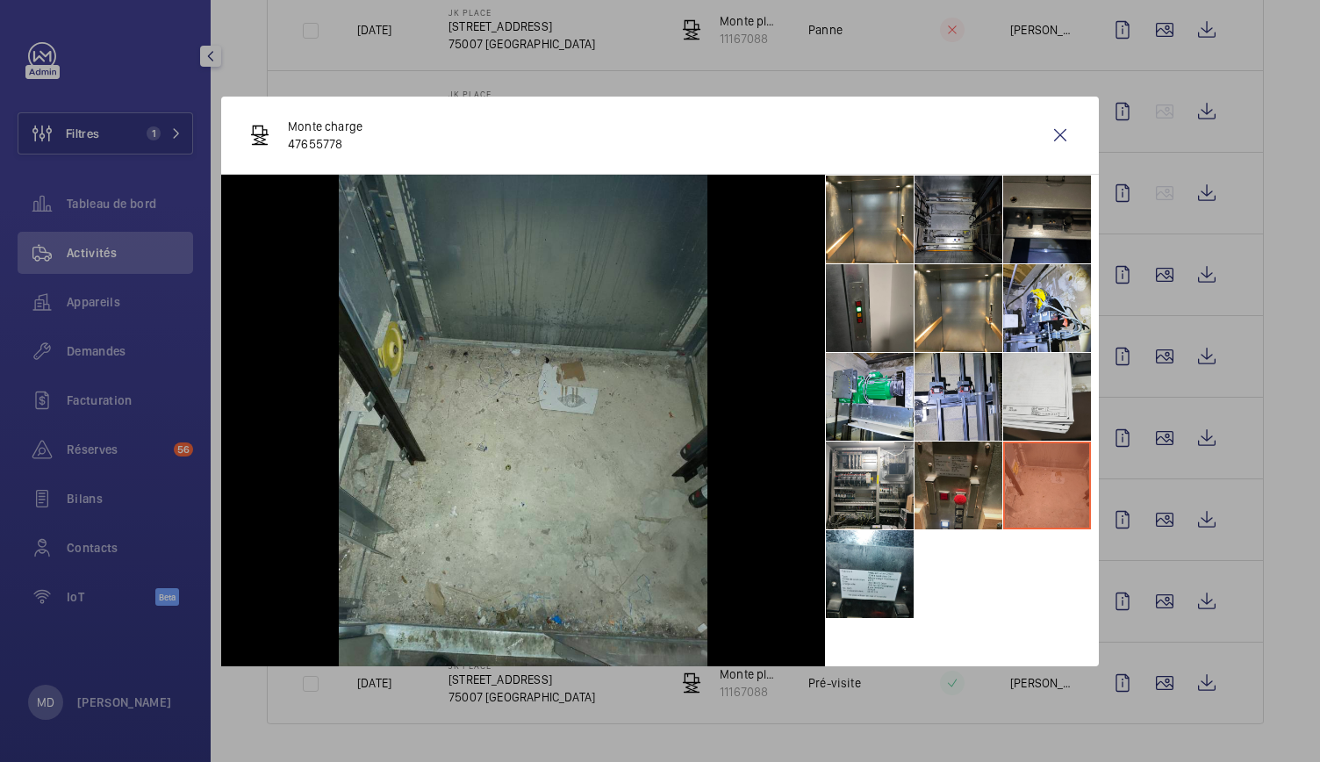
click at [990, 477] on li at bounding box center [959, 486] width 88 height 88
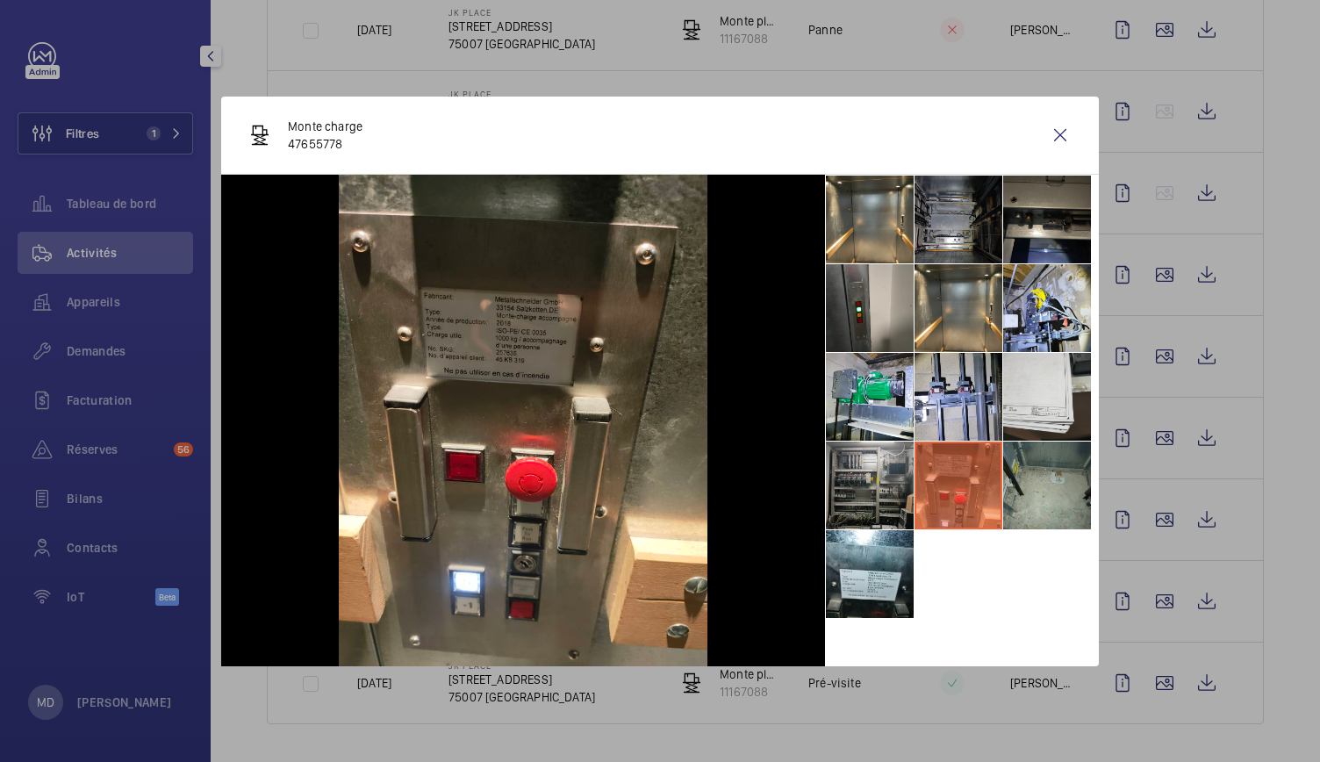
click at [864, 477] on li at bounding box center [870, 486] width 88 height 88
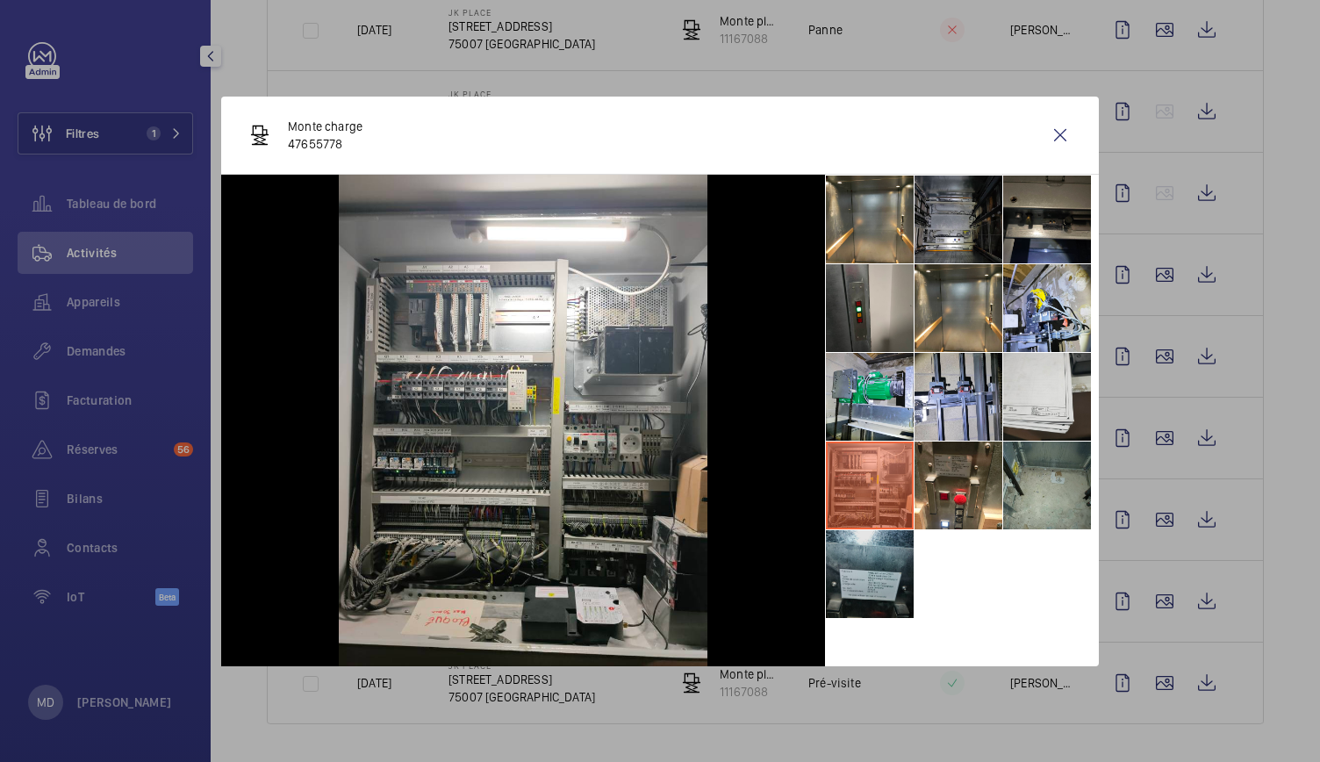
click at [841, 564] on li at bounding box center [870, 574] width 88 height 88
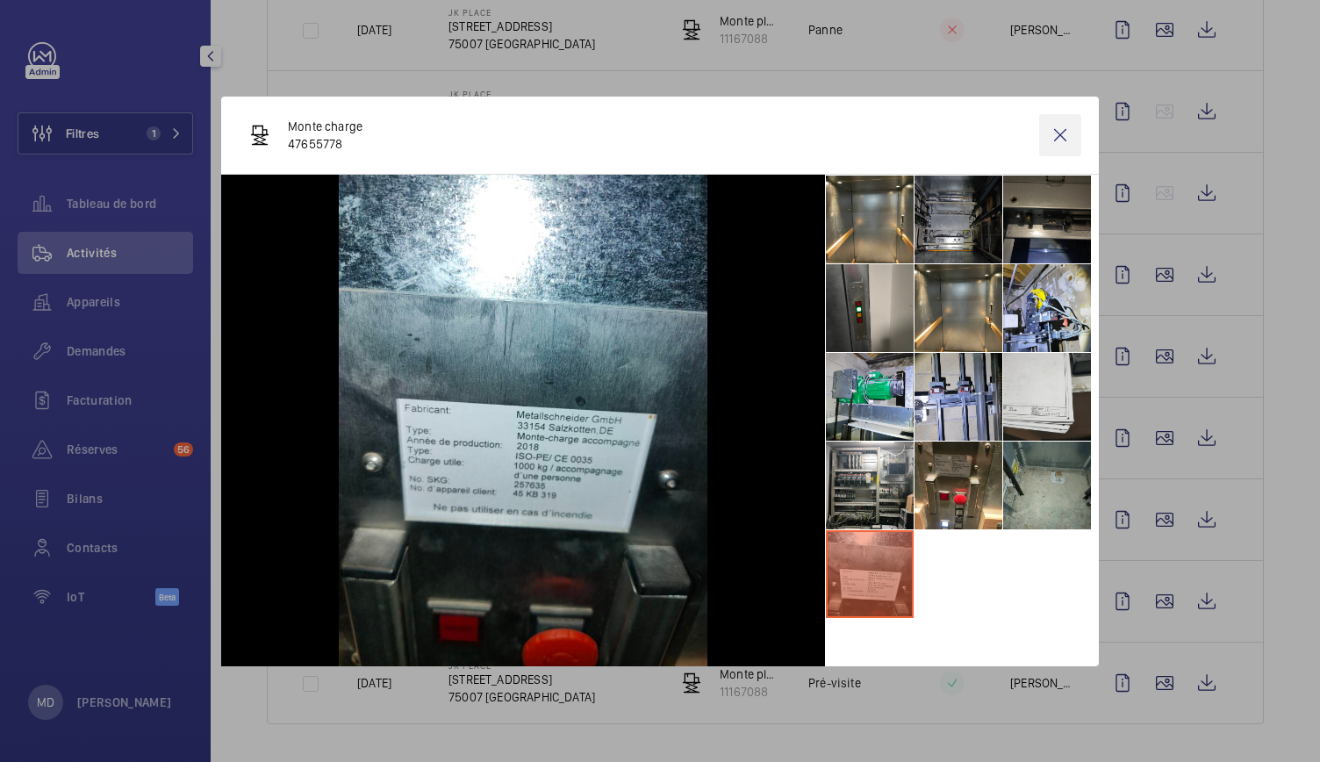
click at [1061, 141] on wm-front-icon-button at bounding box center [1060, 135] width 42 height 42
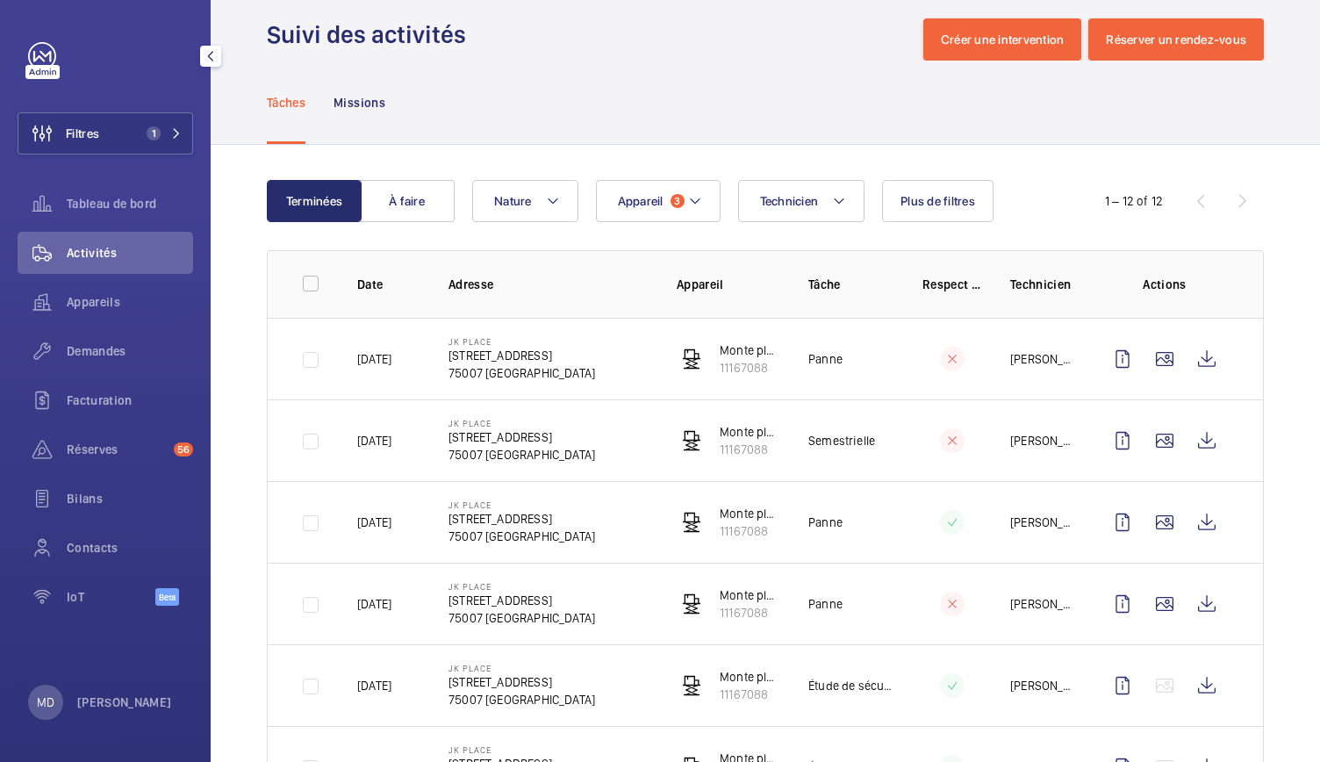
scroll to position [0, 0]
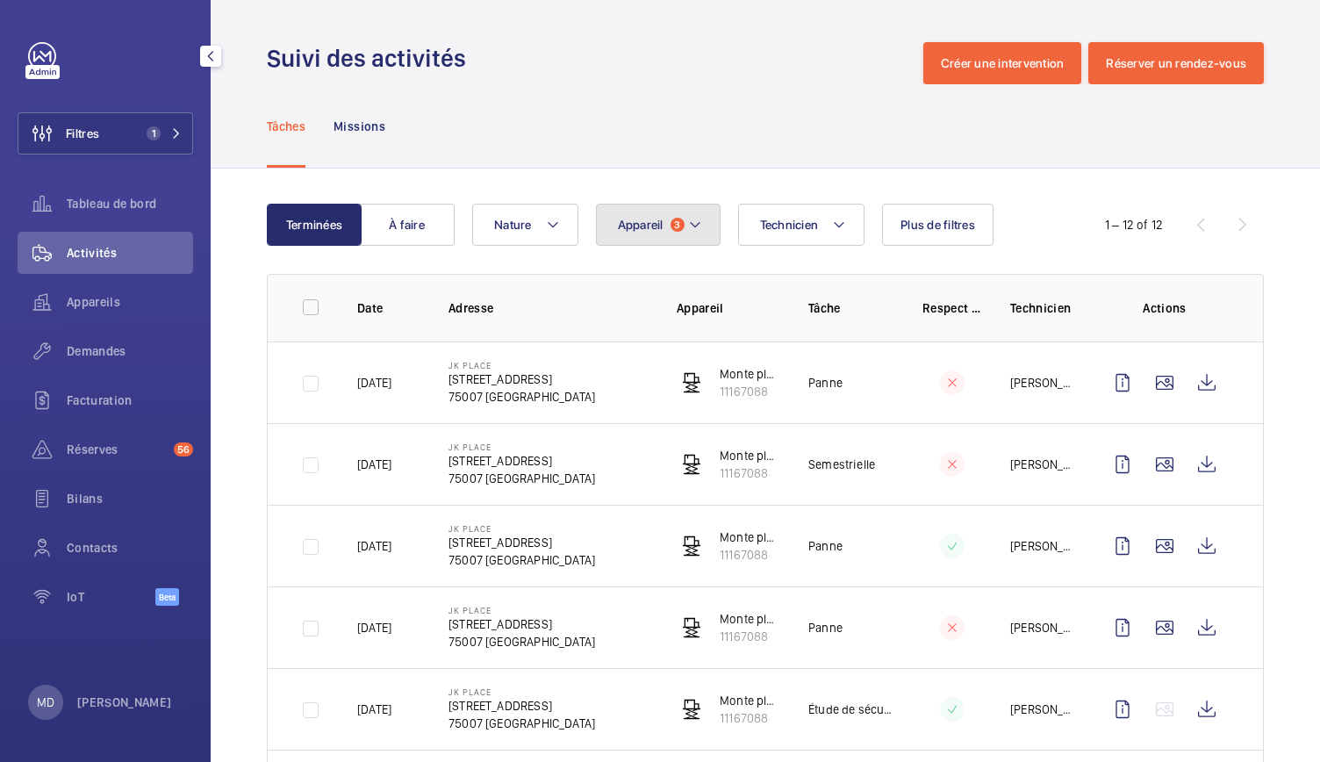
click at [697, 233] on mat-icon at bounding box center [695, 224] width 14 height 21
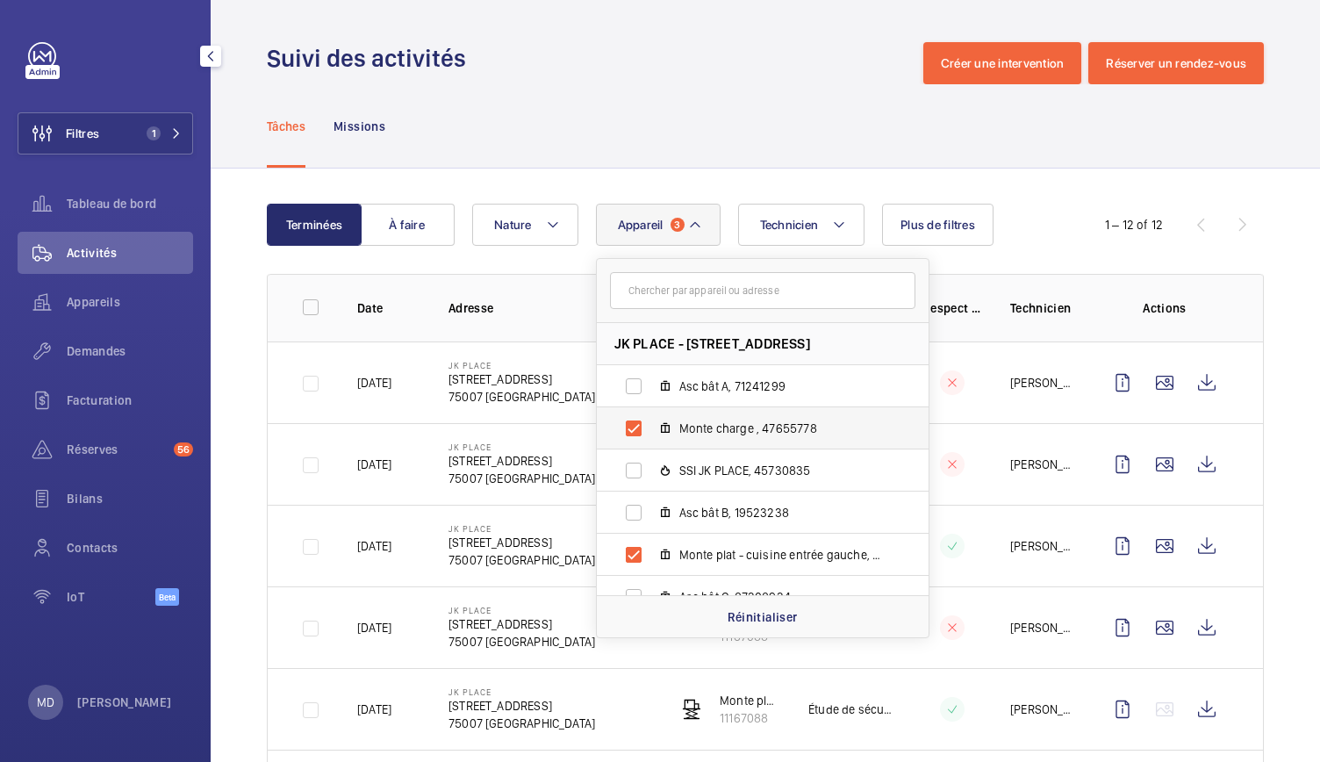
click at [637, 433] on label "Monte charge , 47655778" at bounding box center [749, 428] width 304 height 42
click at [637, 433] on input "Monte charge , 47655778" at bounding box center [633, 428] width 35 height 35
checkbox input "false"
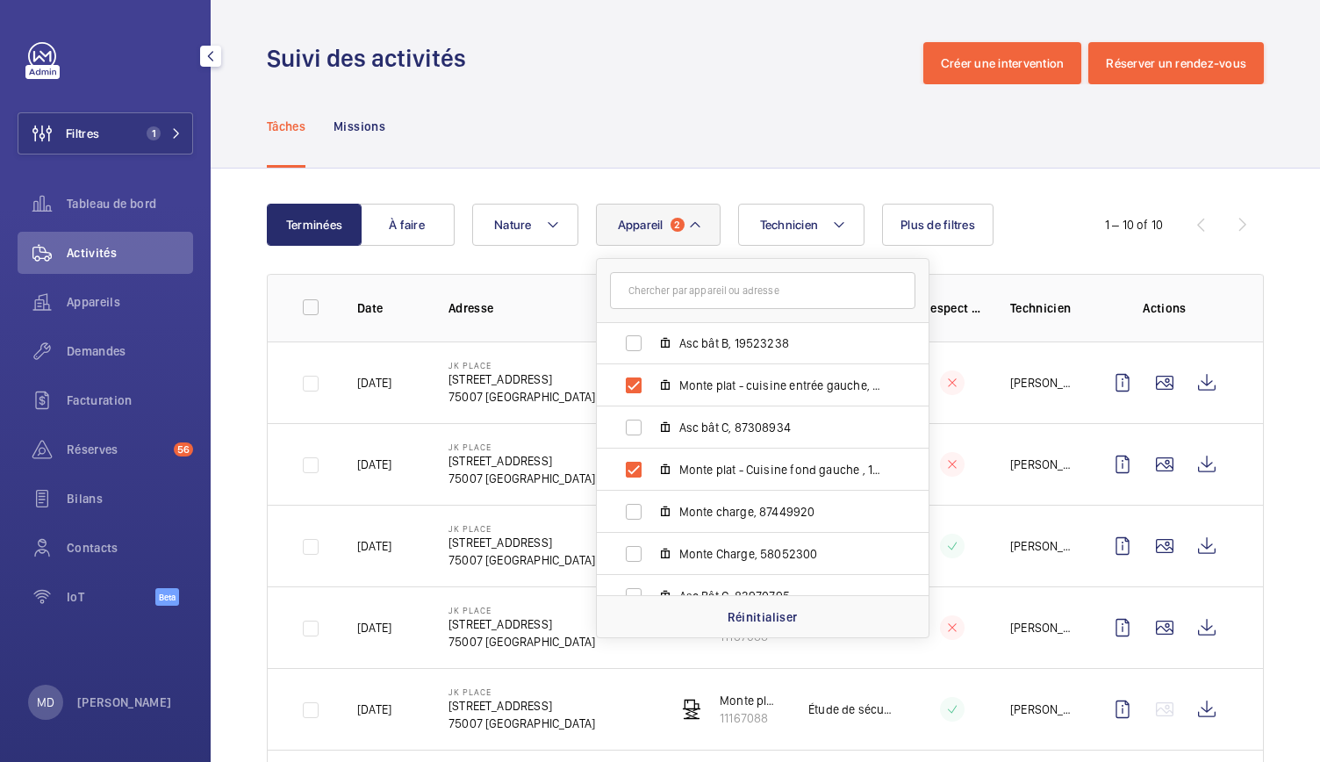
scroll to position [191, 0]
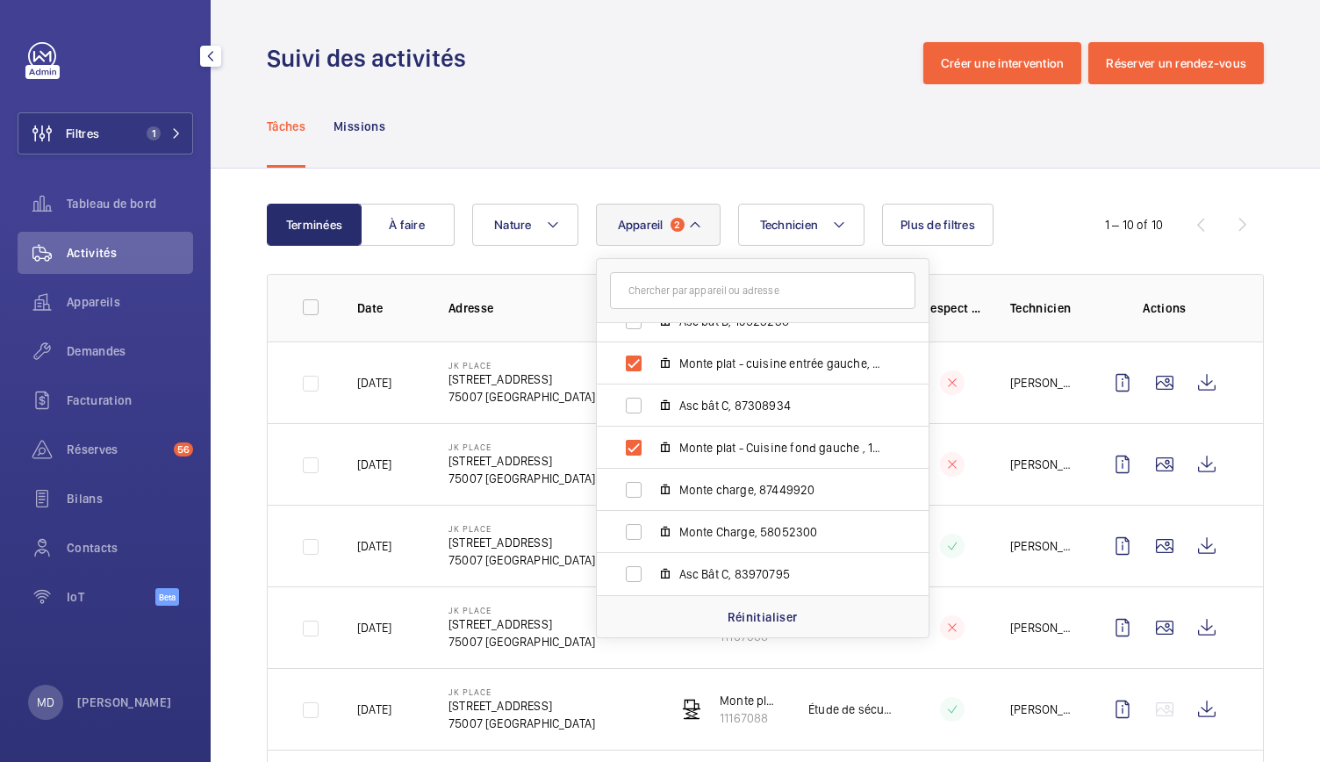
click at [655, 485] on label "Monte charge, 87449920" at bounding box center [749, 490] width 304 height 42
click at [651, 485] on input "Monte charge, 87449920" at bounding box center [633, 489] width 35 height 35
checkbox input "true"
click at [711, 112] on div "Tâches Missions" at bounding box center [765, 125] width 997 height 83
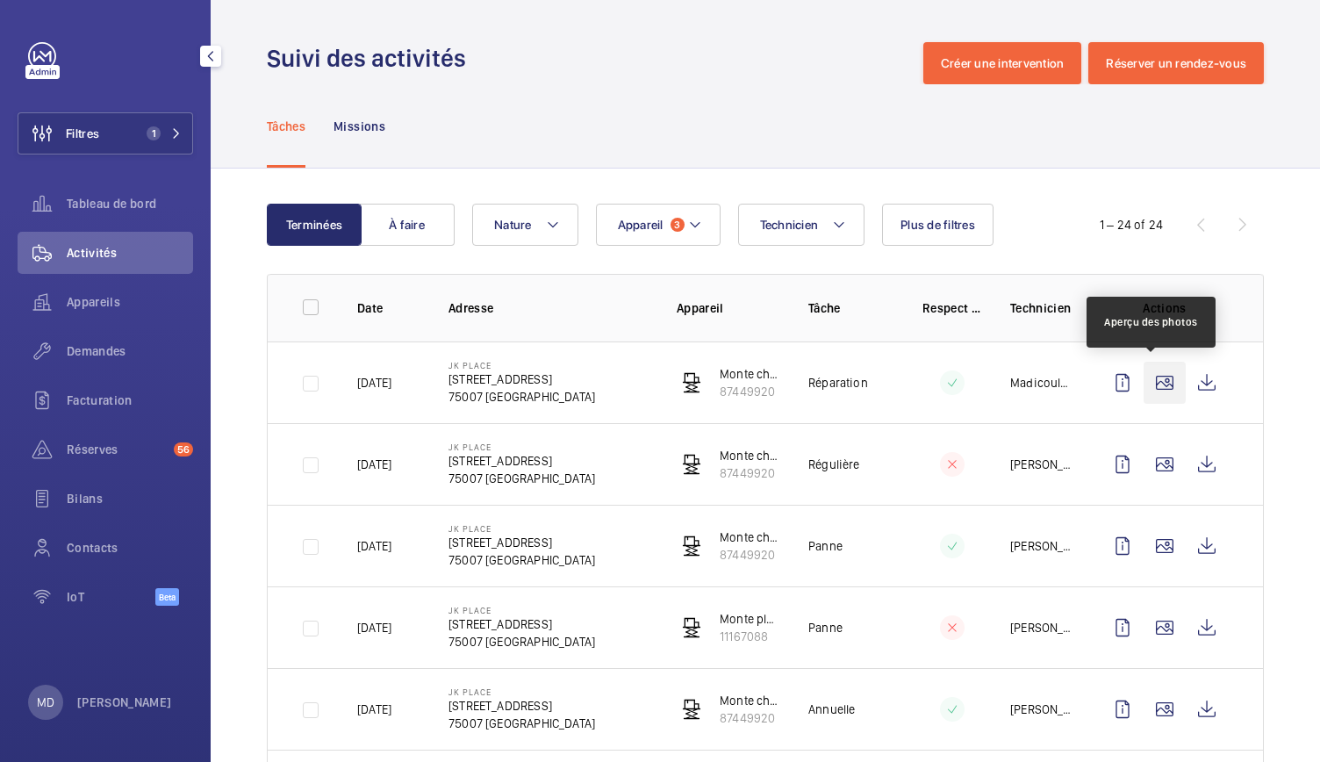
click at [1147, 380] on wm-front-icon-button at bounding box center [1165, 383] width 42 height 42
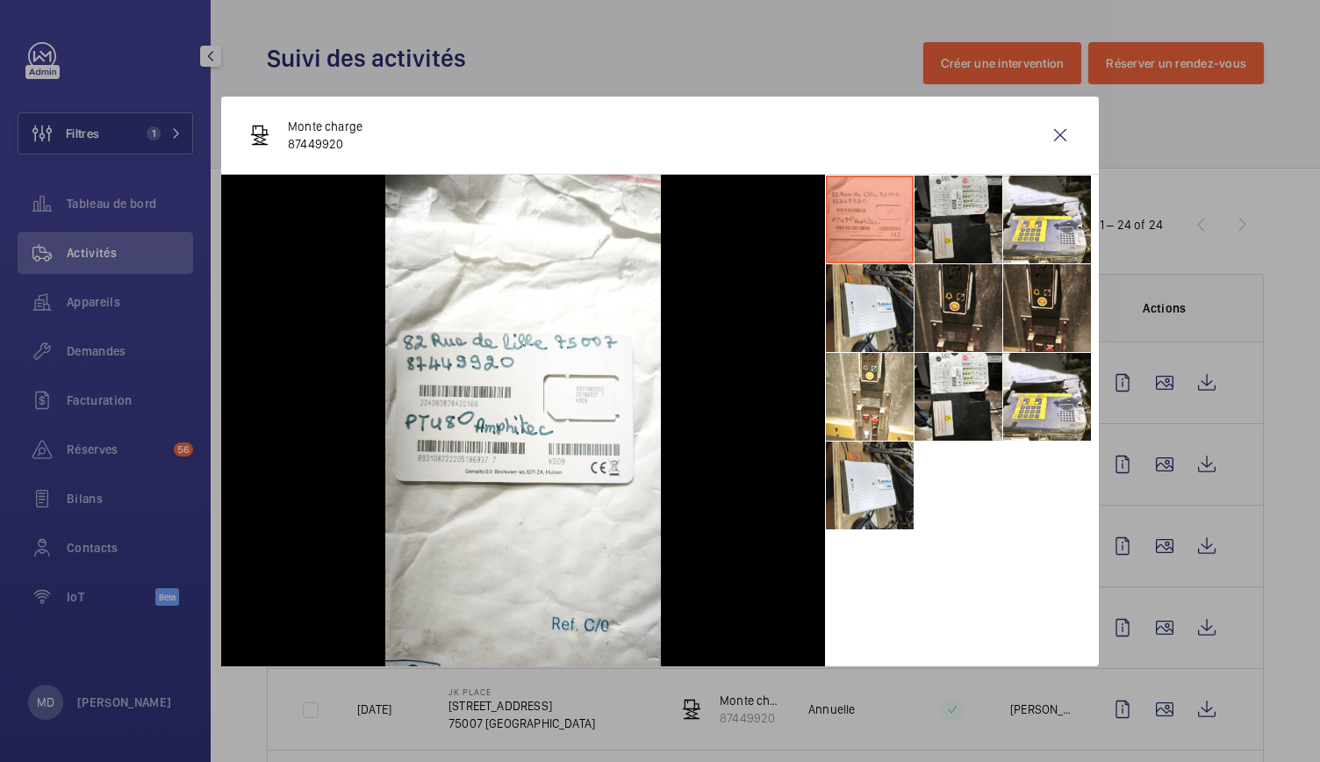
click at [960, 231] on li at bounding box center [959, 220] width 88 height 88
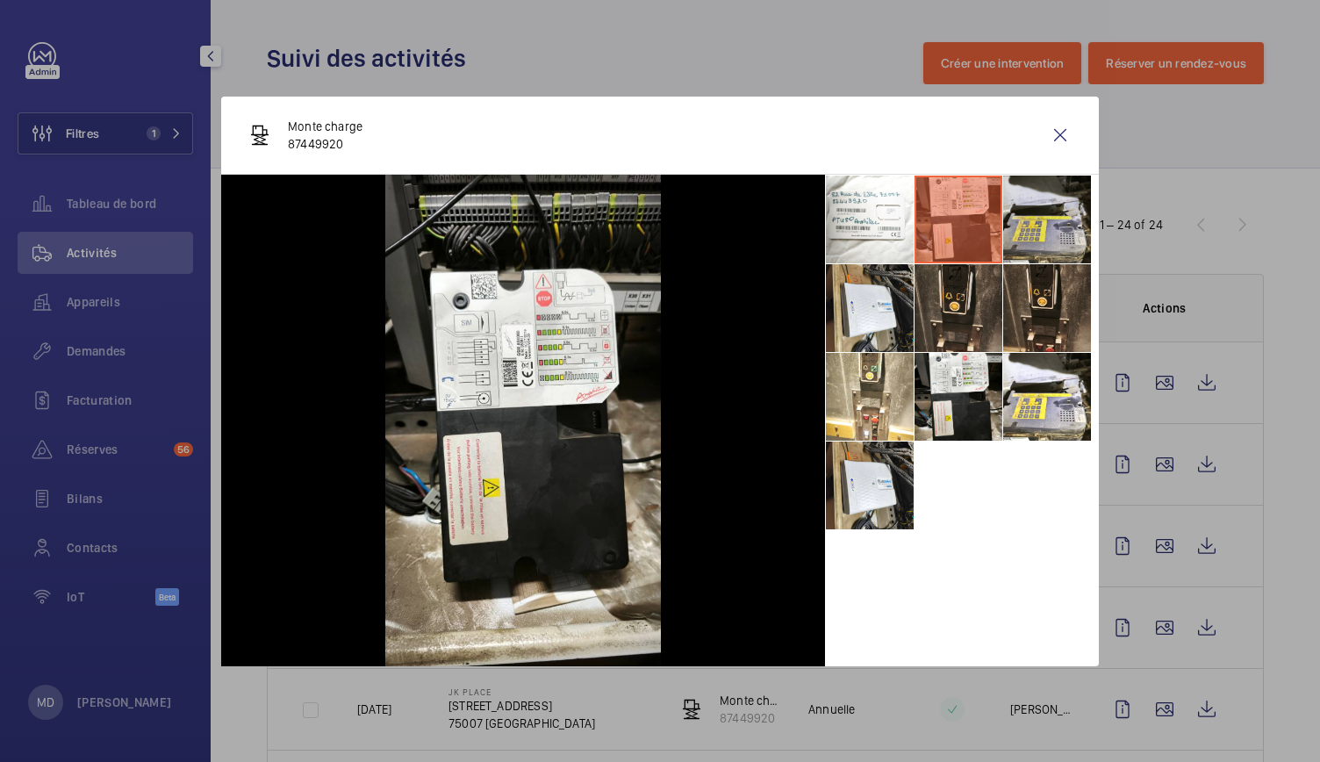
click at [1026, 231] on li at bounding box center [1047, 220] width 88 height 88
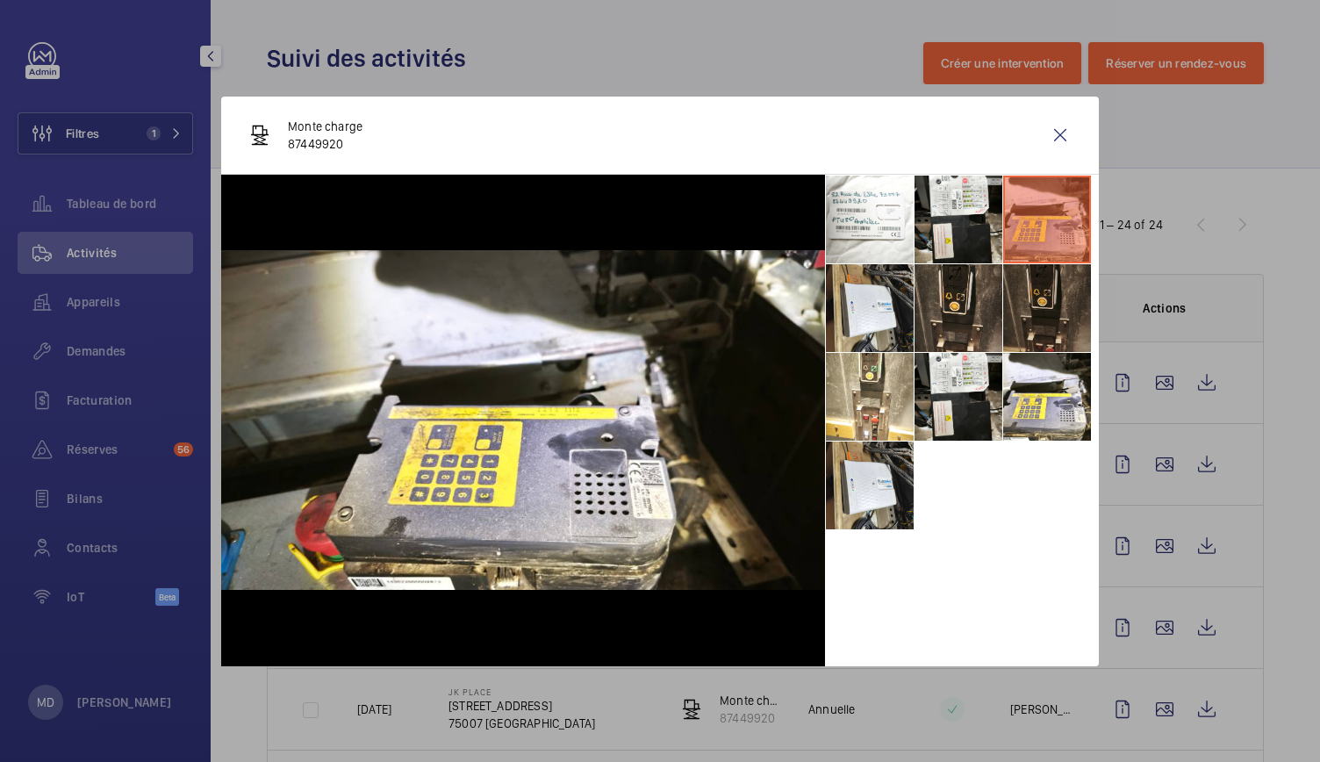
click at [1027, 267] on li at bounding box center [1047, 308] width 88 height 88
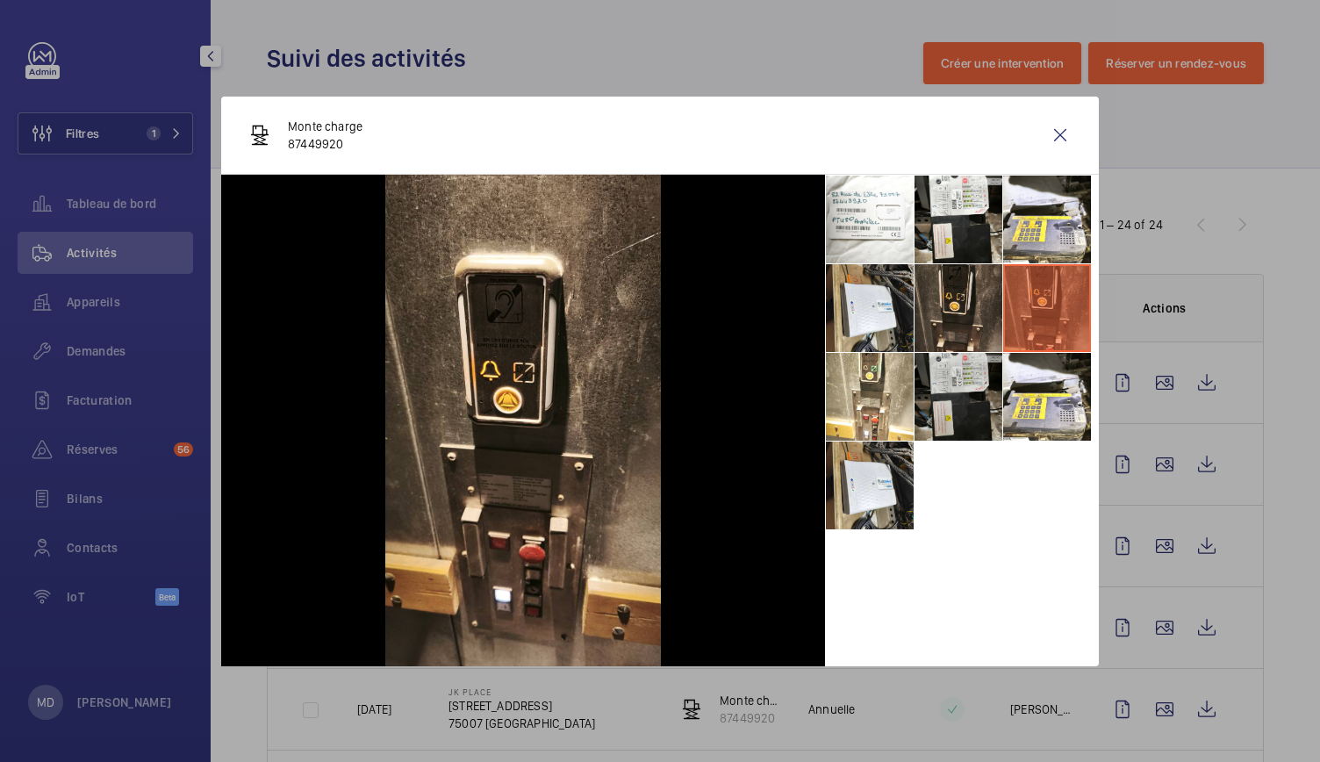
click at [956, 356] on li at bounding box center [959, 397] width 88 height 88
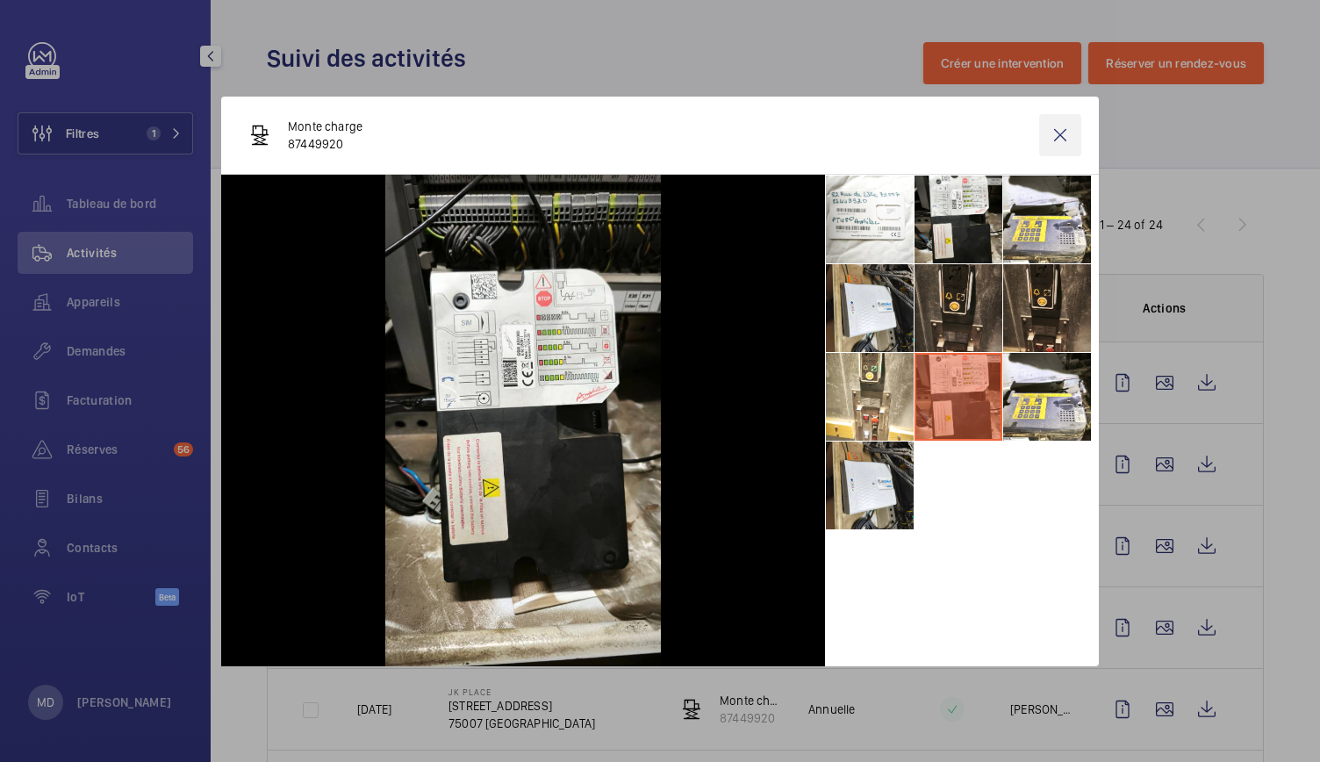
click at [1060, 133] on wm-front-icon-button at bounding box center [1060, 135] width 42 height 42
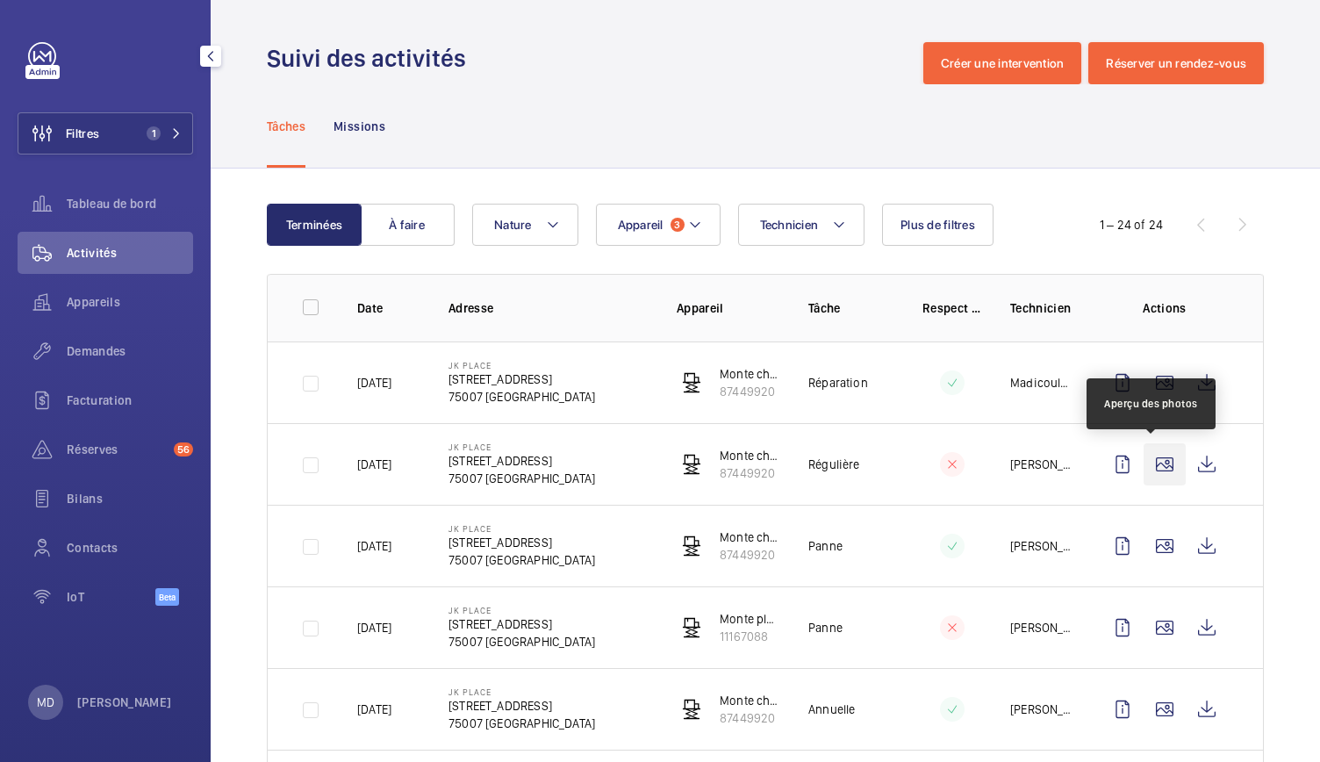
click at [1145, 466] on wm-front-icon-button at bounding box center [1165, 464] width 42 height 42
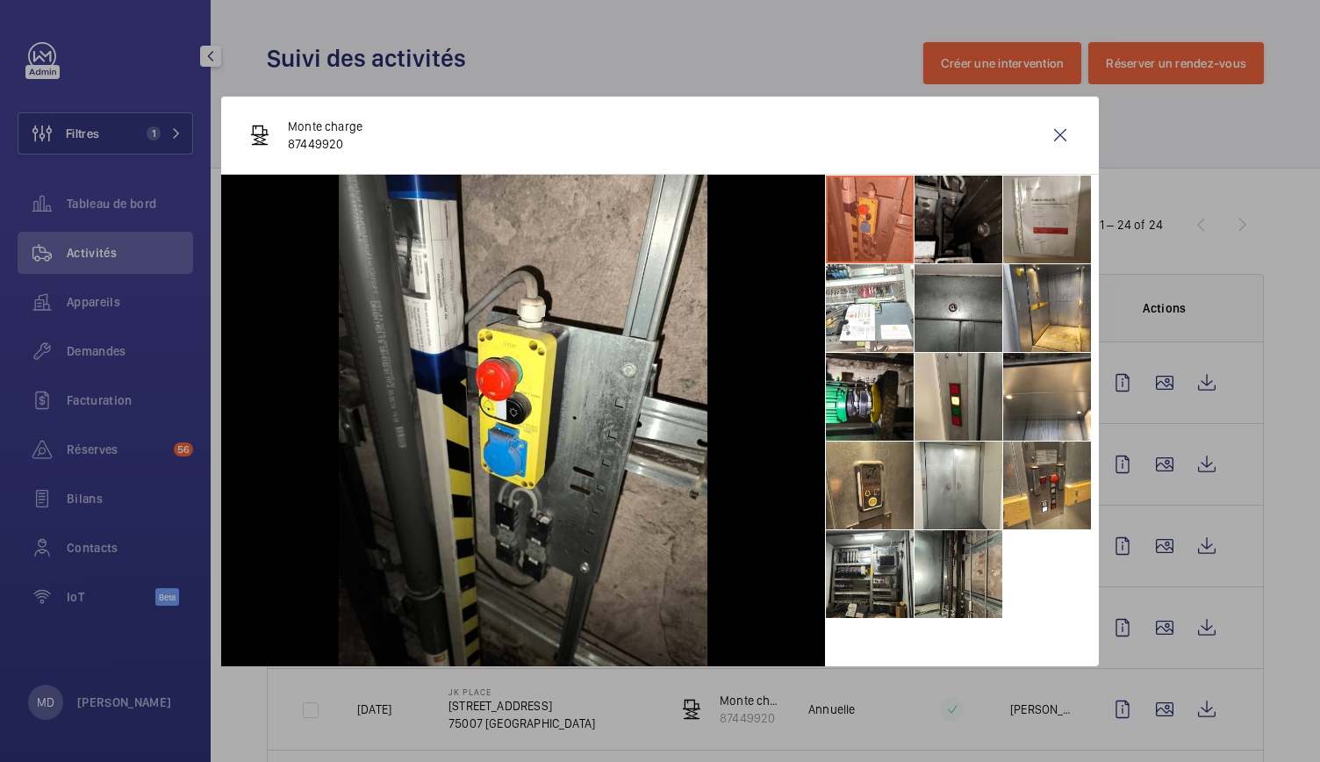
click at [965, 235] on li at bounding box center [959, 220] width 88 height 88
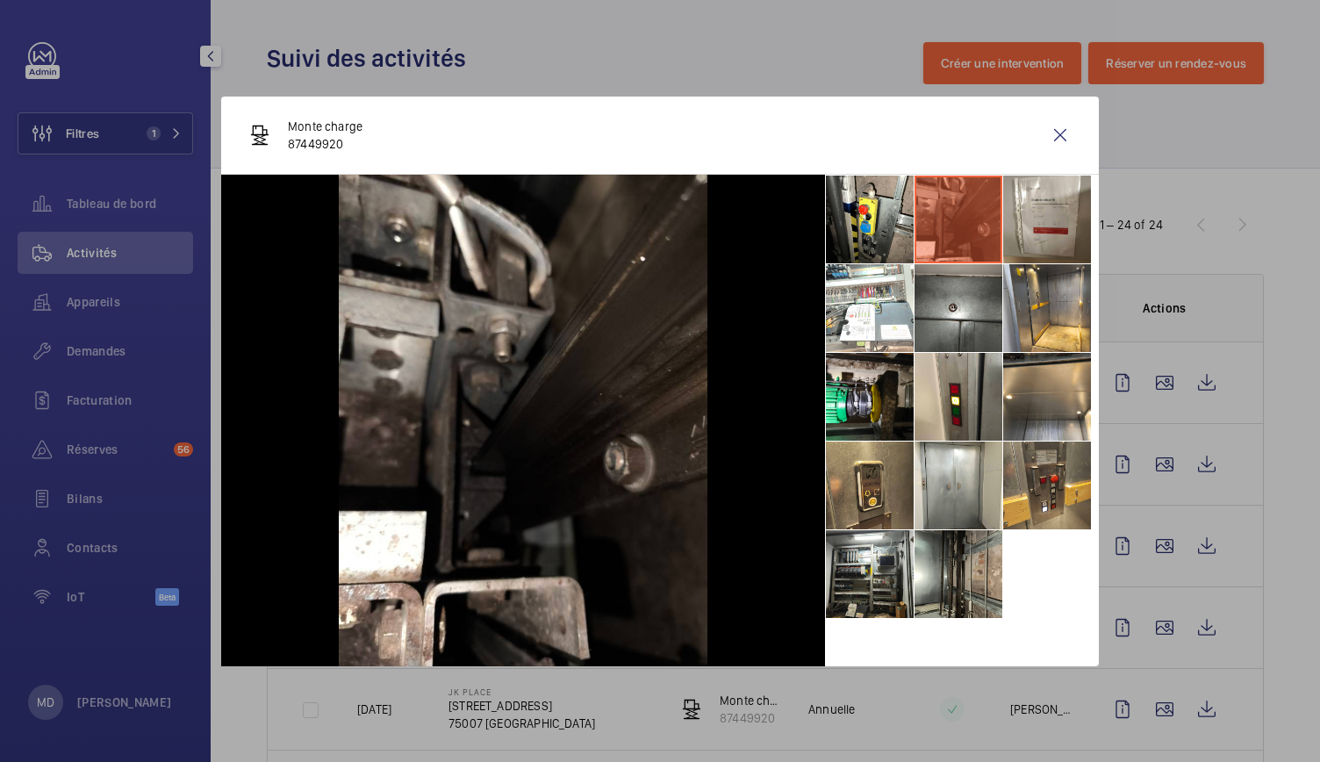
click at [1000, 228] on li at bounding box center [959, 220] width 88 height 88
click at [957, 477] on li at bounding box center [959, 486] width 88 height 88
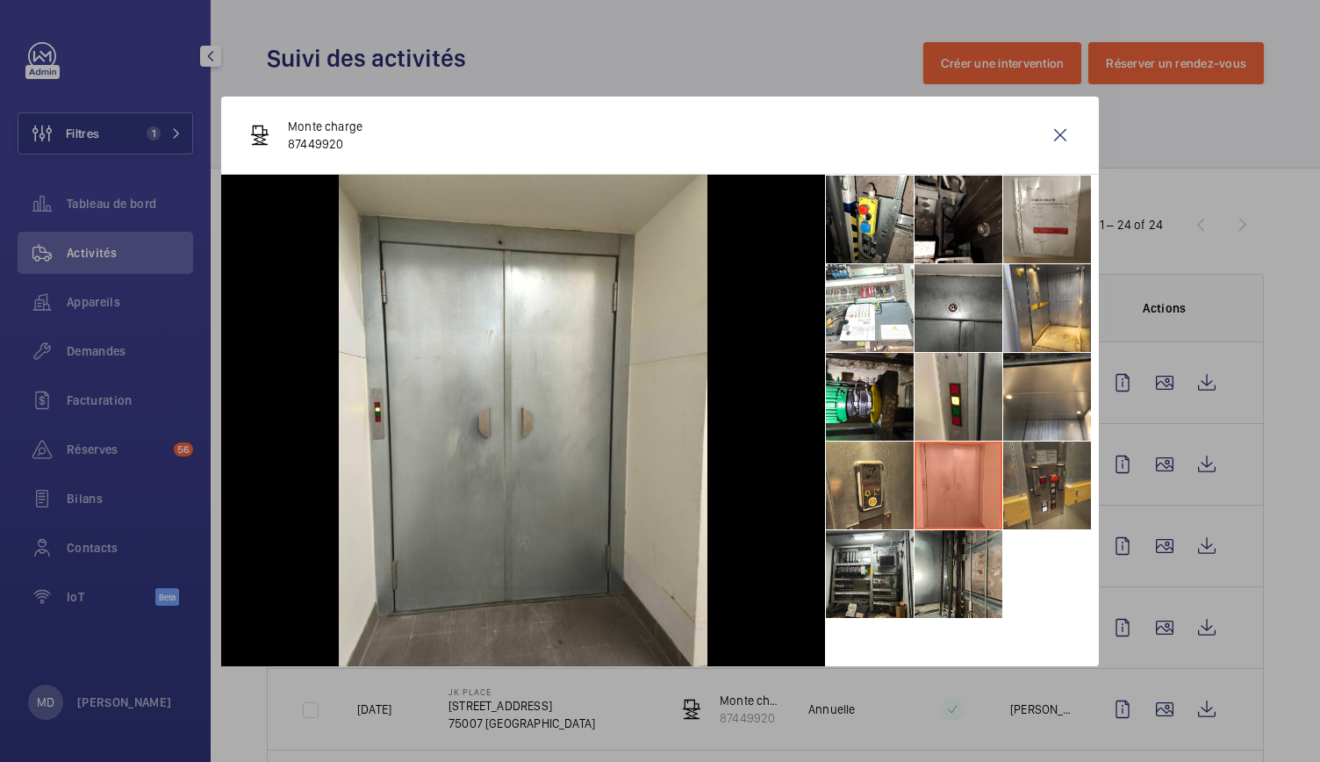
click at [1032, 480] on li at bounding box center [1047, 486] width 88 height 88
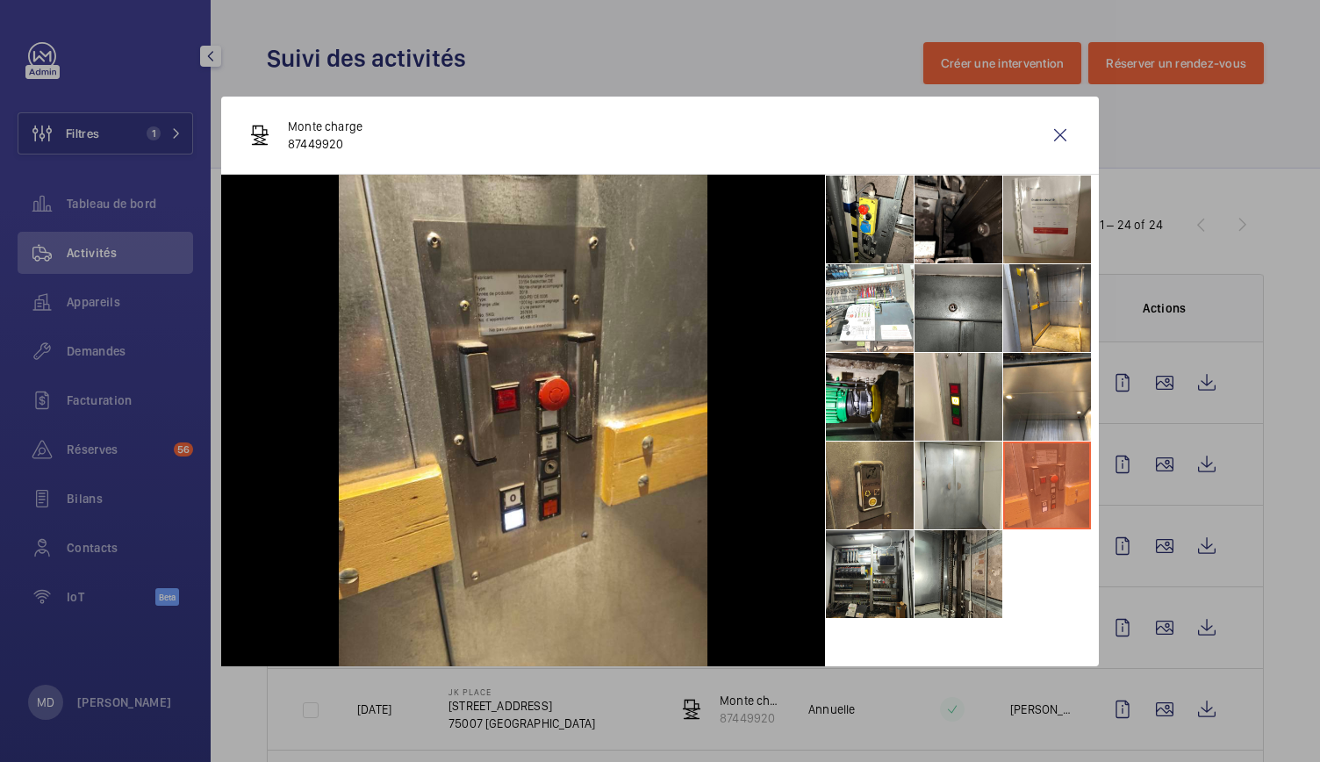
click at [876, 488] on li at bounding box center [870, 486] width 88 height 88
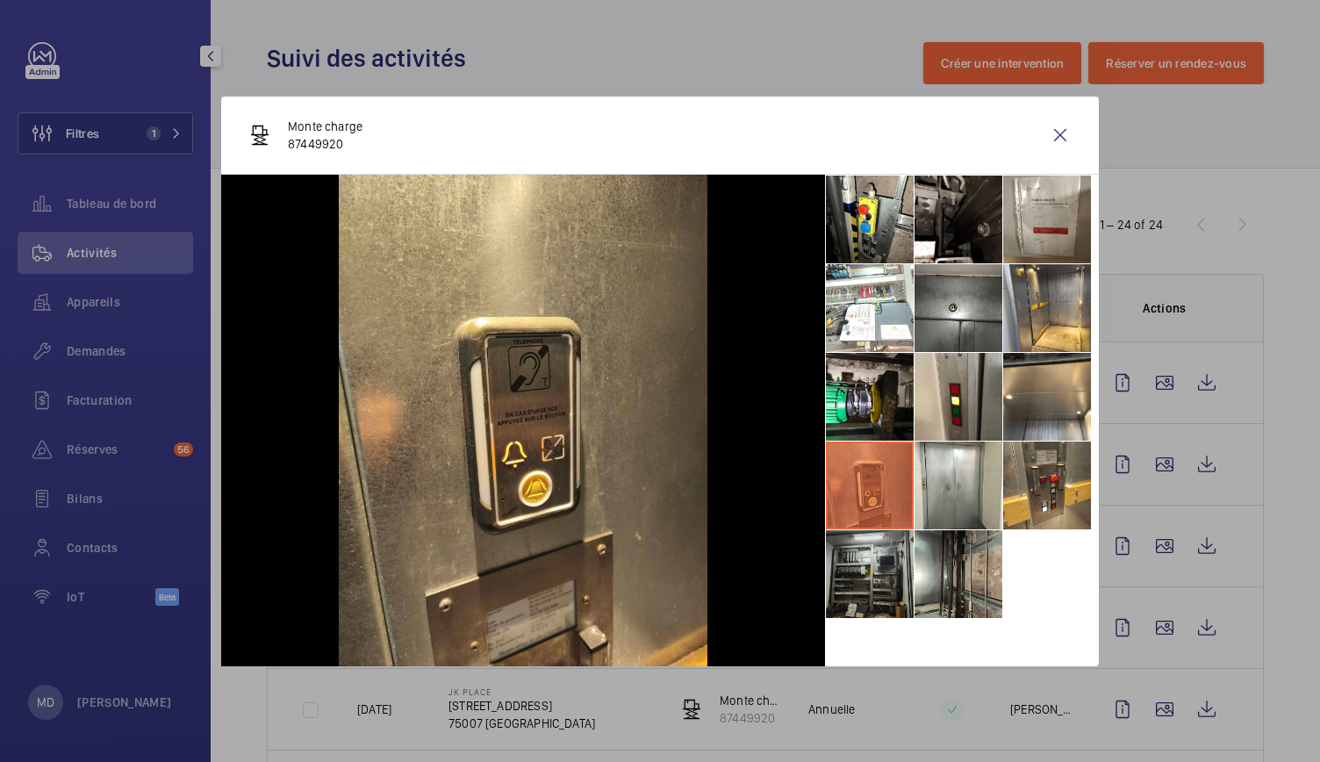
click at [887, 592] on li at bounding box center [870, 574] width 88 height 88
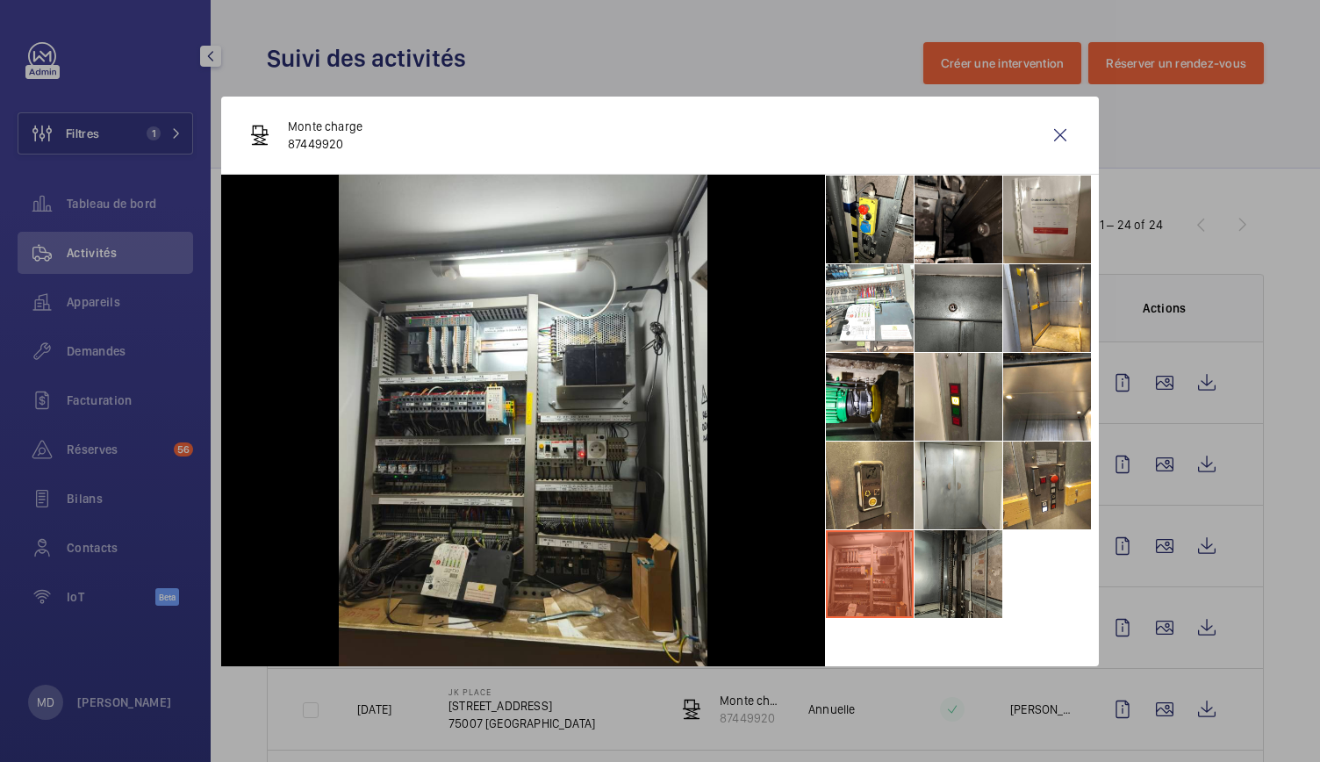
click at [929, 580] on li at bounding box center [959, 574] width 88 height 88
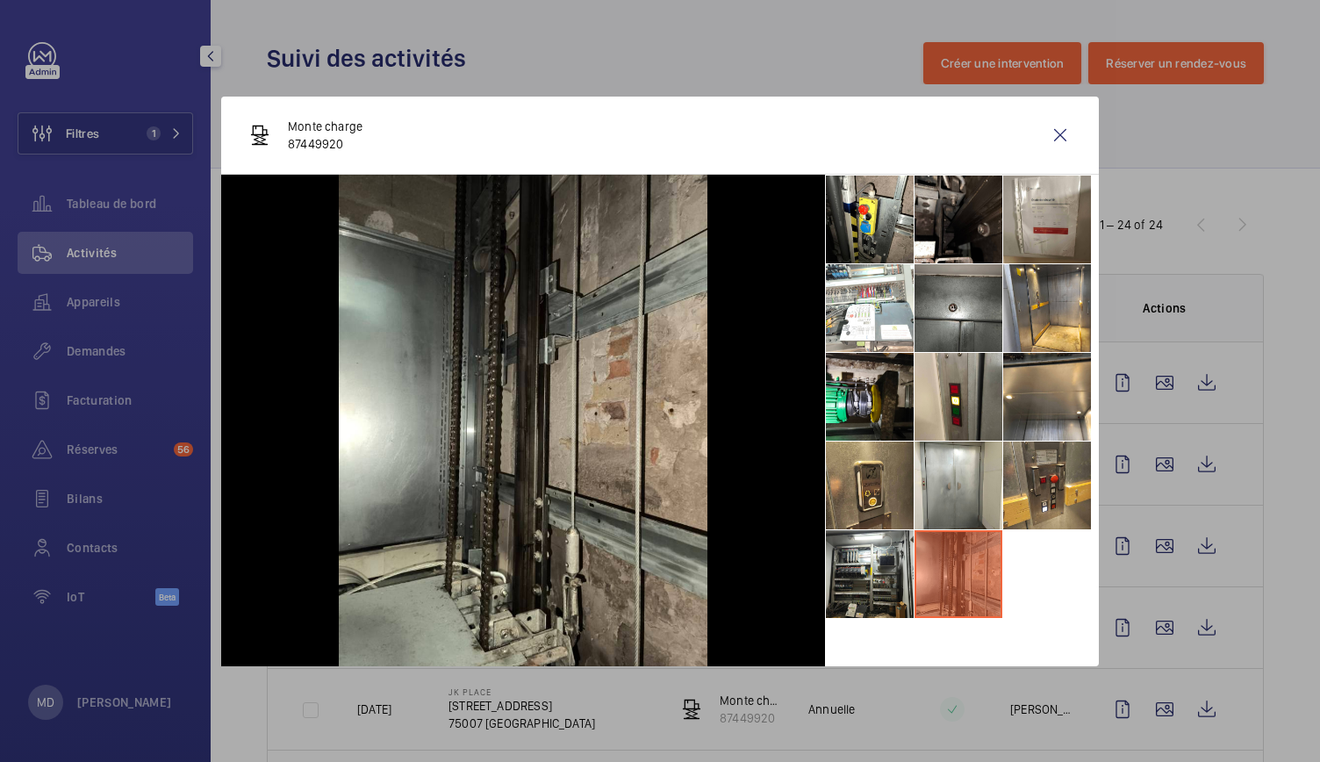
click at [757, 57] on div at bounding box center [660, 381] width 1320 height 762
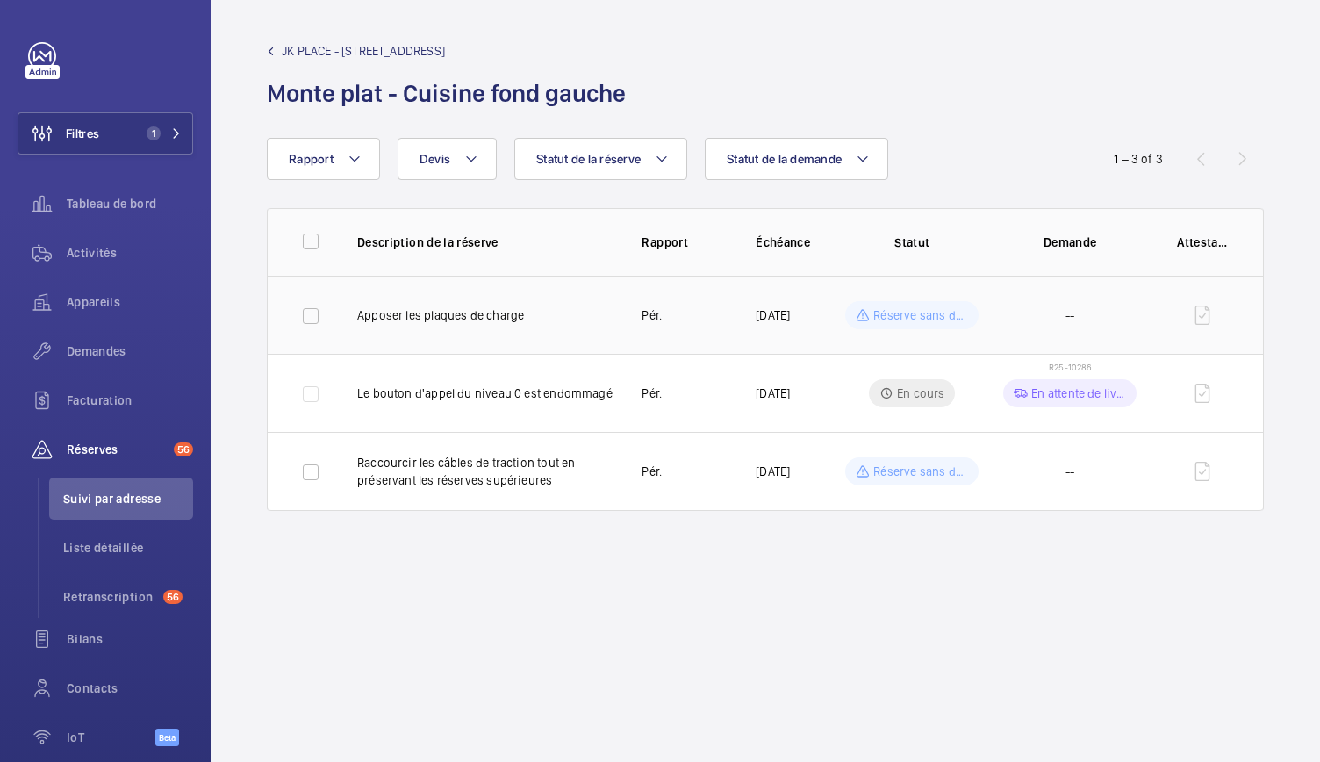
click at [519, 306] on p "Apposer les plaques de charge" at bounding box center [485, 315] width 256 height 18
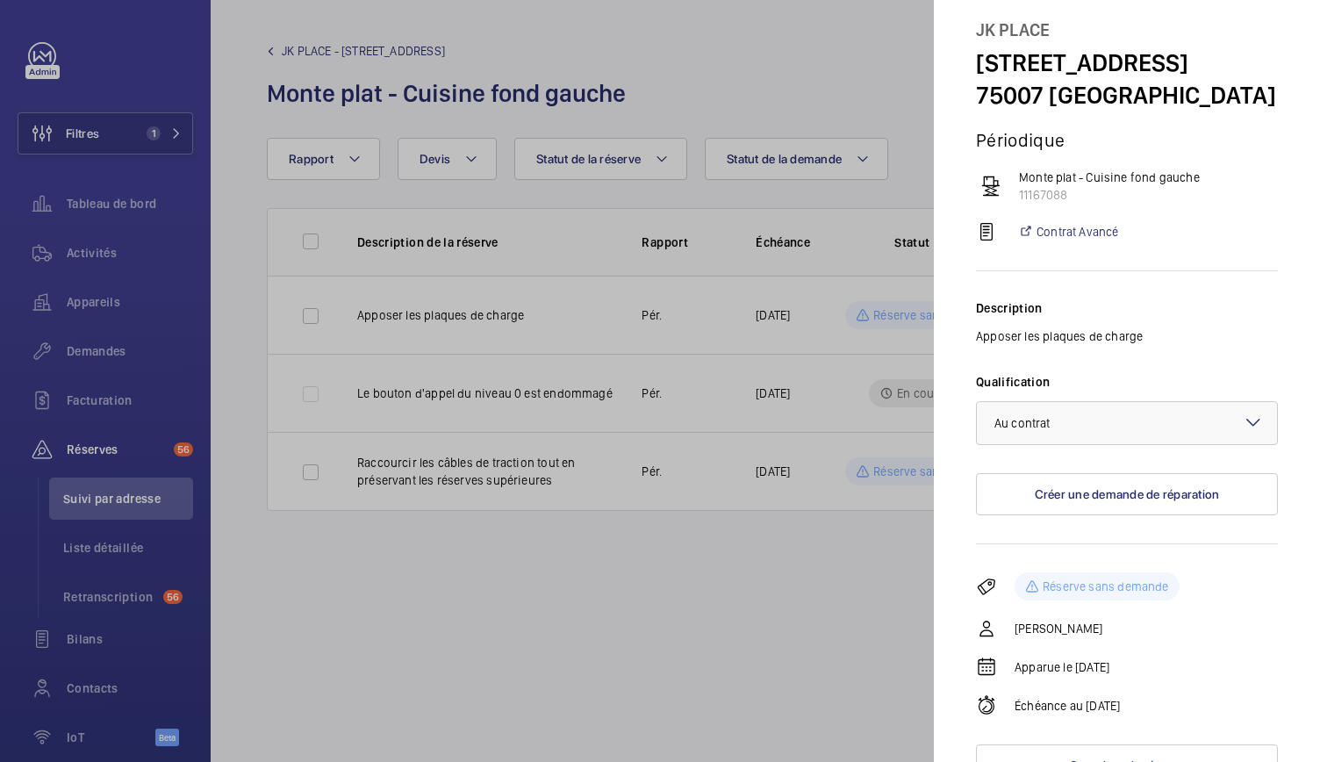
scroll to position [79, 0]
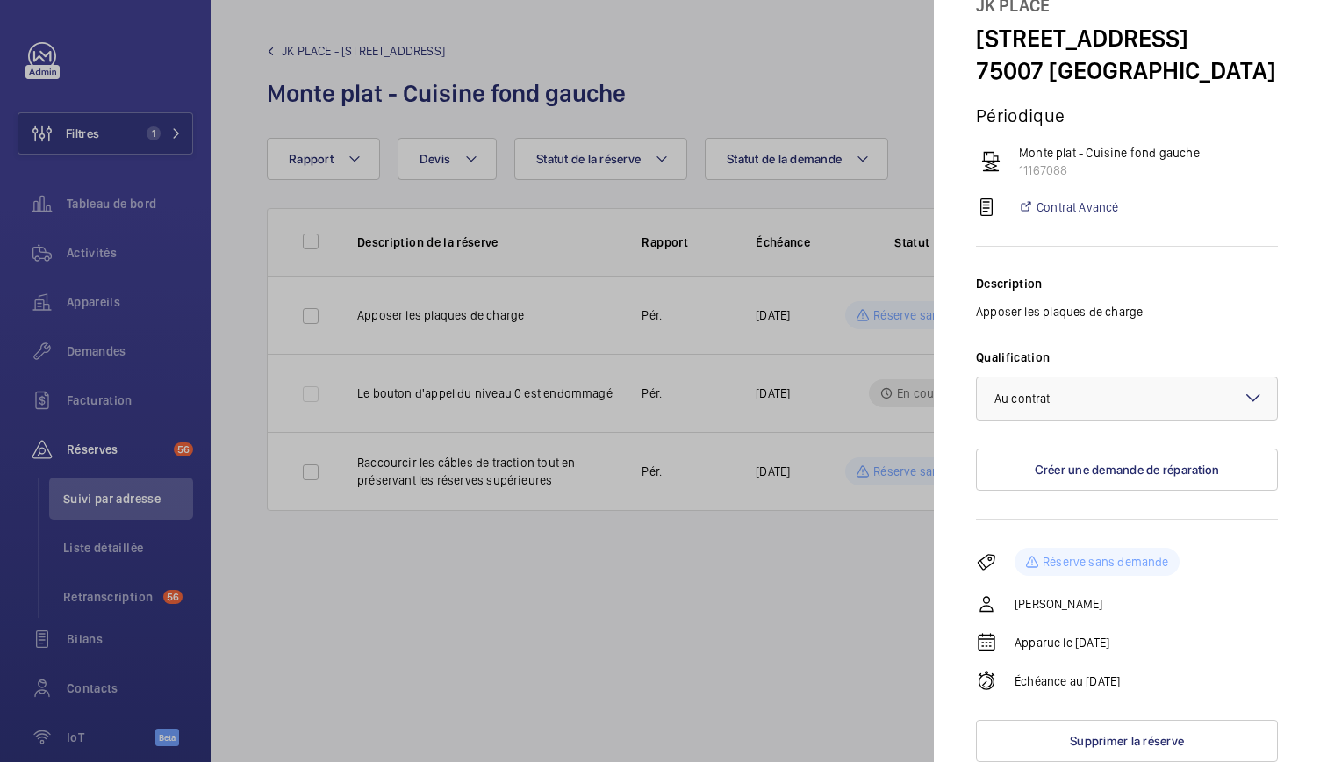
click at [888, 584] on div at bounding box center [660, 381] width 1320 height 762
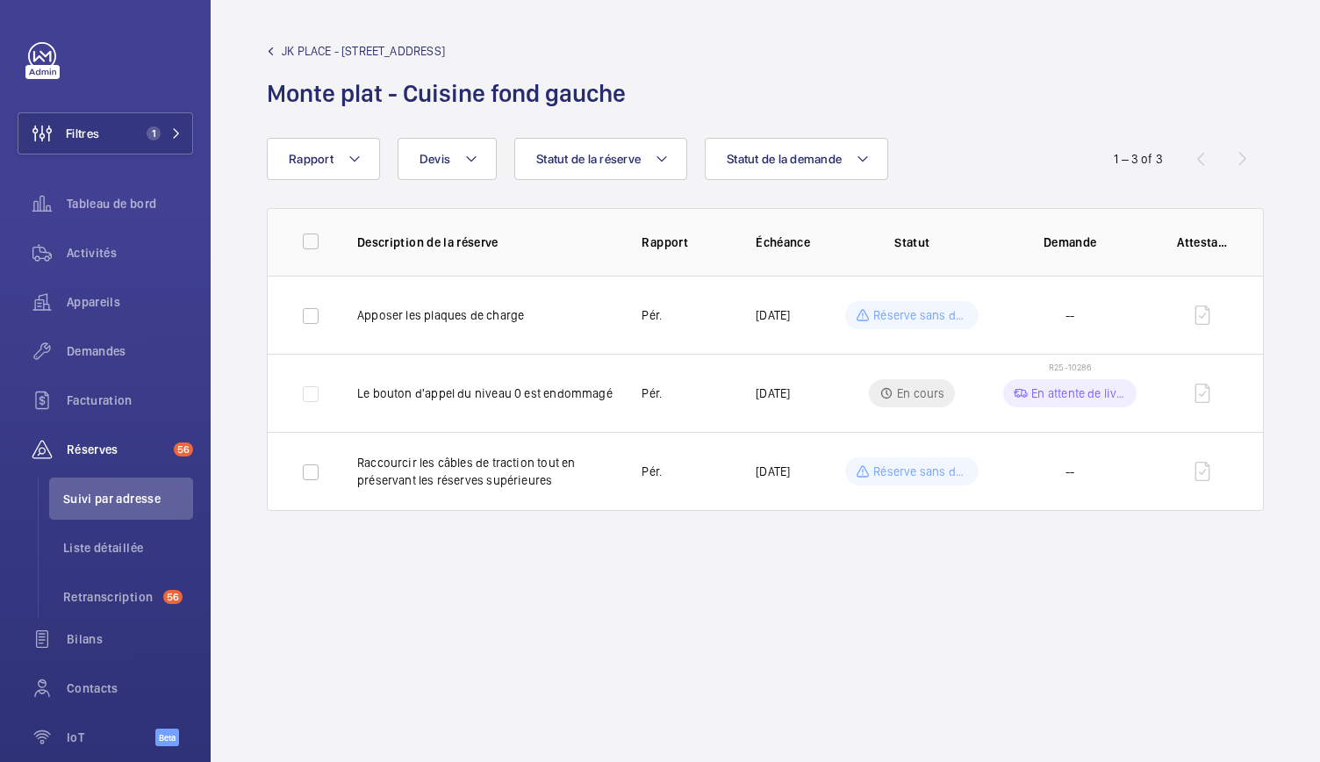
click at [290, 52] on span "JK PLACE - 82 Rue de Lille" at bounding box center [363, 51] width 163 height 18
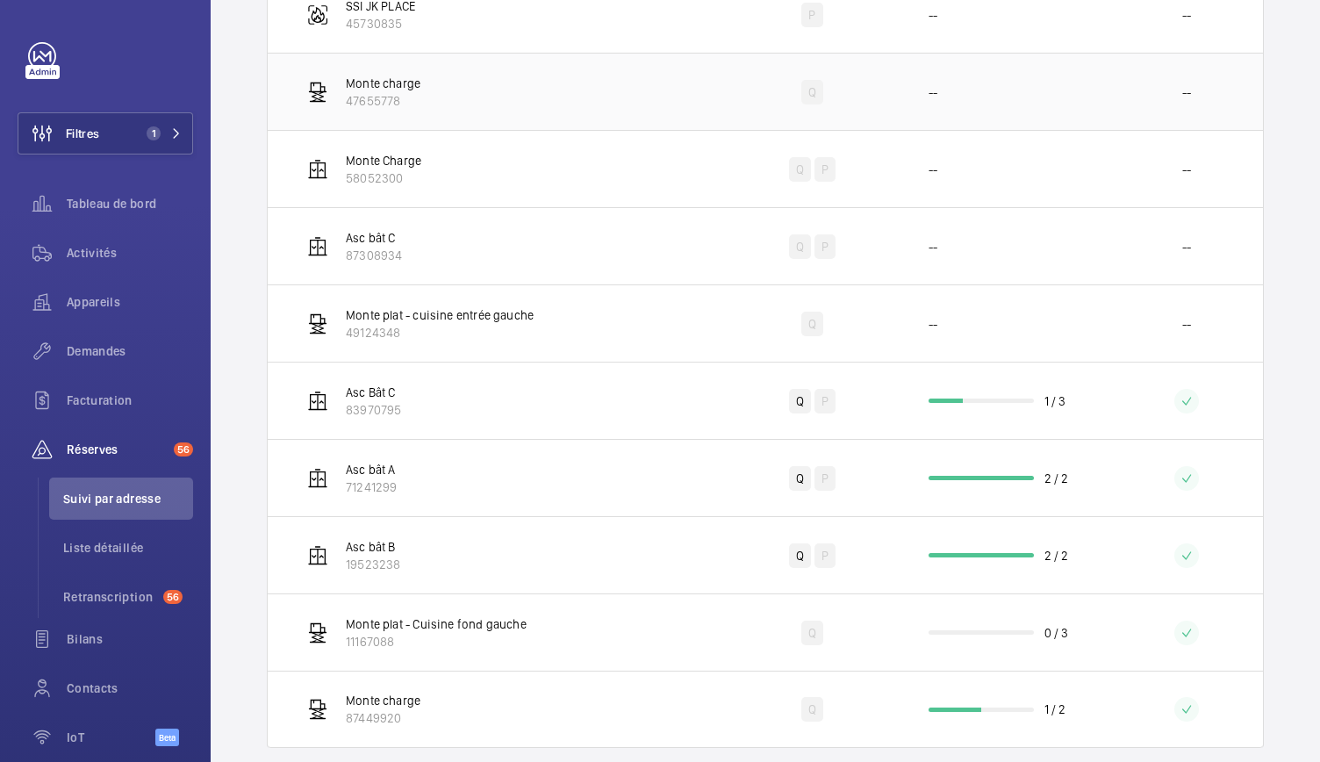
scroll to position [462, 0]
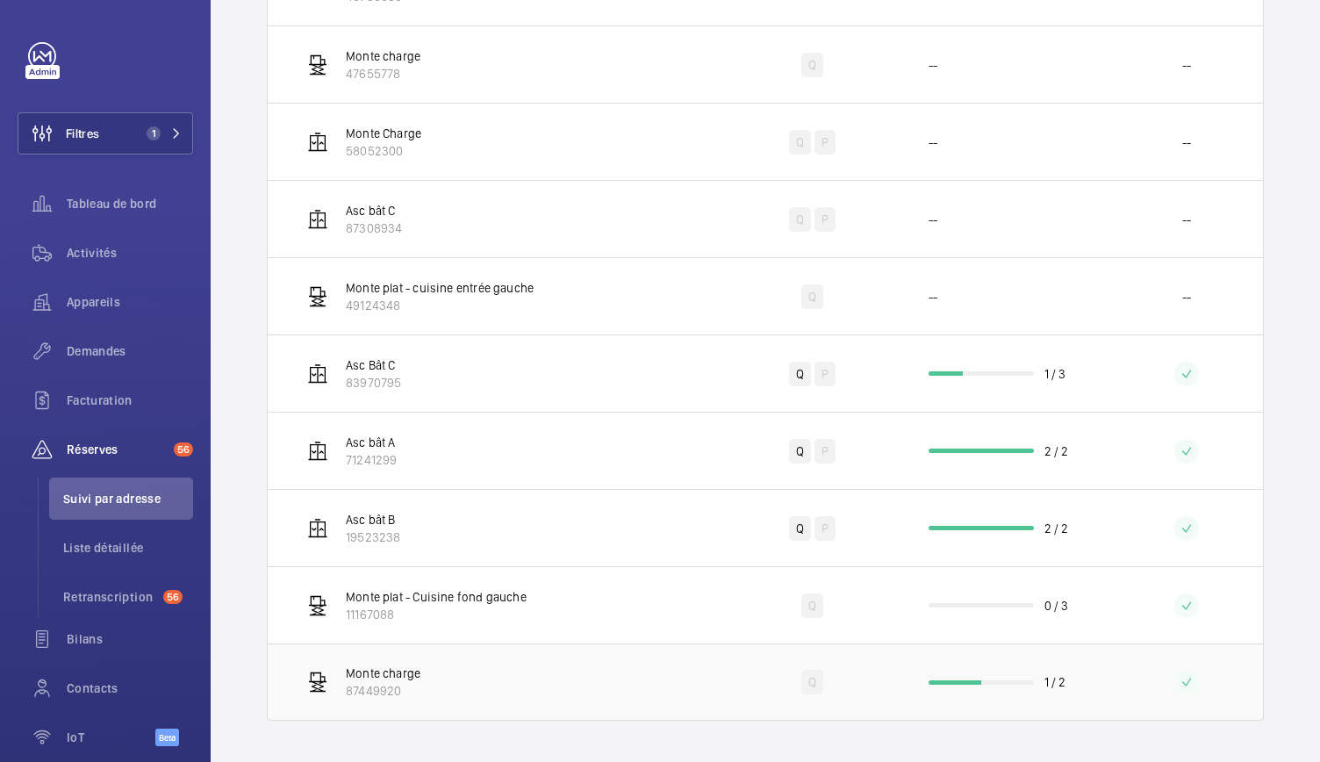
click at [1045, 679] on p "1 / 2" at bounding box center [1056, 682] width 22 height 18
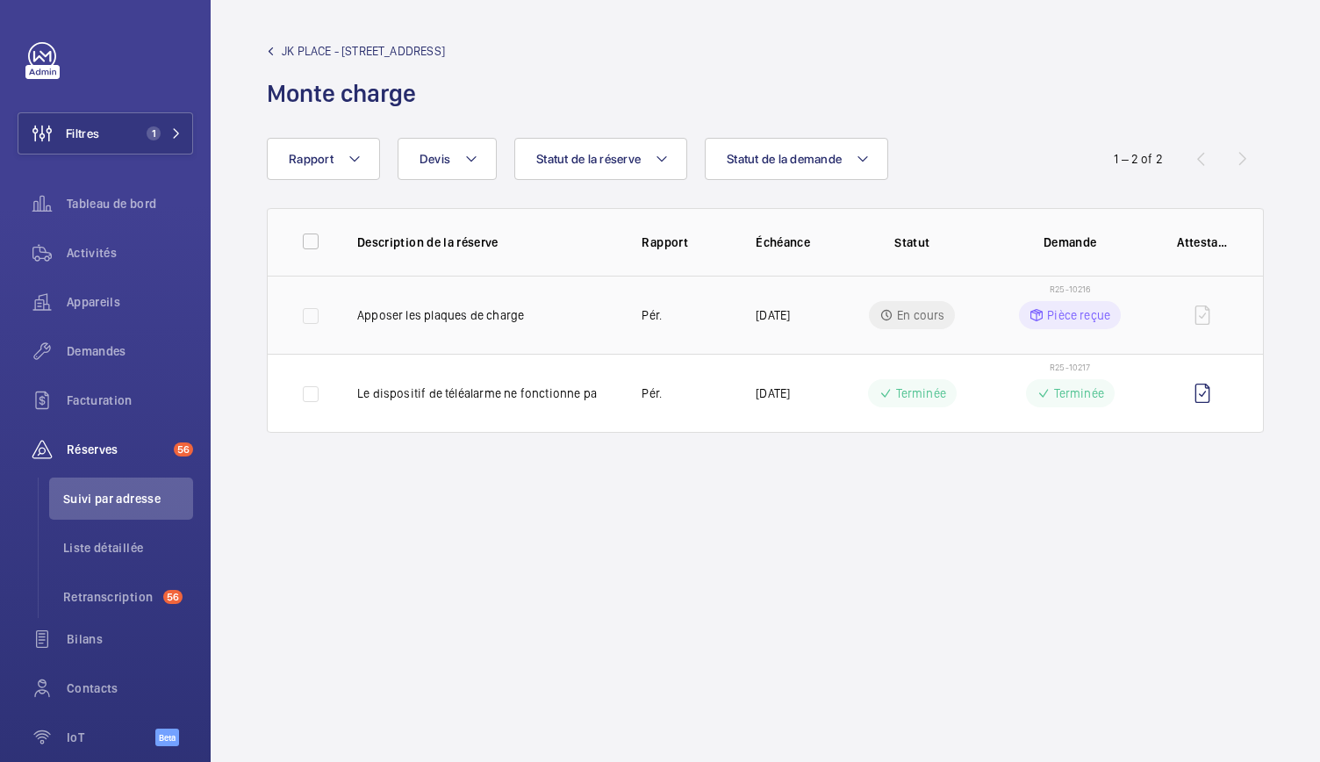
click at [1064, 282] on td "R25-10216 Pièce reçue" at bounding box center [1070, 315] width 158 height 78
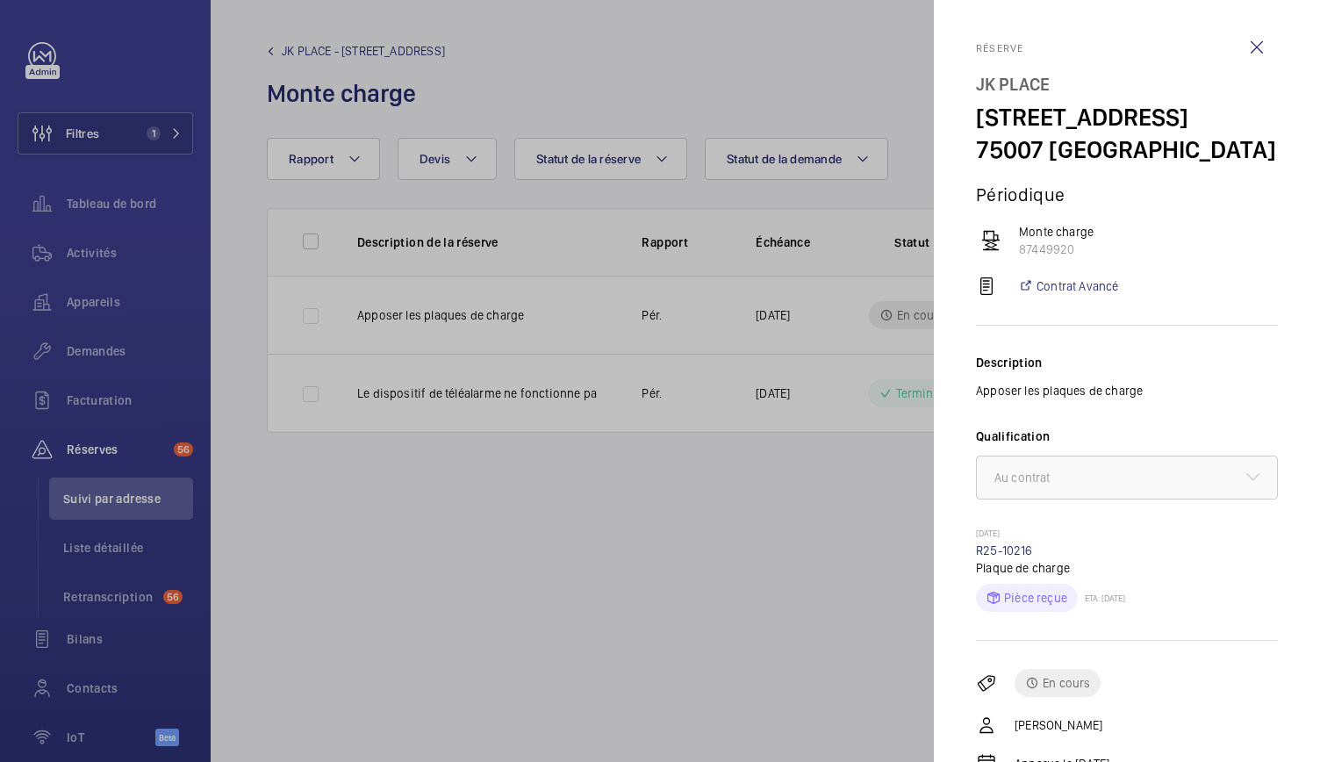
scroll to position [121, 0]
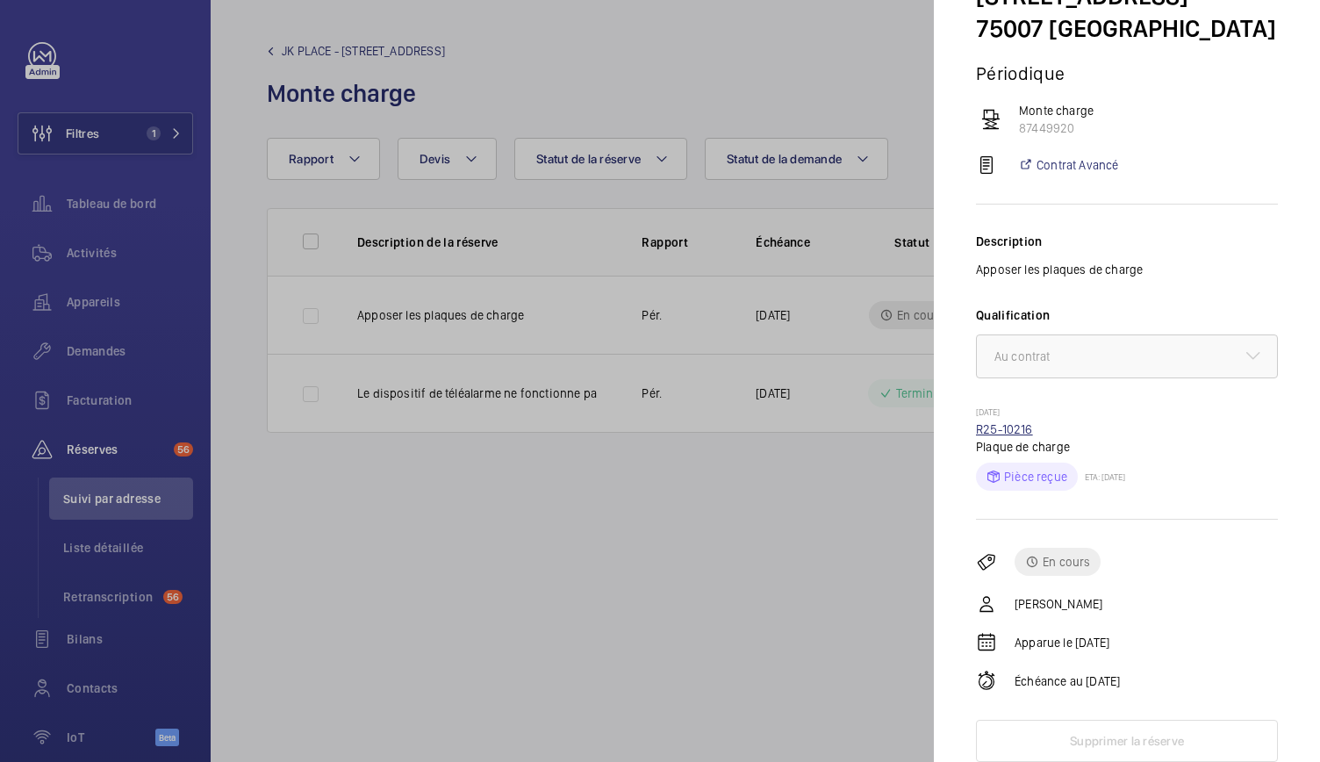
click at [1007, 422] on link "R25-10216" at bounding box center [1004, 429] width 57 height 14
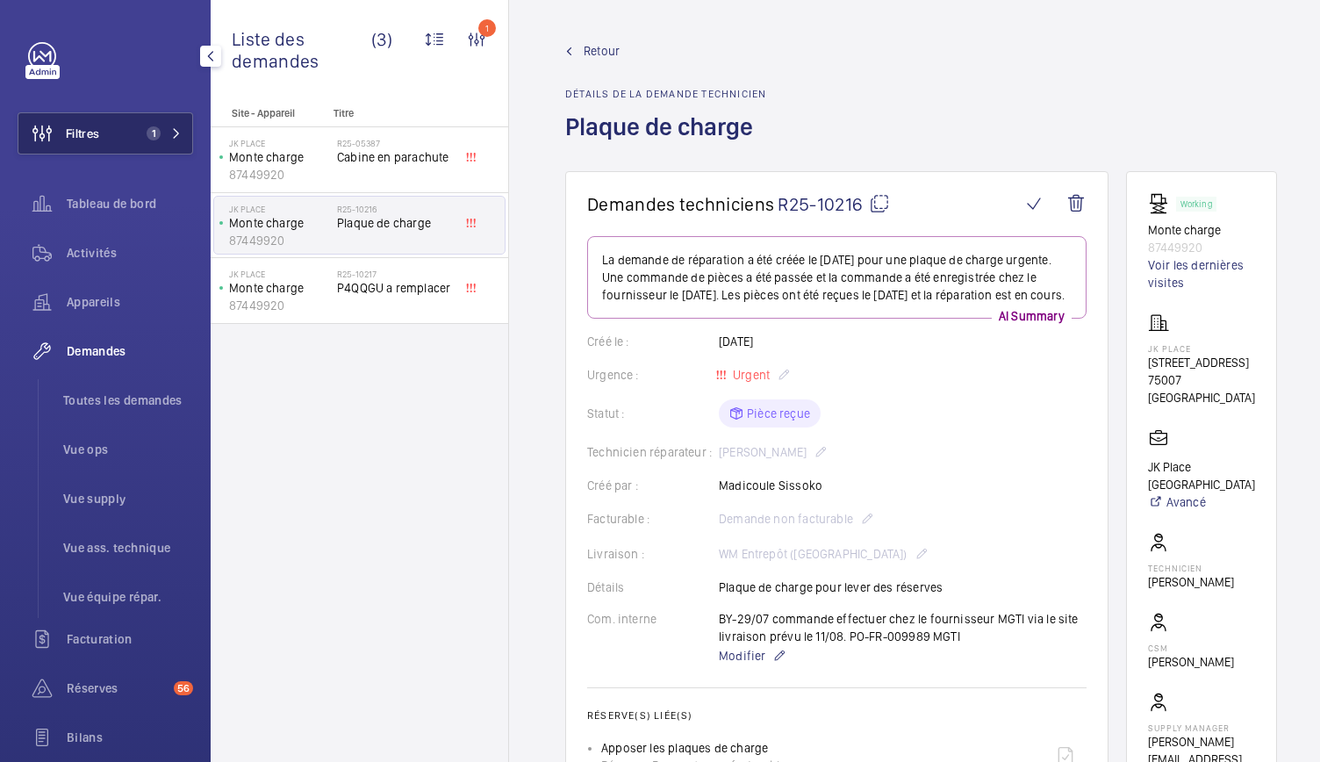
click at [156, 139] on span "1" at bounding box center [161, 133] width 42 height 14
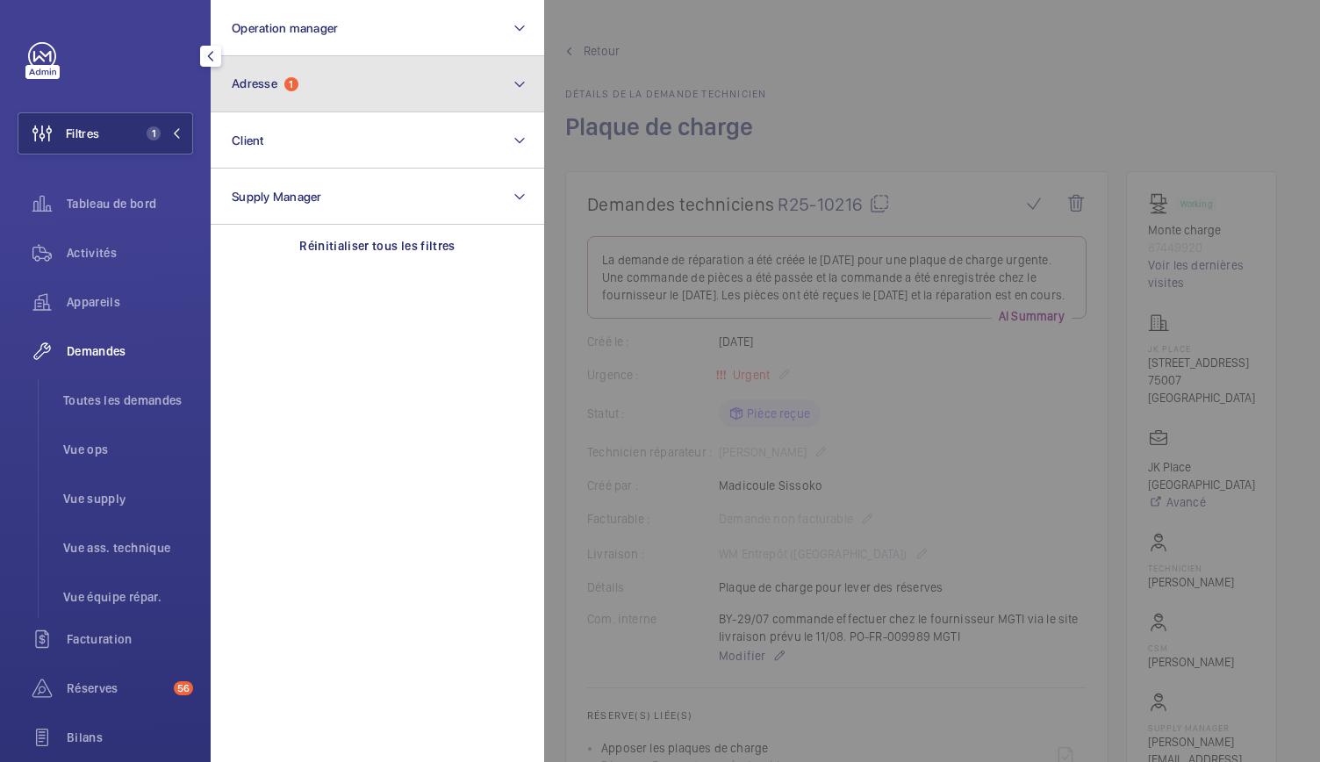
click at [263, 88] on span "Adresse" at bounding box center [255, 83] width 46 height 14
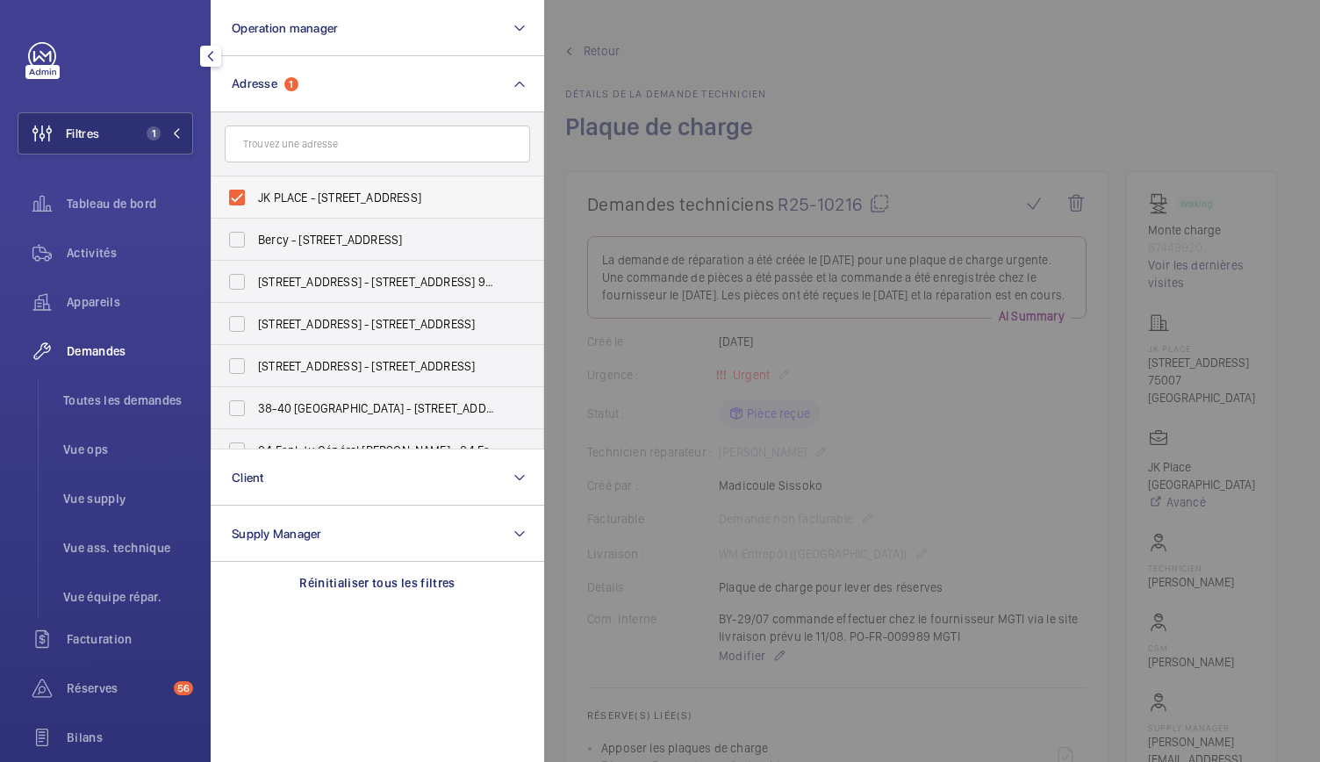
click at [230, 200] on label "JK PLACE - 82 Rue de Lille, PARIS 75007" at bounding box center [365, 197] width 306 height 42
click at [230, 200] on input "JK PLACE - 82 Rue de Lille, PARIS 75007" at bounding box center [236, 197] width 35 height 35
checkbox input "false"
click at [104, 400] on span "Toutes les demandes" at bounding box center [128, 401] width 130 height 18
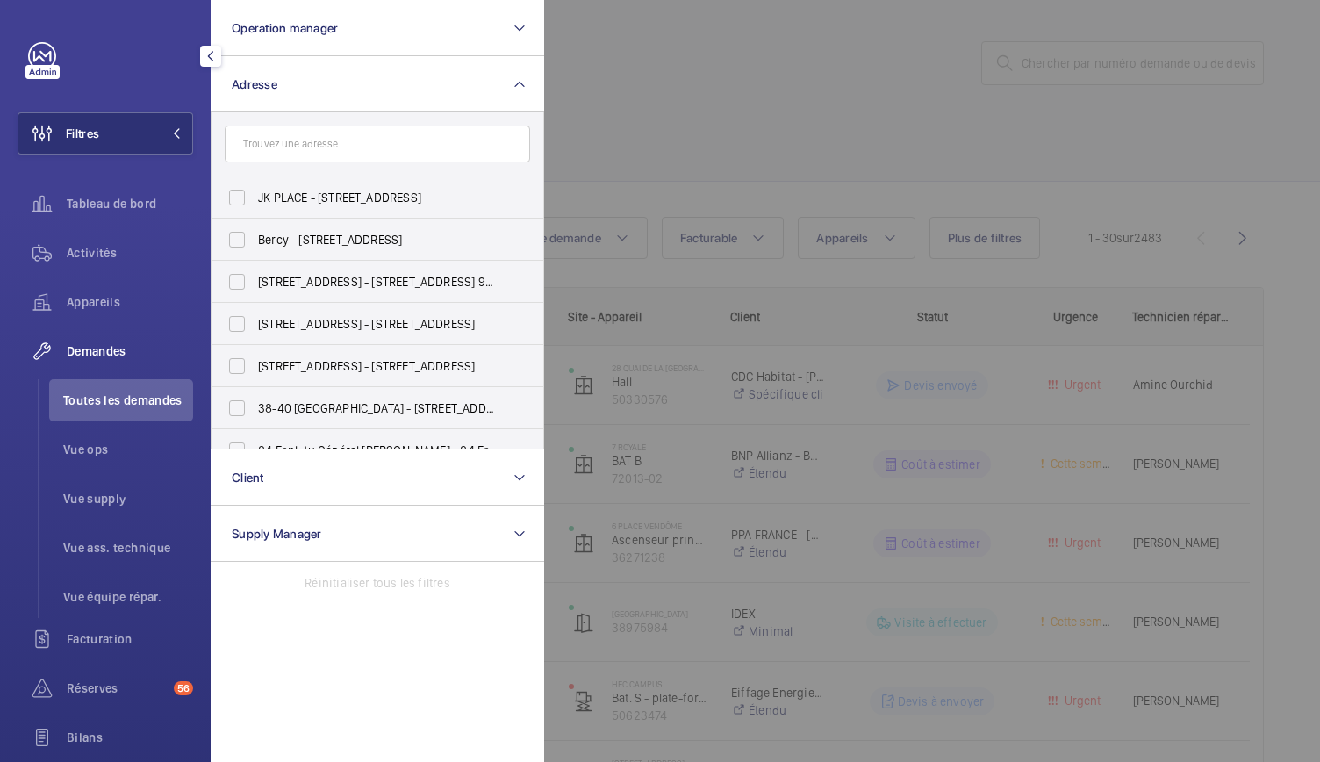
click at [232, 120] on form at bounding box center [378, 144] width 332 height 64
drag, startPoint x: 232, startPoint y: 120, endPoint x: 263, endPoint y: 143, distance: 39.0
click at [263, 143] on form at bounding box center [378, 144] width 332 height 64
click at [263, 143] on input "text" at bounding box center [378, 144] width 306 height 37
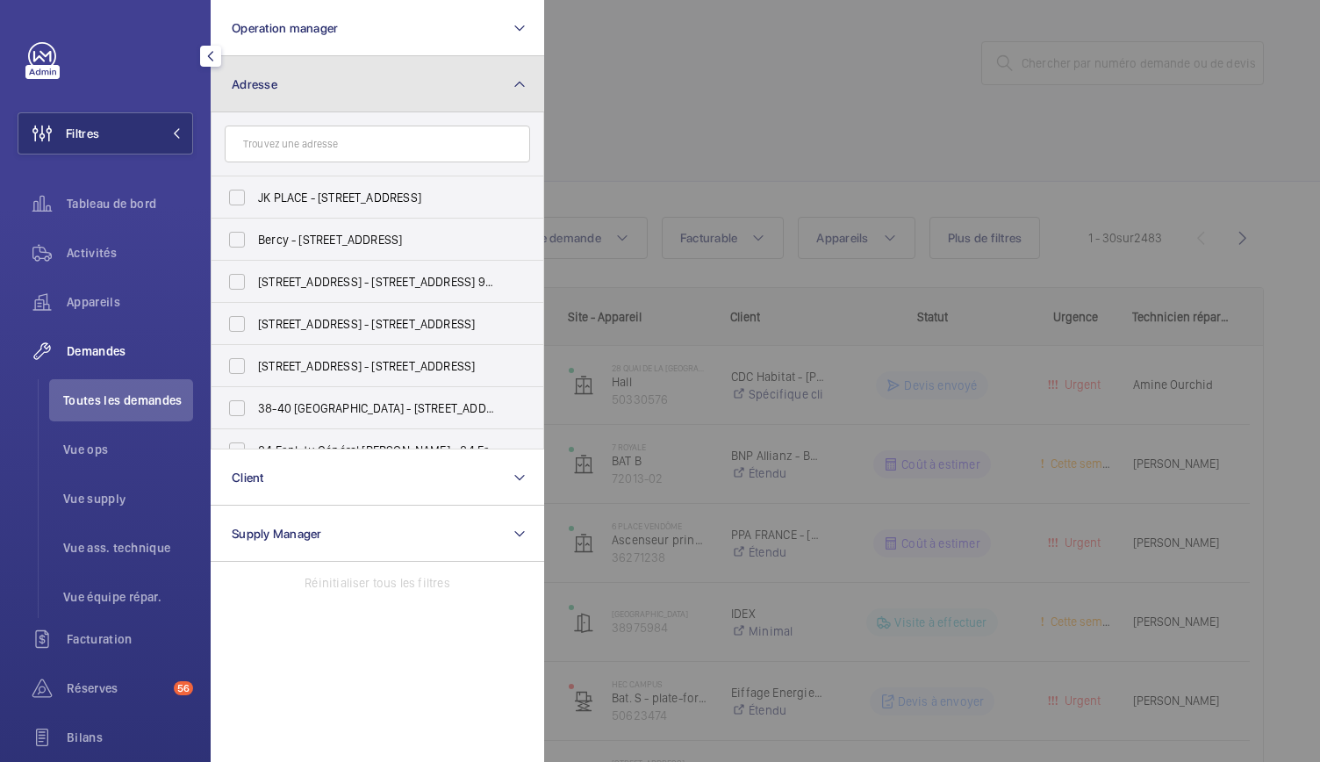
click at [294, 91] on button "Adresse" at bounding box center [378, 84] width 334 height 56
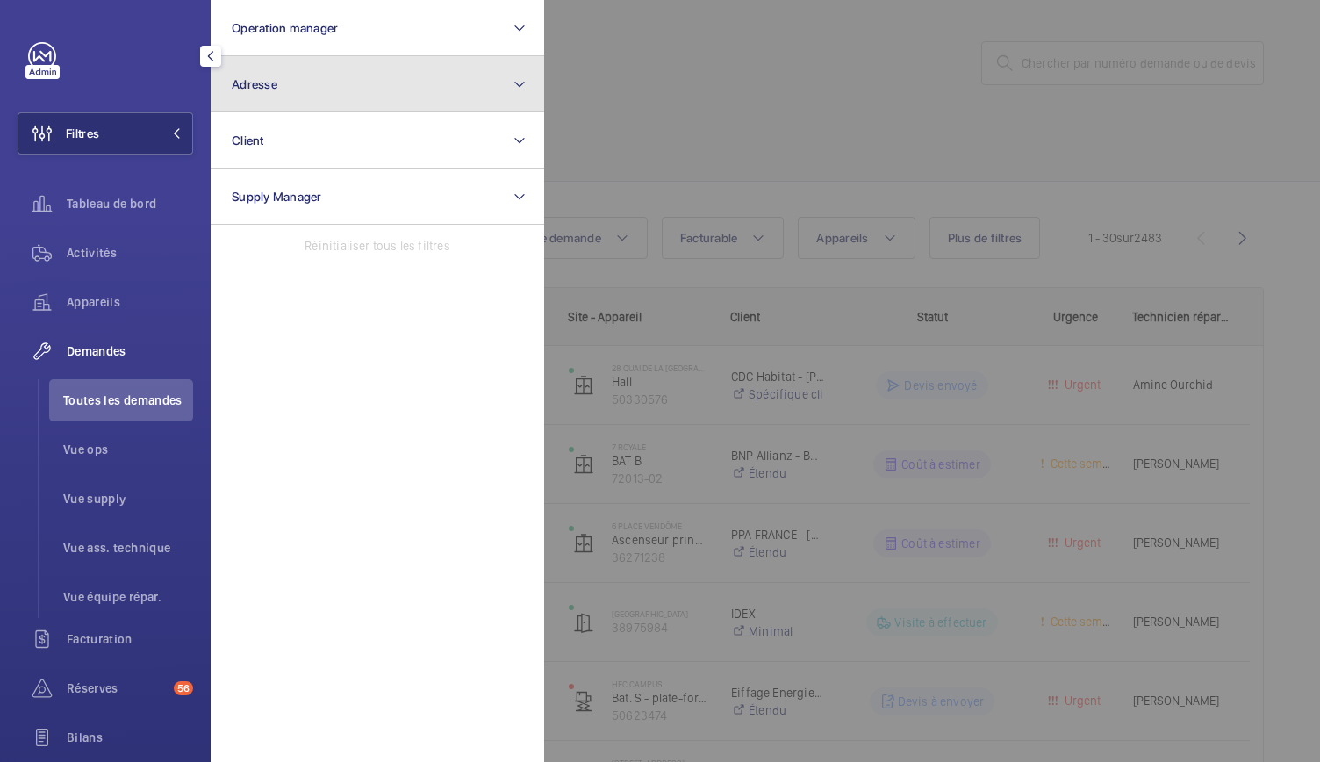
click at [284, 84] on button "Adresse" at bounding box center [378, 84] width 334 height 56
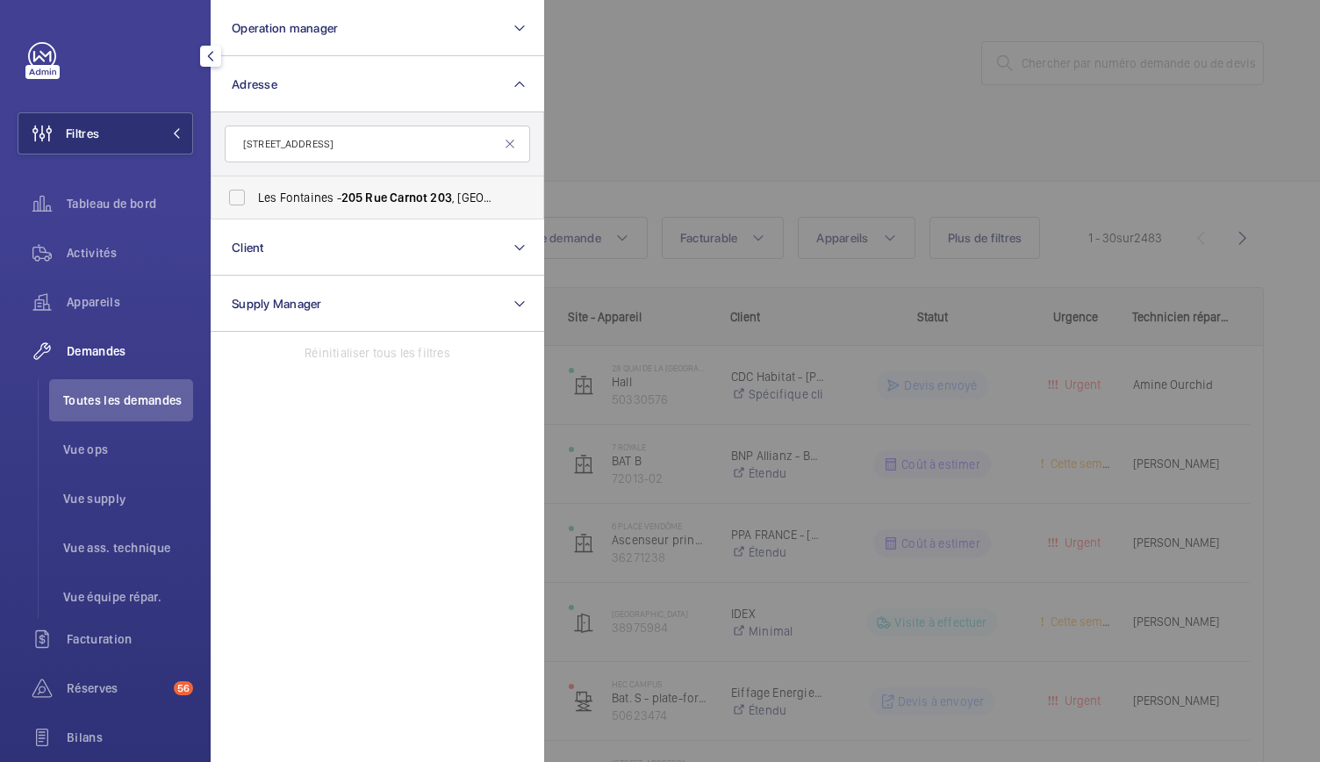
type input "205 Rue Carnot 203"
click at [239, 194] on label "Les Fontaines - 205 Rue Carnot 203 , FONTENAY-SOUS-BOIS 94120" at bounding box center [365, 197] width 306 height 42
click at [239, 194] on input "Les Fontaines - 205 Rue Carnot 203 , FONTENAY-SOUS-BOIS 94120" at bounding box center [236, 197] width 35 height 35
checkbox input "true"
click at [579, 145] on div at bounding box center [1204, 381] width 1320 height 762
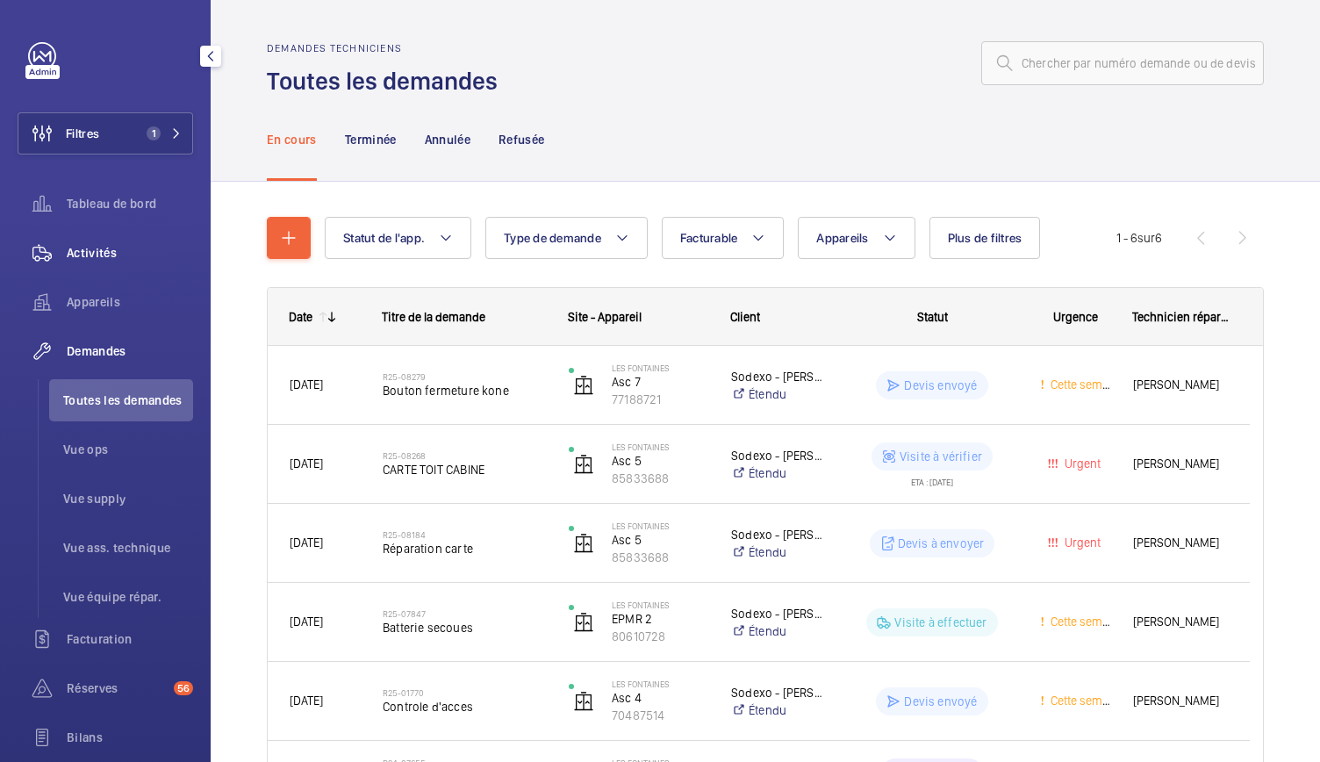
click at [121, 238] on div "Activités" at bounding box center [106, 253] width 176 height 42
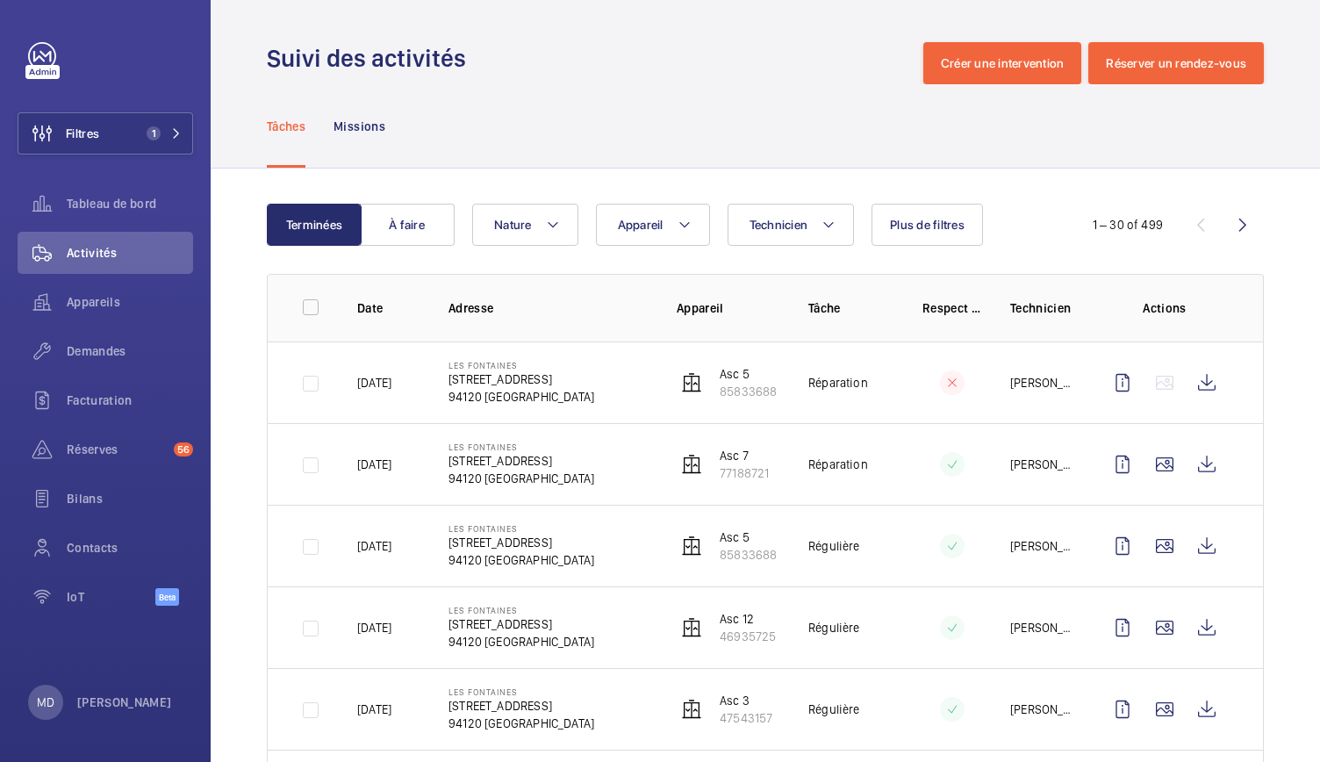
drag, startPoint x: 448, startPoint y: 382, endPoint x: 628, endPoint y: 405, distance: 181.4
click at [628, 405] on td "Les Fontaines 205 Rue Carnot 203 94120 FONTENAY-SOUS-BOIS" at bounding box center [535, 383] width 228 height 82
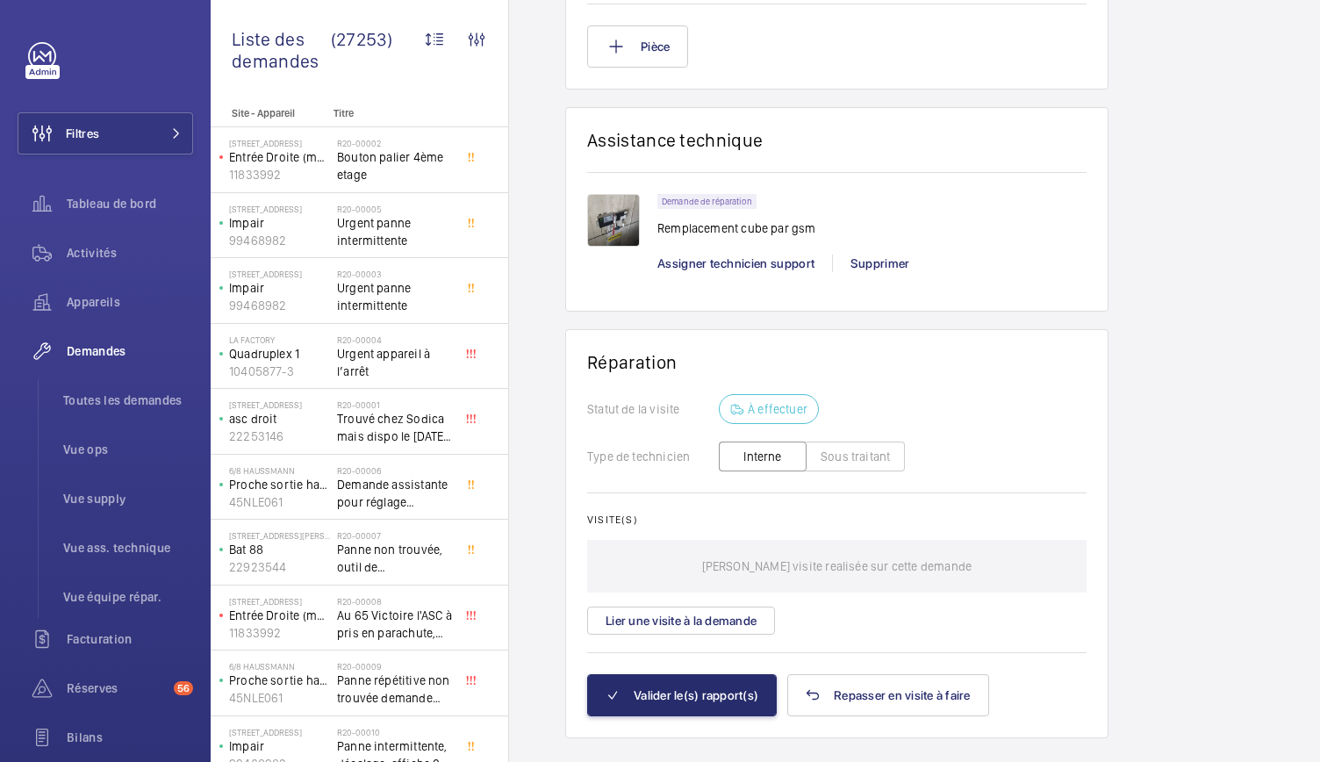
scroll to position [1508, 0]
